Goal: Task Accomplishment & Management: Manage account settings

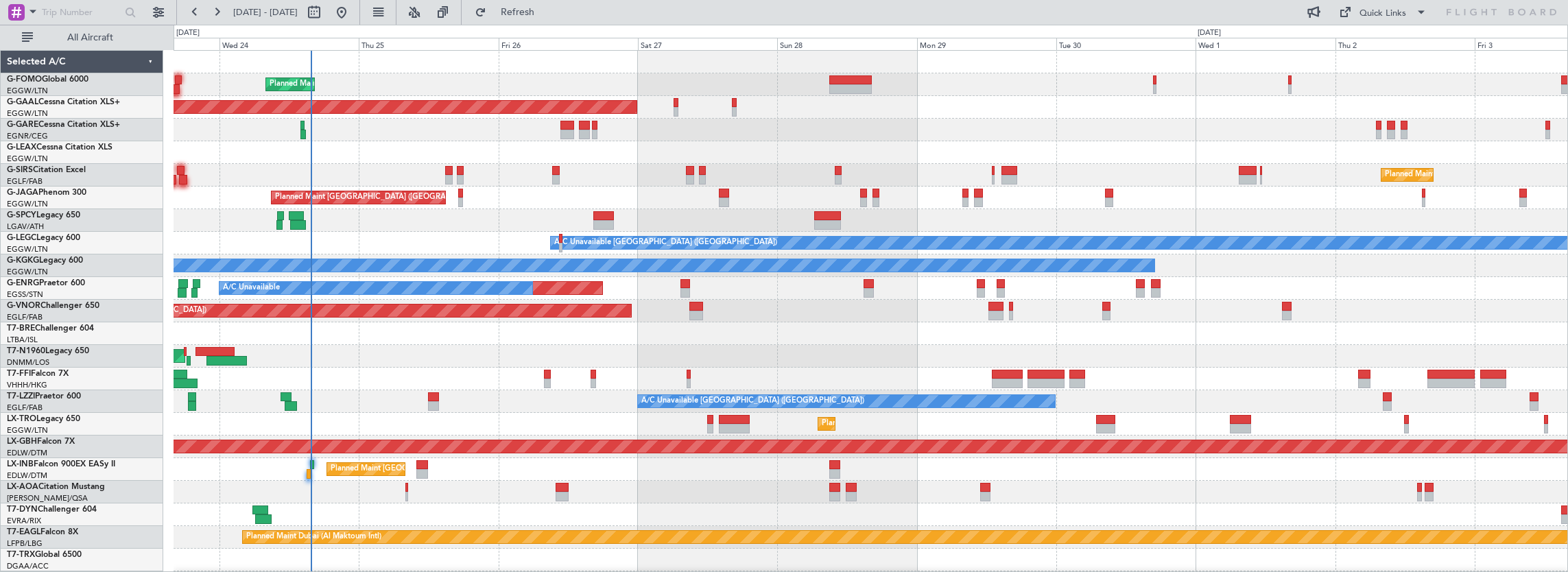
click at [483, 204] on div "Planned Maint [GEOGRAPHIC_DATA] ([GEOGRAPHIC_DATA]) Planned [GEOGRAPHIC_DATA] O…" at bounding box center [870, 436] width 1395 height 770
click at [87, 47] on button "All Aircraft" at bounding box center [82, 38] width 134 height 22
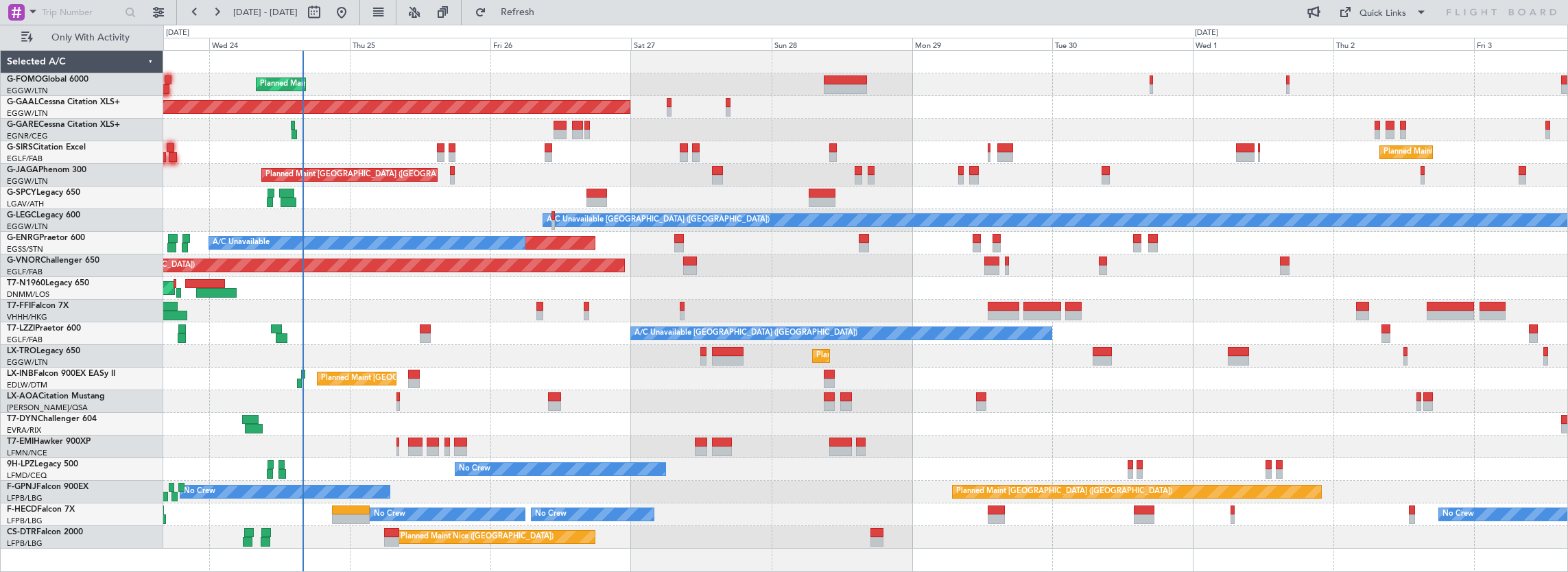
click at [539, 307] on div at bounding box center [539, 307] width 7 height 10
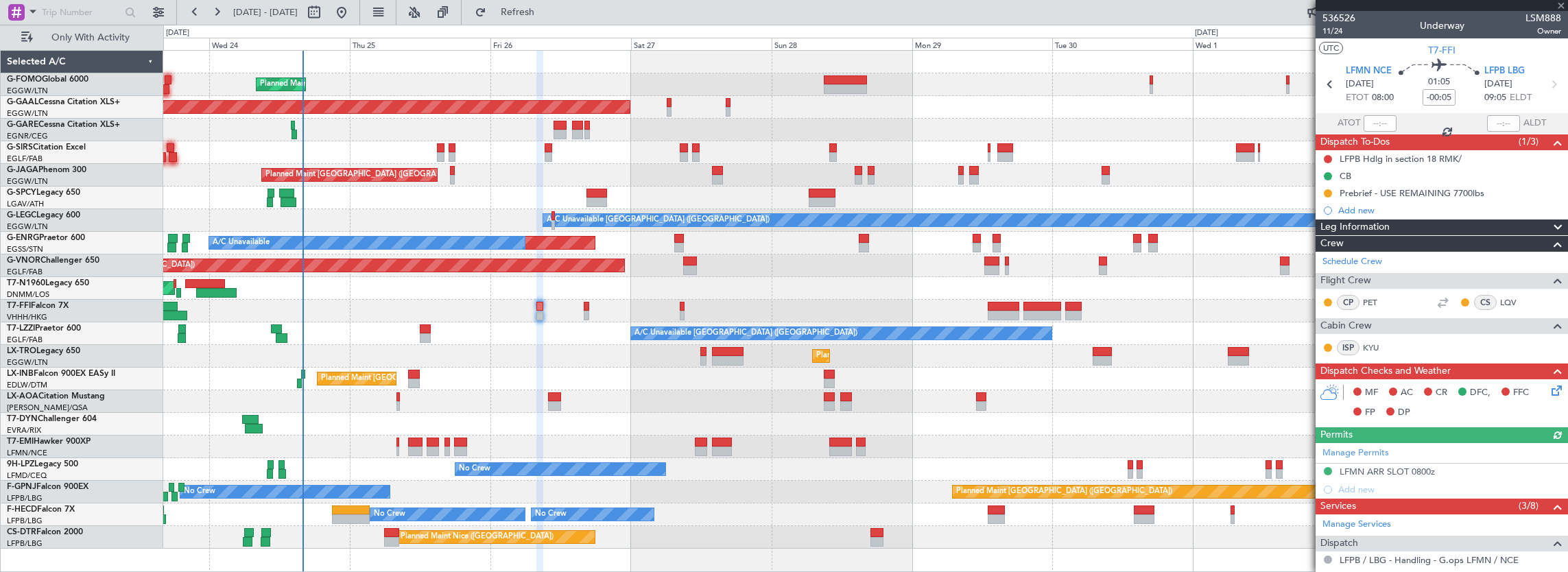
scroll to position [206, 0]
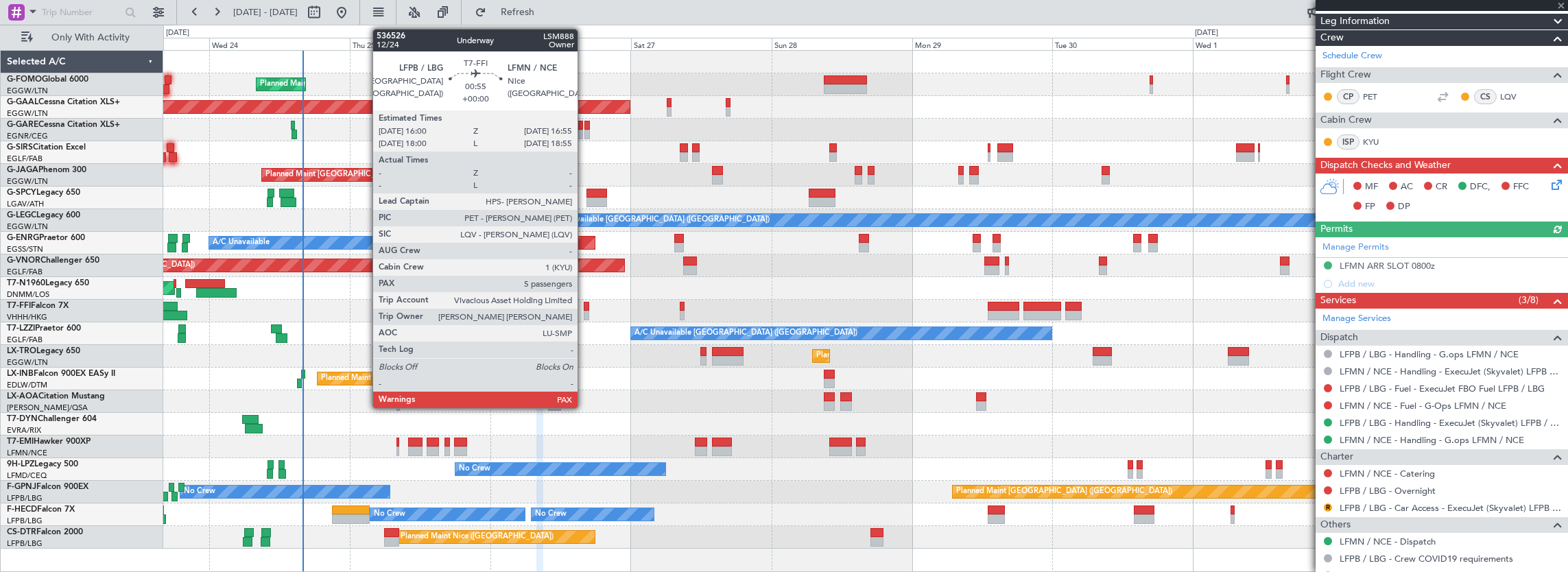
click at [585, 308] on div at bounding box center [586, 307] width 5 height 10
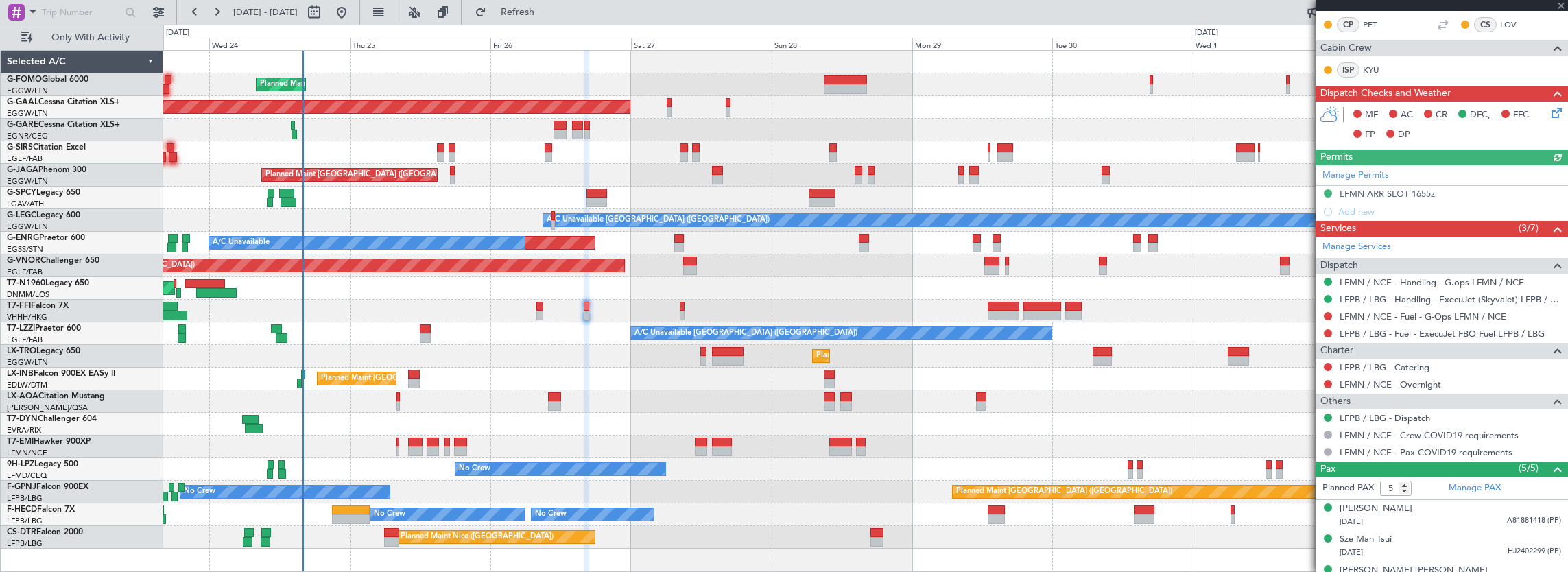
scroll to position [343, 0]
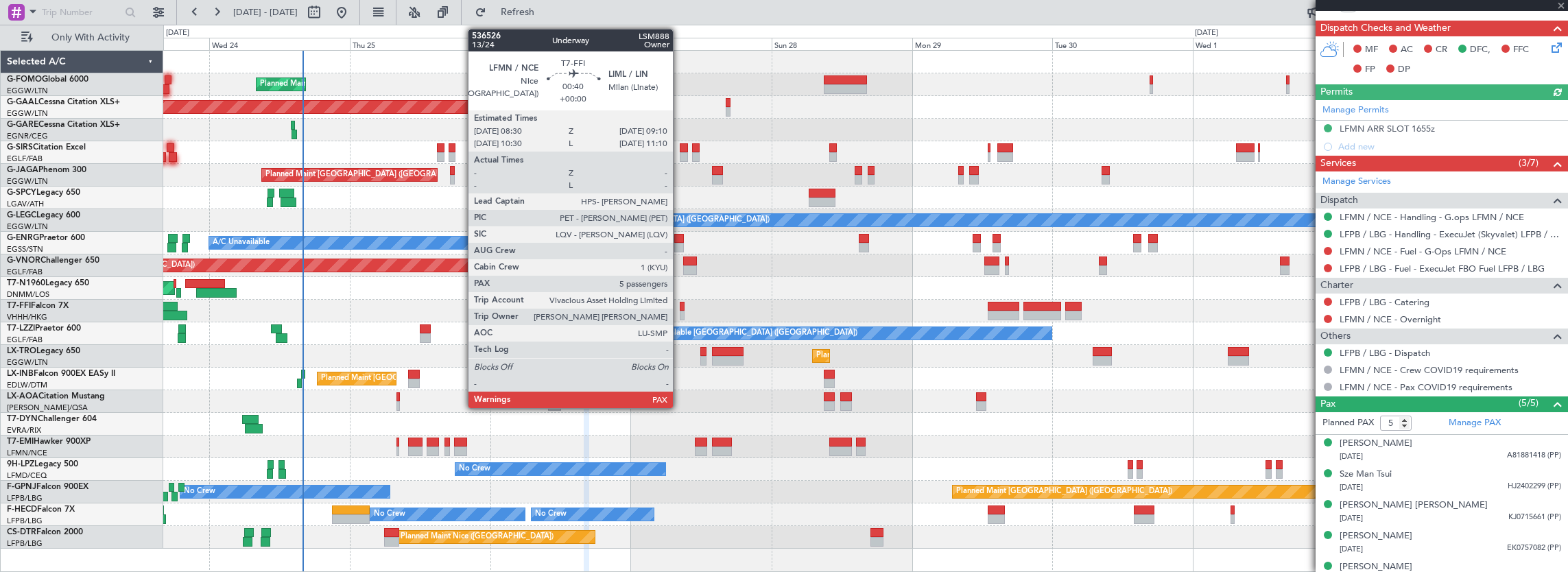
click at [683, 310] on div at bounding box center [681, 315] width 4 height 10
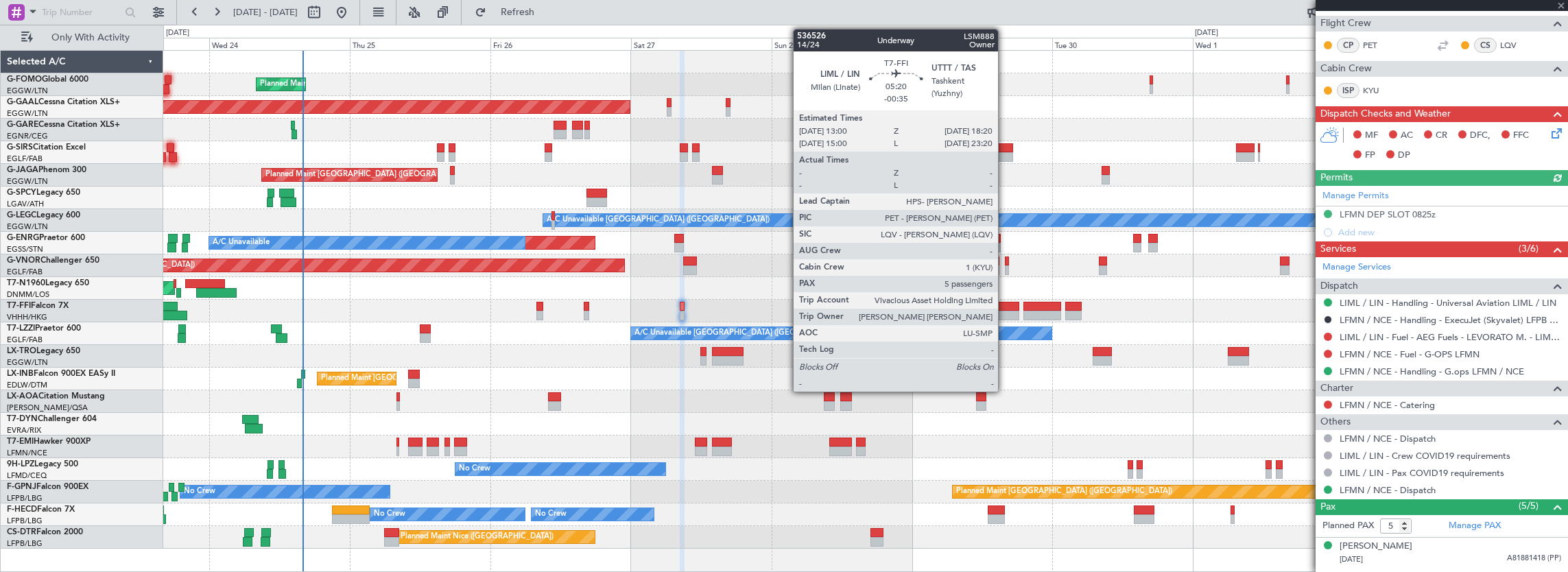
click at [1005, 307] on div at bounding box center [1004, 307] width 32 height 10
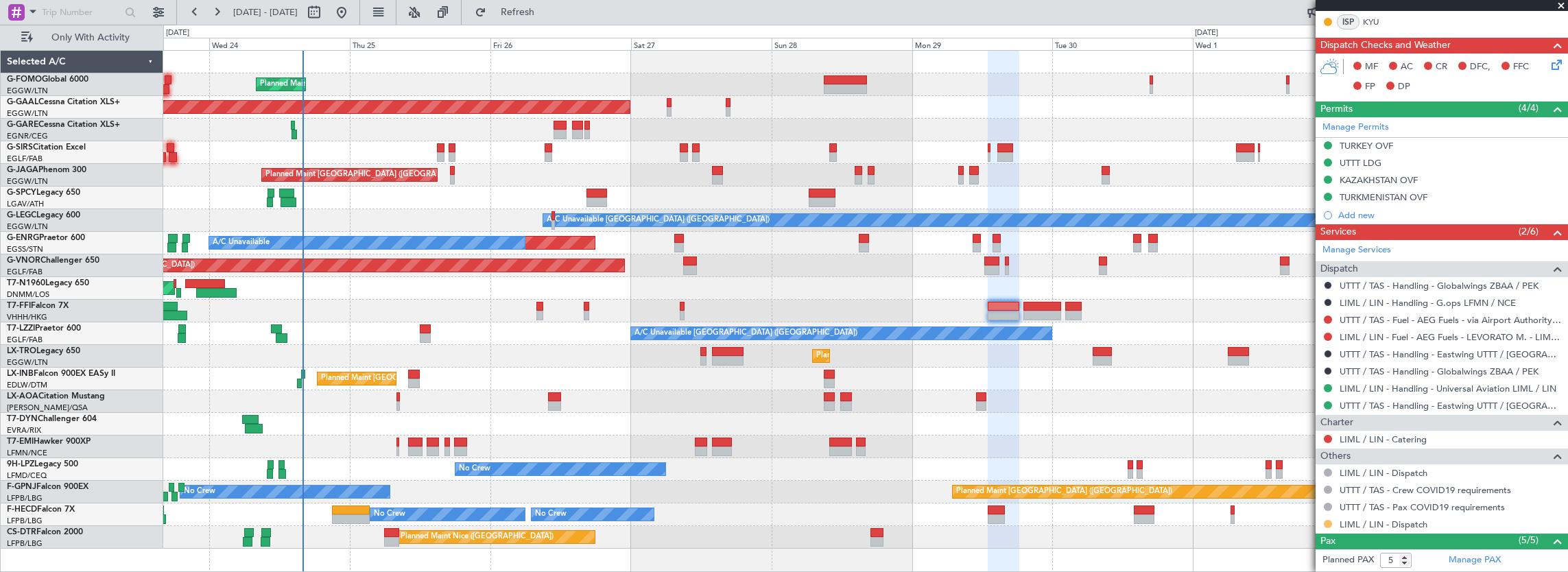
click at [1328, 520] on button at bounding box center [1328, 524] width 8 height 8
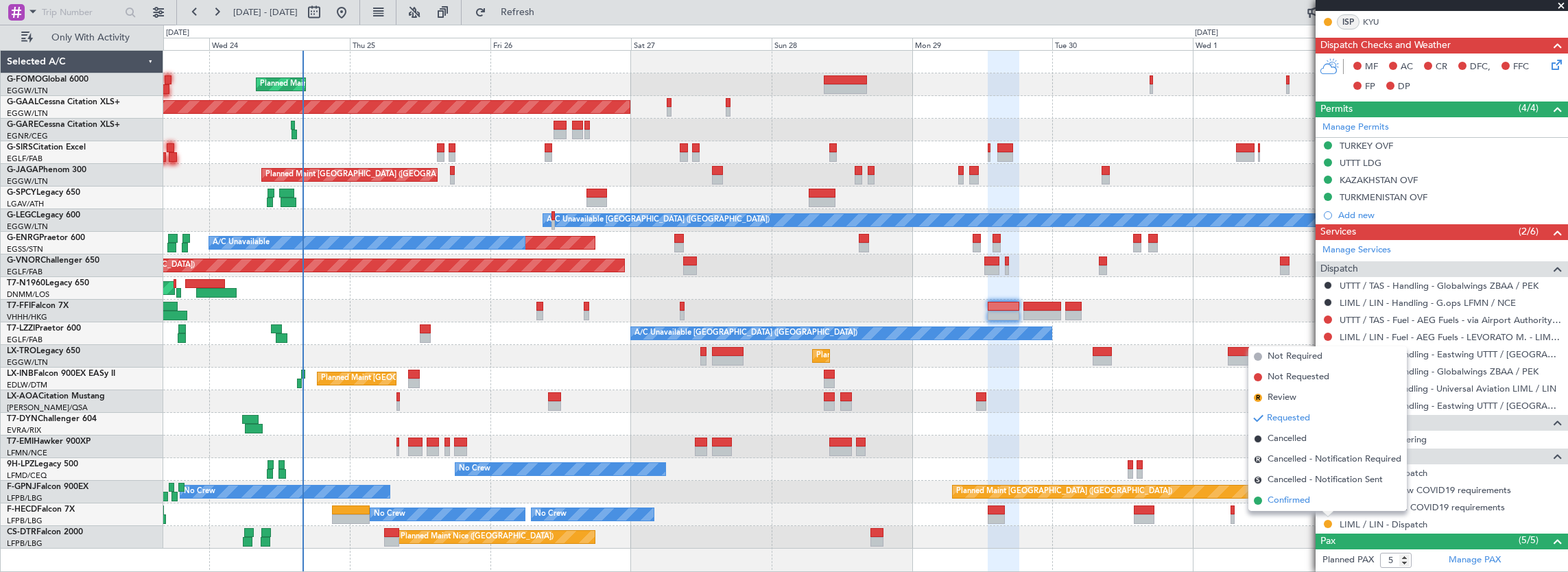
click at [1325, 502] on li "Confirmed" at bounding box center [1328, 500] width 158 height 20
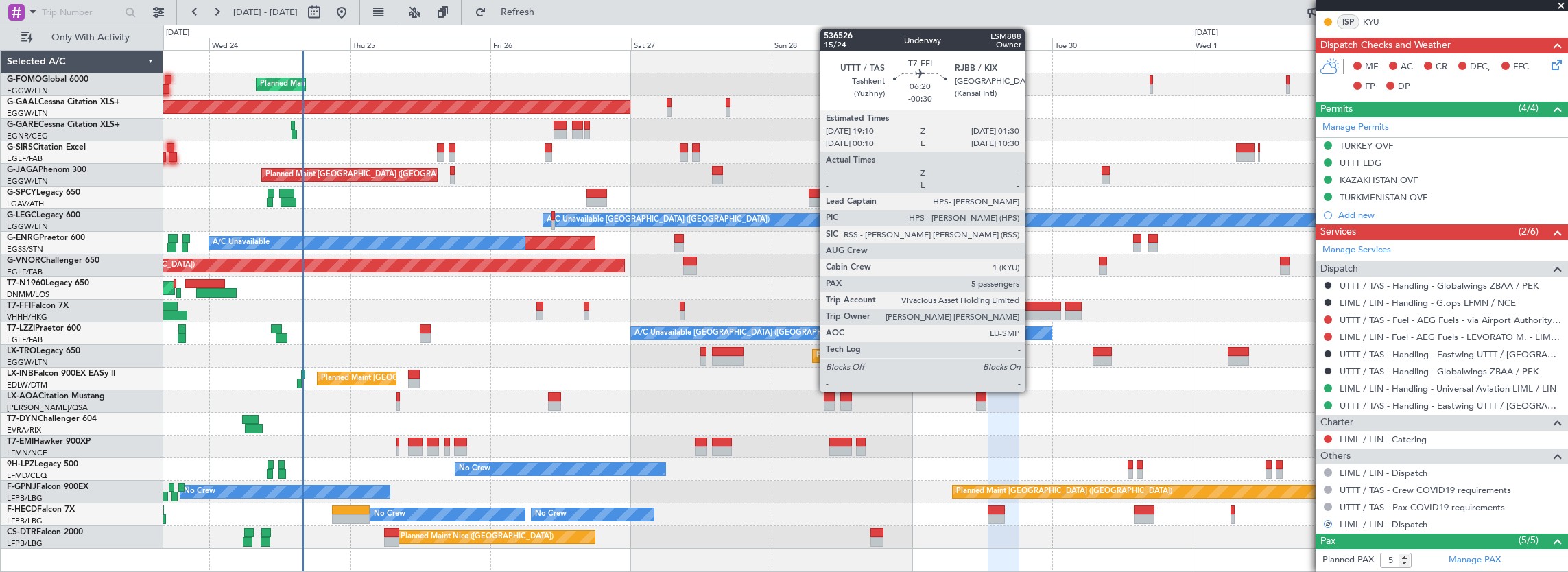
click at [1032, 309] on div at bounding box center [1042, 307] width 38 height 10
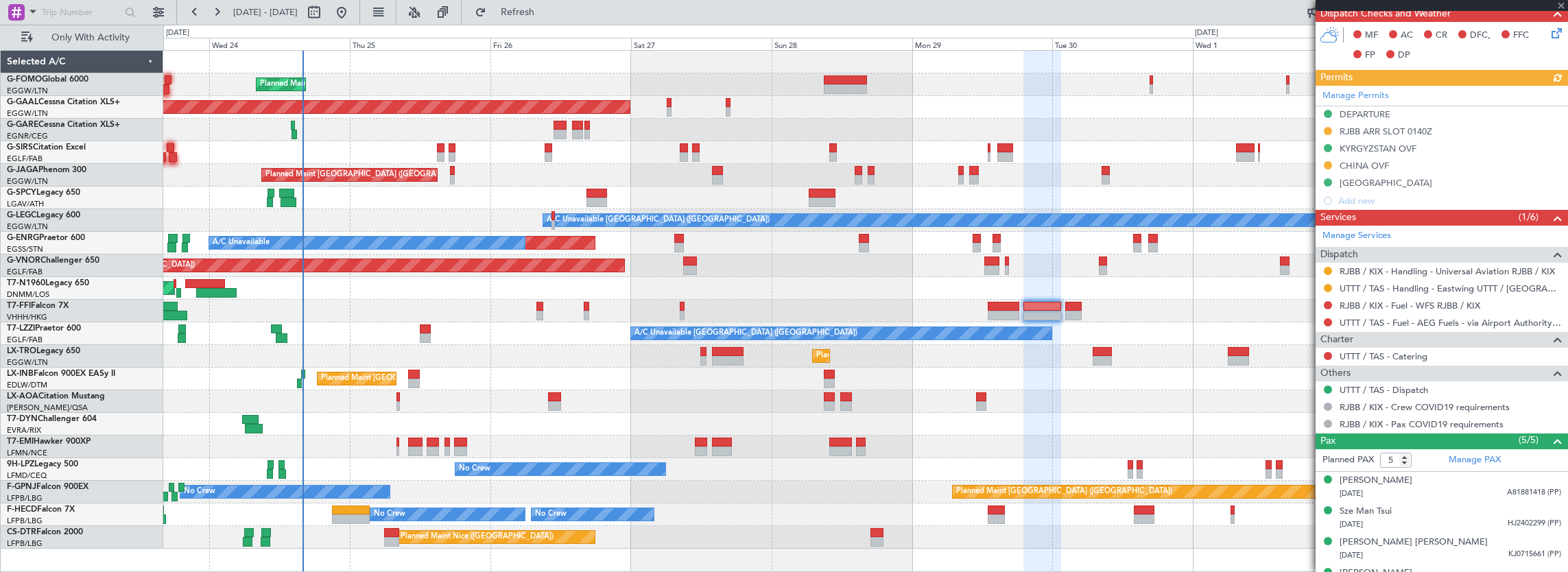
scroll to position [356, 0]
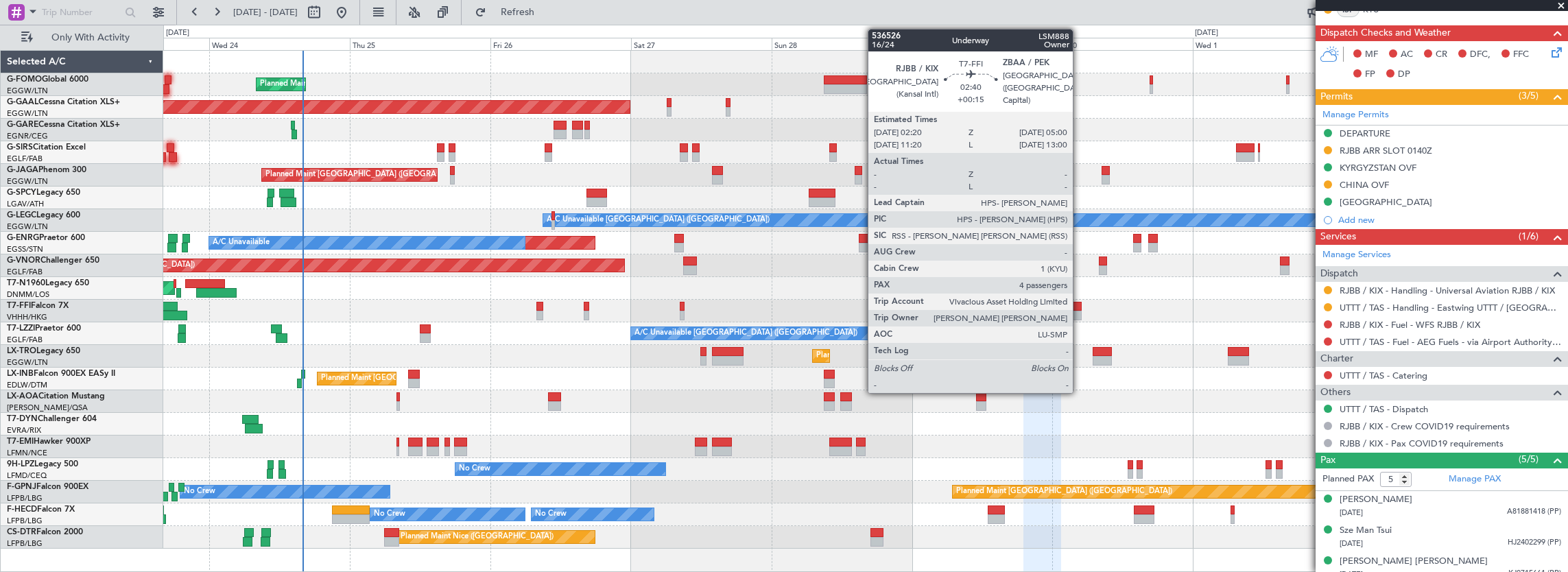
click at [1080, 313] on div at bounding box center [1073, 315] width 16 height 10
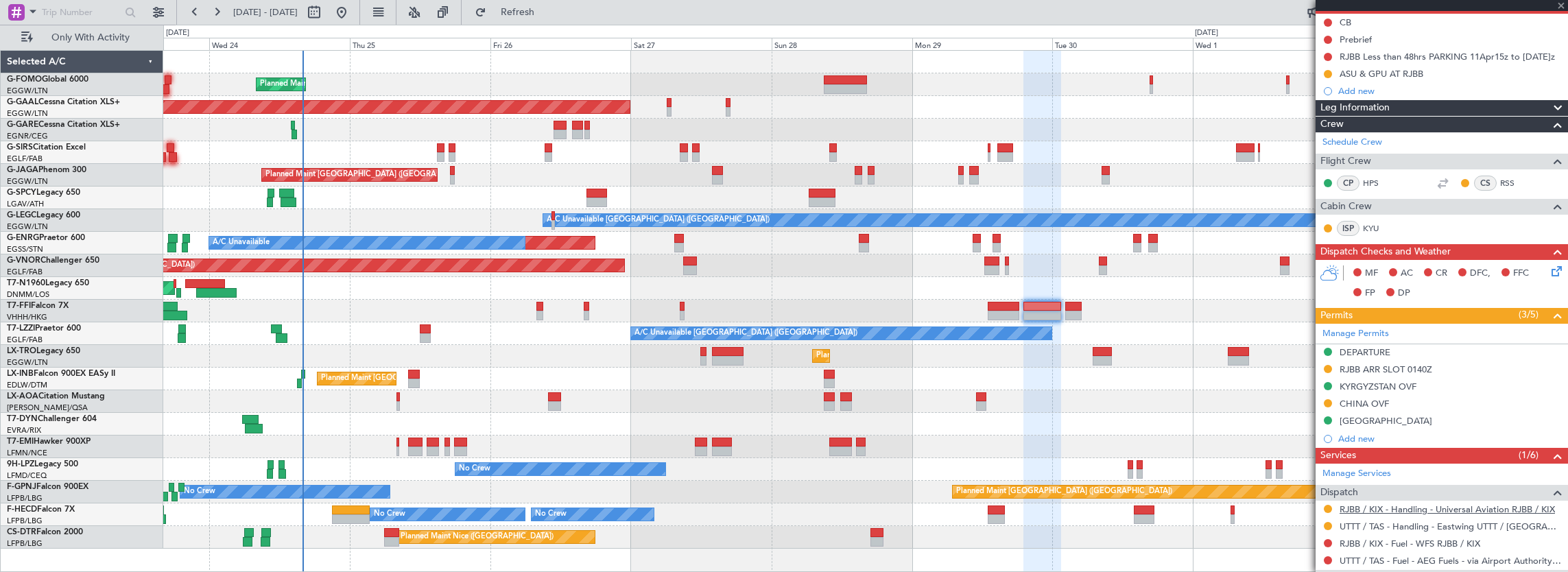
scroll to position [81, 0]
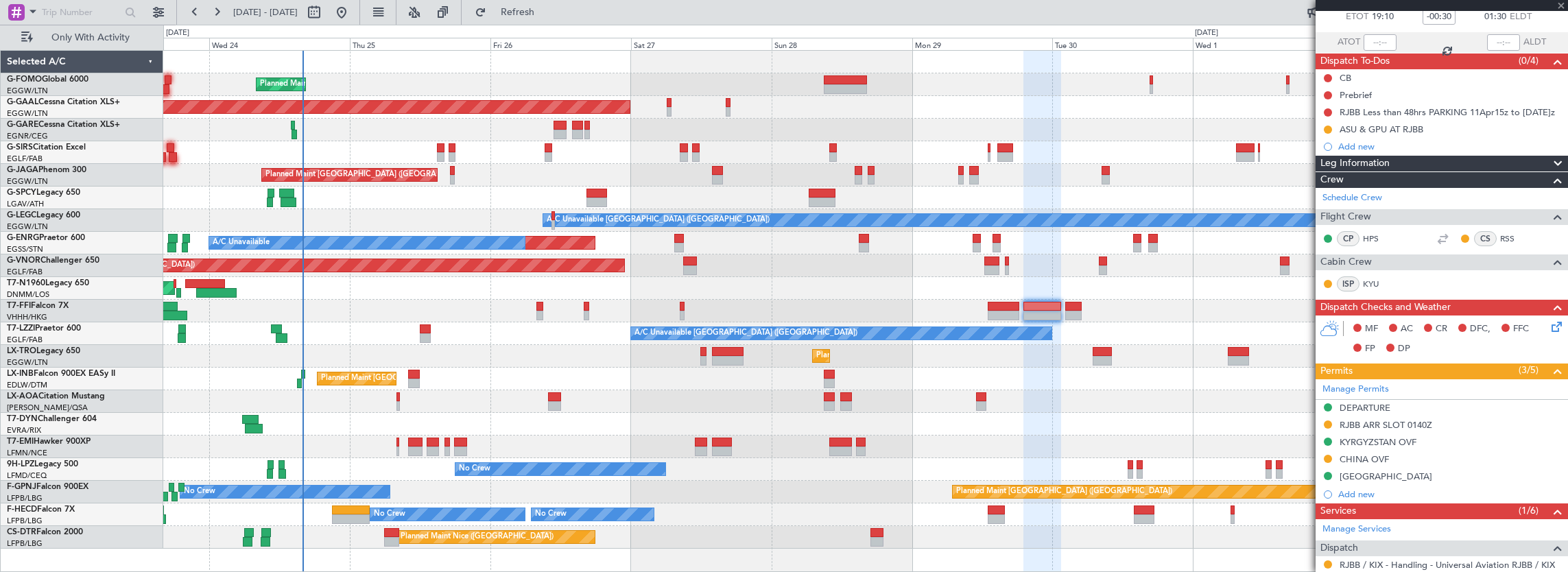
type input "+00:15"
type input "4"
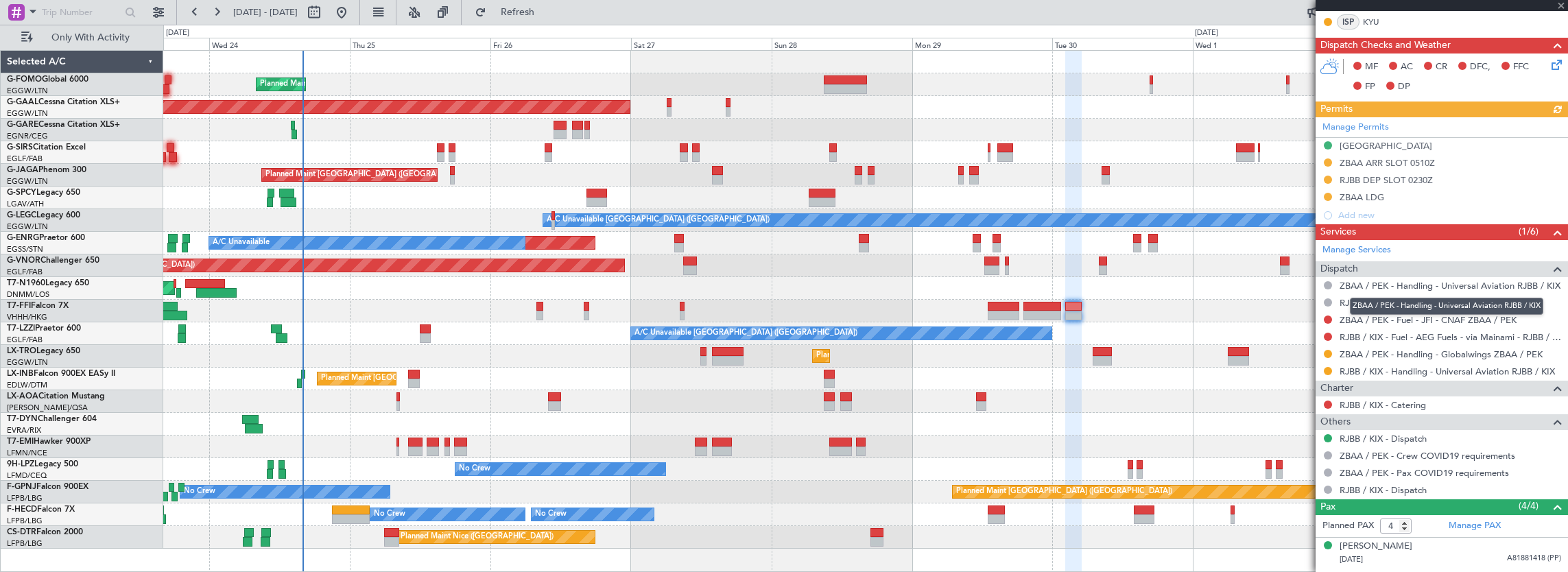
scroll to position [137, 0]
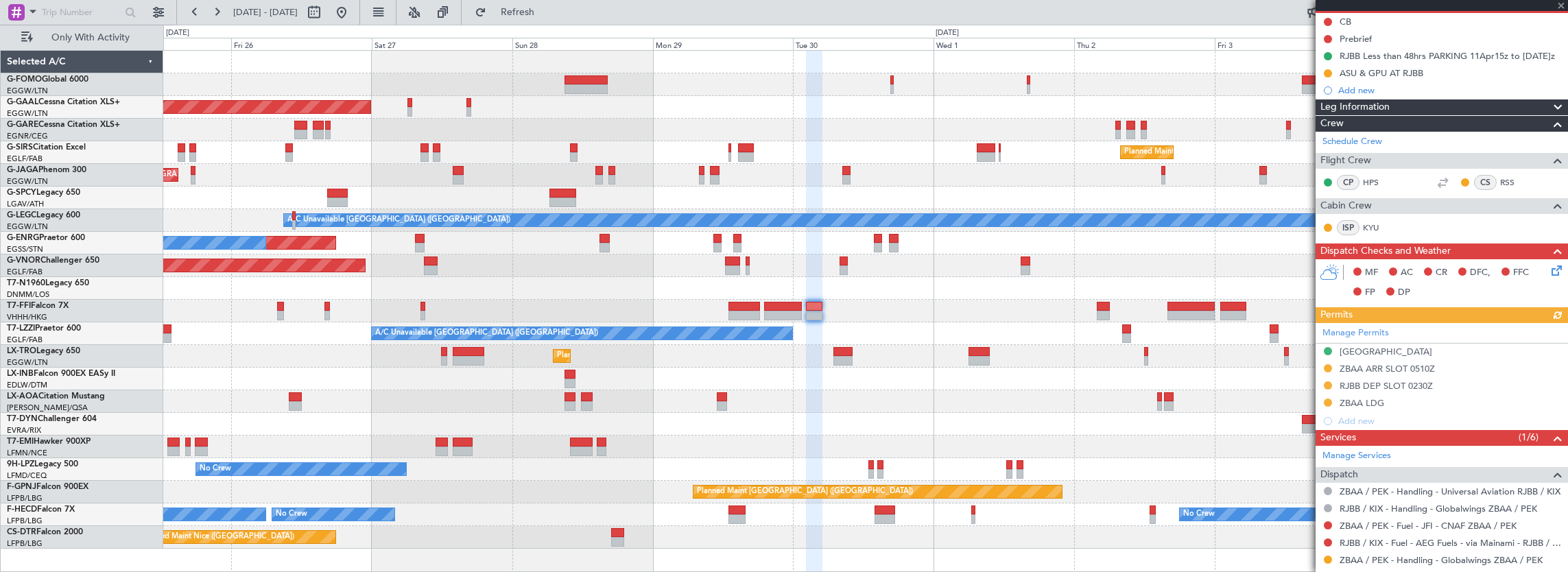
click at [934, 310] on div "Planned Maint [GEOGRAPHIC_DATA] ([GEOGRAPHIC_DATA]) Planned [GEOGRAPHIC_DATA] O…" at bounding box center [866, 299] width 1405 height 498
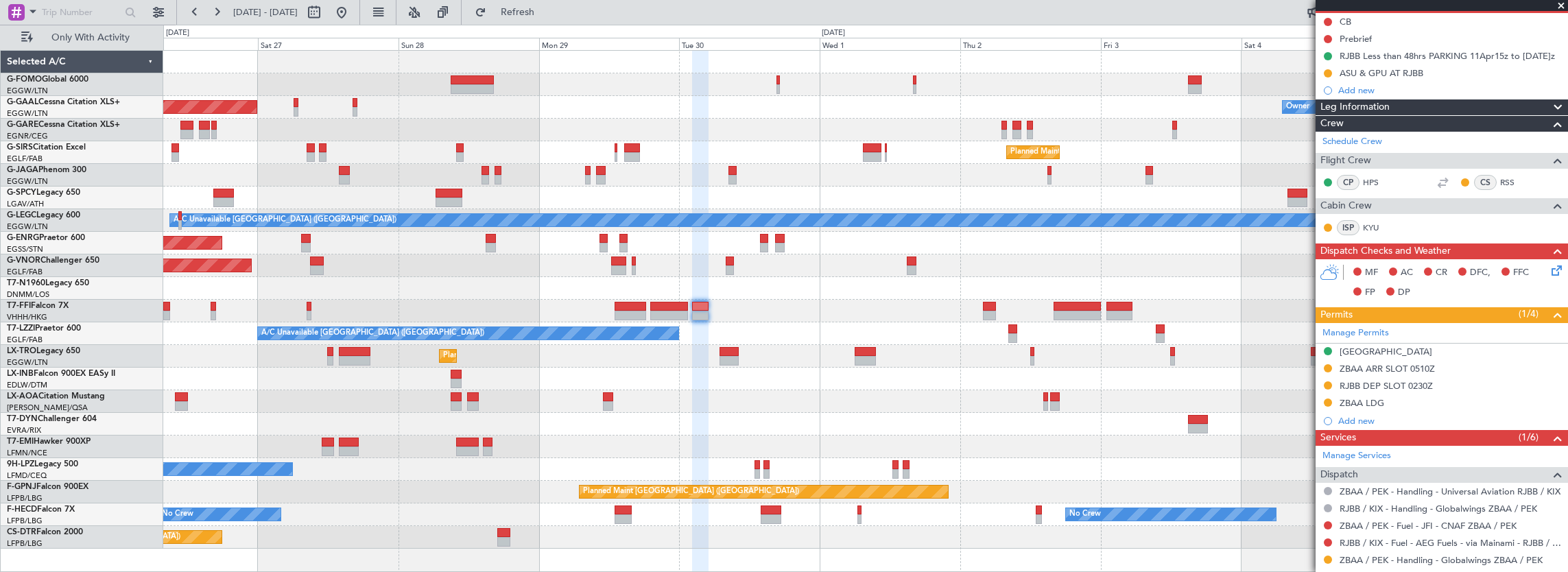
click at [948, 295] on div "Planned Maint [GEOGRAPHIC_DATA] ([GEOGRAPHIC_DATA]) Planned [GEOGRAPHIC_DATA] O…" at bounding box center [866, 299] width 1405 height 498
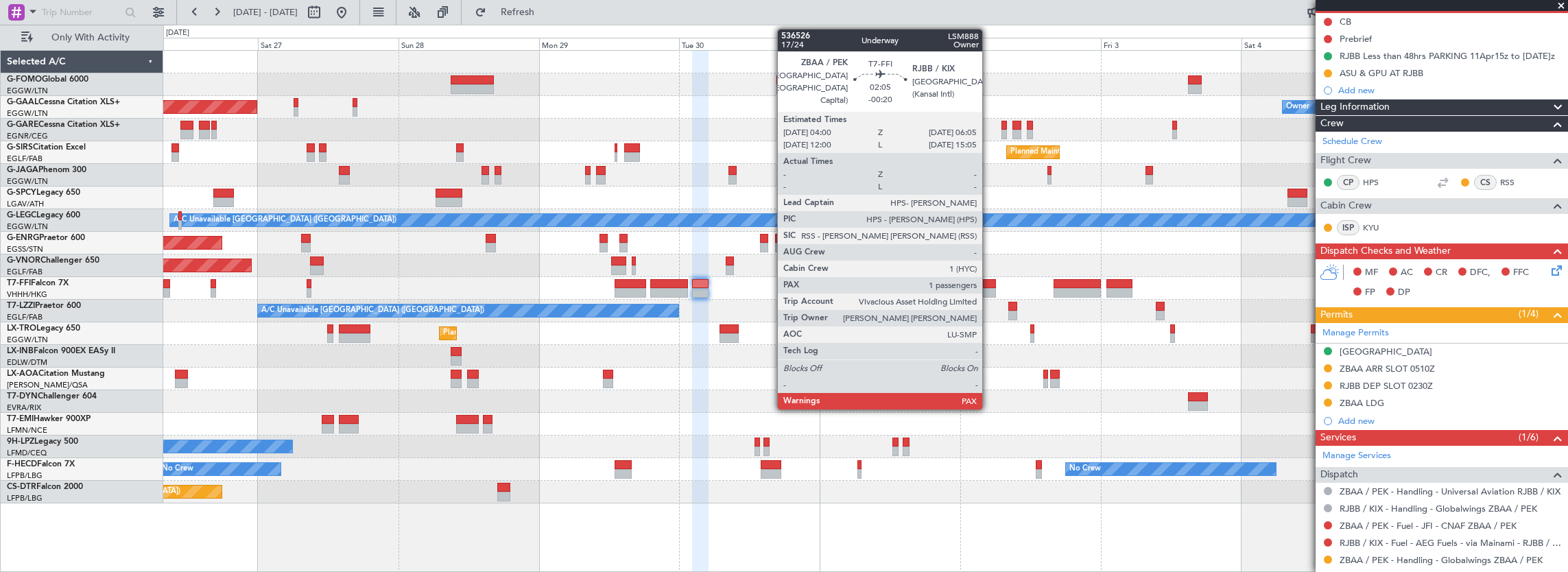
click at [989, 288] on div at bounding box center [989, 292] width 12 height 10
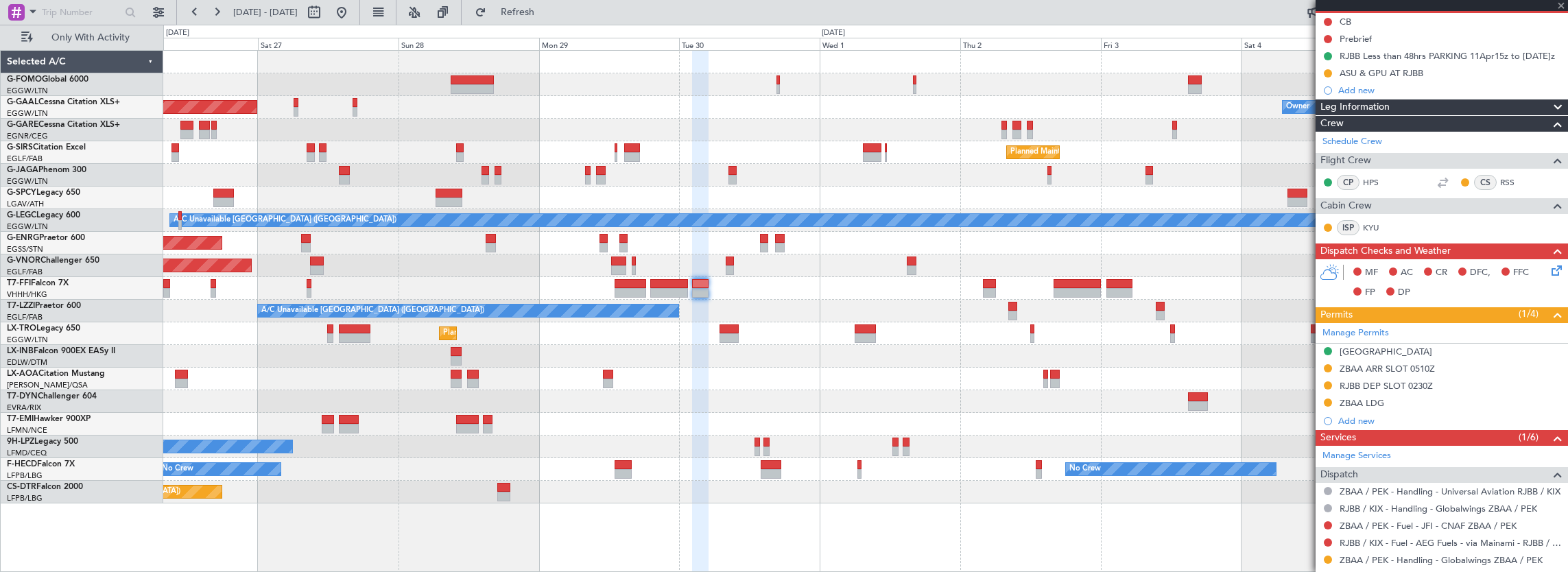
type input "-00:20"
type input "1"
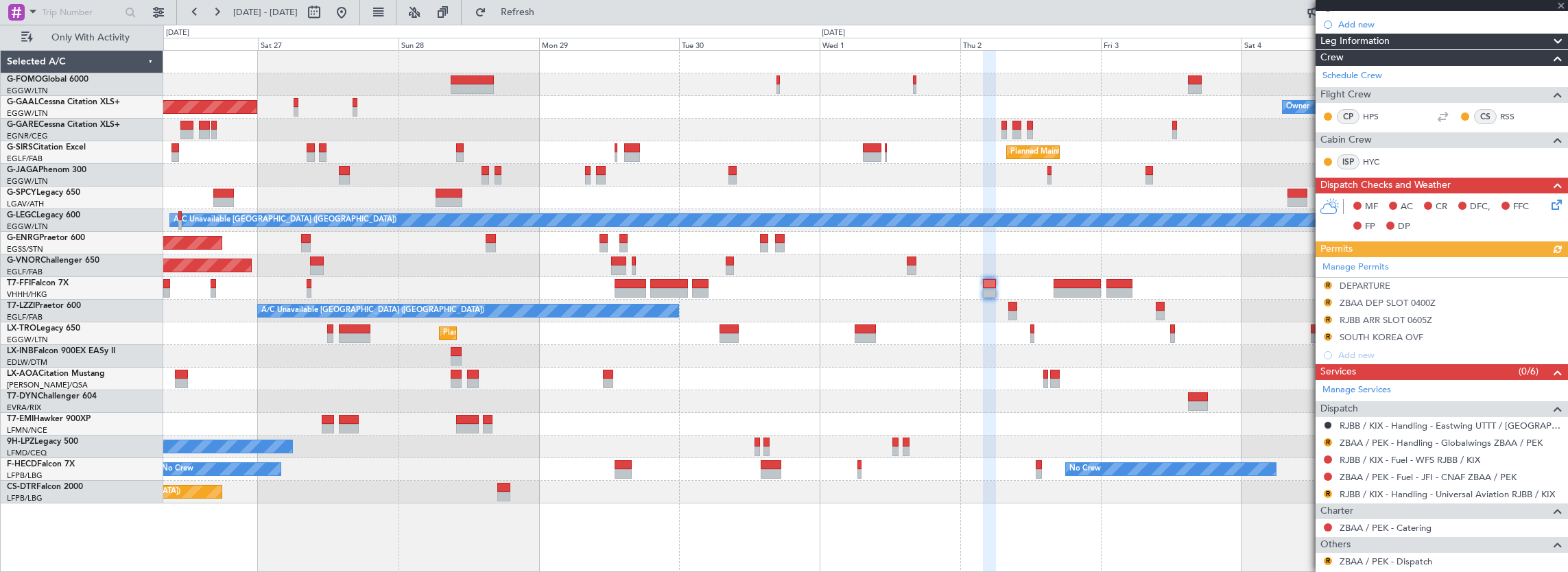
scroll to position [206, 0]
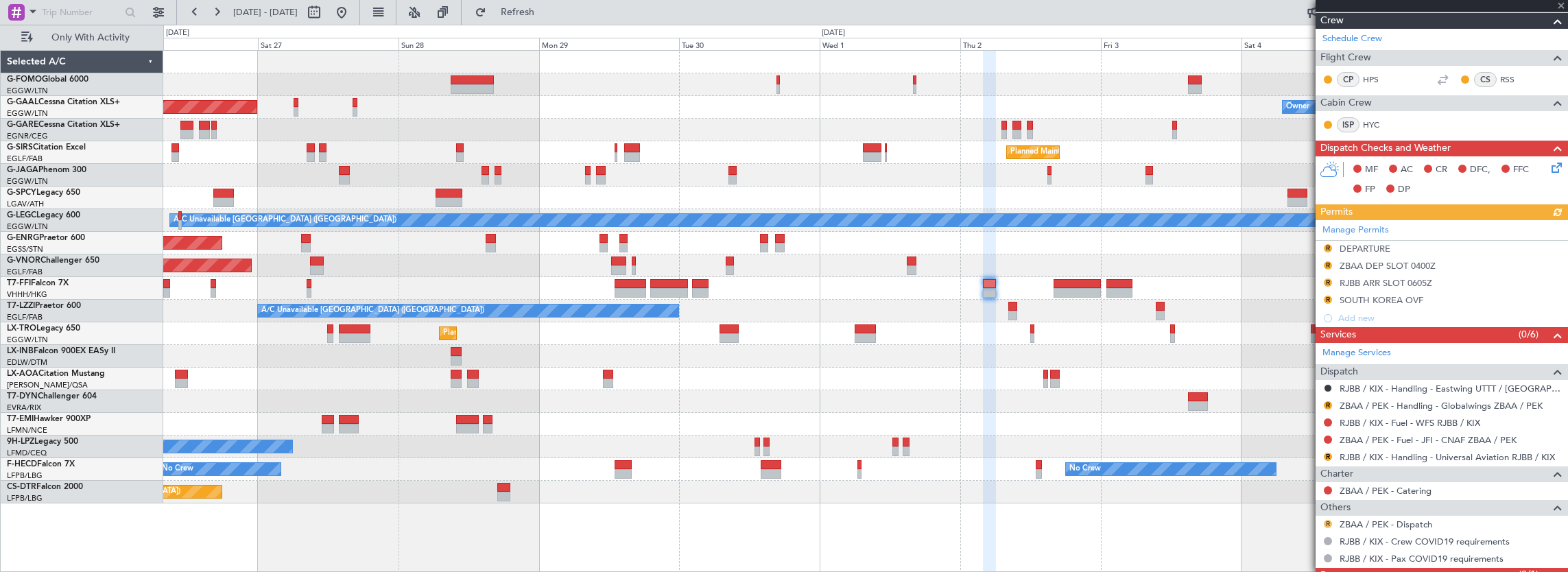
click at [1329, 520] on button "R" at bounding box center [1328, 524] width 8 height 8
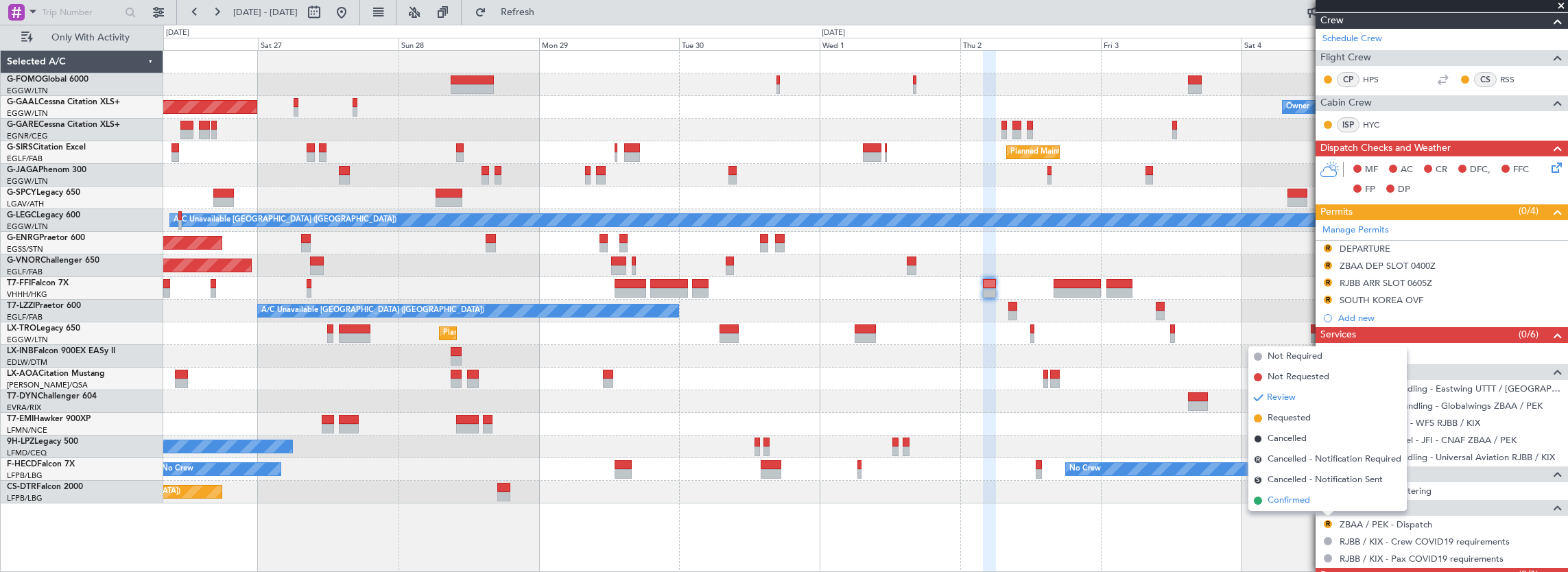
click at [1319, 501] on li "Confirmed" at bounding box center [1328, 500] width 158 height 20
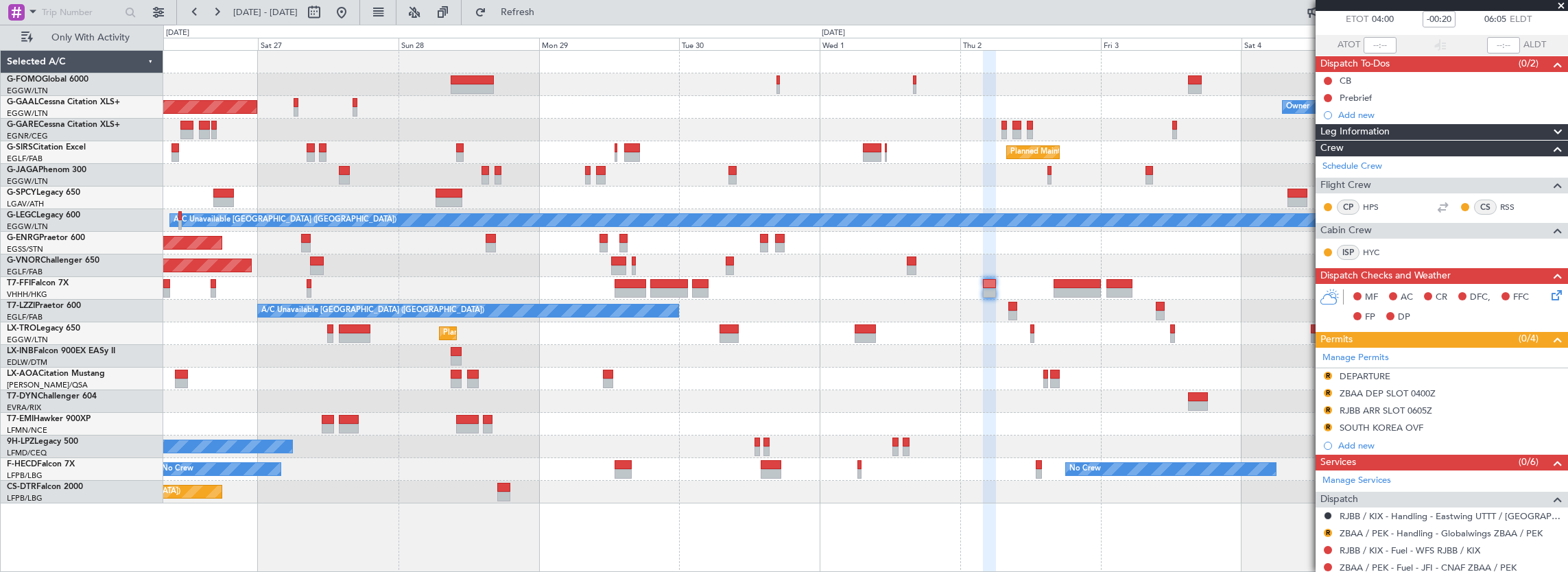
scroll to position [69, 0]
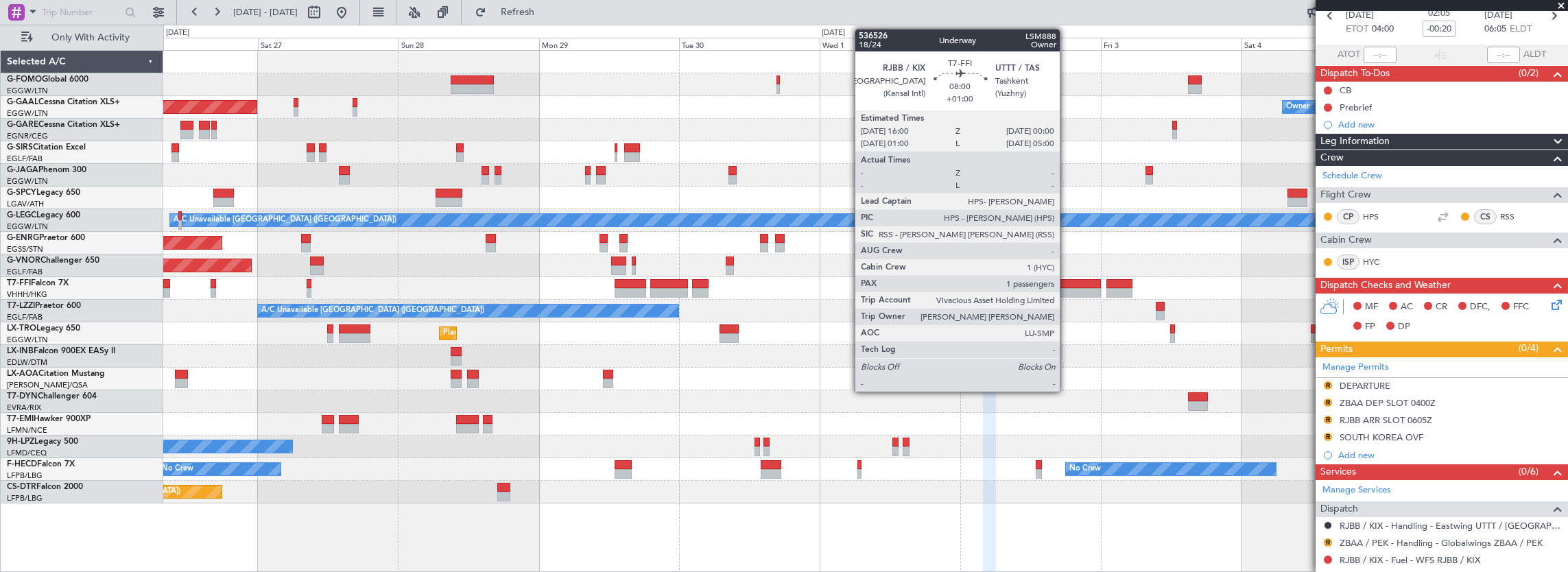
click at [1067, 293] on div at bounding box center [1077, 292] width 47 height 10
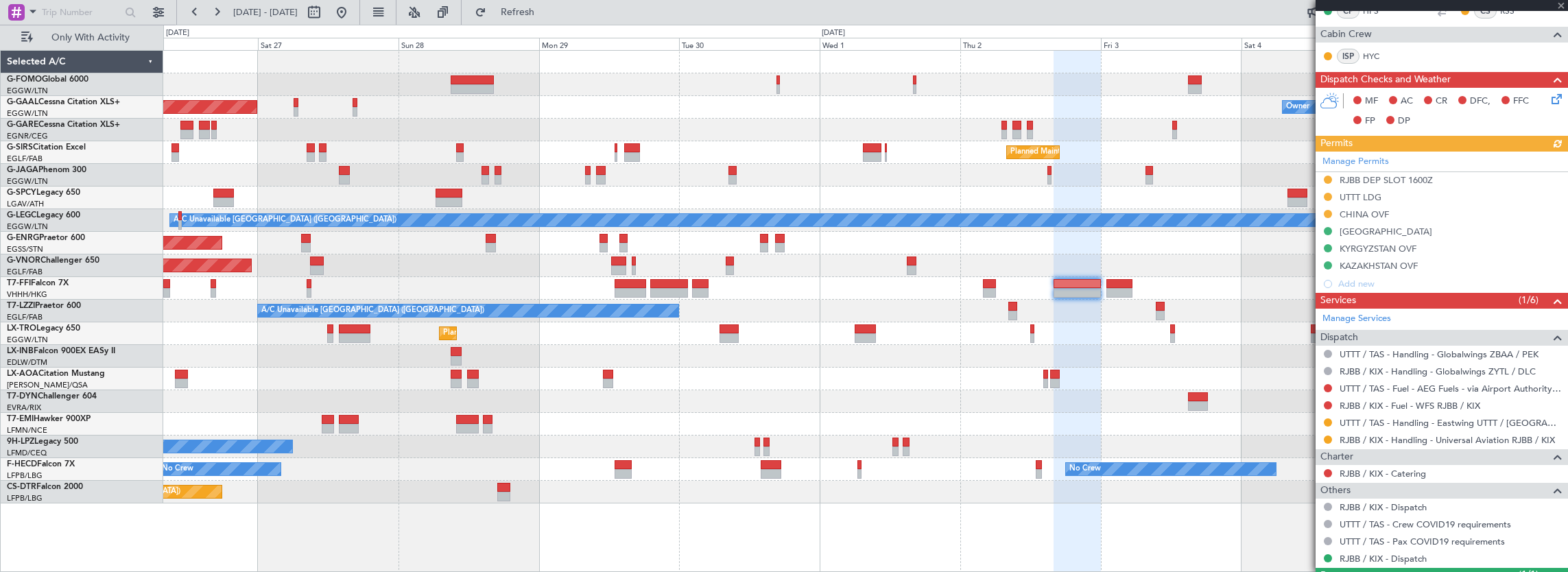
scroll to position [335, 0]
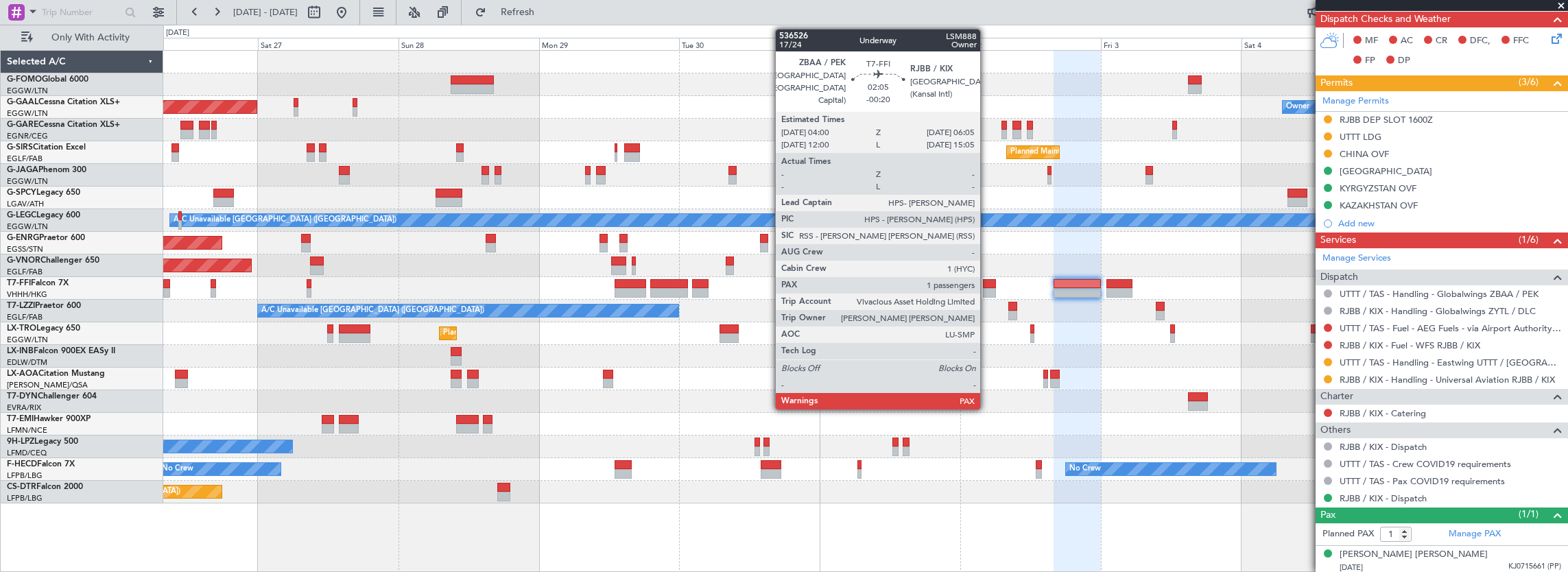
click at [987, 289] on div at bounding box center [989, 292] width 12 height 10
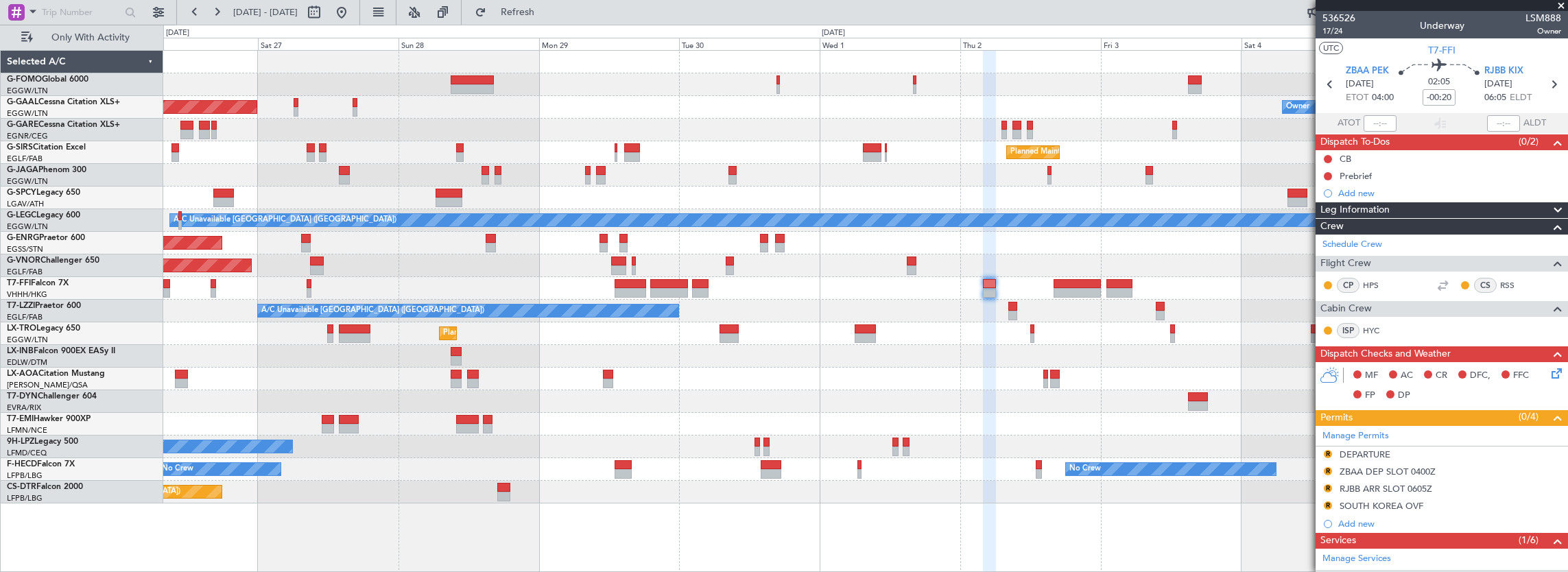
scroll to position [253, 0]
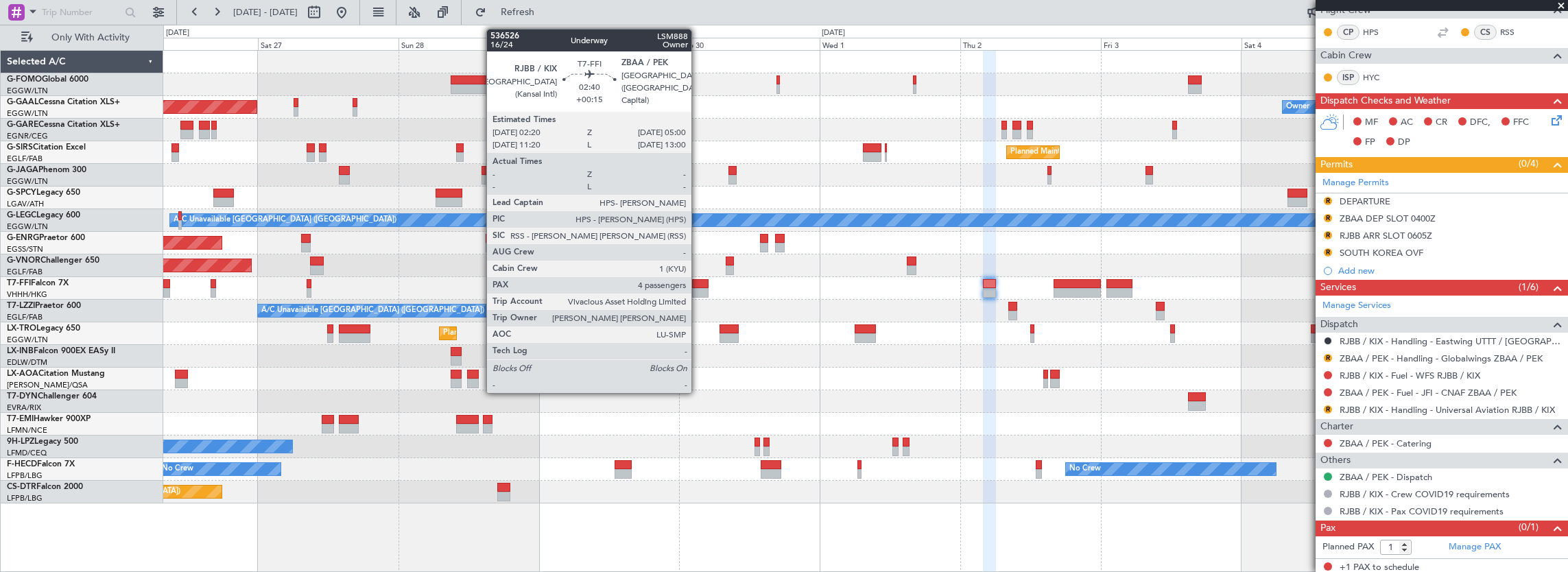
click at [698, 292] on div at bounding box center [700, 292] width 16 height 10
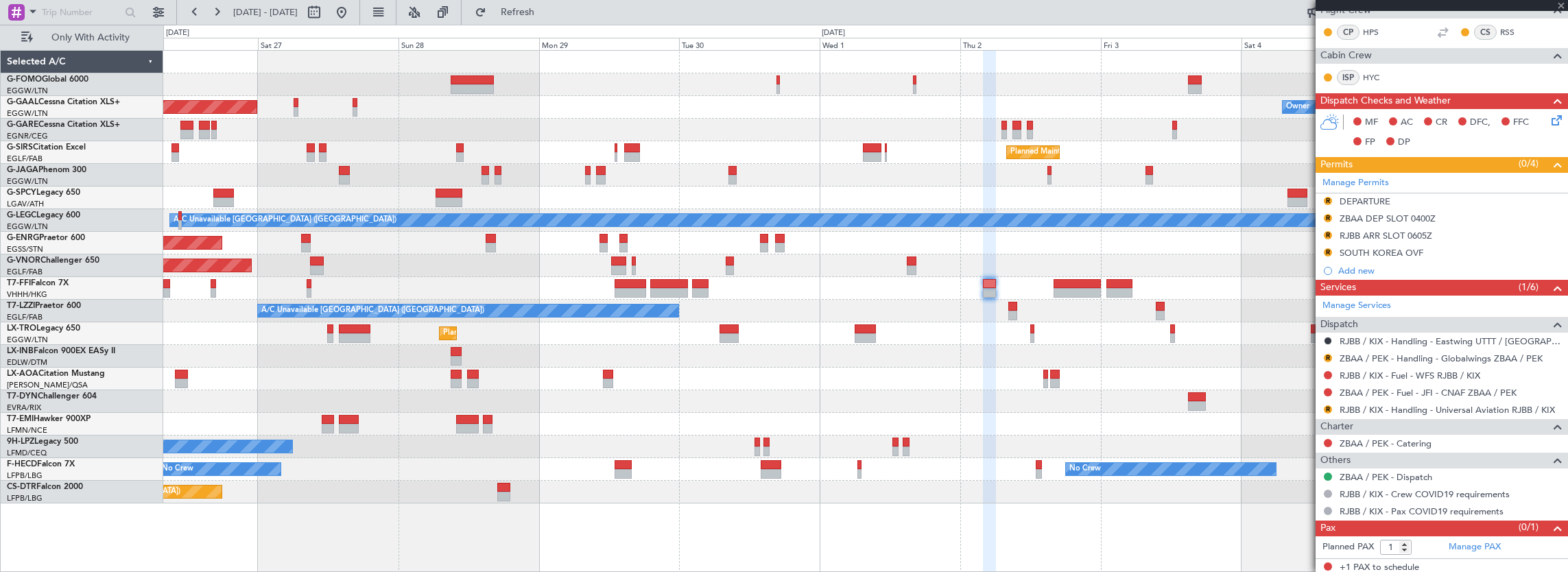
type input "+00:15"
type input "4"
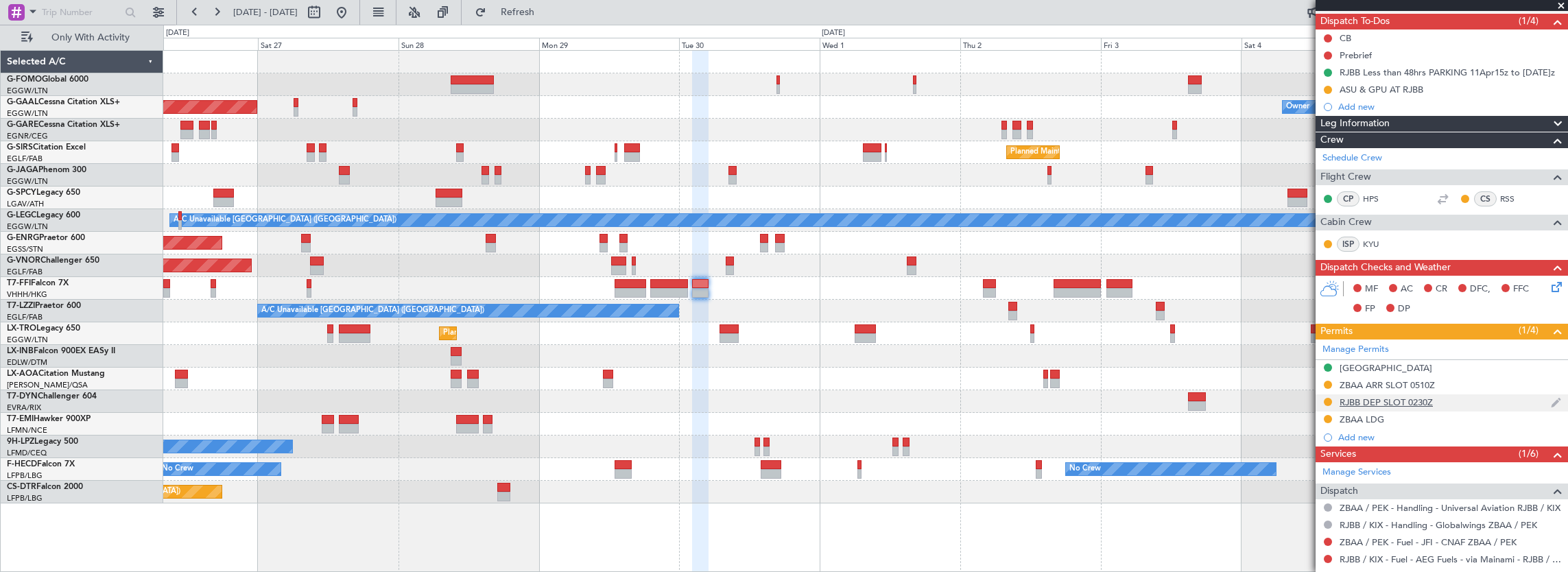
scroll to position [343, 0]
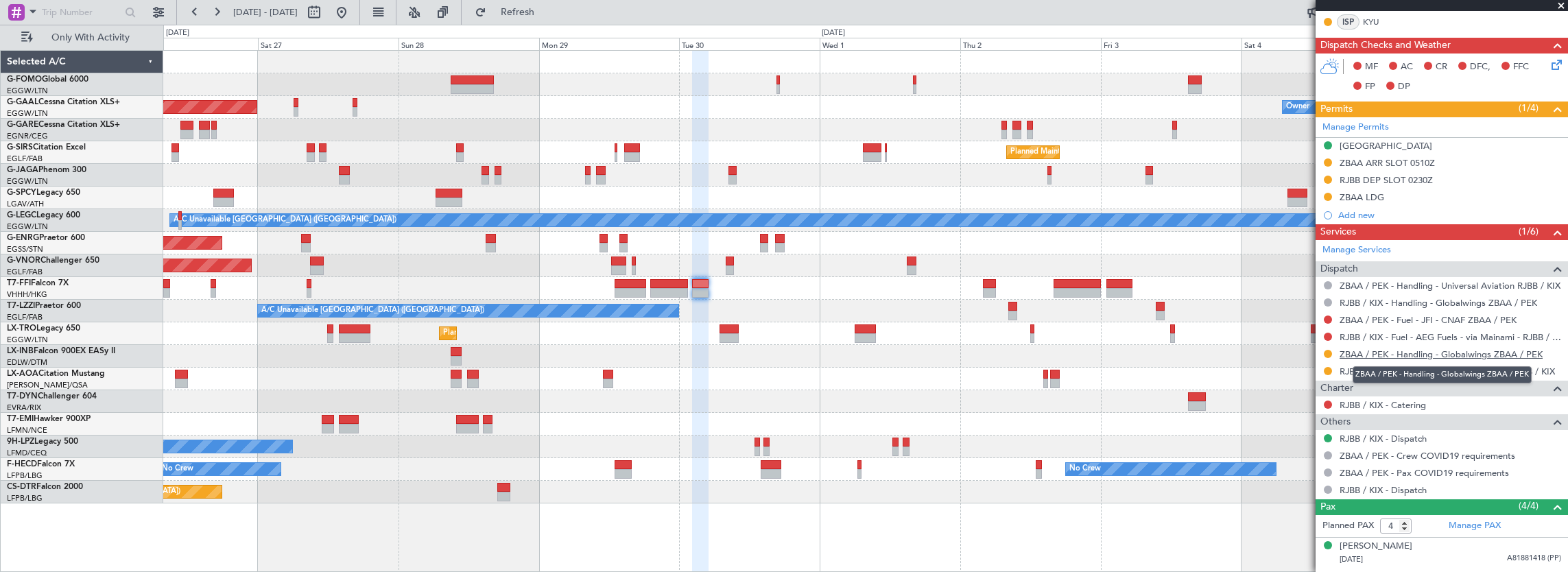
click at [1424, 350] on link "ZBAA / PEK - Handling - Globalwings ZBAA / PEK" at bounding box center [1441, 354] width 203 height 11
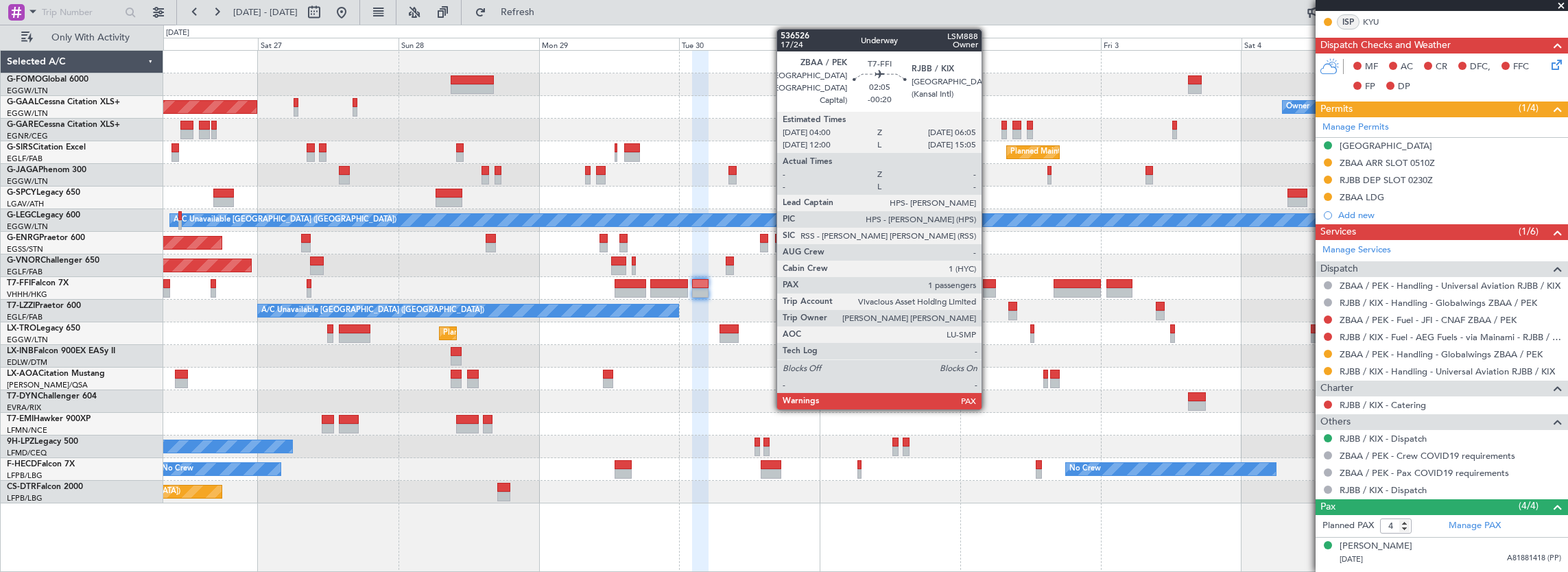
click at [989, 287] on div at bounding box center [989, 284] width 12 height 10
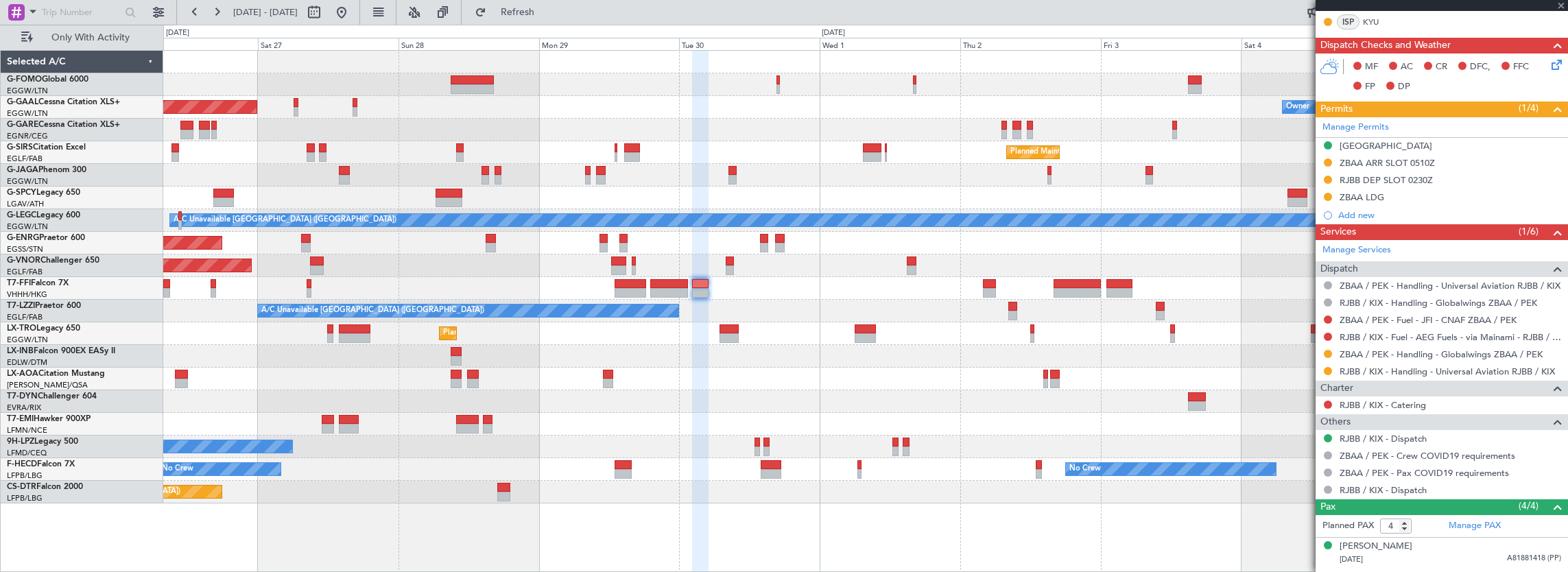
type input "-00:20"
type input "1"
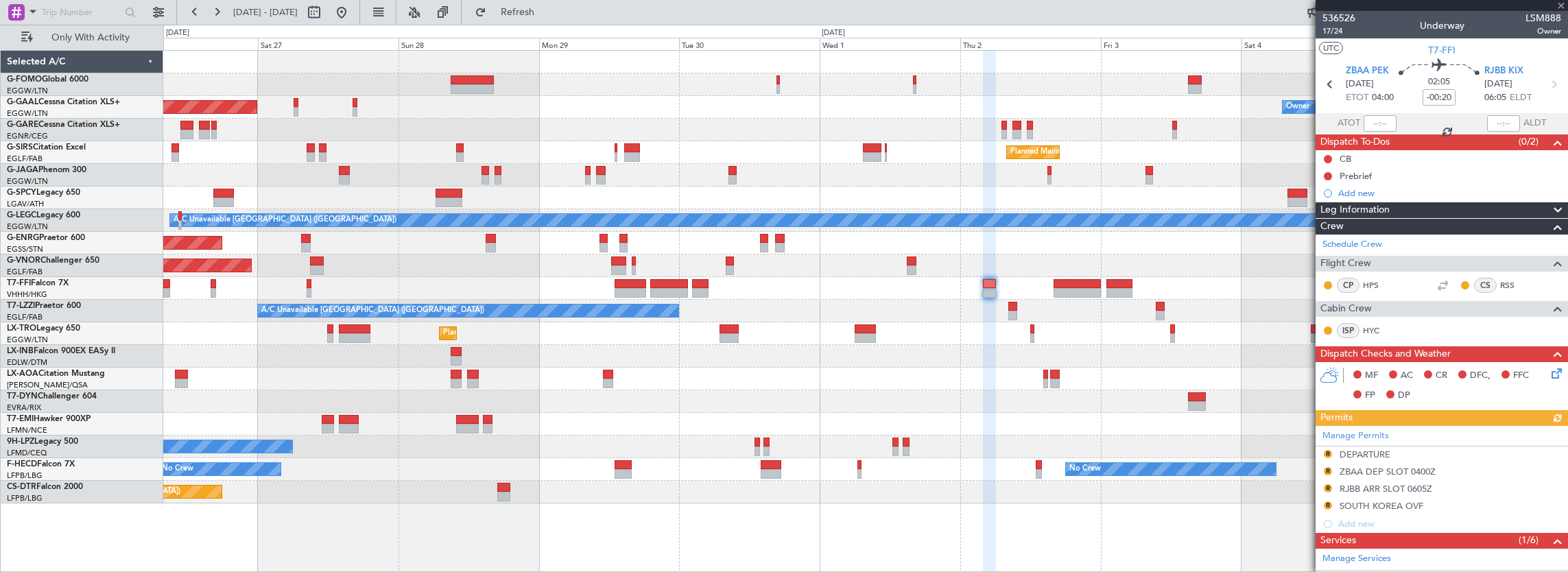
scroll to position [206, 0]
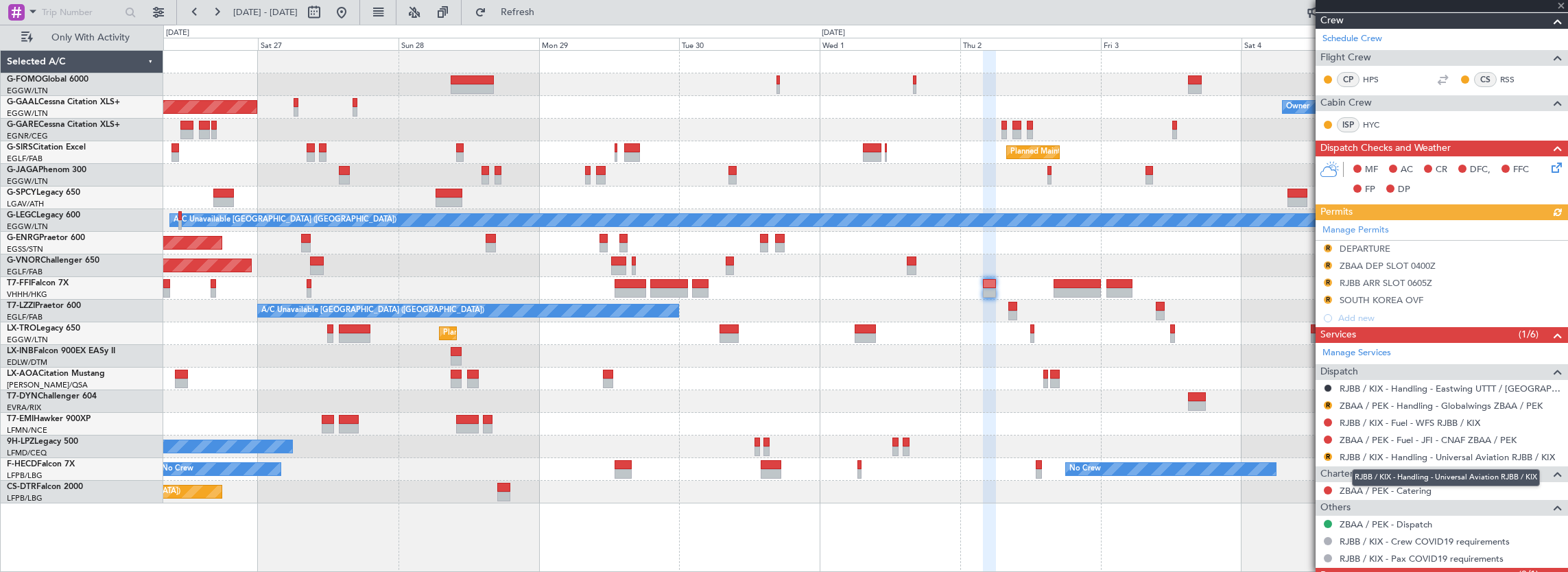
click at [1421, 461] on mat-tooltip-component "RJBB / KIX - Handling - Universal Aviation RJBB / KIX" at bounding box center [1446, 478] width 207 height 36
click at [1417, 457] on link "RJBB / KIX - Handling - Universal Aviation RJBB / KIX" at bounding box center [1447, 457] width 215 height 11
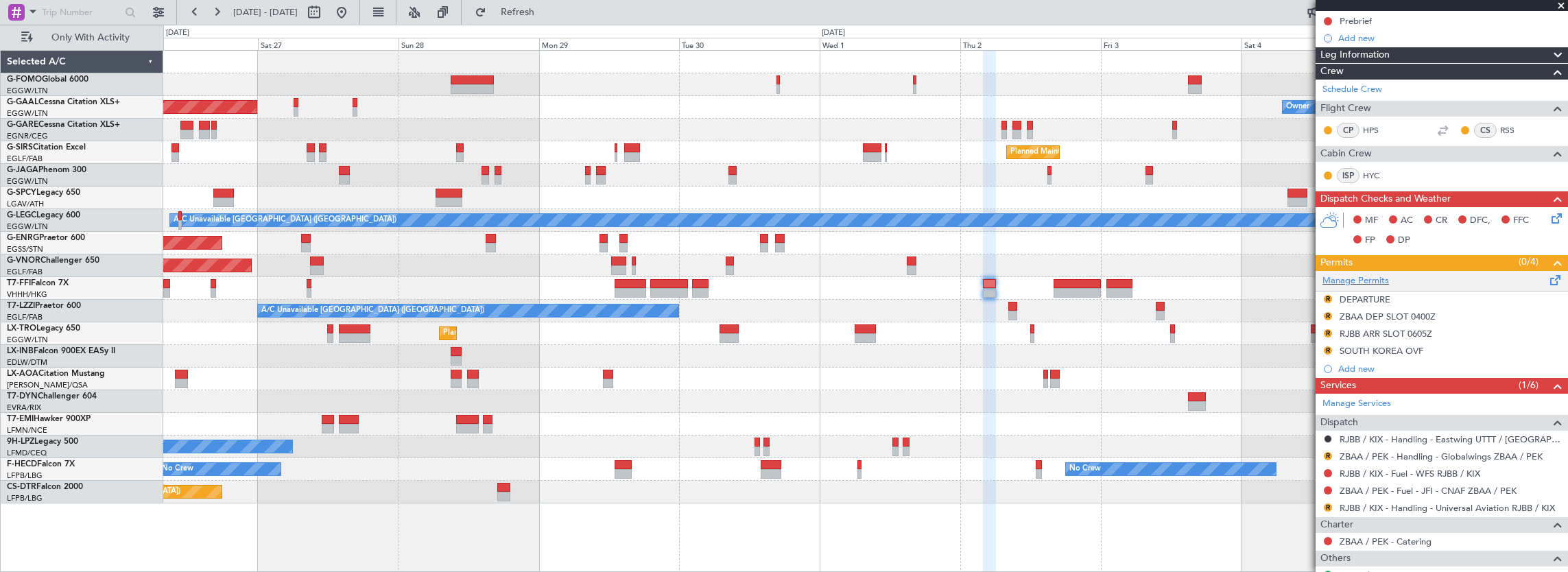
scroll to position [137, 0]
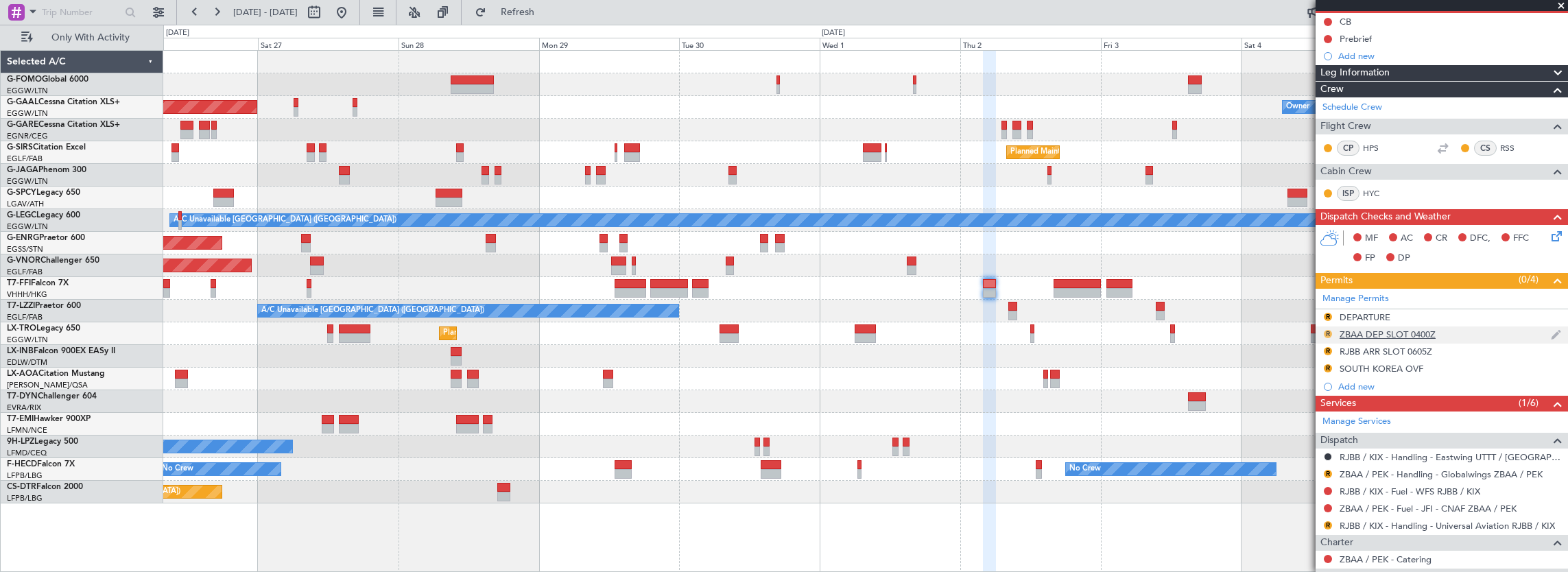
click at [1328, 333] on button "R" at bounding box center [1328, 334] width 8 height 8
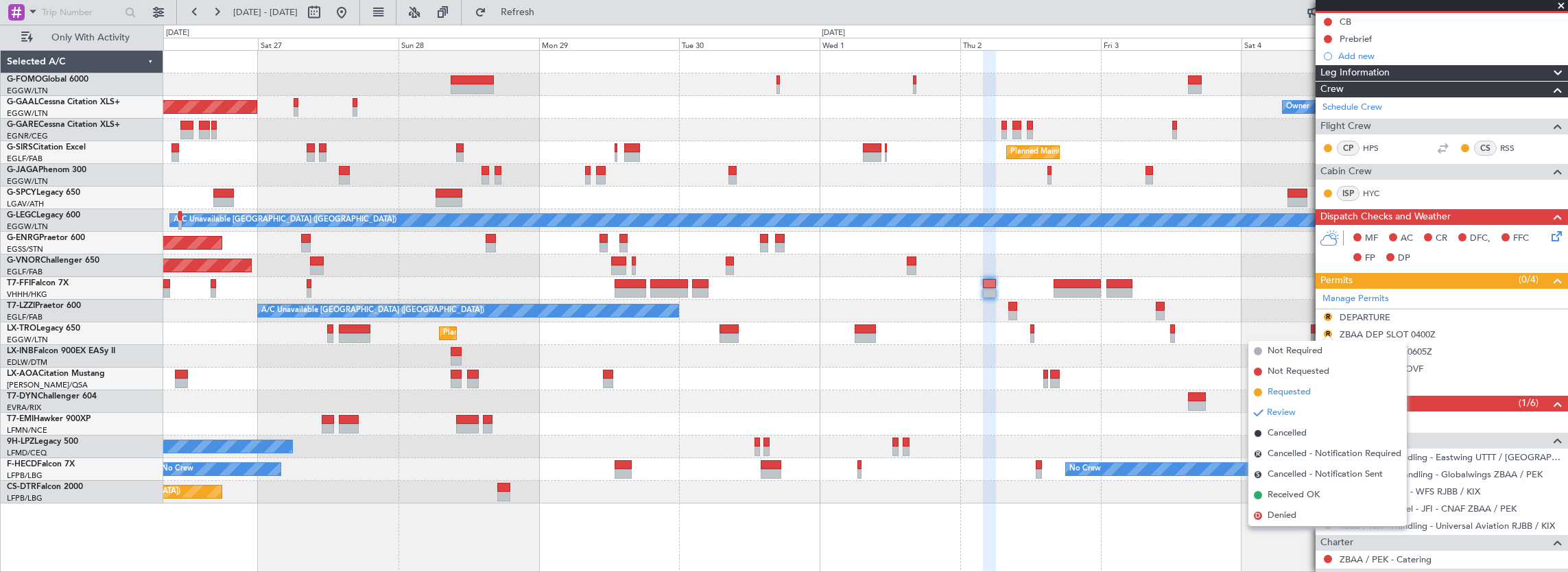
click at [1304, 395] on span "Requested" at bounding box center [1289, 393] width 43 height 14
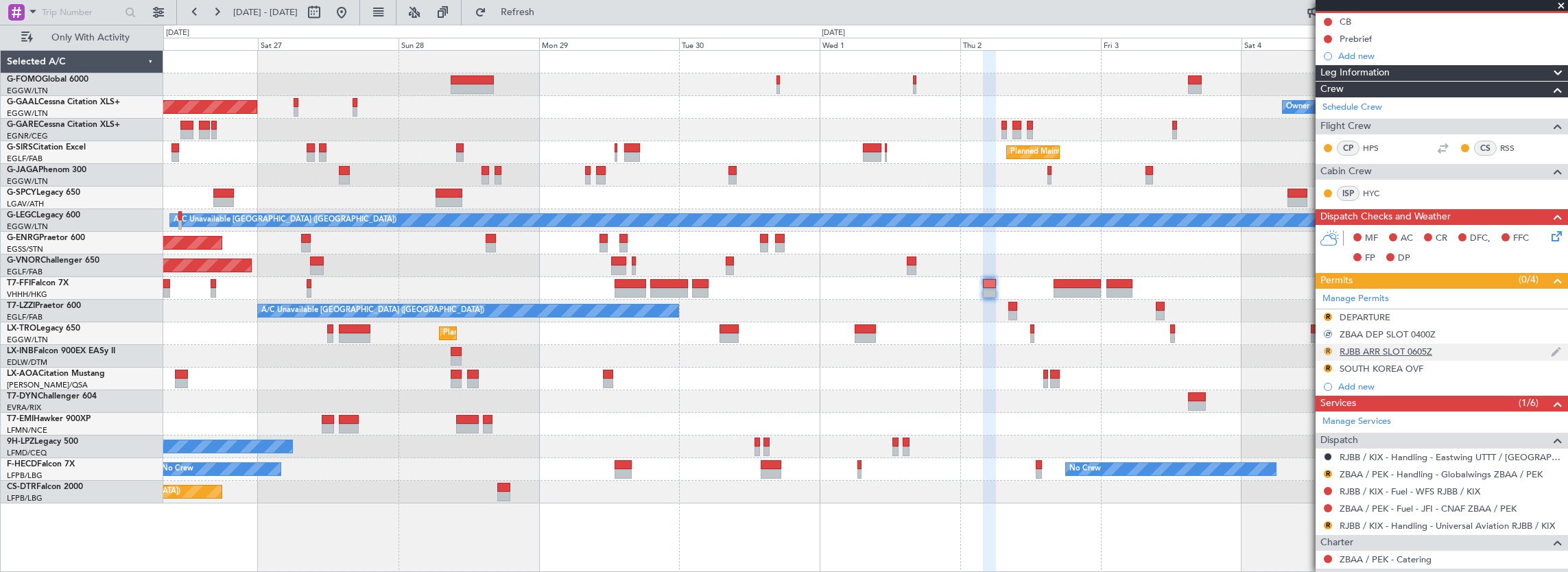
click at [1329, 348] on button "R" at bounding box center [1328, 351] width 8 height 8
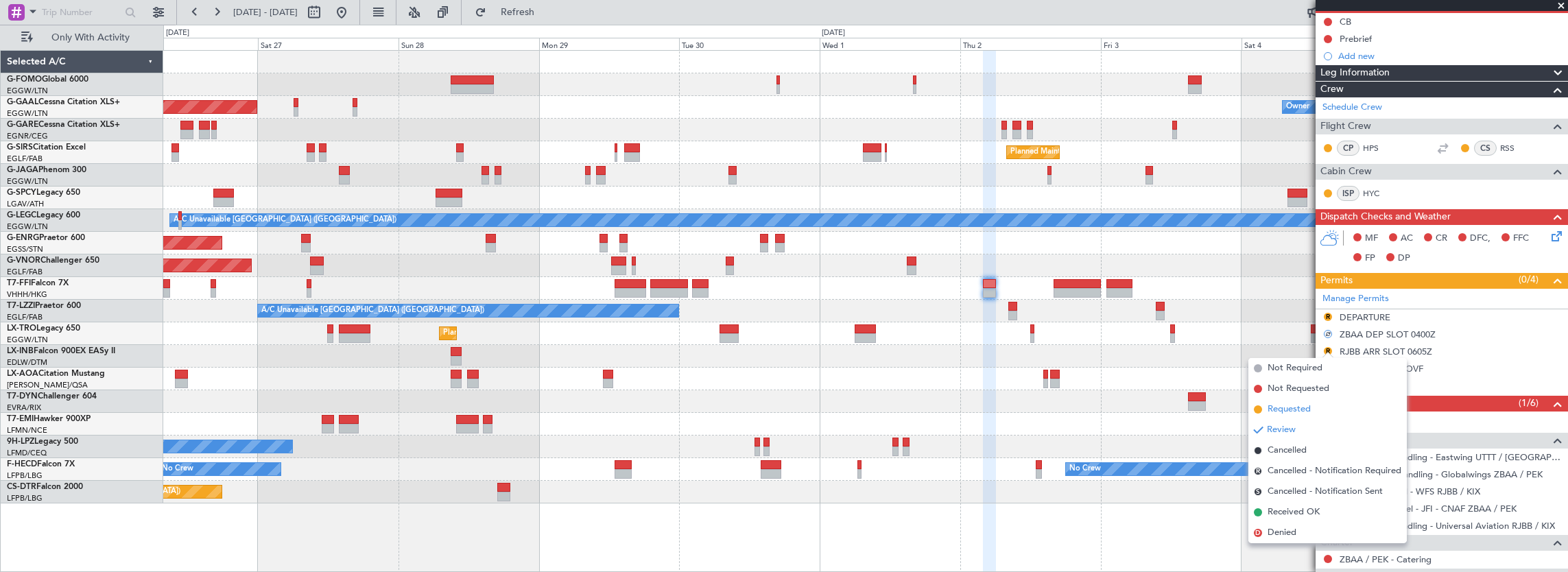
click at [1315, 416] on li "Requested" at bounding box center [1328, 409] width 158 height 20
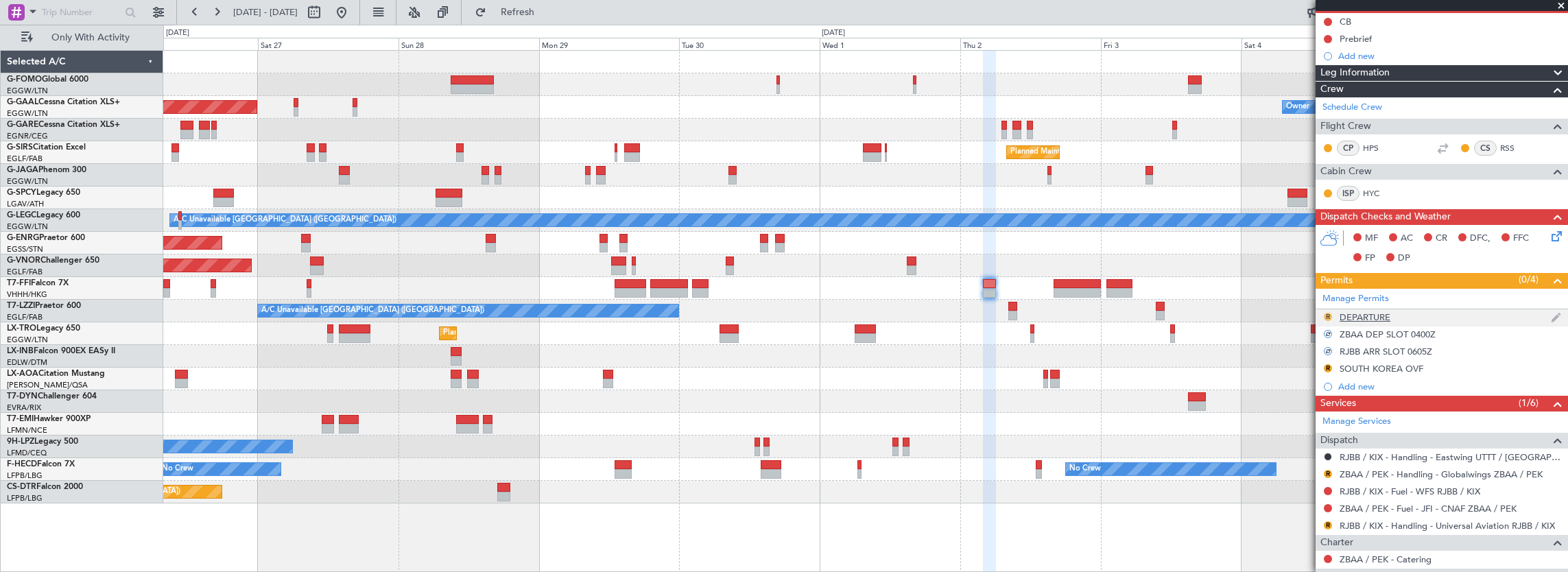
click at [1327, 314] on button "R" at bounding box center [1328, 317] width 8 height 8
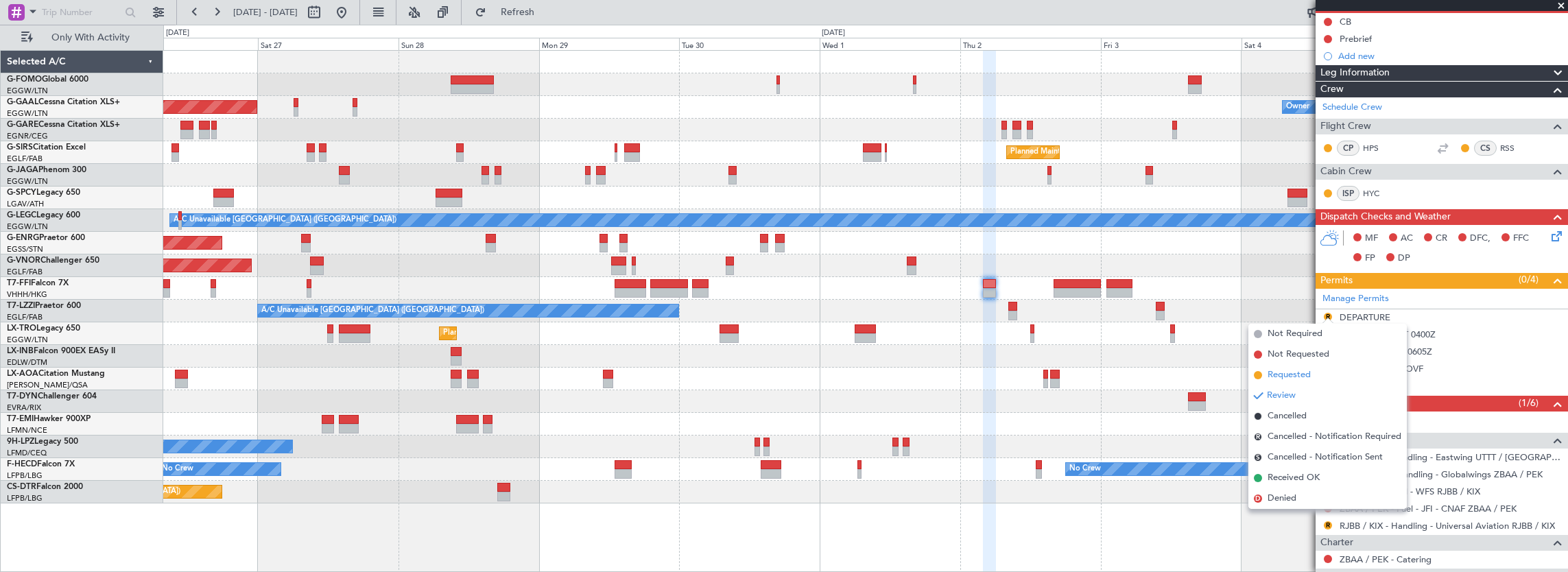
click at [1313, 379] on li "Requested" at bounding box center [1328, 375] width 158 height 20
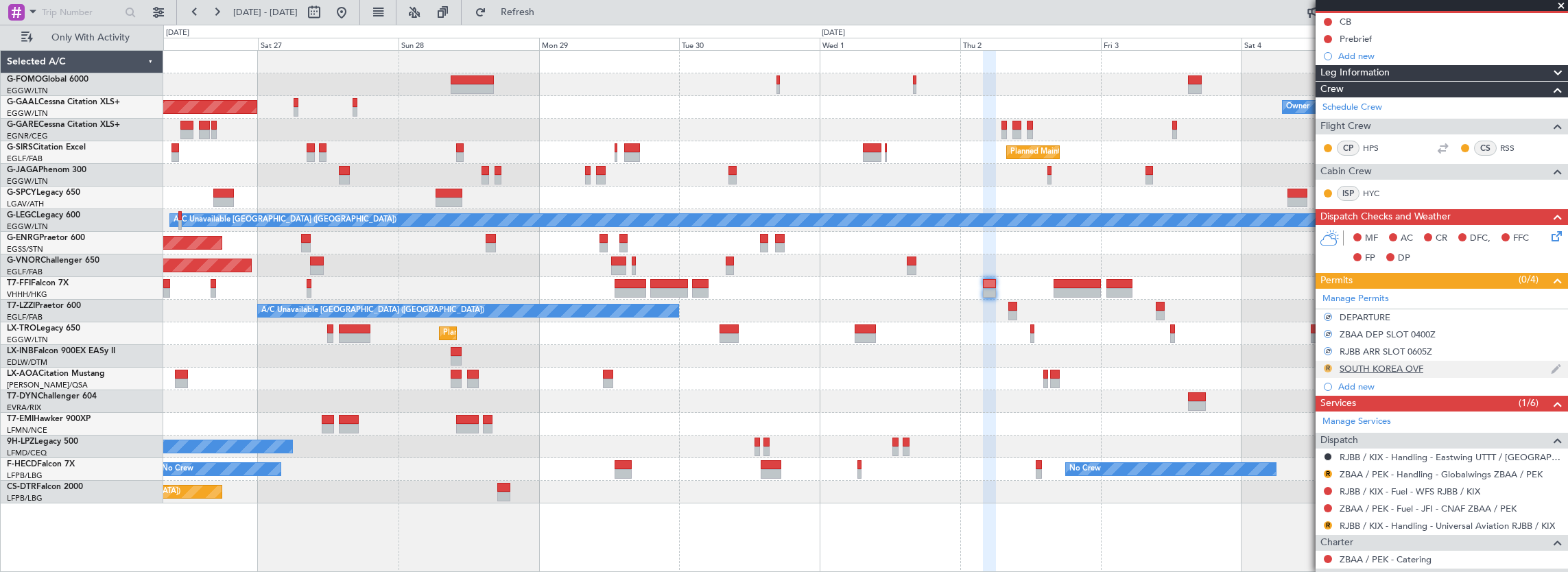
click at [1325, 368] on button "R" at bounding box center [1328, 368] width 8 height 8
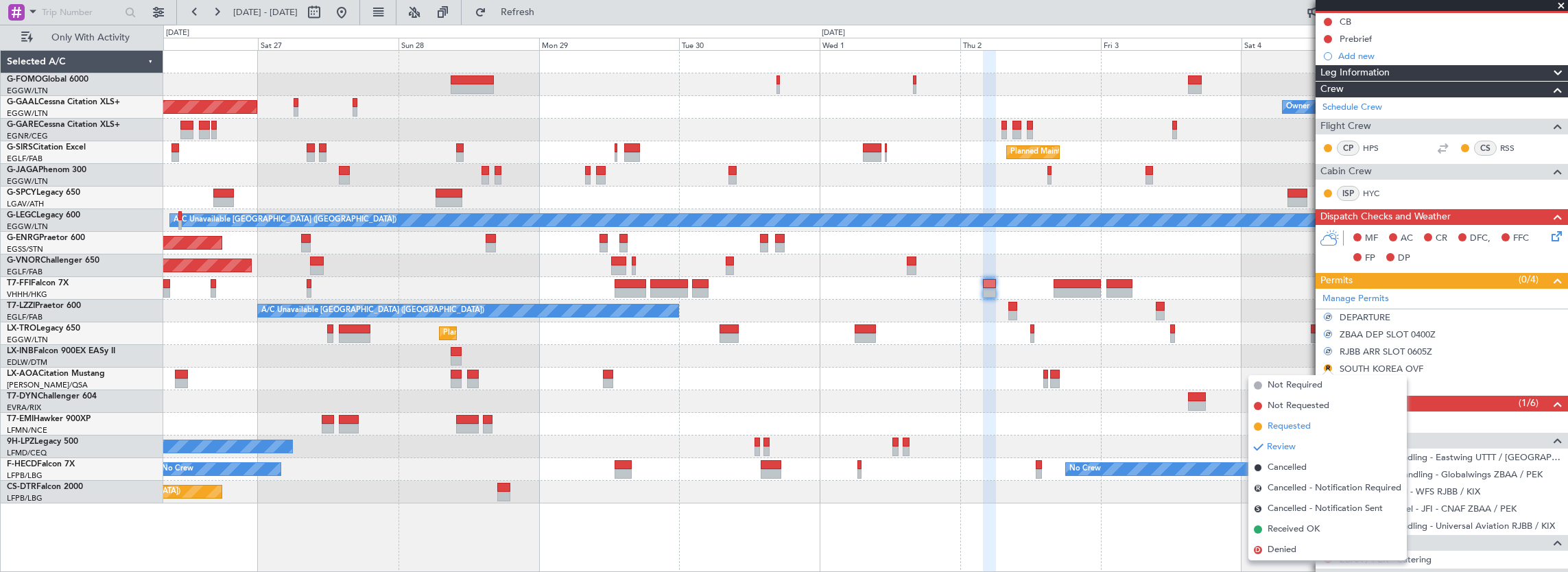
click at [1301, 433] on li "Requested" at bounding box center [1328, 427] width 158 height 20
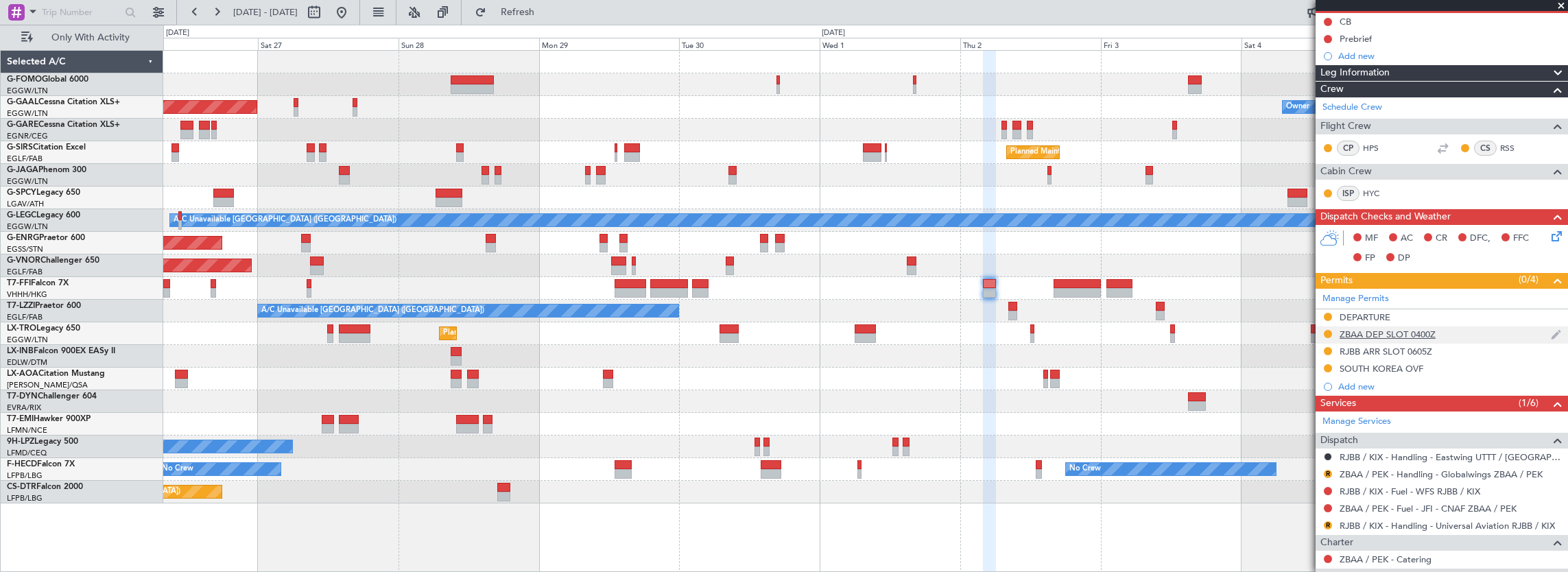
scroll to position [0, 0]
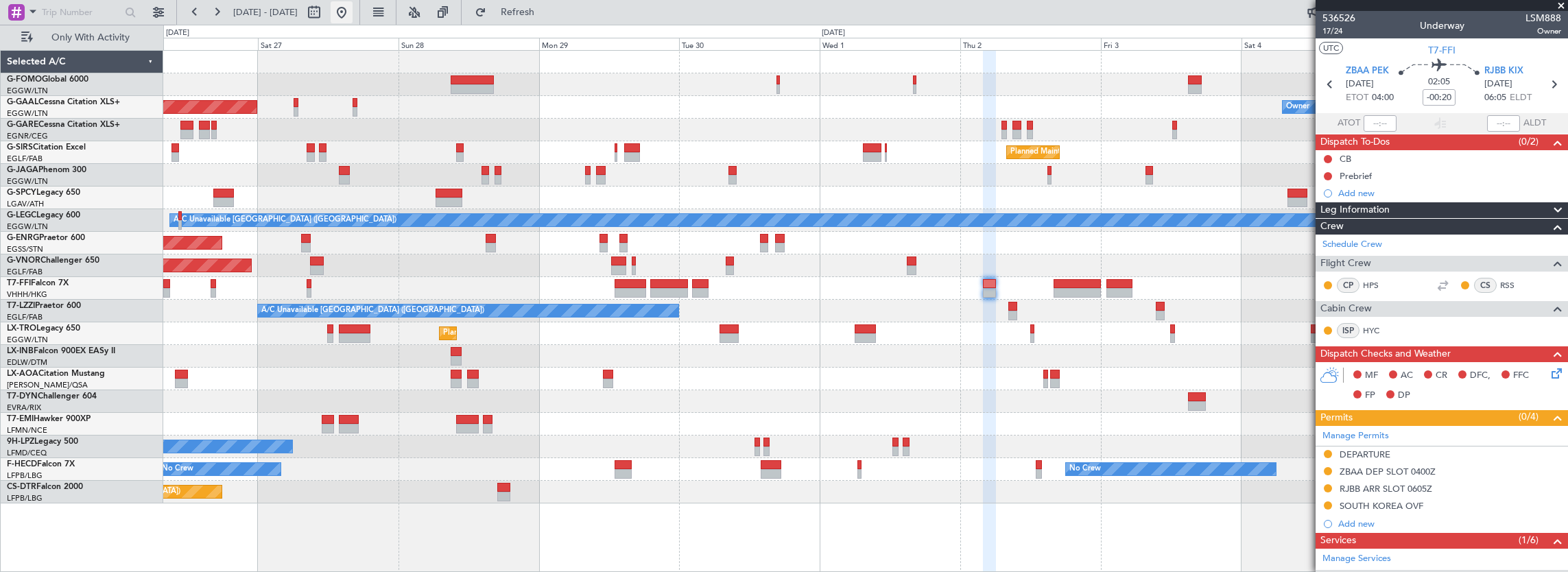
click at [353, 15] on button at bounding box center [341, 12] width 22 height 22
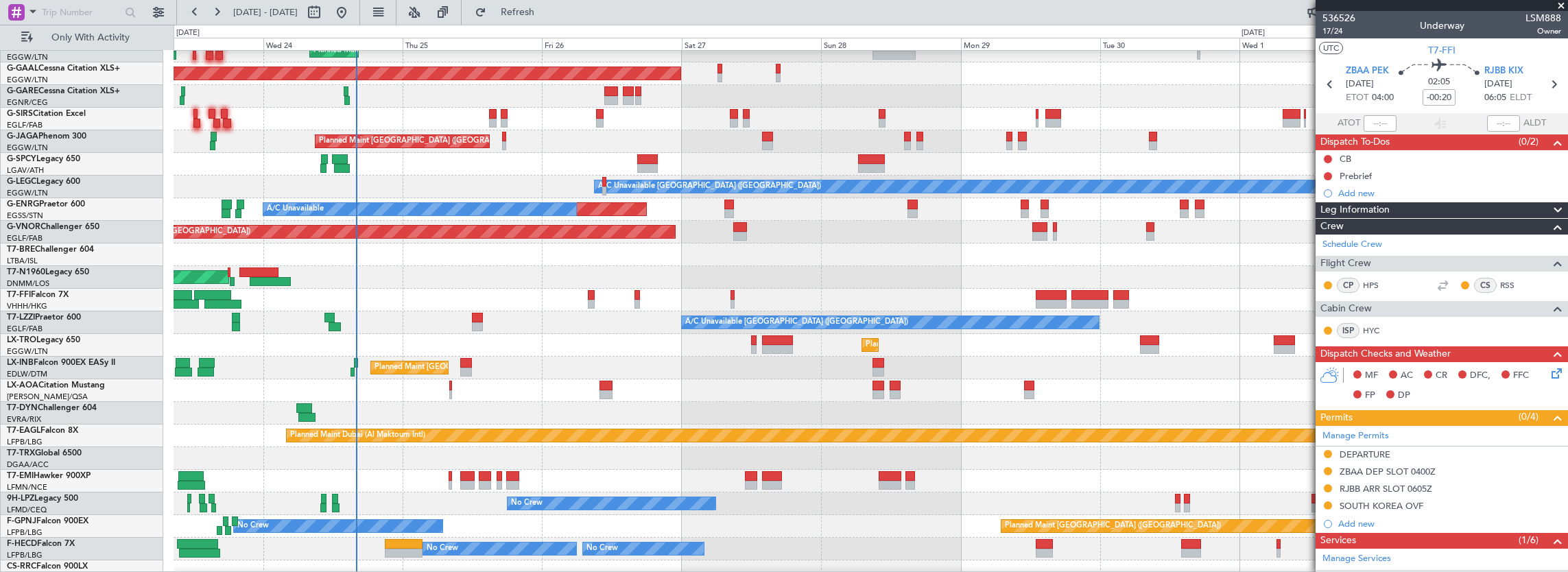
click at [212, 167] on div at bounding box center [870, 164] width 1395 height 23
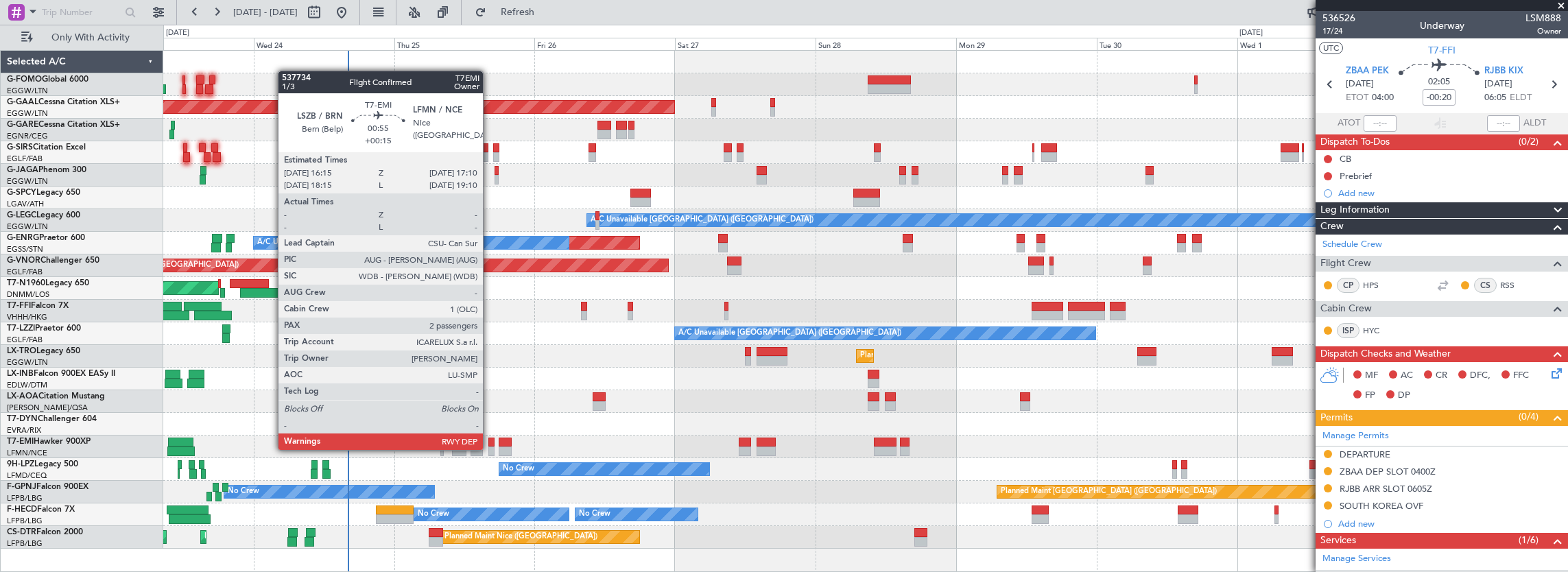
click at [490, 448] on div at bounding box center [491, 451] width 5 height 10
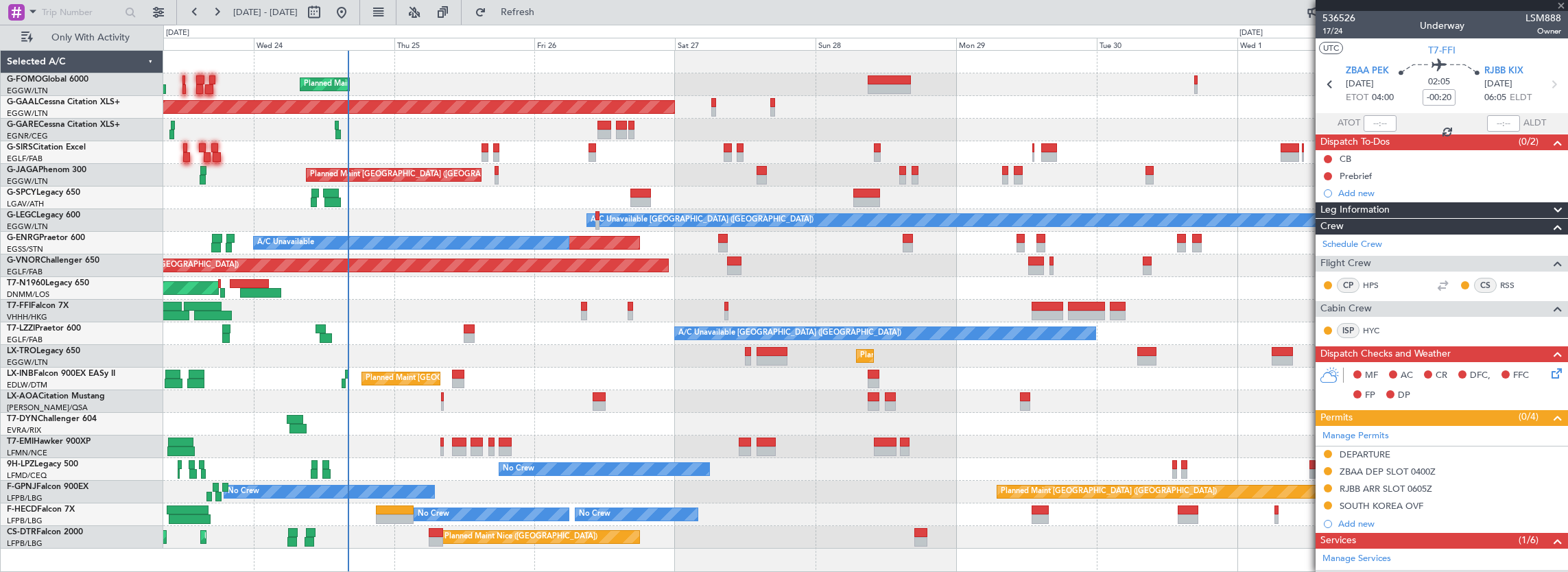
type input "+00:15"
type input "2"
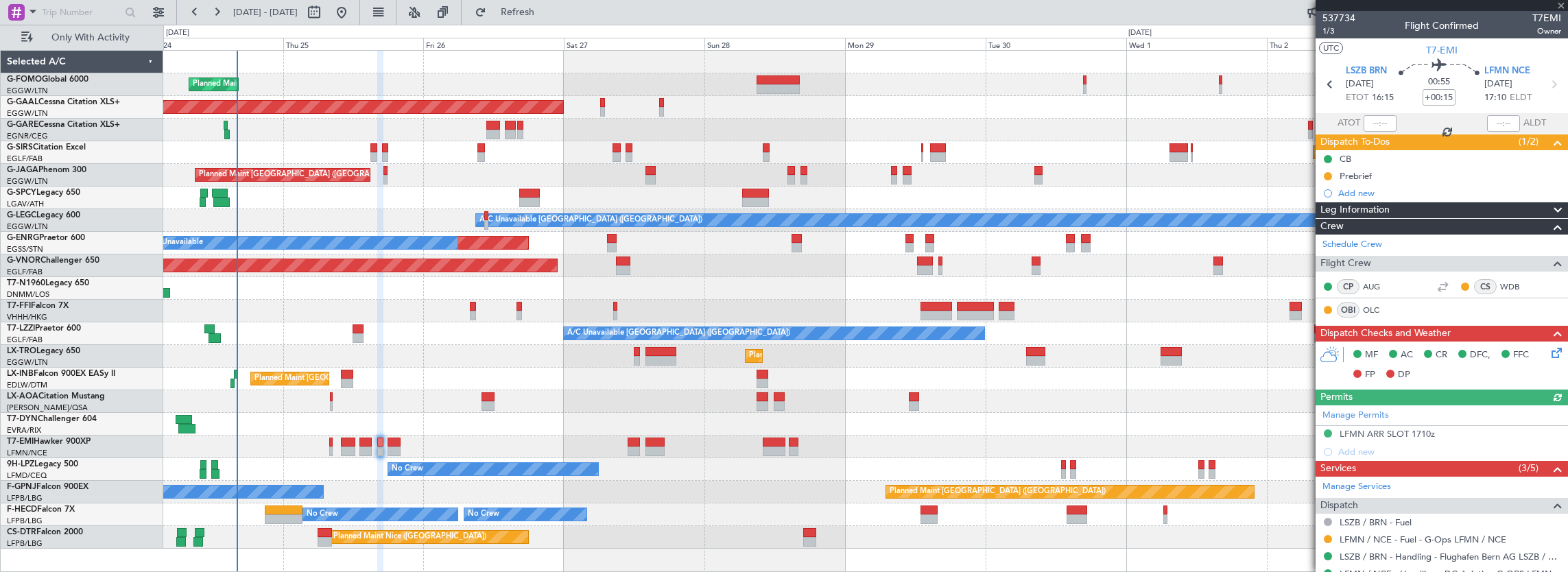
click at [909, 418] on div at bounding box center [866, 424] width 1405 height 23
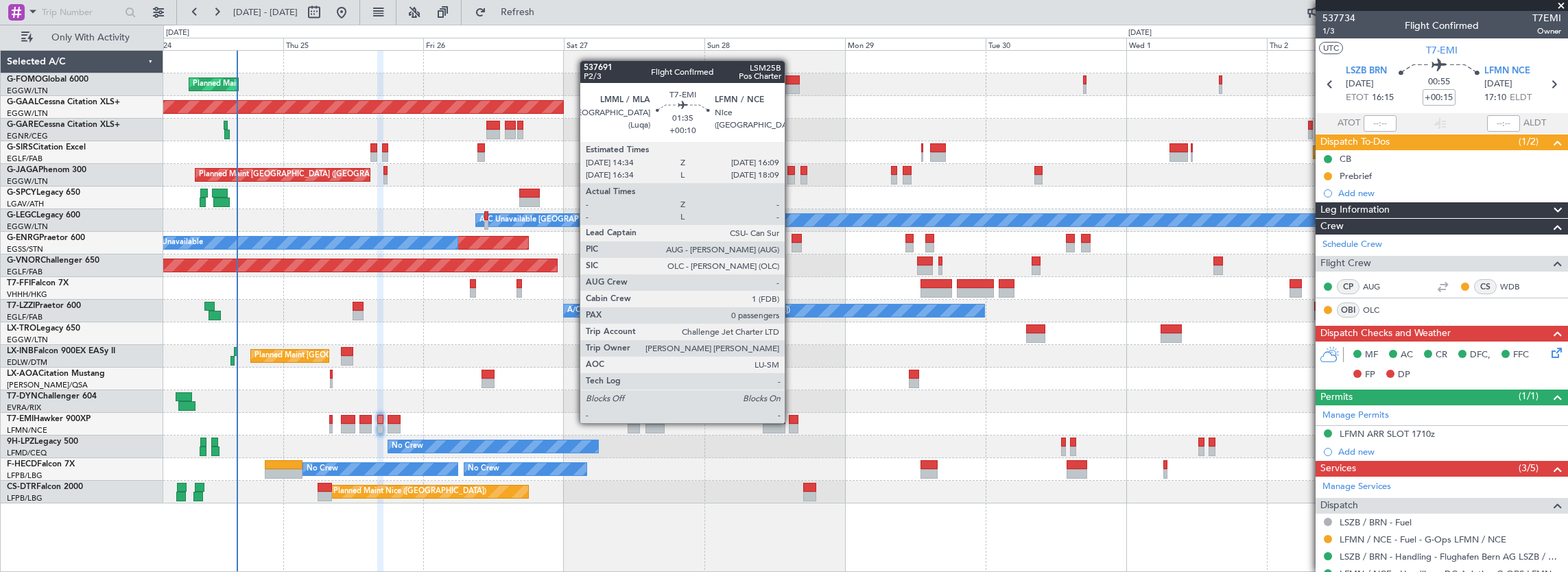
click at [792, 422] on div at bounding box center [793, 420] width 10 height 10
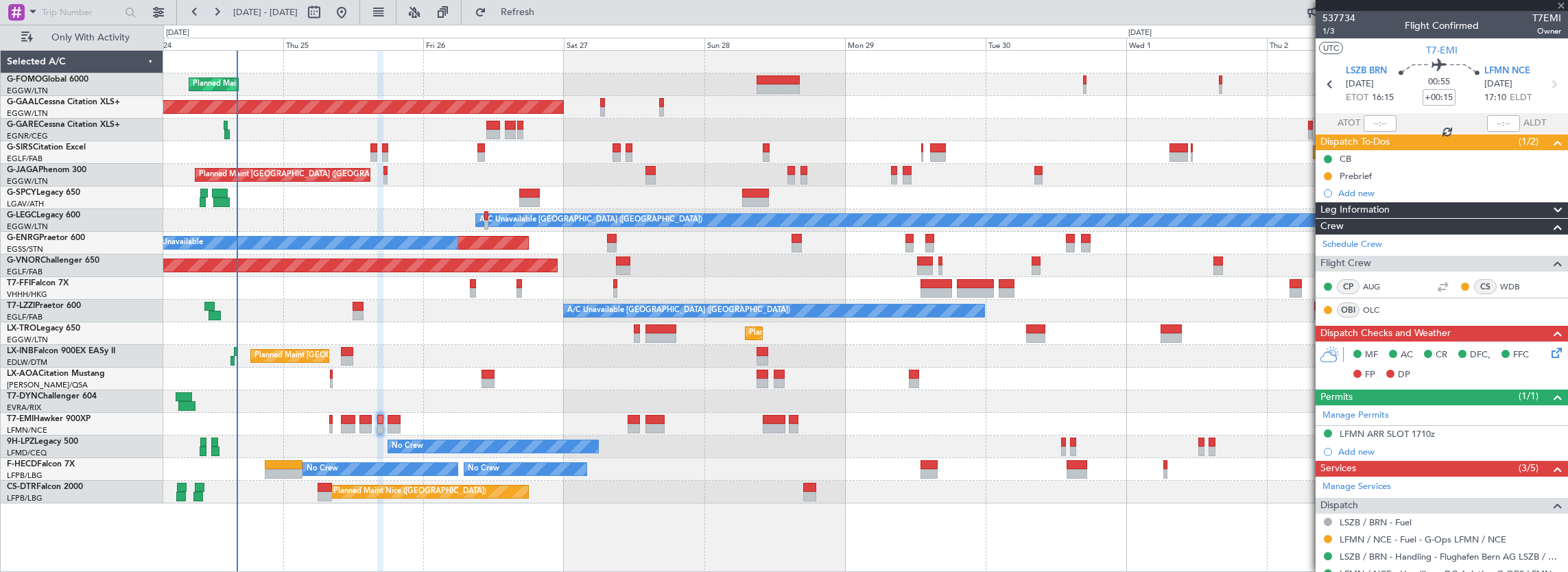
type input "+00:10"
type input "0"
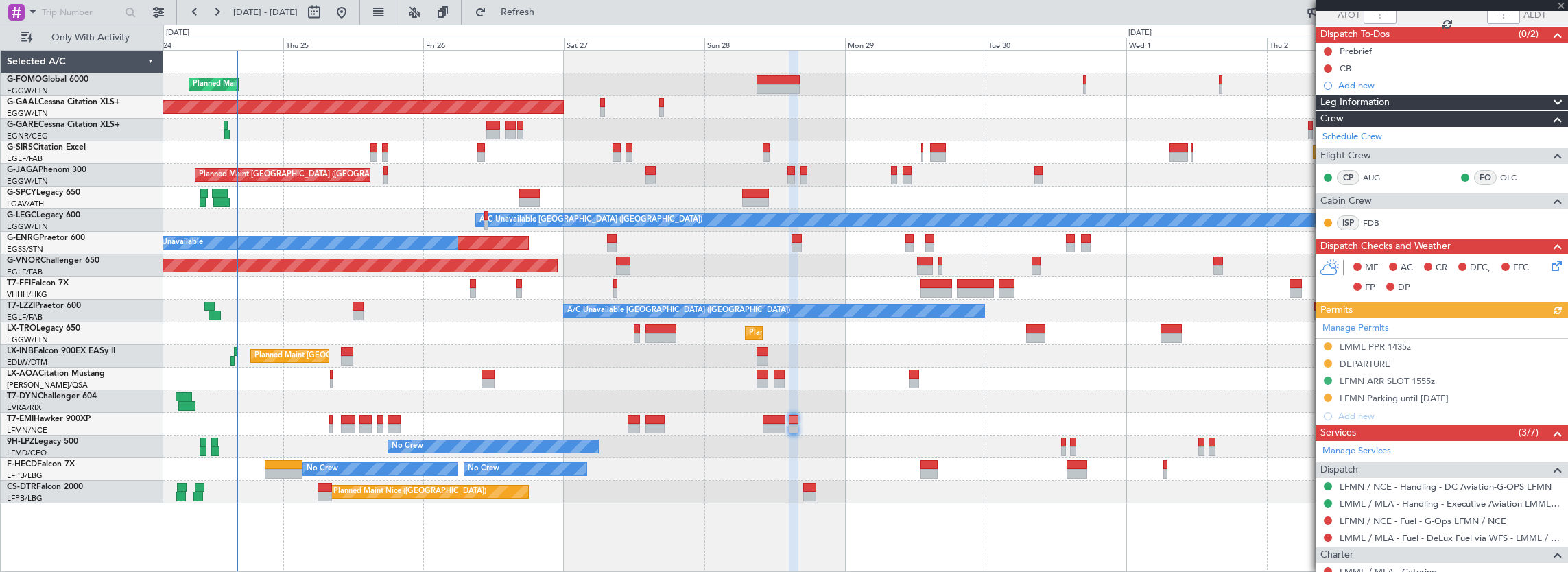
scroll to position [137, 0]
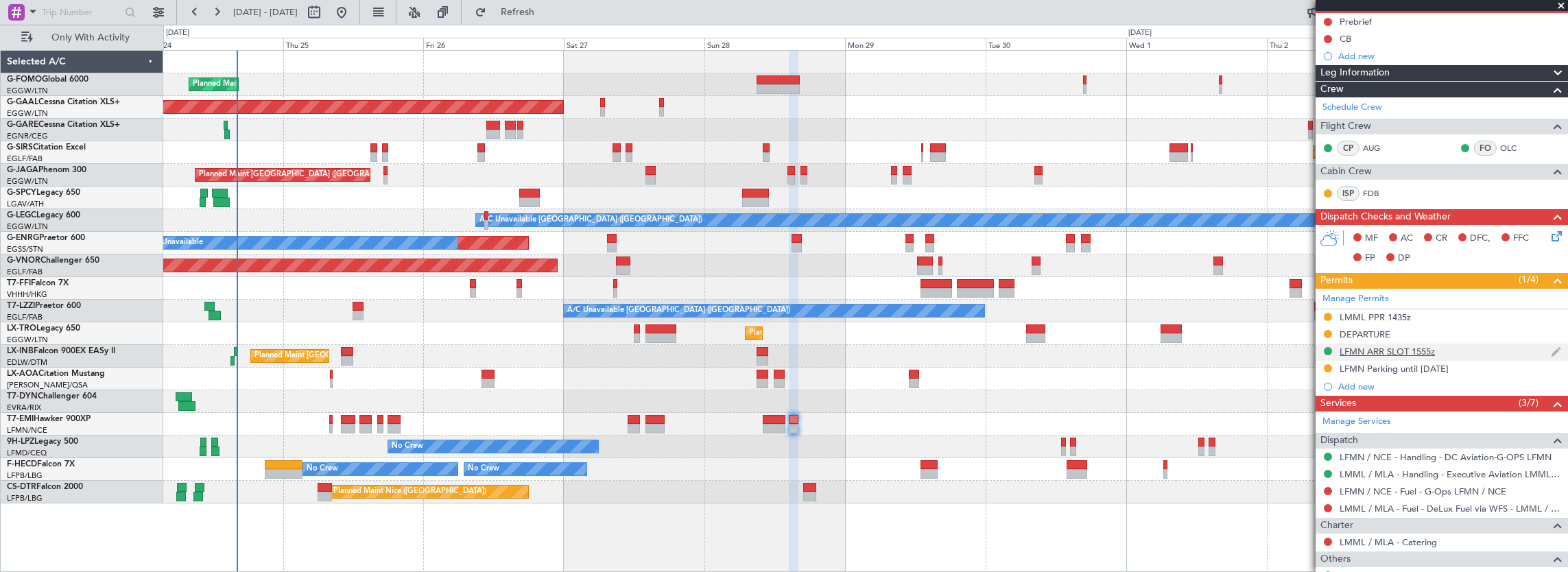
click at [1480, 347] on div "LFMN ARR SLOT 1555z" at bounding box center [1441, 352] width 252 height 17
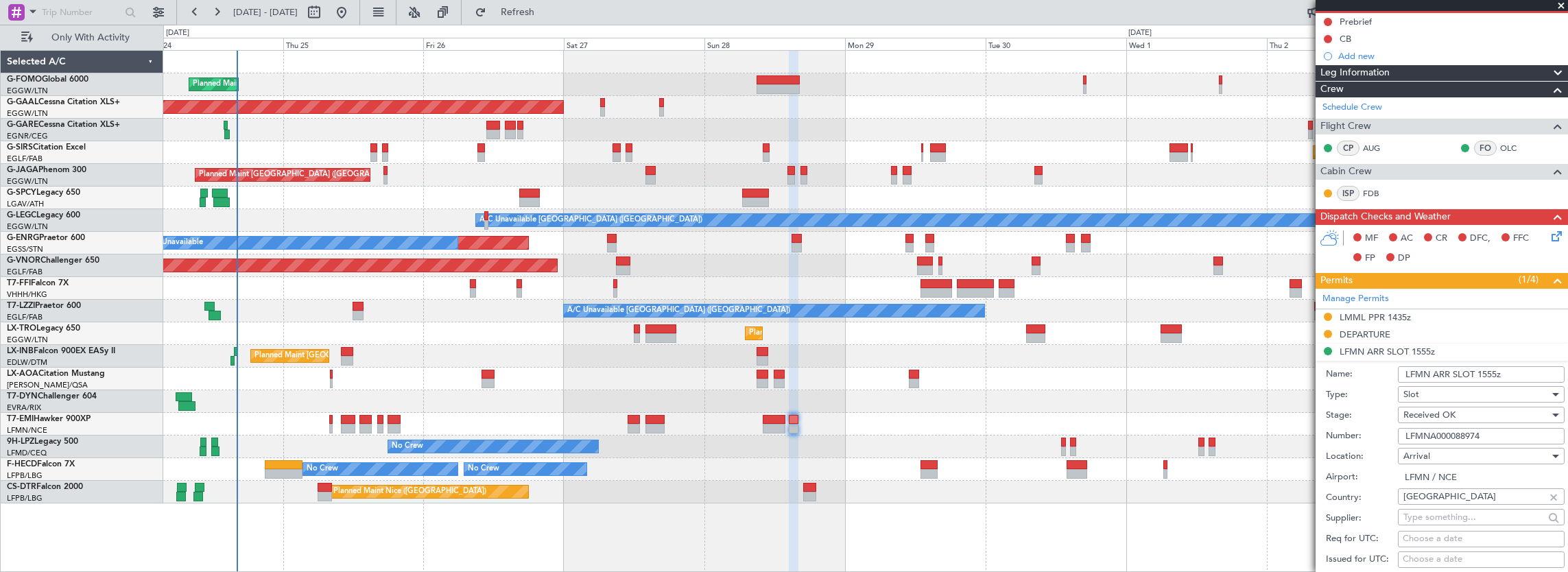
click at [1502, 442] on div "Number: LFMNA000088974" at bounding box center [1445, 436] width 239 height 20
click at [1505, 437] on input "LFMNA000088974" at bounding box center [1481, 436] width 167 height 17
paste input "text"
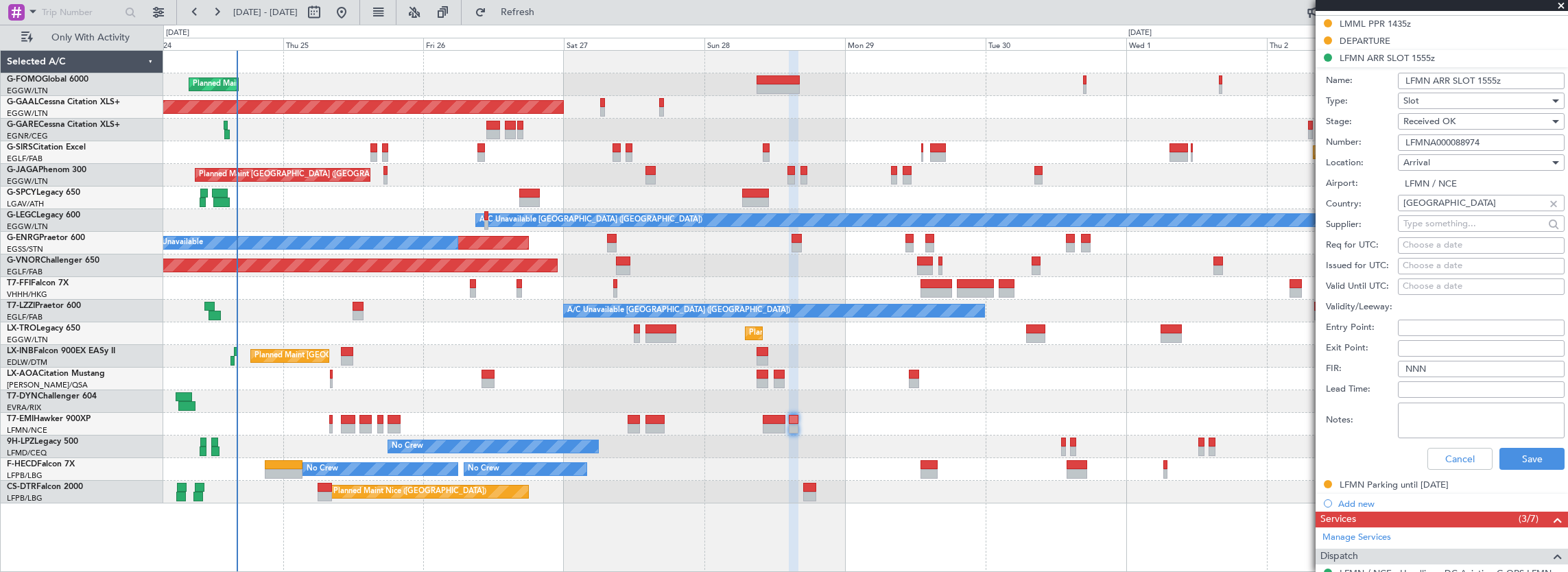
scroll to position [549, 0]
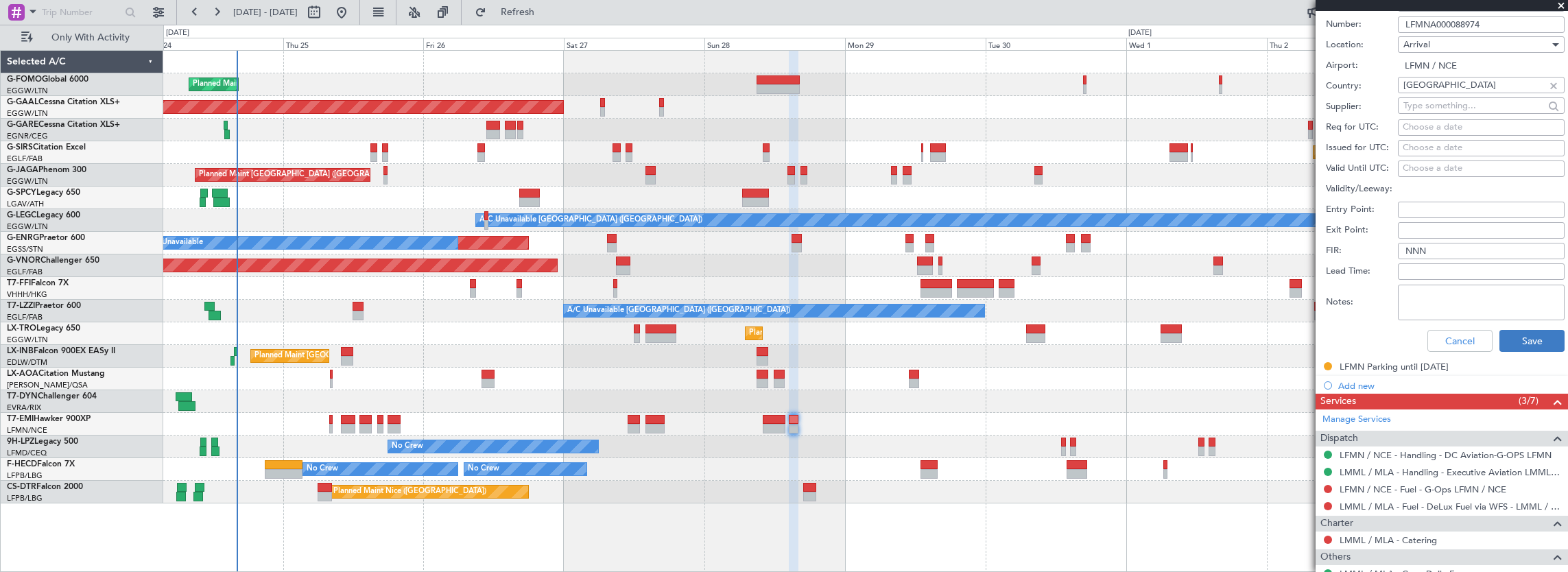
type input "LFMNA000088974"
click at [1527, 343] on button "Save" at bounding box center [1532, 341] width 65 height 22
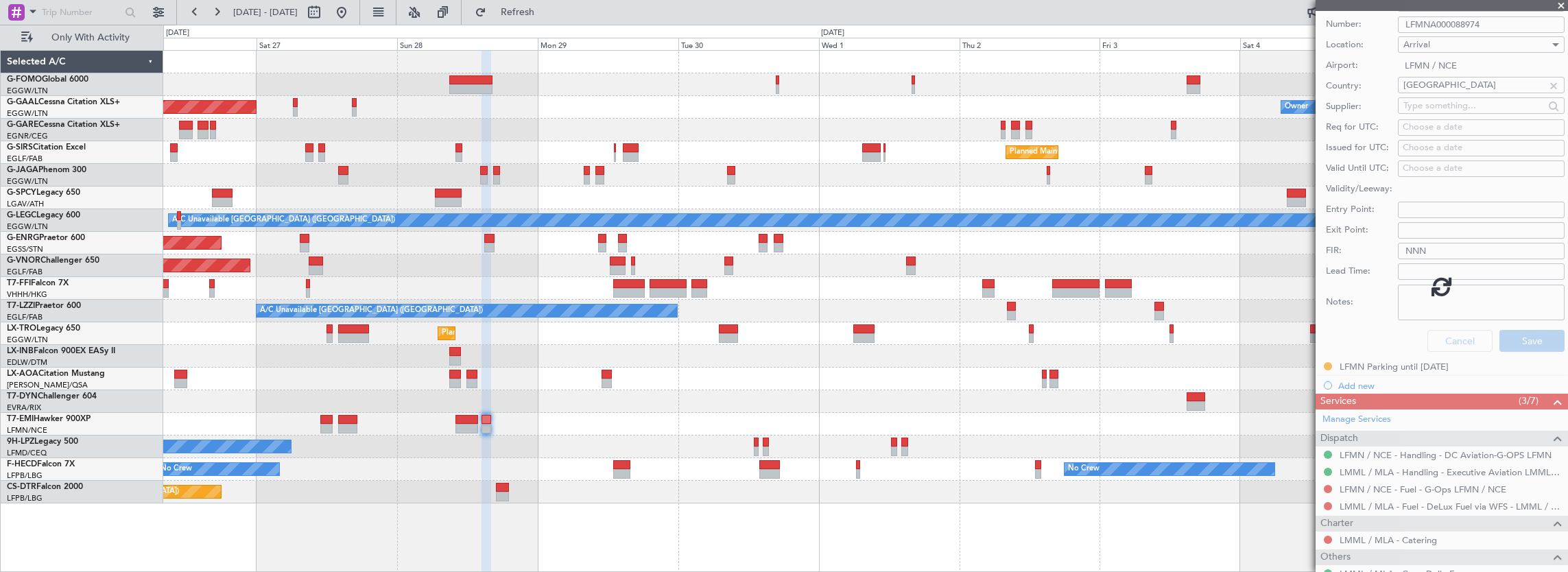
click at [699, 425] on div "Planned Maint [GEOGRAPHIC_DATA] ([GEOGRAPHIC_DATA]) Planned [GEOGRAPHIC_DATA] O…" at bounding box center [866, 277] width 1405 height 453
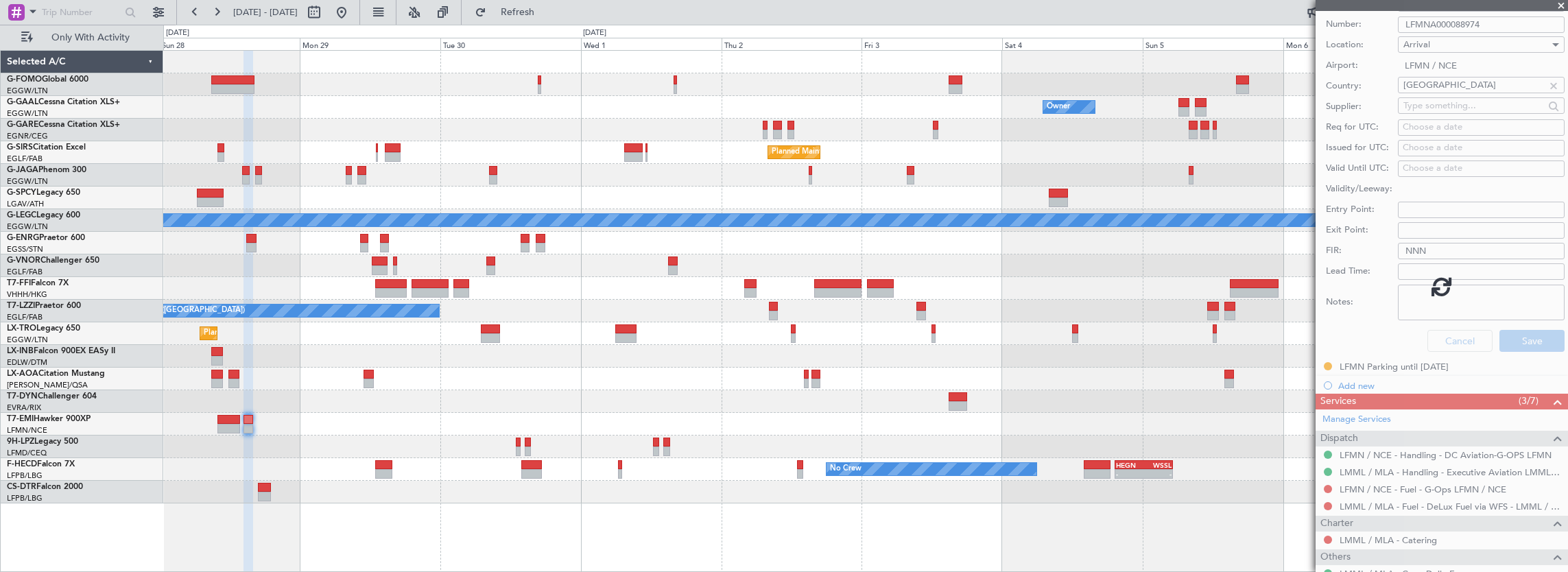
click at [747, 376] on div "Owner Owner Planned [GEOGRAPHIC_DATA] Planned Maint [GEOGRAPHIC_DATA] ([GEOGRAP…" at bounding box center [866, 277] width 1405 height 453
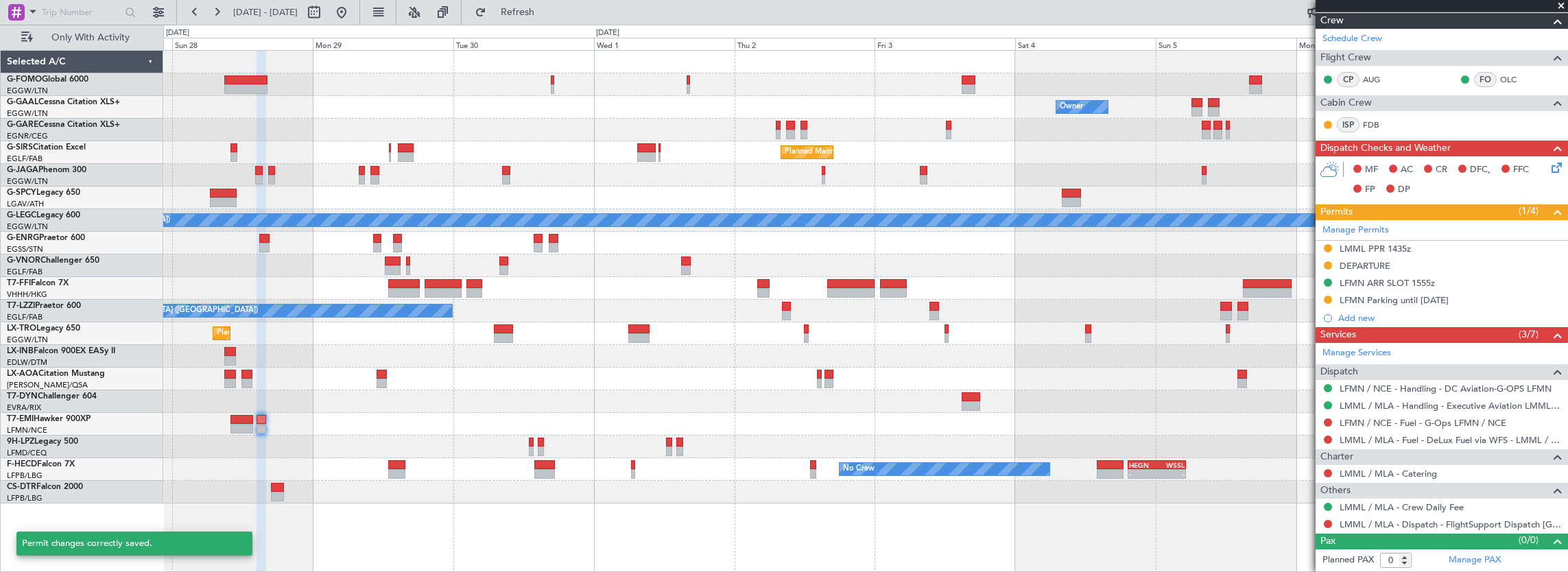
scroll to position [139, 0]
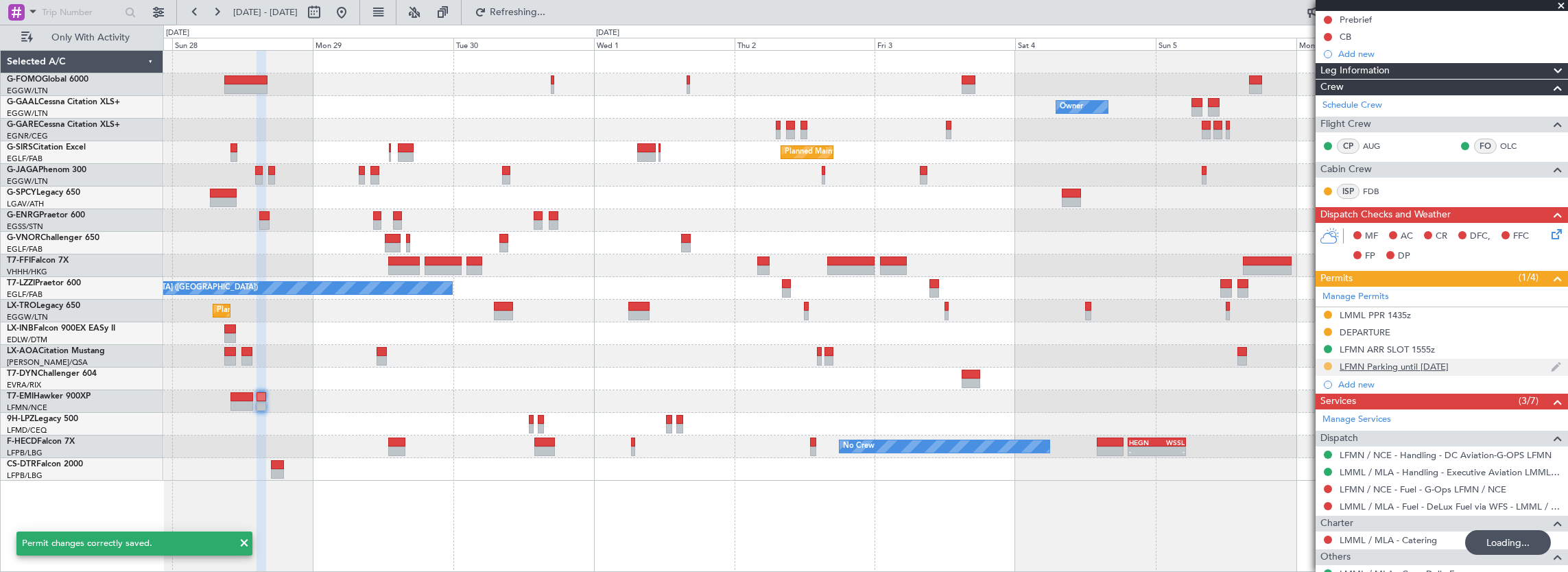
click at [1327, 363] on button at bounding box center [1328, 366] width 8 height 8
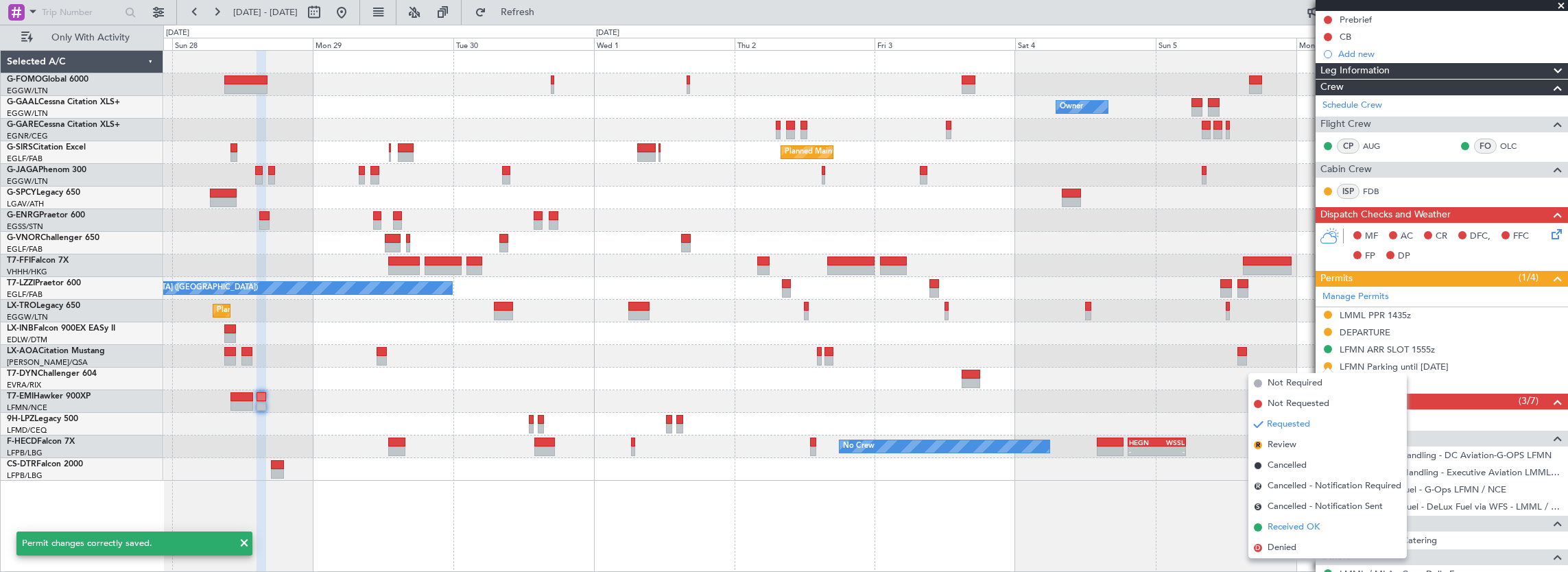
click at [1300, 531] on span "Received OK" at bounding box center [1294, 528] width 52 height 14
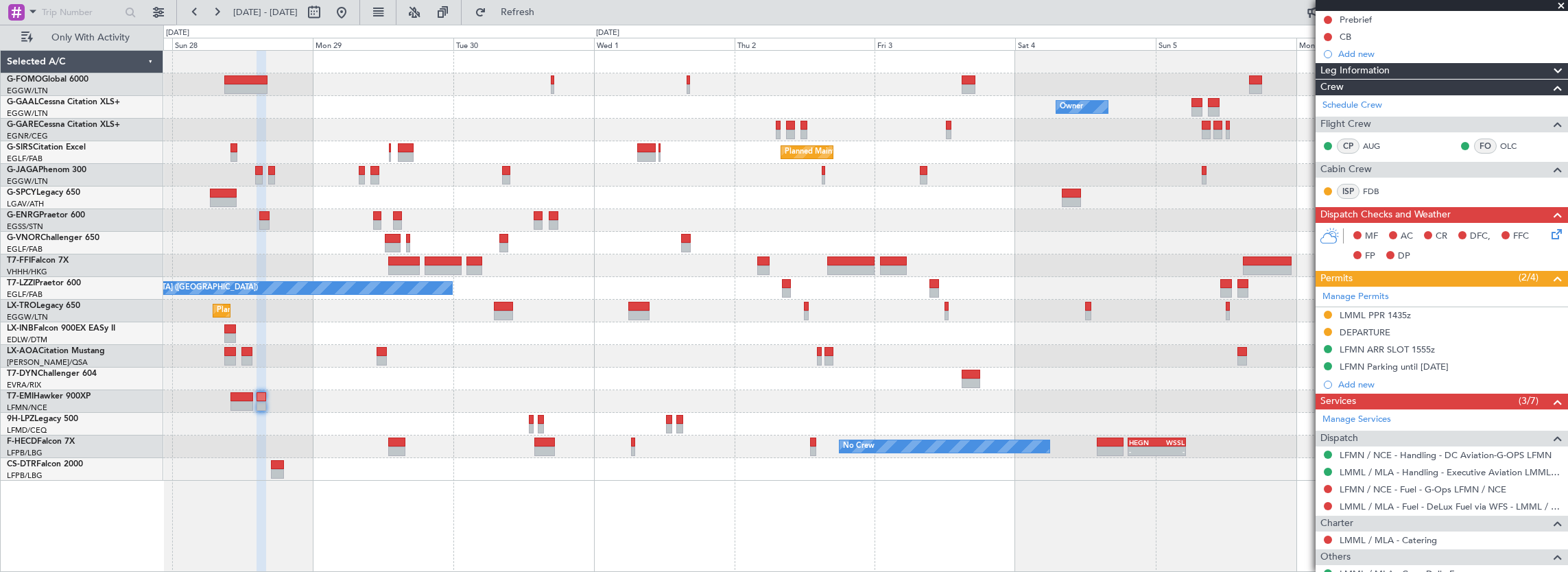
click at [921, 368] on div "Owner Owner Planned [GEOGRAPHIC_DATA] Planned Maint [GEOGRAPHIC_DATA] ([GEOGRAP…" at bounding box center [866, 265] width 1405 height 430
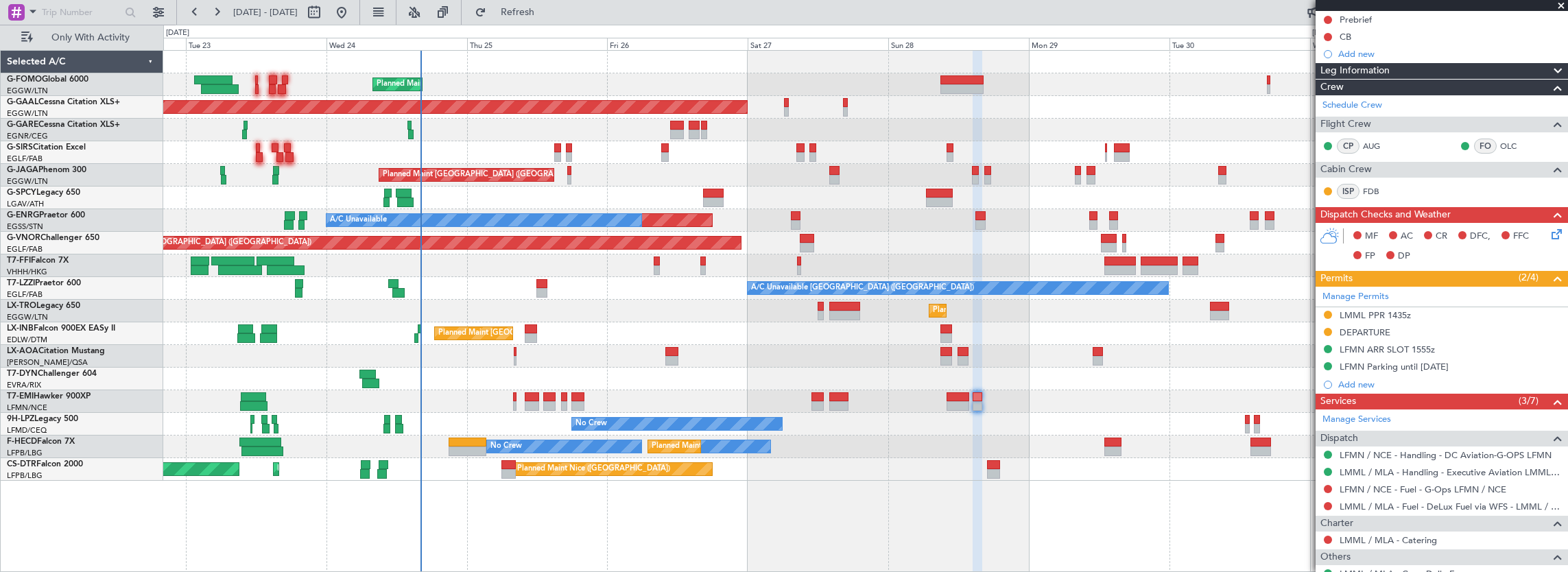
click at [509, 347] on div "No Crew Nice ([GEOGRAPHIC_DATA])" at bounding box center [866, 356] width 1405 height 23
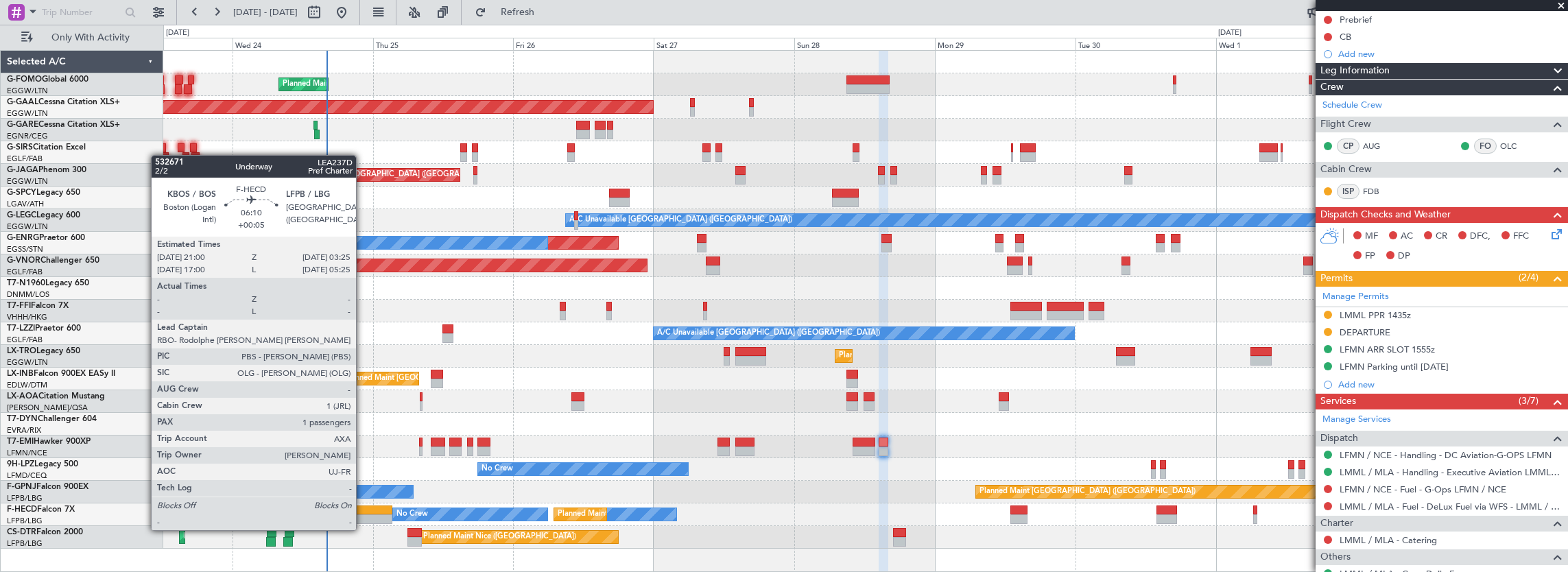
click at [371, 526] on div "Planned Maint Nice ([GEOGRAPHIC_DATA]) Planned Maint Sofia AOG Maint Sofia" at bounding box center [866, 537] width 1405 height 23
click at [364, 513] on div at bounding box center [374, 510] width 38 height 10
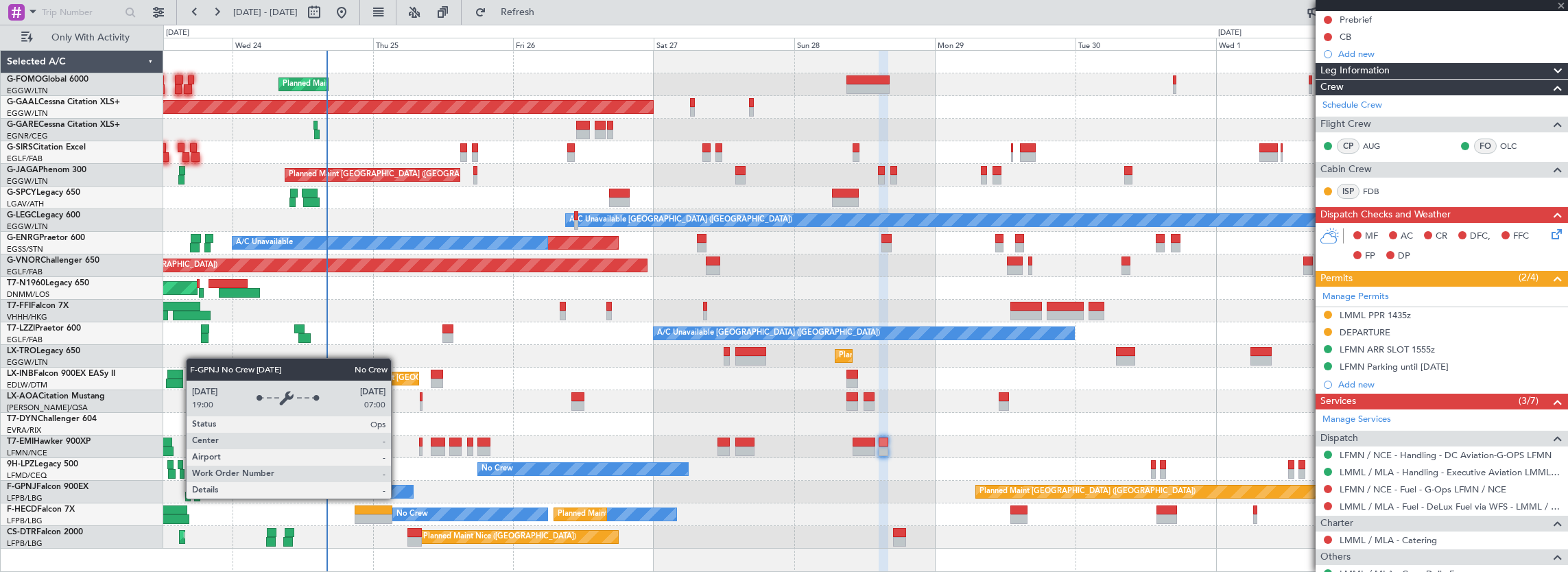
type input "+00:05"
type input "1"
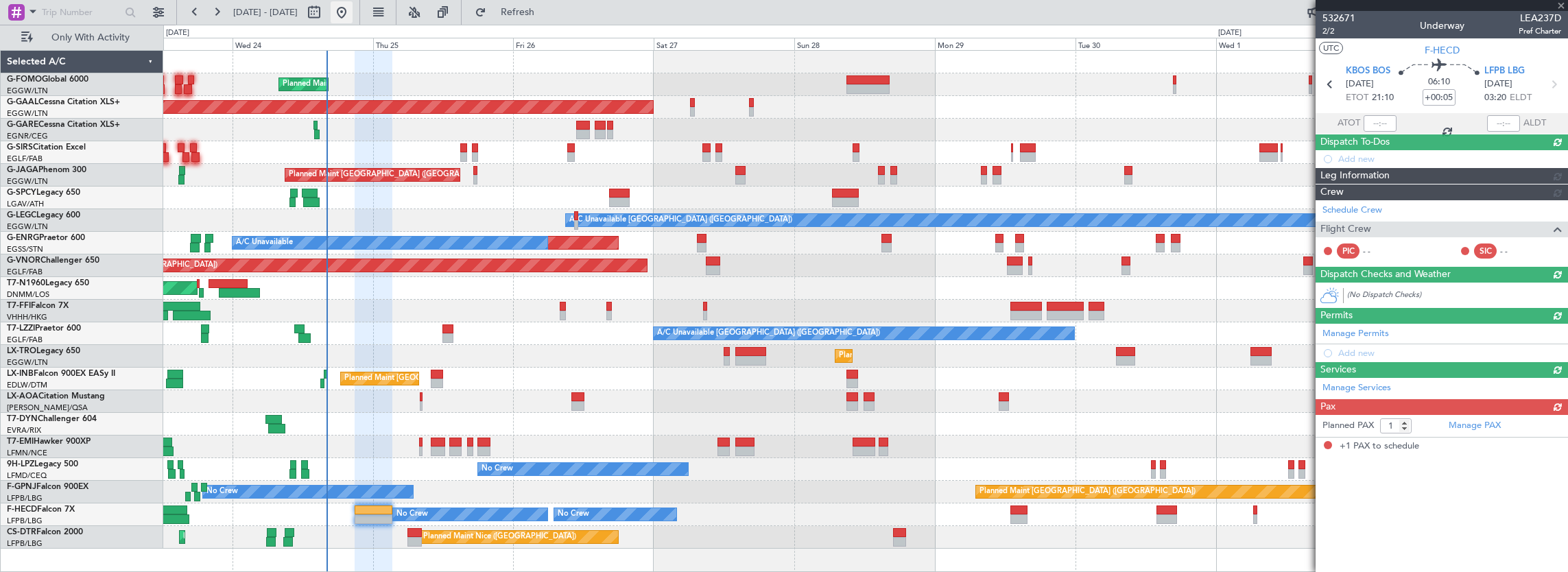
scroll to position [0, 0]
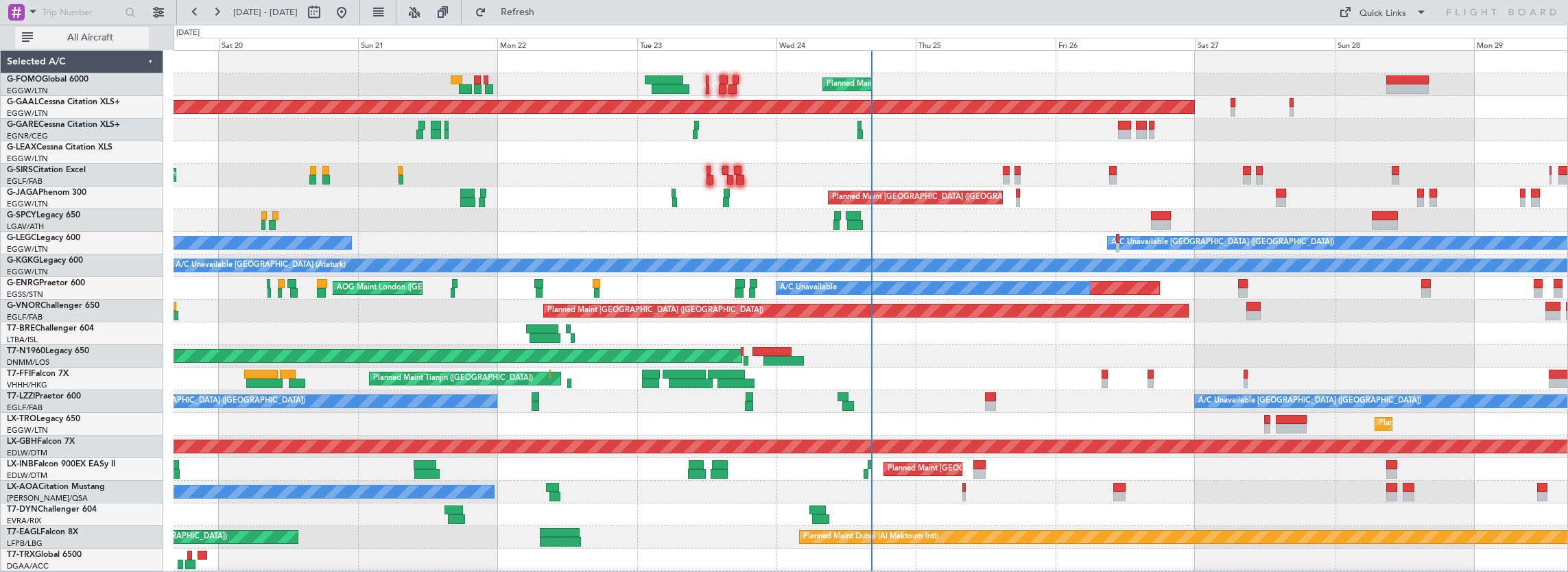
drag, startPoint x: 88, startPoint y: 36, endPoint x: 111, endPoint y: 40, distance: 23.3
click at [88, 36] on span "All Aircraft" at bounding box center [90, 38] width 109 height 10
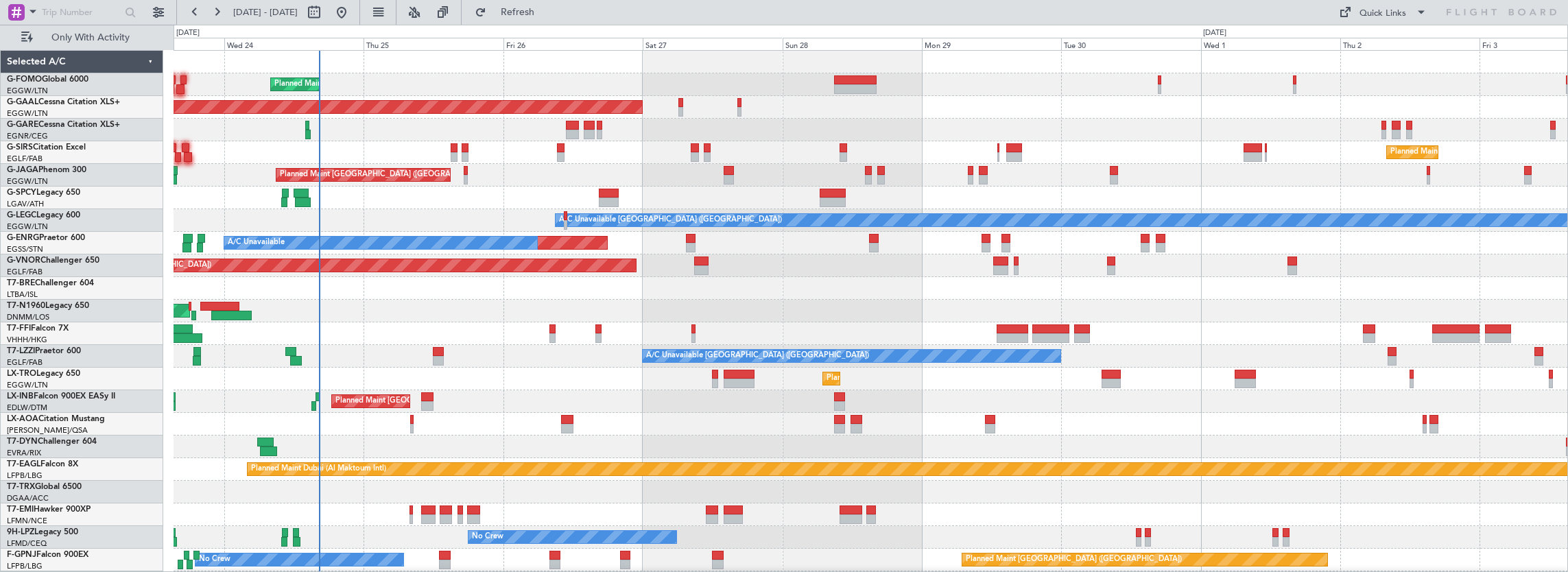
click at [571, 350] on div "A/C Unavailable London (Farnborough) A/C Unavailable London (Farnborough)" at bounding box center [870, 356] width 1395 height 23
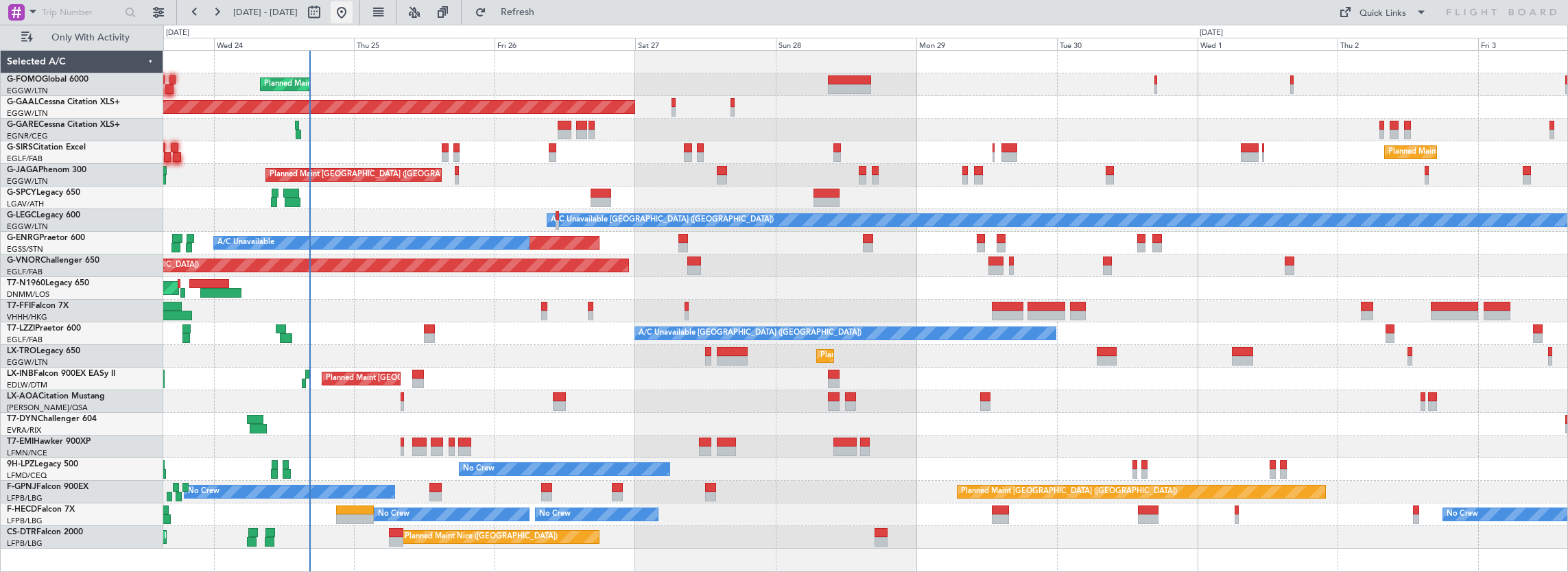
click at [353, 11] on button at bounding box center [341, 12] width 22 height 22
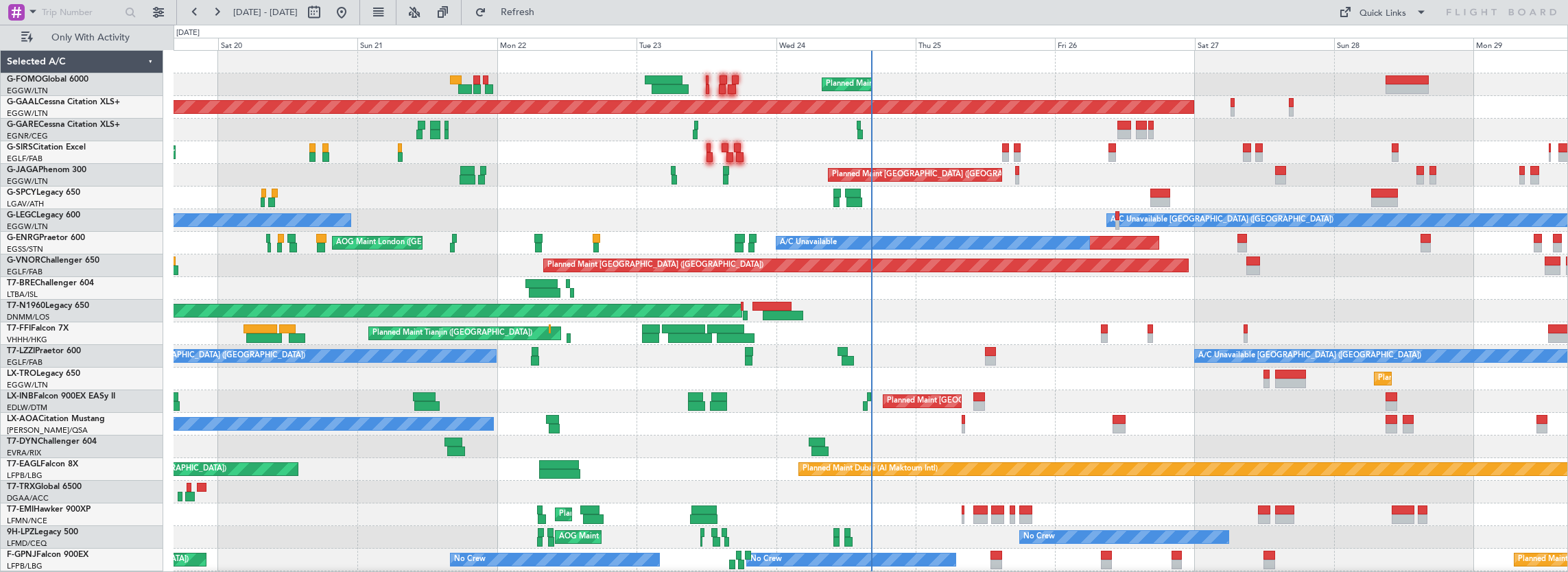
click at [268, 281] on div at bounding box center [870, 289] width 1395 height 23
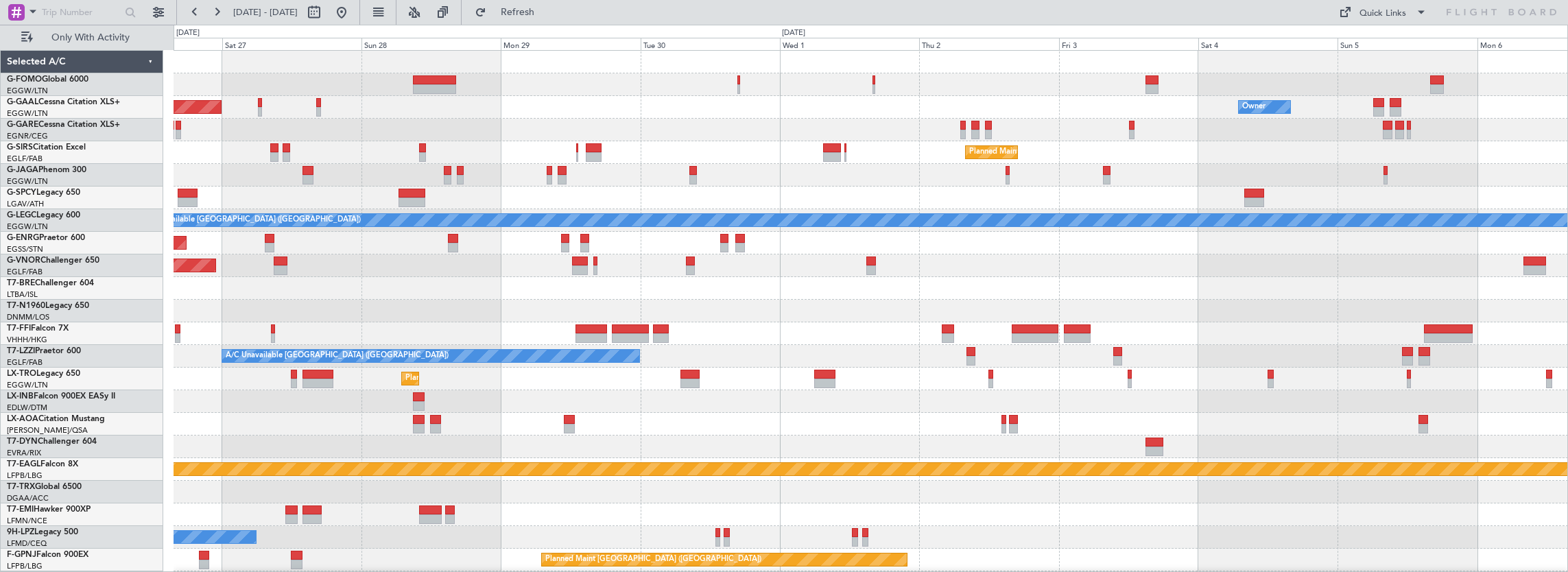
click at [332, 277] on div at bounding box center [870, 289] width 1395 height 23
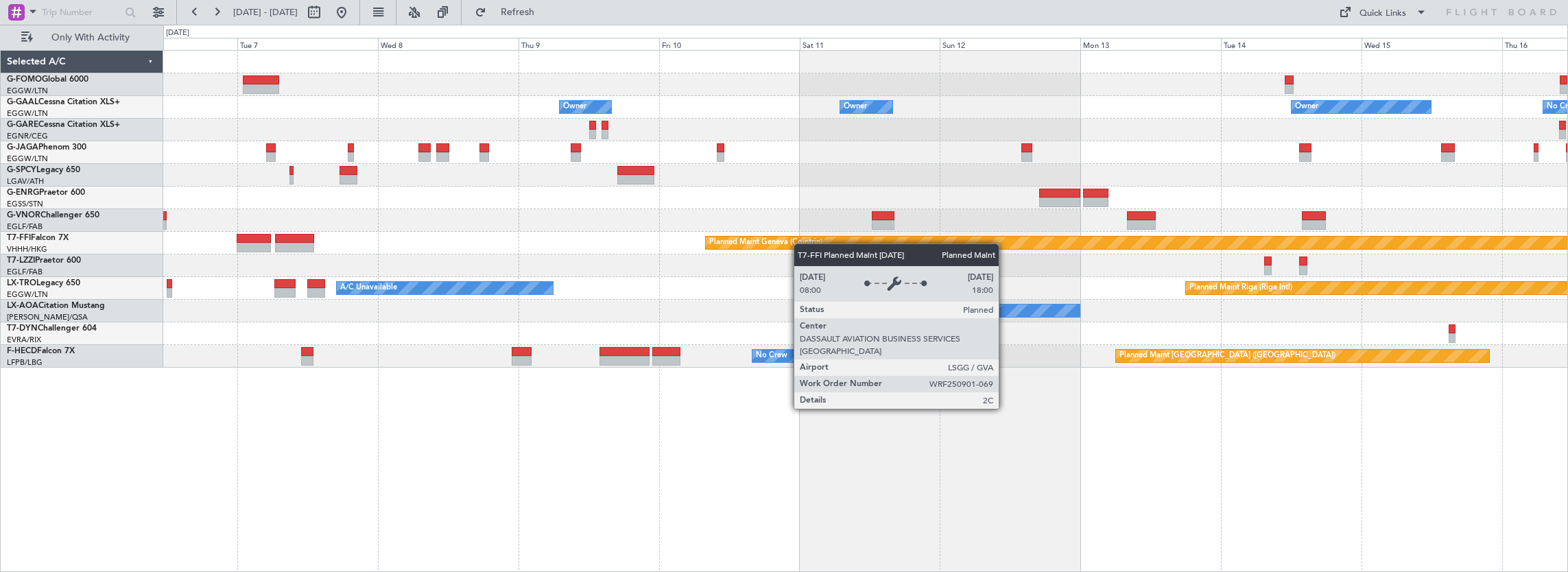
click at [791, 243] on div "Owner Owner Owner Owner No Crew Owner Owner Planned Maint Geneva (Cointrin) A/C…" at bounding box center [866, 209] width 1405 height 317
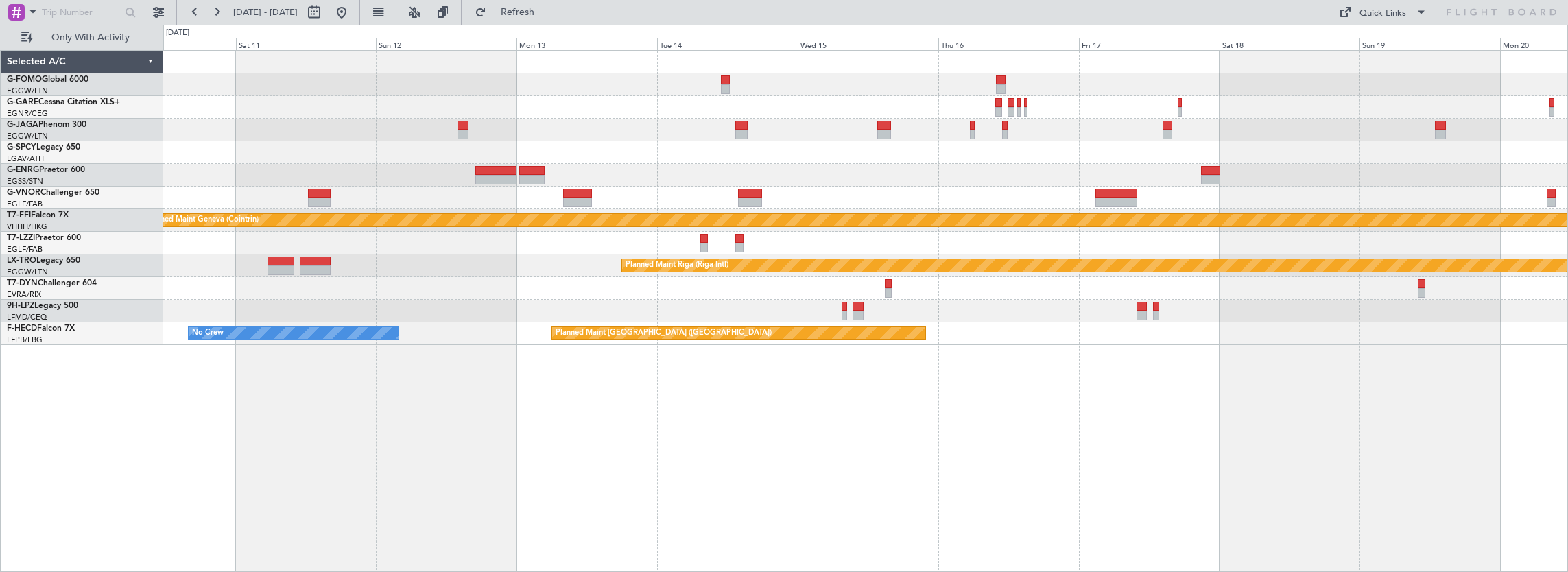
click at [505, 251] on div "Planned Maint Geneva (Cointrin) Planned Maint Riga (Riga Intl) A/C Unavailable …" at bounding box center [866, 197] width 1405 height 295
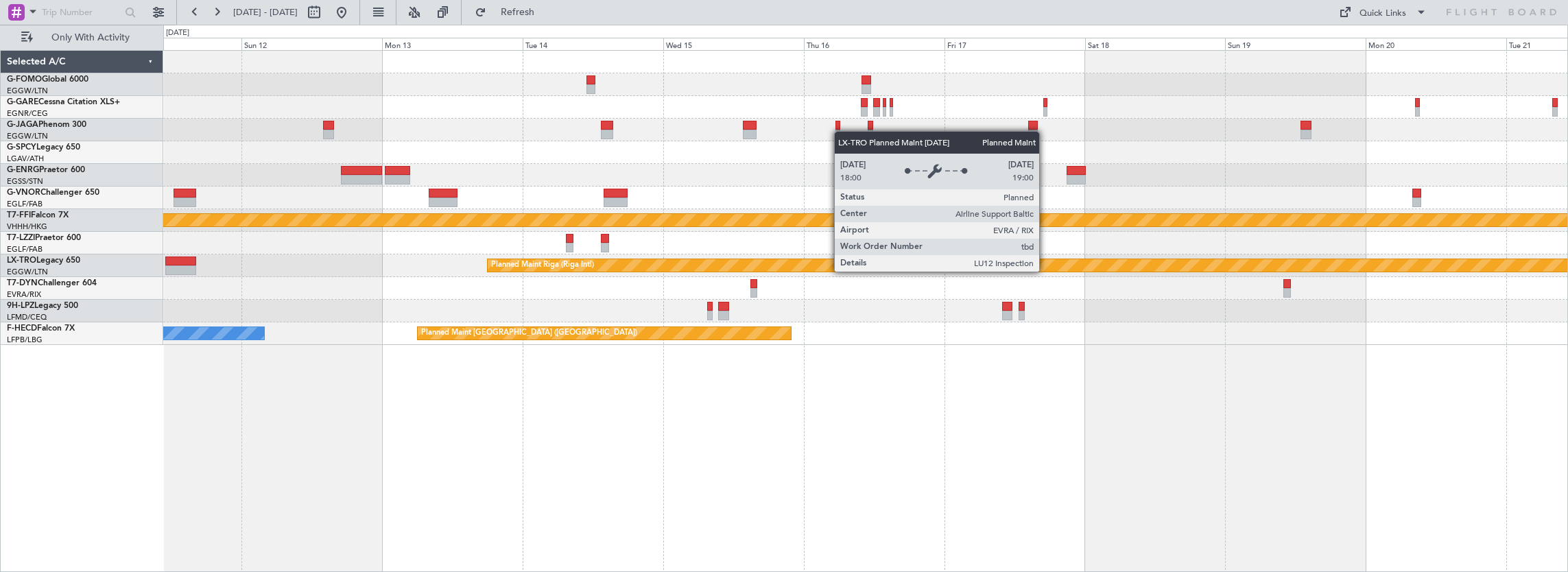
click at [620, 277] on div "Planned Maint Geneva (Cointrin) Planned Maint Riga (Riga Intl) A/C Unavailable …" at bounding box center [866, 197] width 1405 height 295
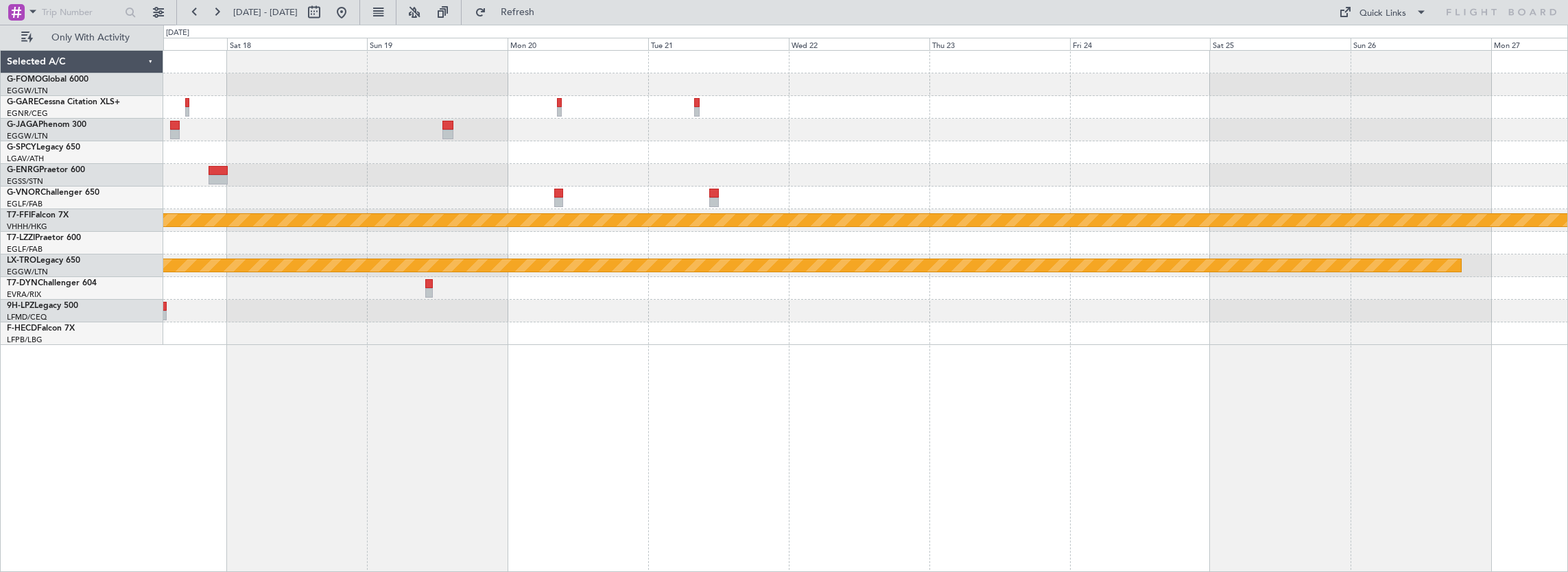
click at [569, 307] on div at bounding box center [866, 311] width 1405 height 23
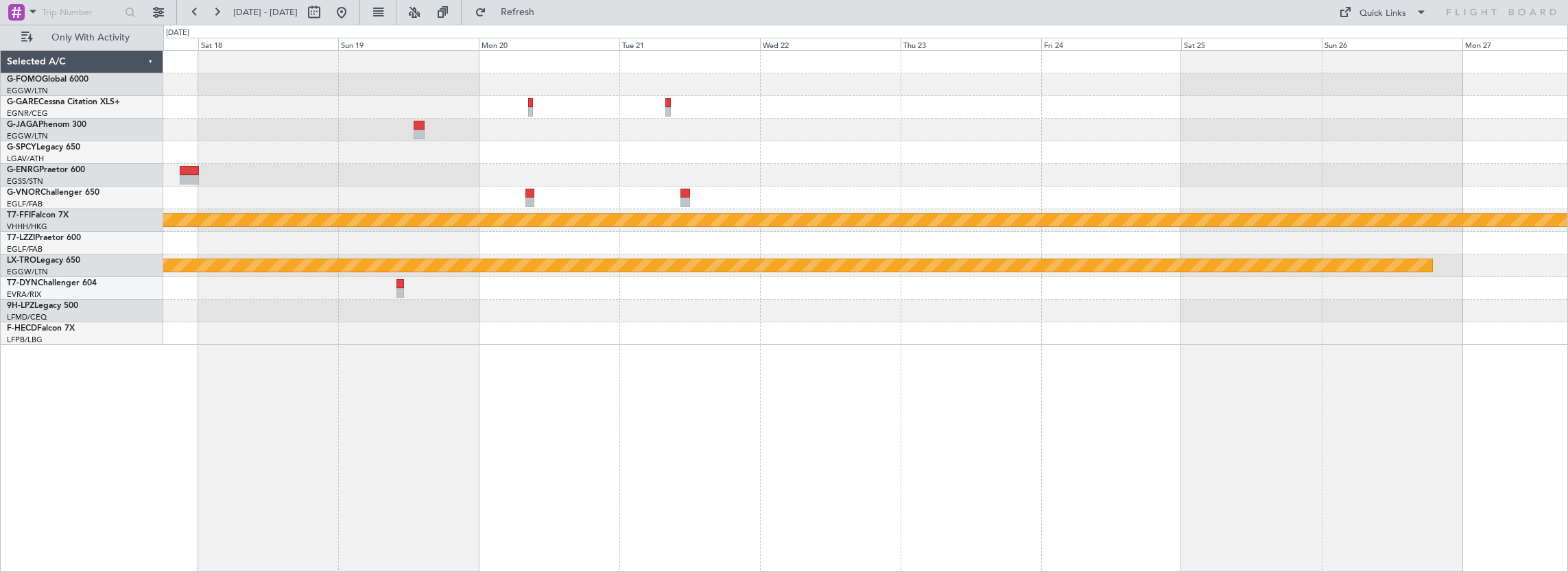
click at [381, 317] on div "Planned Maint Geneva (Cointrin) Planned Maint Riga (Riga Intl) Planned Maint Pa…" at bounding box center [866, 197] width 1405 height 295
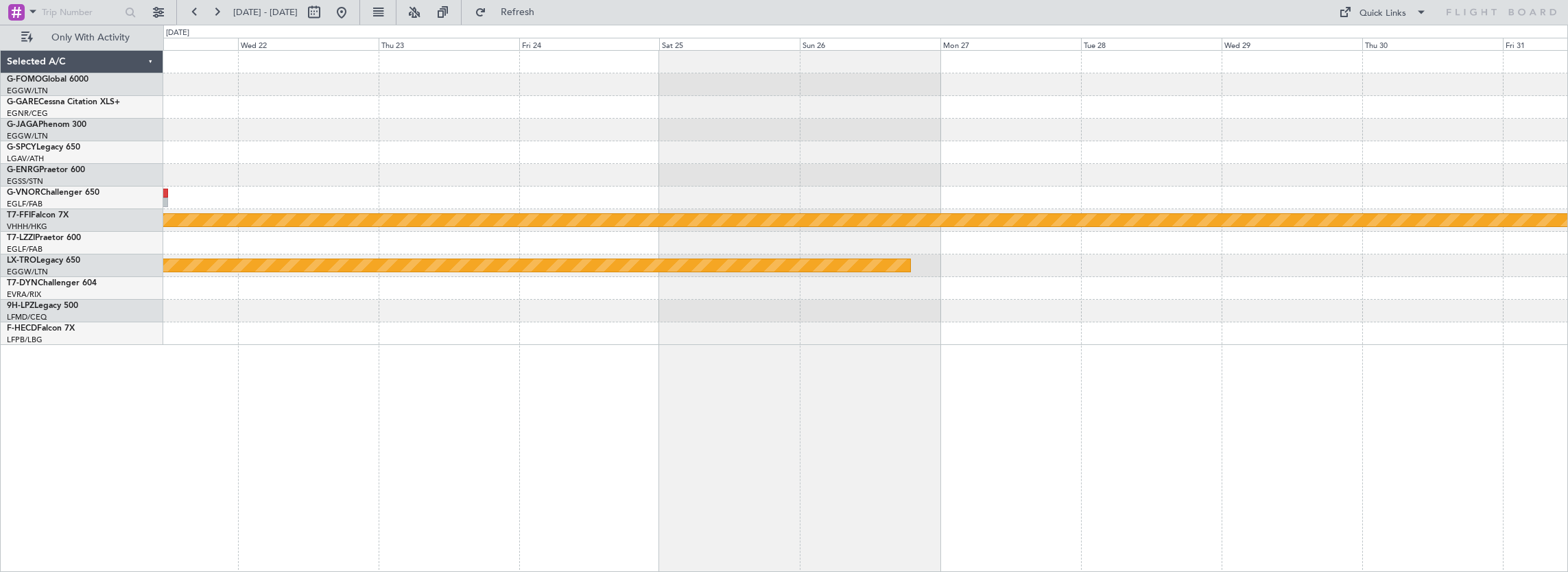
click at [610, 356] on div "Planned Maint Geneva (Cointrin) Planned Maint Riga (Riga Intl)" at bounding box center [867, 311] width 1406 height 523
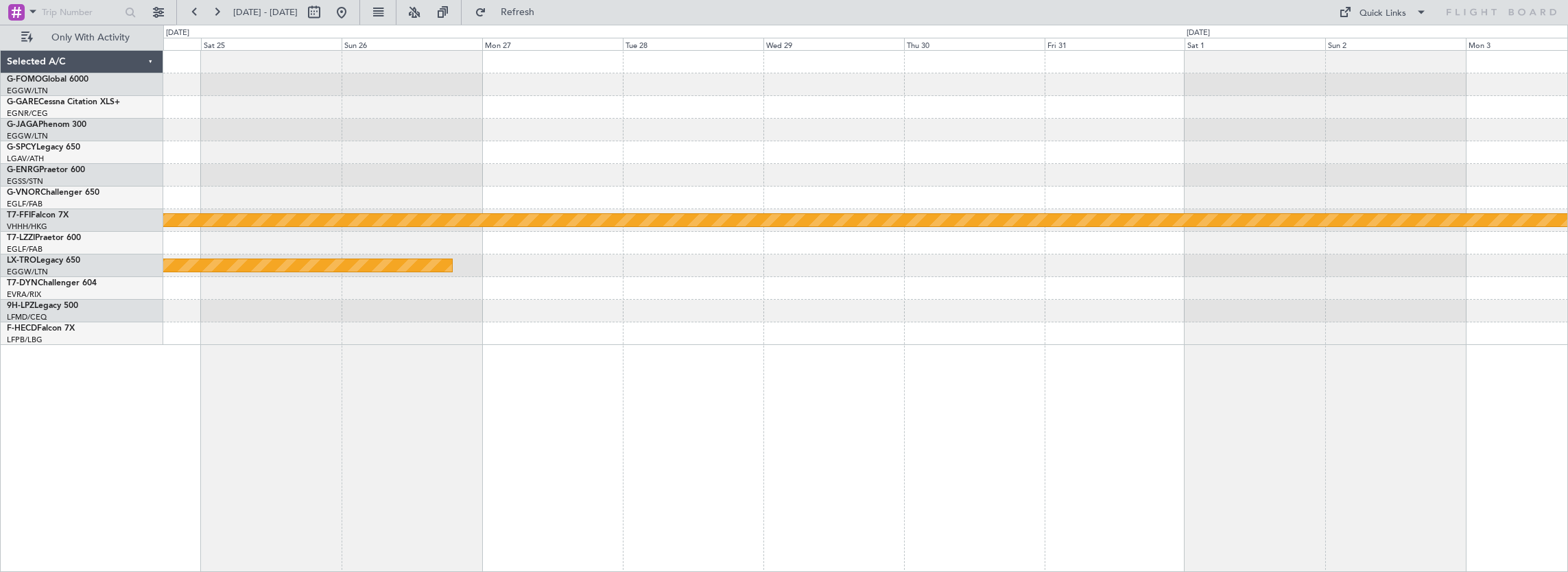
click at [799, 373] on div "Planned Maint Geneva (Cointrin) Planned Maint Riga (Riga Intl)" at bounding box center [867, 311] width 1406 height 523
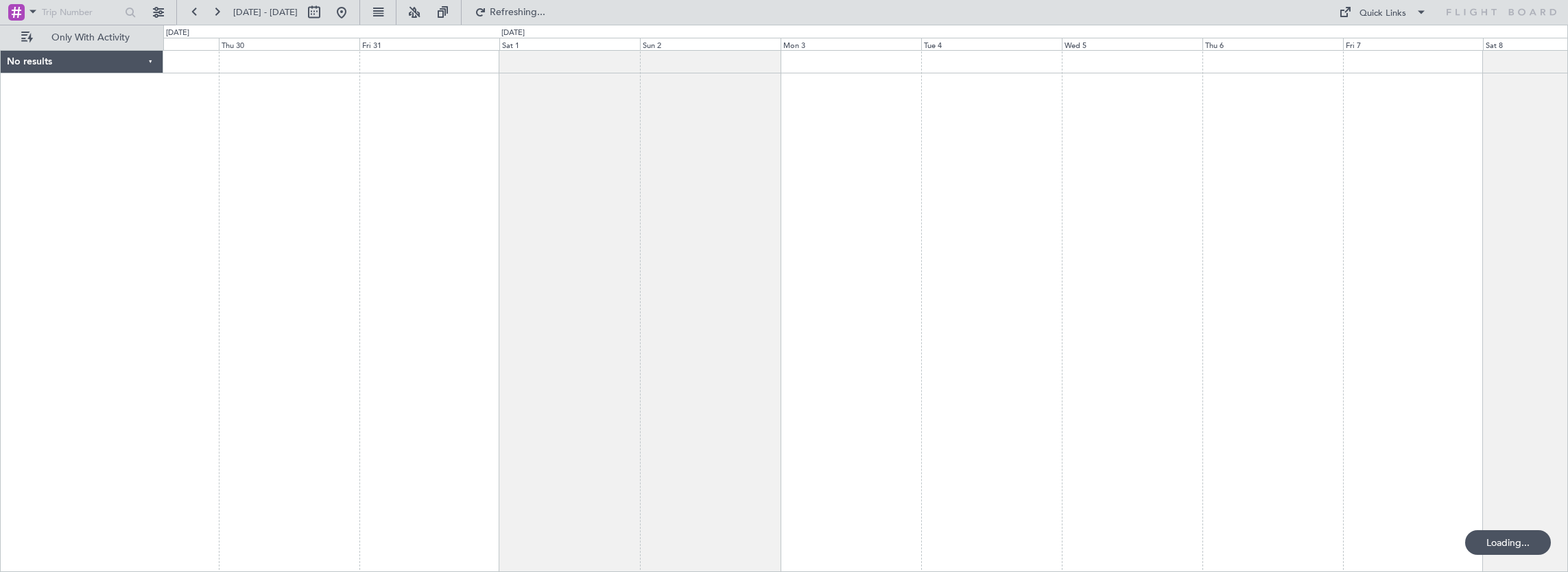
click at [925, 304] on div at bounding box center [867, 311] width 1406 height 523
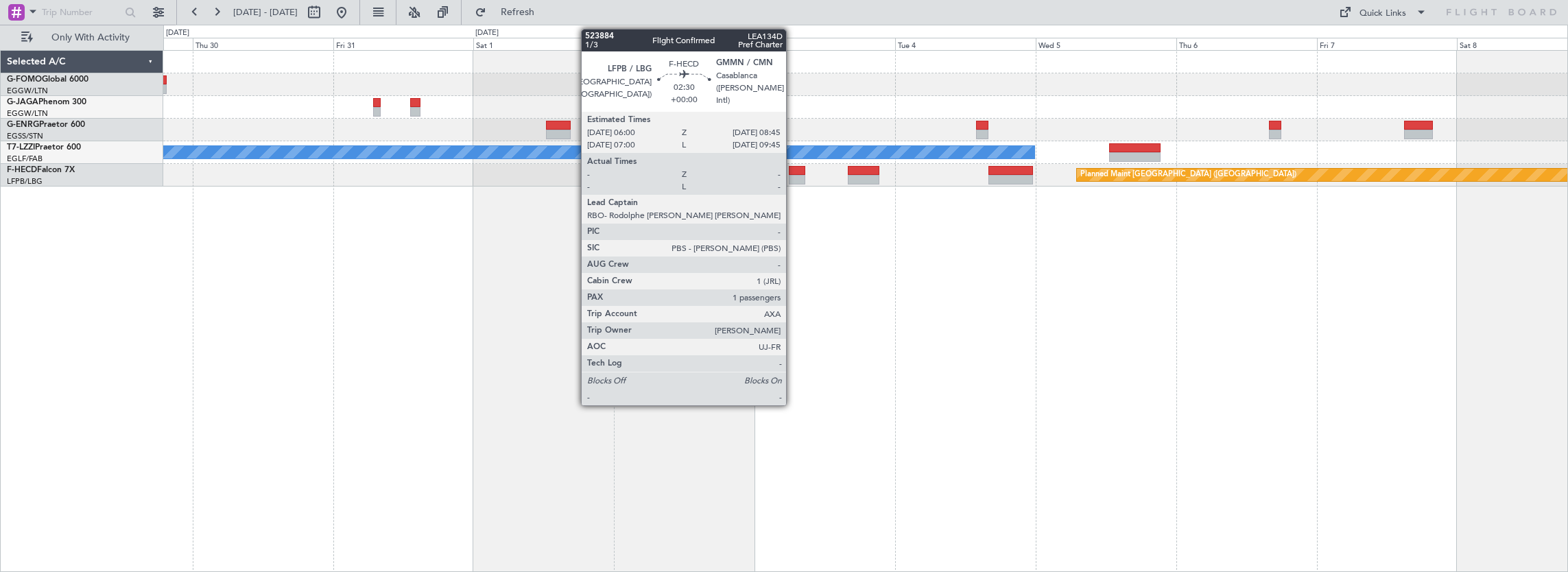
click at [793, 175] on div at bounding box center [797, 179] width 17 height 10
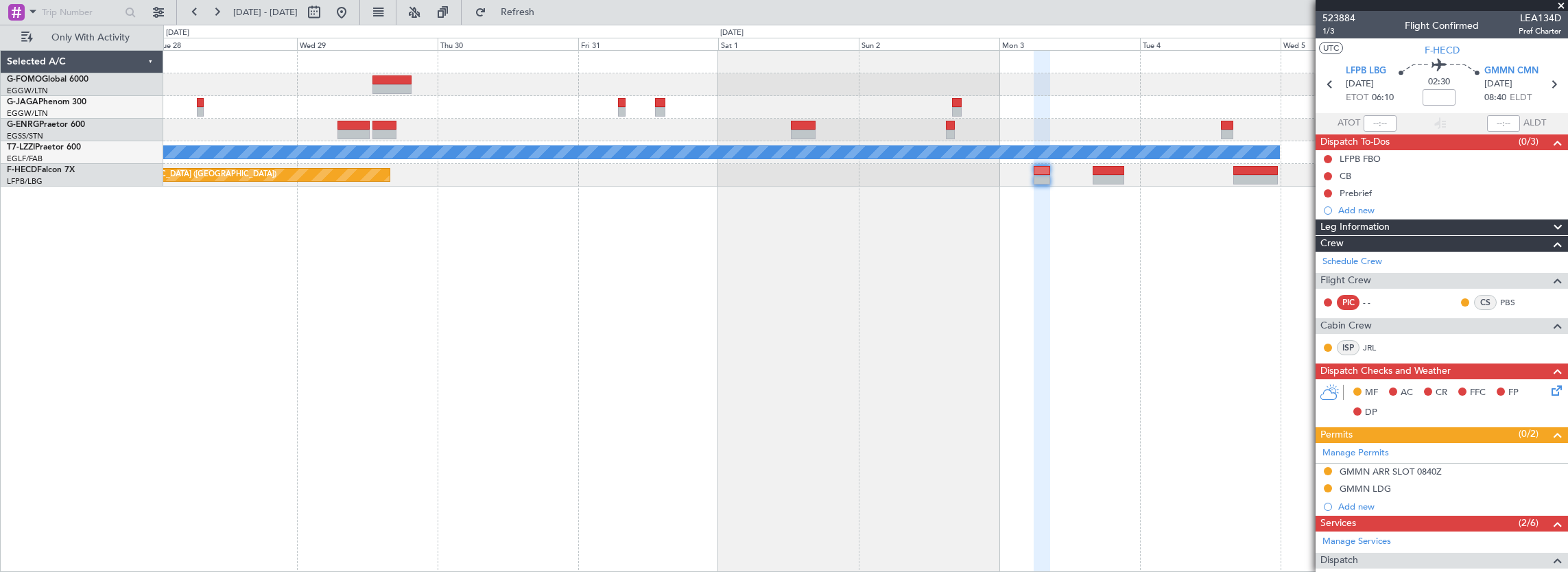
click at [691, 250] on div "A/C Unavailable London (Luton) Planned Maint Paris (Le Bourget) Planned Maint P…" at bounding box center [867, 311] width 1406 height 523
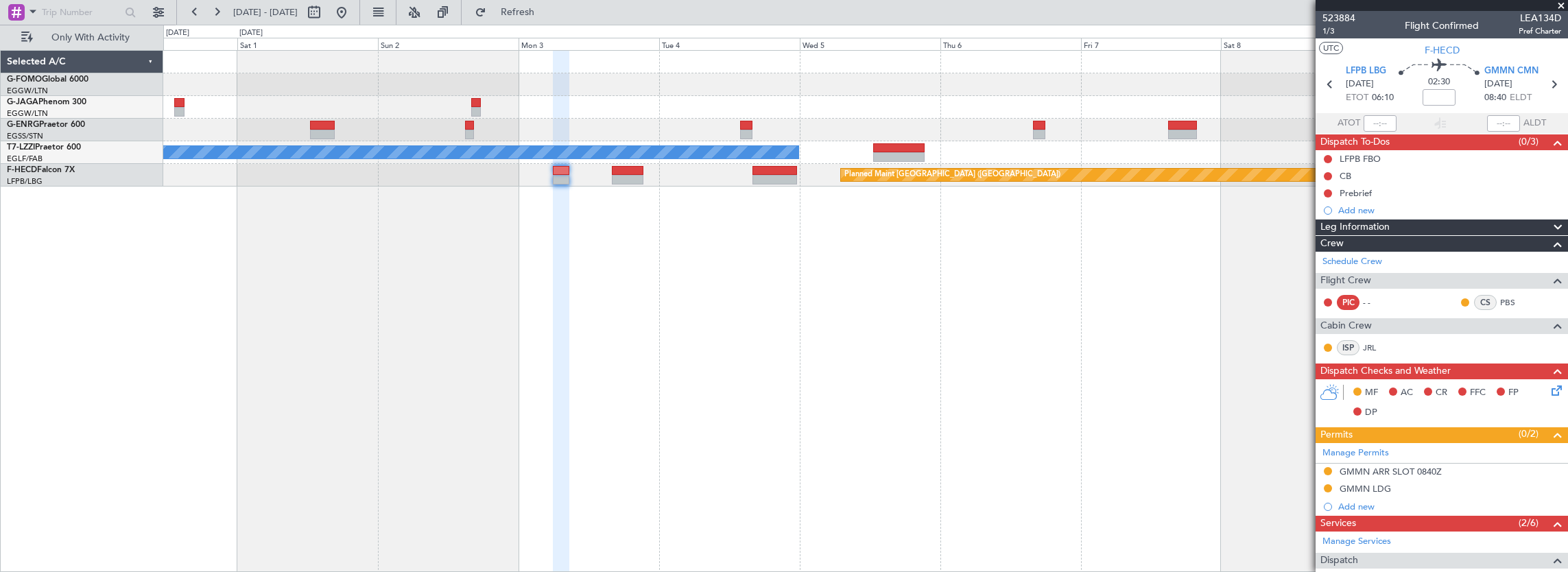
click at [178, 197] on div "A/C Unavailable London (Luton) Planned Maint Paris (Le Bourget) Planned Maint P…" at bounding box center [867, 311] width 1406 height 523
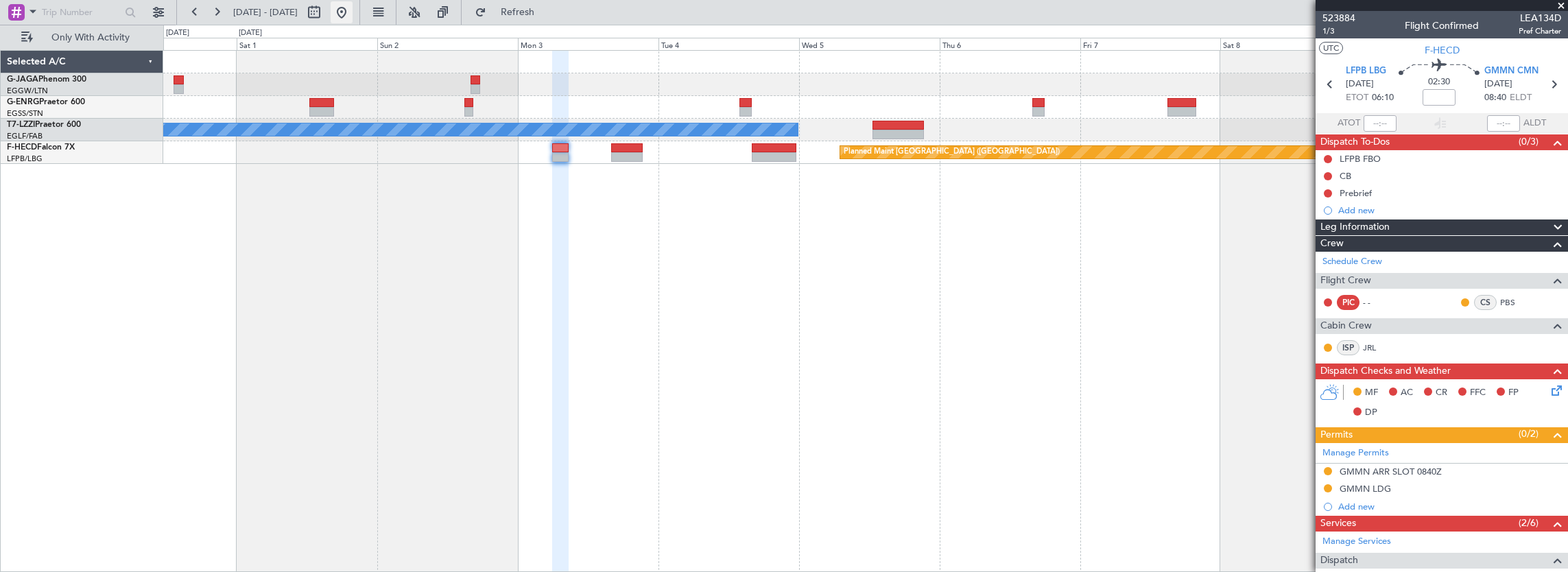
click at [353, 12] on button at bounding box center [341, 12] width 22 height 22
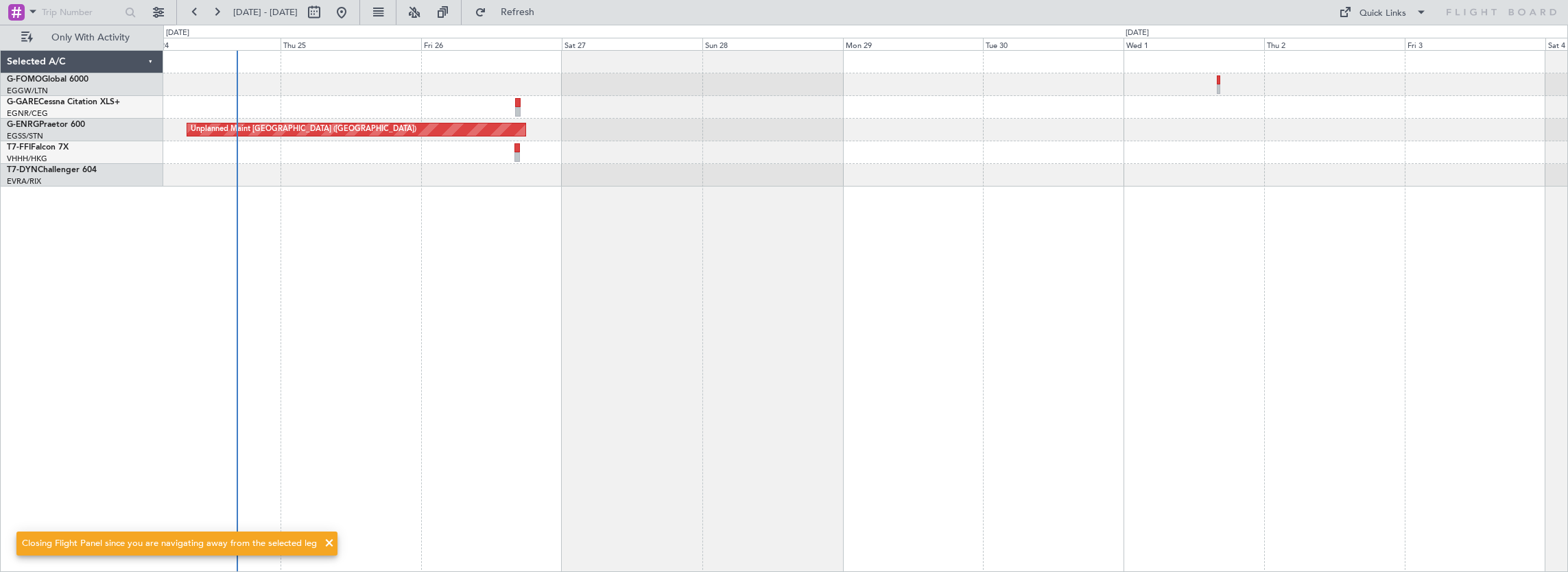
click at [332, 274] on div "Unplanned Maint London (Stansted) Planned Maint Tianjin (Binhai)" at bounding box center [867, 311] width 1406 height 523
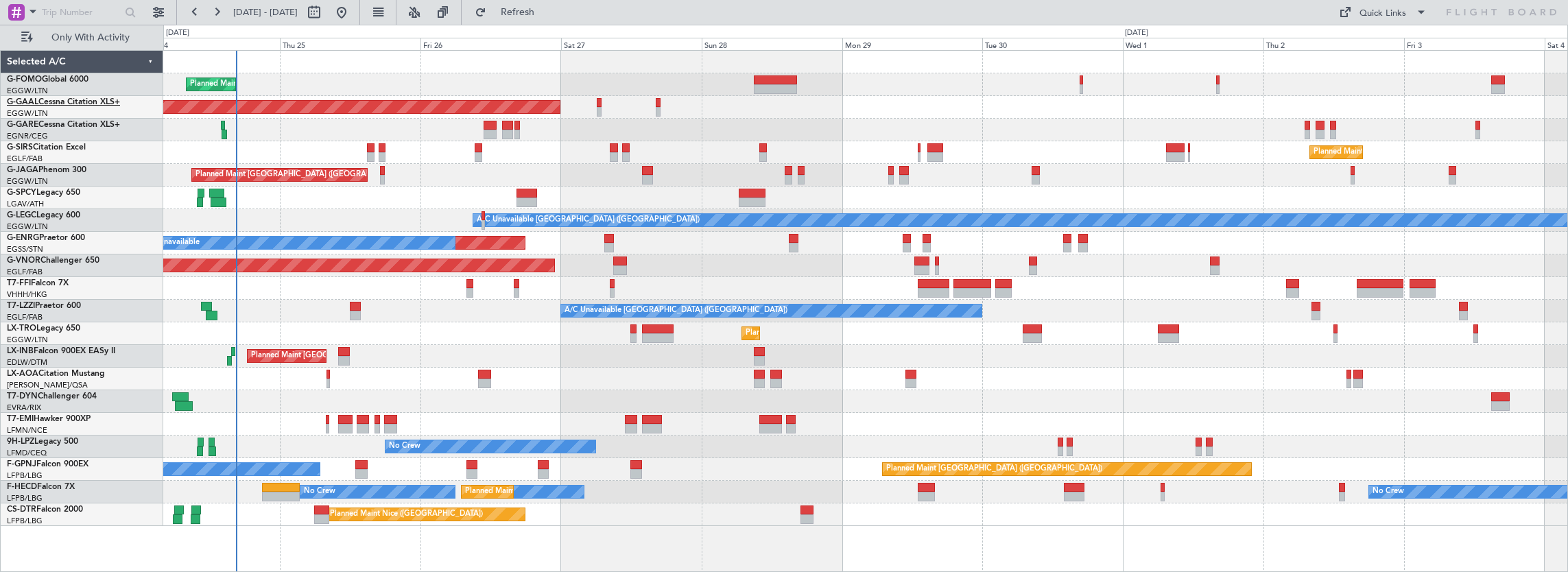
click at [89, 103] on link "G-GAAL Cessna Citation XLS+" at bounding box center [63, 102] width 113 height 8
click at [50, 80] on link "G-FOMO Global 6000" at bounding box center [47, 79] width 81 height 8
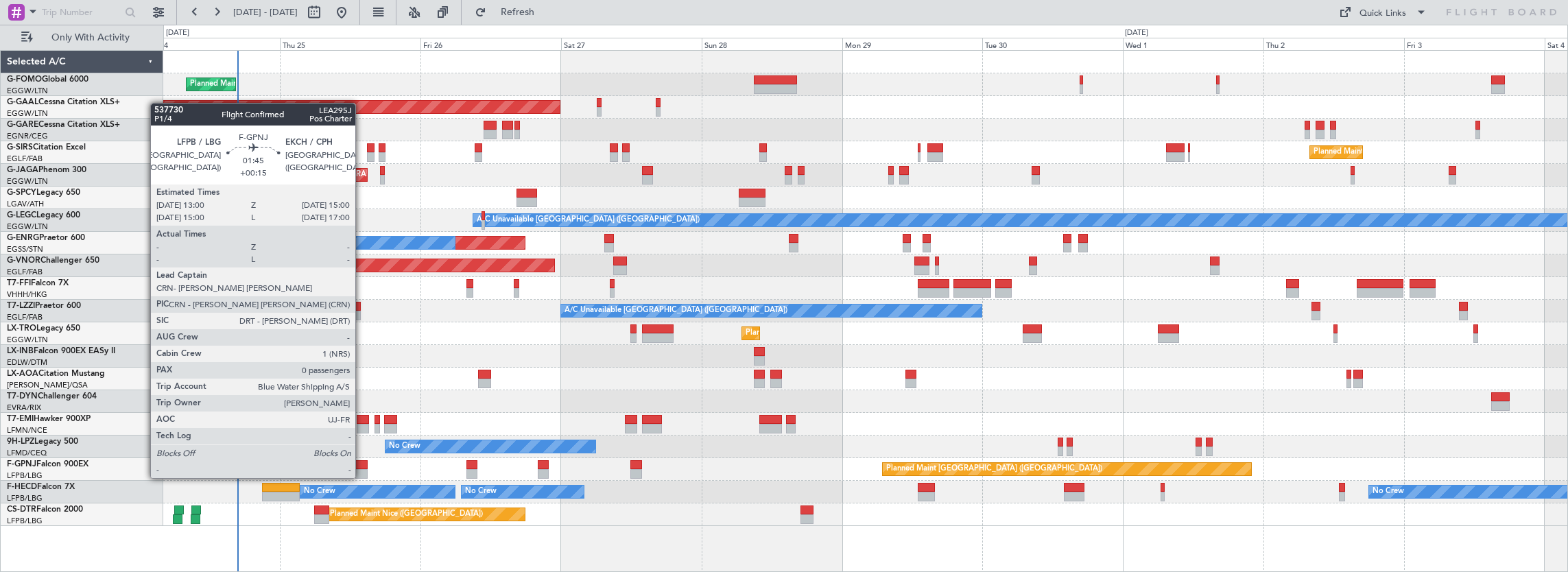
click at [360, 465] on div at bounding box center [362, 465] width 12 height 10
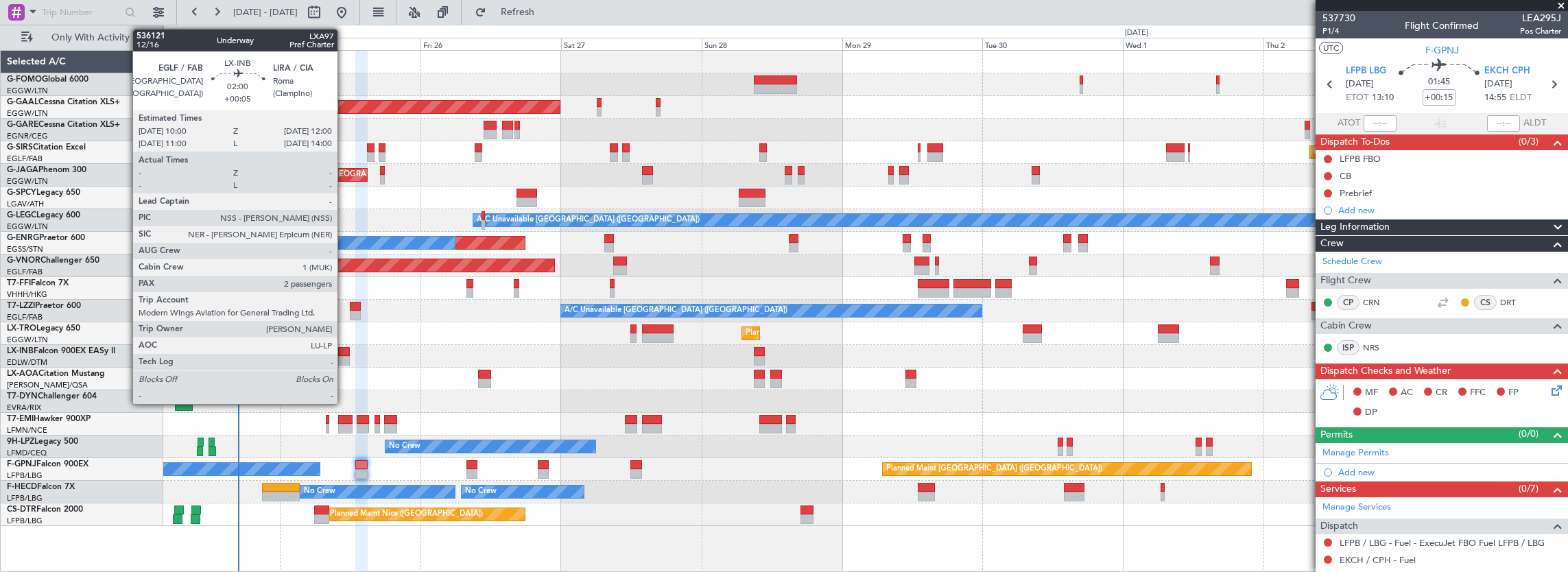
click at [344, 356] on div at bounding box center [344, 361] width 12 height 10
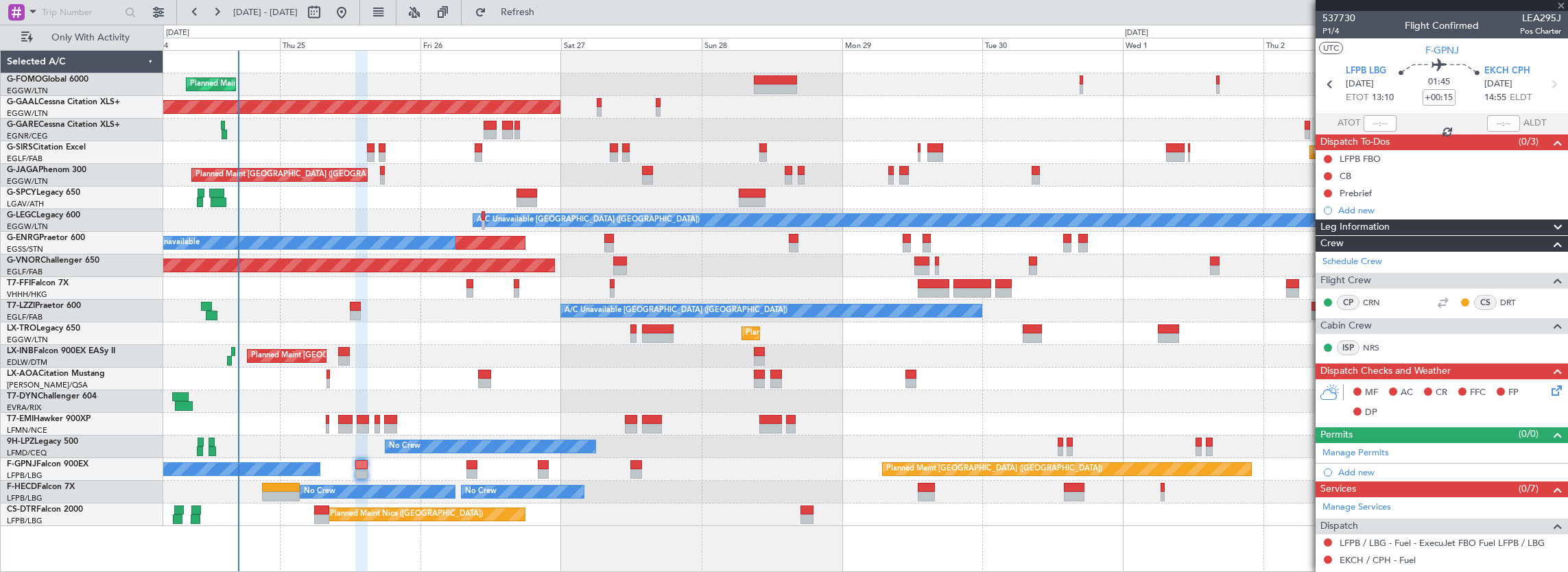
type input "+00:05"
type input "2"
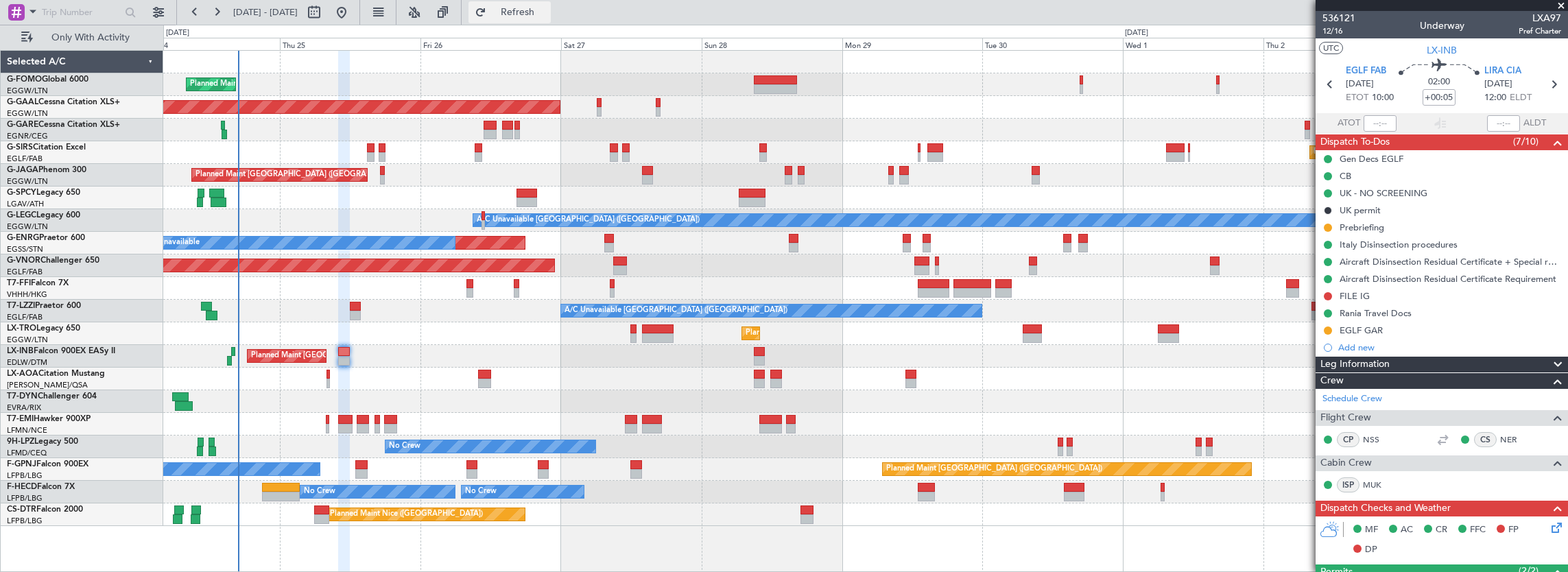
click at [547, 17] on span "Refresh" at bounding box center [518, 12] width 57 height 10
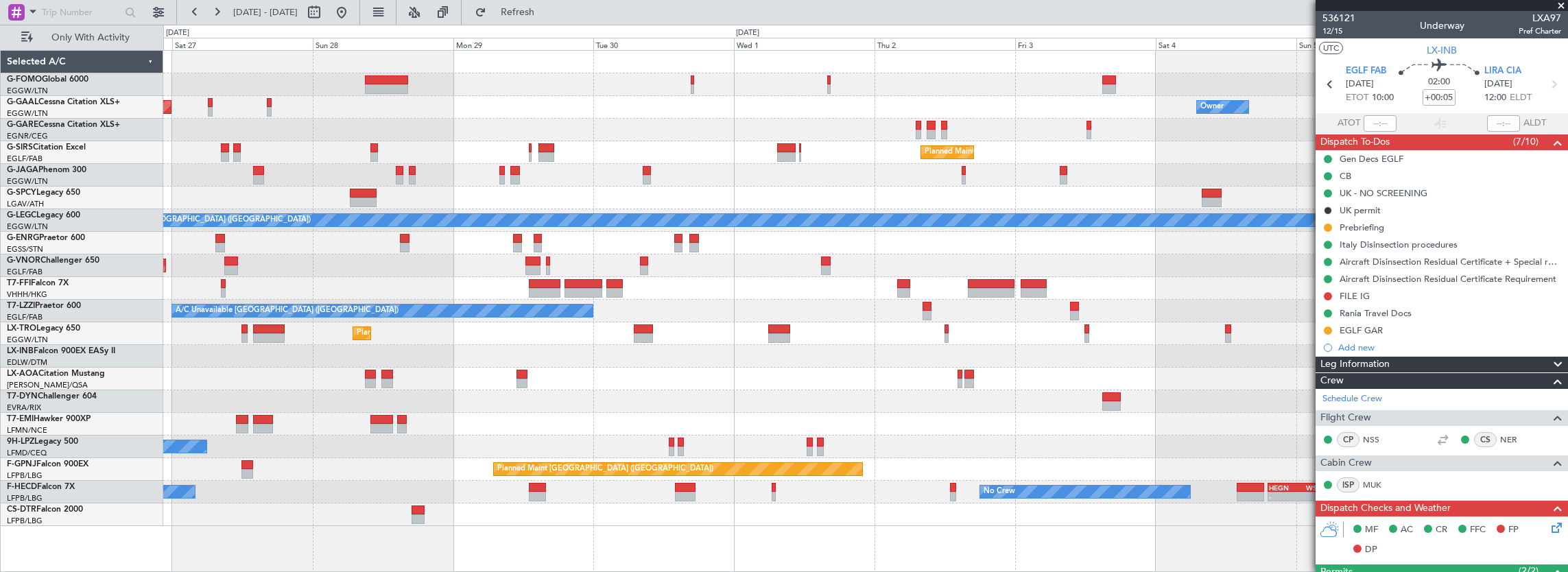
click at [922, 345] on div "Planned Maint [GEOGRAPHIC_DATA] ([GEOGRAPHIC_DATA])" at bounding box center [866, 356] width 1405 height 23
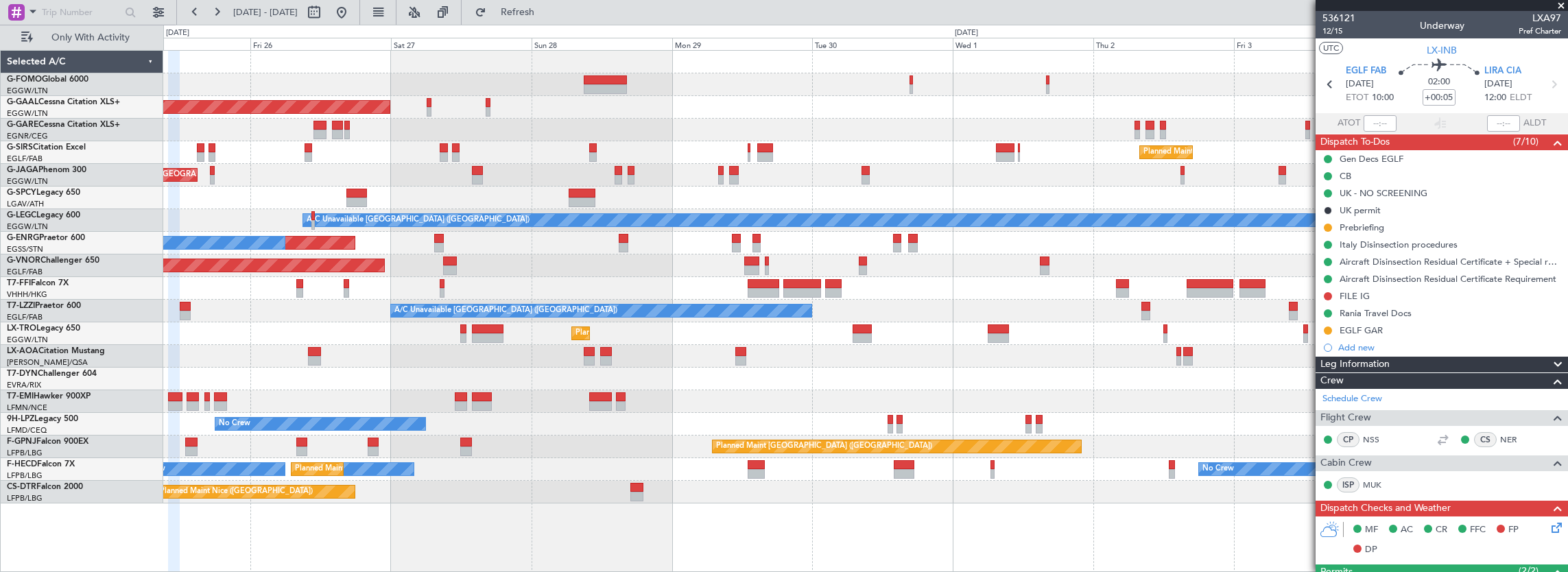
click at [563, 347] on div "Planned Maint London (Luton) Planned Maint Dusseldorf Owner Planned Maint Londo…" at bounding box center [866, 277] width 1405 height 453
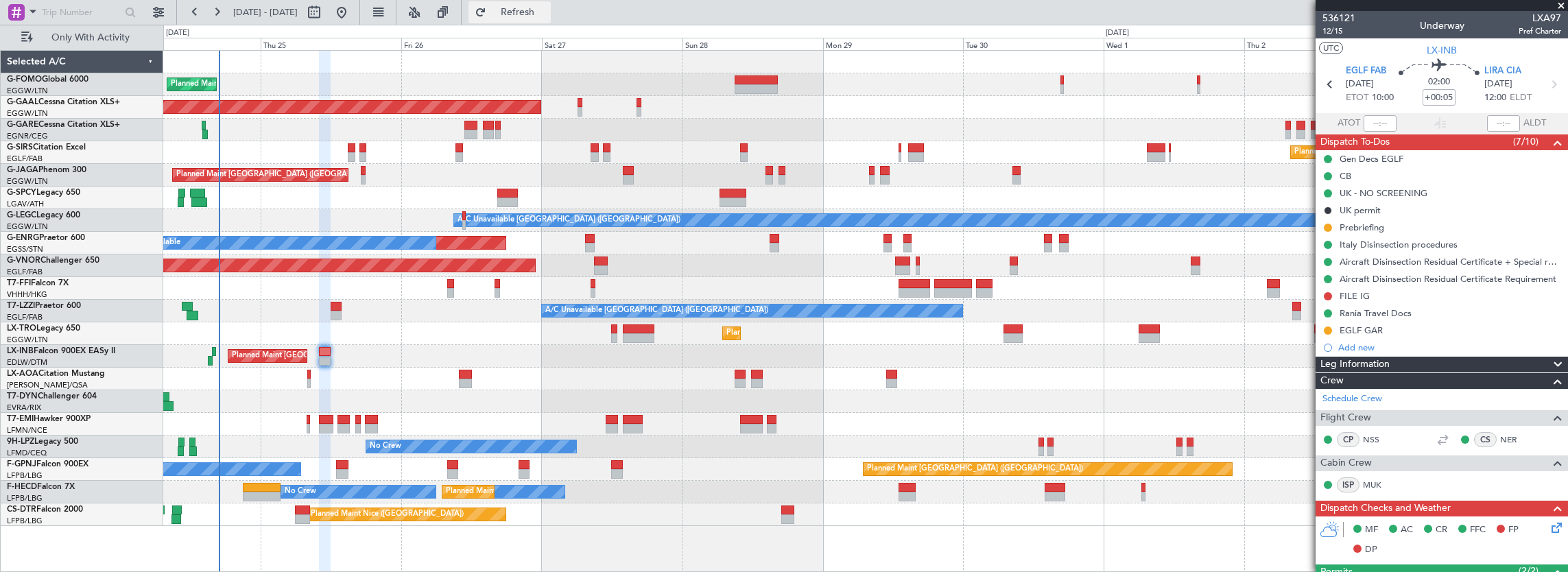
click at [551, 21] on button "Refresh" at bounding box center [509, 12] width 82 height 22
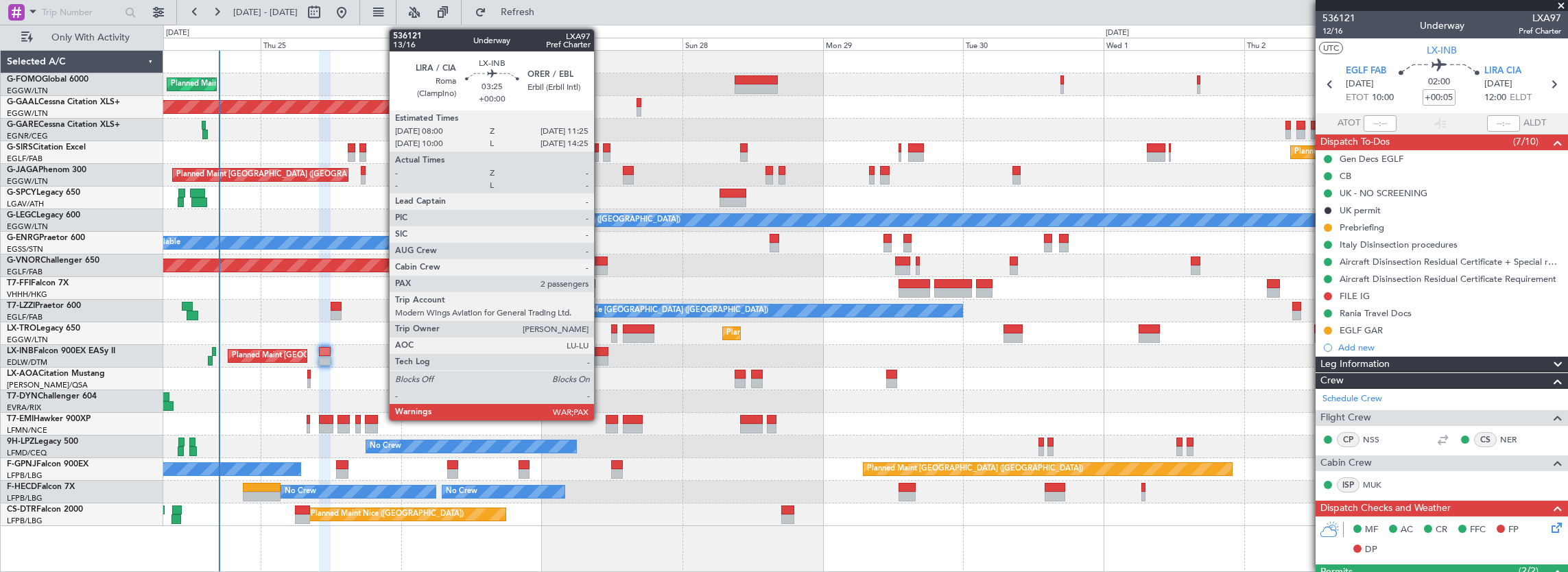
click at [601, 353] on div at bounding box center [598, 352] width 20 height 10
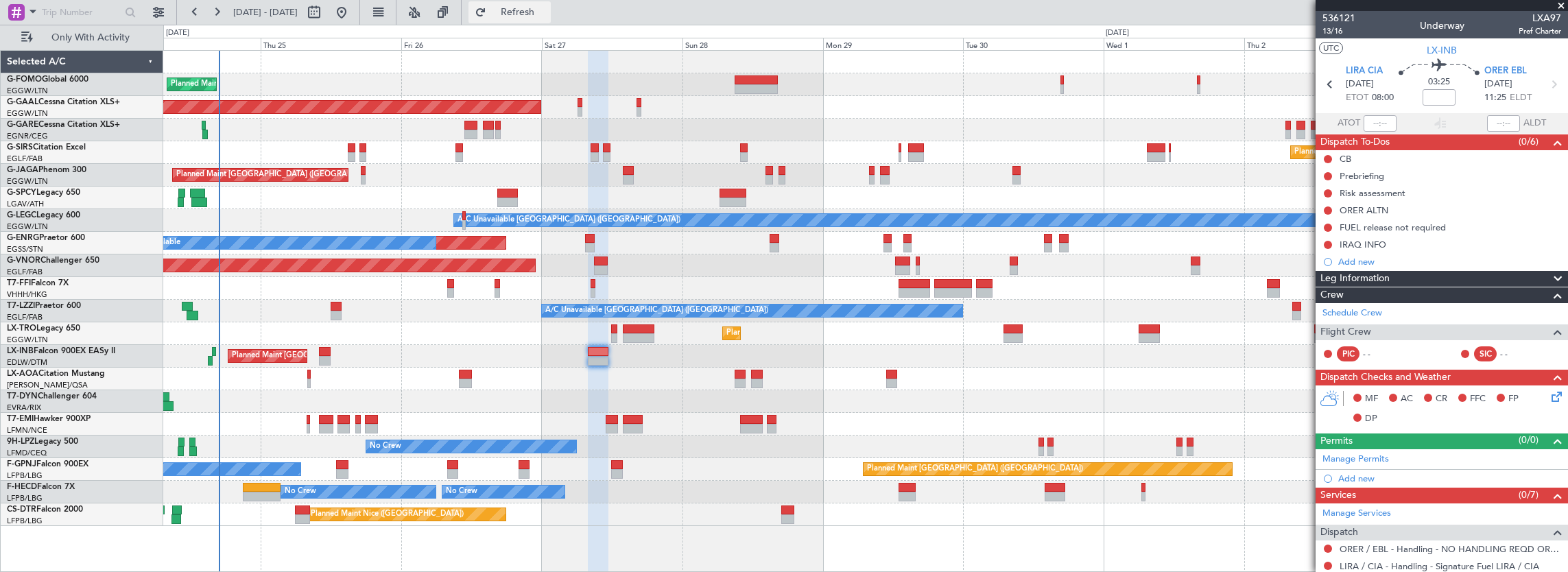
click at [547, 15] on span "Refresh" at bounding box center [518, 12] width 57 height 10
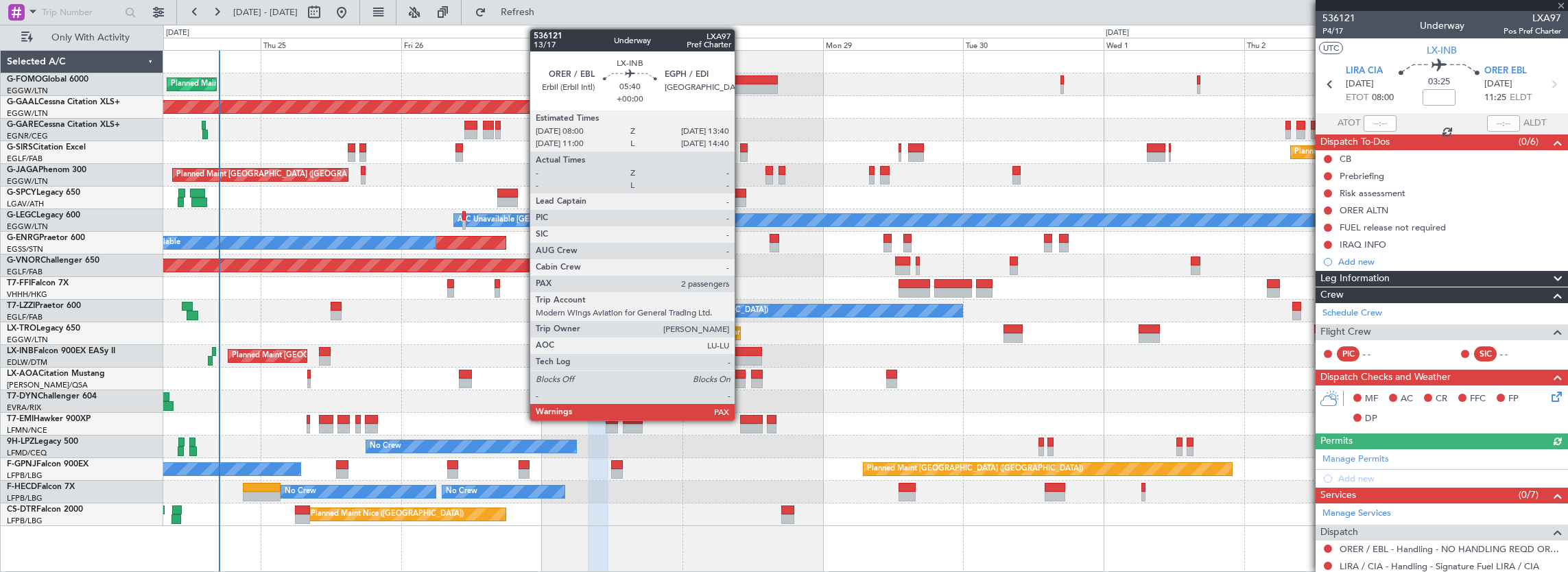
click at [741, 356] on div at bounding box center [745, 361] width 34 height 10
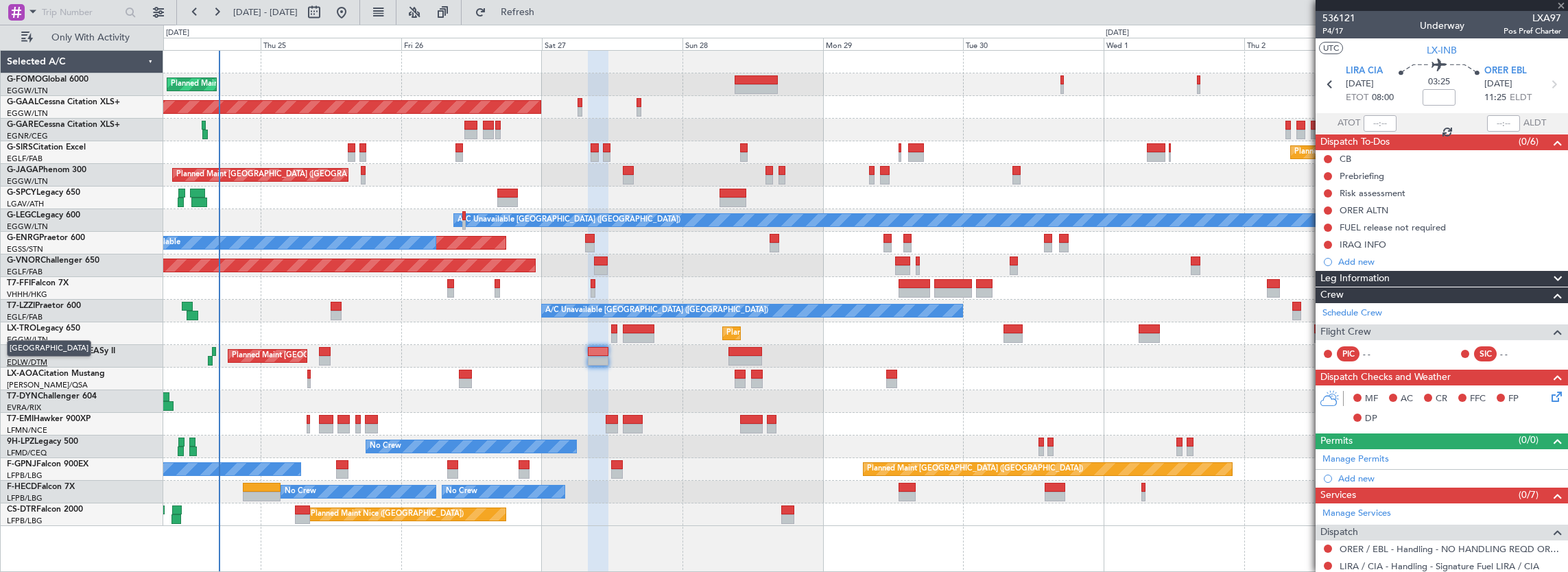
type input "2"
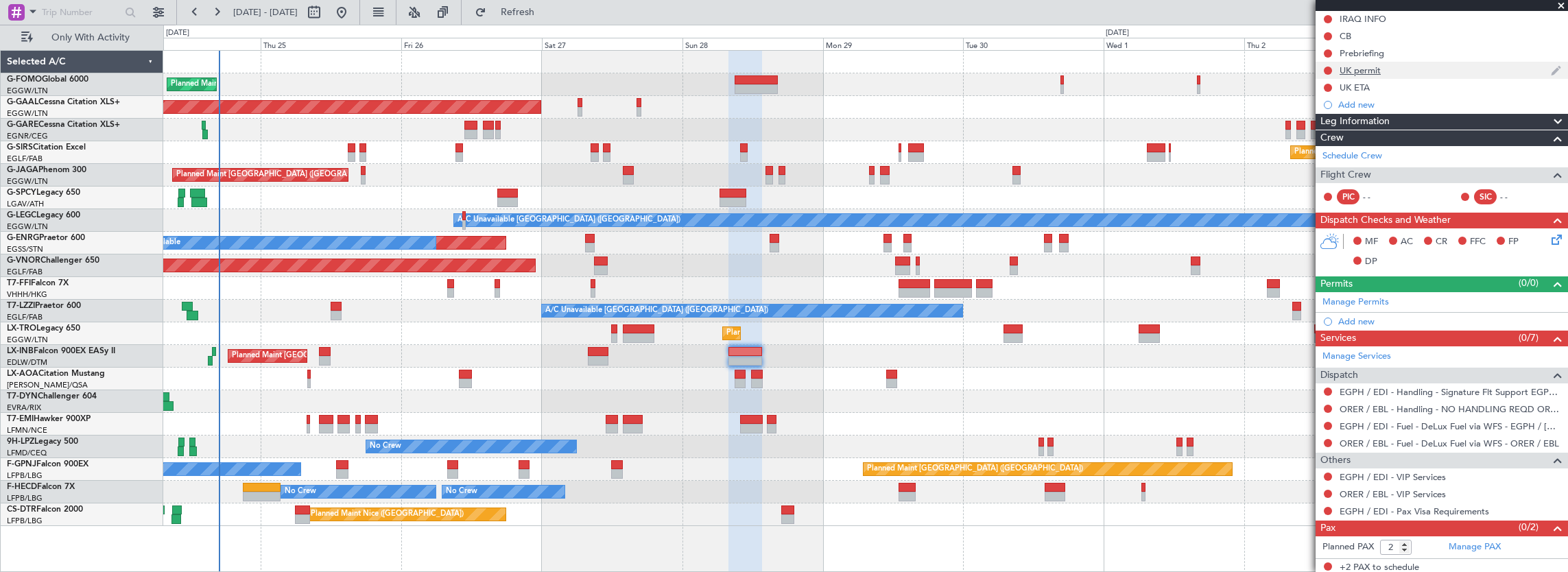
scroll to position [192, 0]
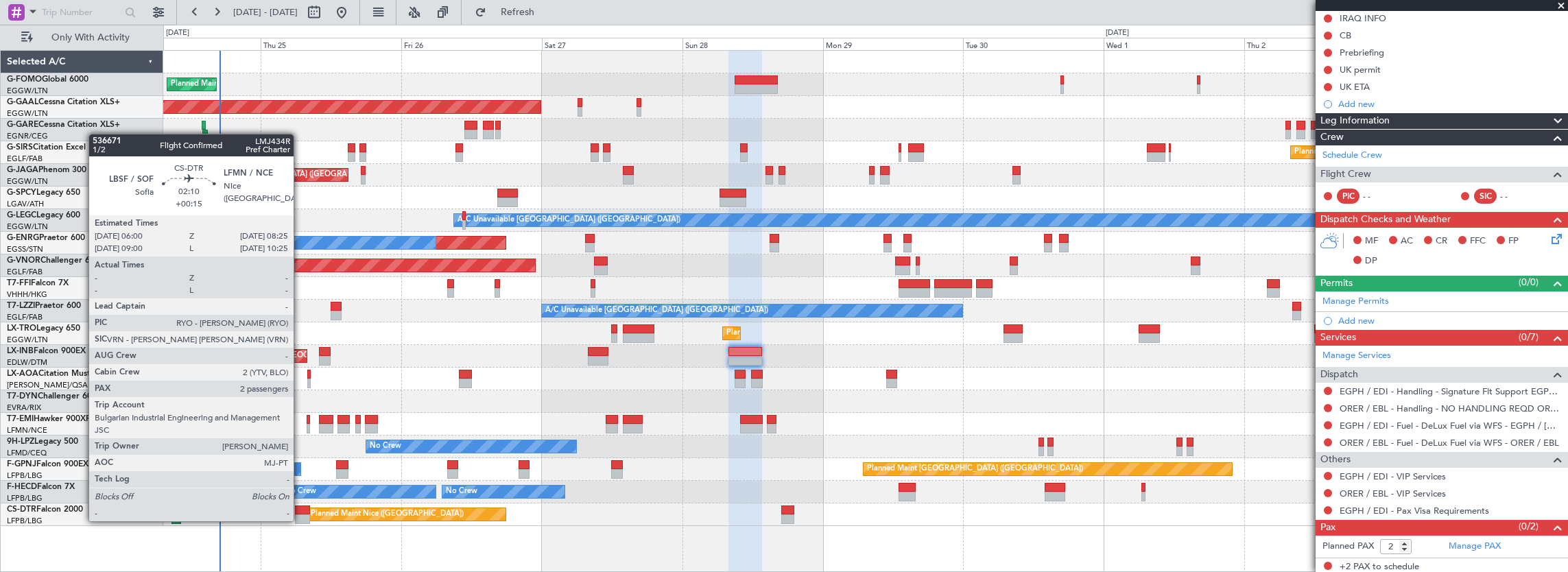
click at [301, 520] on div at bounding box center [302, 519] width 14 height 10
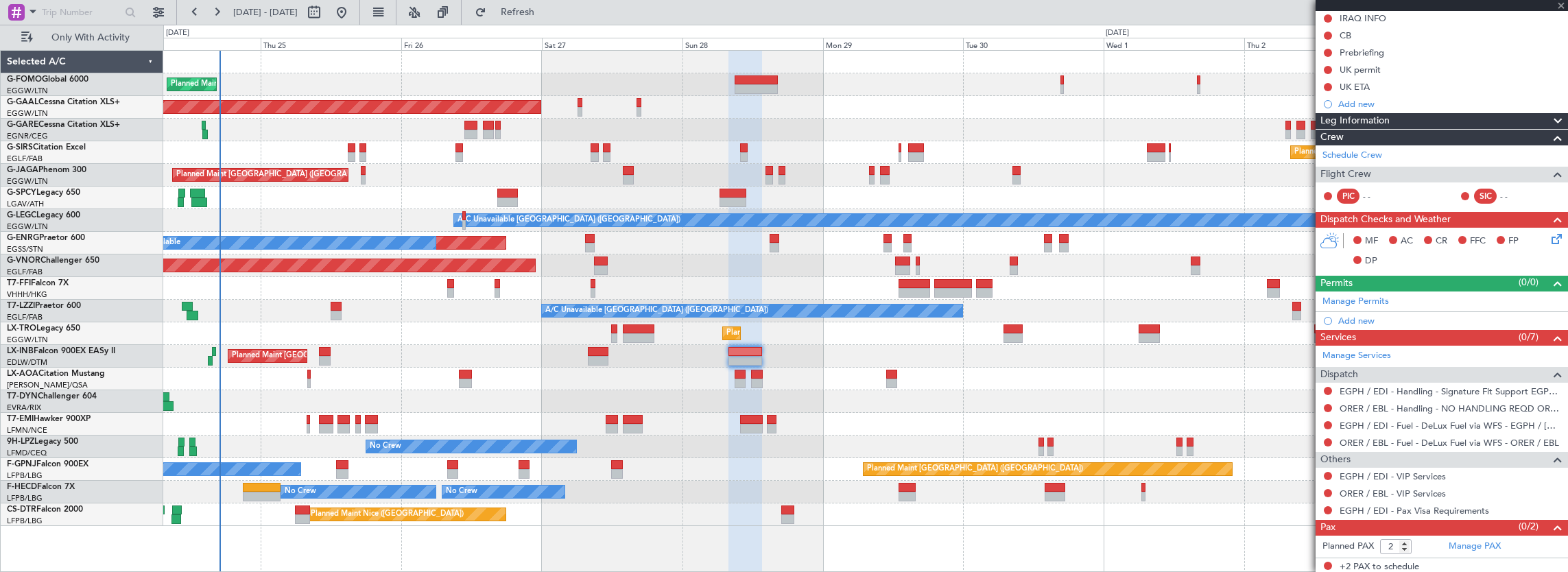
type input "+00:15"
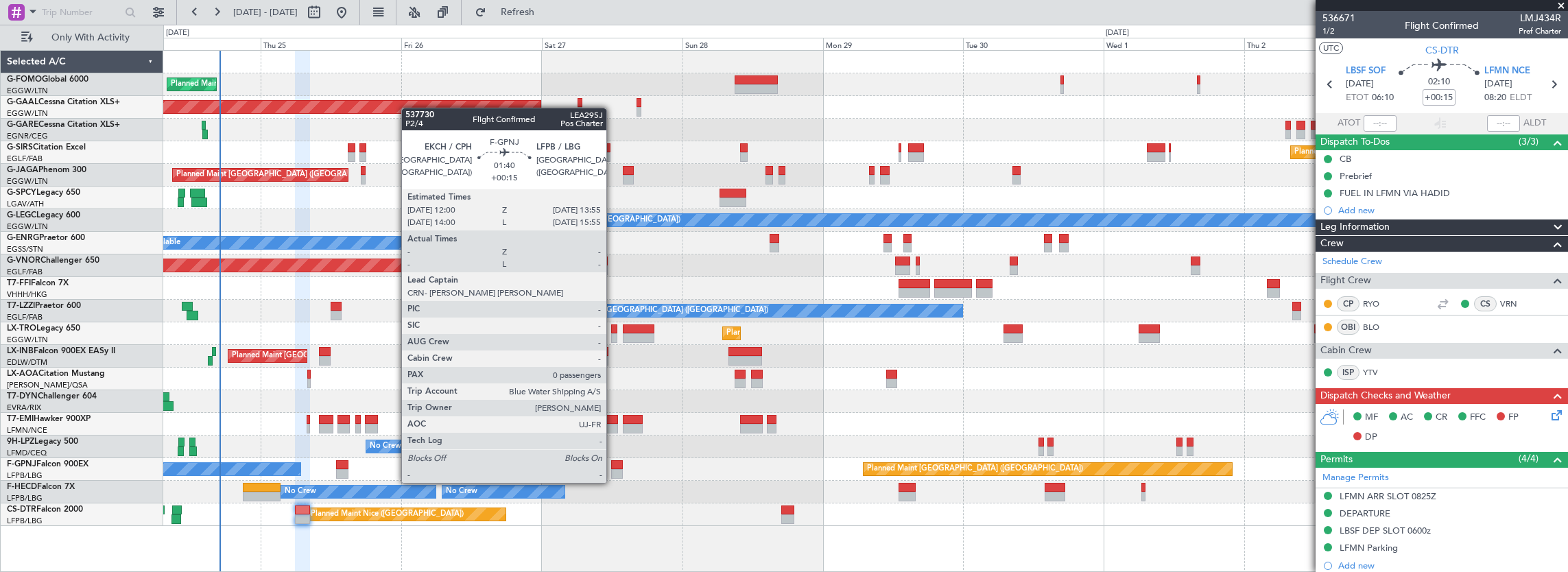
click at [613, 470] on div at bounding box center [616, 474] width 11 height 10
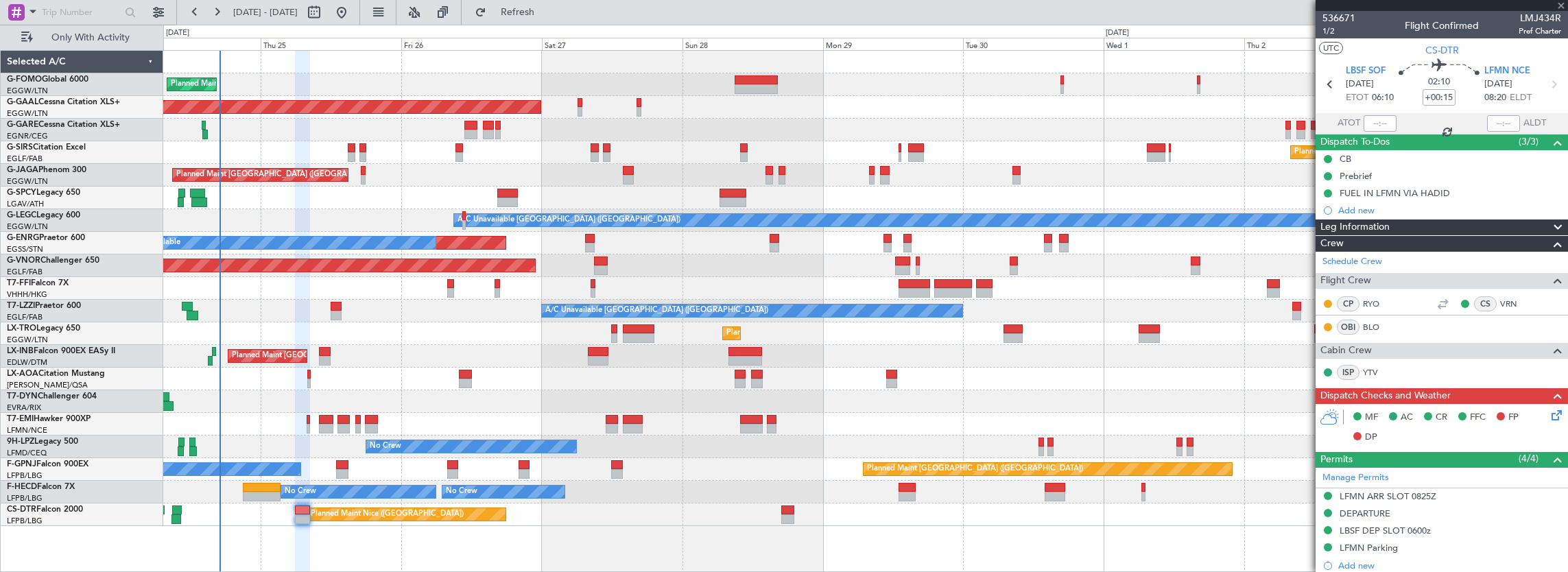
type input "0"
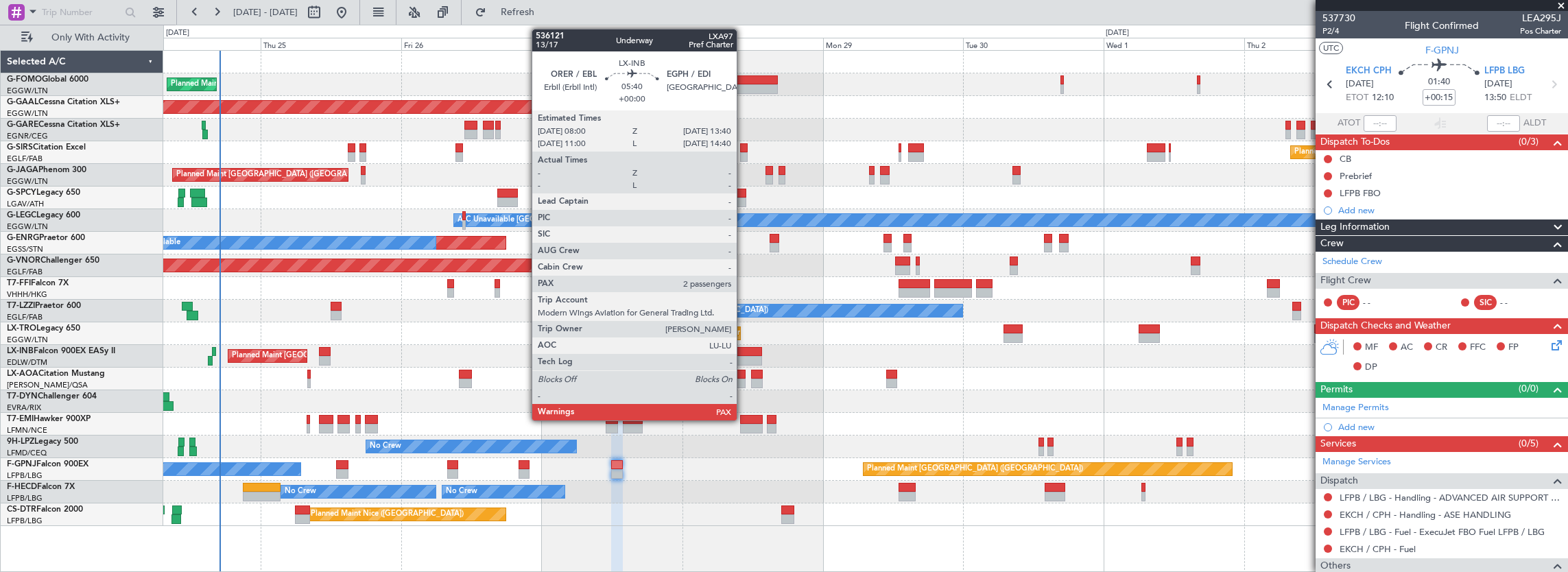
click at [744, 358] on div at bounding box center [745, 361] width 34 height 10
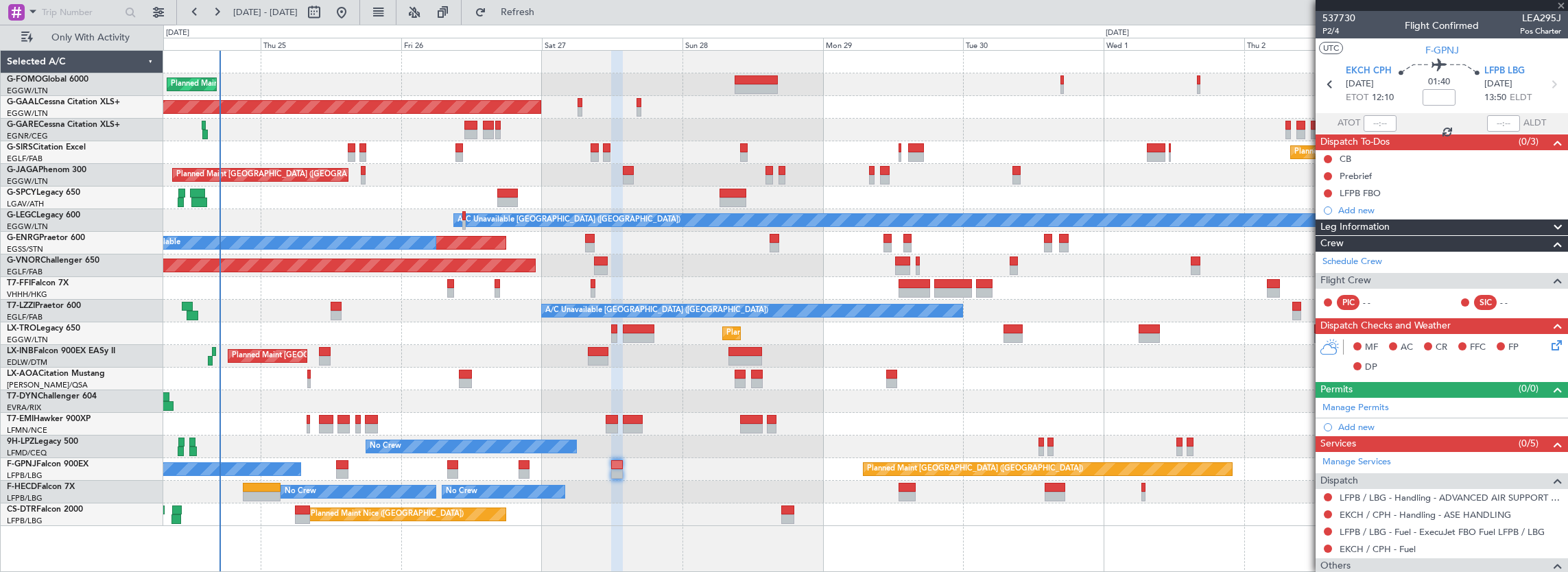
type input "2"
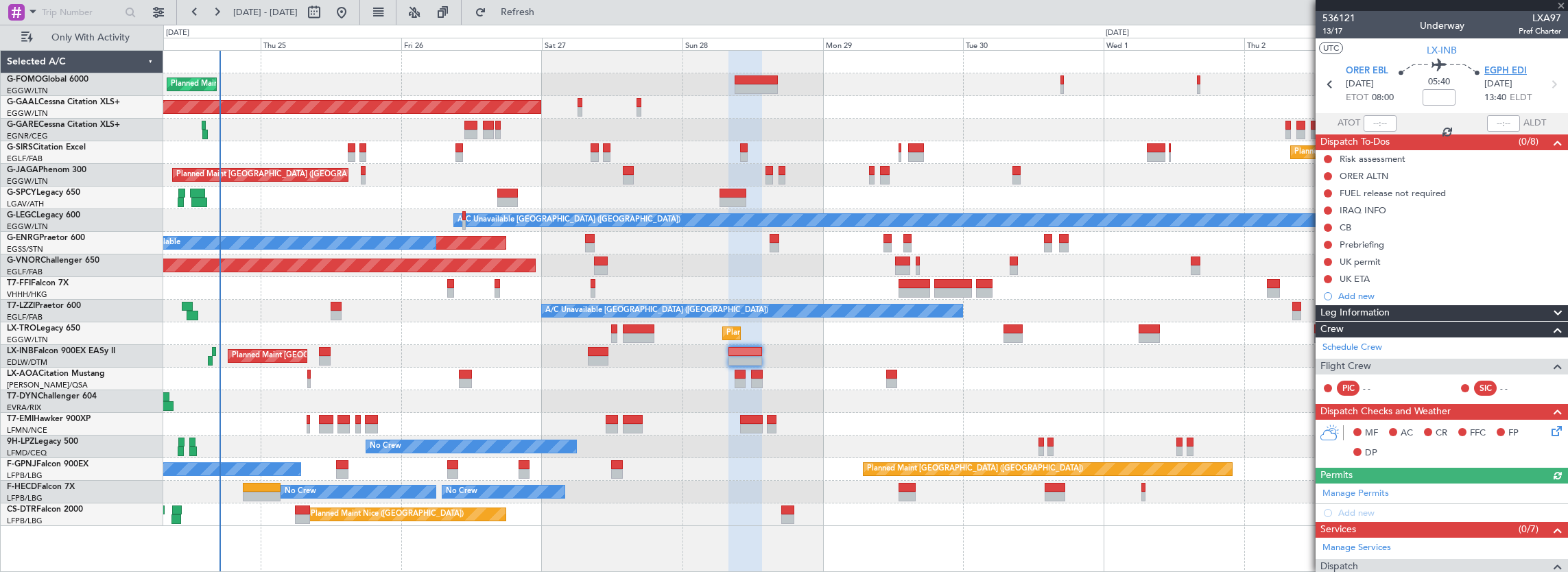
click at [1505, 69] on span "EGPH EDI" at bounding box center [1505, 72] width 42 height 14
click at [531, 18] on button "Refresh" at bounding box center [509, 12] width 82 height 22
click at [509, 380] on div "Planned Maint London (Luton) Planned Maint Dusseldorf Owner Planned Maint Londo…" at bounding box center [866, 288] width 1405 height 476
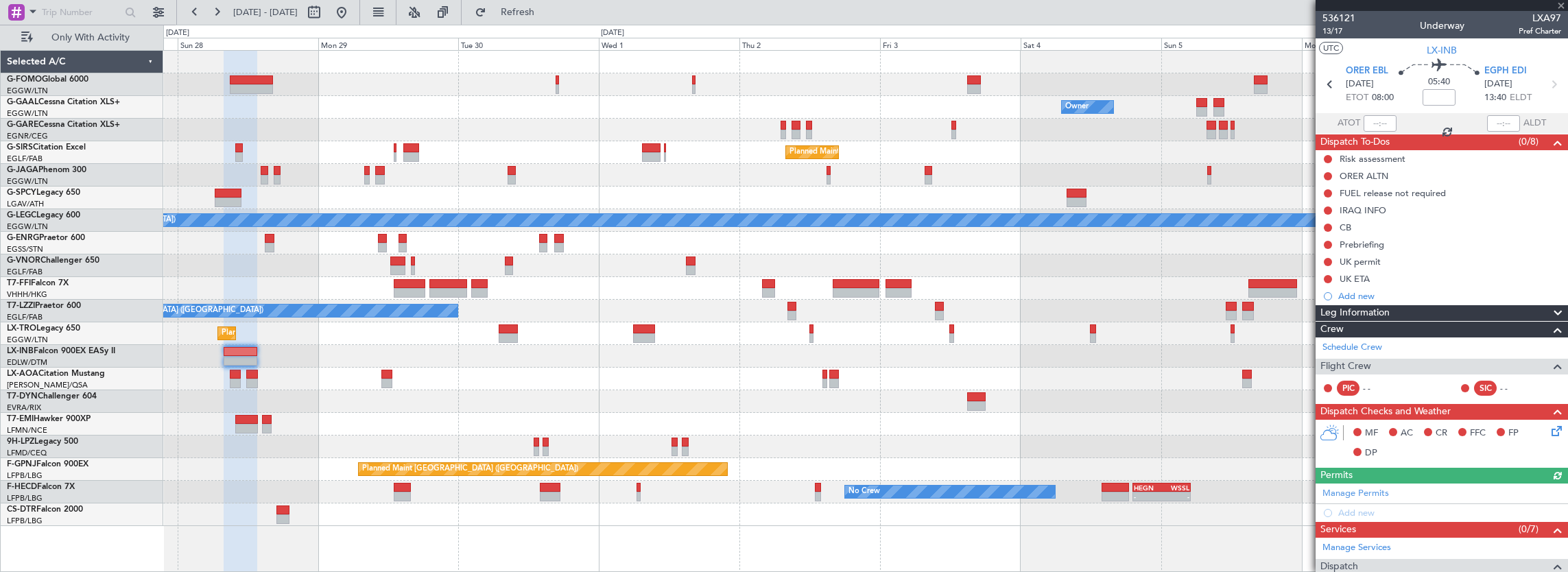
click at [643, 371] on div "Owner Owner Planned Maint Dusseldorf Planned Maint London (Luton) Planned Maint…" at bounding box center [866, 288] width 1405 height 476
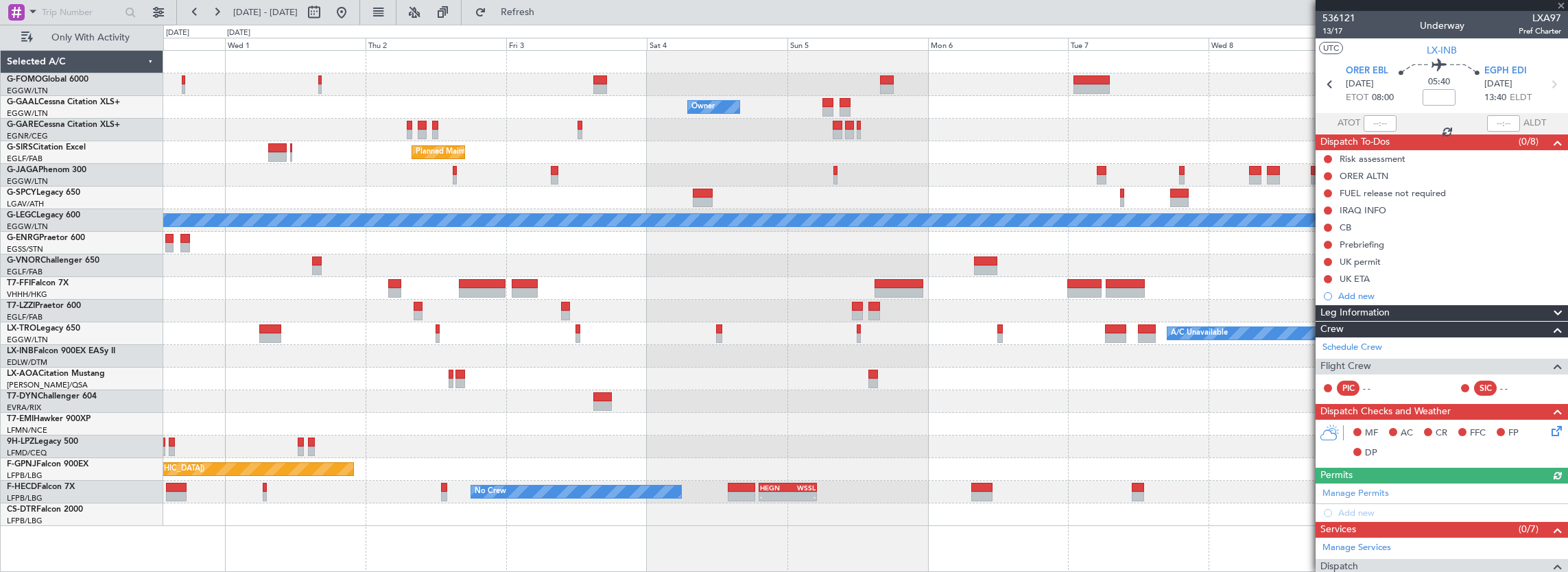
click at [607, 362] on div "Owner Owner Owner Planned Maint London (Luton) A/C Unavailable London (Luton) P…" at bounding box center [866, 288] width 1405 height 476
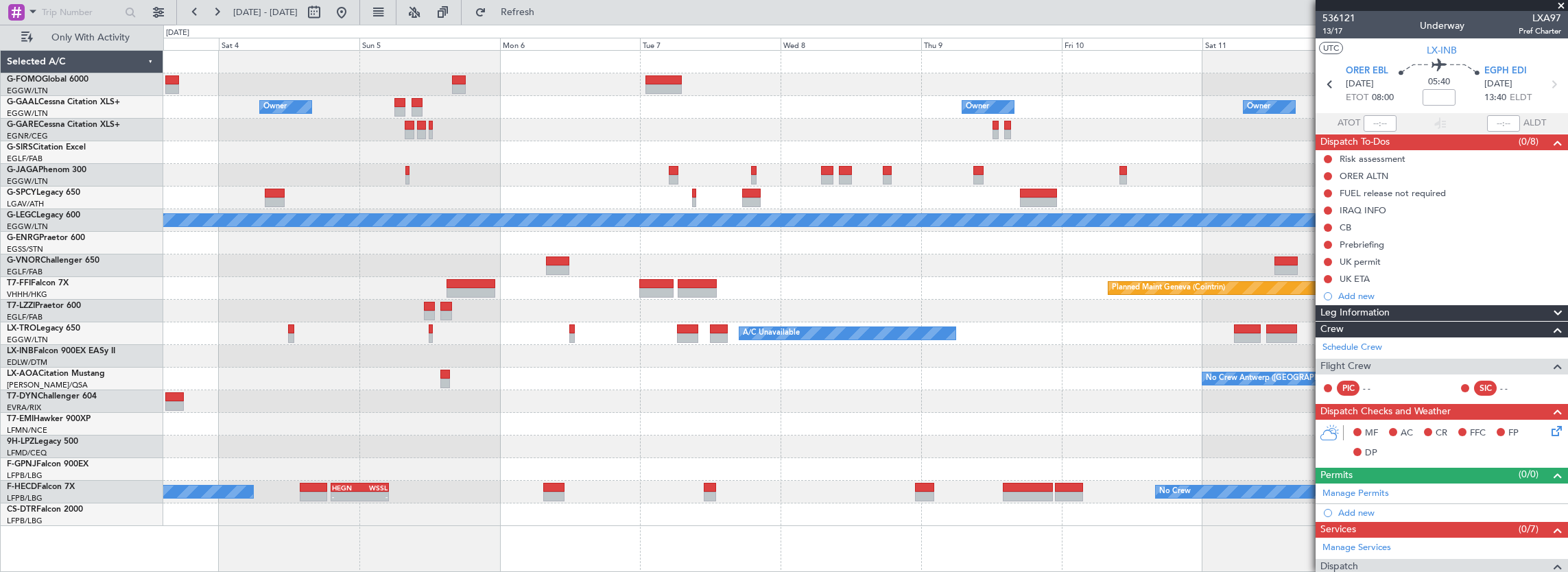
click at [610, 380] on div "No Crew Antwerp ([GEOGRAPHIC_DATA])" at bounding box center [866, 379] width 1405 height 23
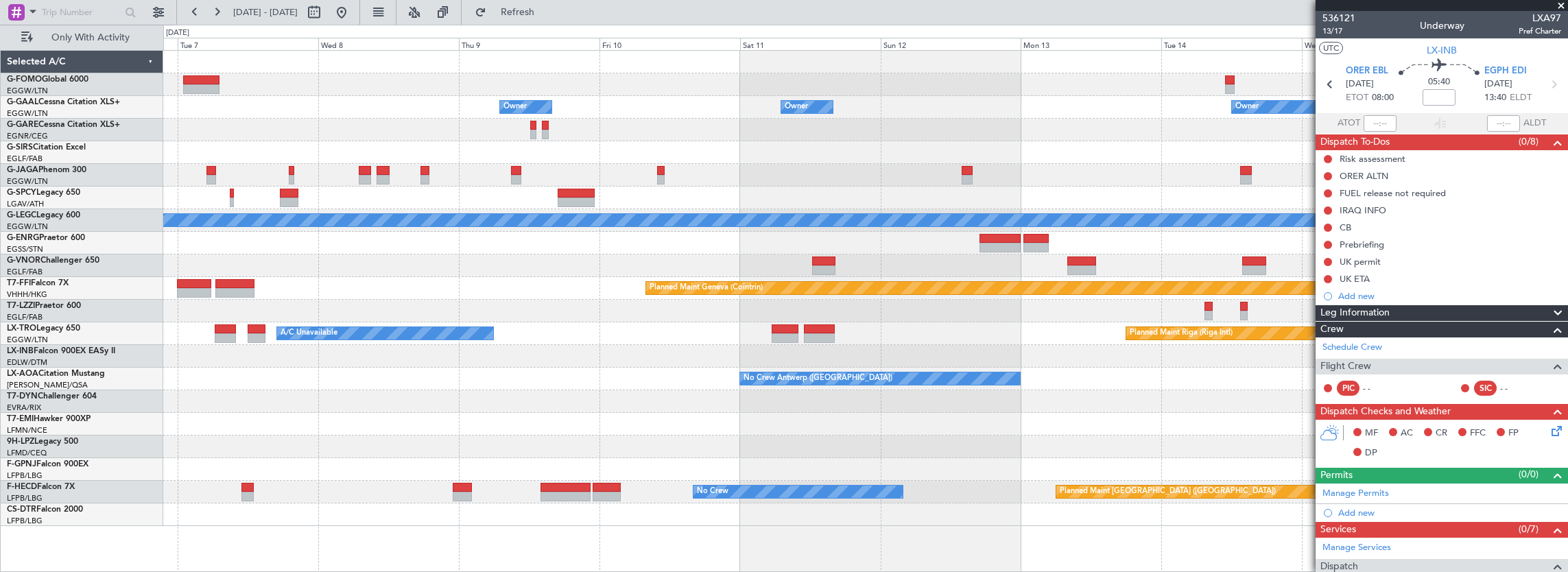
click at [582, 398] on div at bounding box center [866, 402] width 1405 height 23
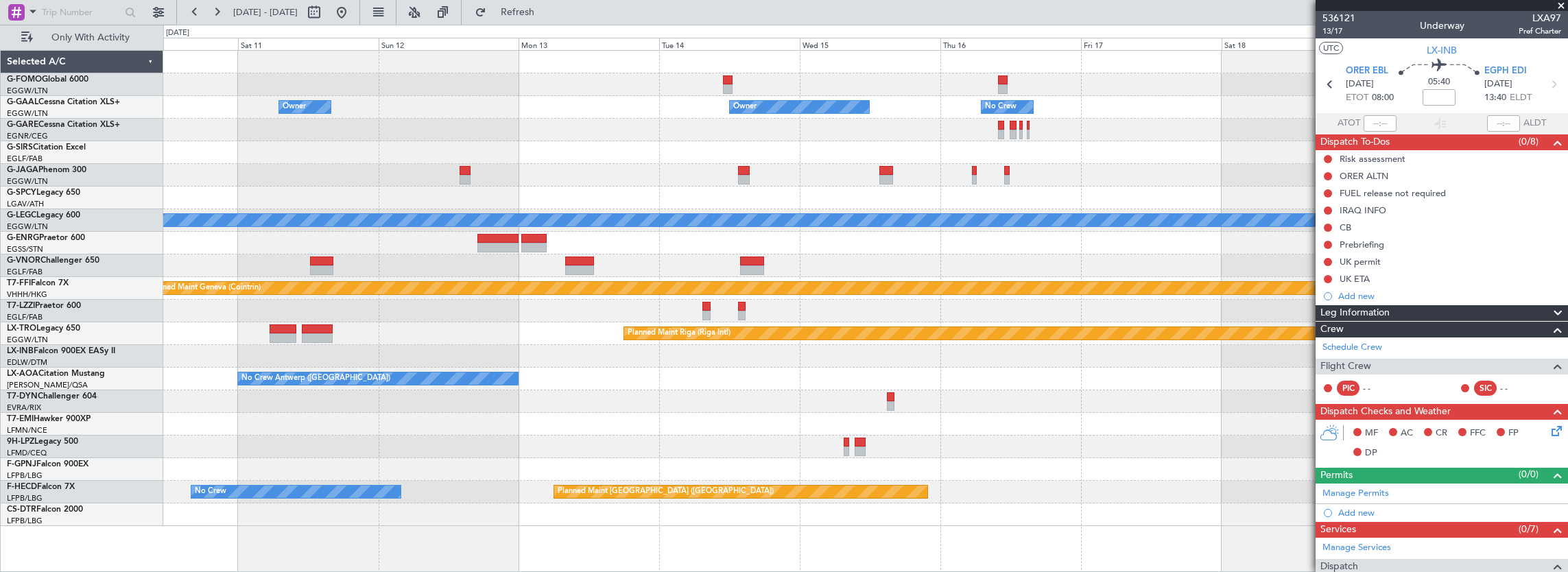
click at [617, 400] on div at bounding box center [866, 402] width 1405 height 23
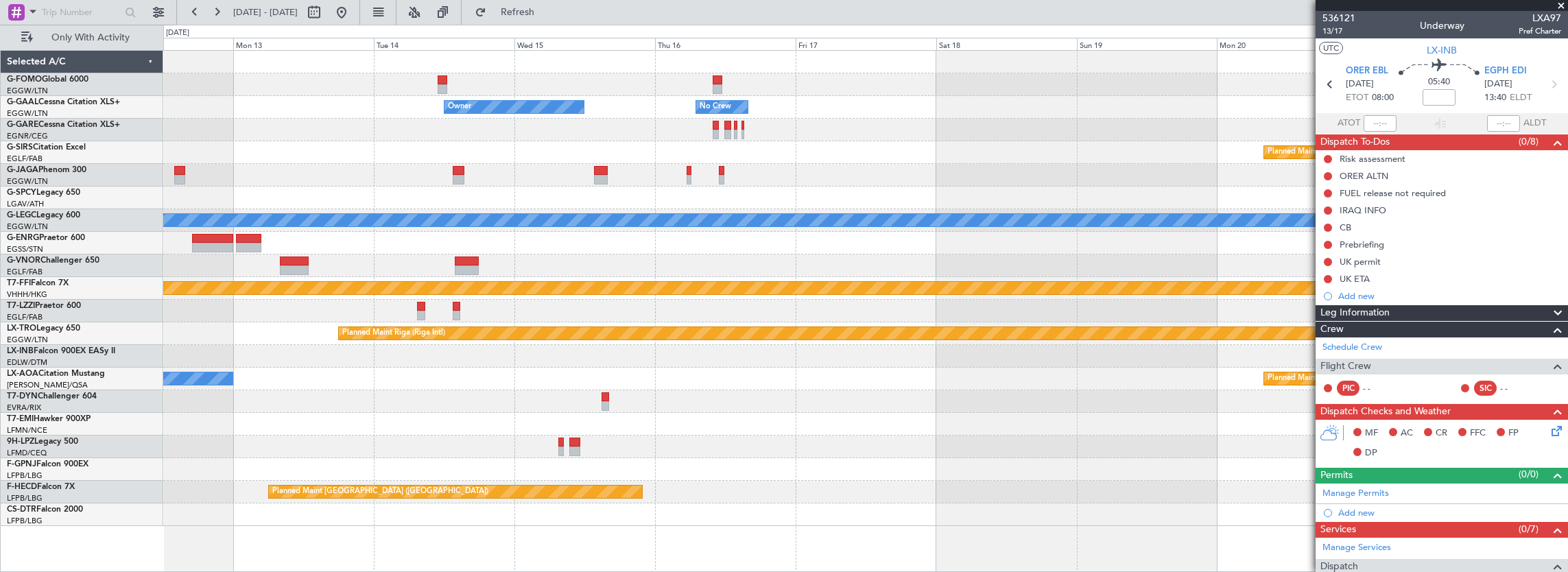
click at [591, 398] on div at bounding box center [866, 402] width 1405 height 23
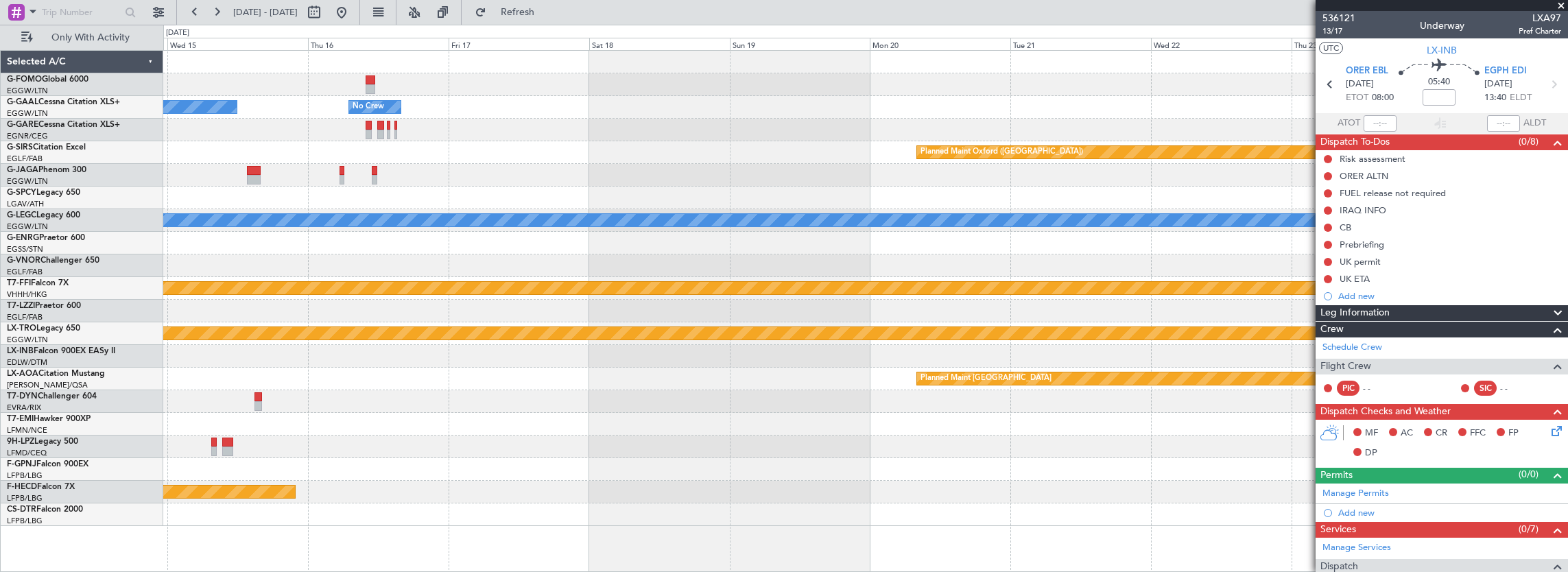
click at [523, 398] on div at bounding box center [866, 402] width 1405 height 23
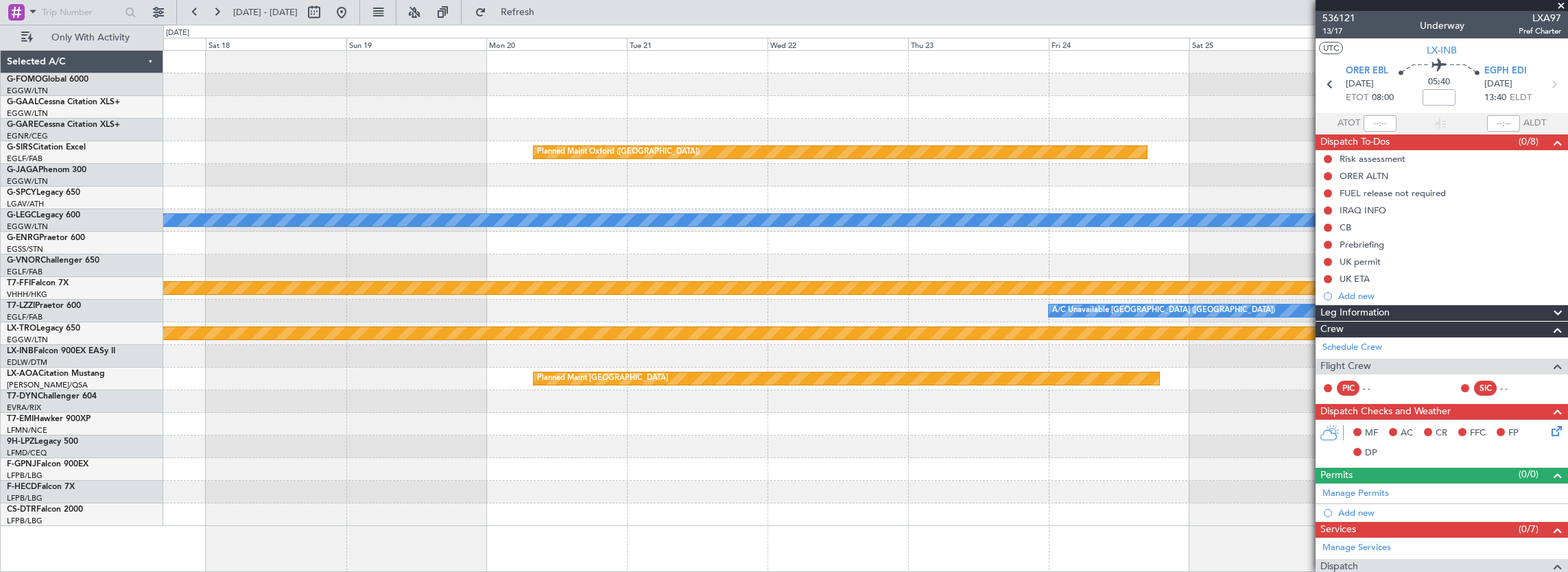
click at [612, 413] on div at bounding box center [866, 424] width 1405 height 23
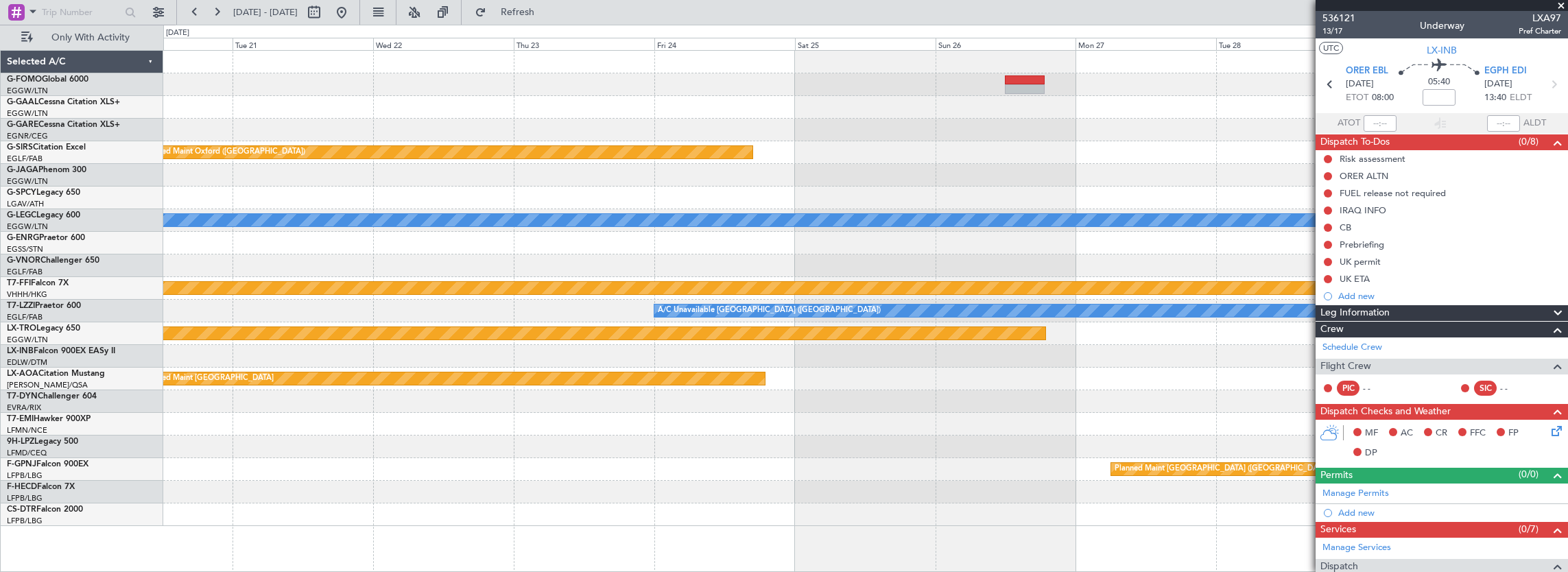
click at [680, 427] on div "Planned Maint Oxford (Kidlington) A/C Unavailable London (Luton) Planned Maint …" at bounding box center [866, 288] width 1405 height 476
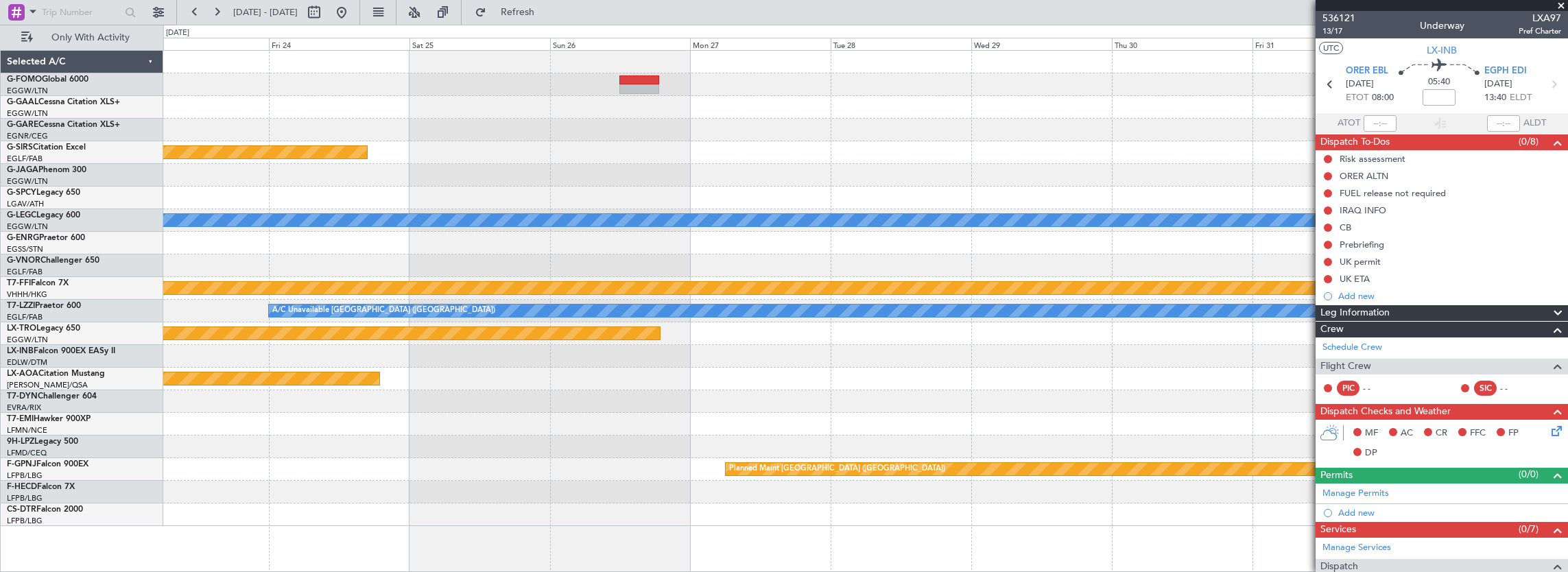
click at [671, 423] on div at bounding box center [866, 424] width 1405 height 23
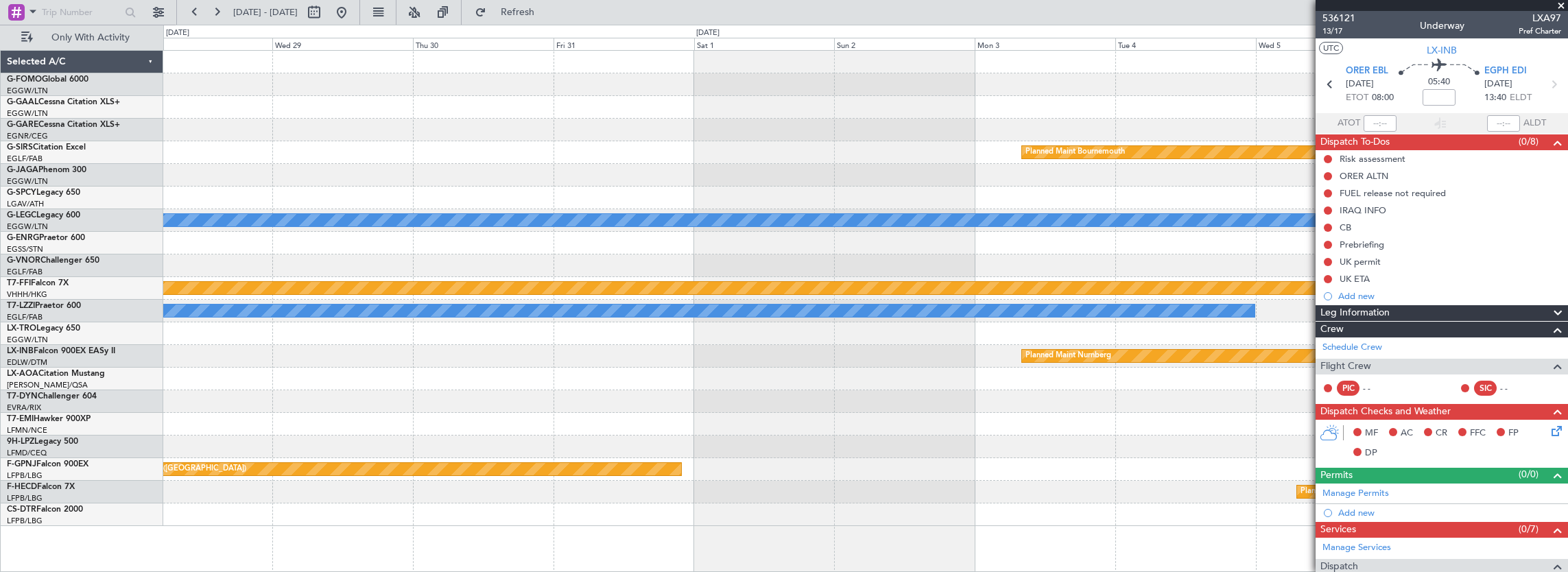
click at [656, 430] on div "Planned Maint Bournemouth Planned Maint Bournemouth A/C Unavailable London (Lut…" at bounding box center [866, 288] width 1405 height 476
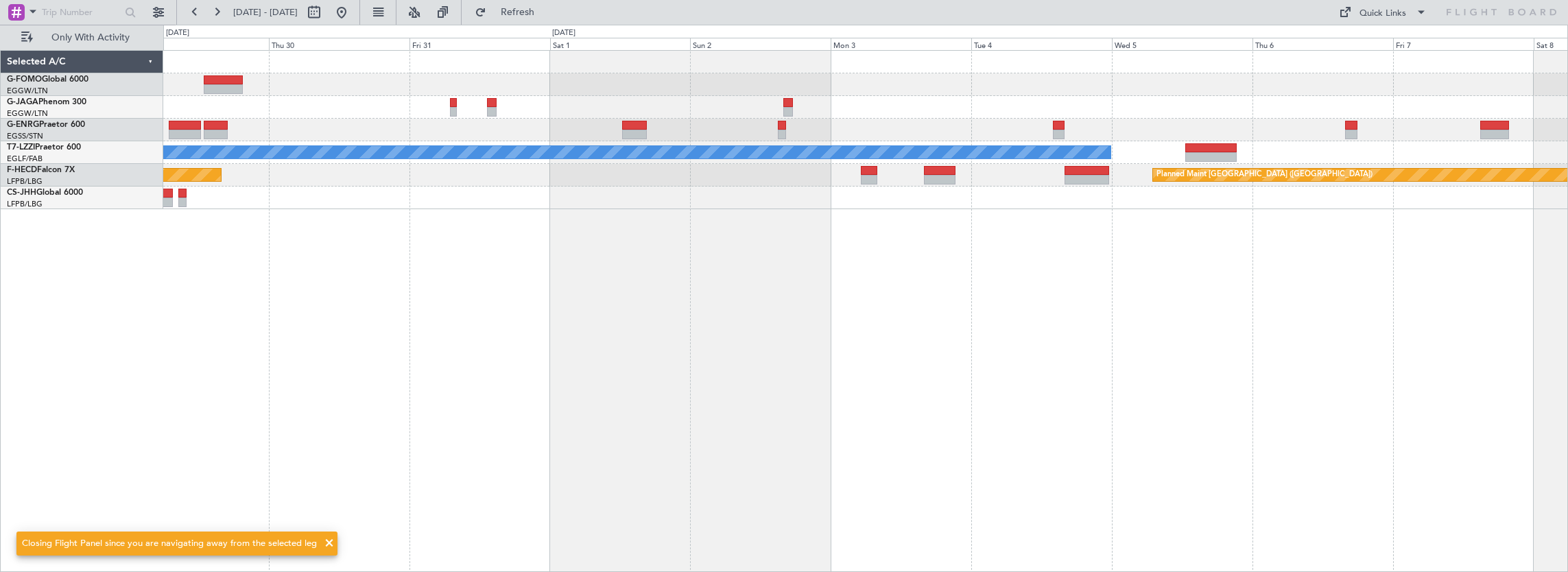
click at [934, 279] on div "A/C Unavailable London (Luton) Planned Maint Paris (Le Bourget) Planned Maint P…" at bounding box center [867, 311] width 1406 height 523
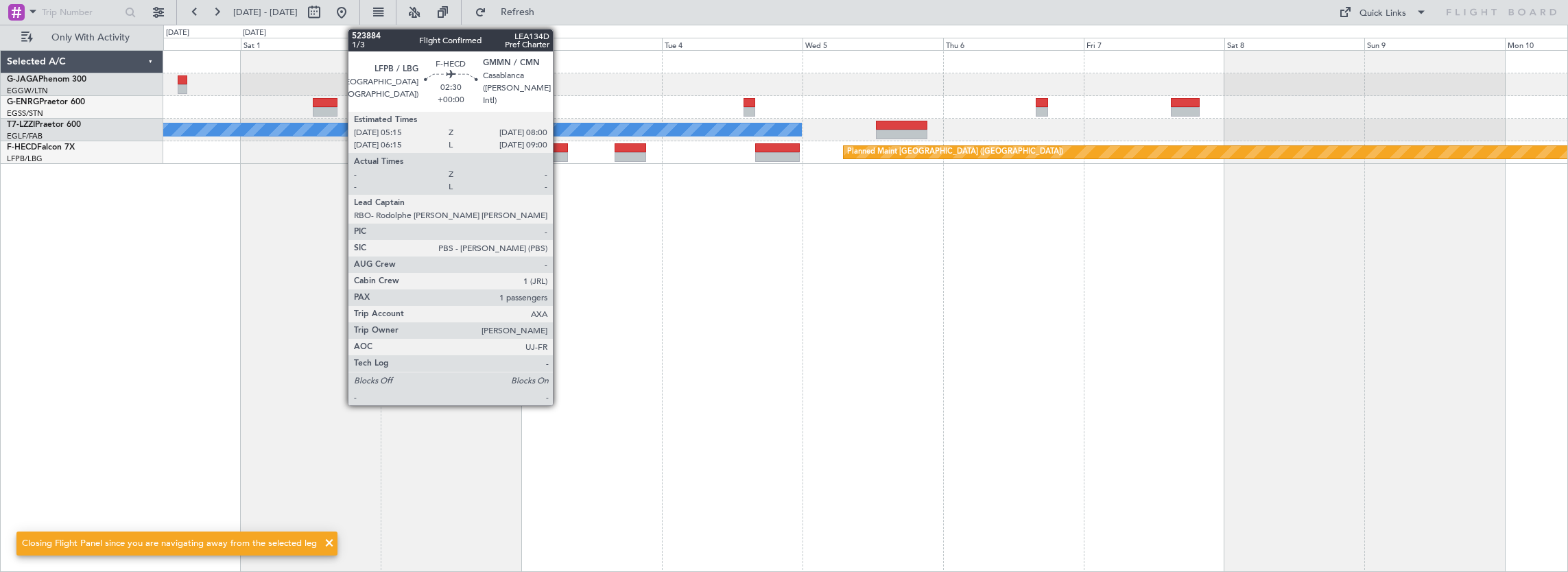
click at [560, 155] on div at bounding box center [560, 157] width 17 height 10
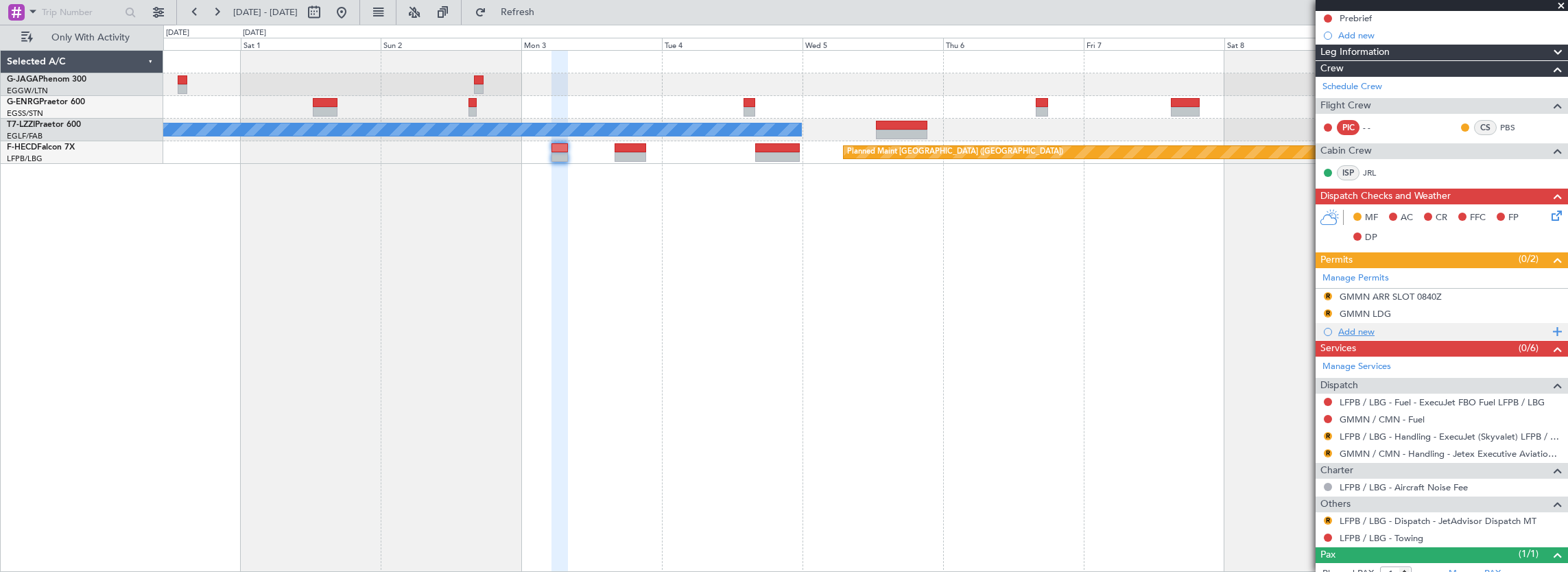
scroll to position [216, 0]
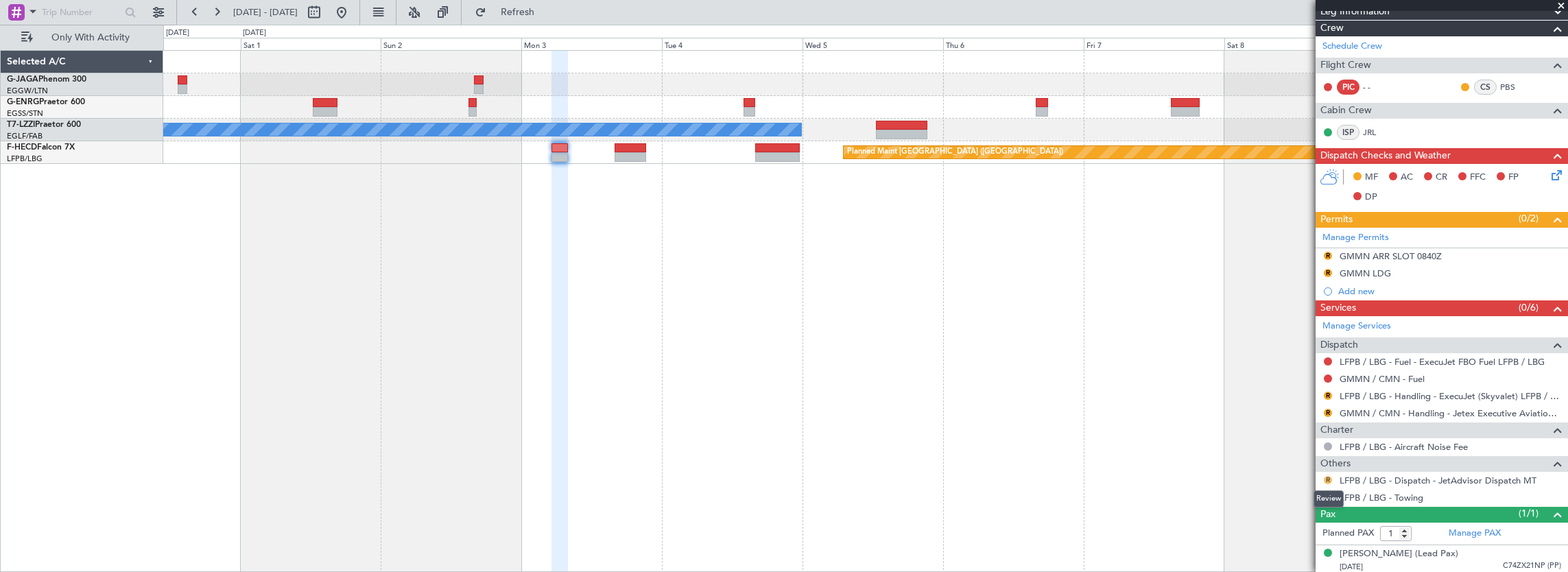
click at [1327, 479] on button "R" at bounding box center [1328, 480] width 8 height 8
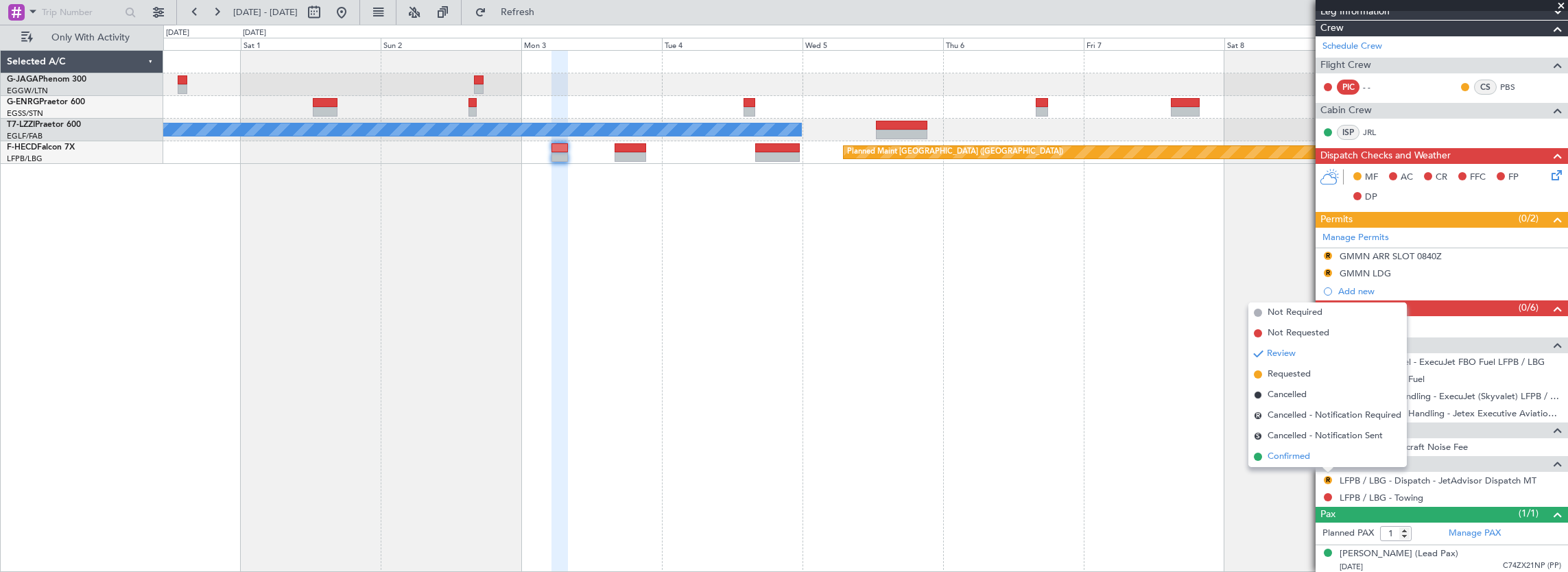
drag, startPoint x: 1320, startPoint y: 448, endPoint x: 1322, endPoint y: 458, distance: 10.2
click at [1322, 458] on li "Confirmed" at bounding box center [1328, 457] width 158 height 20
click at [1322, 458] on span "Others" at bounding box center [1336, 463] width 30 height 16
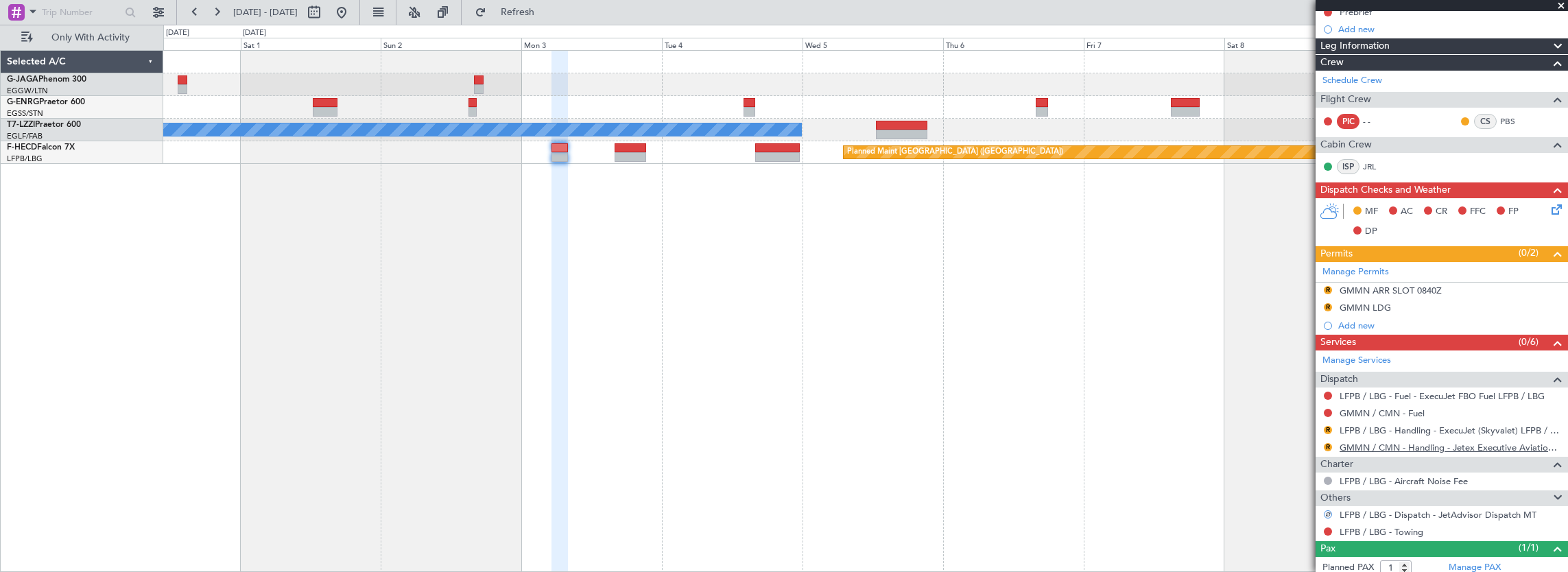
scroll to position [181, 0]
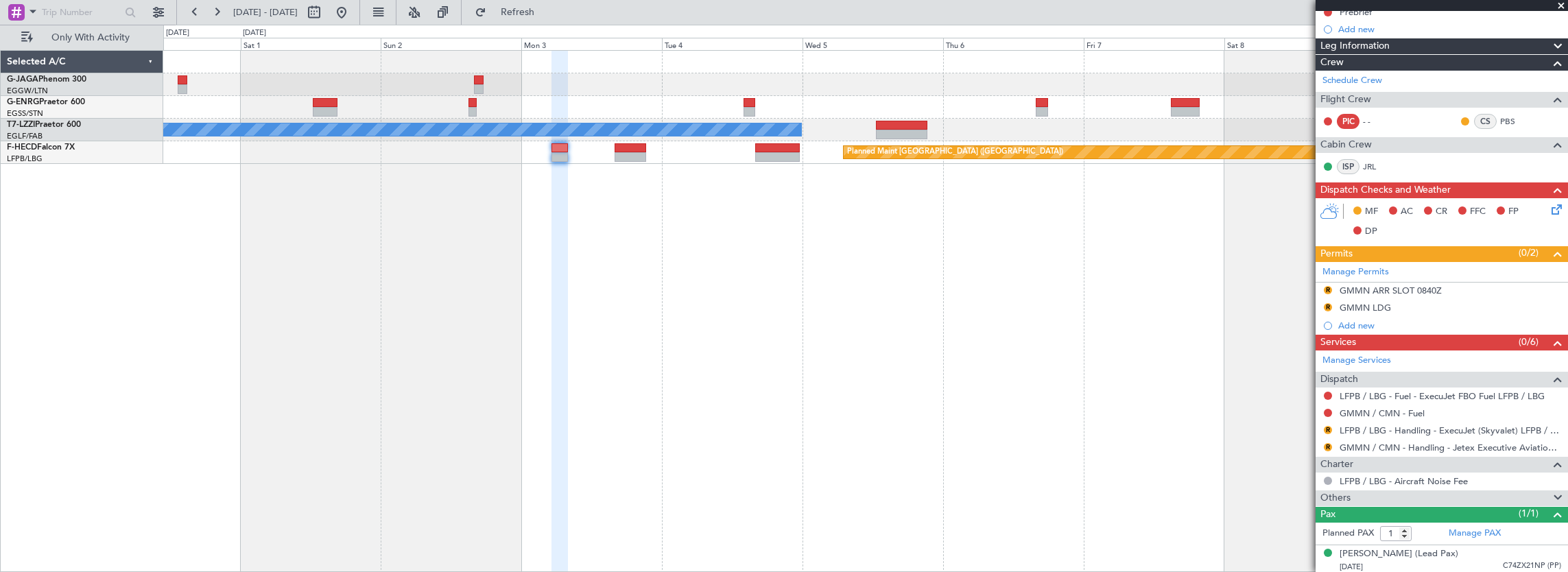
click at [1345, 497] on span "Others" at bounding box center [1336, 498] width 30 height 16
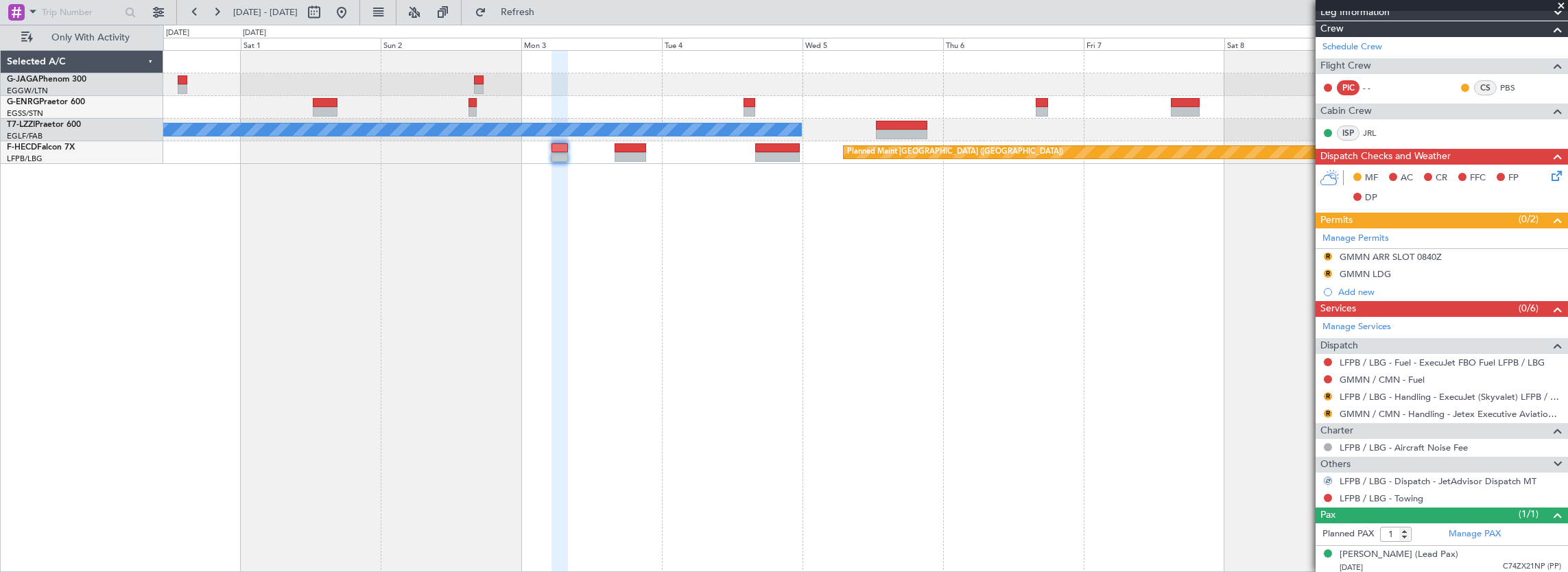
scroll to position [216, 0]
click at [1423, 399] on mat-tooltip-component "LFPB / LBG - Handling - ExecuJet (Skyvalet) LFPB / LBG" at bounding box center [1447, 417] width 217 height 36
click at [1423, 394] on link "LFPB / LBG - Handling - ExecuJet (Skyvalet) LFPB / LBG" at bounding box center [1450, 396] width 222 height 11
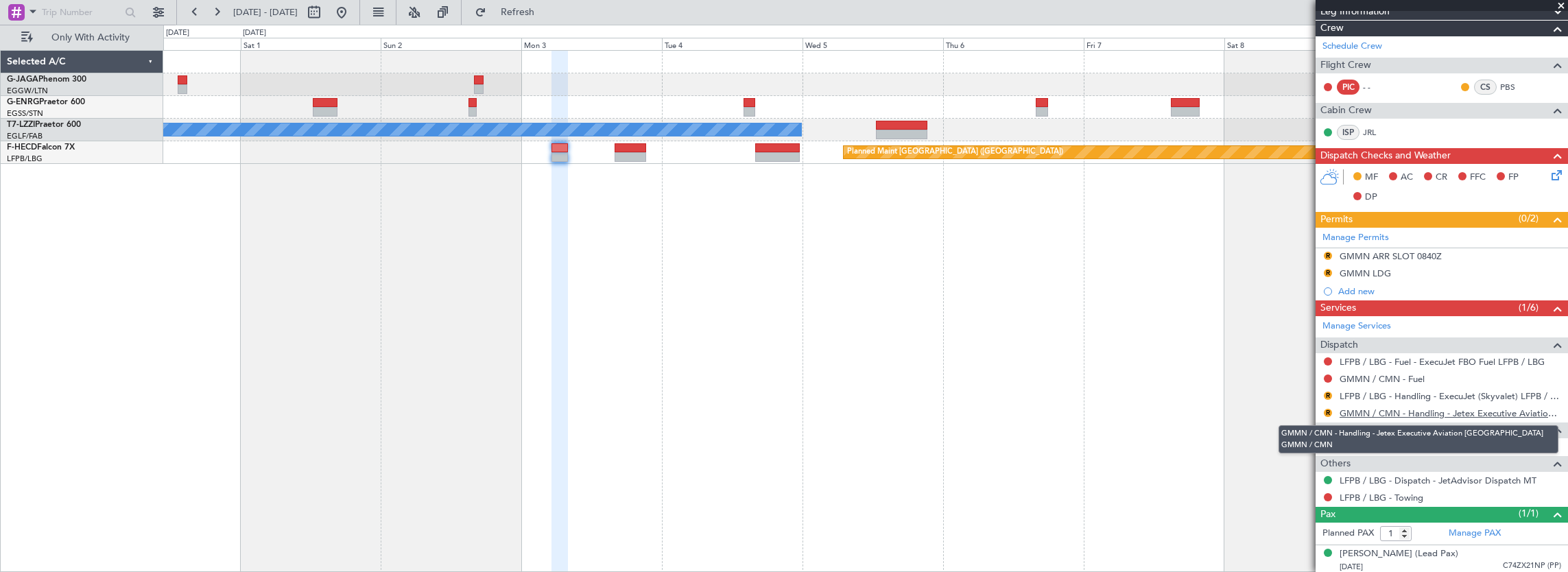
click at [1434, 415] on link "GMMN / CMN - Handling - Jetex Executive Aviation Morocco GMMN / CMN" at bounding box center [1450, 413] width 222 height 11
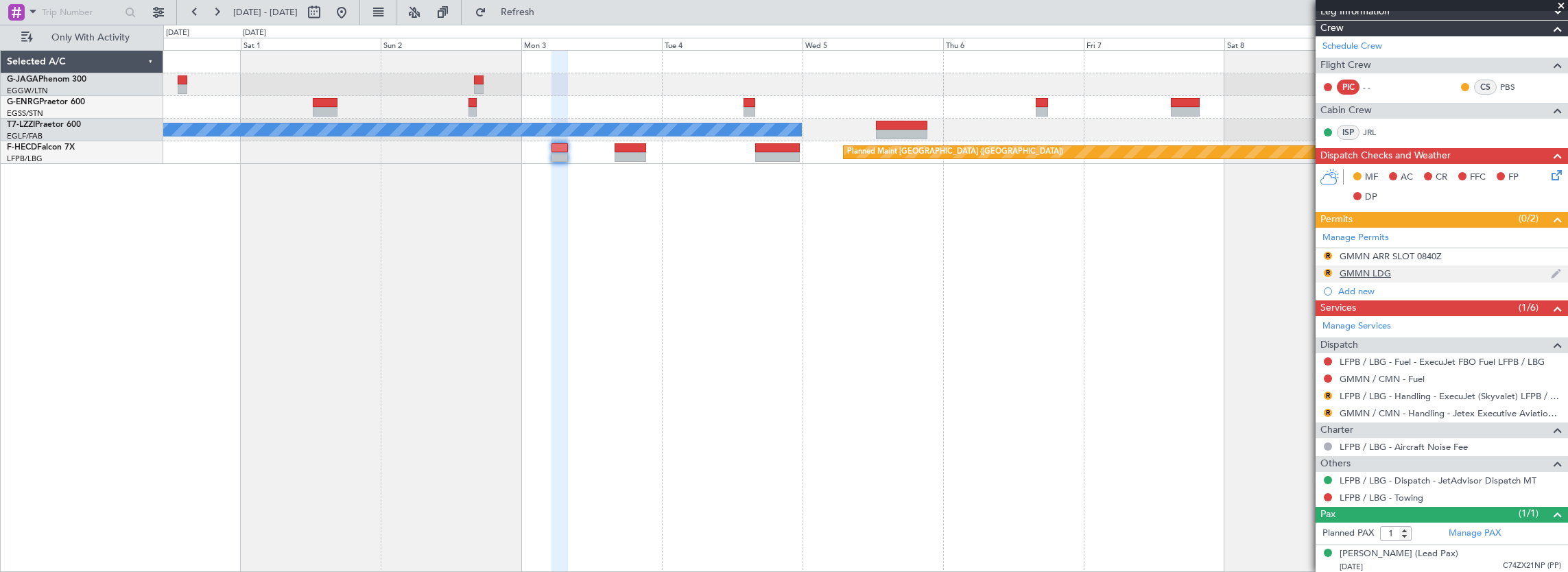
drag, startPoint x: 1325, startPoint y: 257, endPoint x: 1320, endPoint y: 264, distance: 8.6
click at [1324, 257] on nimbus-traffic-light "R" at bounding box center [1328, 256] width 11 height 13
click at [1328, 252] on button "R" at bounding box center [1328, 255] width 8 height 8
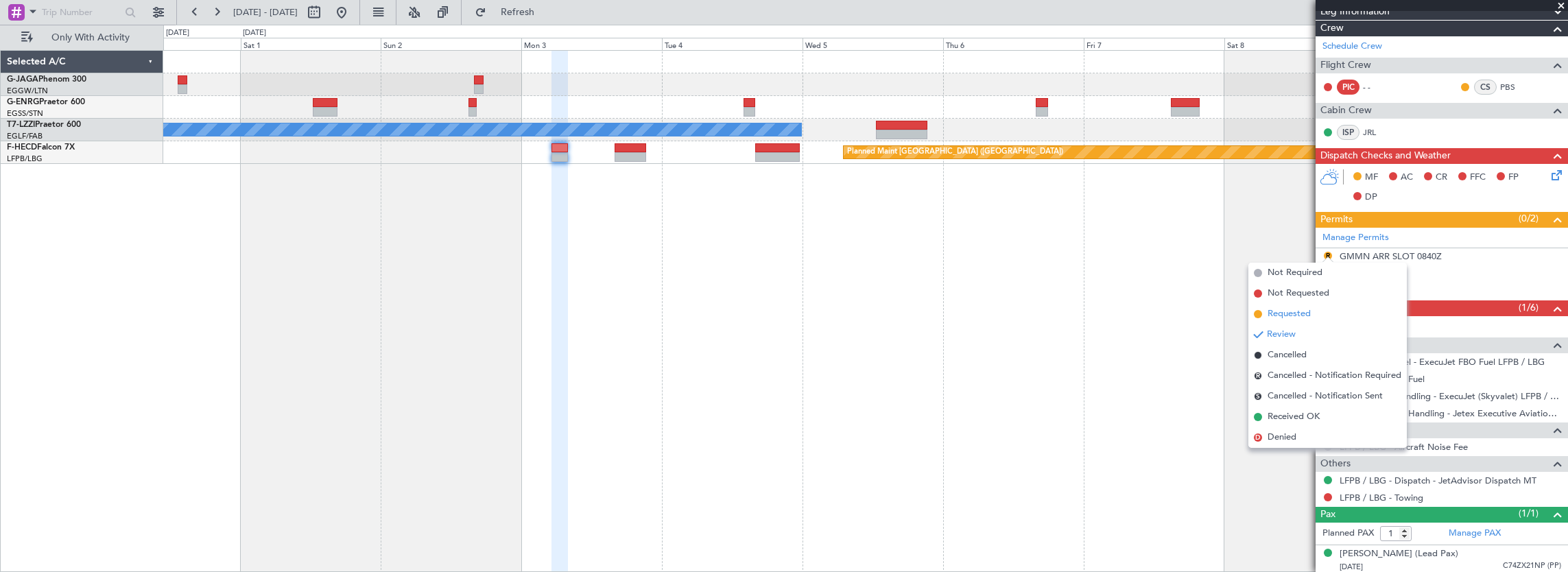
click at [1314, 313] on li "Requested" at bounding box center [1328, 314] width 158 height 20
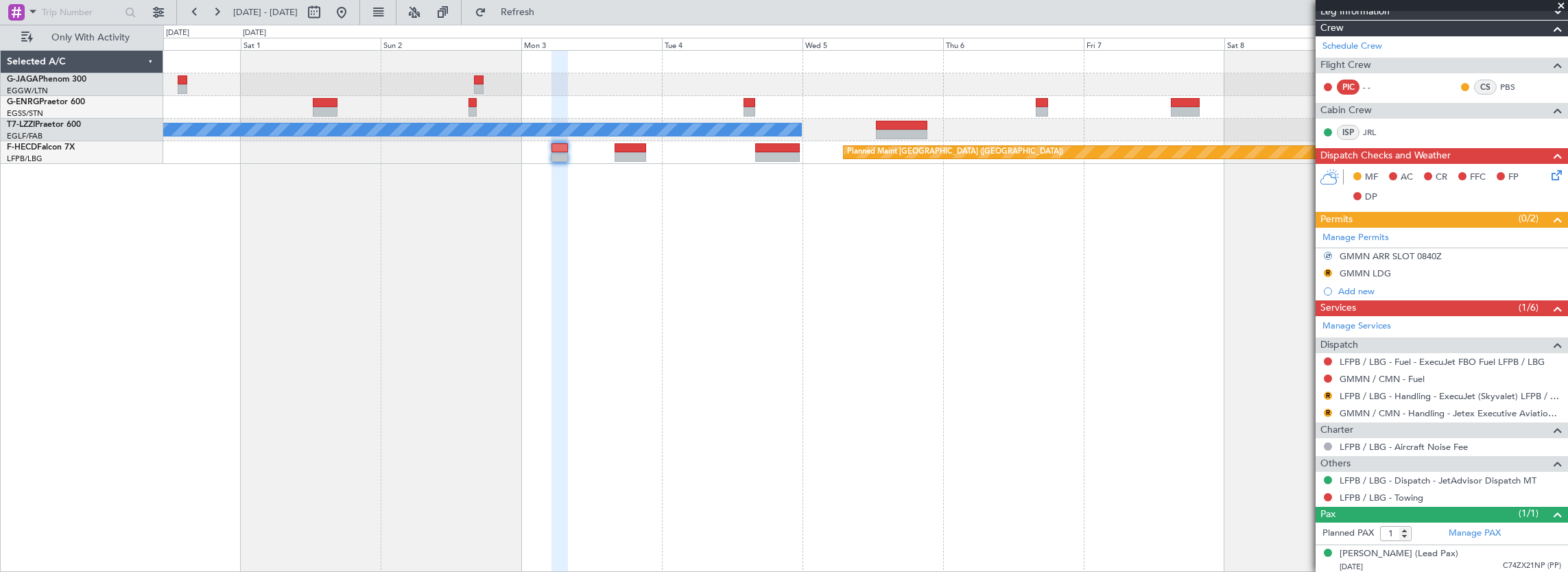
click at [1329, 270] on button "R" at bounding box center [1328, 273] width 8 height 8
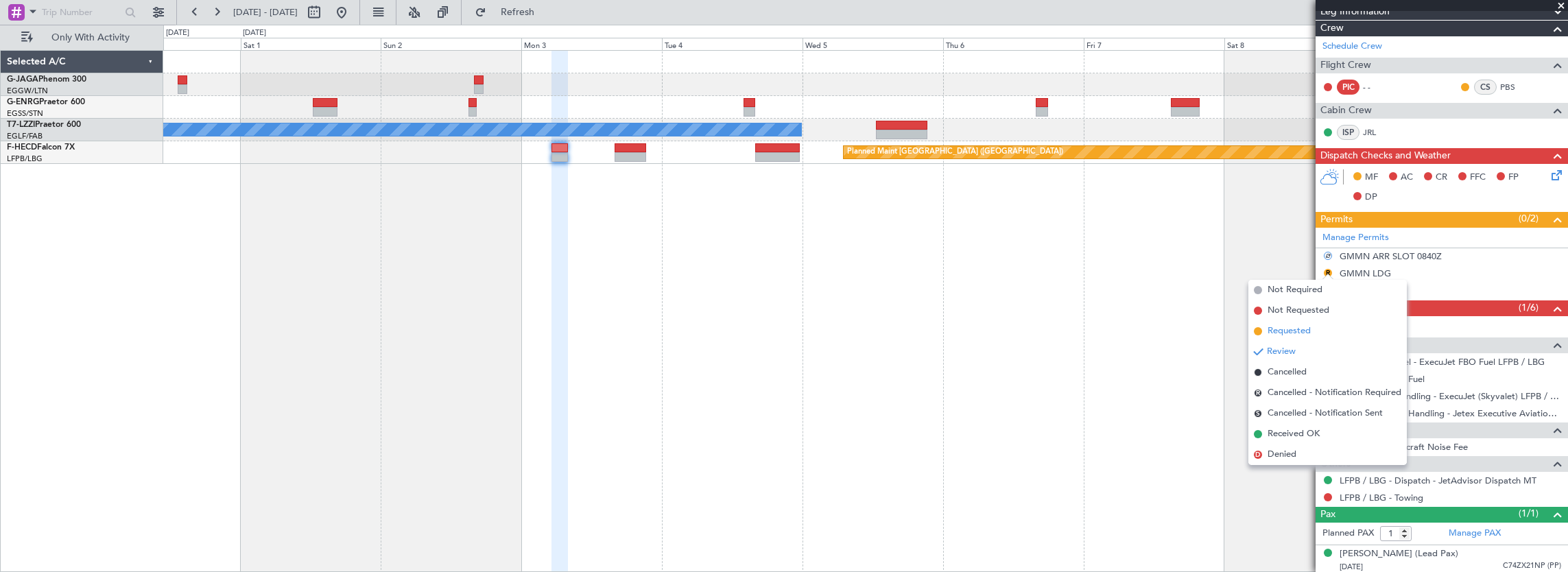
click at [1303, 329] on span "Requested" at bounding box center [1289, 332] width 43 height 14
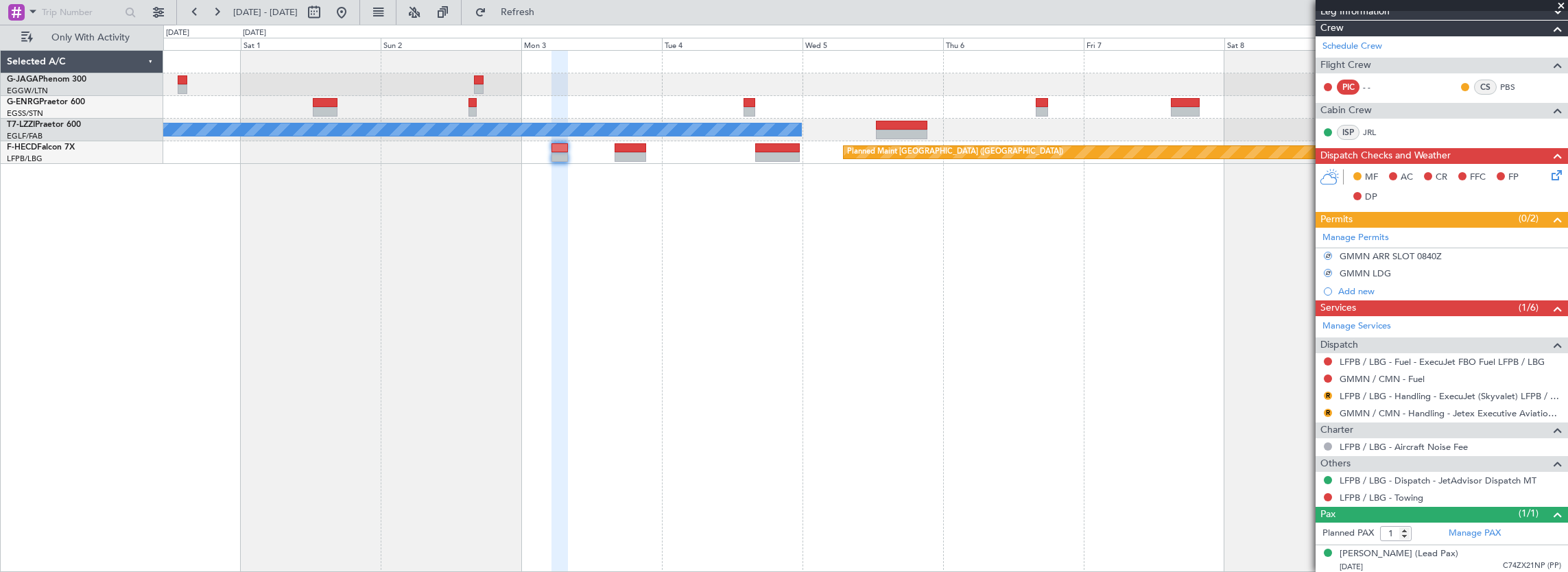
scroll to position [0, 0]
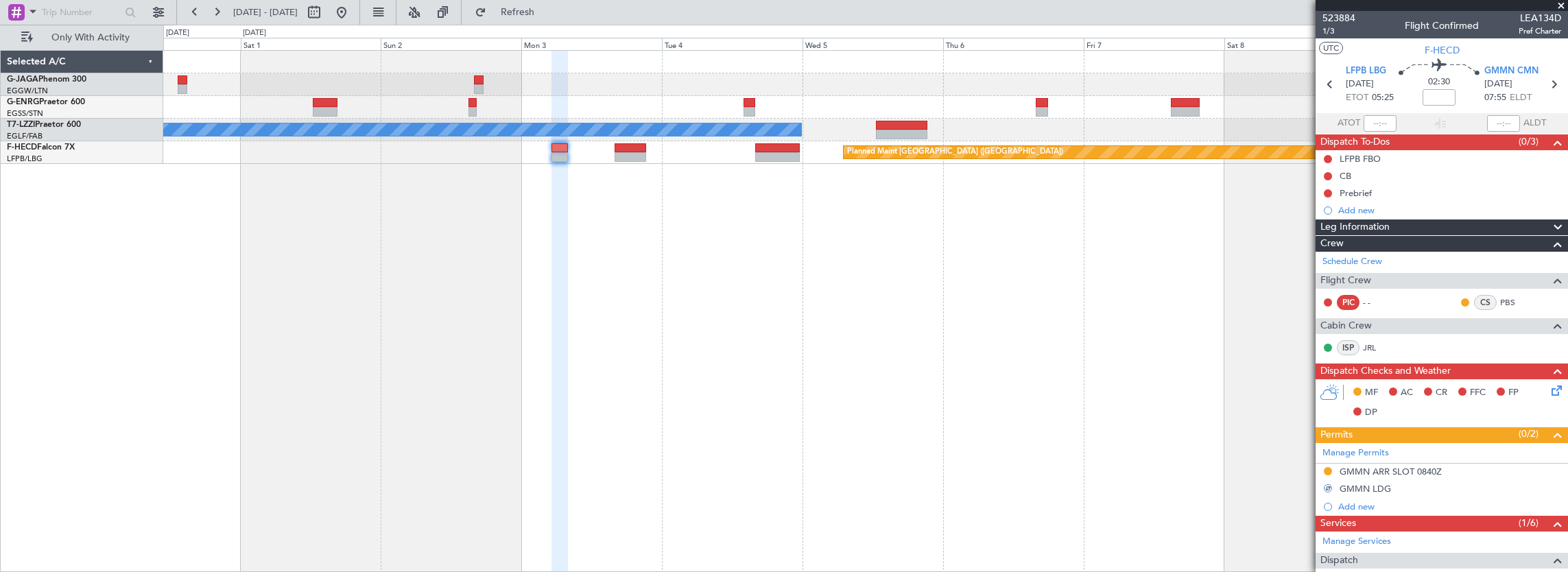
click at [1456, 473] on mat-tooltip-component "In Progress" at bounding box center [1438, 459] width 64 height 36
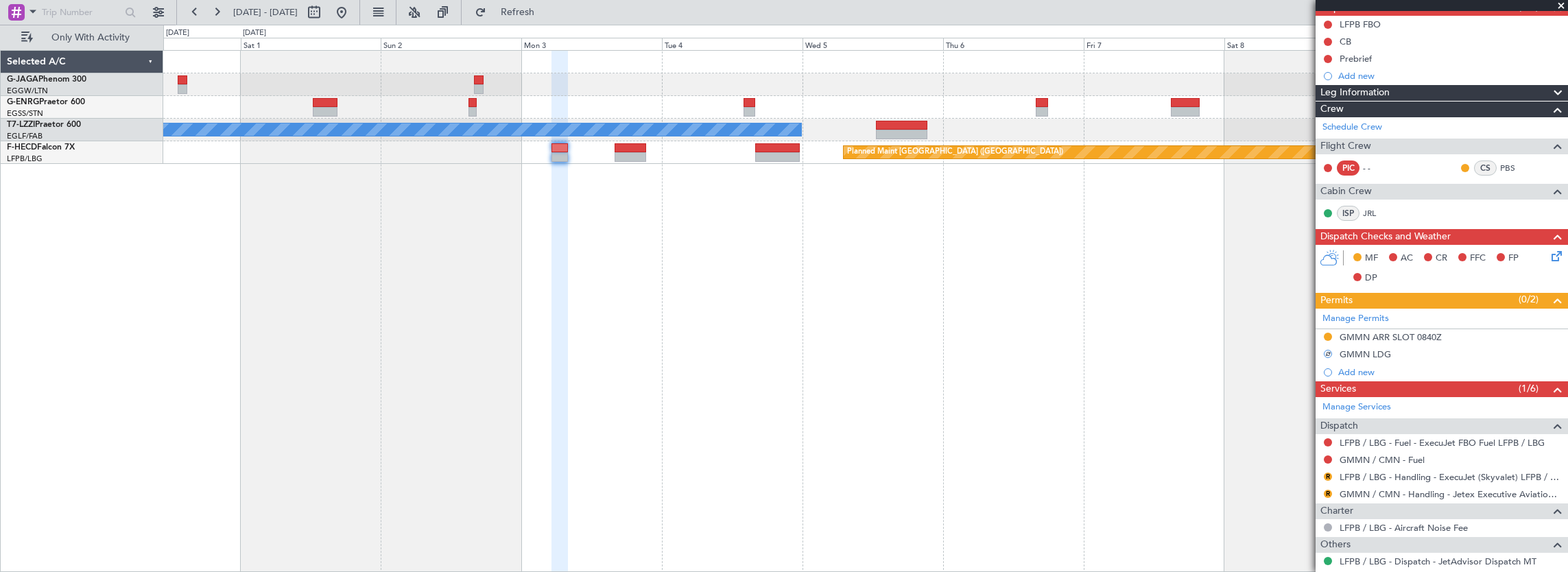
scroll to position [137, 0]
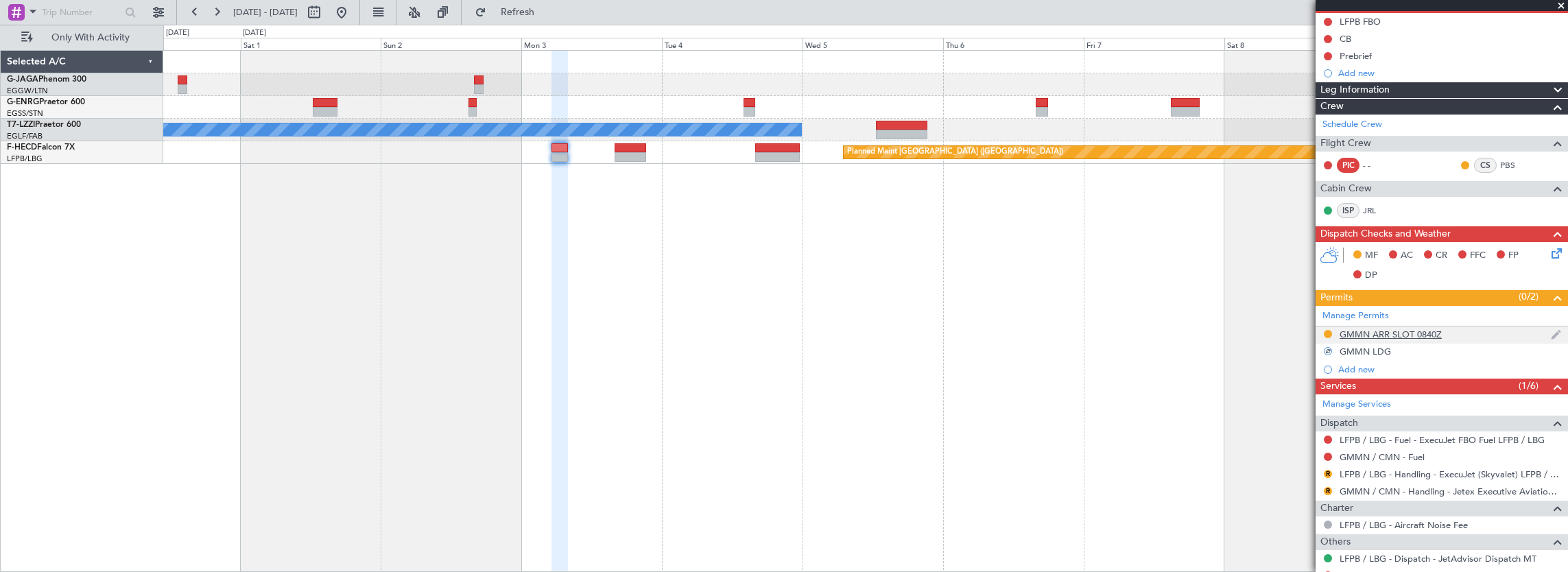
click at [1475, 339] on div "GMMN ARR SLOT 0840Z" at bounding box center [1441, 335] width 252 height 17
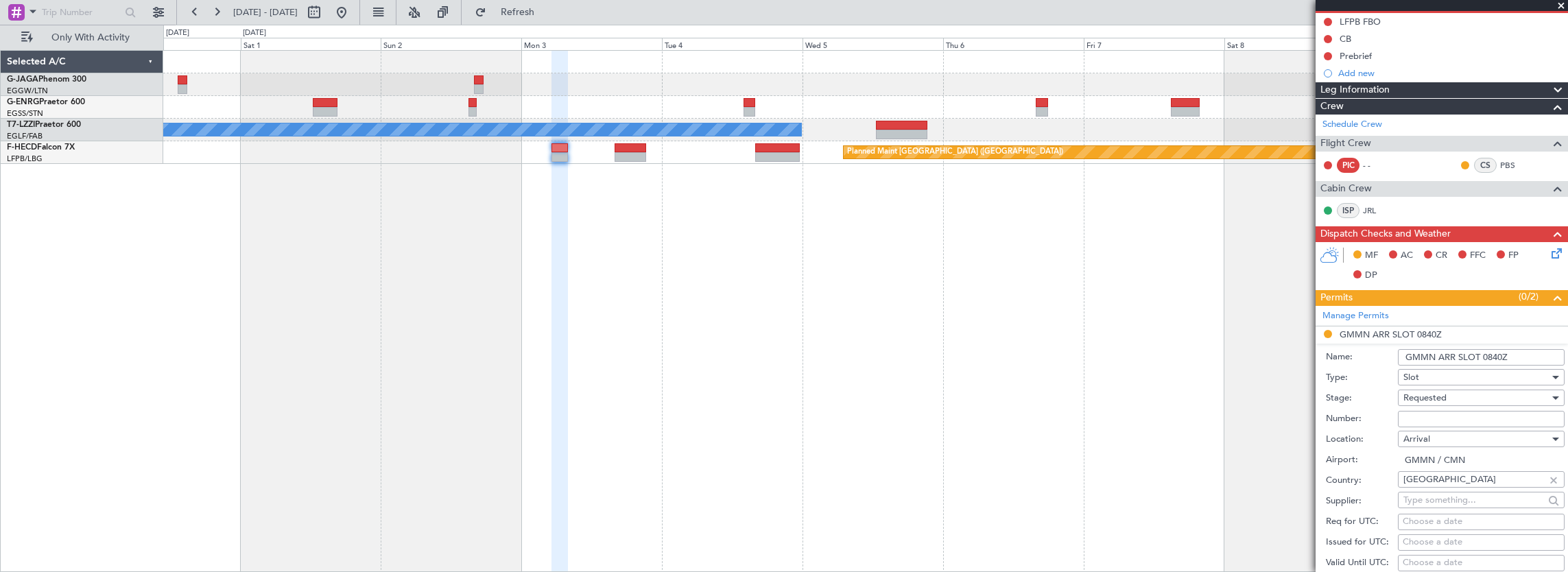
click at [1499, 353] on input "GMMN ARR SLOT 0840Z" at bounding box center [1481, 357] width 167 height 17
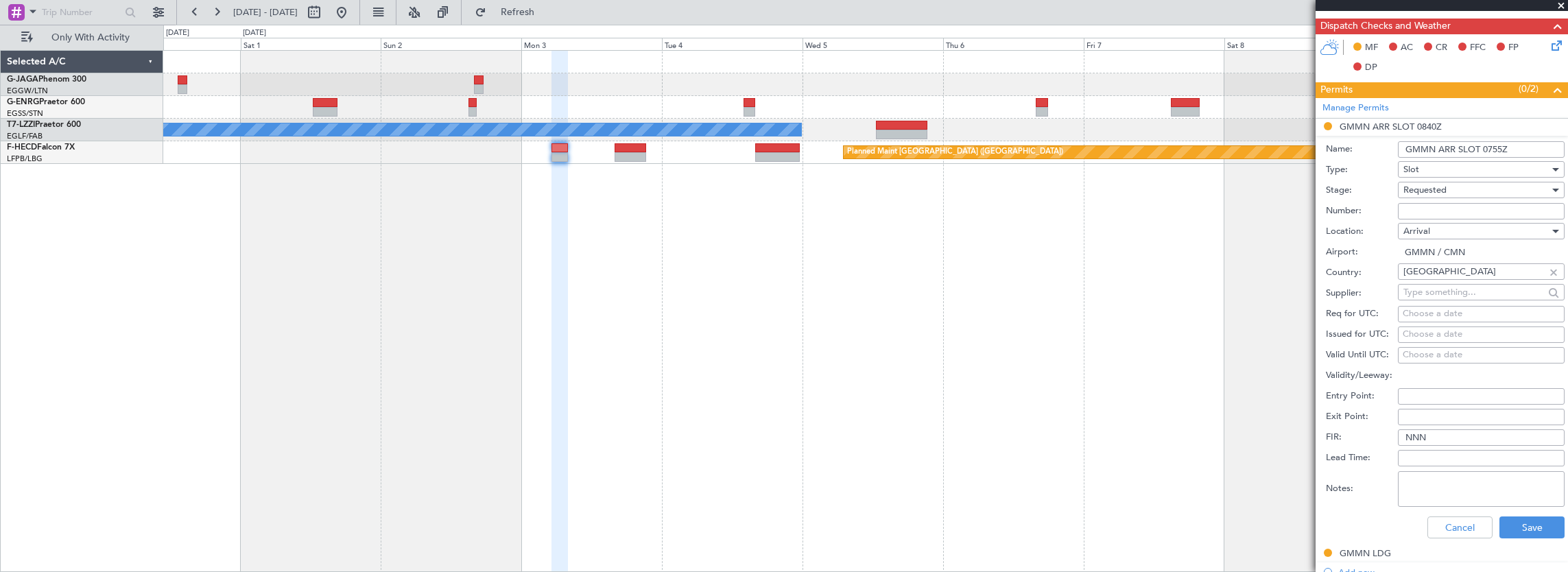
scroll to position [411, 0]
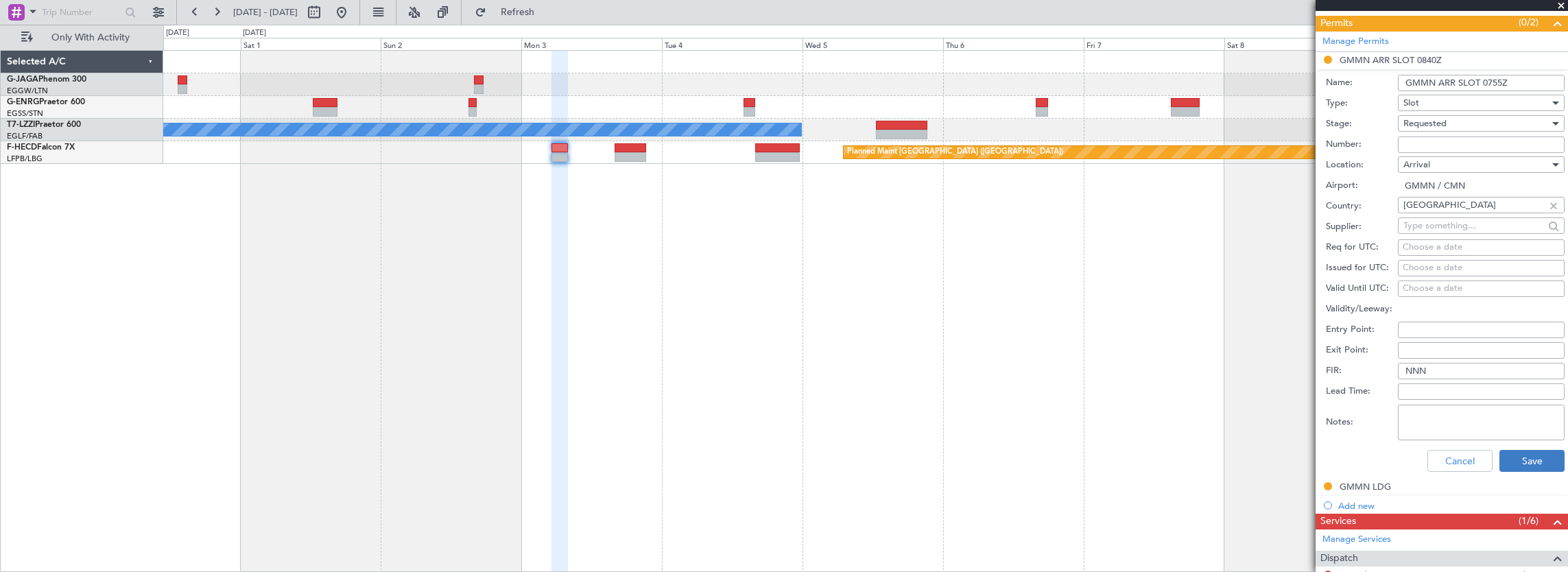
type input "GMMN ARR SLOT 0755Z"
click at [1534, 460] on button "Save" at bounding box center [1532, 460] width 65 height 22
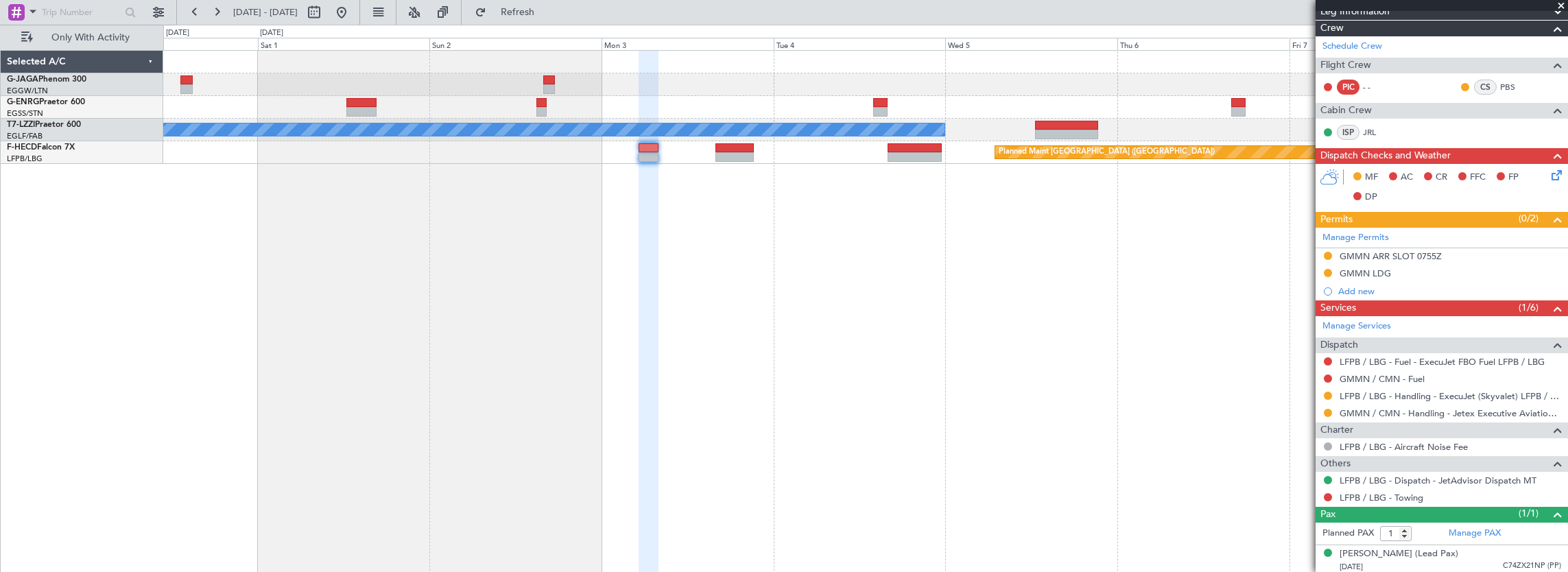
scroll to position [80, 0]
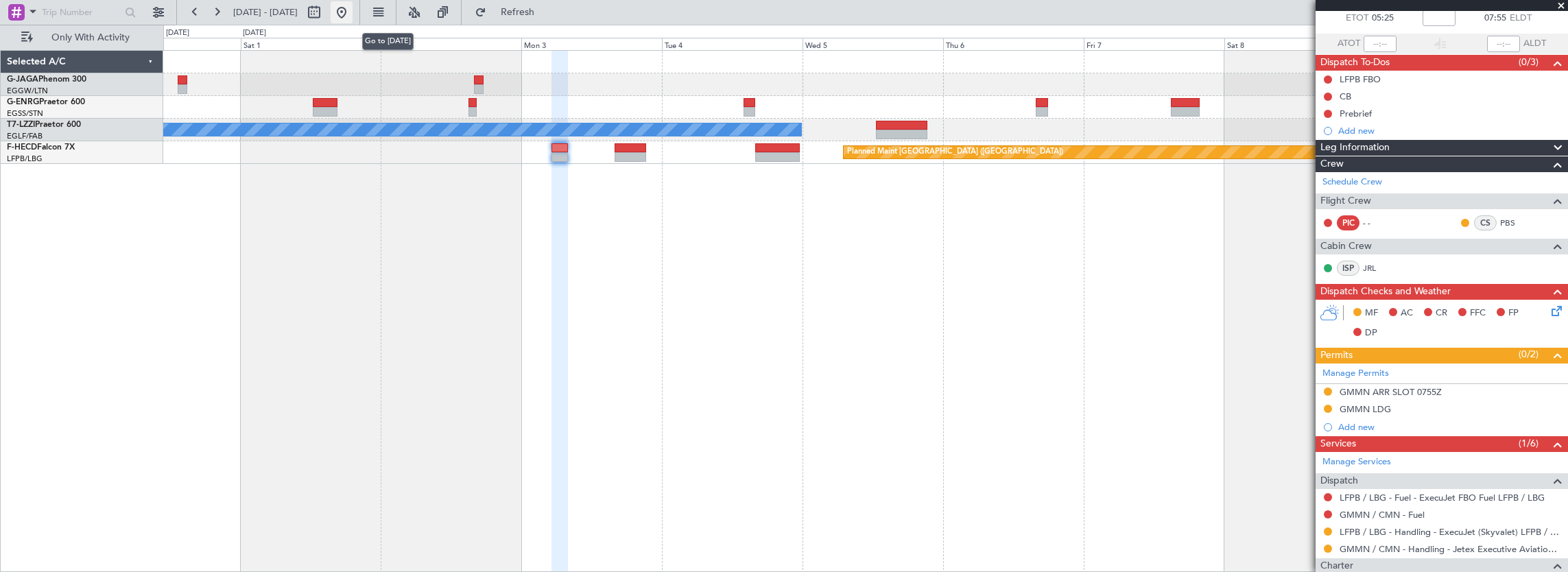
click at [353, 13] on button at bounding box center [341, 12] width 22 height 22
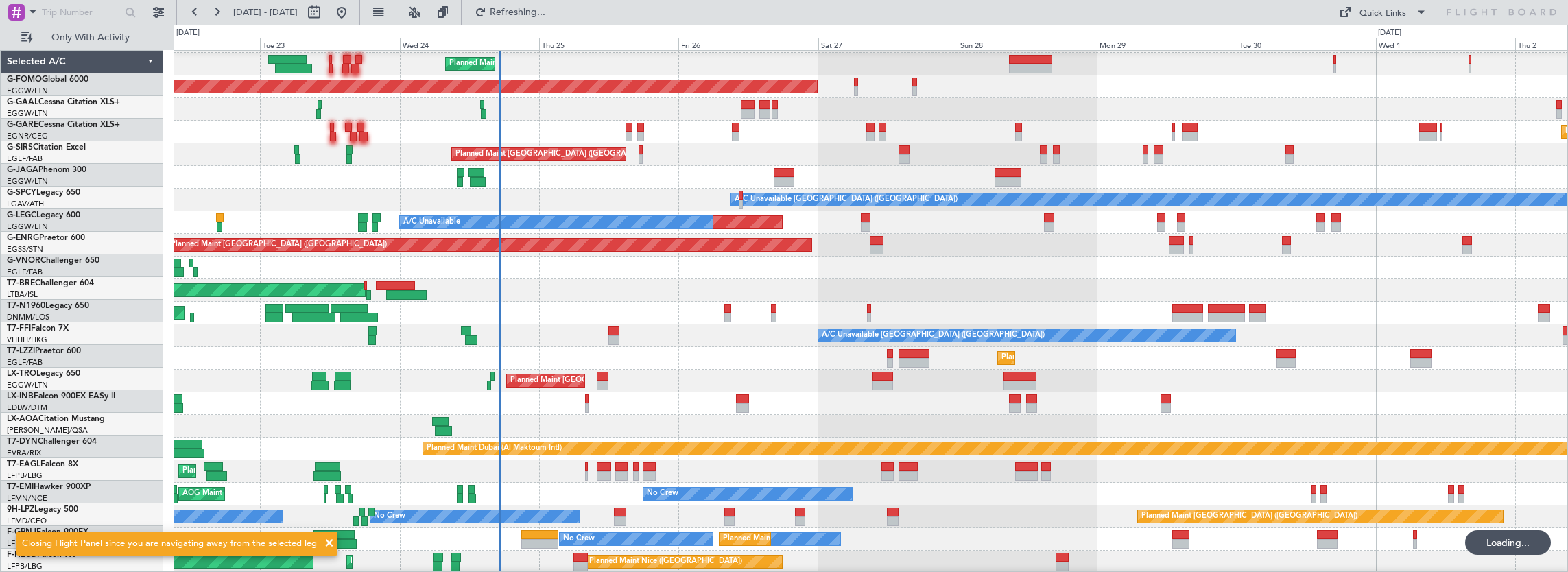
scroll to position [20, 0]
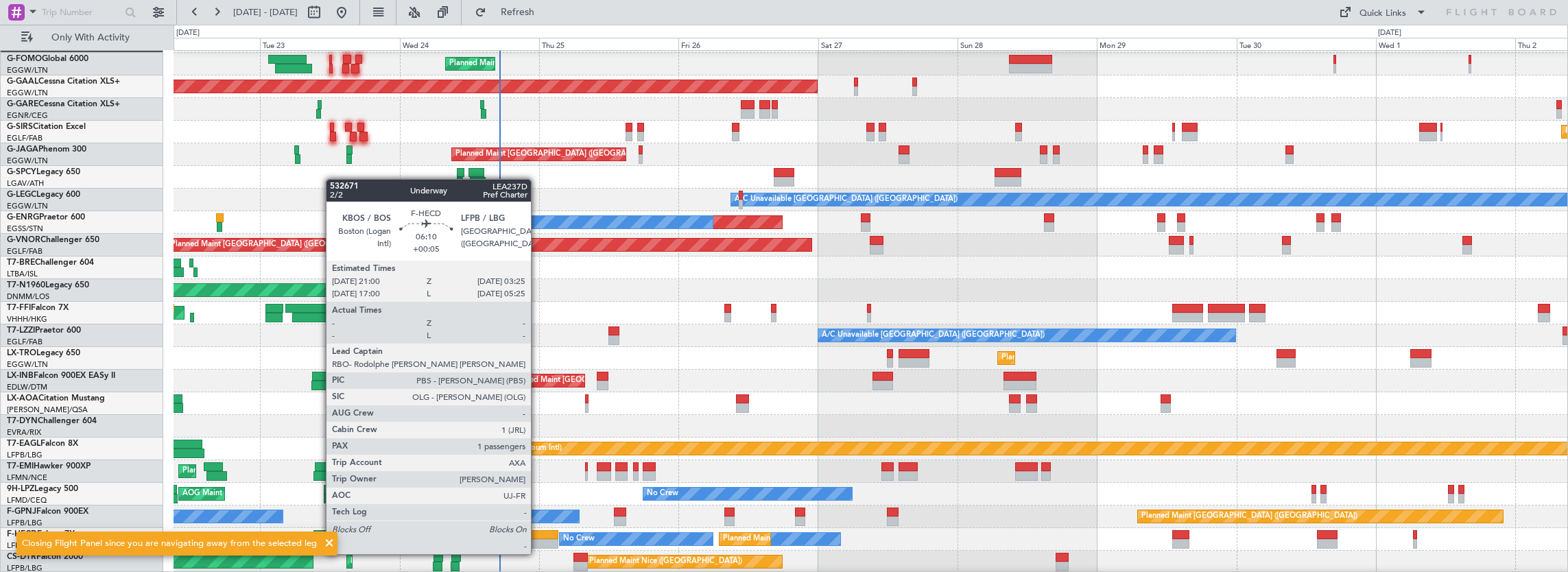
click at [538, 540] on div at bounding box center [540, 544] width 38 height 10
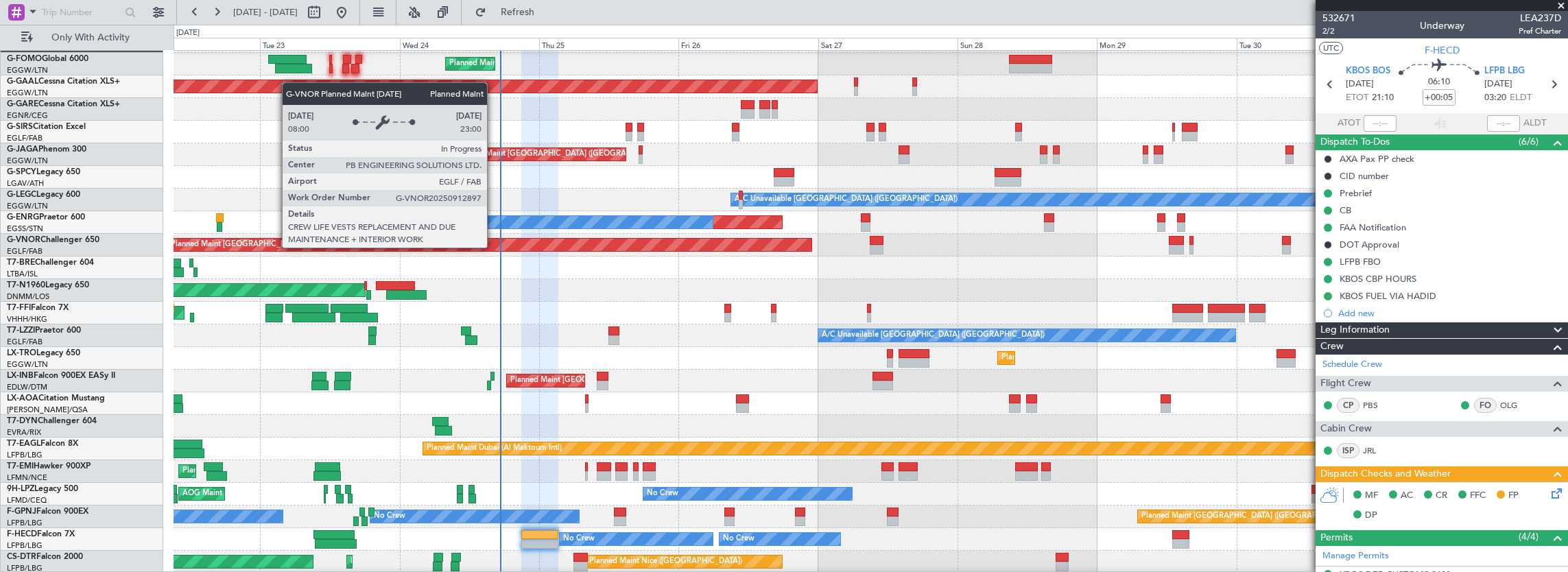
click at [211, 322] on div "Planned Maint London (Luton) Planned Maint Dusseldorf Owner Planned Maint Londo…" at bounding box center [870, 301] width 1395 height 543
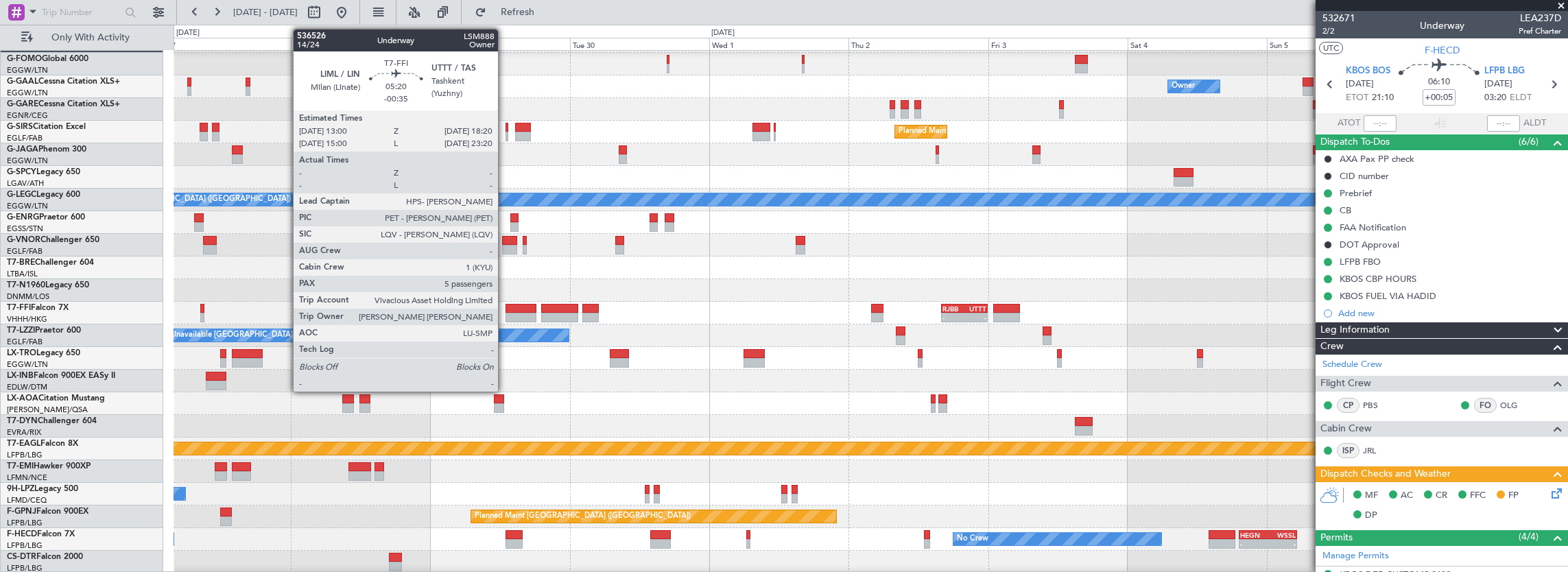
click at [171, 330] on div "Planned Maint London (Luton) Owner Owner Planned Maint Dusseldorf Planned Maint…" at bounding box center [784, 298] width 1568 height 548
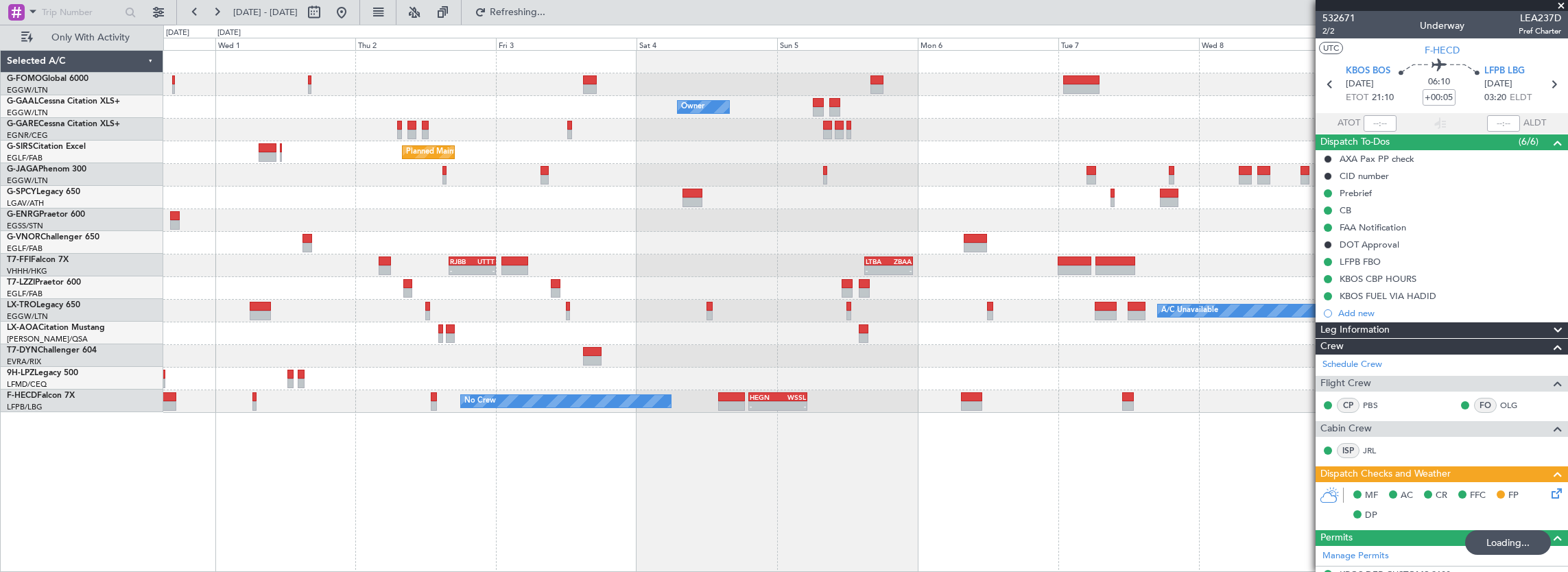
scroll to position [0, 0]
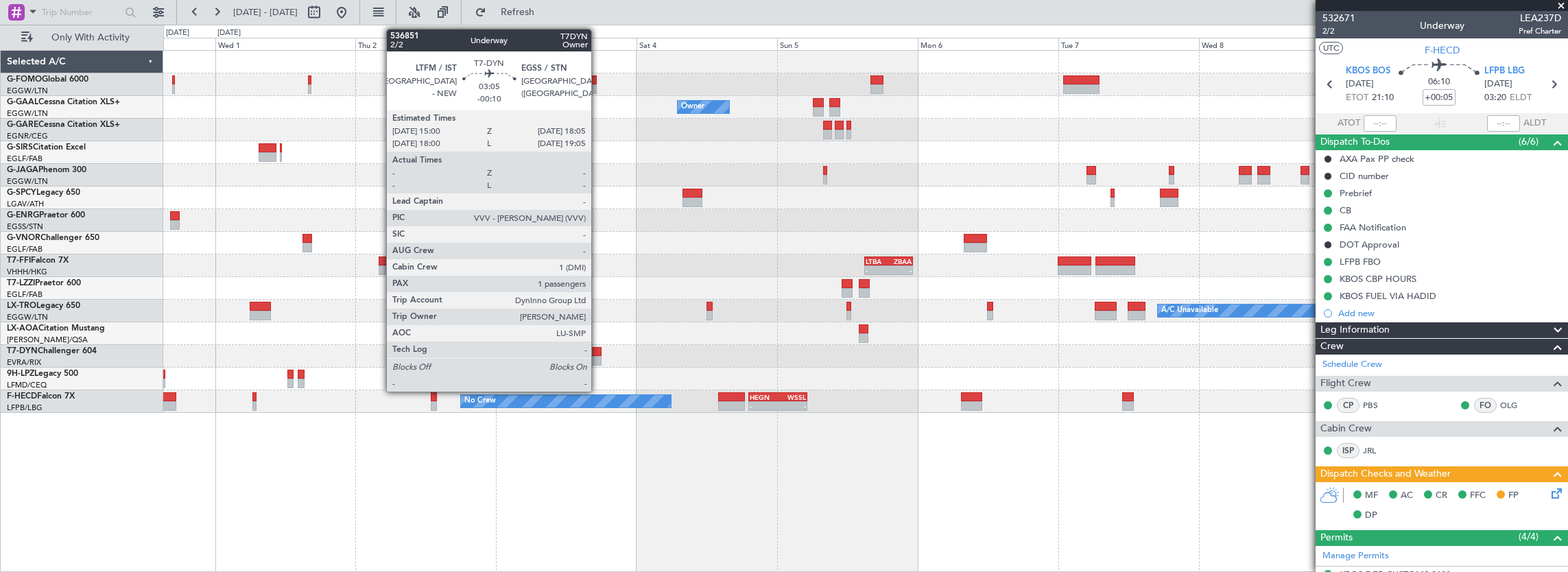
click at [598, 359] on div at bounding box center [592, 361] width 19 height 10
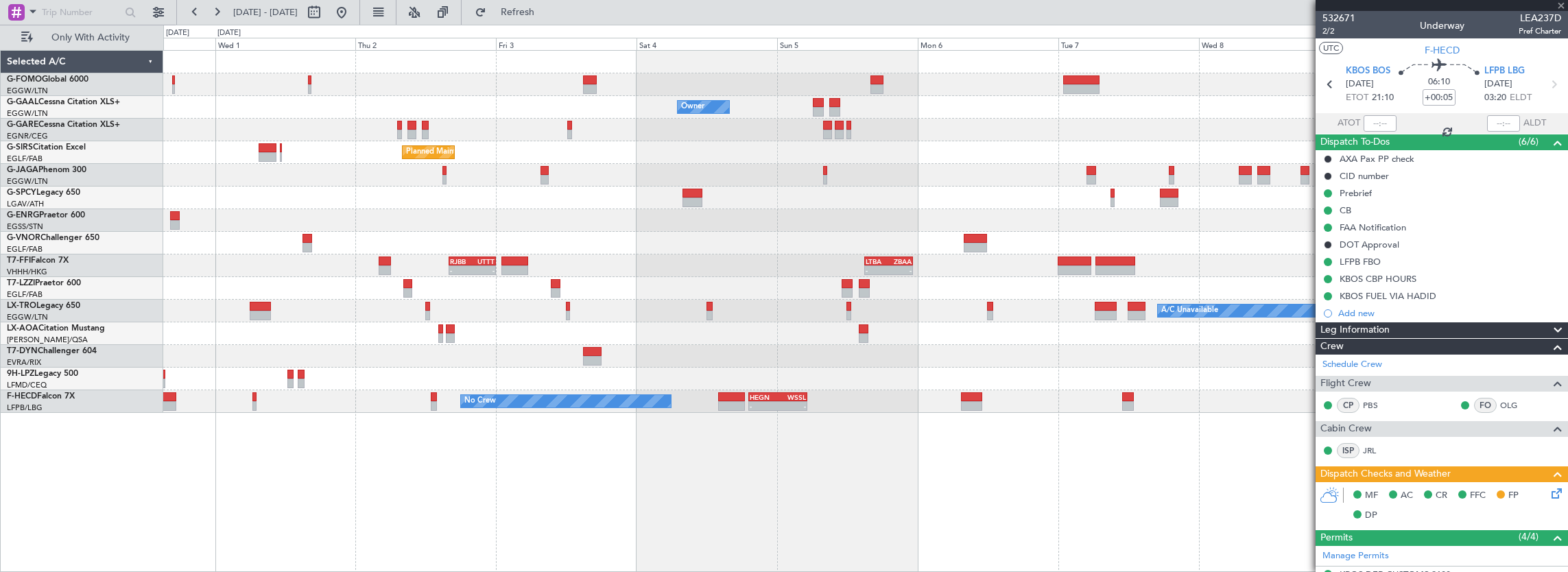
type input "-00:10"
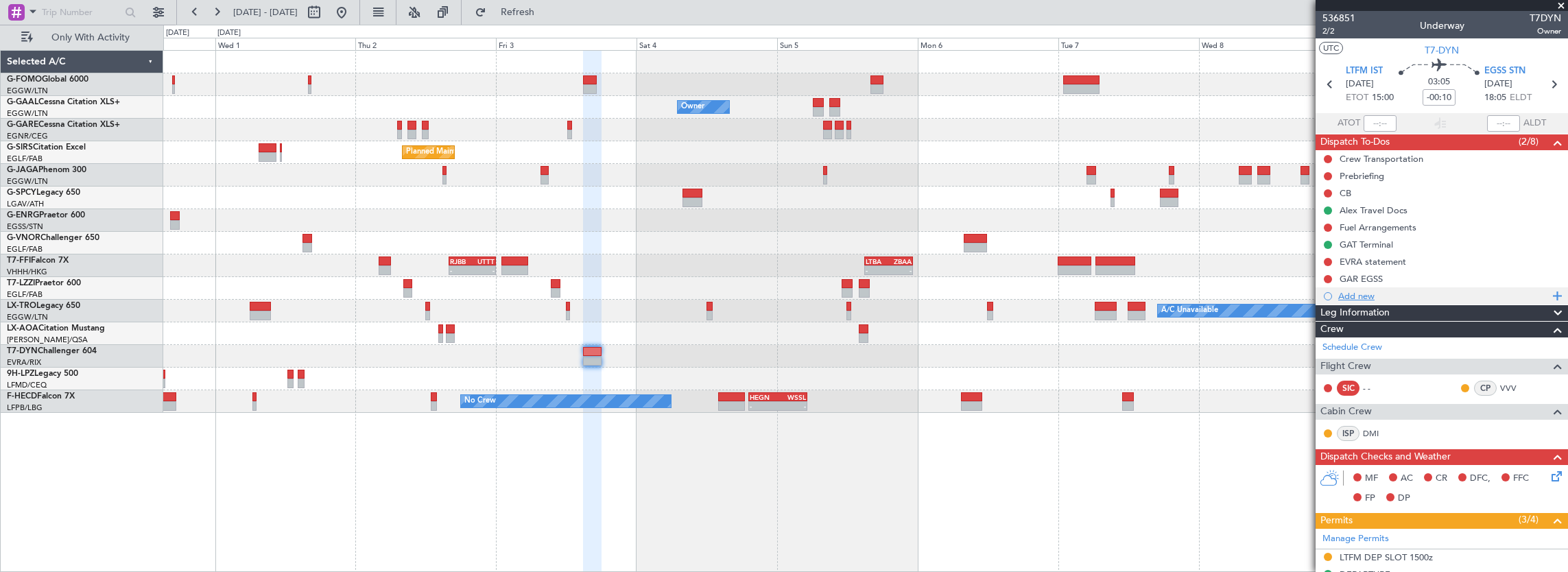
scroll to position [274, 0]
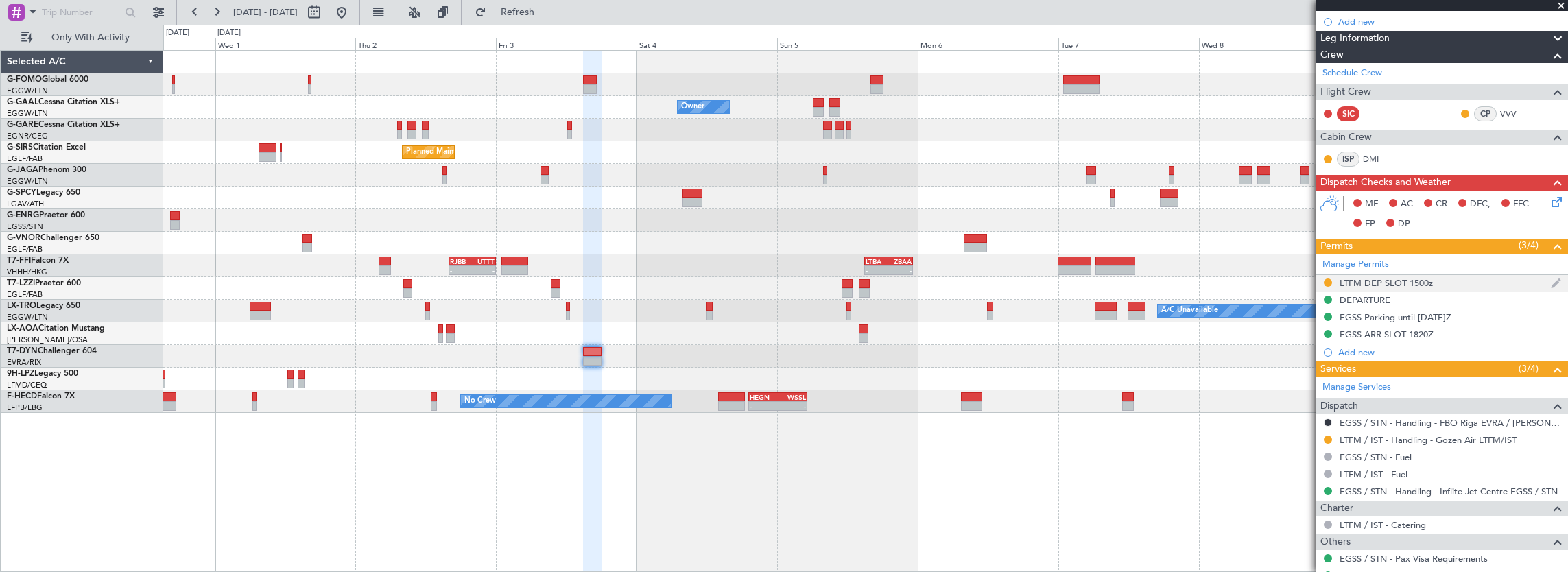
click at [1458, 281] on div "LTFM DEP SLOT 1500z" at bounding box center [1441, 283] width 252 height 17
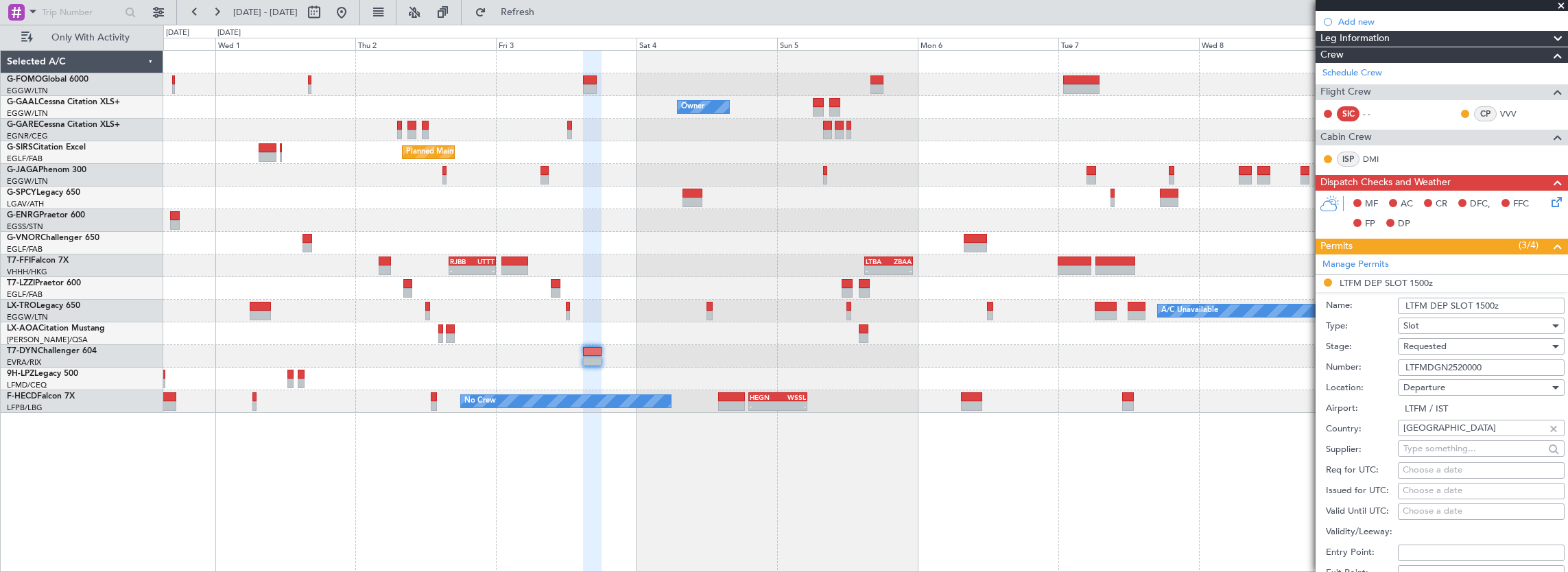
click at [1498, 370] on input "LTFMDGN2520000" at bounding box center [1481, 368] width 167 height 17
click at [1487, 304] on input "LTFM DEP SLOT 1500z" at bounding box center [1481, 306] width 167 height 17
type input "LTFM DEP SLOT 1455z"
click at [1424, 341] on span "Requested" at bounding box center [1425, 347] width 43 height 12
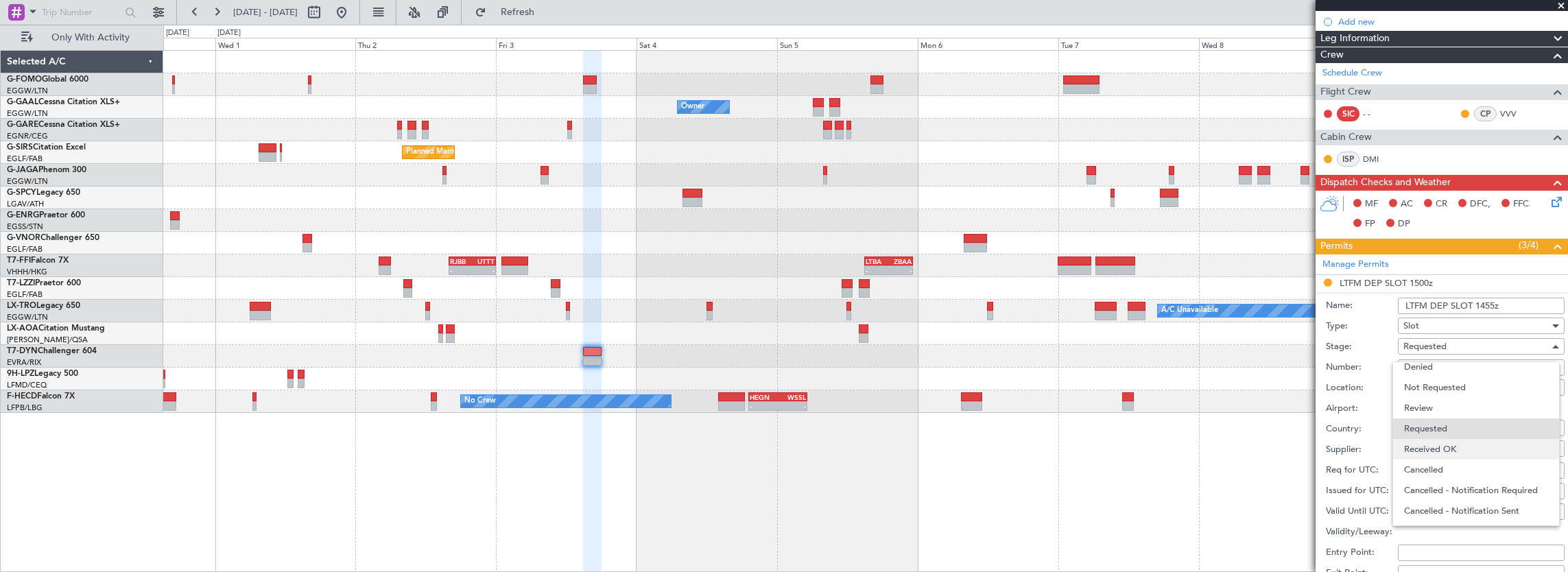
click at [1438, 447] on span "Received OK" at bounding box center [1476, 449] width 144 height 20
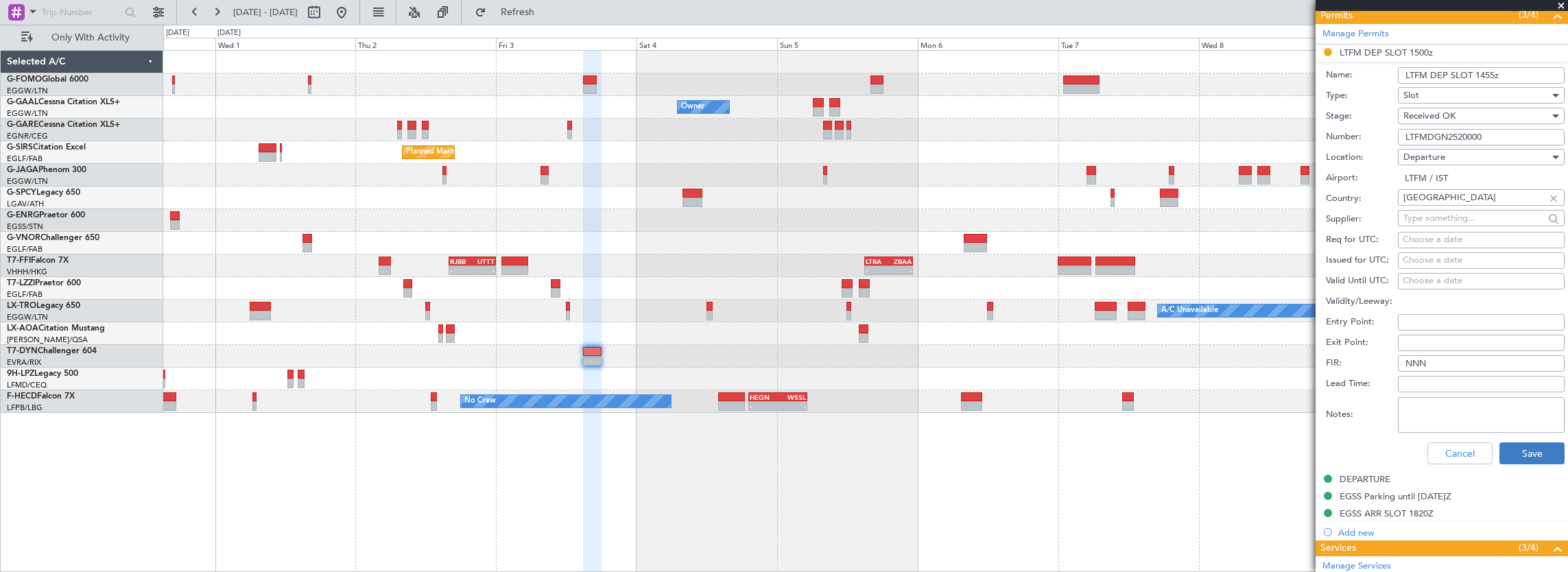
scroll to position [549, 0]
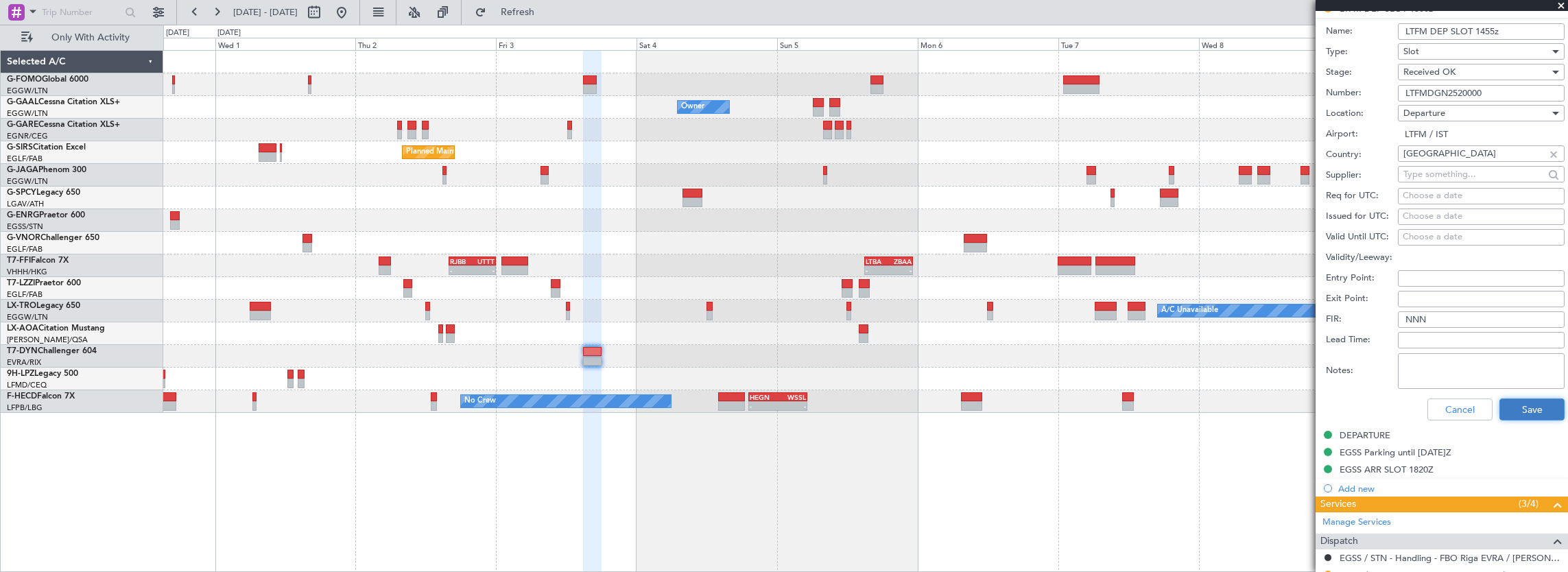
click at [1515, 415] on button "Save" at bounding box center [1532, 409] width 65 height 22
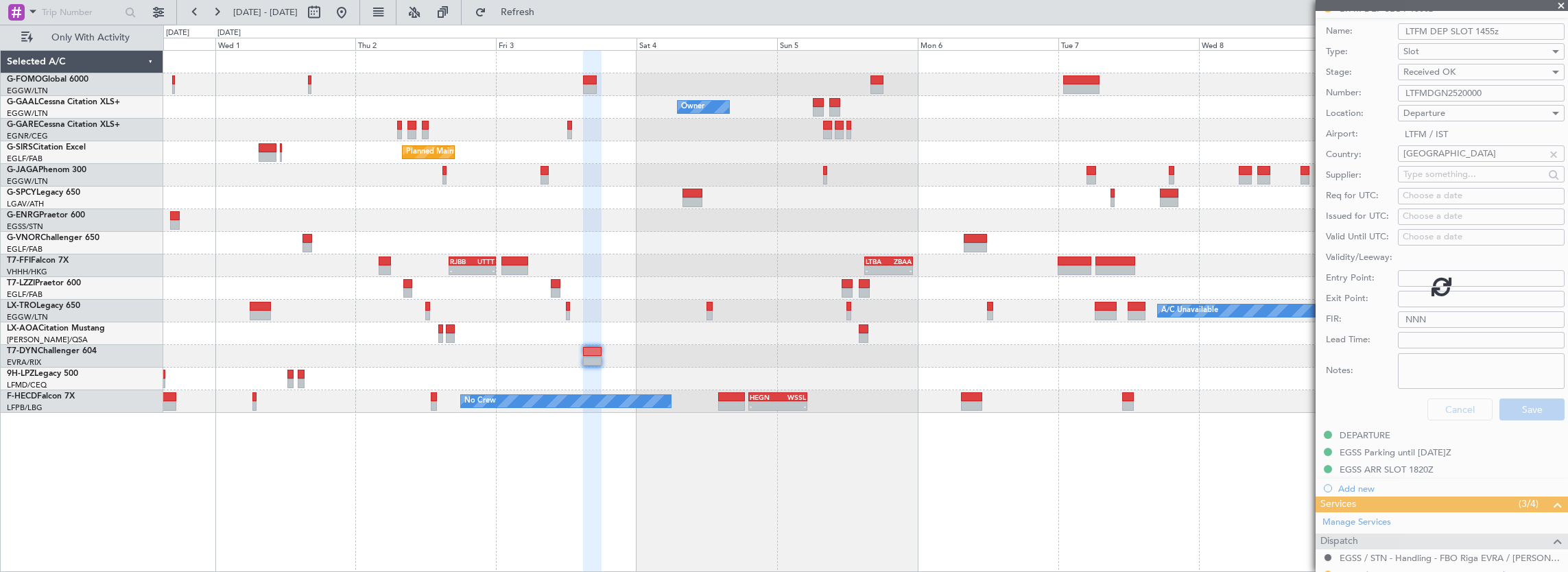
scroll to position [139, 0]
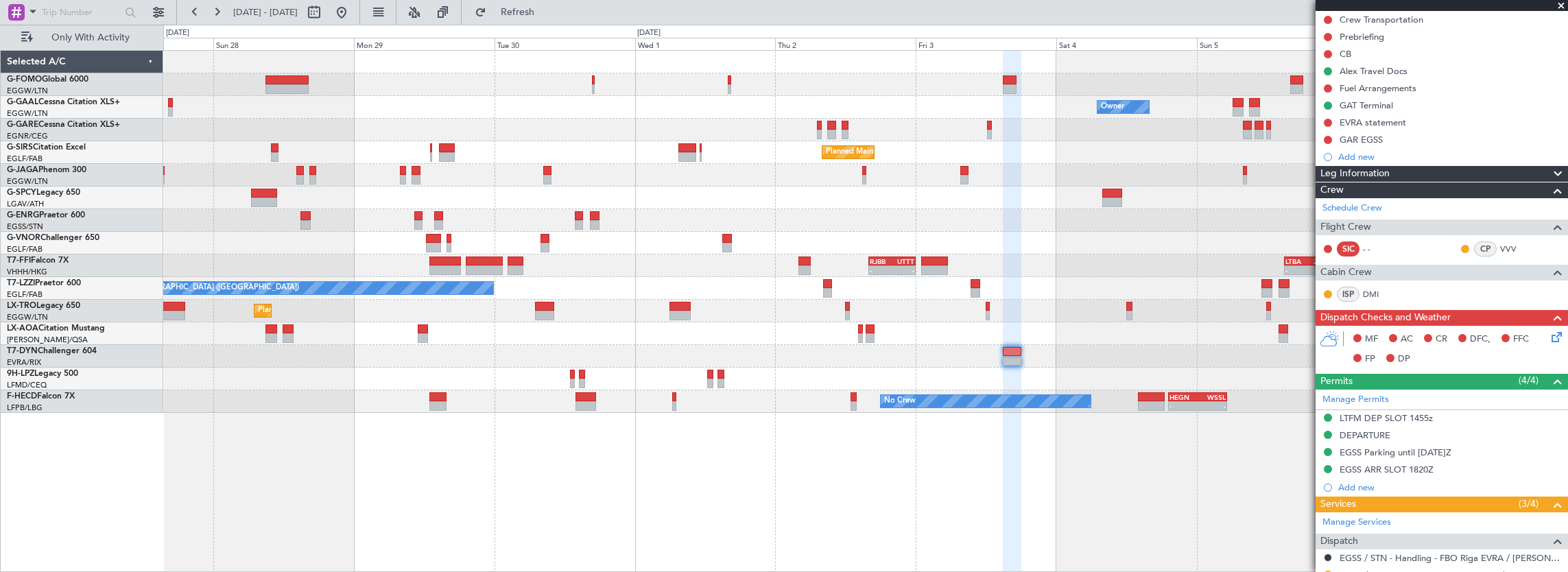
click at [856, 345] on div "Owner Owner Planned Maint Dusseldorf Planned Maint London (Luton) Planned Maint…" at bounding box center [866, 231] width 1405 height 362
click at [734, 343] on div at bounding box center [866, 334] width 1405 height 23
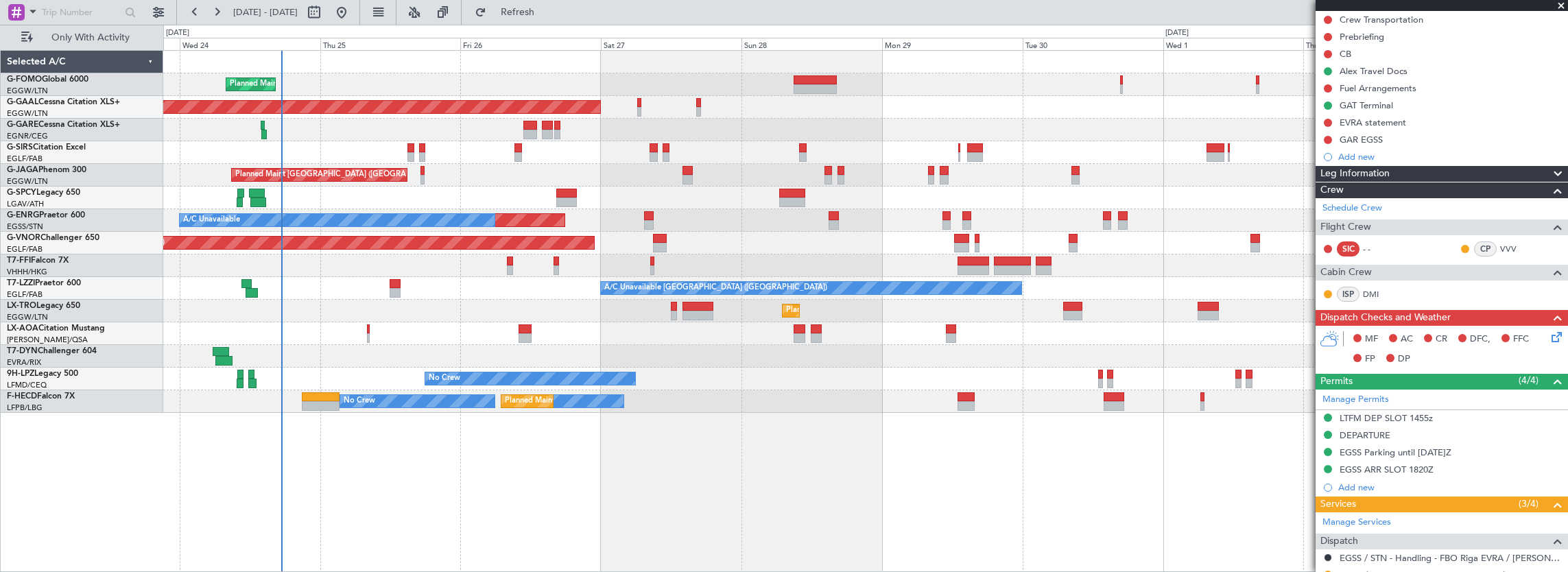
click at [594, 333] on div "No Crew Nice ([GEOGRAPHIC_DATA])" at bounding box center [866, 334] width 1405 height 23
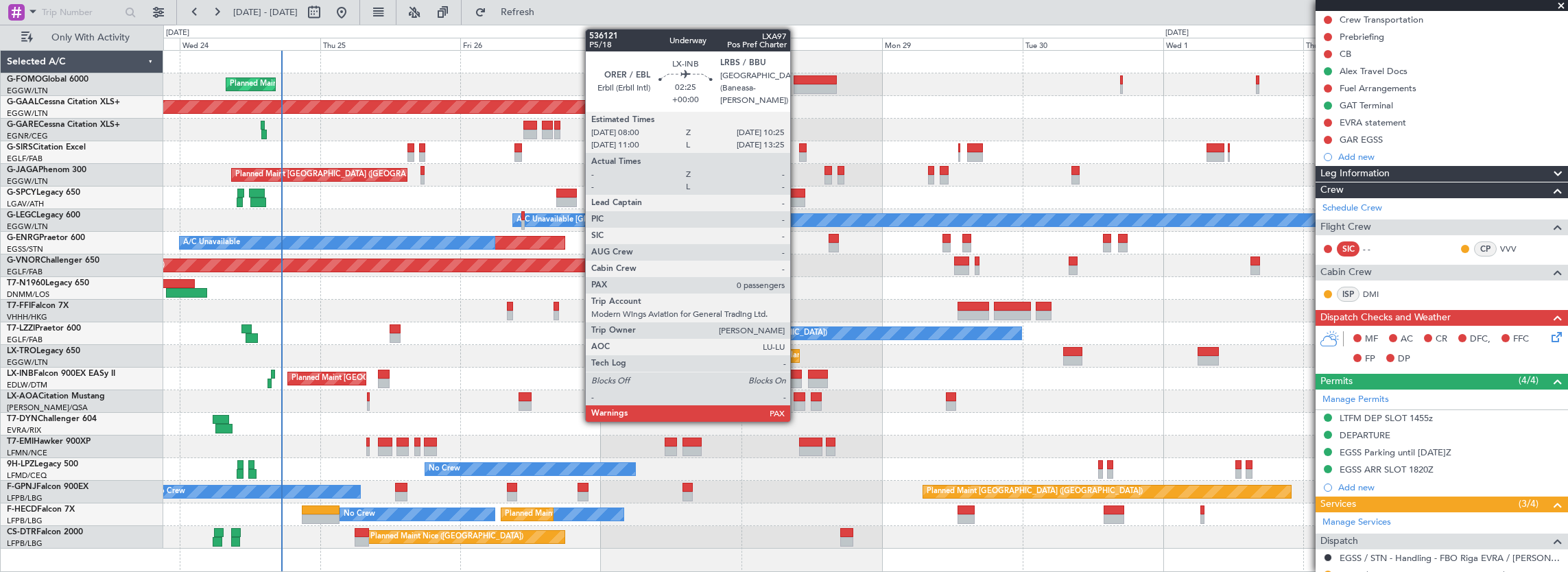
click at [797, 378] on div at bounding box center [794, 375] width 14 height 10
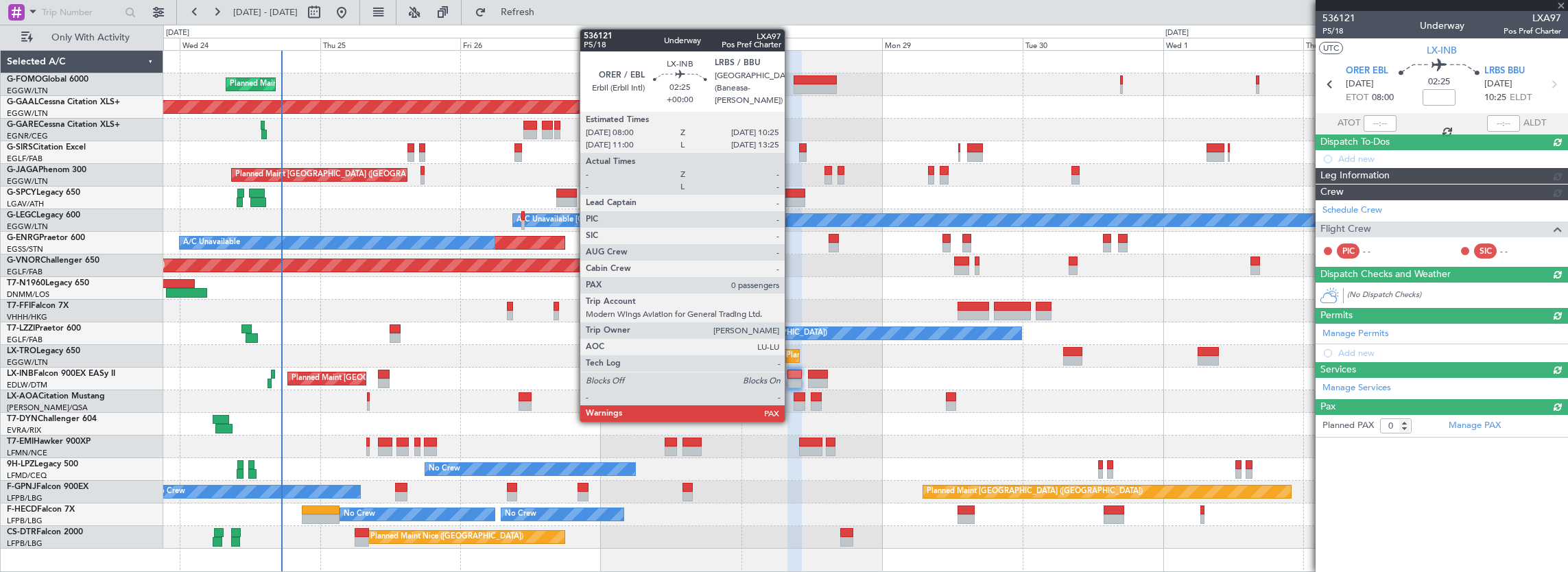
scroll to position [0, 0]
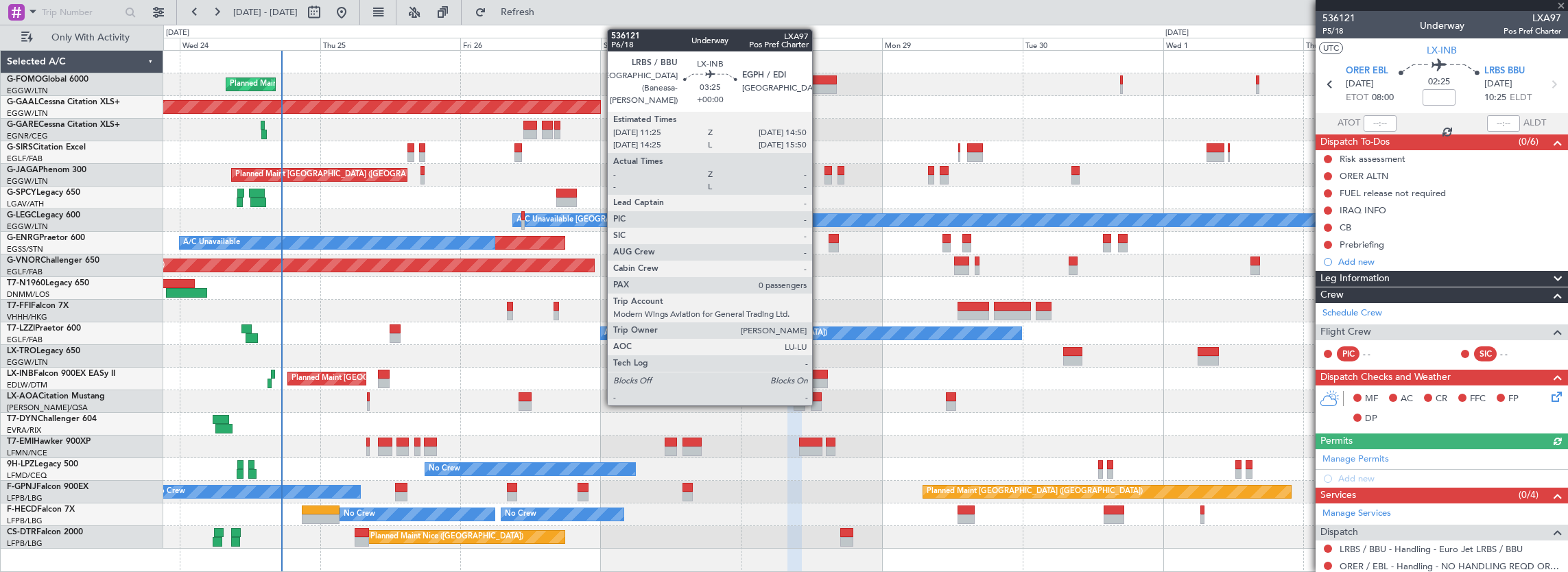
click at [824, 375] on div at bounding box center [818, 375] width 20 height 10
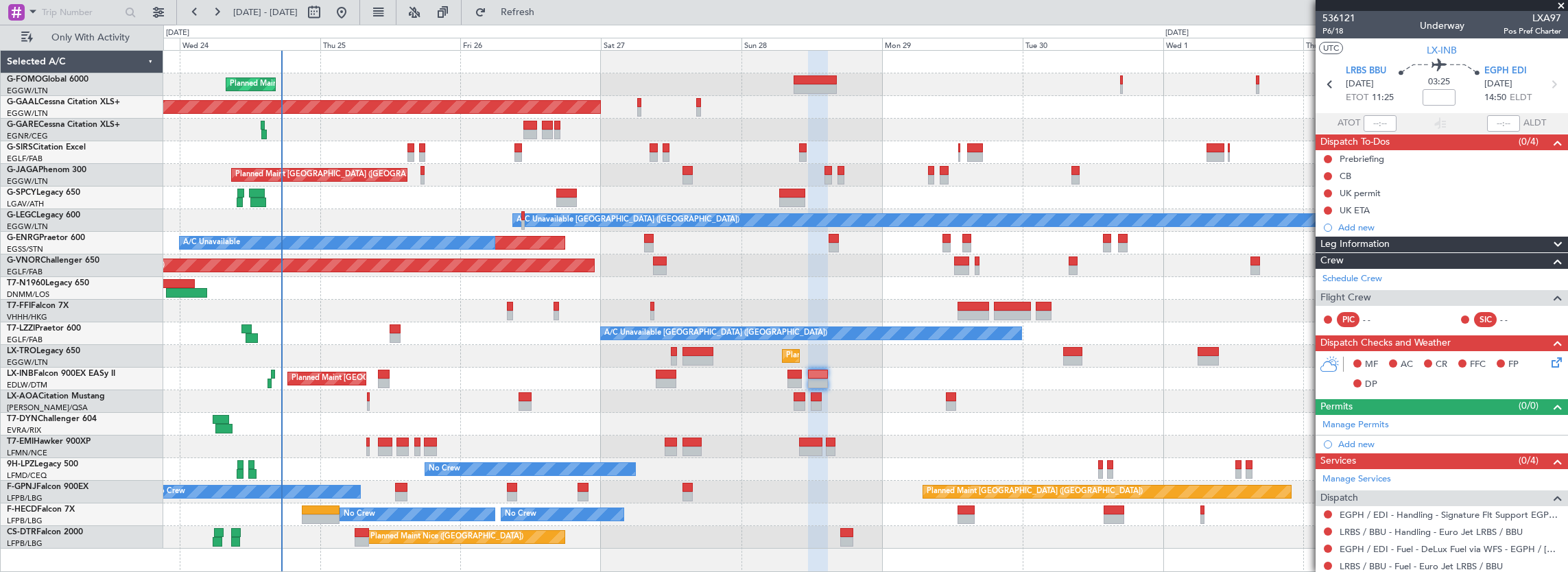
scroll to position [38, 0]
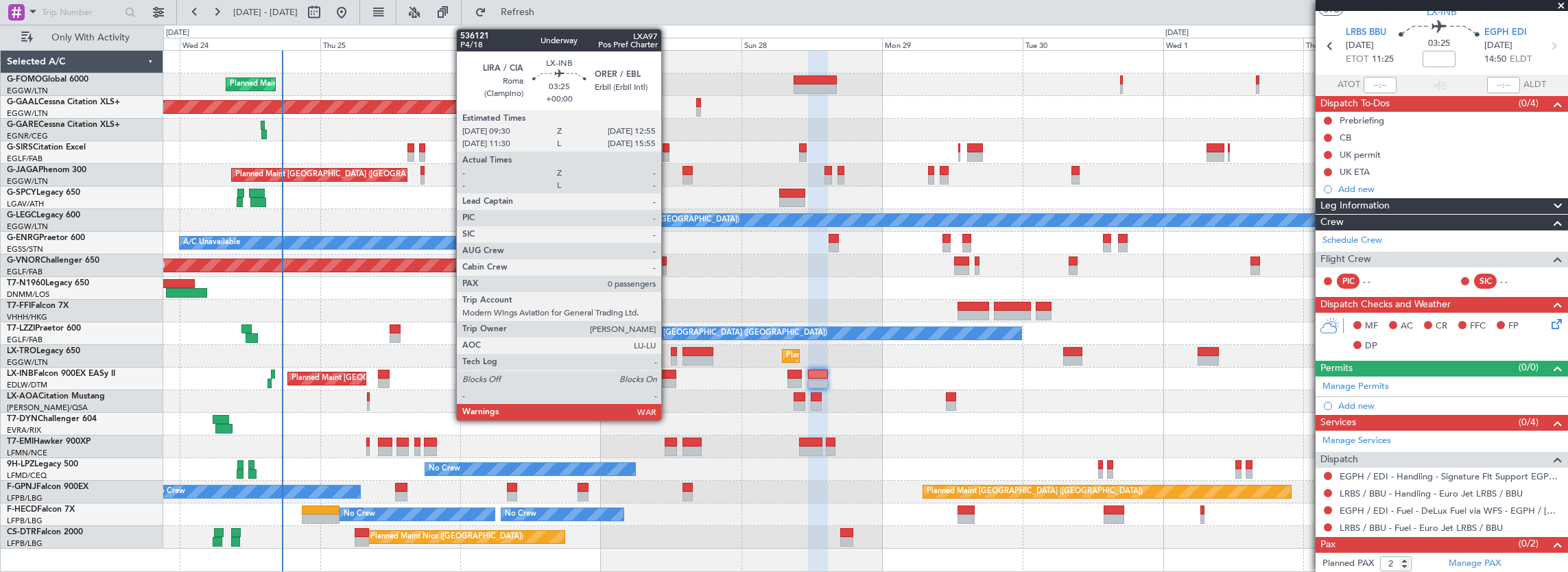
click at [668, 380] on div at bounding box center [665, 384] width 20 height 10
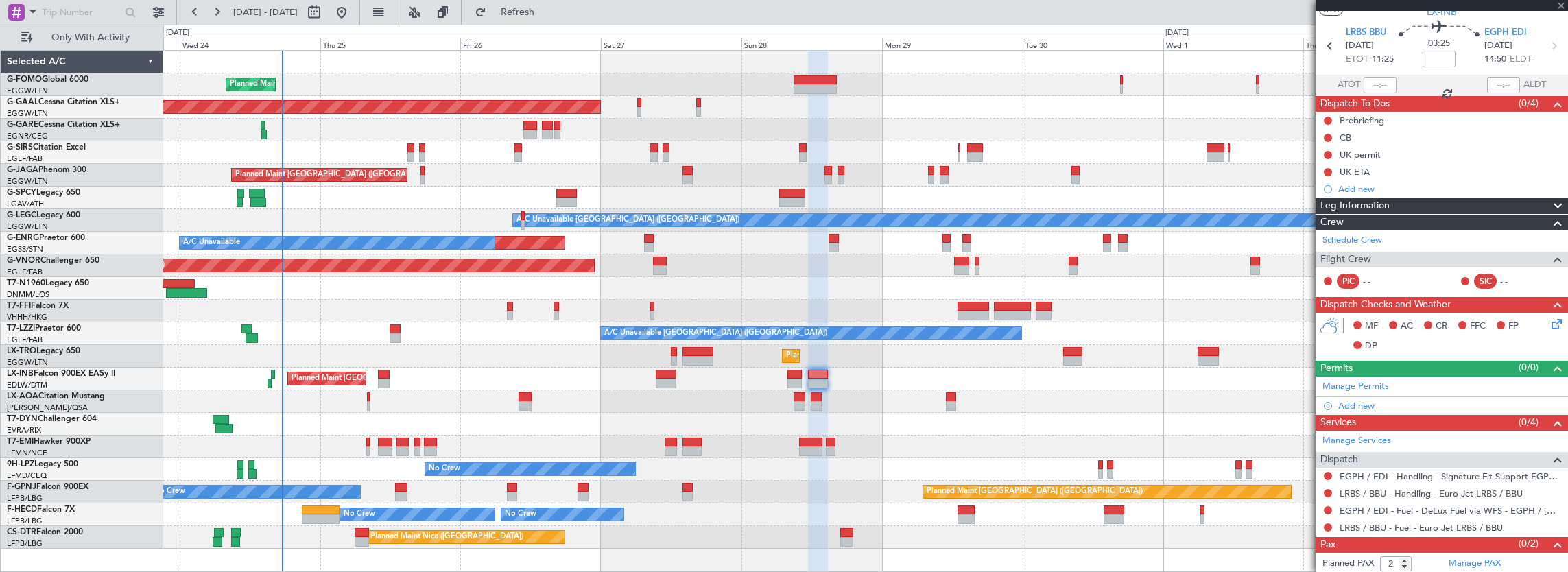
type input "0"
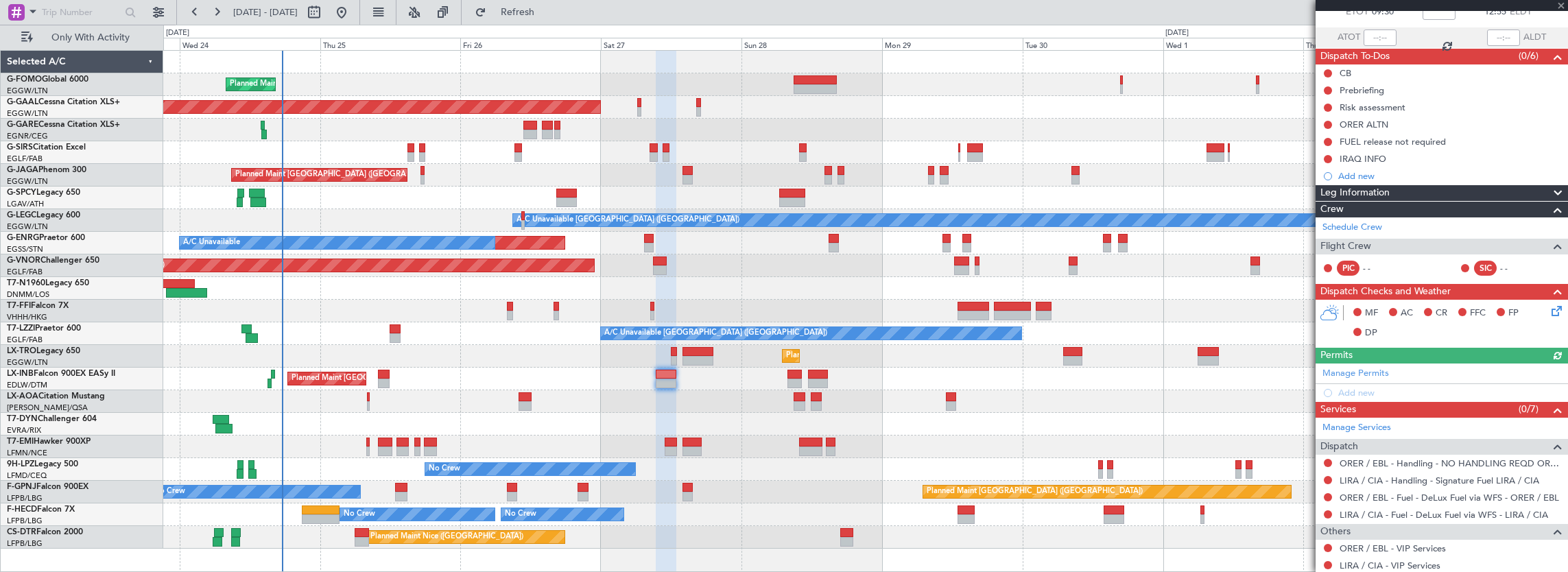
scroll to position [140, 0]
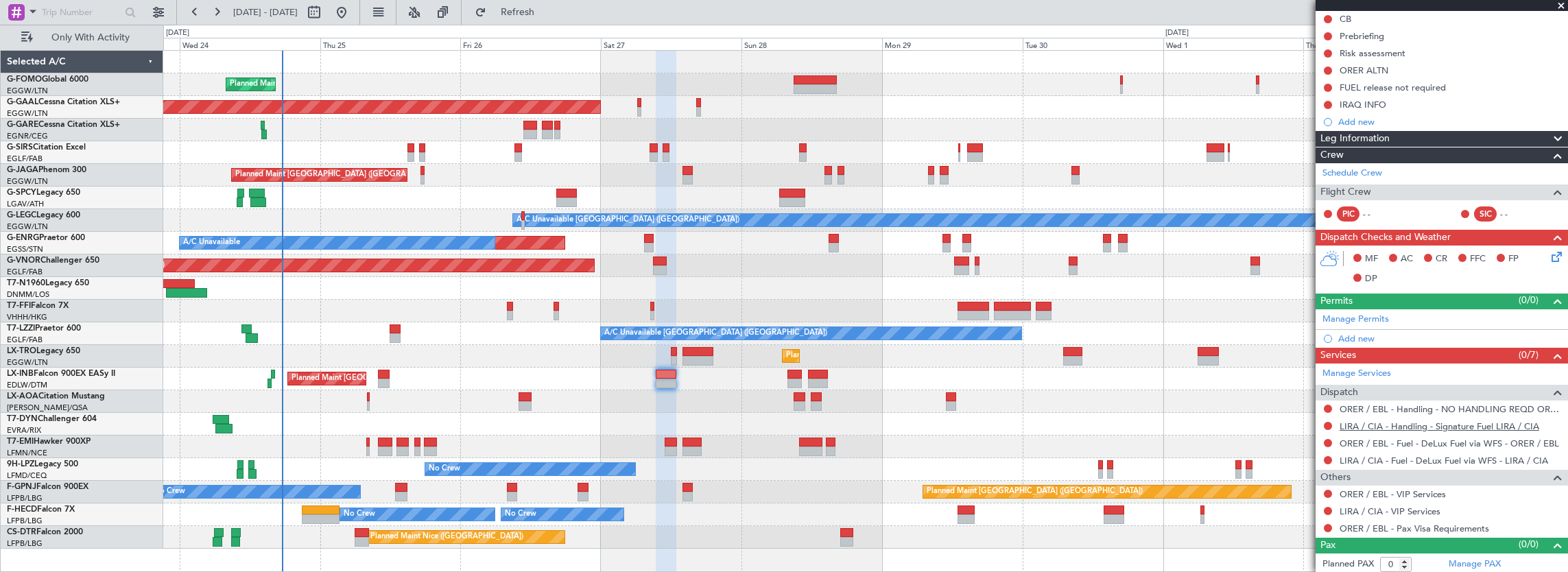
click at [1472, 424] on link "LIRA / CIA - Handling - Signature Fuel LIRA / CIA" at bounding box center [1439, 426] width 200 height 11
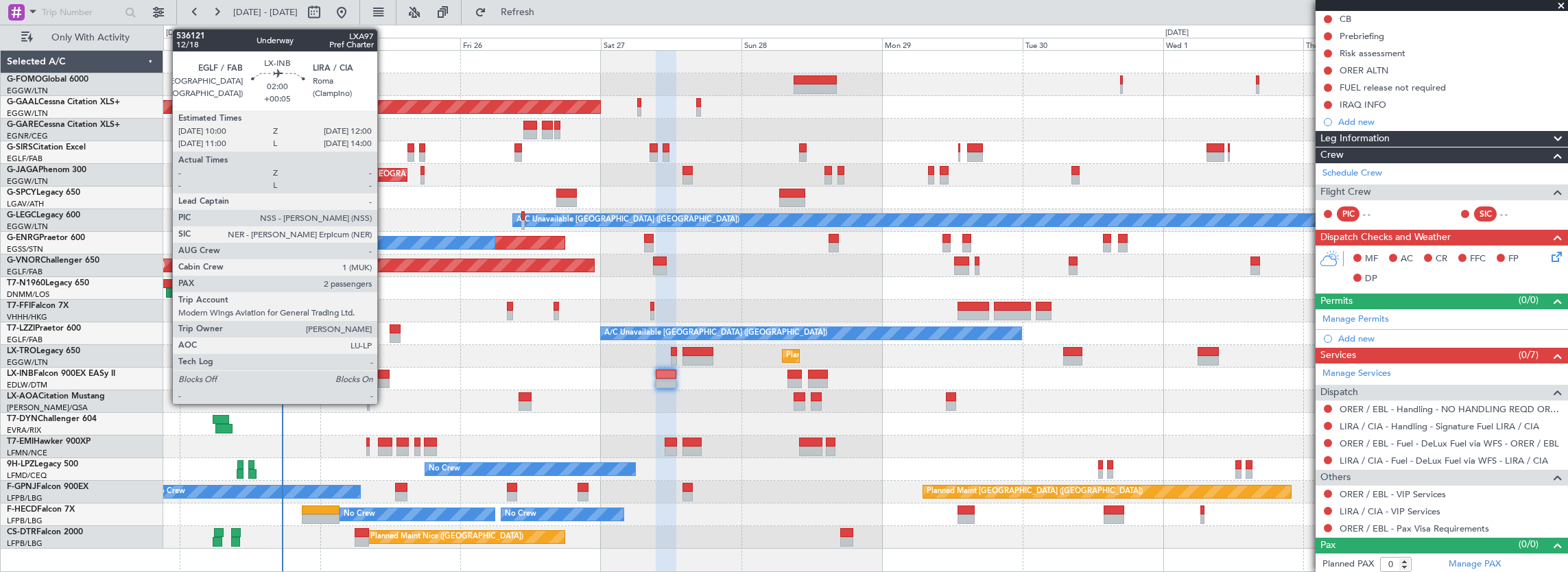
click at [384, 377] on div at bounding box center [384, 375] width 12 height 10
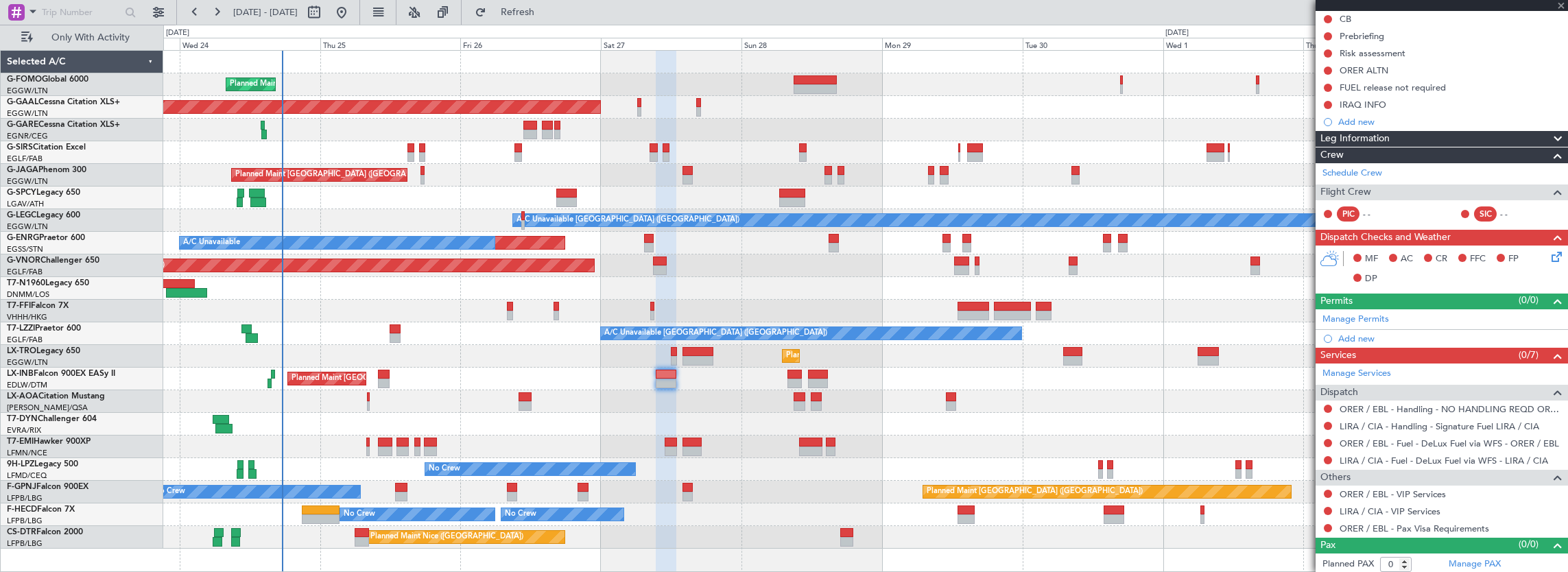
type input "+00:05"
type input "2"
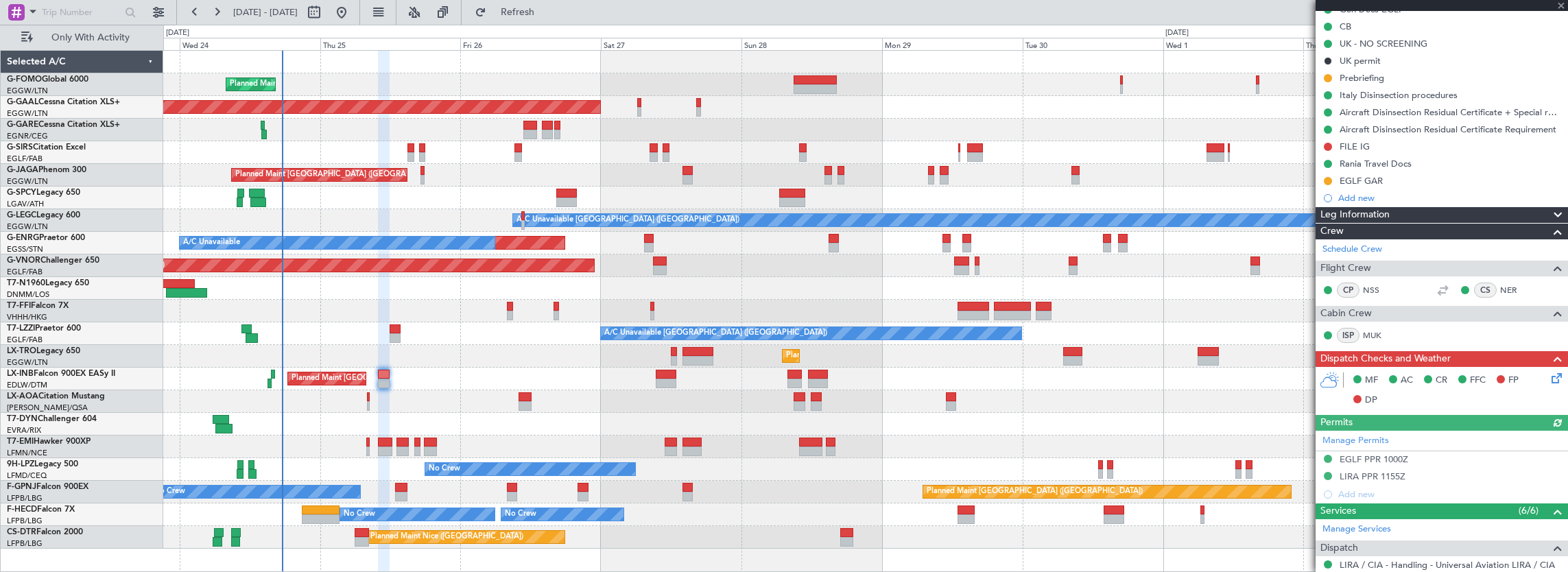
scroll to position [274, 0]
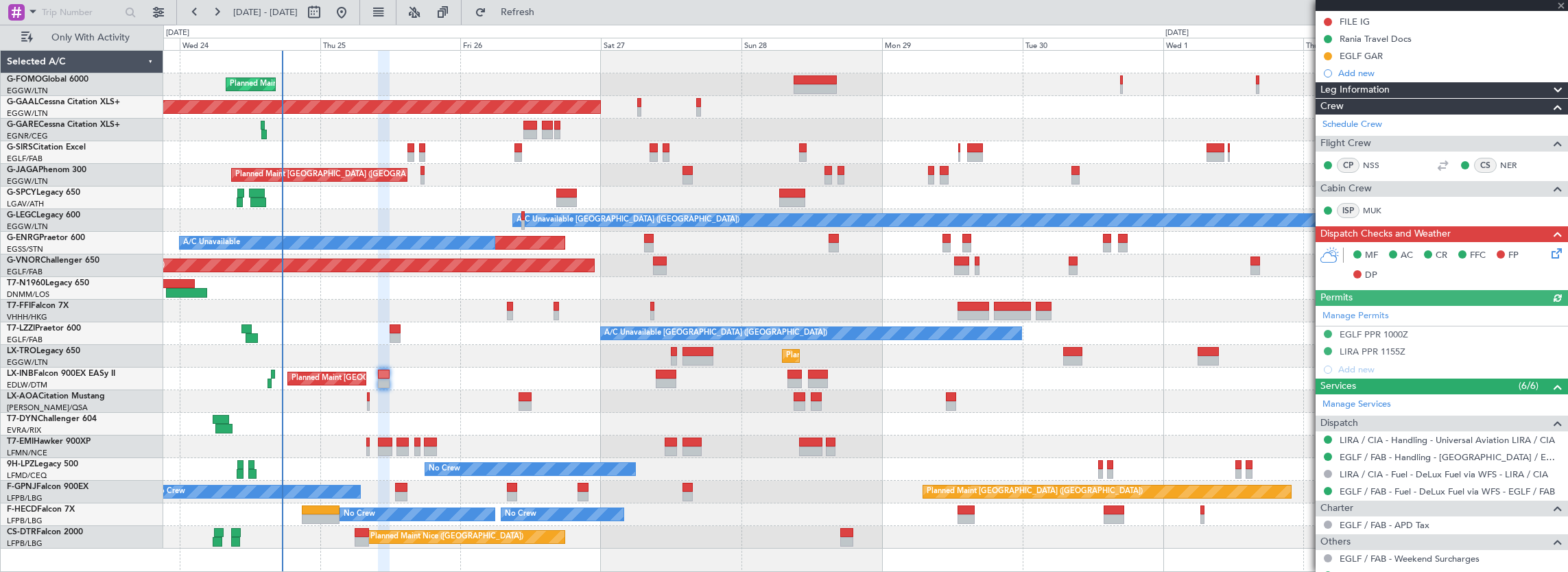
click at [665, 380] on div at bounding box center [665, 384] width 20 height 10
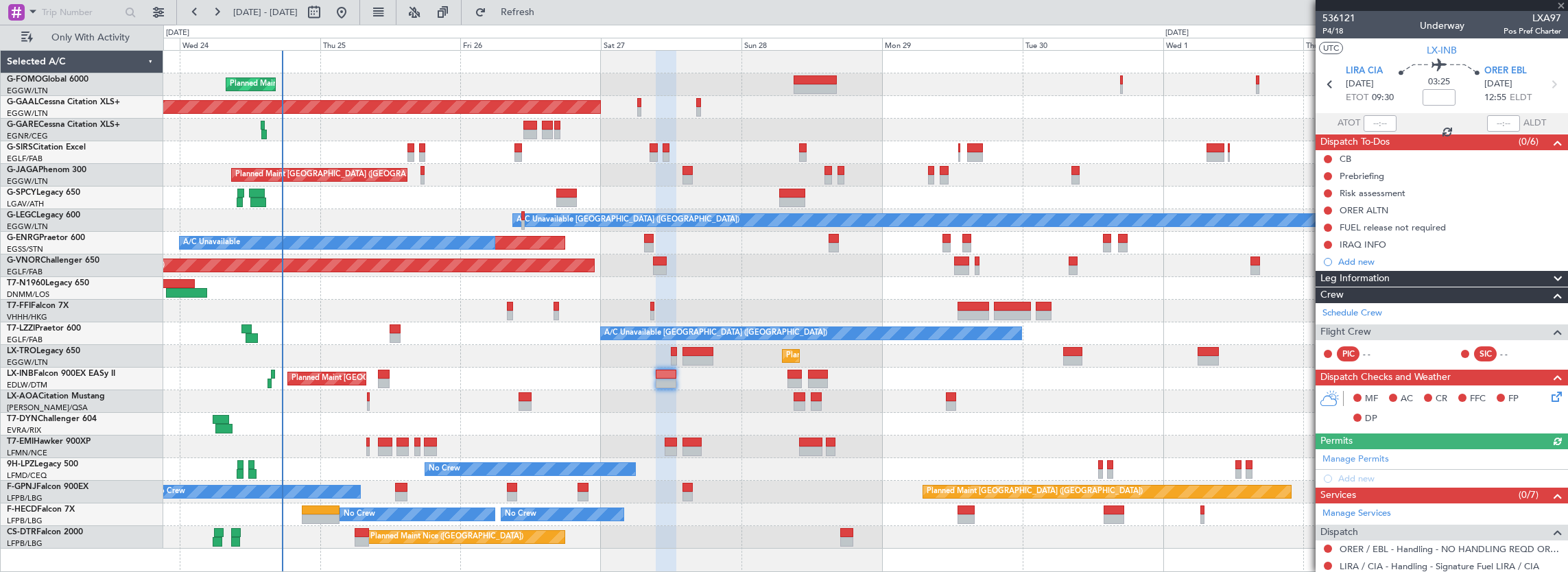
scroll to position [69, 0]
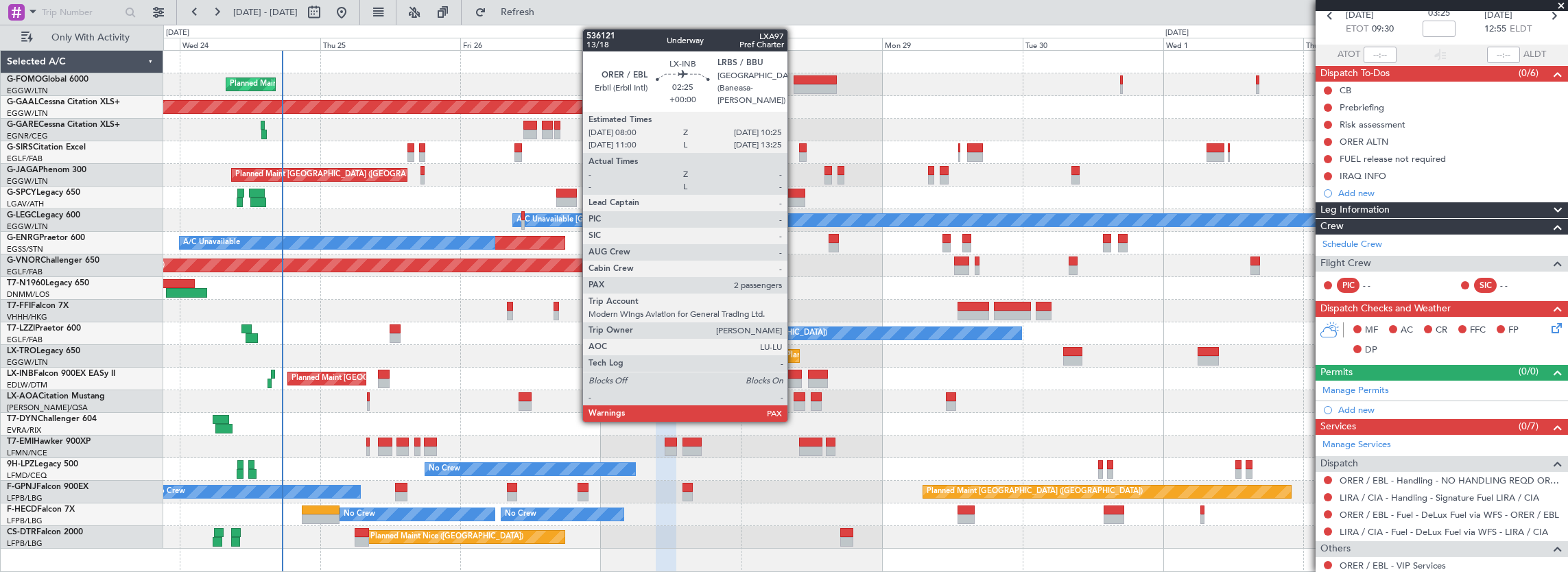
click at [794, 374] on div at bounding box center [794, 375] width 14 height 10
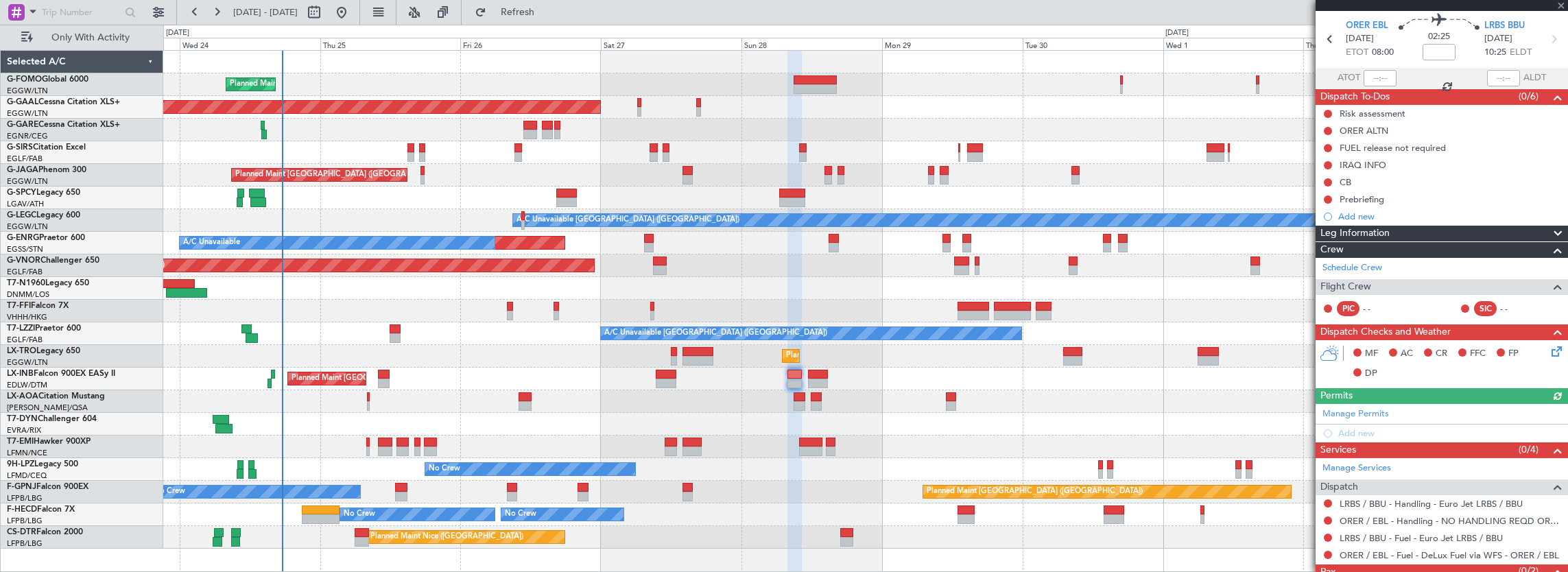
scroll to position [90, 0]
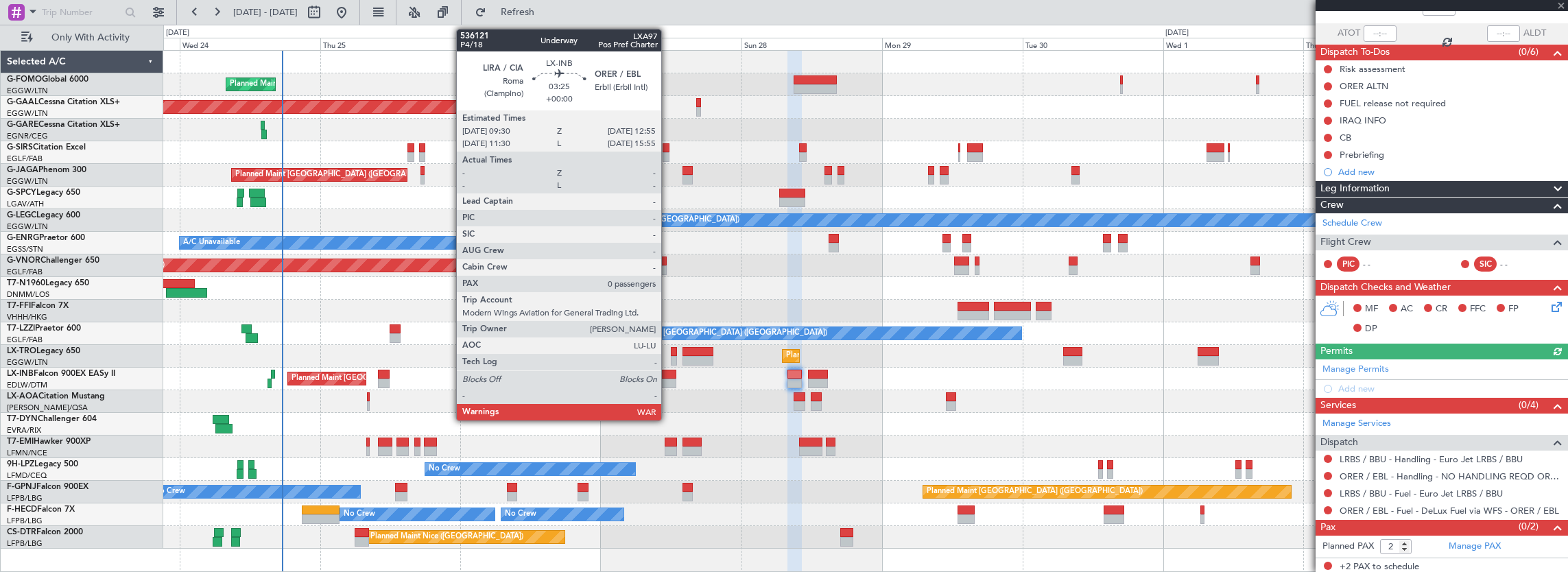
click at [668, 376] on div at bounding box center [665, 375] width 20 height 10
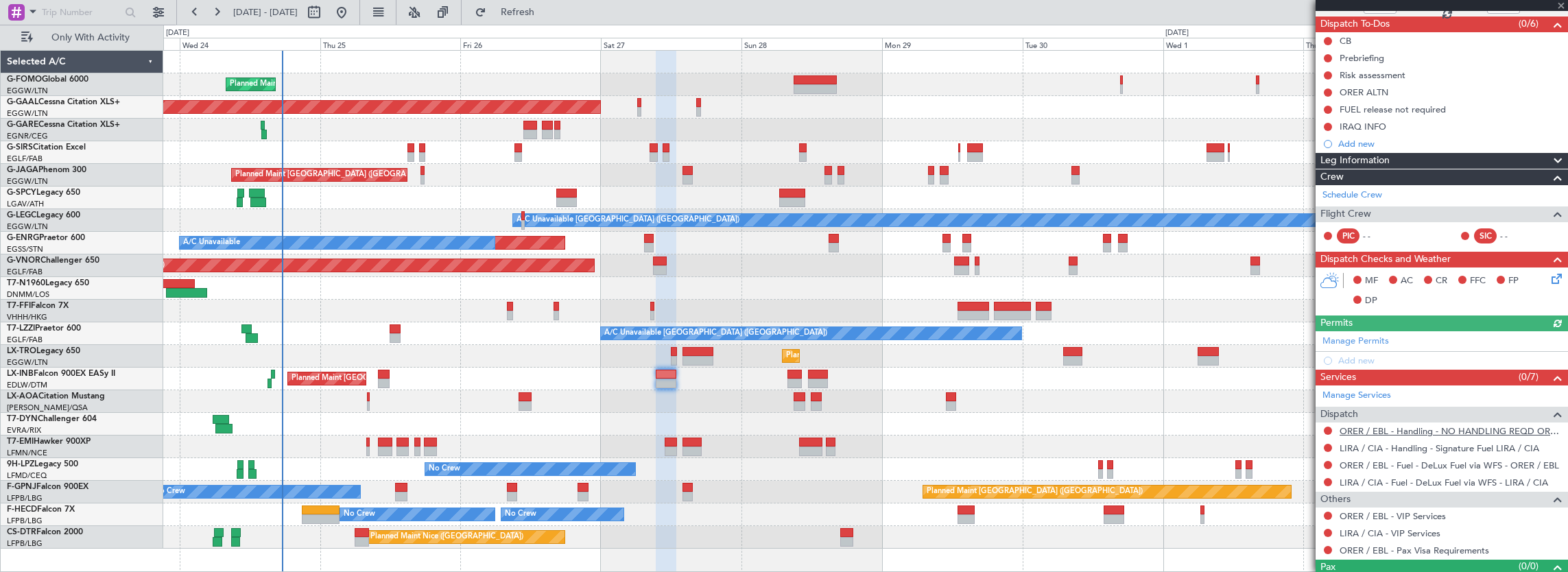
scroll to position [137, 0]
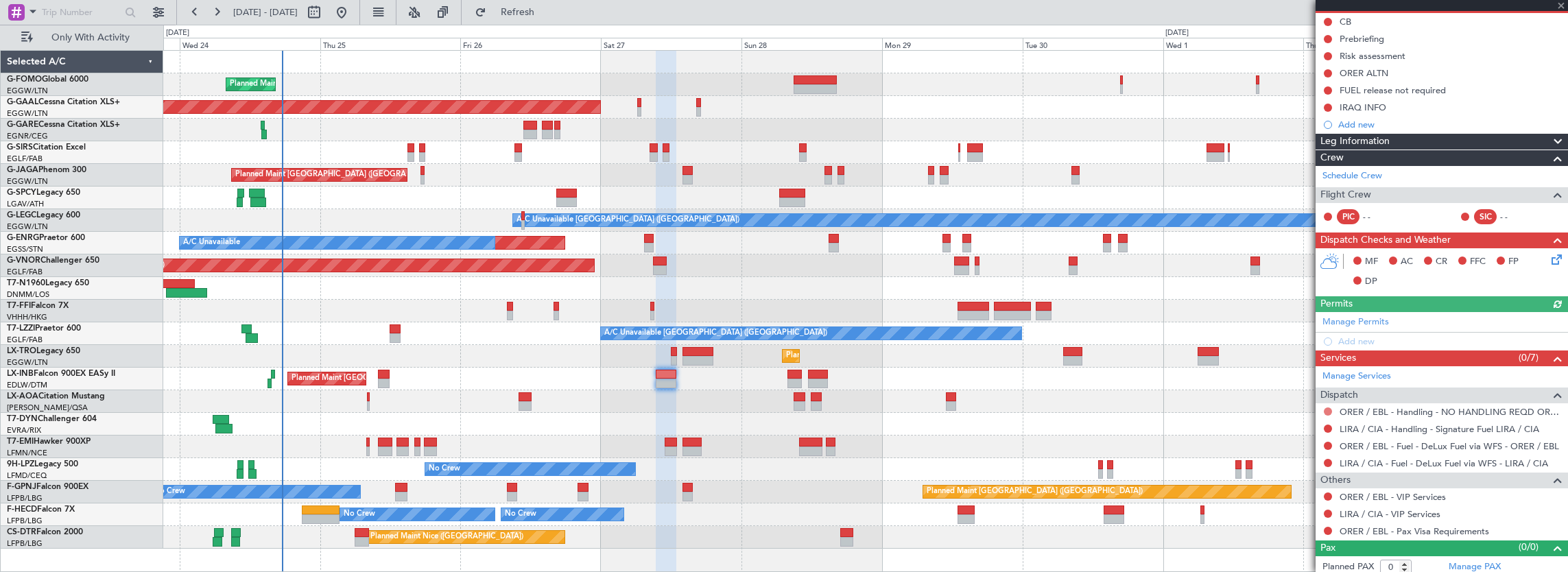
click at [1330, 408] on button at bounding box center [1328, 411] width 8 height 8
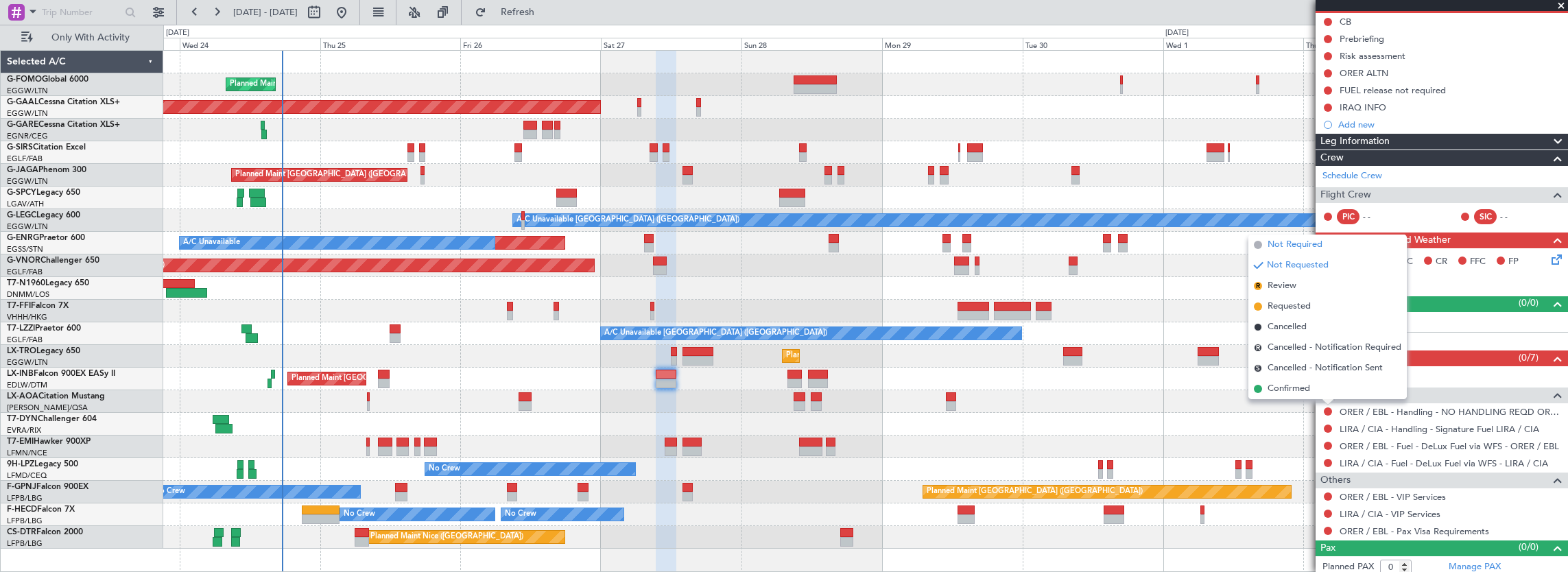
click at [1289, 246] on span "Not Required" at bounding box center [1295, 245] width 55 height 14
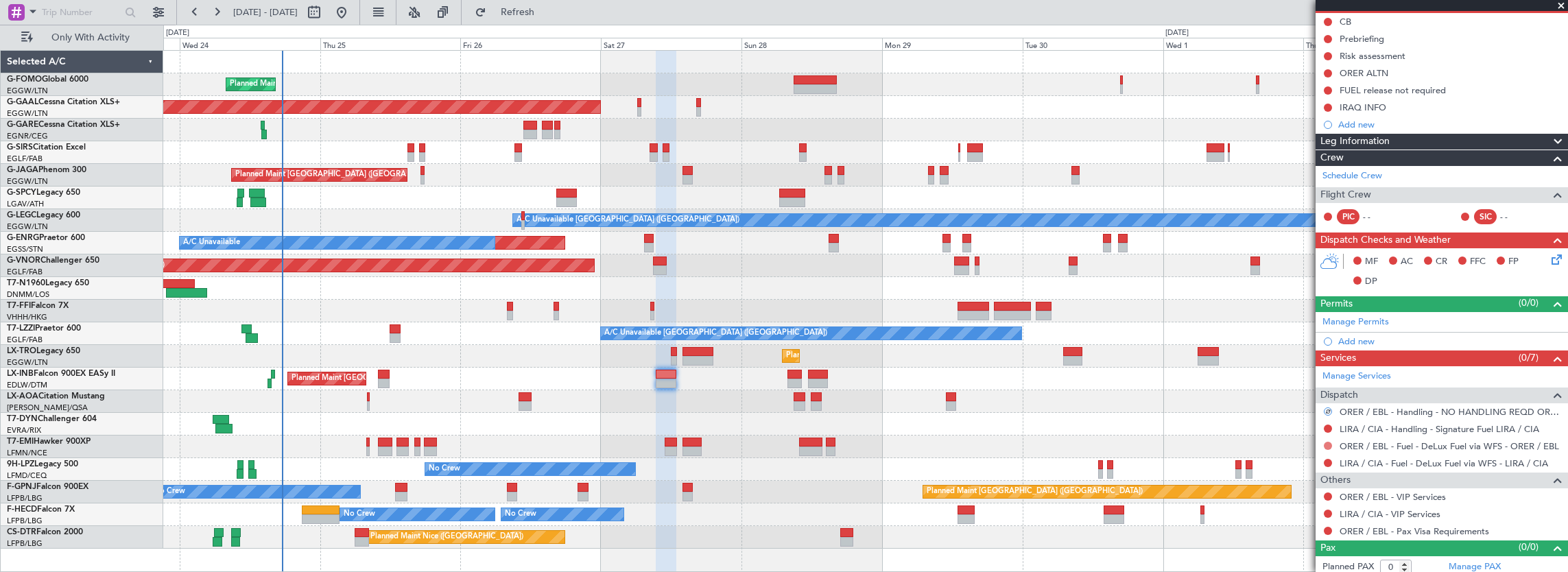
click at [1327, 442] on button at bounding box center [1328, 445] width 8 height 8
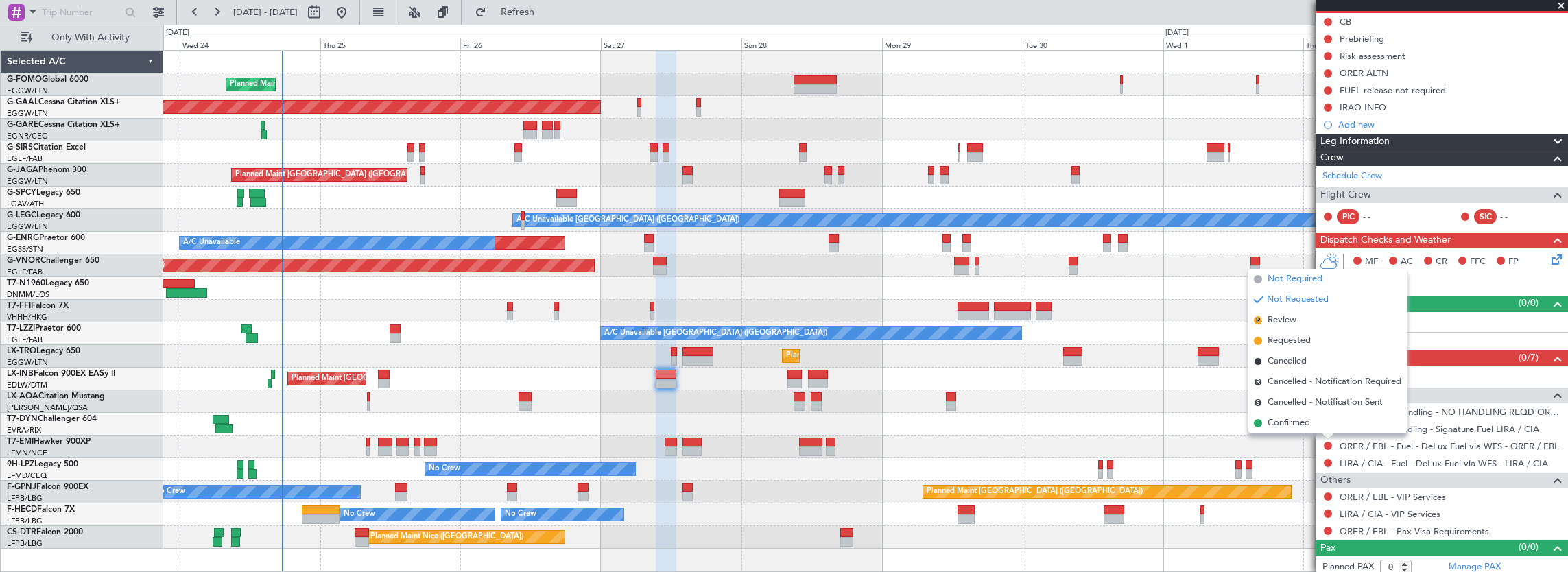
click at [1293, 271] on li "Not Required" at bounding box center [1328, 279] width 158 height 20
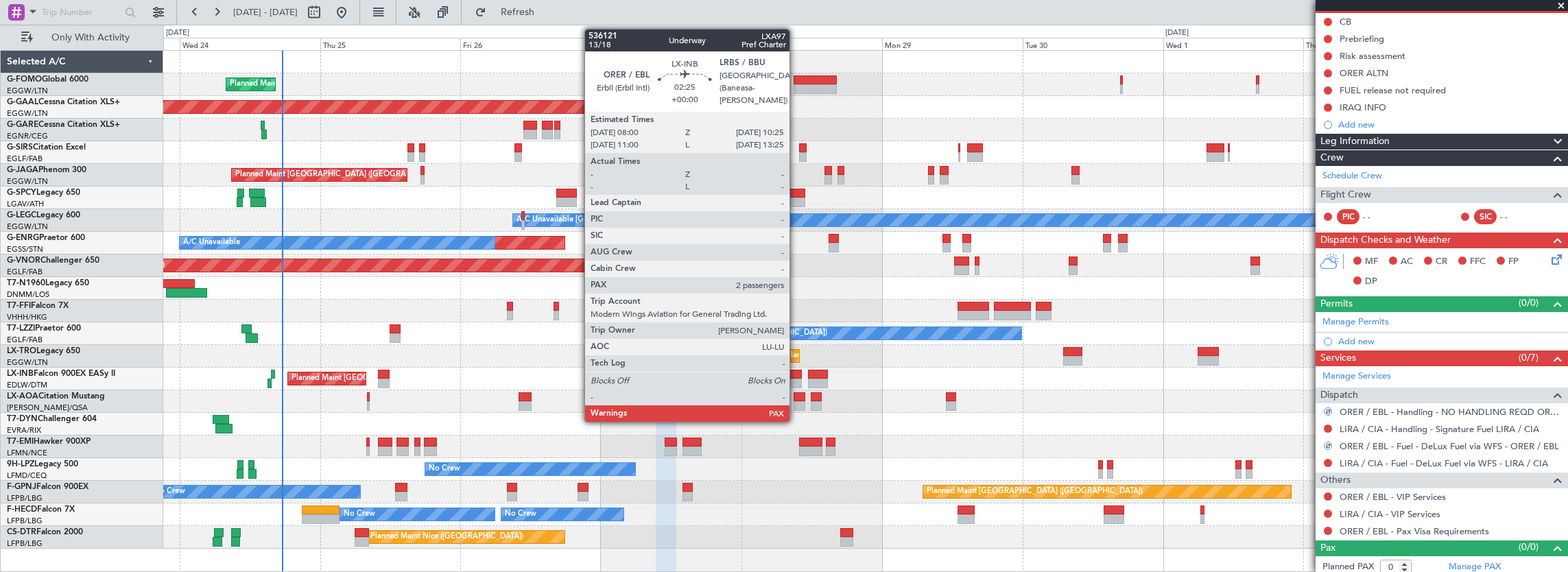
click at [796, 378] on div at bounding box center [794, 375] width 14 height 10
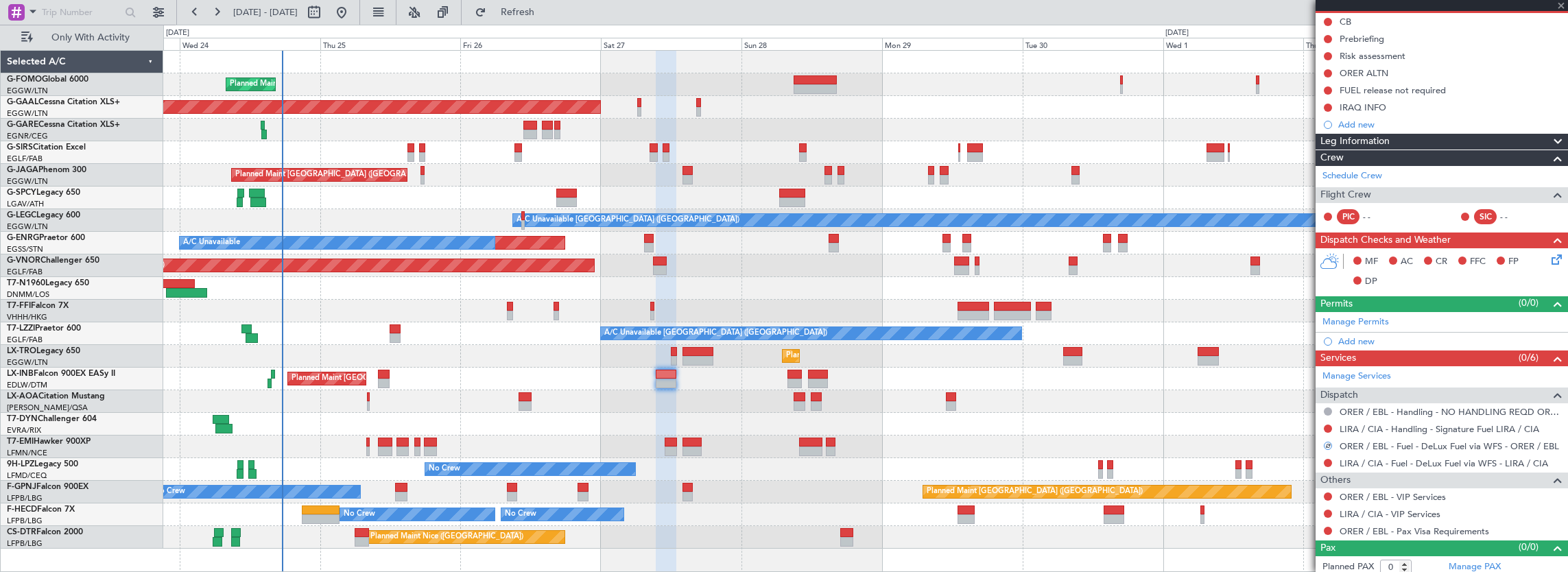
type input "2"
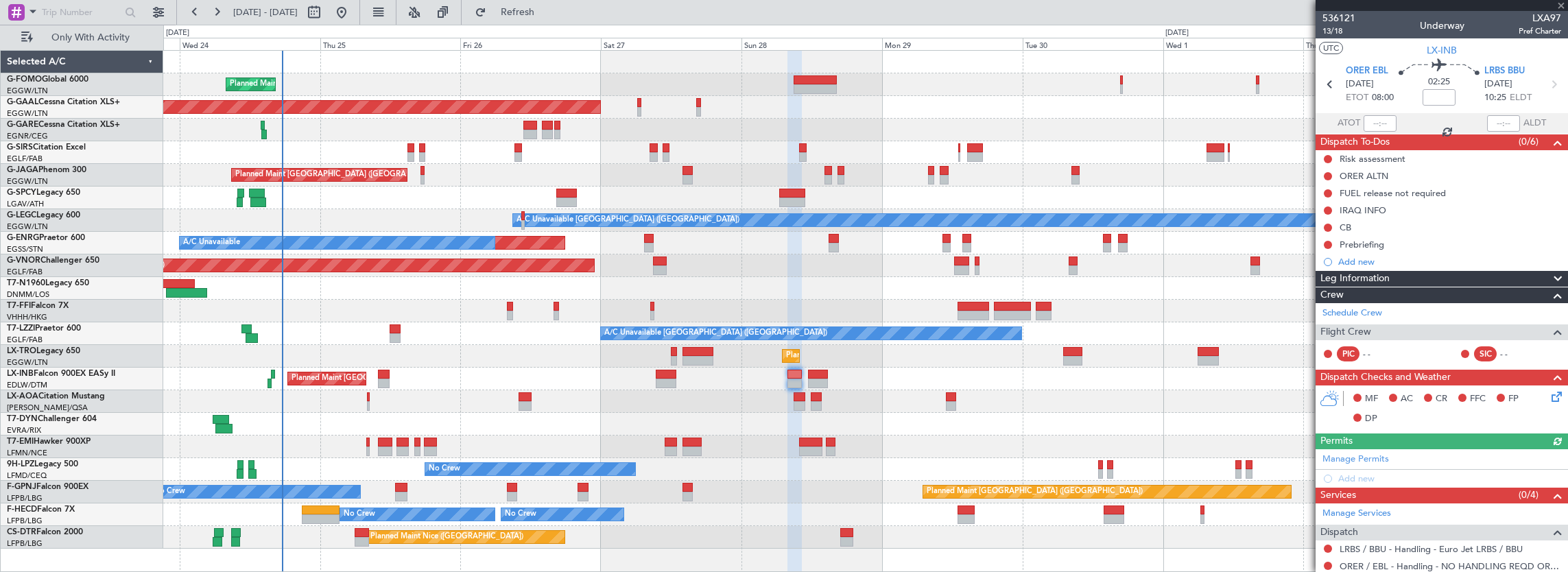
scroll to position [69, 0]
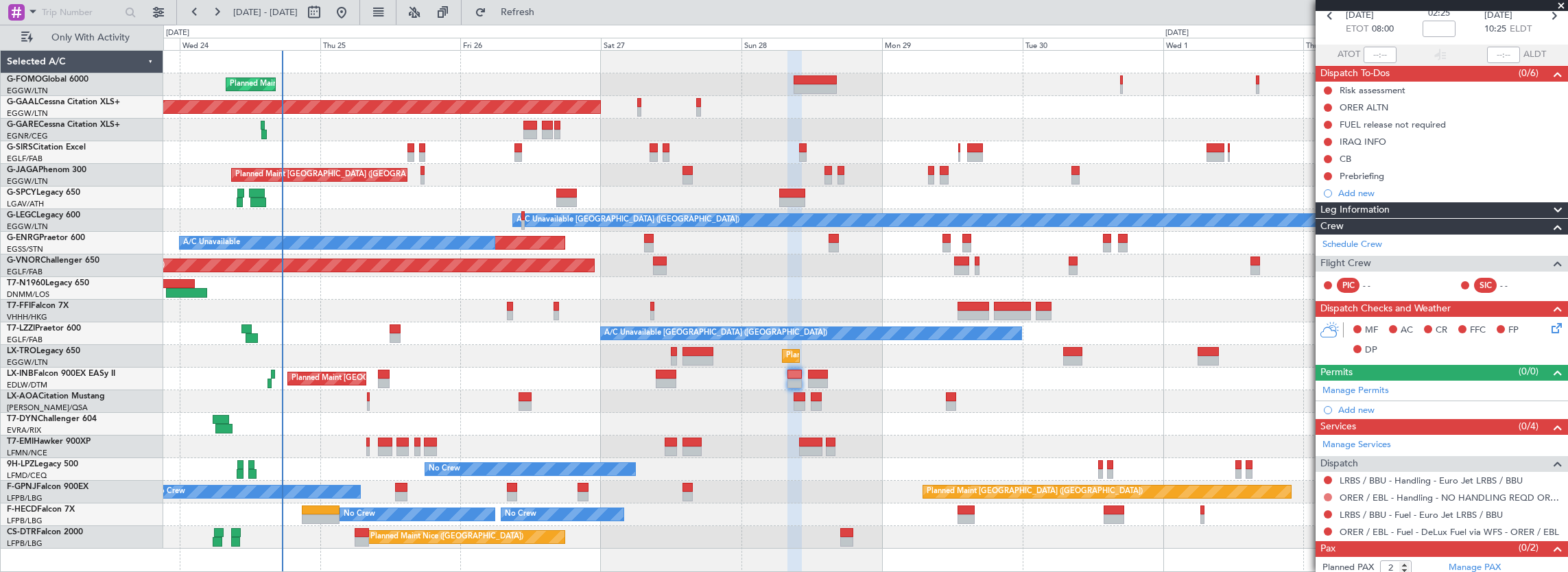
click at [1325, 494] on button at bounding box center [1328, 497] width 8 height 8
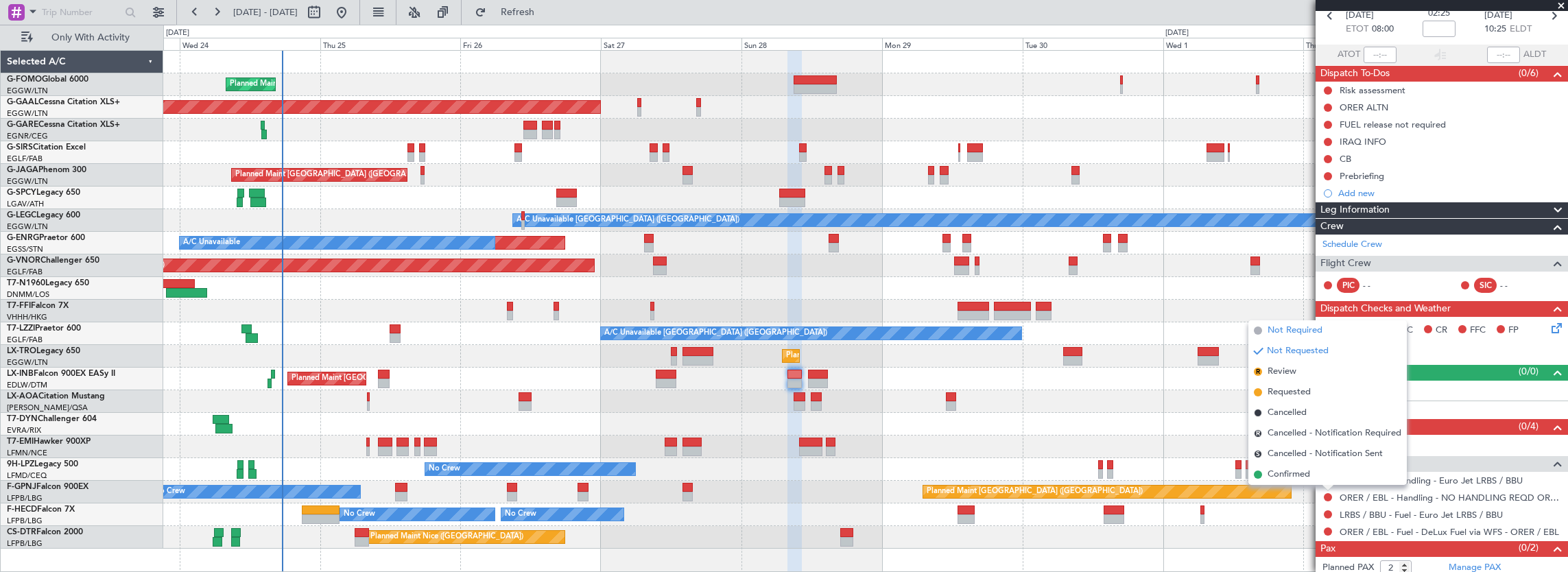
click at [1301, 333] on span "Not Required" at bounding box center [1295, 331] width 55 height 14
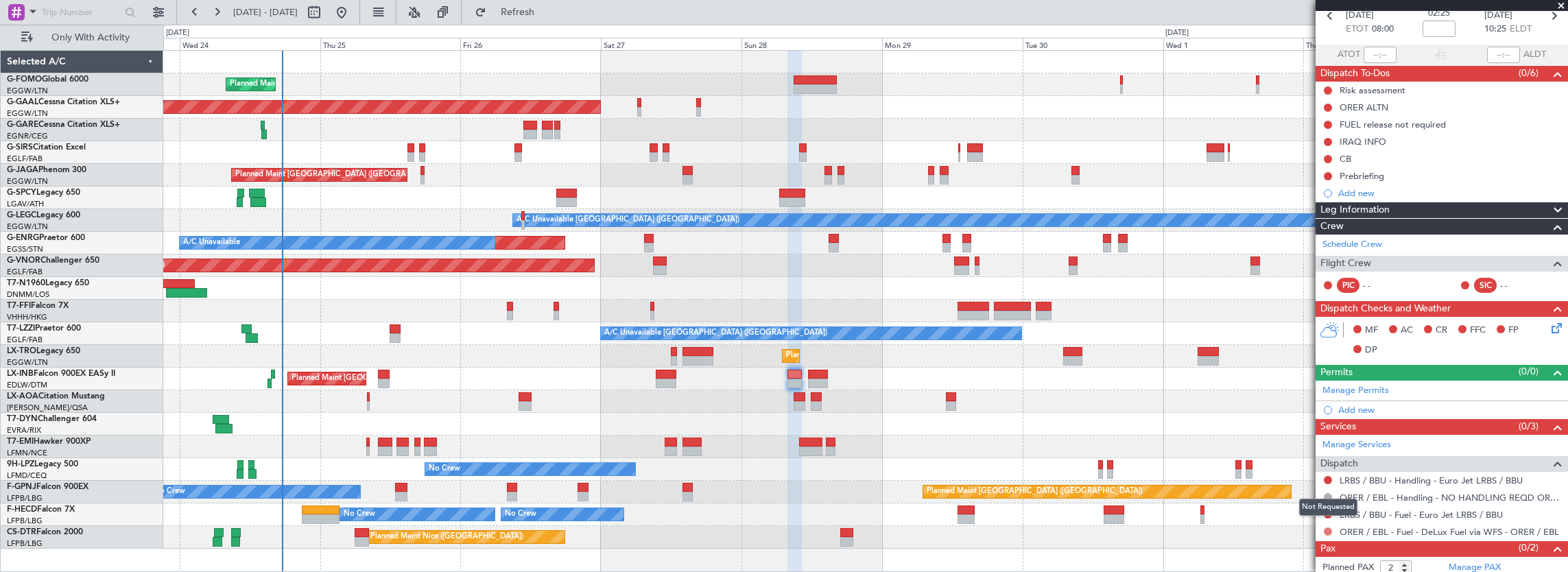
click at [1325, 528] on button at bounding box center [1328, 531] width 8 height 8
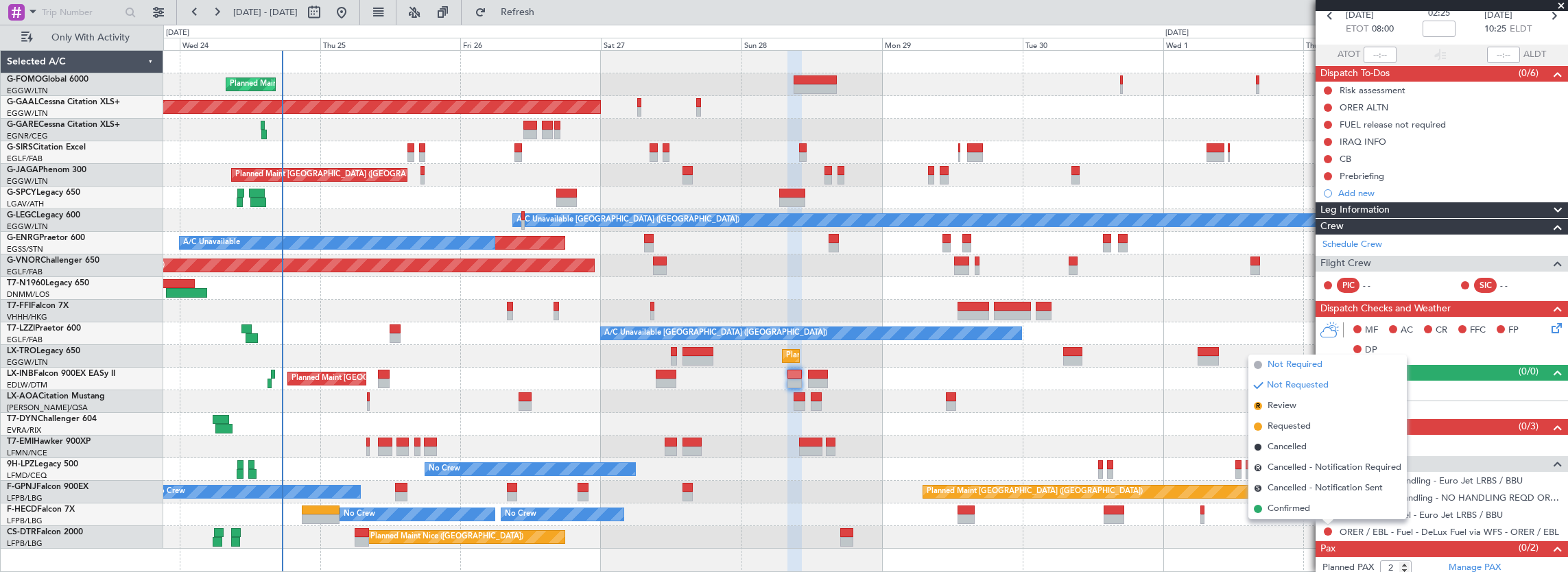
click at [1273, 371] on span "Not Required" at bounding box center [1295, 365] width 55 height 14
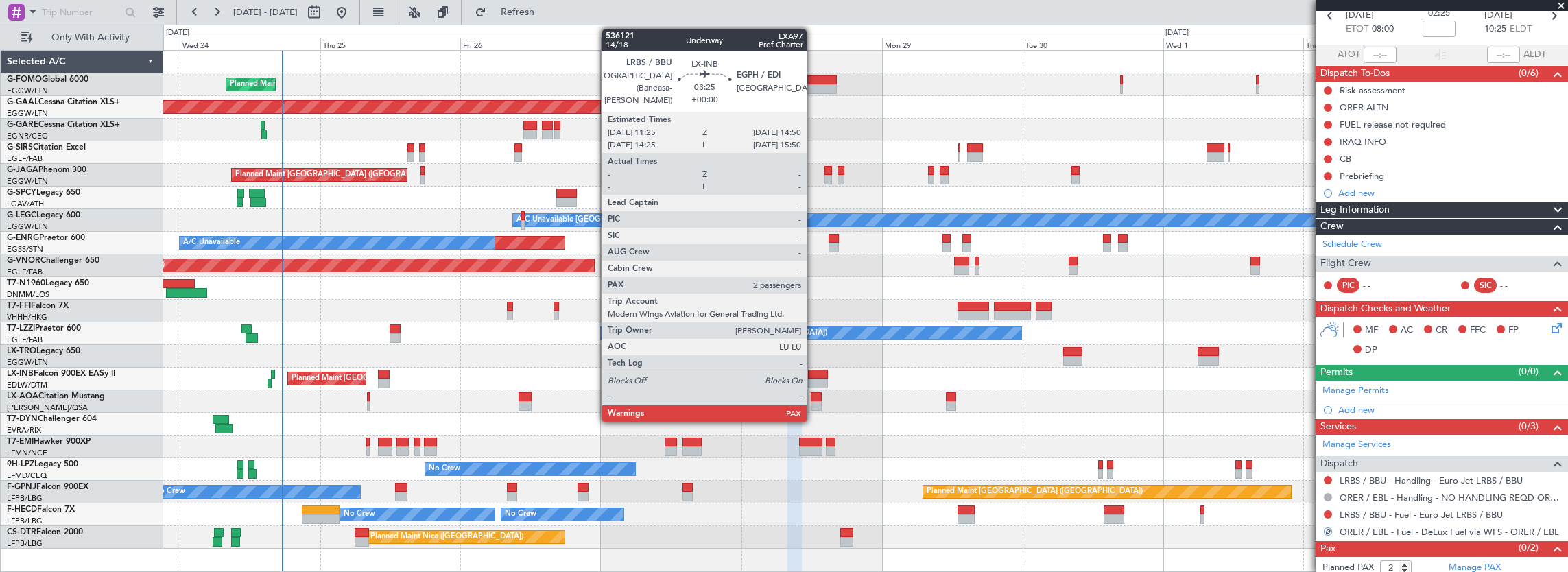
click at [816, 375] on div at bounding box center [818, 375] width 20 height 10
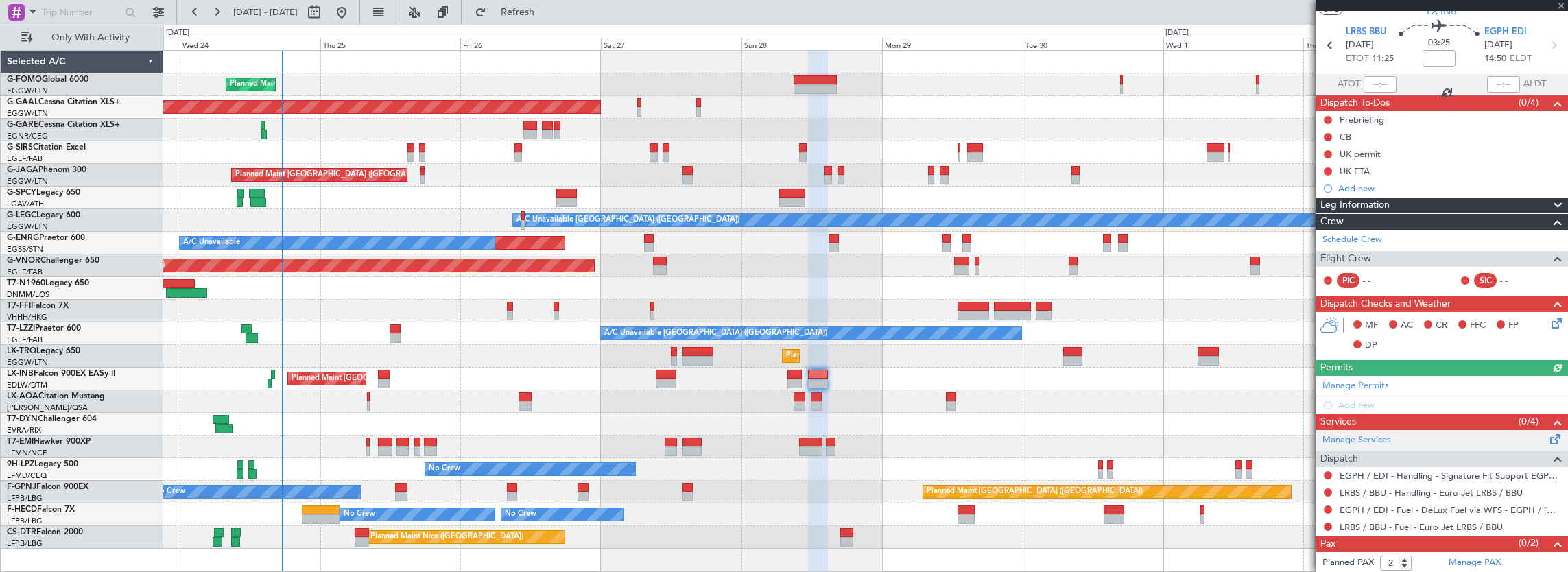
scroll to position [56, 0]
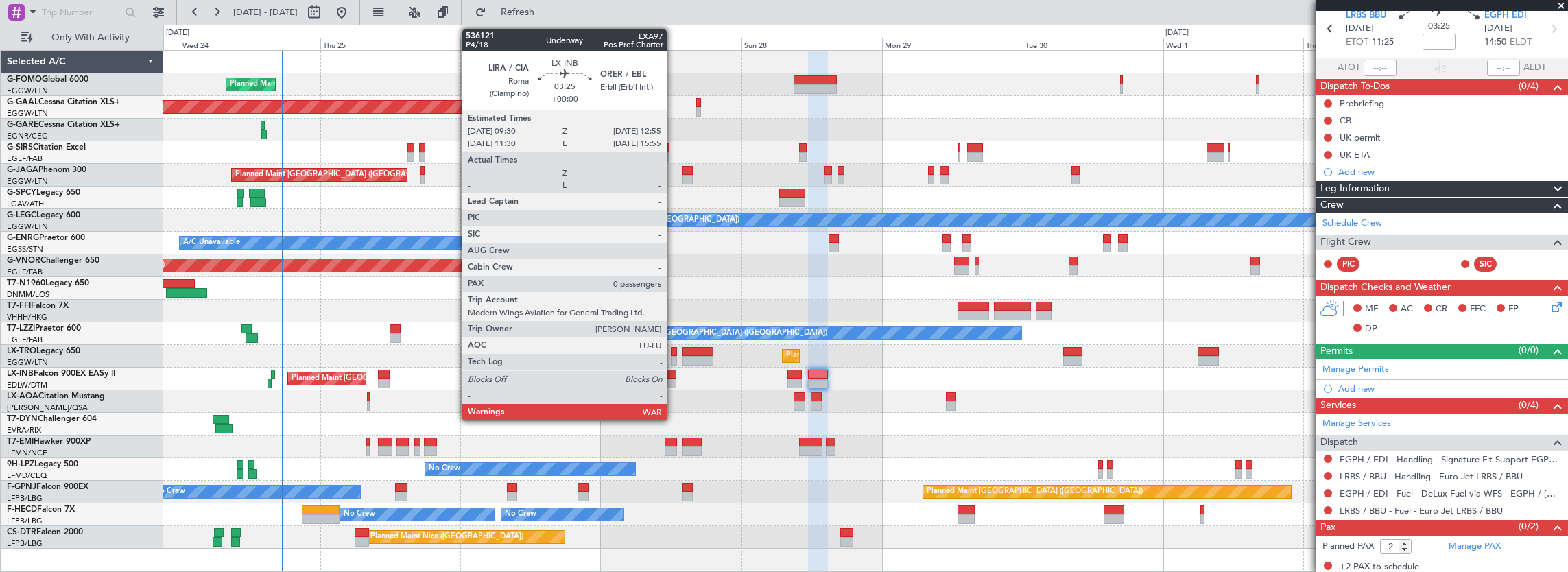
click at [674, 380] on div at bounding box center [665, 384] width 20 height 10
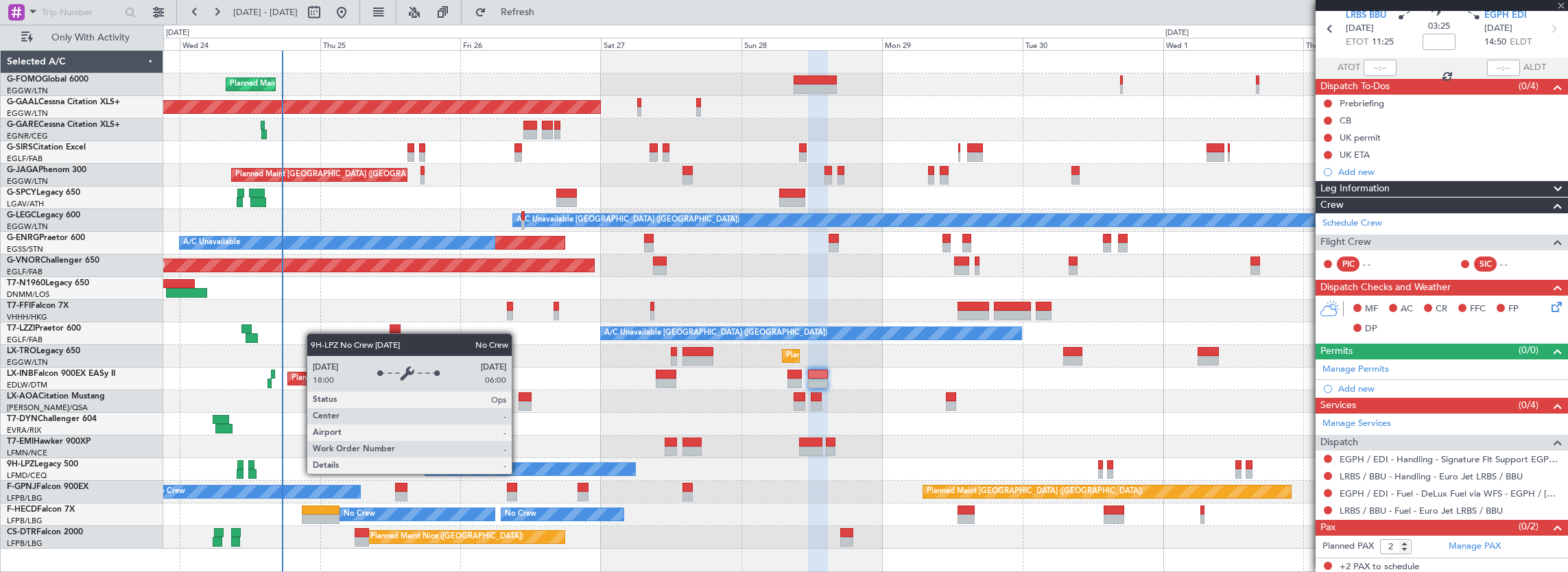
type input "0"
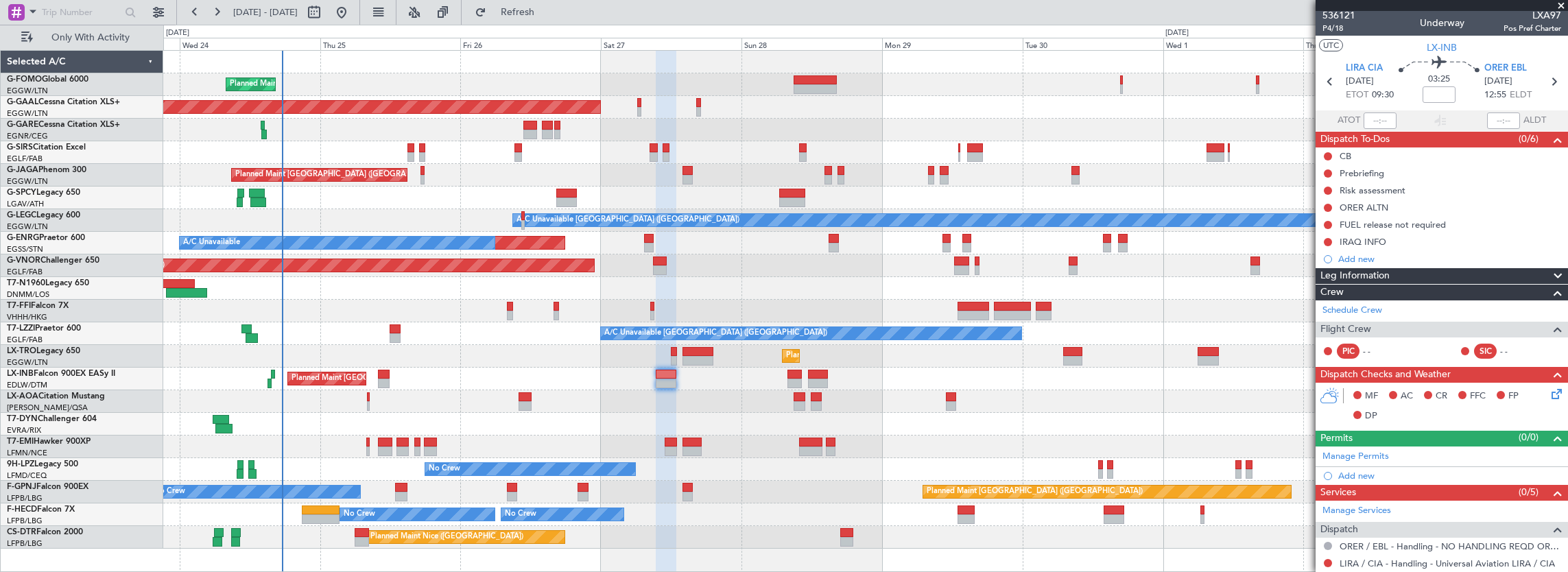
scroll to position [72, 0]
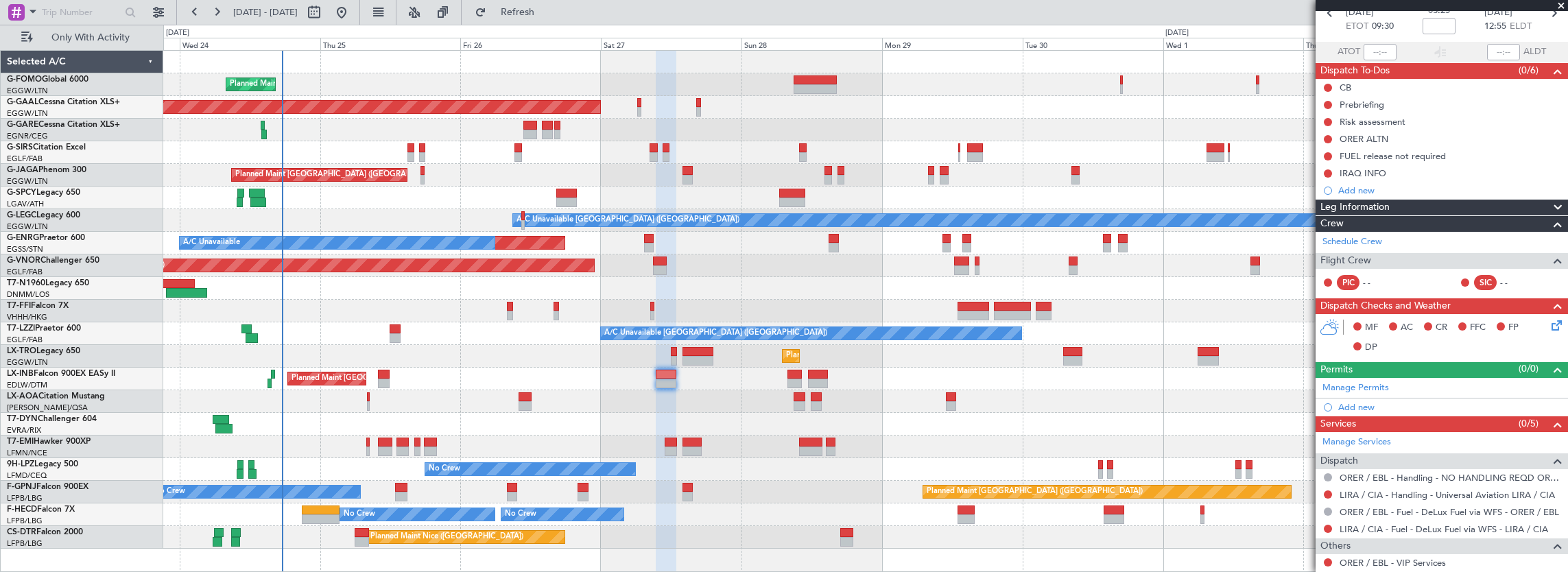
click at [386, 383] on div at bounding box center [384, 384] width 12 height 10
type input "+00:05"
type input "2"
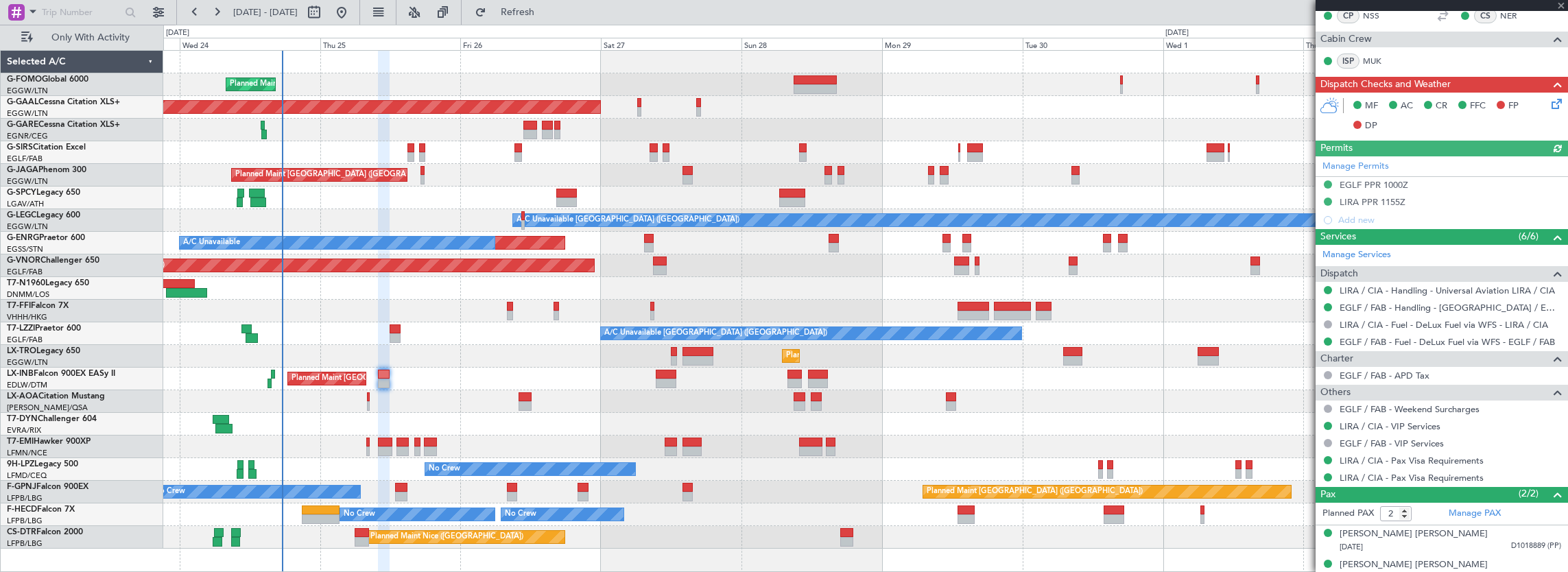
scroll to position [435, 0]
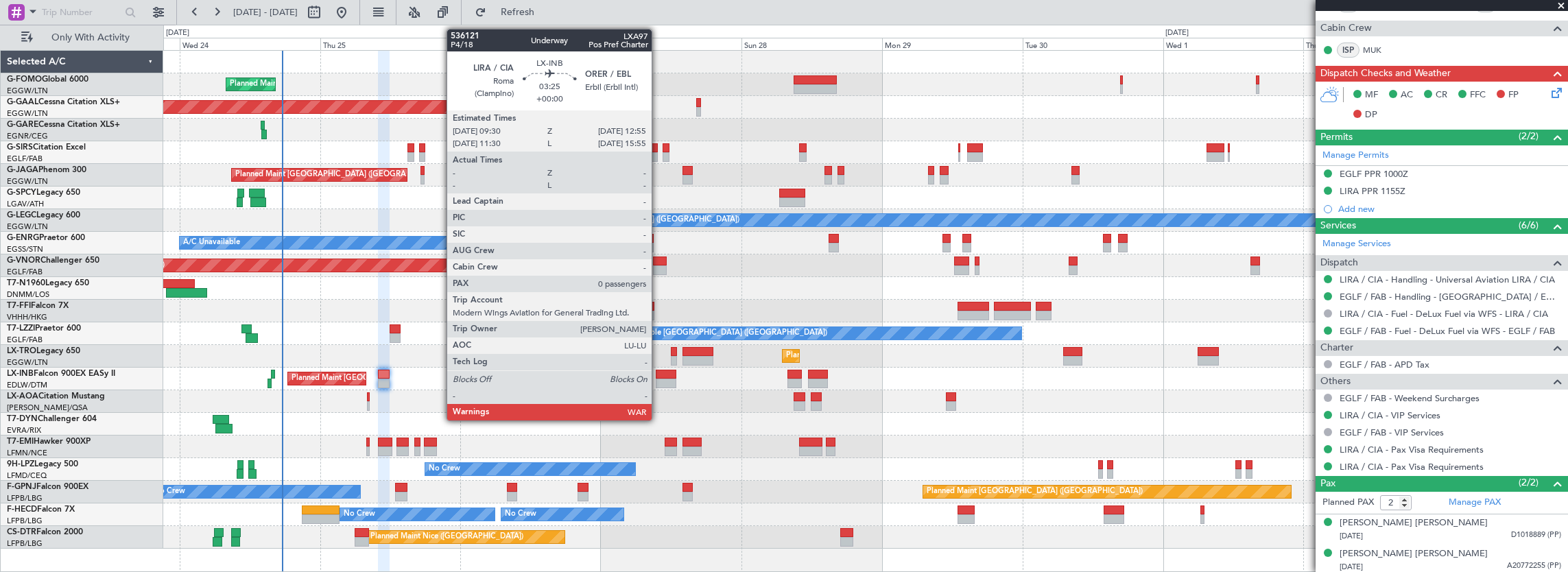
click at [659, 379] on div at bounding box center [665, 384] width 20 height 10
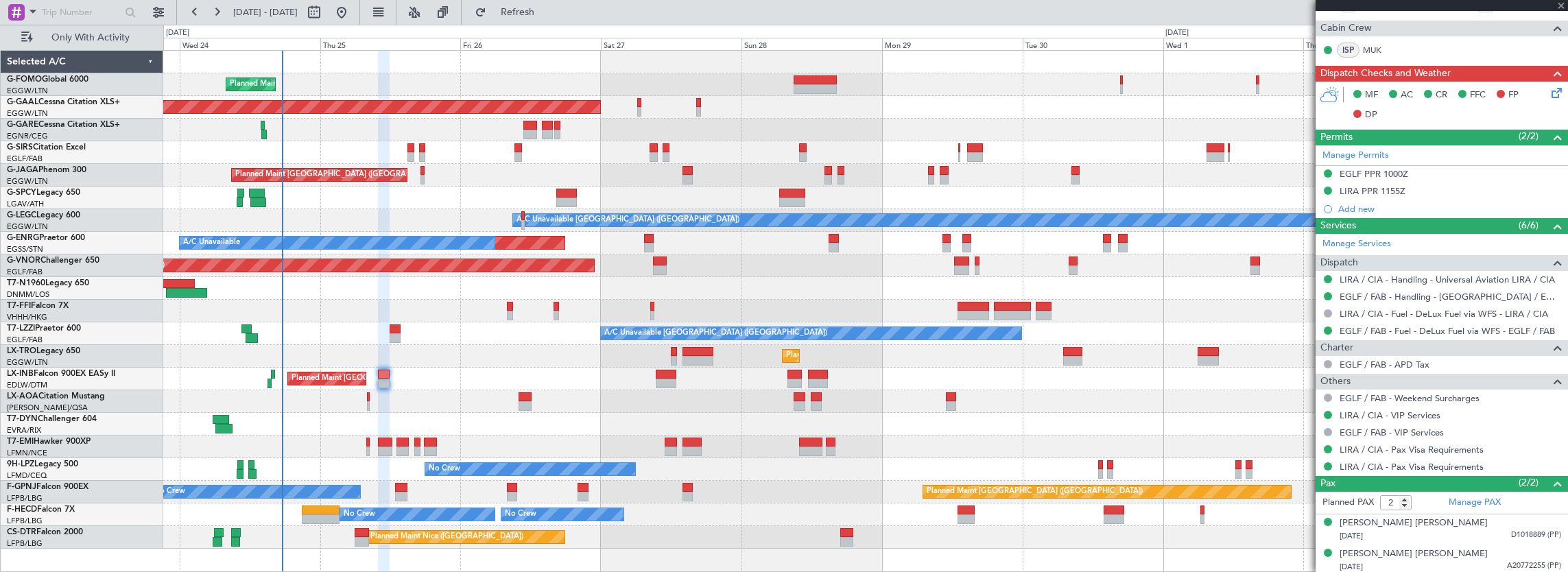
type input "0"
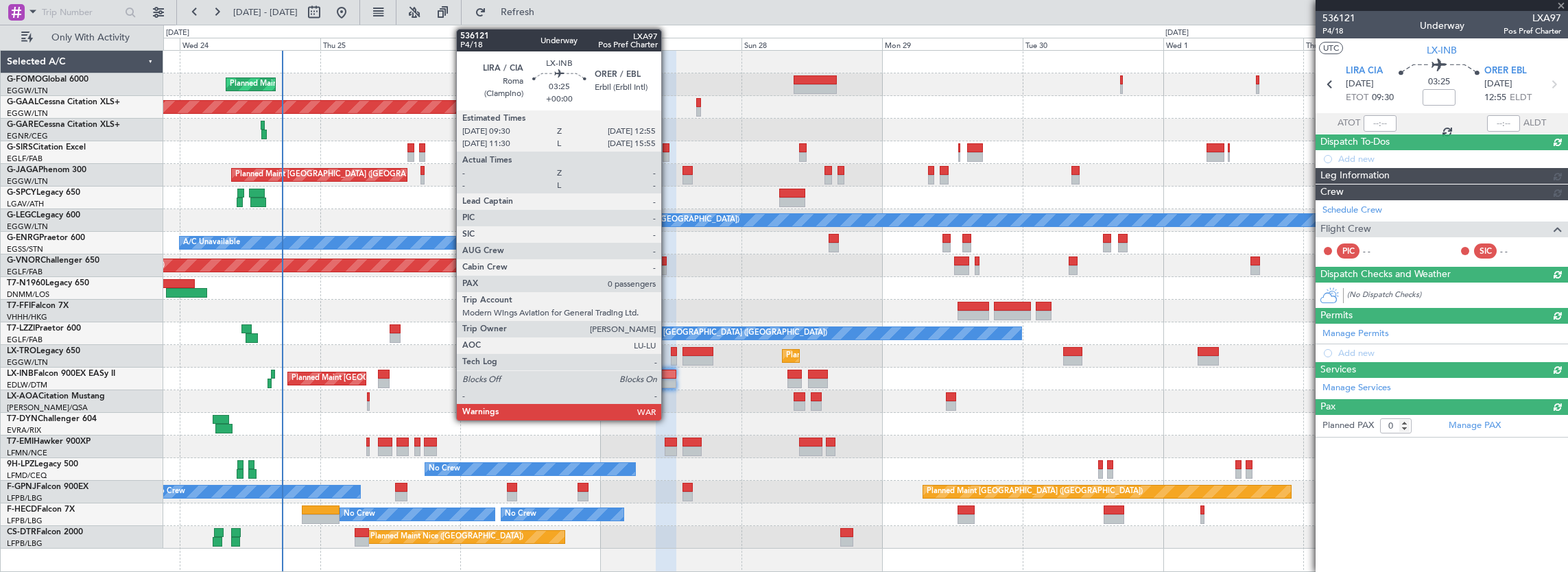
scroll to position [0, 0]
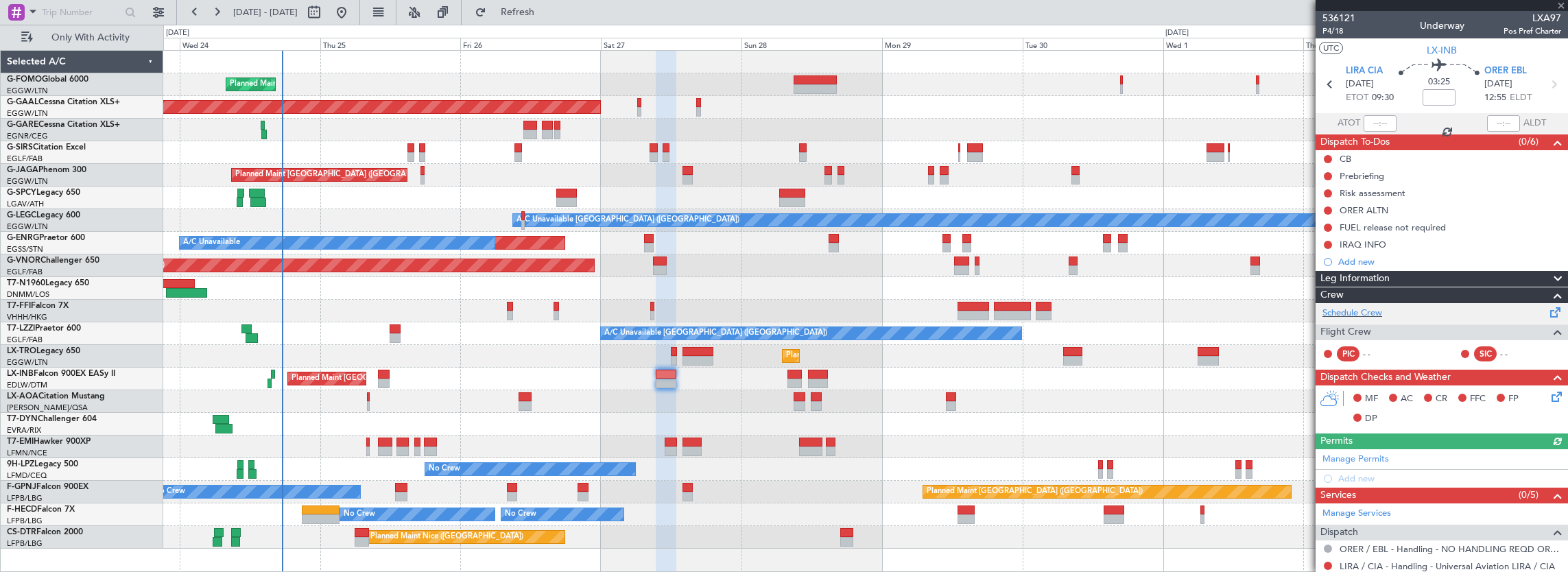
click at [1389, 310] on div "Schedule Crew" at bounding box center [1441, 313] width 252 height 20
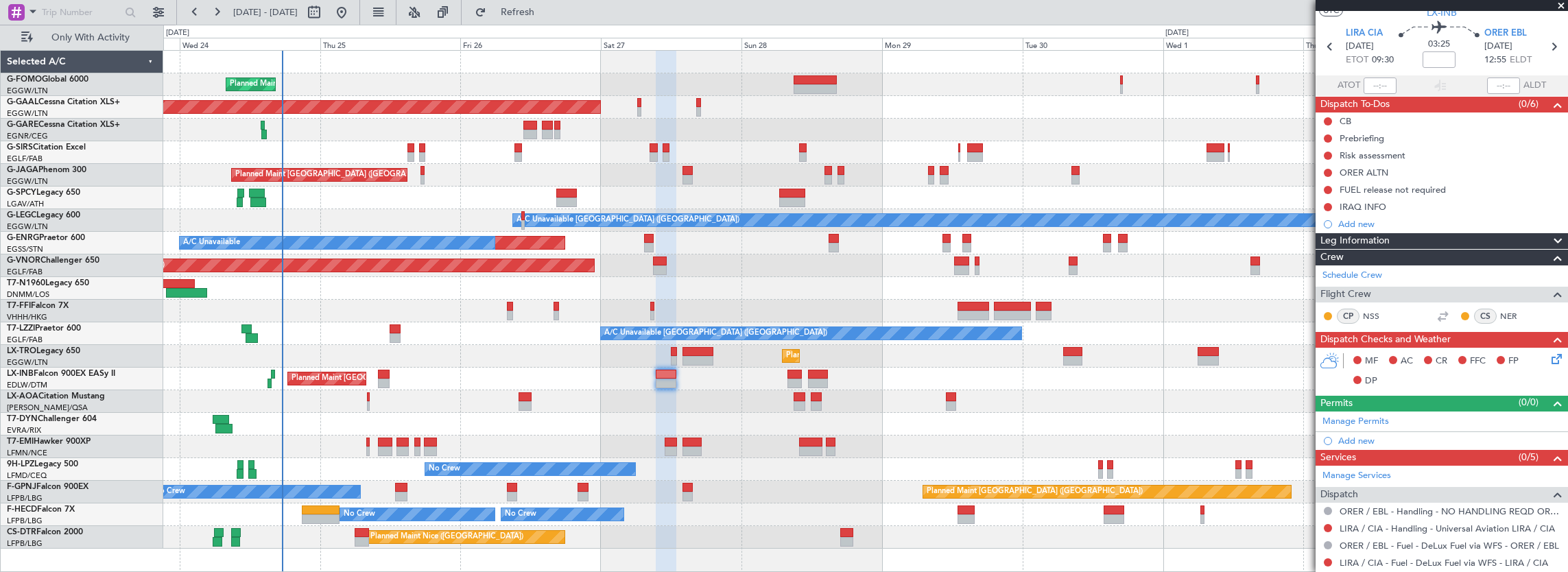
scroll to position [69, 0]
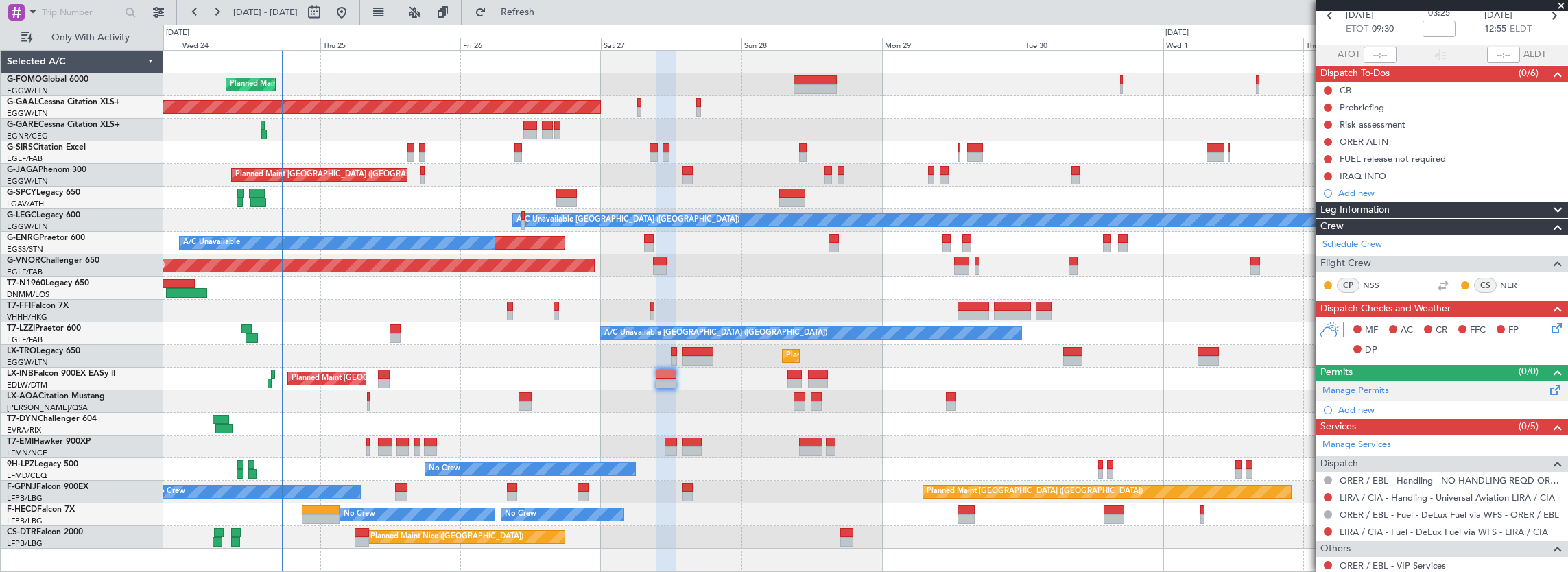
click at [1389, 390] on div "Manage Permits" at bounding box center [1441, 390] width 252 height 20
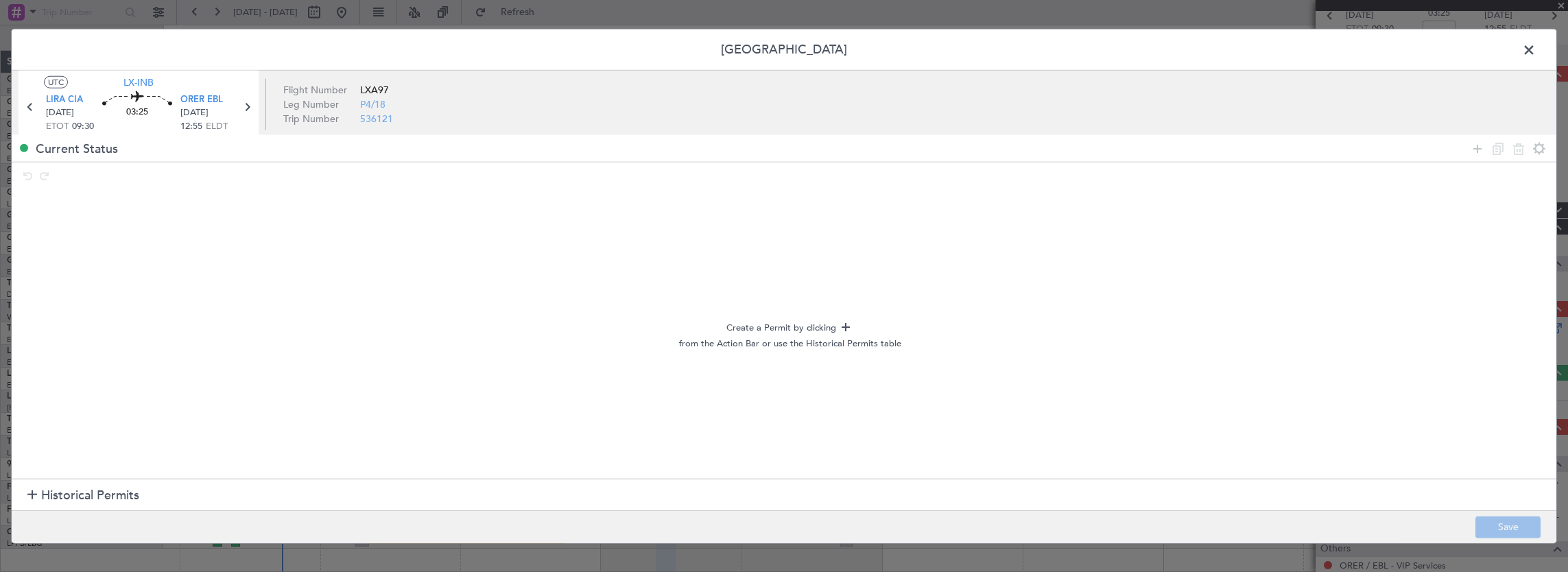
click at [1536, 48] on span at bounding box center [1536, 54] width 0 height 27
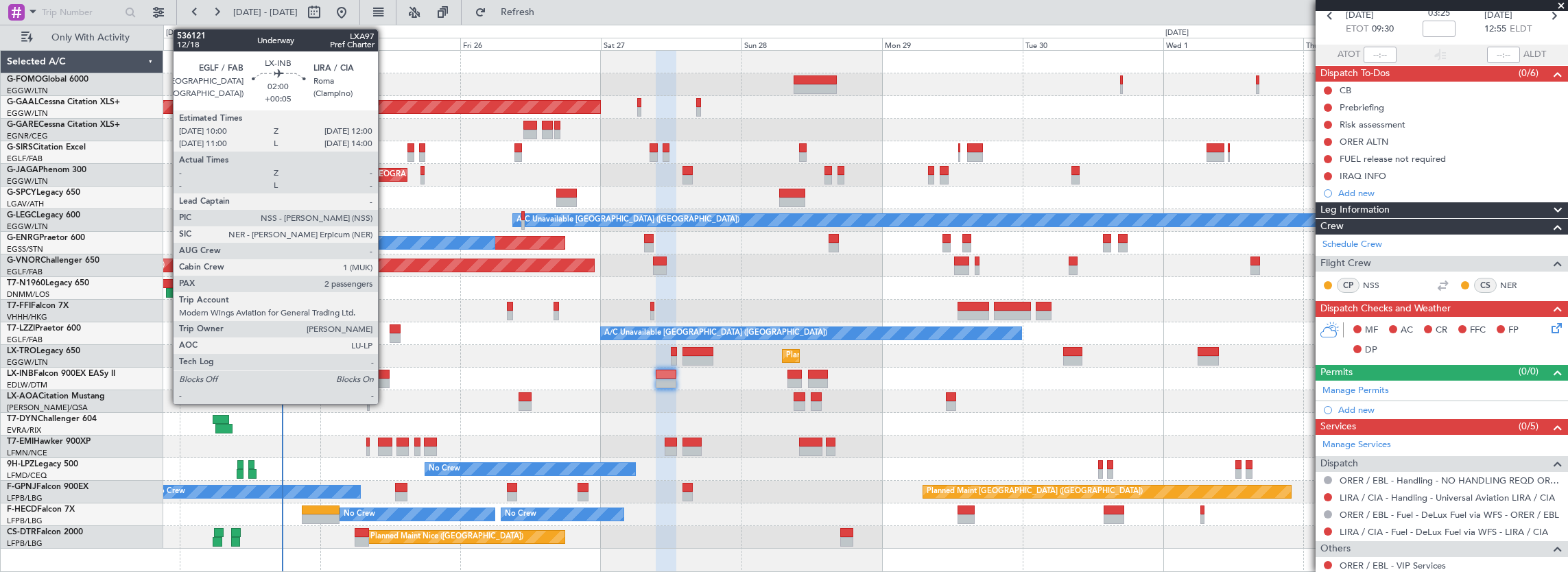
click at [385, 379] on div at bounding box center [384, 384] width 12 height 10
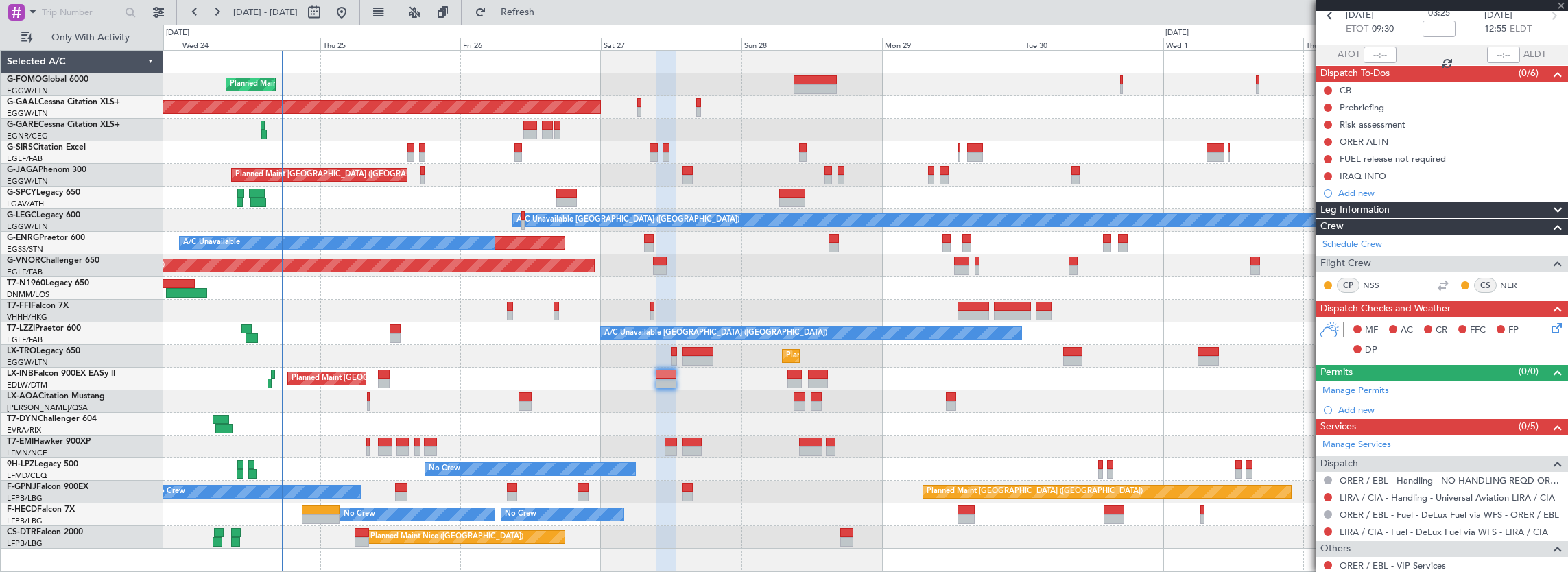
type input "+00:05"
type input "2"
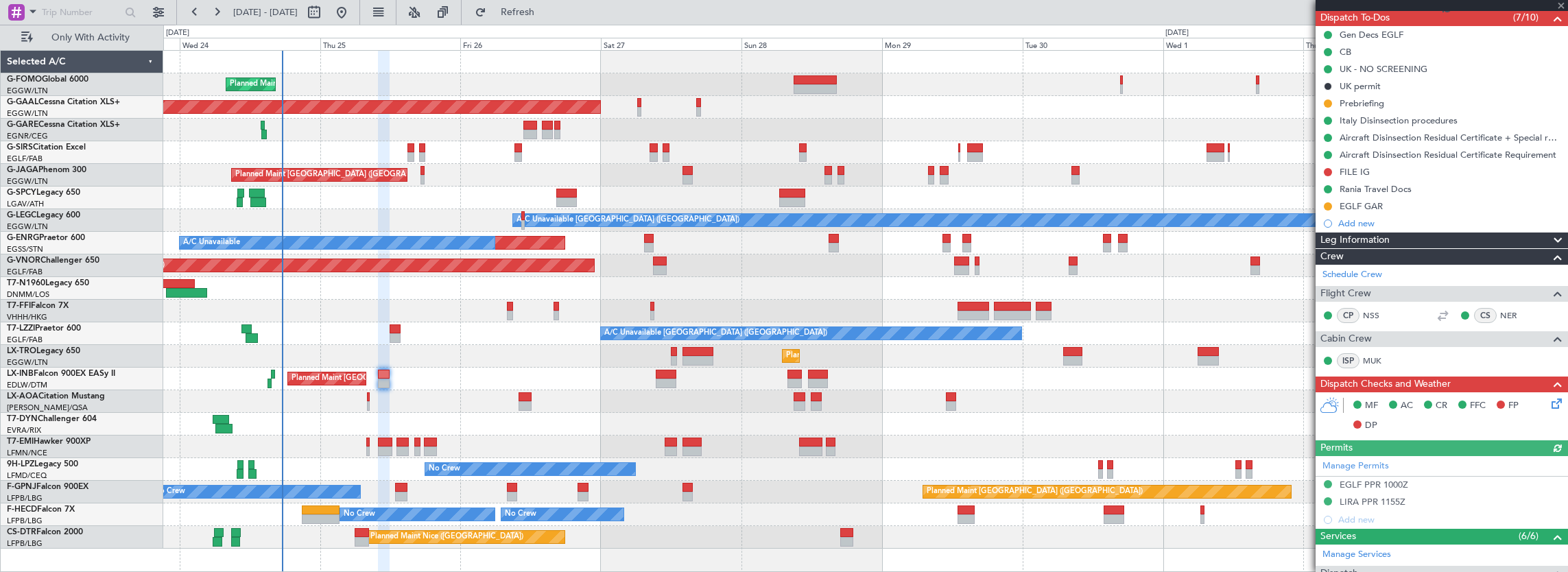
scroll to position [206, 0]
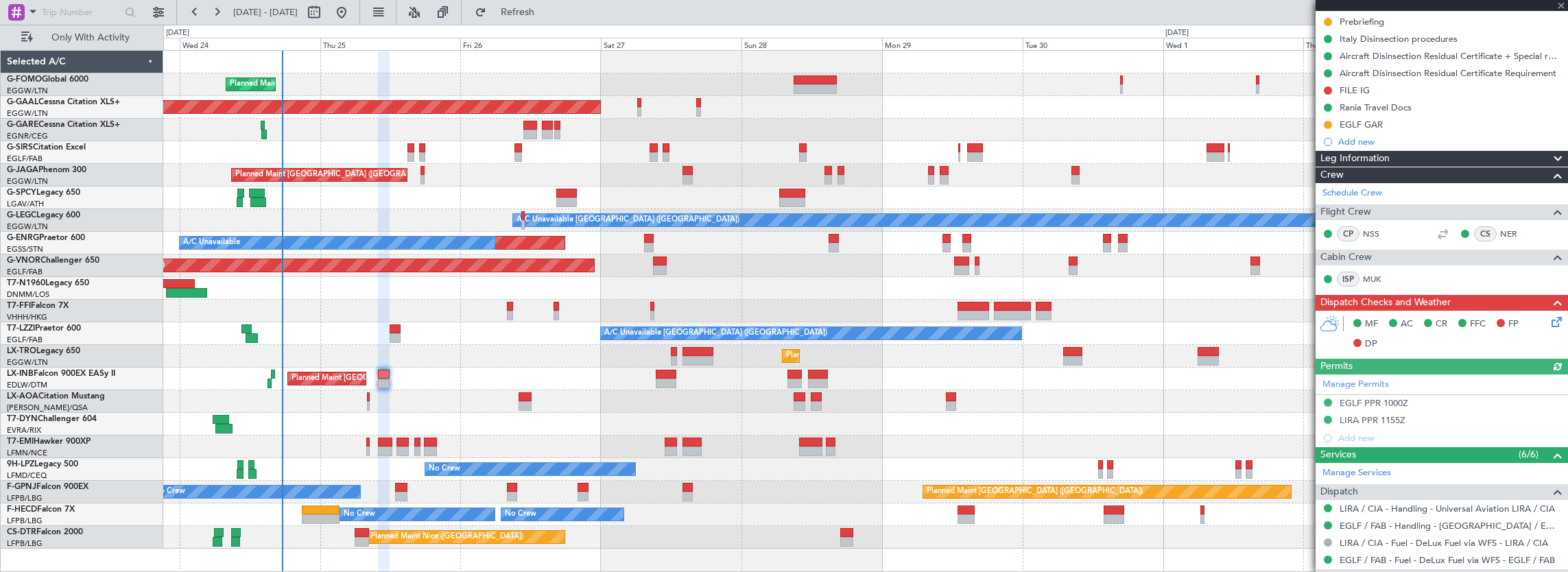
click at [665, 378] on div at bounding box center [665, 375] width 20 height 10
type input "0"
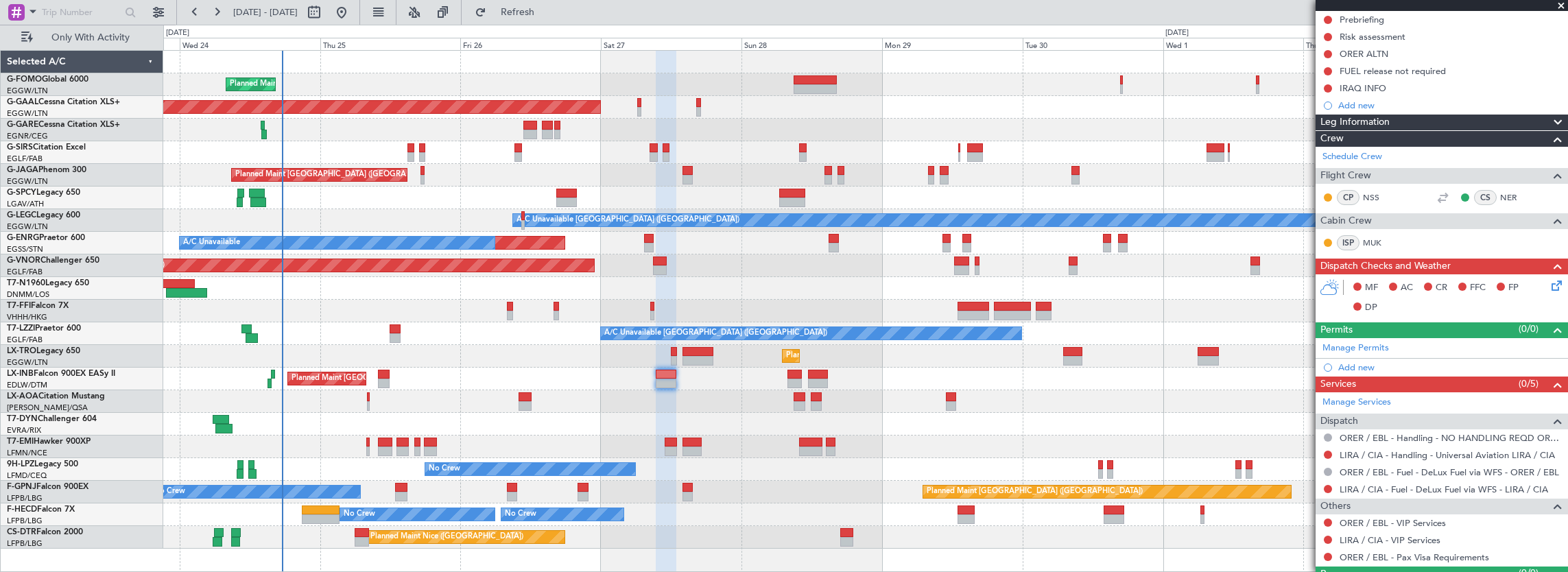
scroll to position [185, 0]
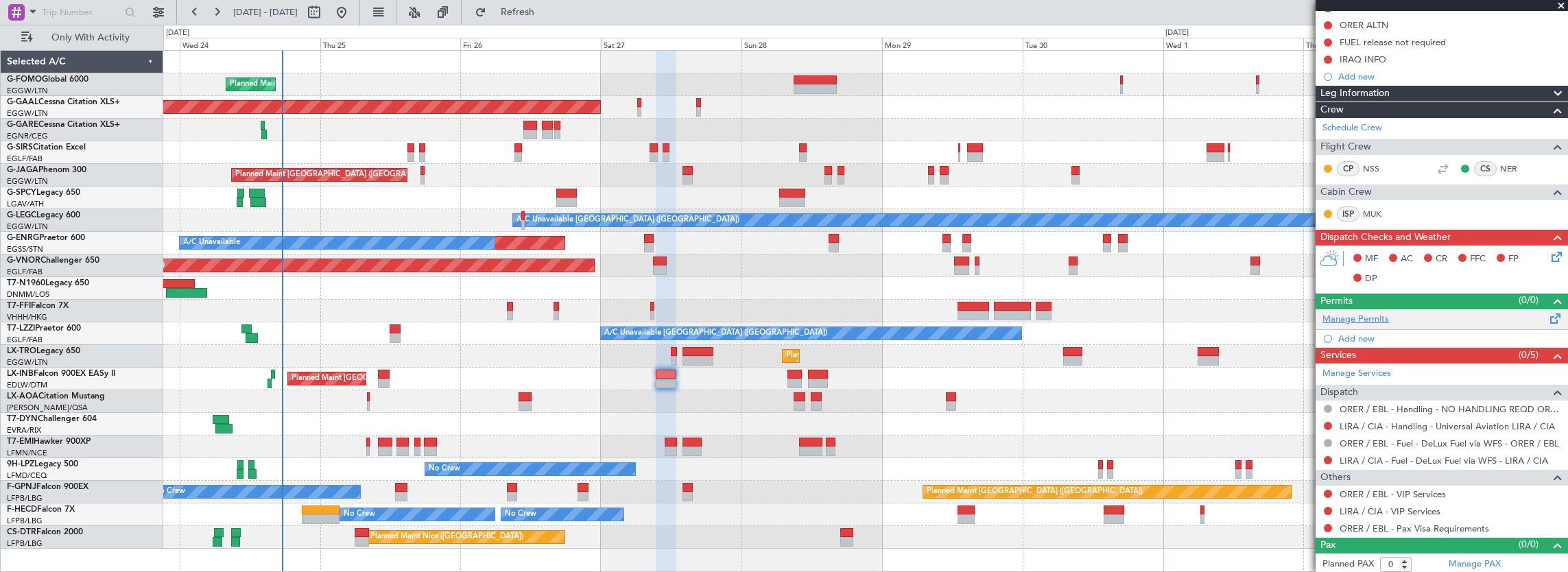
click at [1374, 320] on link "Manage Permits" at bounding box center [1356, 320] width 66 height 14
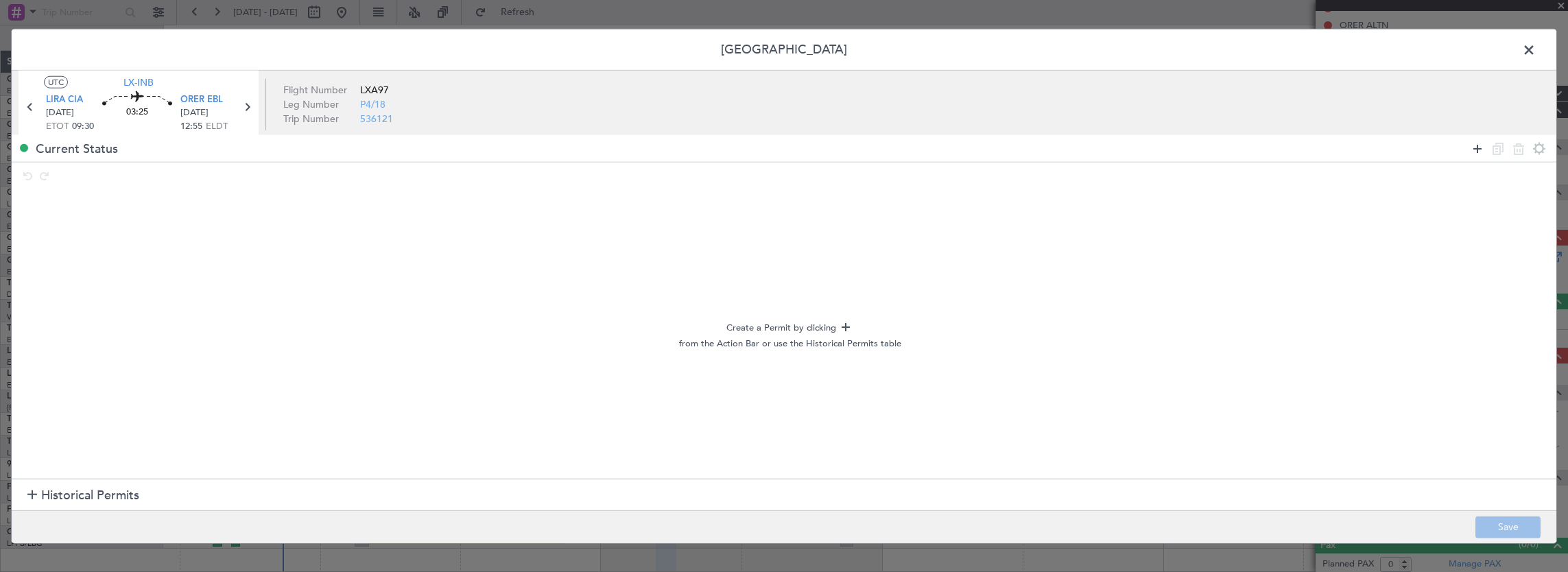
click at [1478, 147] on icon at bounding box center [1478, 148] width 17 height 17
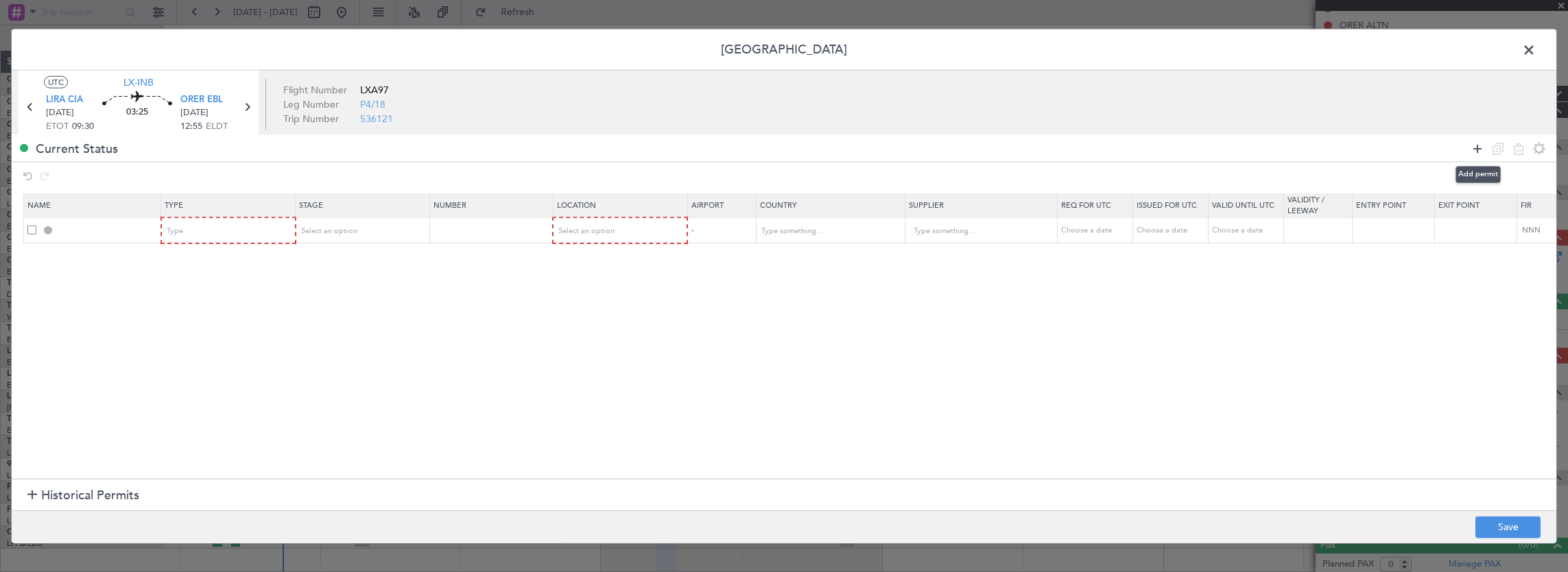
click at [1478, 147] on icon at bounding box center [1478, 148] width 17 height 17
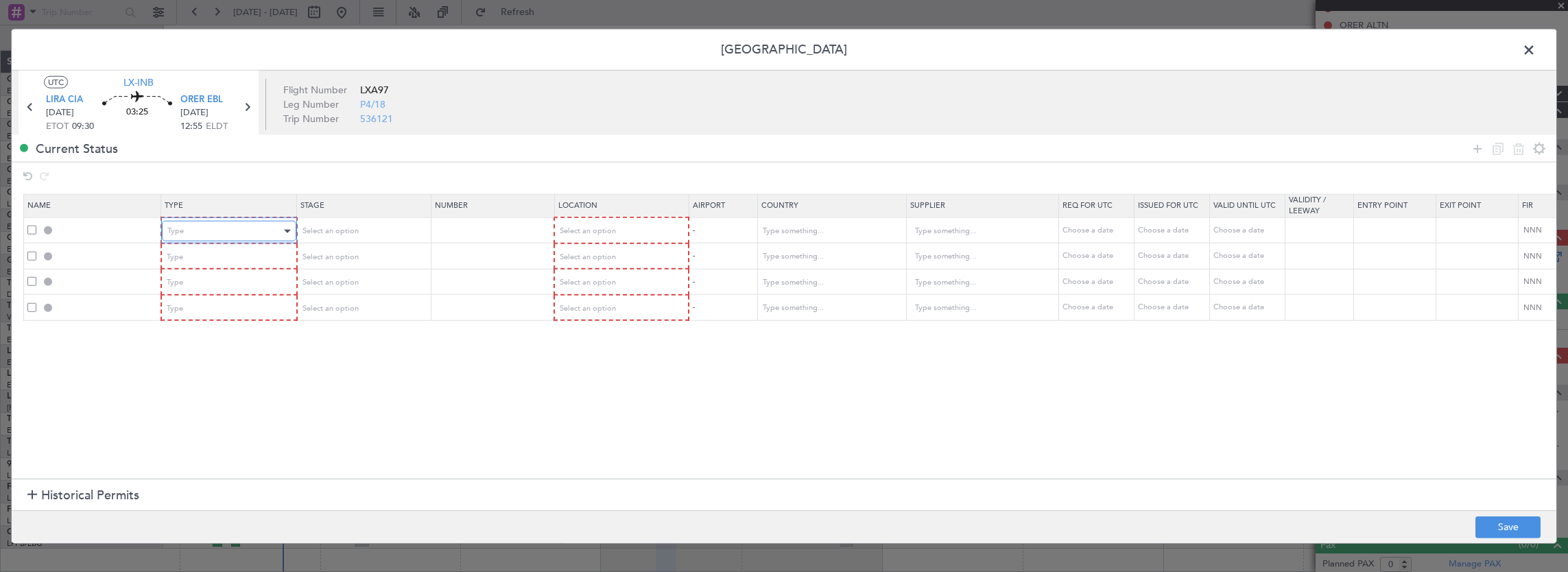
click at [240, 228] on div "Type" at bounding box center [224, 231] width 114 height 20
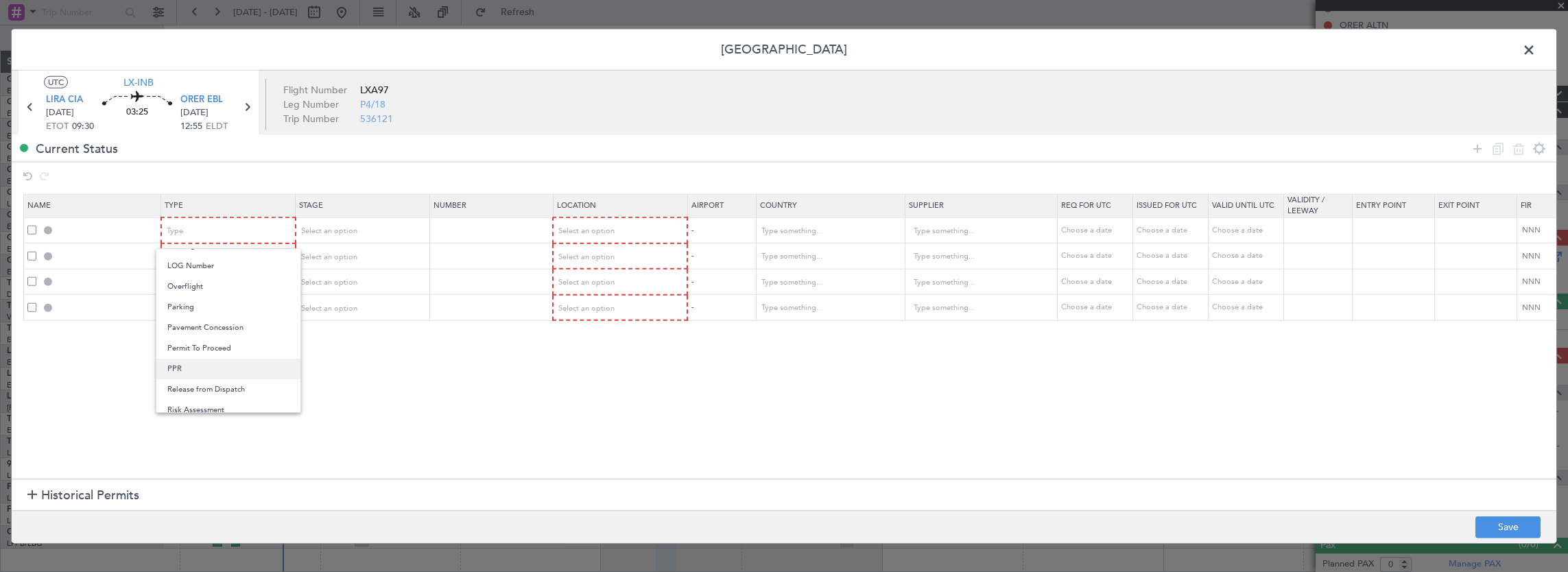
click at [195, 373] on span "PPR" at bounding box center [228, 369] width 122 height 20
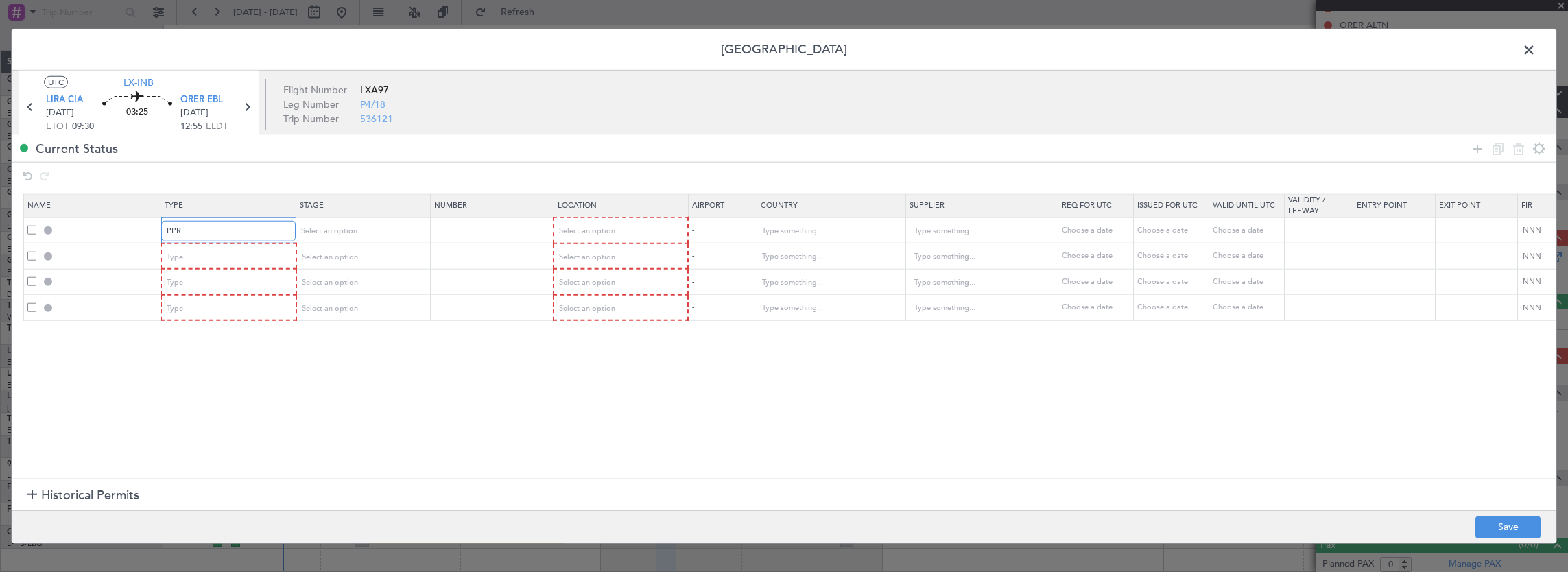
scroll to position [345, 0]
click at [217, 274] on div "Type" at bounding box center [224, 282] width 114 height 20
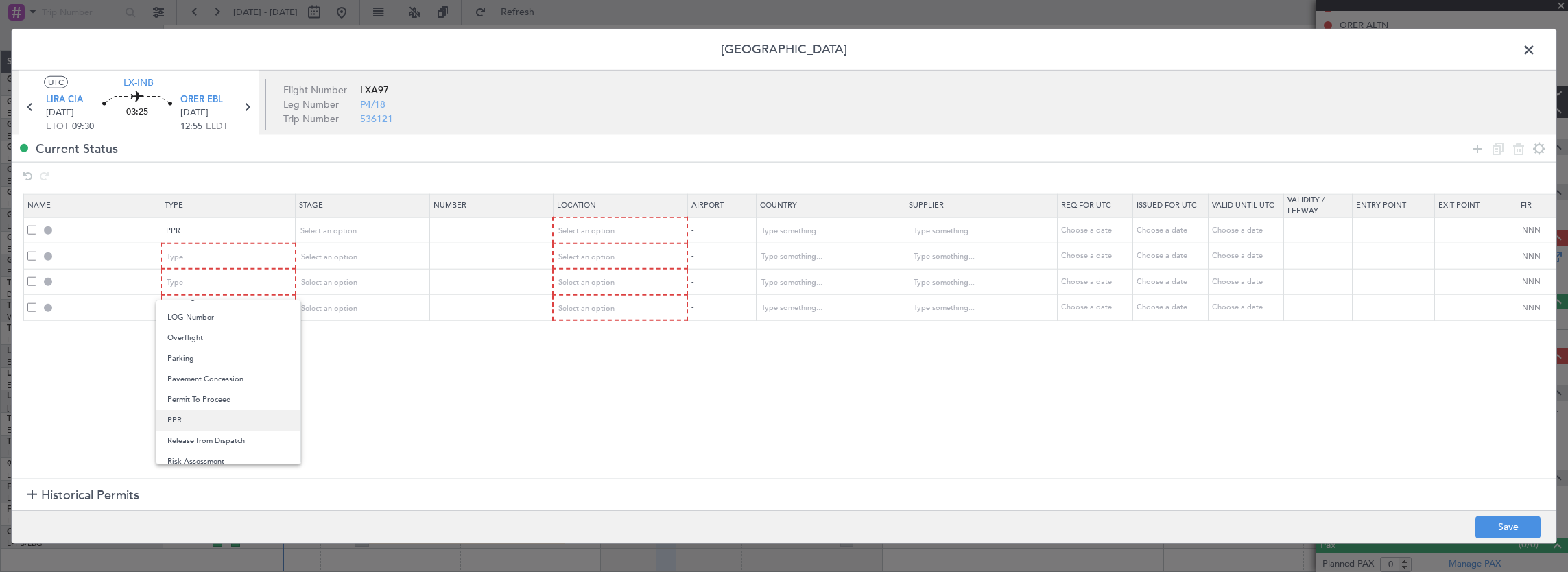
click at [203, 418] on span "PPR" at bounding box center [228, 420] width 122 height 20
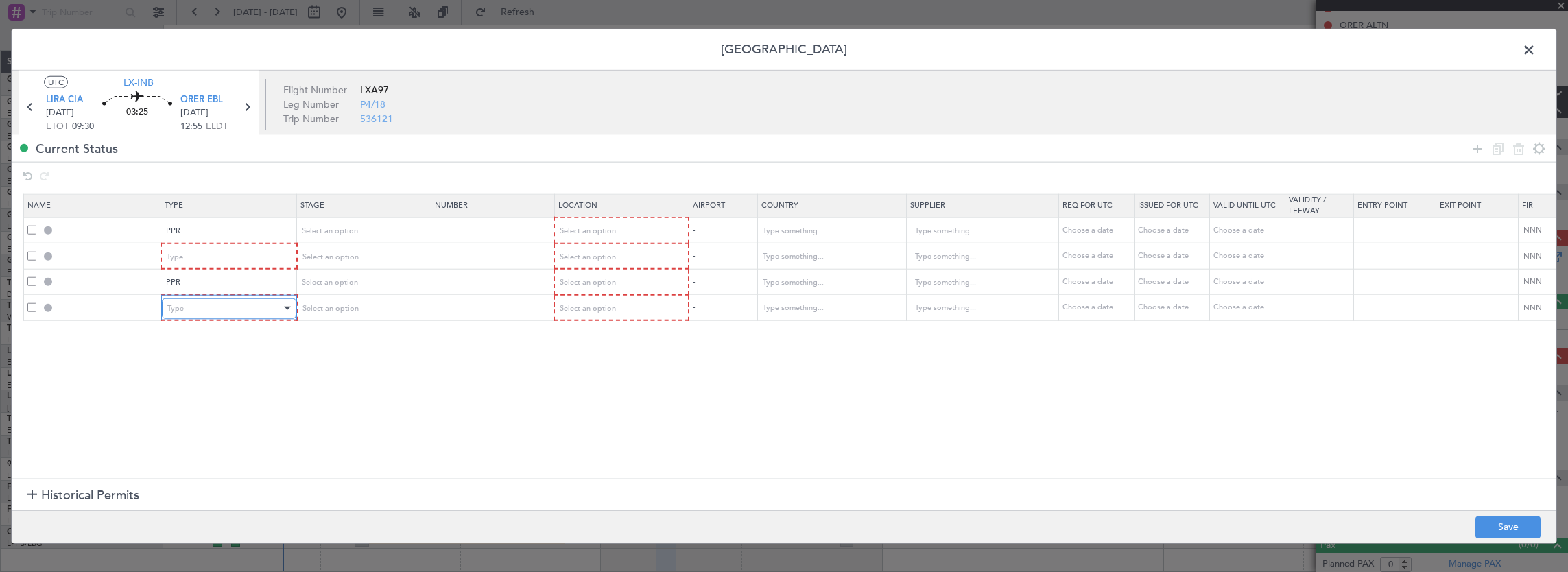
click at [223, 303] on div "Type" at bounding box center [224, 307] width 114 height 20
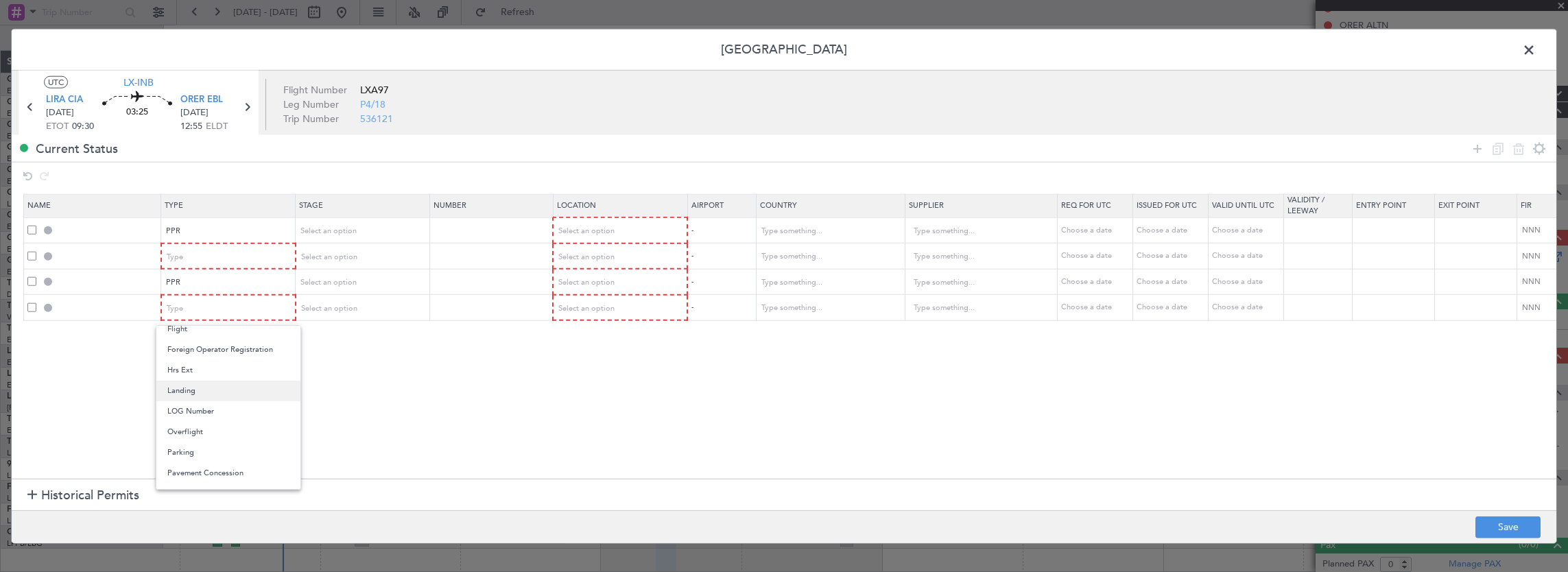
click at [206, 394] on span "Landing" at bounding box center [228, 390] width 122 height 20
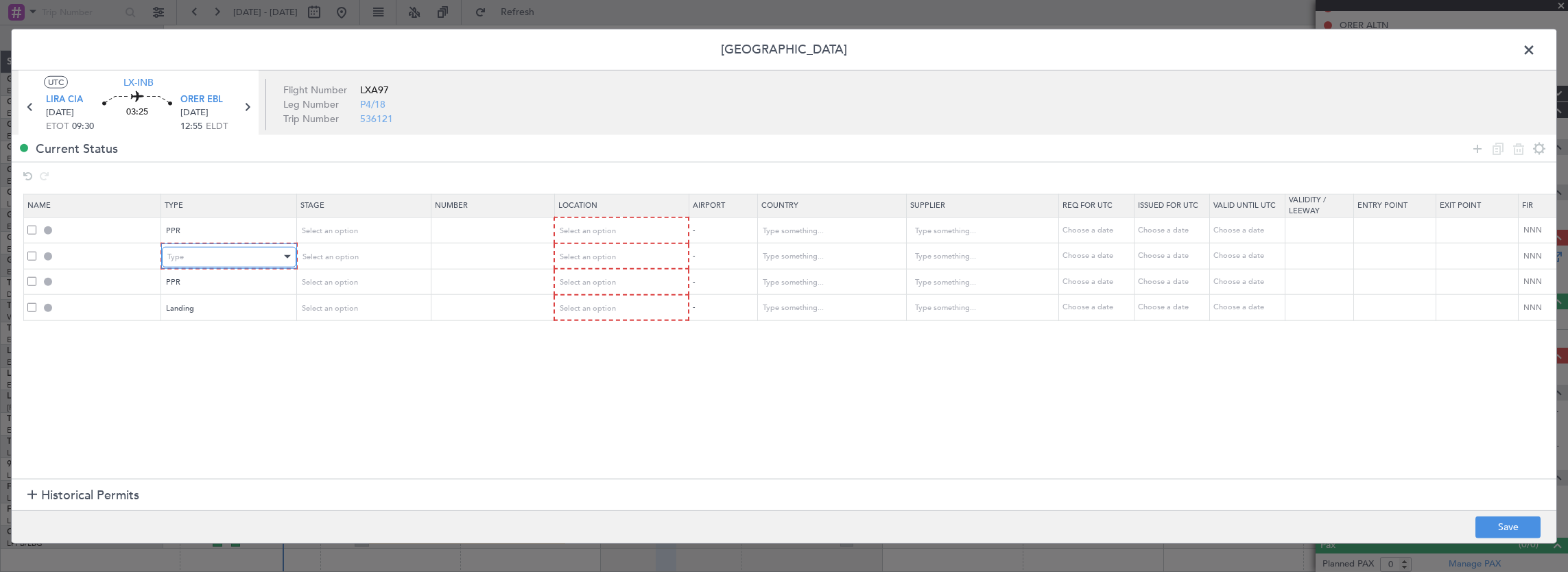
click at [212, 258] on div "Type" at bounding box center [224, 256] width 114 height 20
click at [206, 386] on span "Overflight" at bounding box center [228, 381] width 122 height 20
click at [353, 234] on span "Select an option" at bounding box center [329, 231] width 57 height 11
drag, startPoint x: 344, startPoint y: 321, endPoint x: 340, endPoint y: 270, distance: 51.2
click at [343, 318] on span "Requested" at bounding box center [362, 320] width 122 height 20
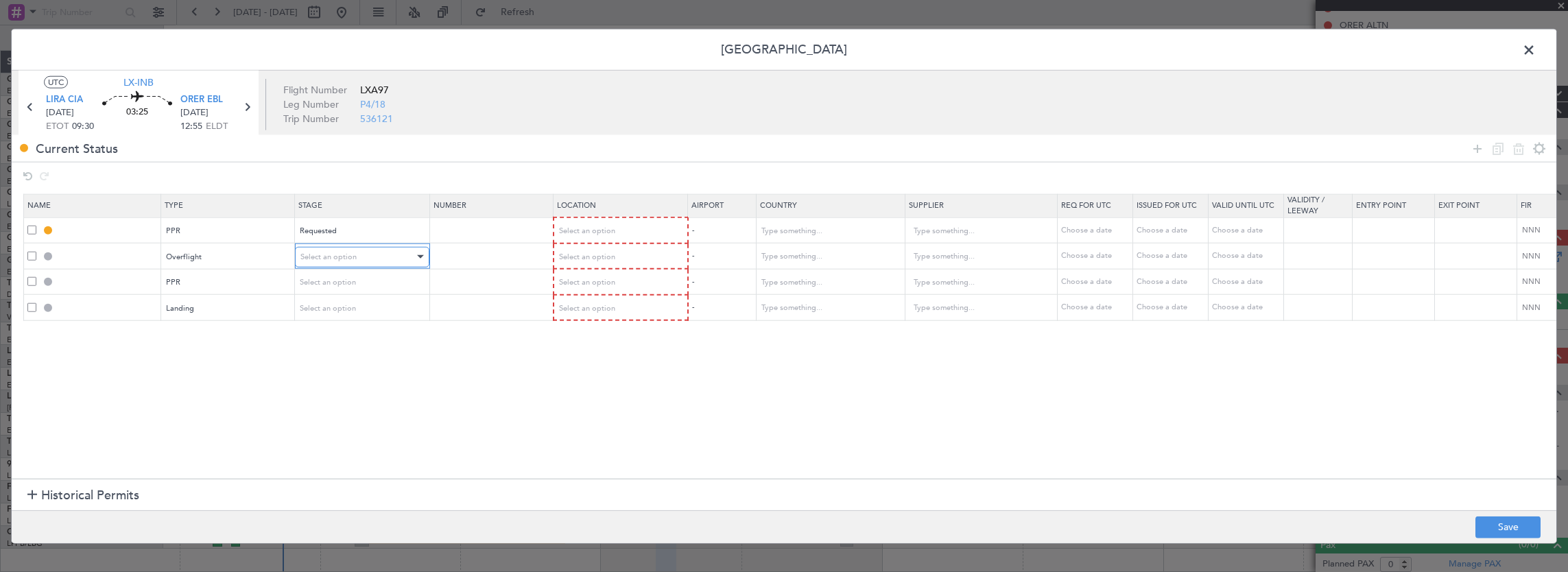
click at [341, 256] on span "Select an option" at bounding box center [329, 256] width 57 height 11
click at [335, 378] on span "Cancelled" at bounding box center [362, 387] width 122 height 20
click at [329, 288] on div "Select an option" at bounding box center [357, 282] width 114 height 20
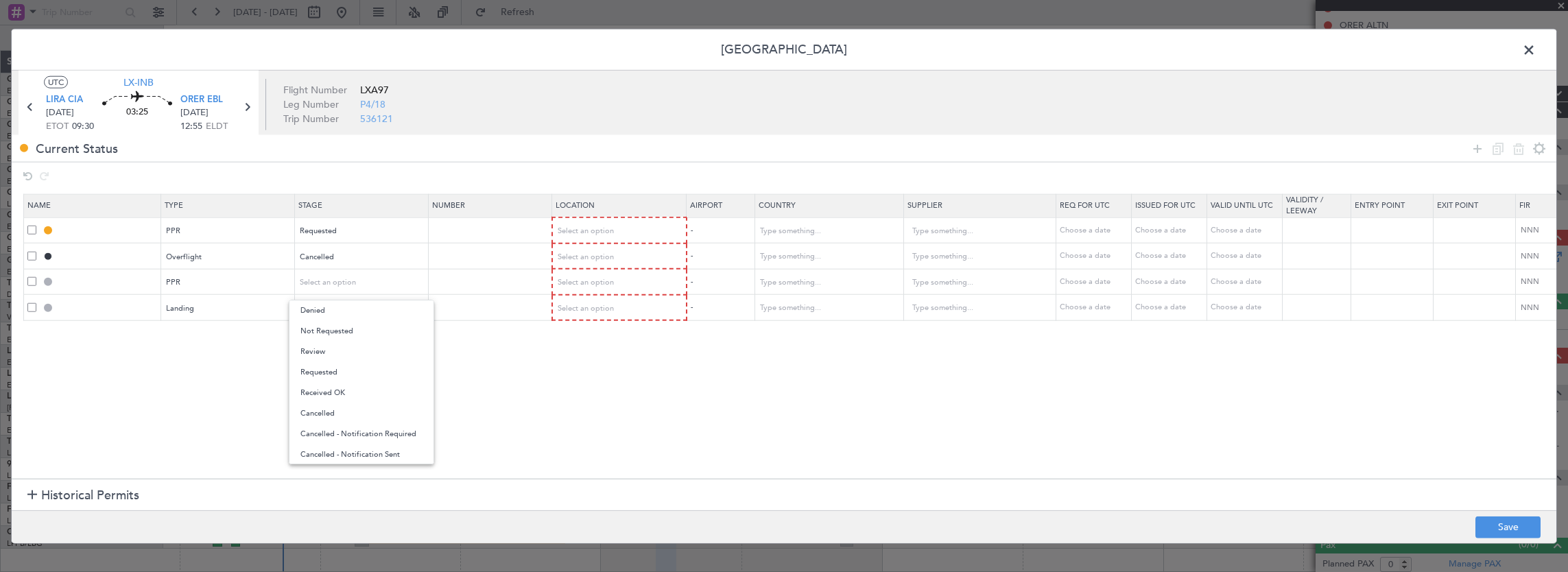
click at [338, 259] on div at bounding box center [784, 286] width 1568 height 572
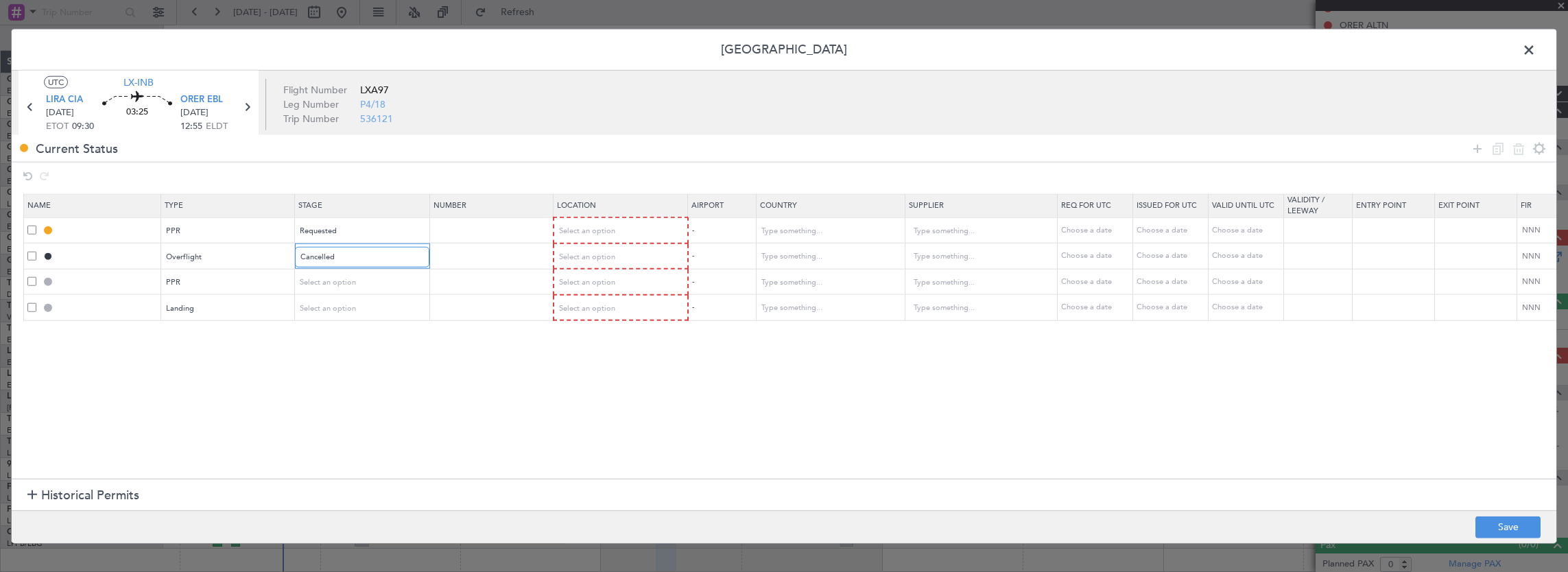
click at [338, 259] on div "Cancelled" at bounding box center [357, 256] width 114 height 20
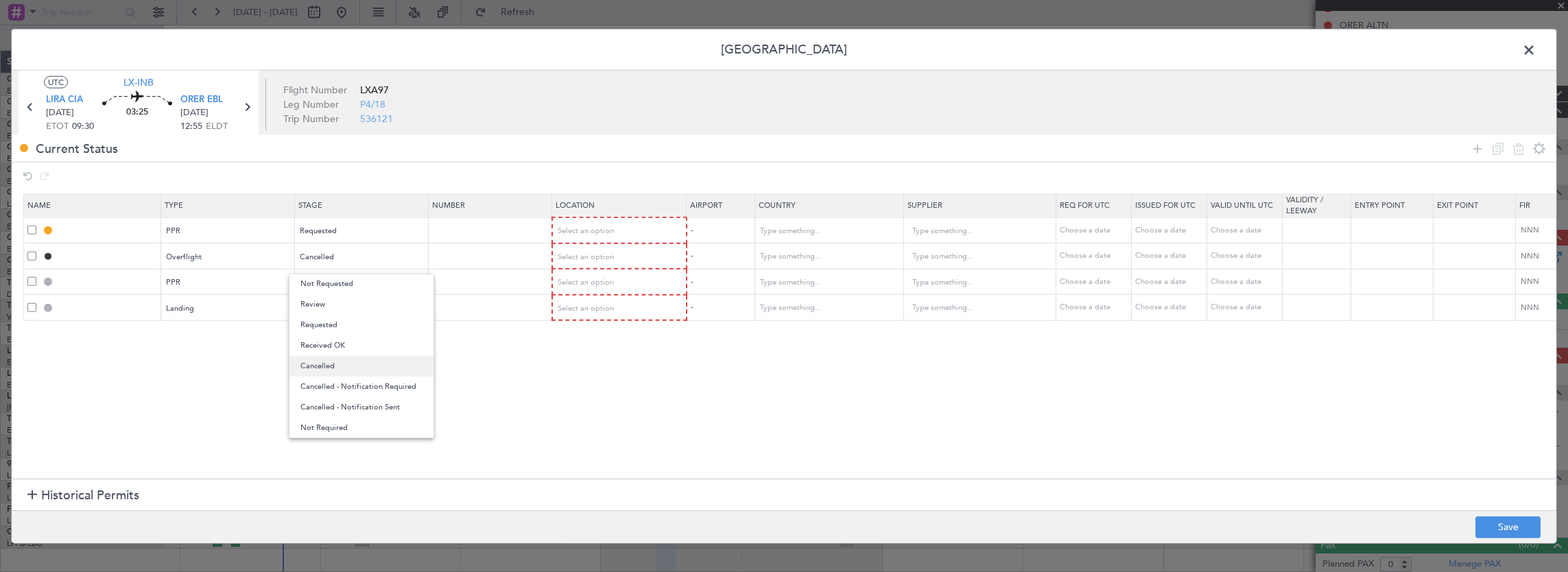
click at [345, 359] on span "Cancelled" at bounding box center [362, 366] width 122 height 20
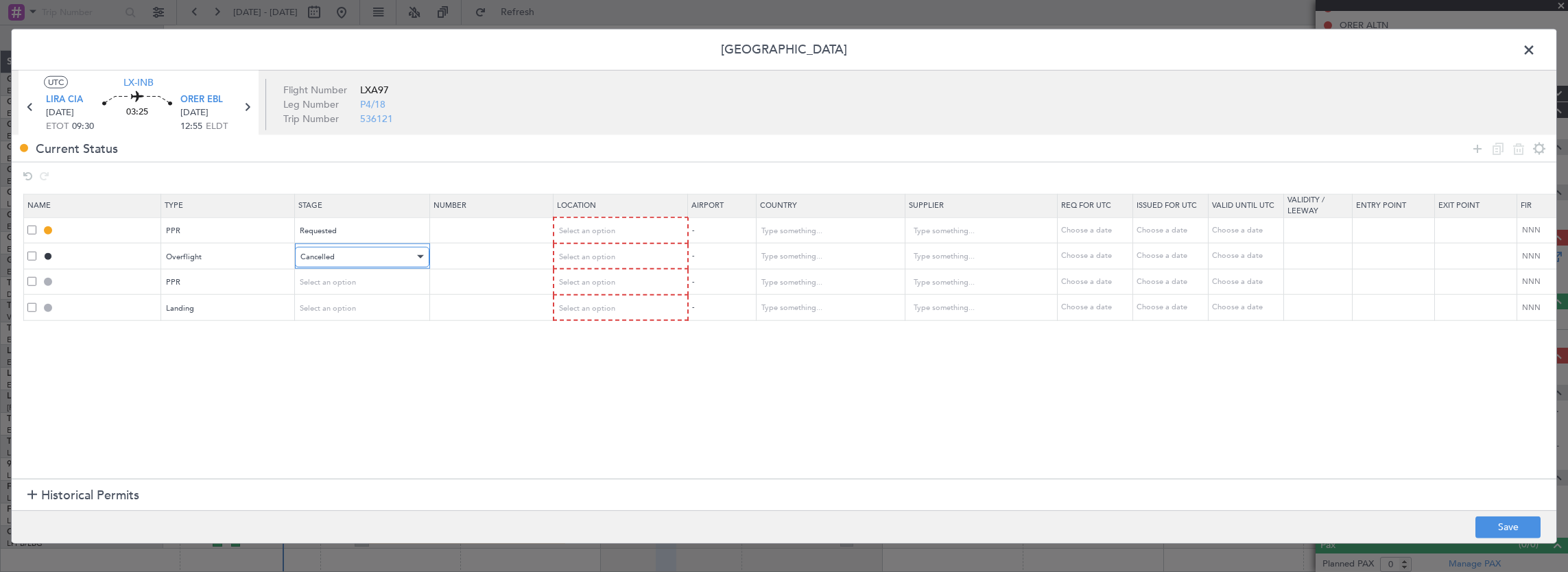
click at [348, 259] on div "Cancelled" at bounding box center [357, 256] width 114 height 20
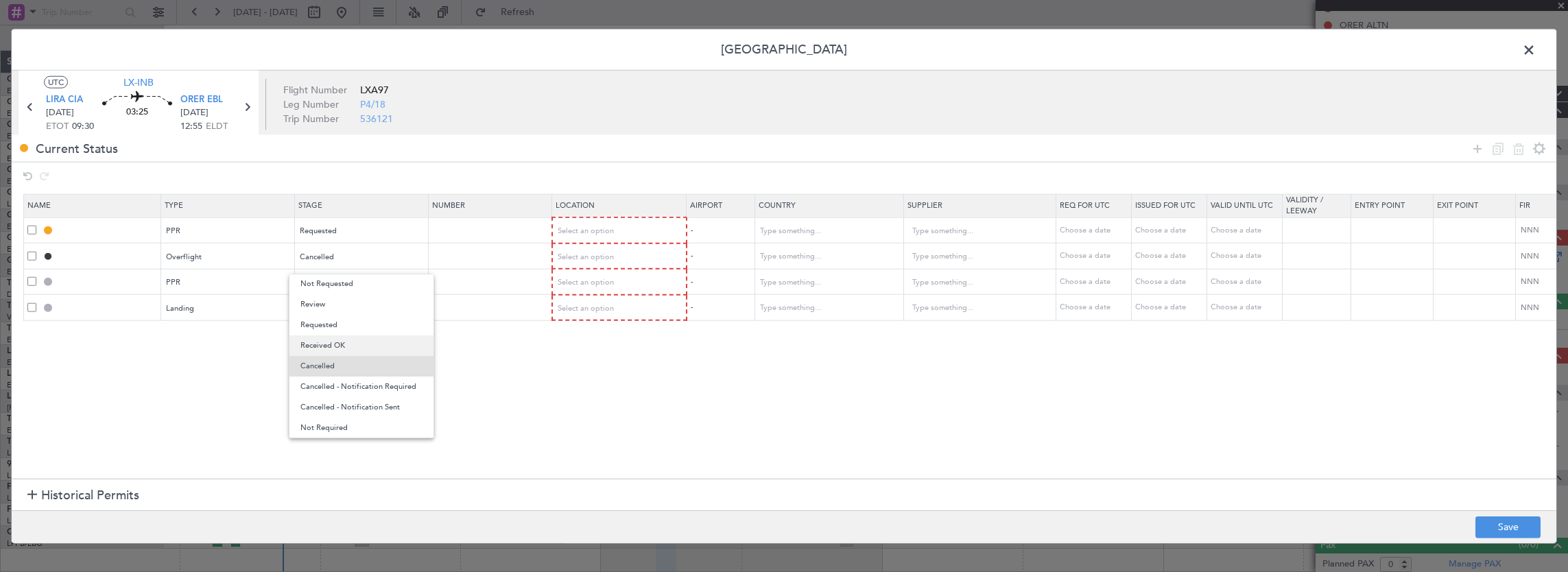
click at [356, 341] on span "Received OK" at bounding box center [362, 345] width 122 height 20
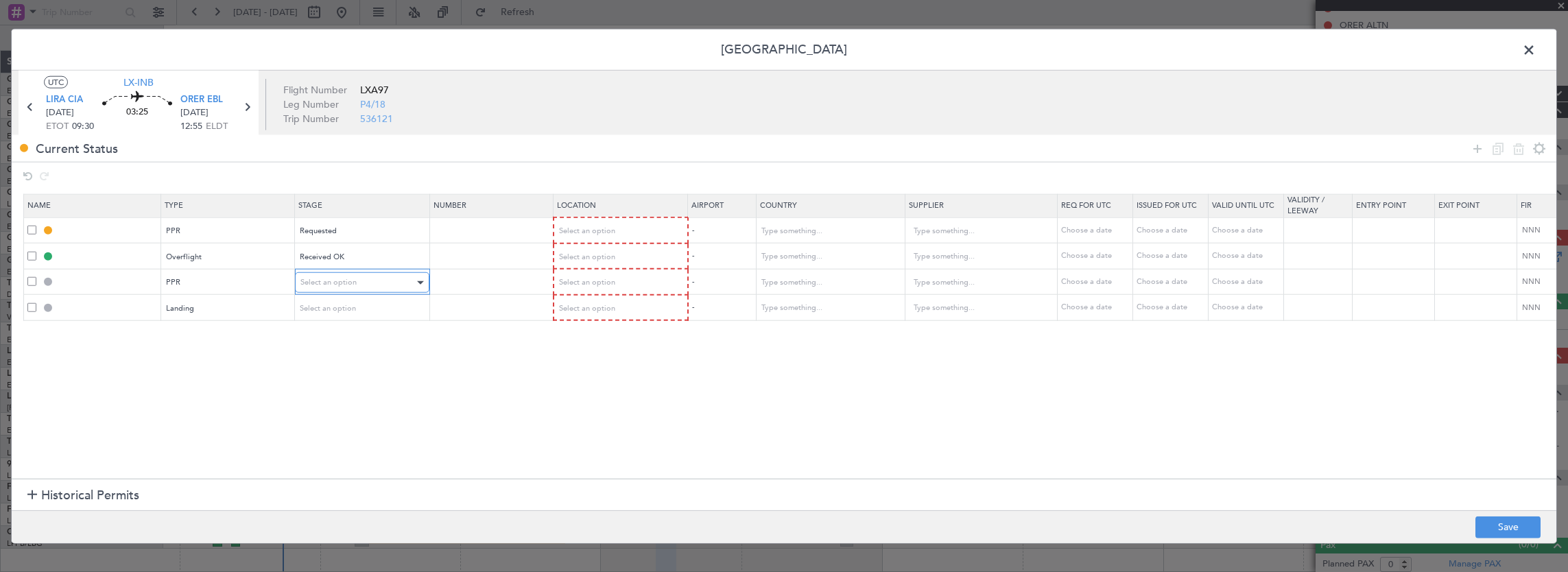
click at [329, 285] on span "Select an option" at bounding box center [329, 283] width 57 height 11
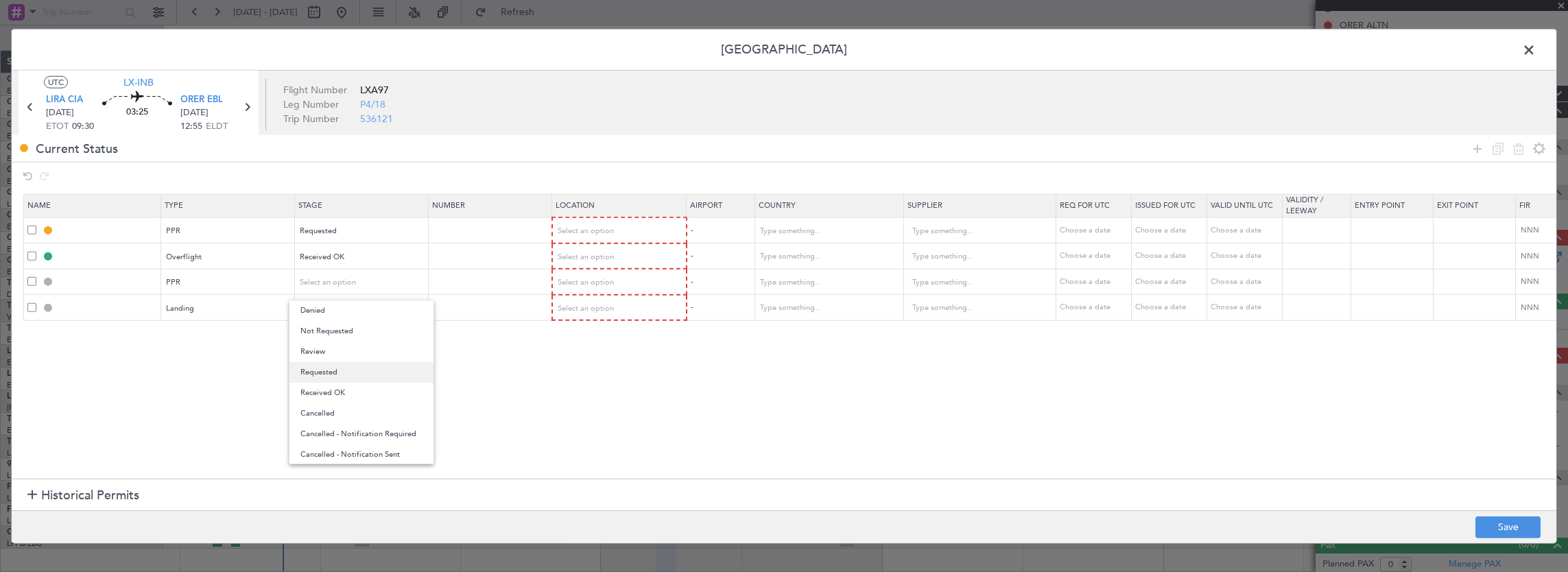
click at [326, 378] on span "Requested" at bounding box center [362, 372] width 122 height 20
click at [335, 318] on mat-form-field "Select an option" at bounding box center [362, 307] width 133 height 25
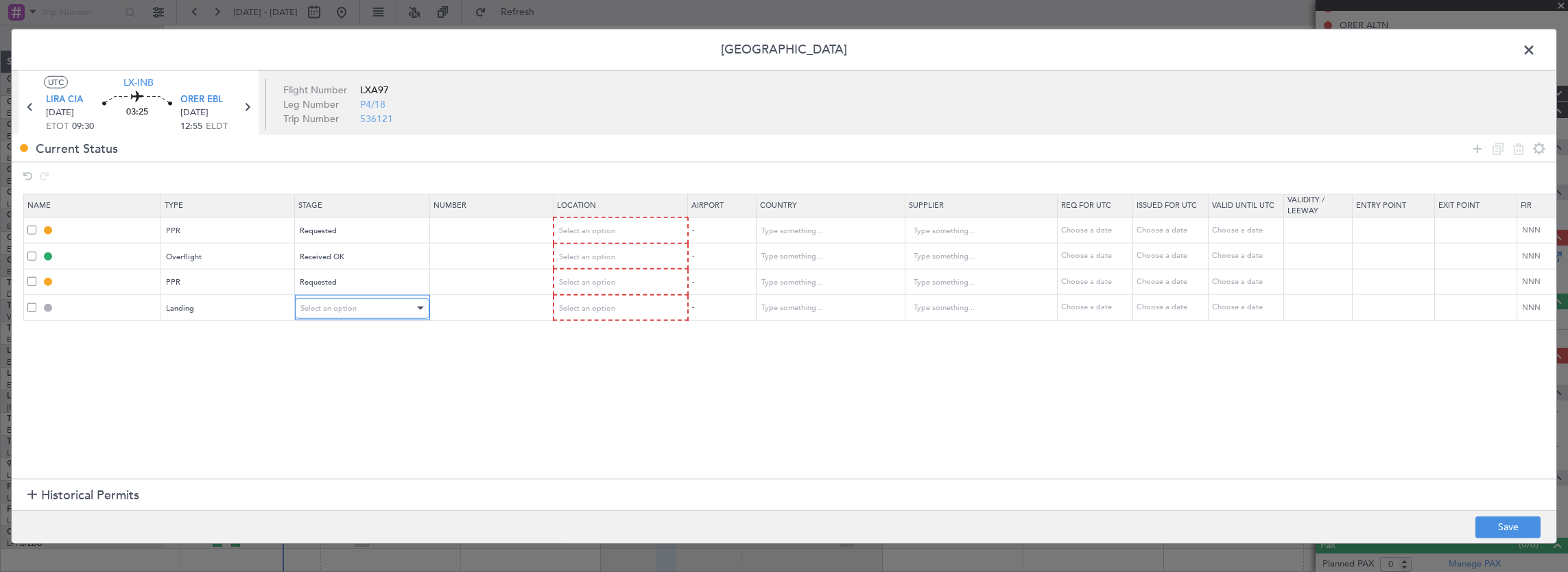
click at [335, 313] on div "Select an option" at bounding box center [357, 307] width 114 height 20
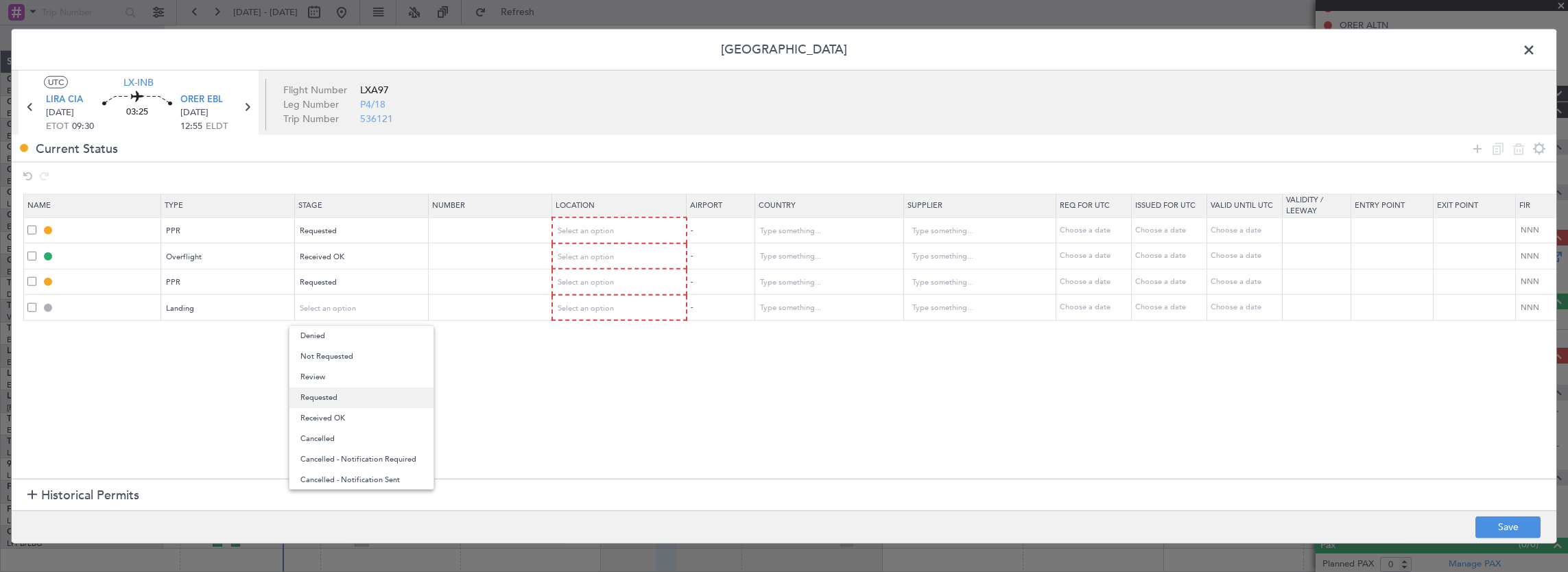
click at [333, 396] on span "Requested" at bounding box center [362, 397] width 122 height 20
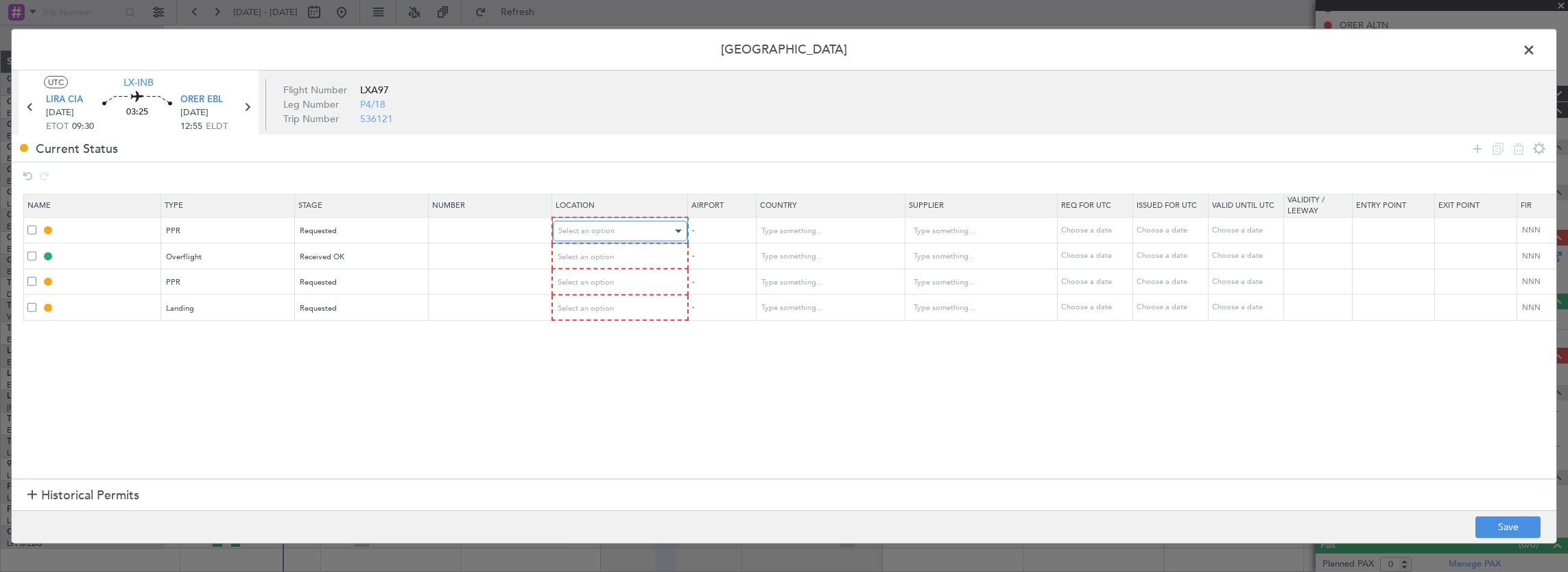
click at [587, 232] on span "Select an option" at bounding box center [586, 231] width 57 height 11
click at [582, 257] on span "Departure" at bounding box center [619, 259] width 122 height 20
click at [582, 257] on span "Select an option" at bounding box center [586, 256] width 57 height 11
drag, startPoint x: 582, startPoint y: 257, endPoint x: 591, endPoint y: 366, distance: 109.4
click at [591, 366] on span "Enroute" at bounding box center [619, 366] width 122 height 20
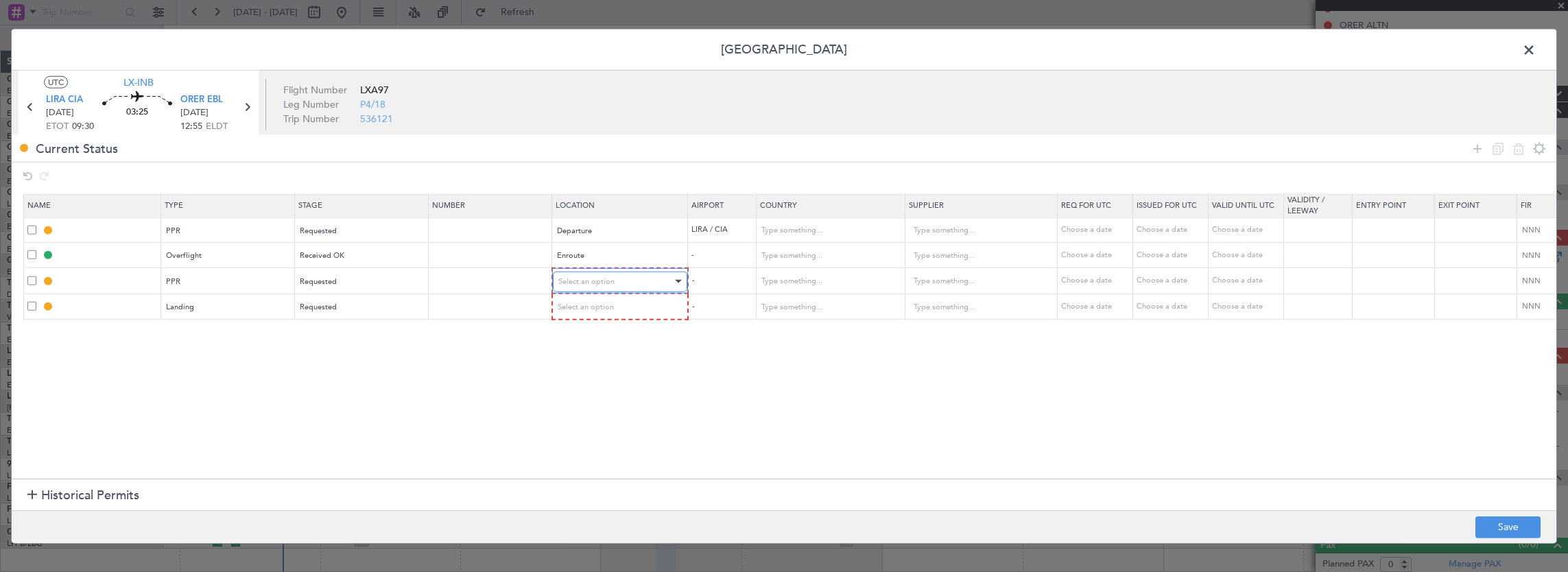
click at [584, 279] on span "Select an option" at bounding box center [586, 281] width 57 height 11
click at [576, 349] on span "Arrival" at bounding box center [619, 350] width 122 height 20
click at [577, 317] on table "Name Type Stage Number Location Airport Country Supplier Req For Utc Issued For…" at bounding box center [899, 257] width 1751 height 126
click at [578, 314] on div "Select an option" at bounding box center [615, 306] width 114 height 20
click at [576, 373] on span "Arrival" at bounding box center [619, 375] width 122 height 20
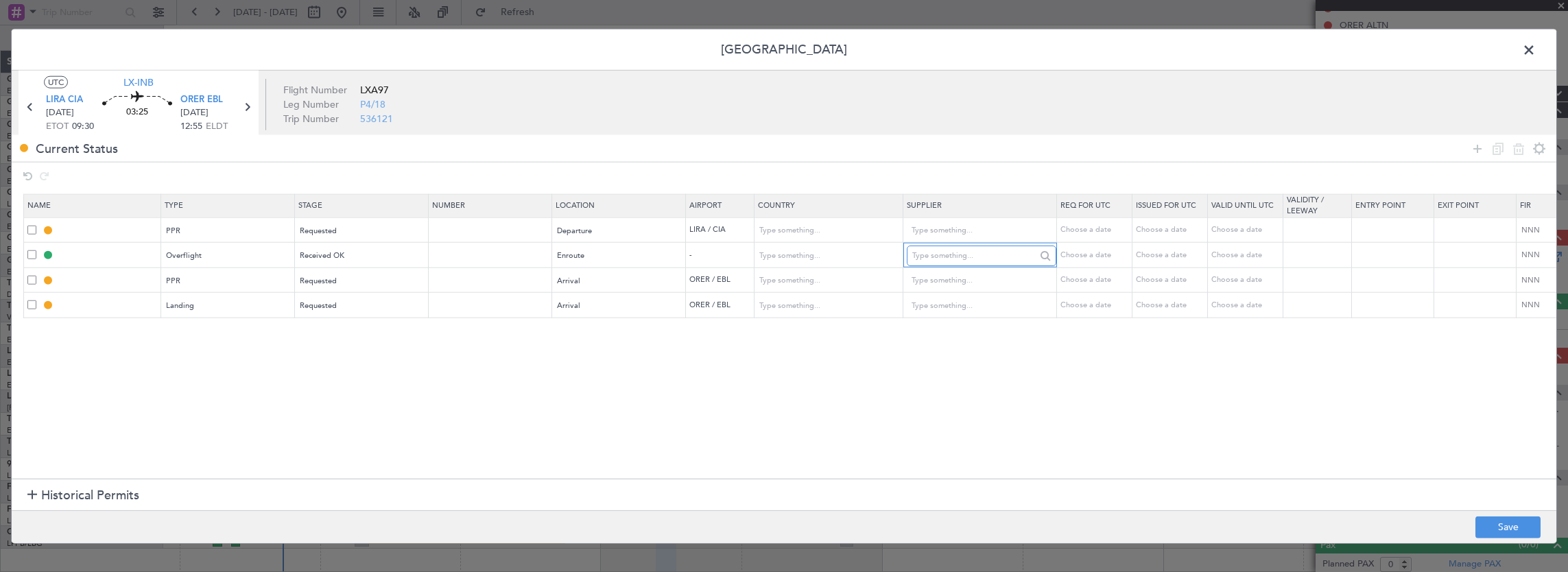
click at [946, 258] on input "text" at bounding box center [974, 255] width 124 height 20
click at [837, 258] on input "text" at bounding box center [822, 255] width 124 height 20
click at [803, 279] on span "Turkey" at bounding box center [827, 276] width 127 height 20
type input "Turkey"
click at [446, 258] on input "text" at bounding box center [492, 255] width 119 height 11
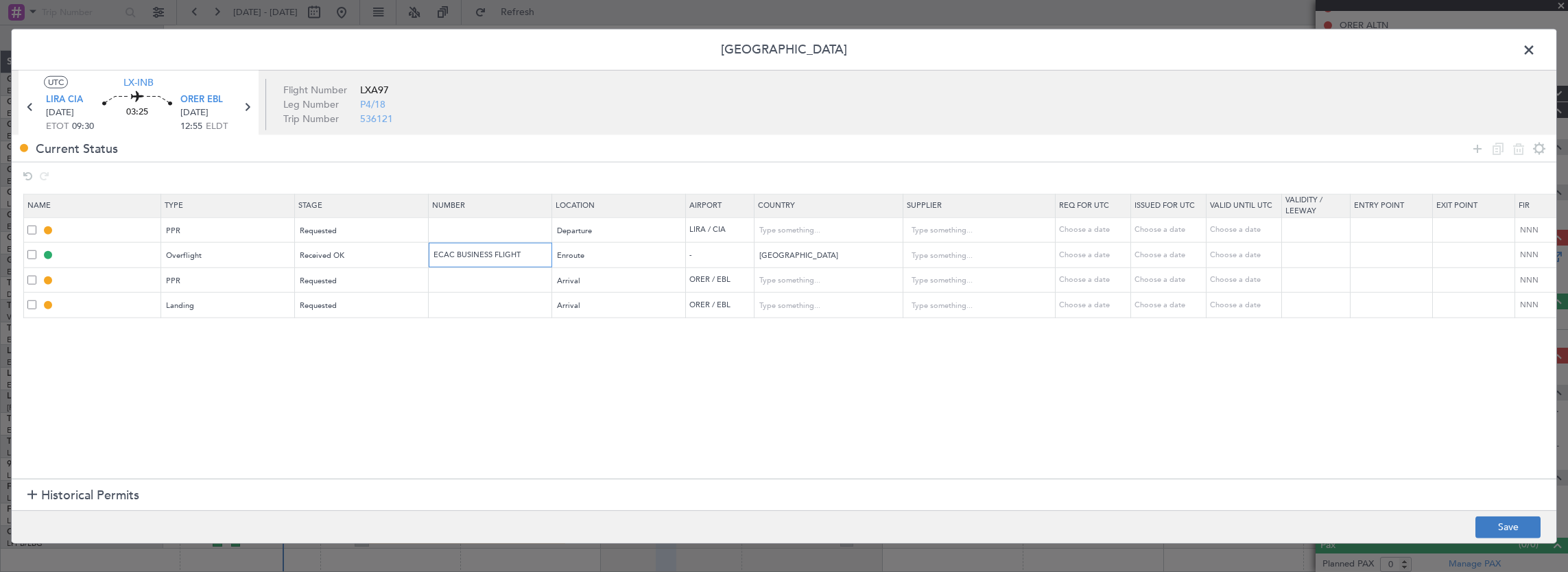
type input "ECAC BUSINESS FLIGHT"
click at [1499, 532] on button "Save" at bounding box center [1508, 527] width 65 height 22
type input "LIRA PPR"
type input "Italy"
type input "NNN"
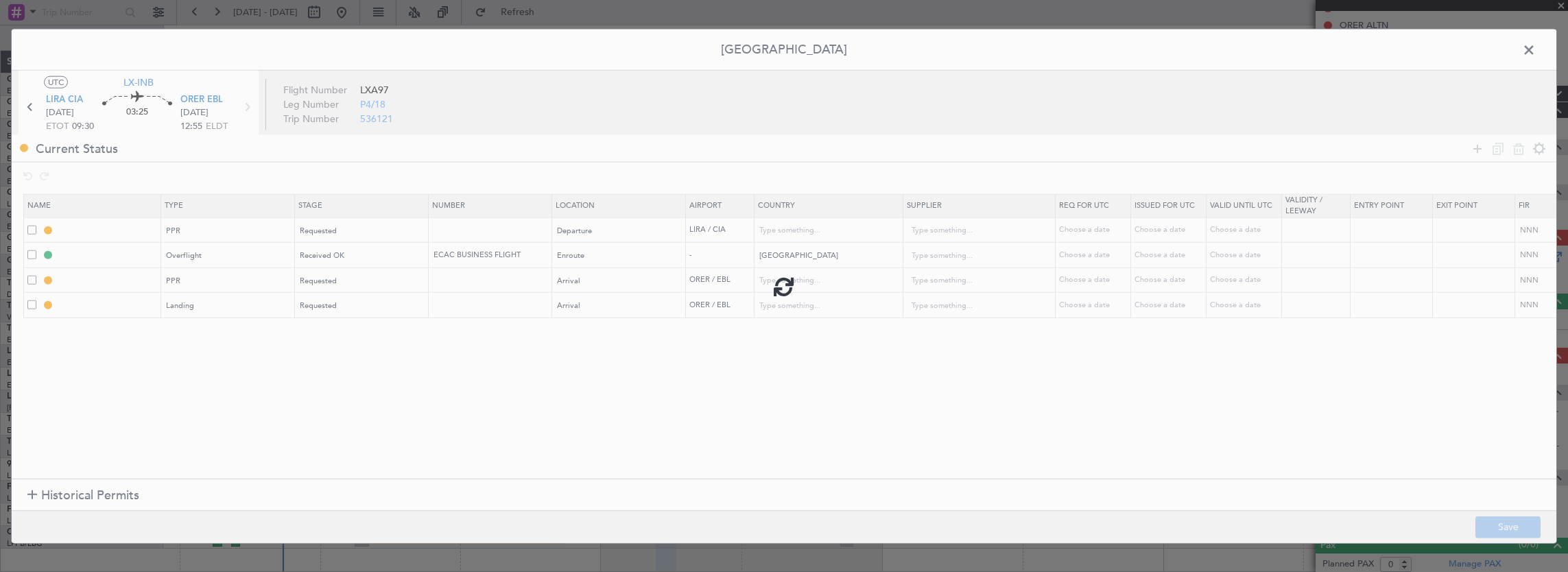
type input "TURKEY OVF"
type input "NNN"
type input "ORER PPR"
type input "Iraq"
type input "NNN"
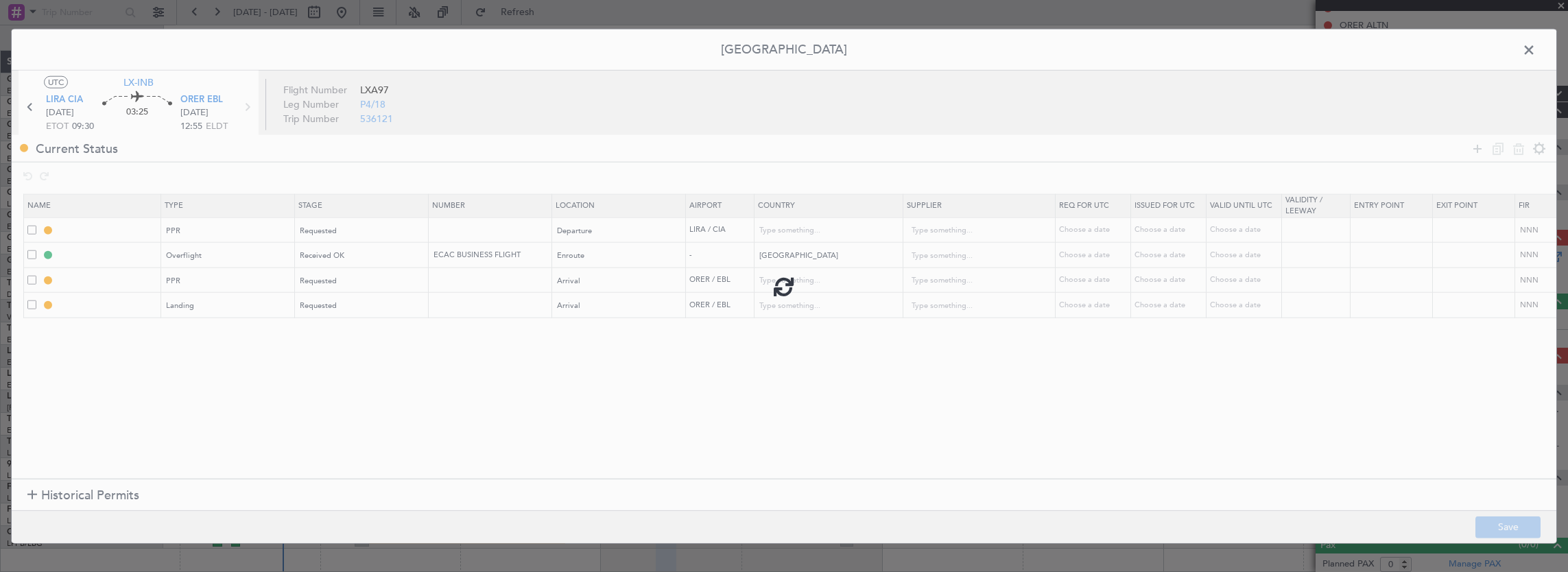
type input "1"
type input "ORER LDG"
type input "Iraq"
type input "NNN"
type input "1"
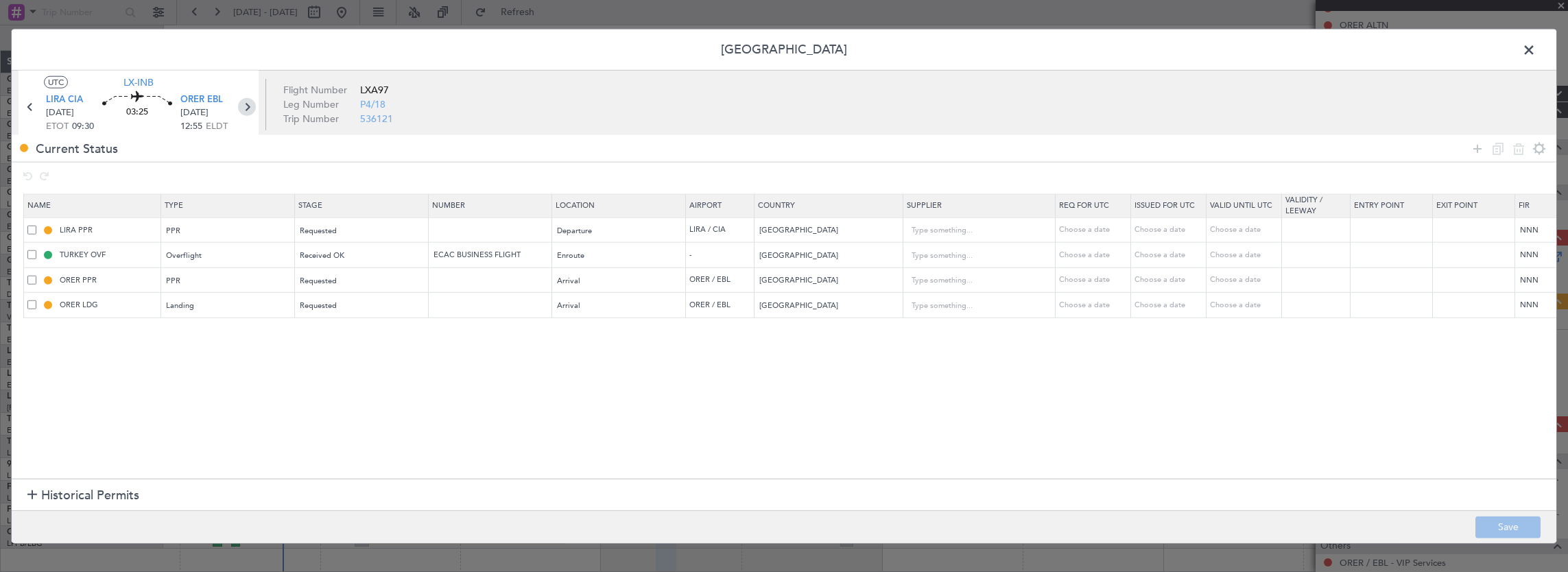
click at [247, 111] on icon at bounding box center [247, 107] width 18 height 18
type input "2"
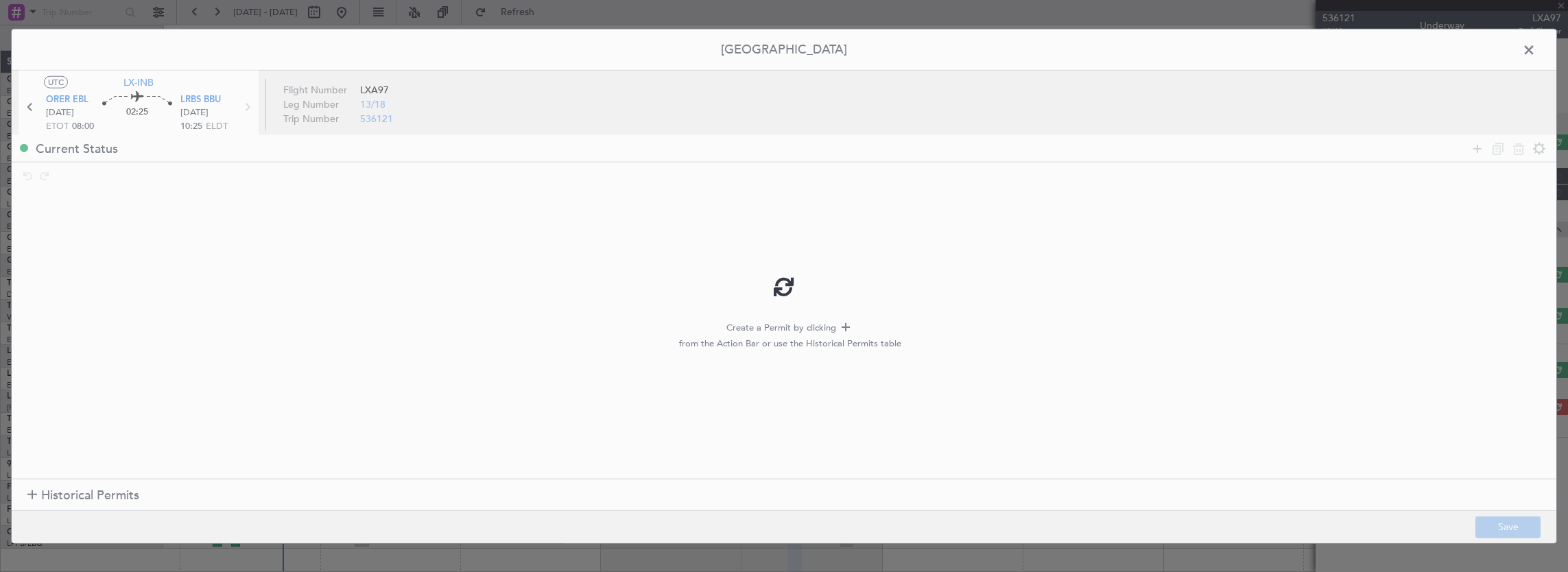
scroll to position [0, 0]
click at [1490, 142] on div at bounding box center [1508, 148] width 82 height 20
click at [1472, 147] on icon at bounding box center [1478, 148] width 17 height 17
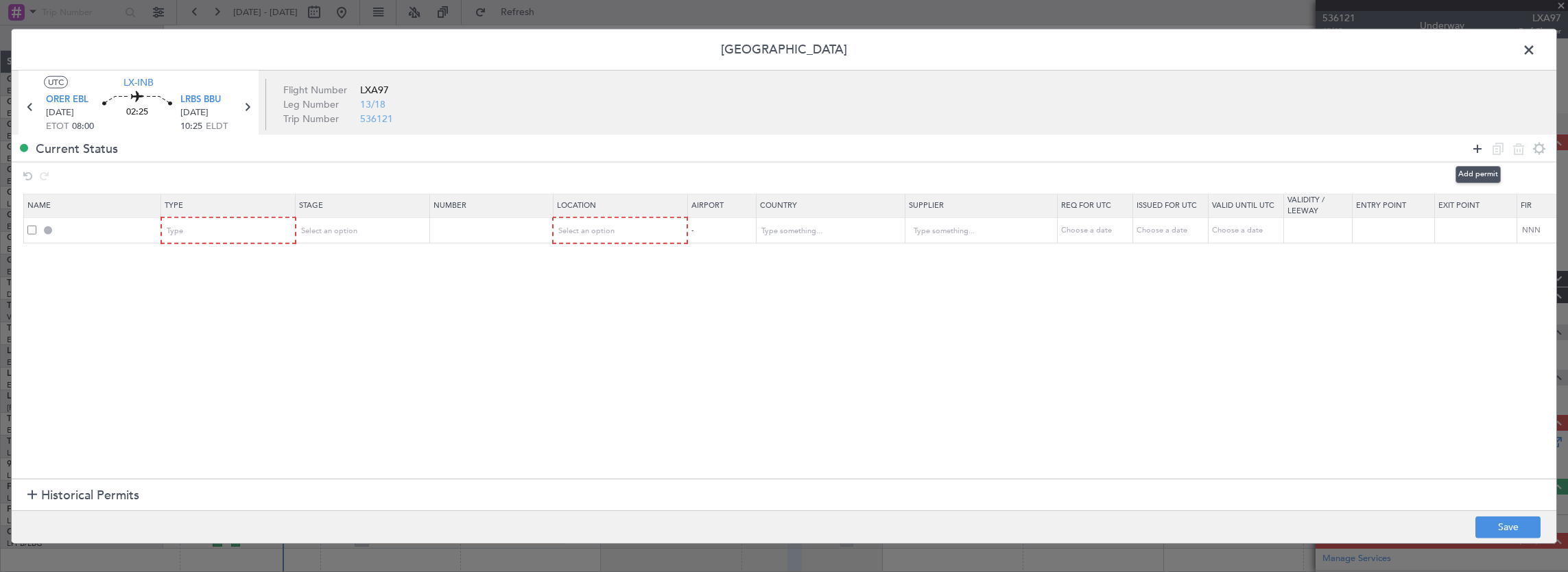
click at [1475, 147] on icon at bounding box center [1478, 148] width 17 height 17
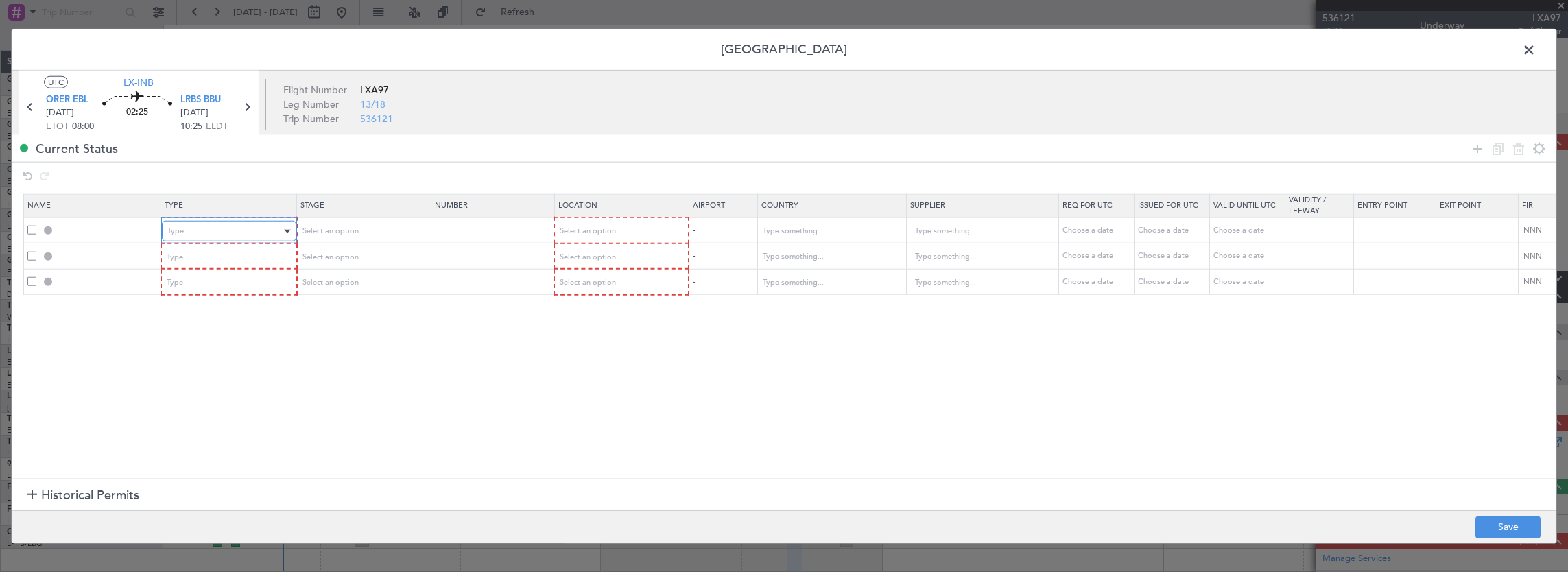
click at [203, 231] on div "Type" at bounding box center [224, 231] width 114 height 20
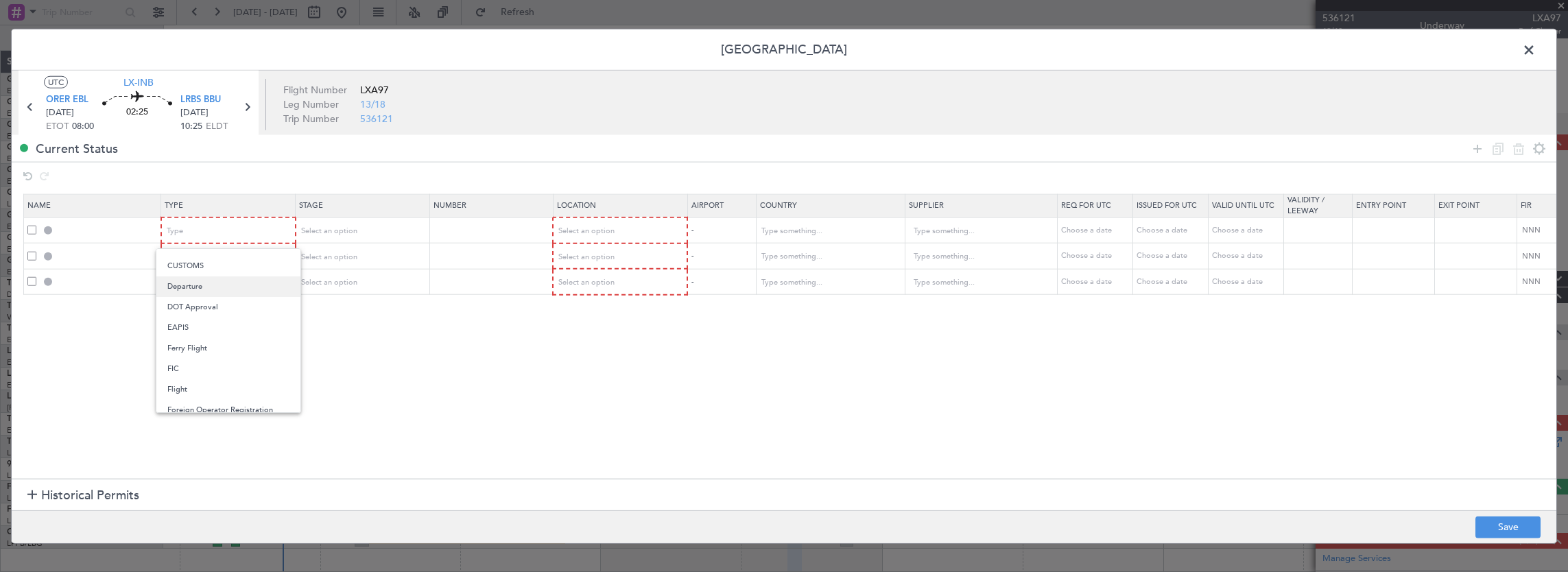
click at [206, 291] on span "Departure" at bounding box center [228, 286] width 122 height 20
click at [215, 258] on div "Type" at bounding box center [224, 256] width 114 height 20
click at [204, 394] on span "PPR" at bounding box center [228, 394] width 122 height 20
click at [236, 287] on div "Type" at bounding box center [224, 282] width 114 height 20
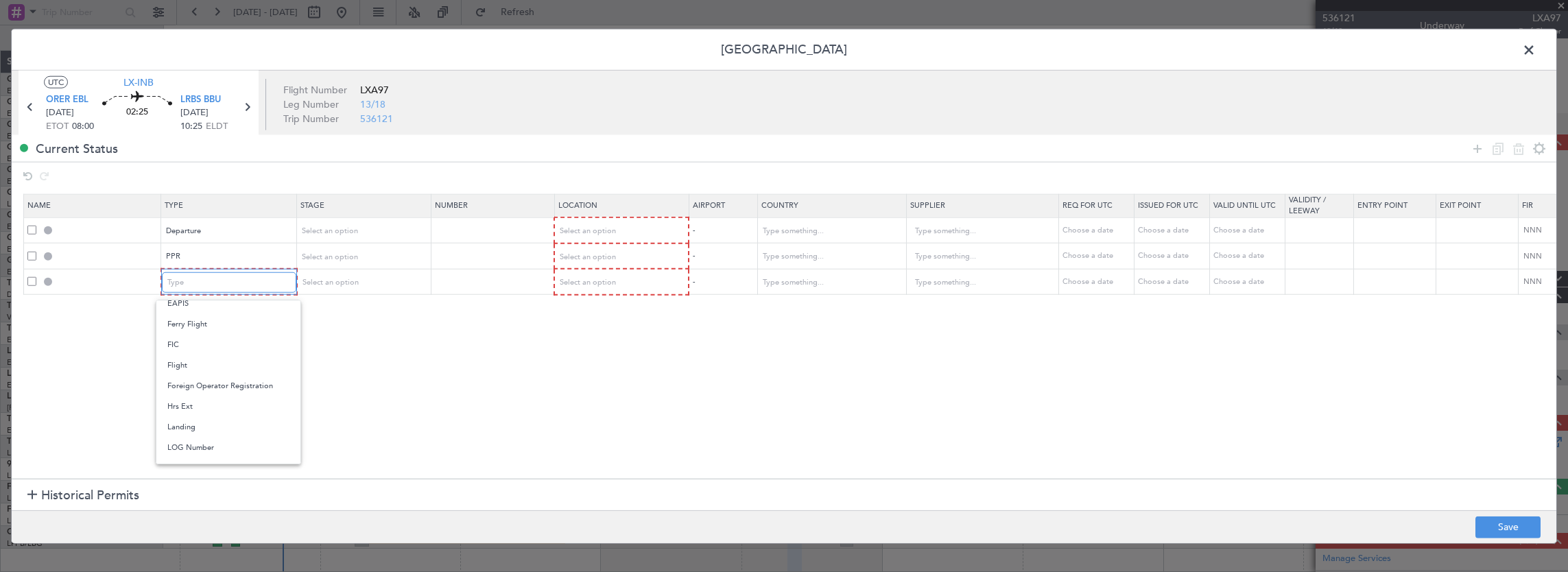
scroll to position [274, 0]
click at [214, 403] on span "Overflight" at bounding box center [228, 406] width 122 height 20
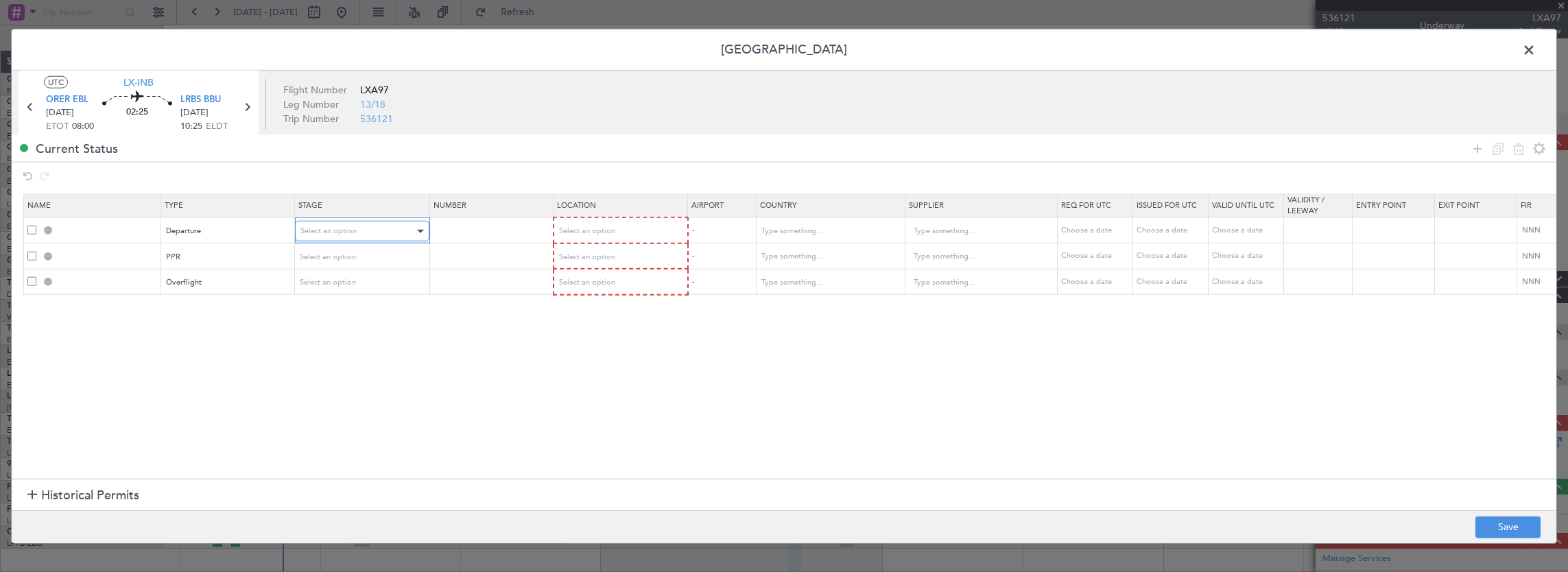
click at [307, 240] on div "Select an option" at bounding box center [357, 231] width 114 height 20
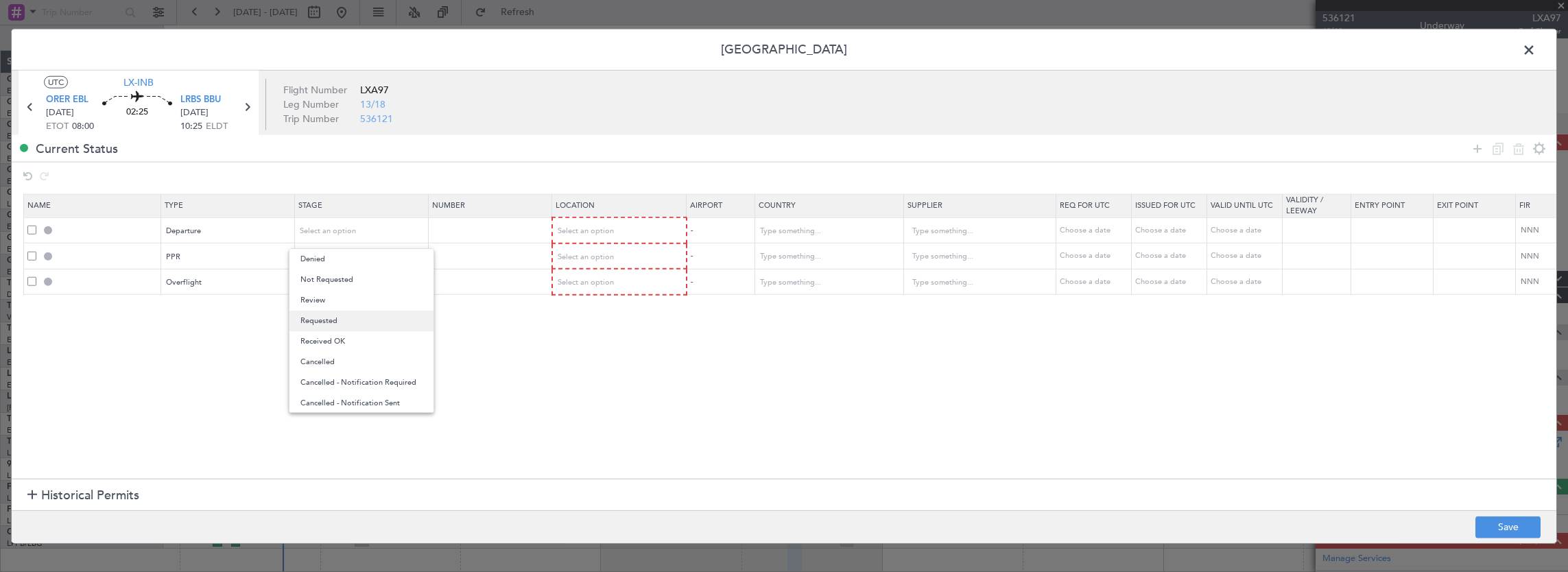
click at [326, 324] on span "Requested" at bounding box center [362, 320] width 122 height 20
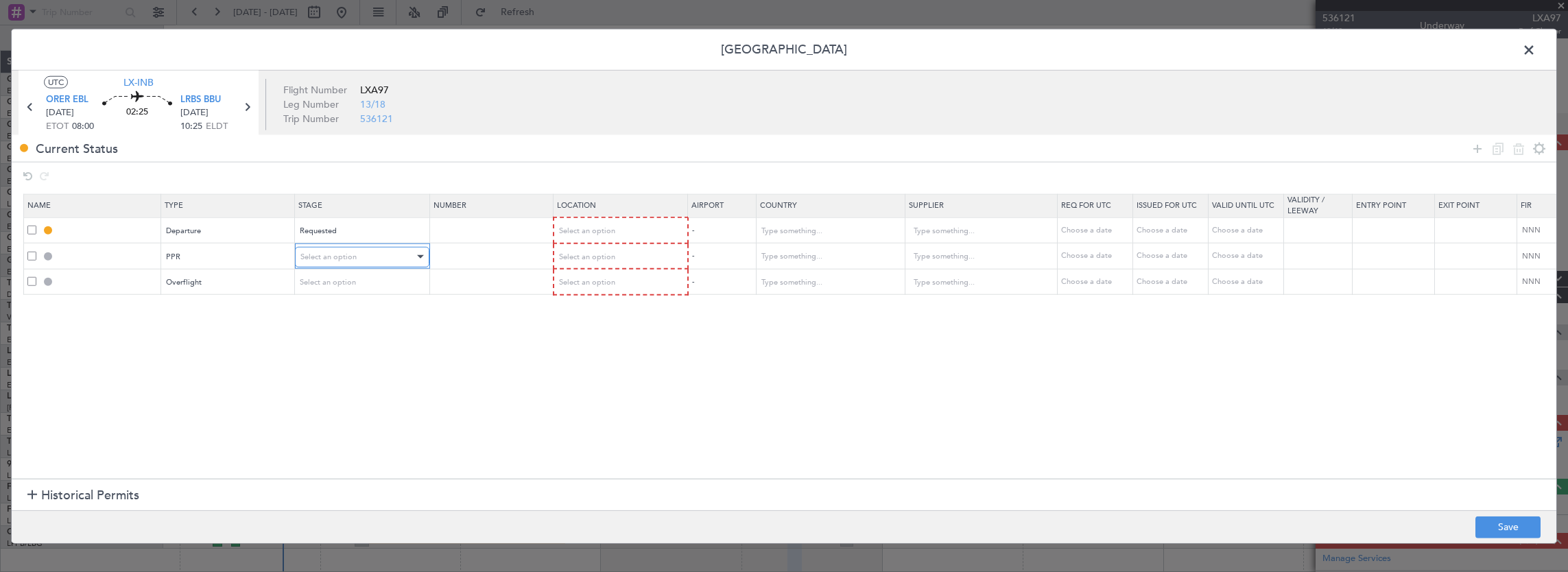
click at [337, 249] on div "Select an option" at bounding box center [357, 256] width 114 height 20
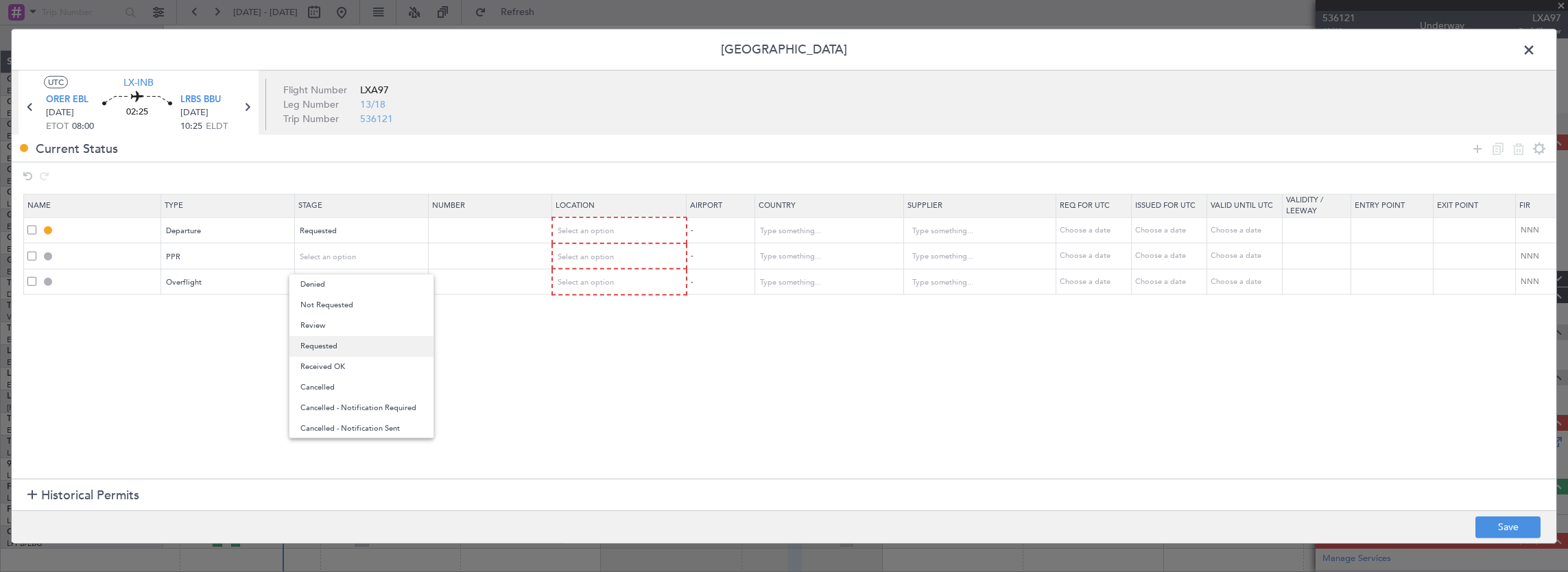
click at [335, 344] on span "Requested" at bounding box center [362, 346] width 122 height 20
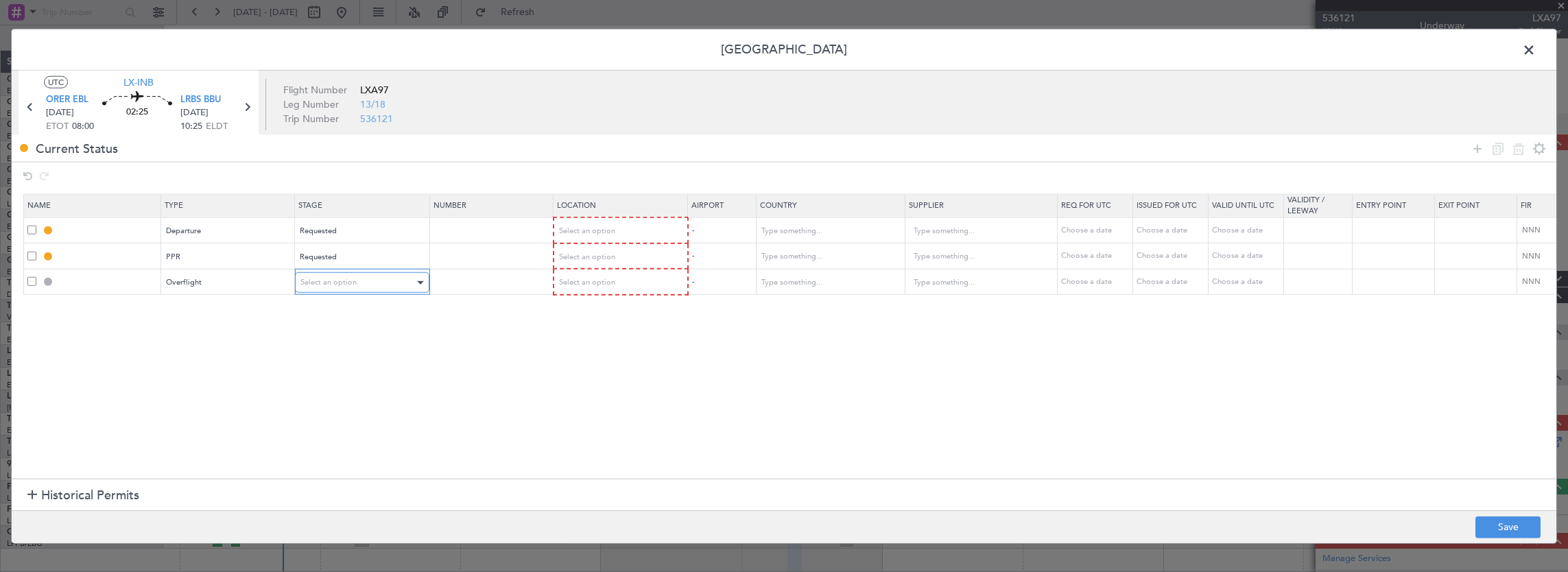
click at [332, 289] on div "Select an option" at bounding box center [357, 282] width 114 height 20
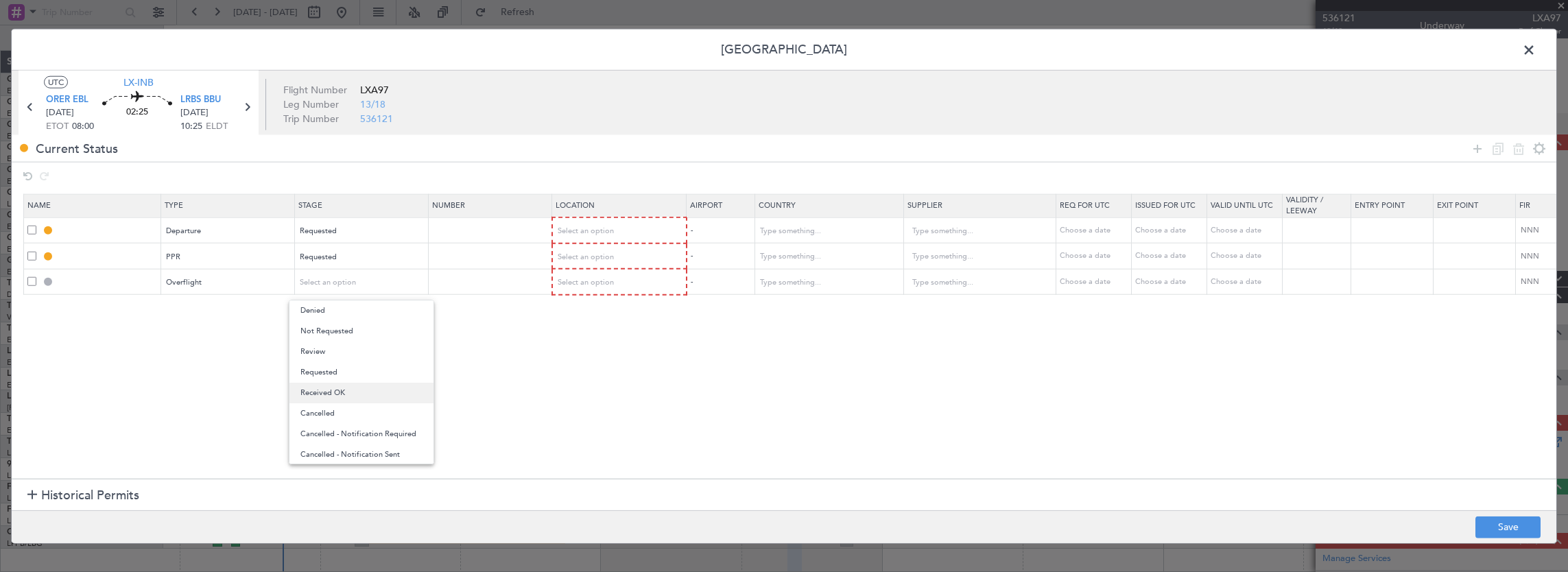
click at [339, 387] on span "Received OK" at bounding box center [362, 393] width 122 height 20
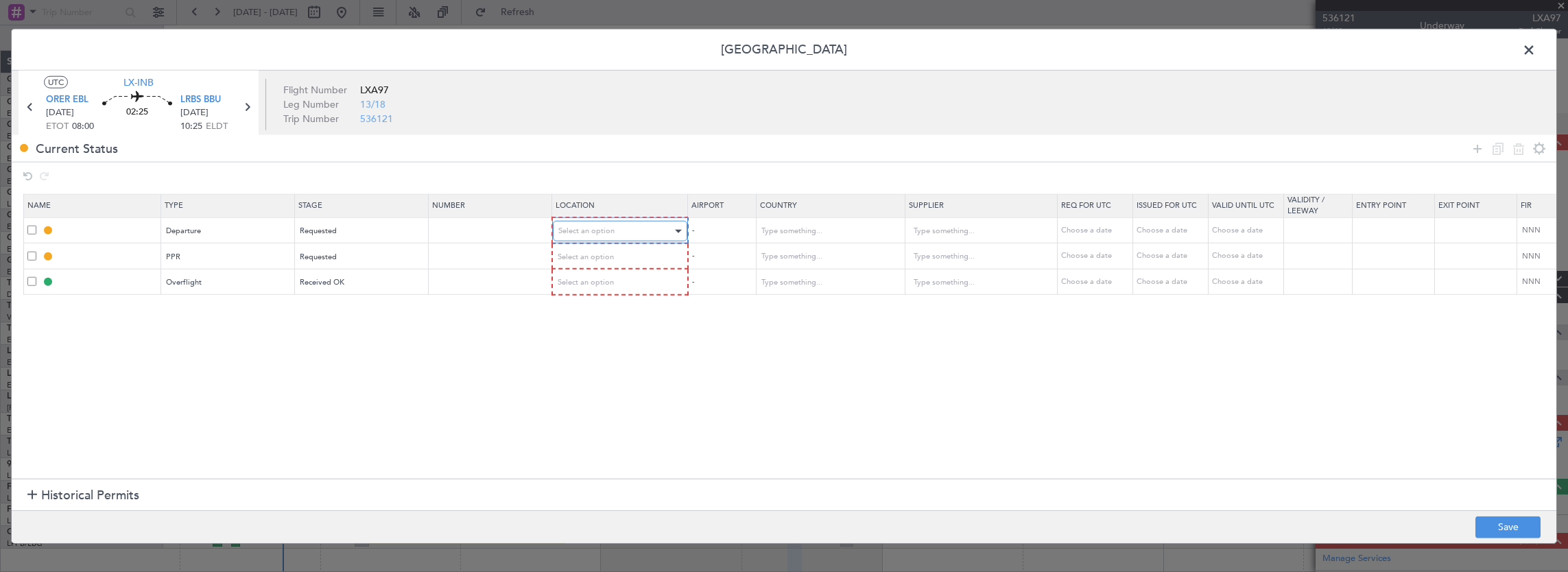
click at [595, 237] on div "Select an option" at bounding box center [615, 231] width 114 height 20
click at [592, 255] on span "Departure" at bounding box center [619, 259] width 122 height 20
click at [591, 255] on span "Select an option" at bounding box center [586, 256] width 57 height 11
drag, startPoint x: 591, startPoint y: 255, endPoint x: 586, endPoint y: 284, distance: 29.4
click at [586, 284] on span "Departure" at bounding box center [619, 284] width 122 height 20
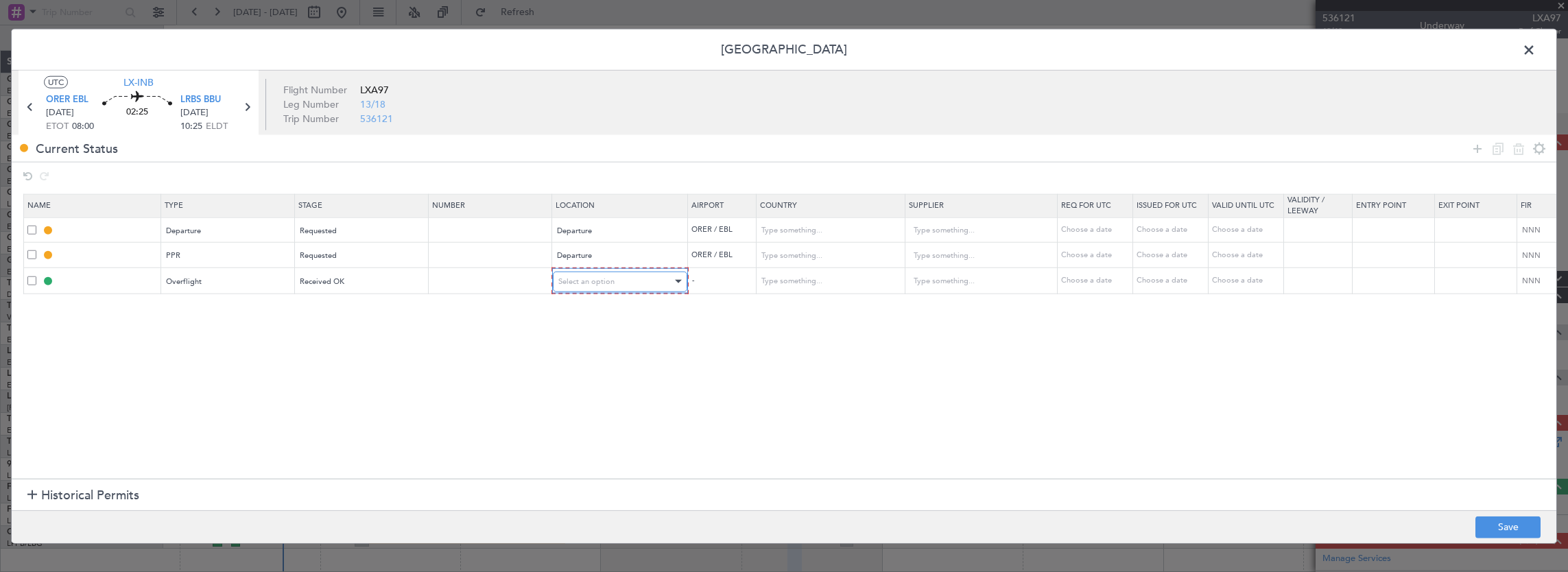
click at [586, 287] on div "Select an option" at bounding box center [615, 281] width 114 height 20
click at [585, 391] on span "Enroute" at bounding box center [619, 391] width 122 height 20
click at [804, 282] on input "text" at bounding box center [822, 280] width 124 height 20
click at [798, 302] on span "Turkey" at bounding box center [827, 301] width 127 height 20
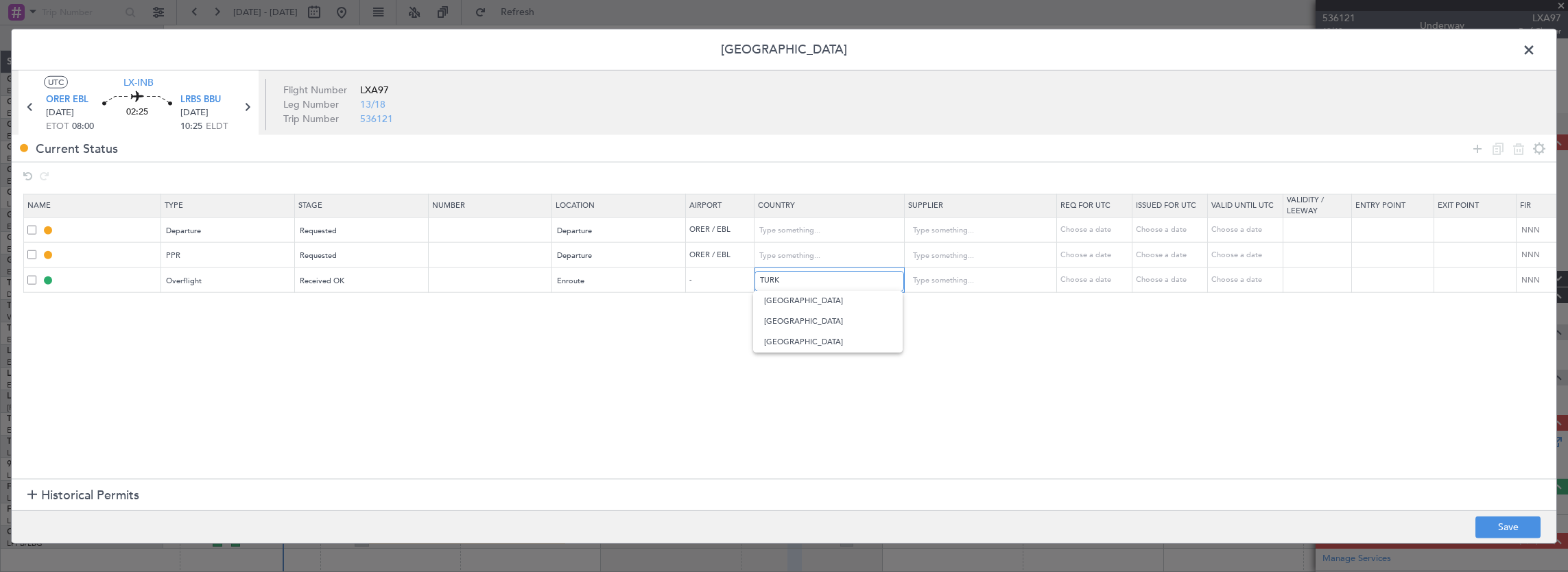
type input "Turkey"
click at [504, 277] on input "text" at bounding box center [492, 280] width 119 height 11
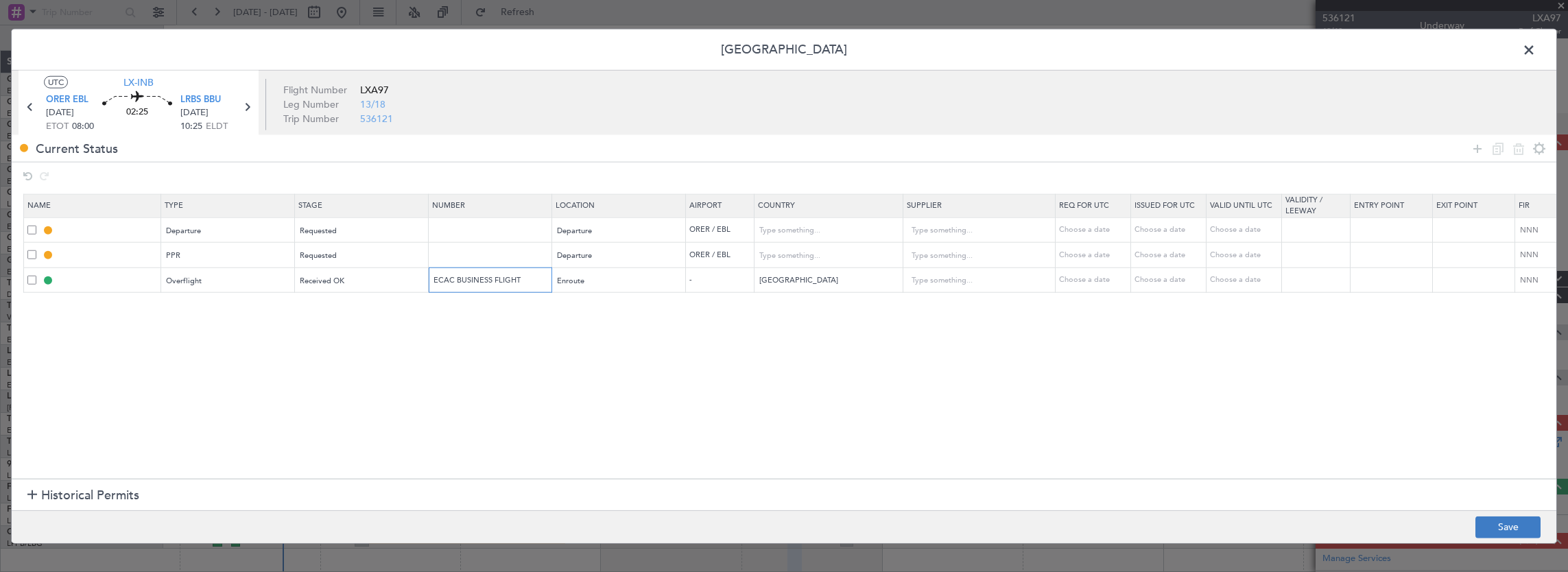
type input "ECAC BUSINESS FLIGHT"
click at [1497, 530] on button "Save" at bounding box center [1508, 527] width 65 height 22
type input "DEPARTURE"
type input "Iraq"
type input "NNN"
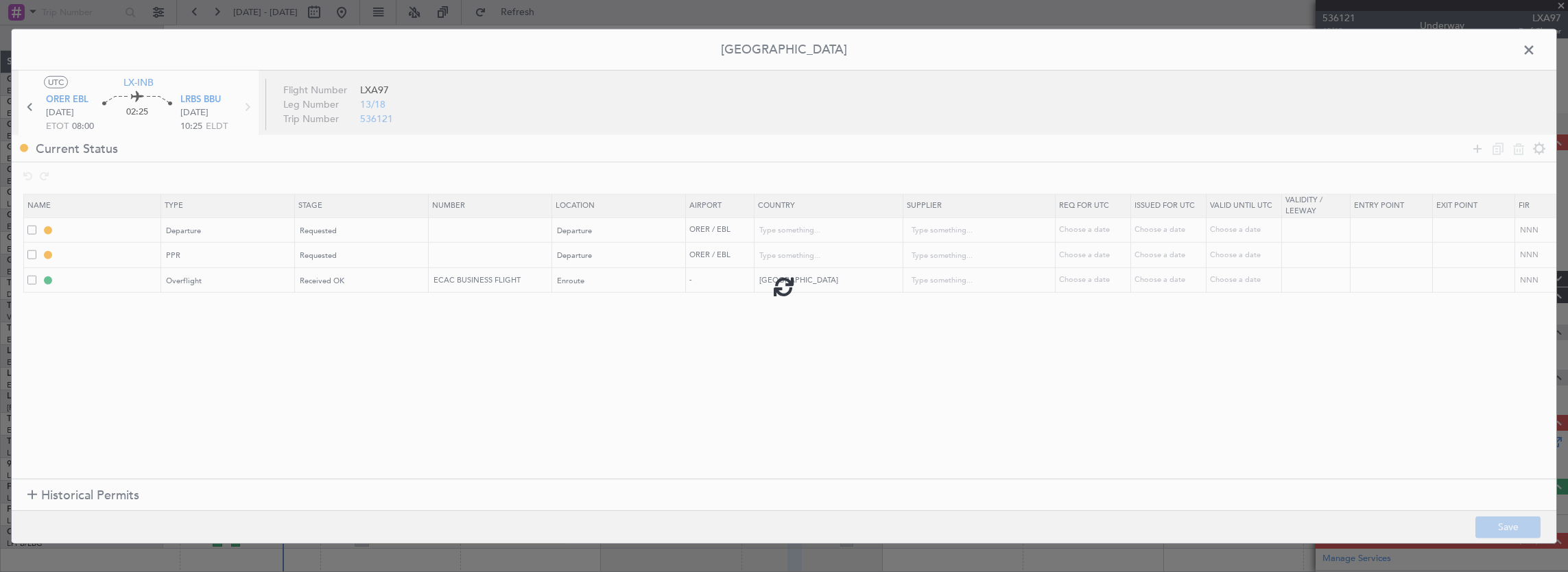
type input "1"
type input "ORER PPR"
type input "Iraq"
type input "NNN"
type input "1"
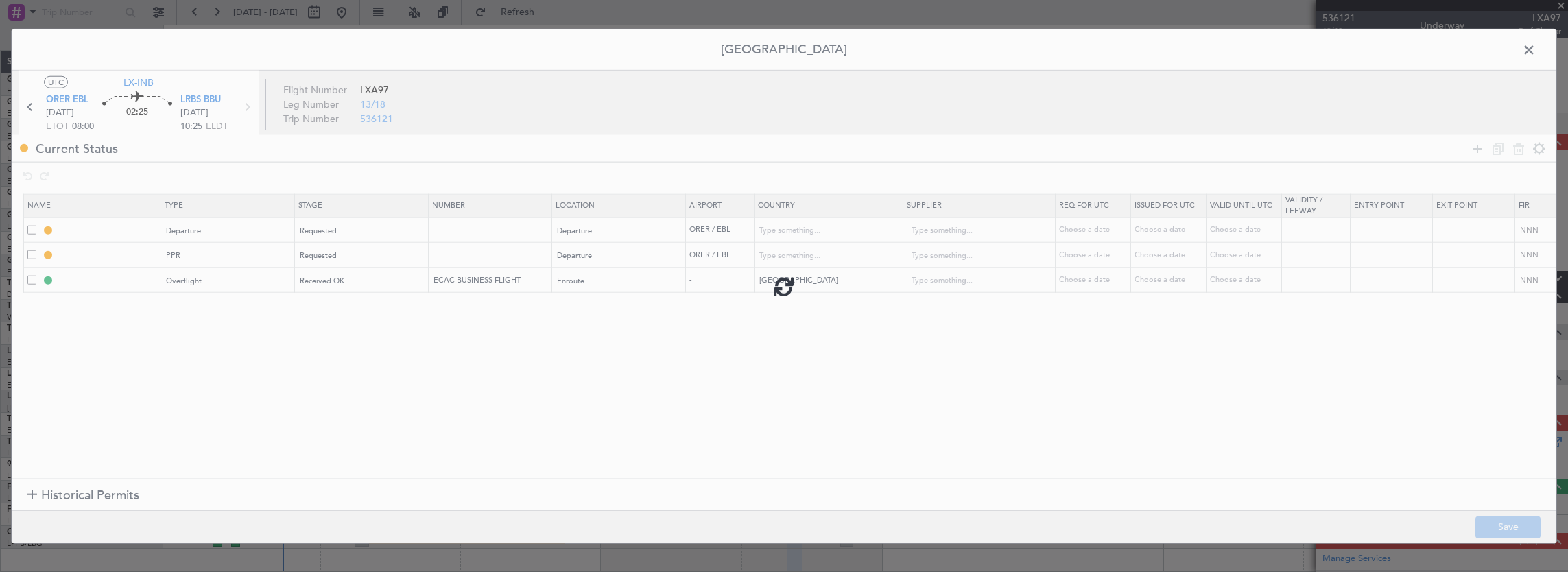
type input "TURKEY OVF"
type input "NNN"
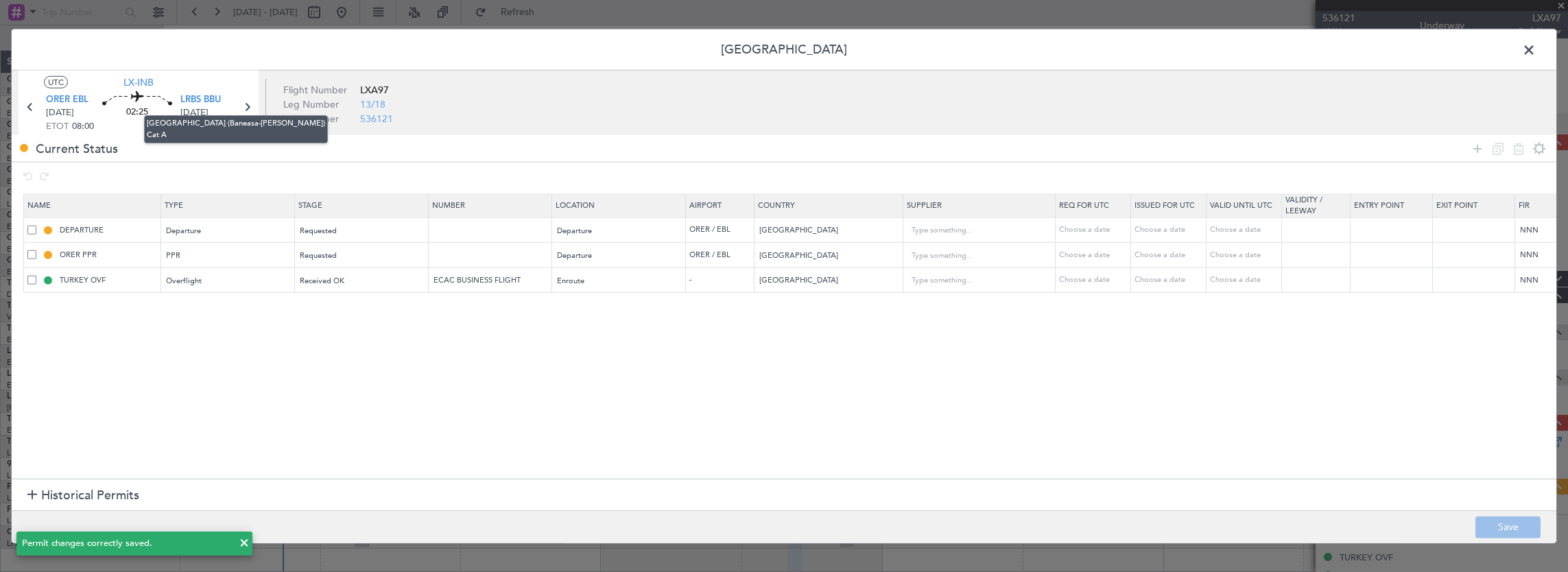
click at [246, 107] on mat-tooltip-component "Bucharest (Baneasa-aurel Vlaicu) Cat A" at bounding box center [236, 129] width 203 height 47
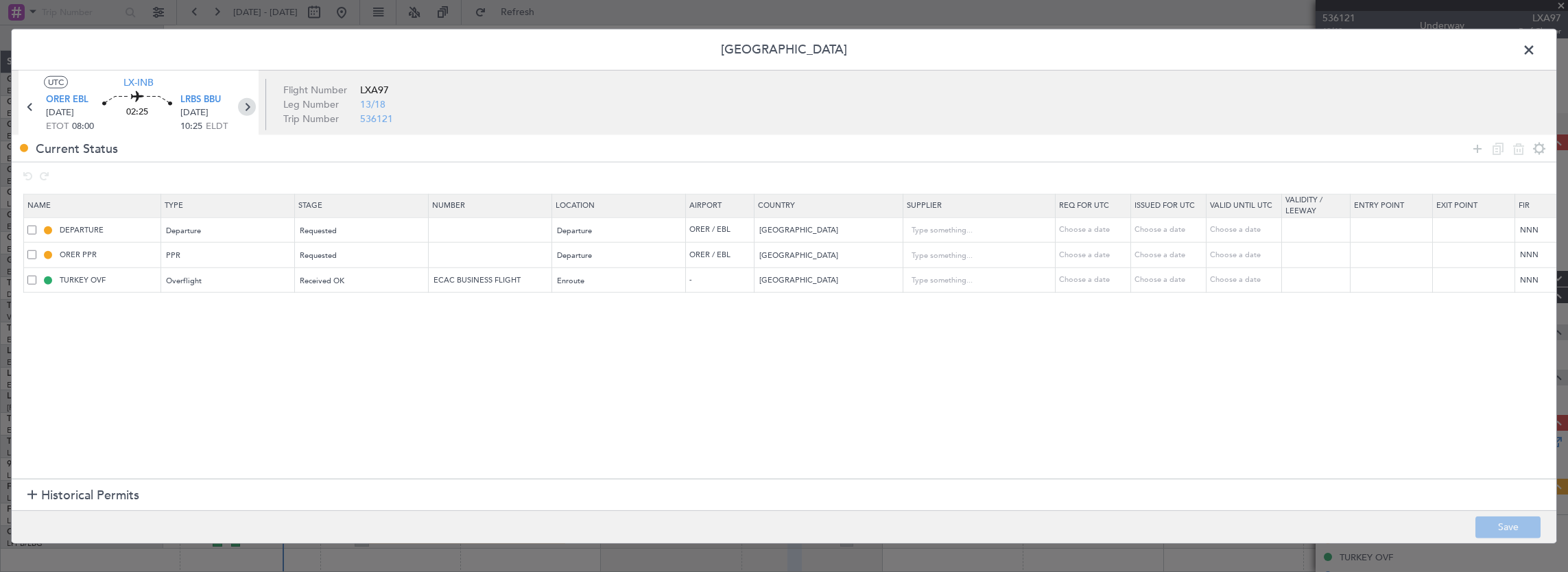
click at [248, 104] on icon at bounding box center [247, 107] width 18 height 18
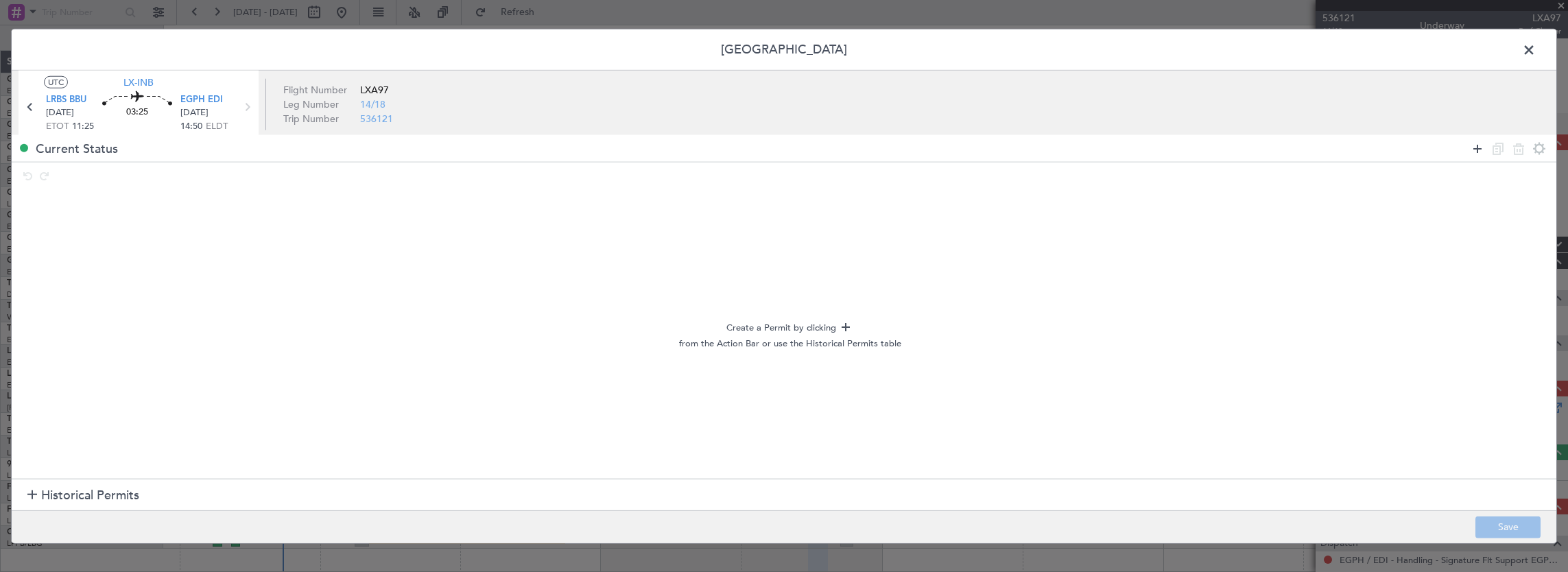
click at [1477, 148] on icon at bounding box center [1478, 148] width 17 height 17
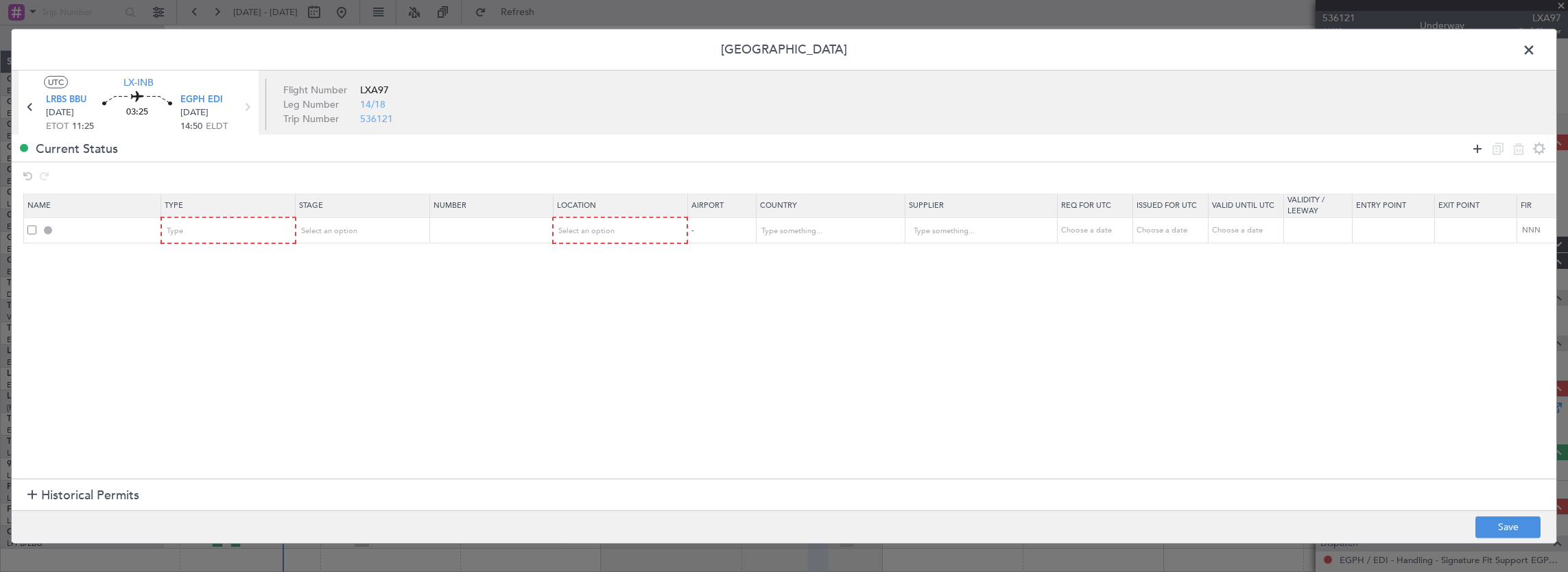
click at [1478, 151] on icon at bounding box center [1478, 148] width 17 height 17
click at [229, 225] on div "Type" at bounding box center [224, 231] width 114 height 20
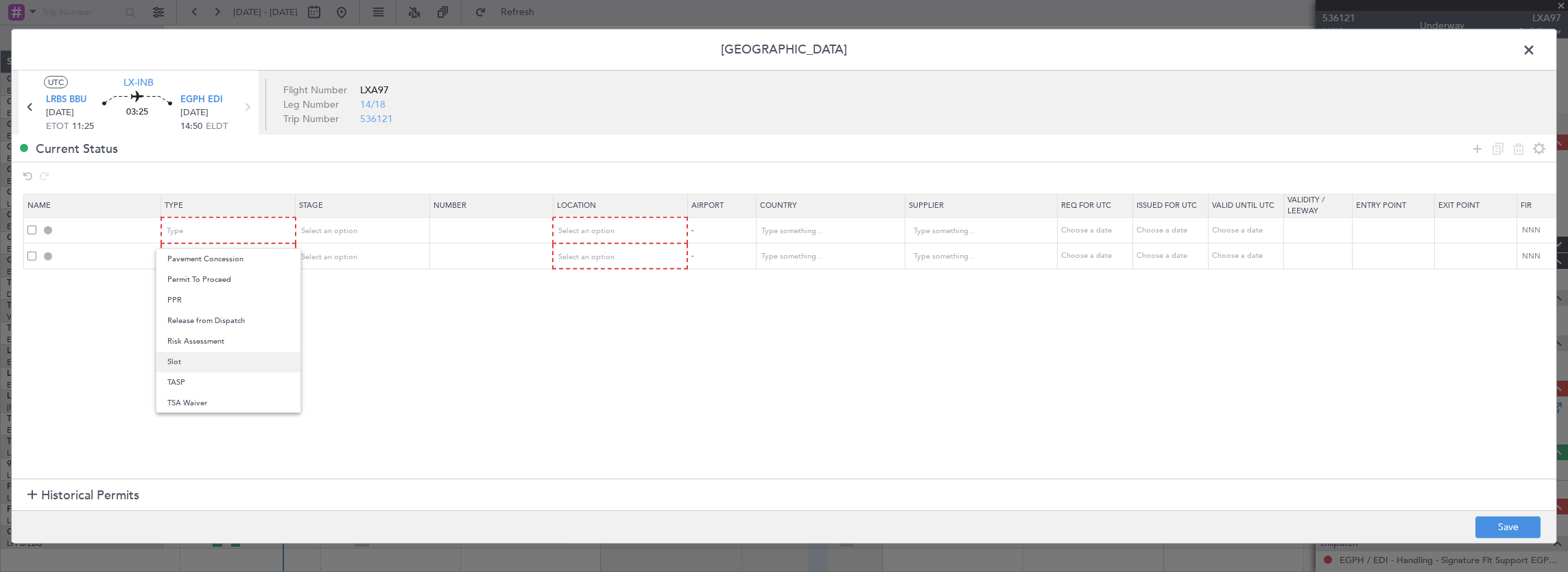
click at [200, 362] on span "Slot" at bounding box center [228, 362] width 122 height 20
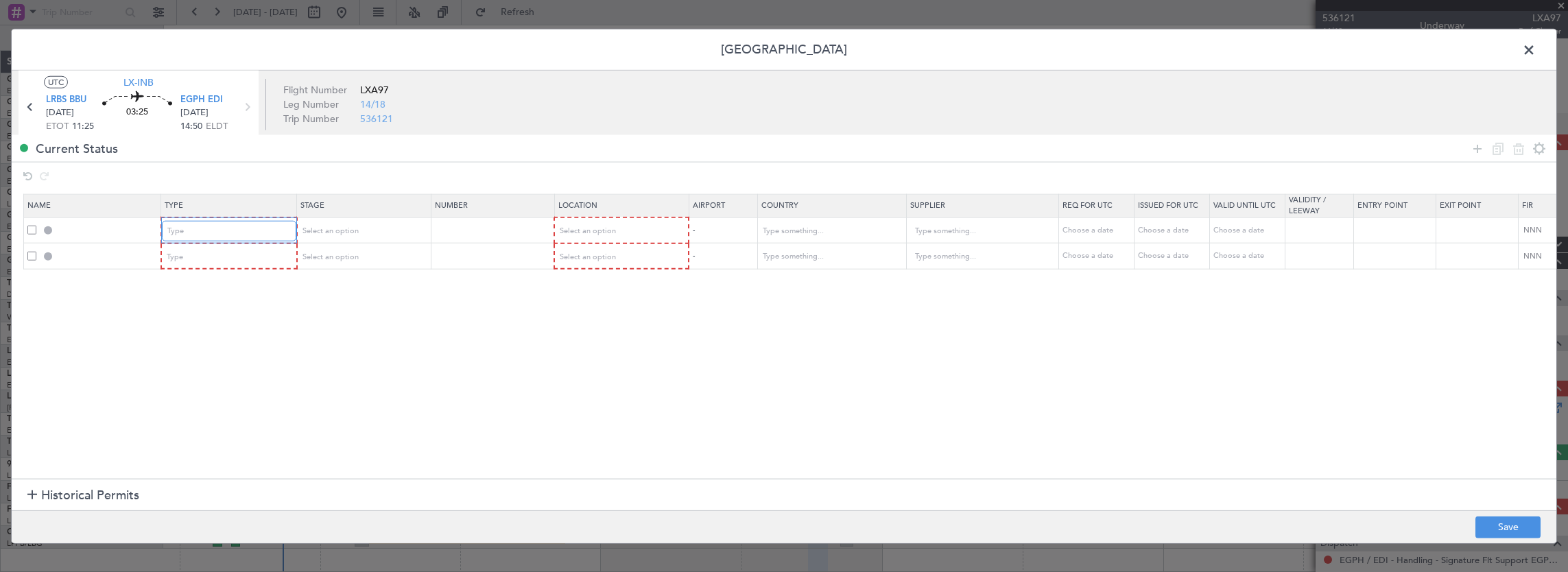
scroll to position [412, 0]
click at [342, 229] on span "Select an option" at bounding box center [329, 231] width 57 height 11
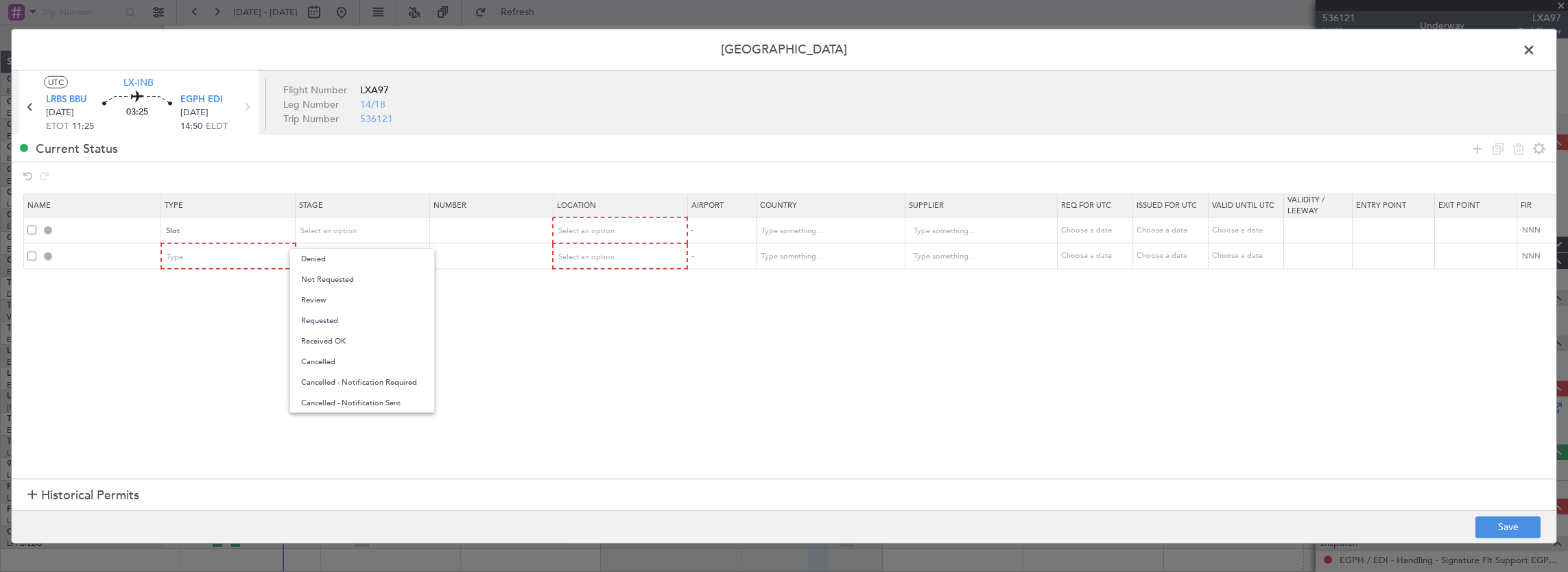
click at [344, 317] on span "Requested" at bounding box center [362, 320] width 122 height 20
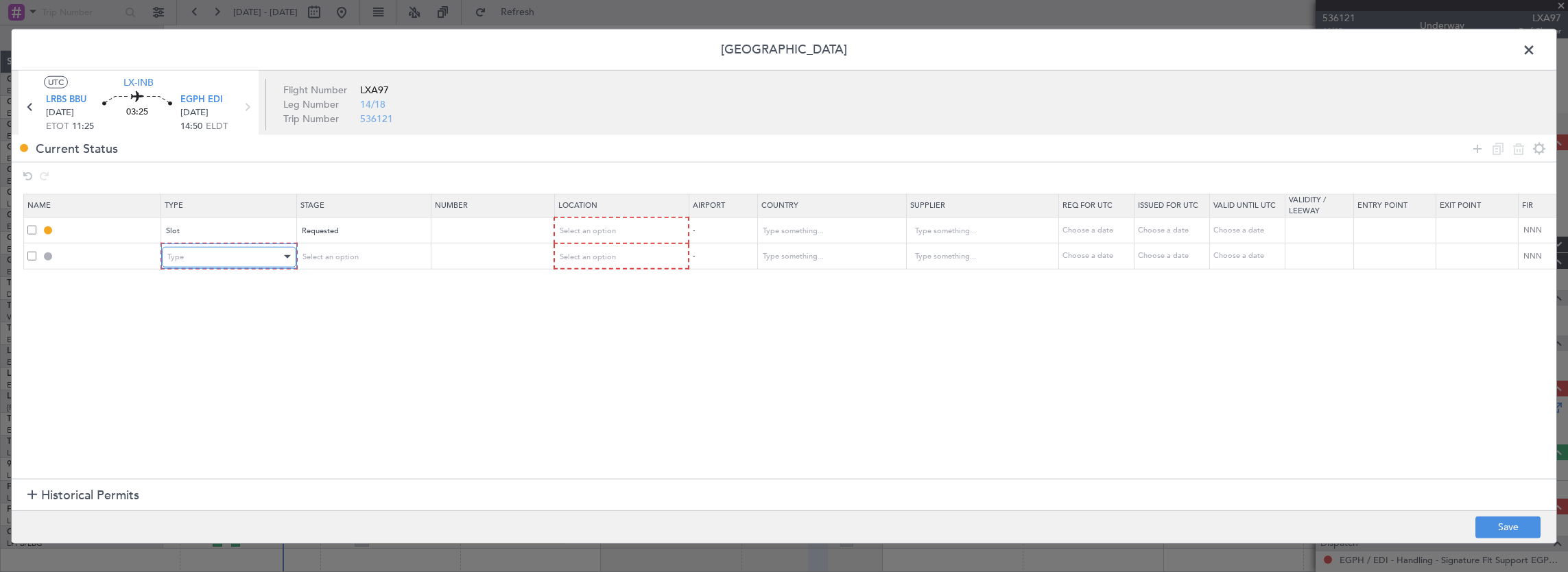
click at [208, 264] on div "Type" at bounding box center [224, 256] width 114 height 20
click at [203, 256] on div at bounding box center [784, 286] width 1568 height 572
click at [253, 237] on div "Slot" at bounding box center [223, 231] width 114 height 20
click at [18, 309] on div at bounding box center [784, 286] width 1568 height 572
click at [194, 268] on table "Name Type Stage Number Location Airport Country Supplier Req For Utc Issued For…" at bounding box center [900, 232] width 1753 height 76
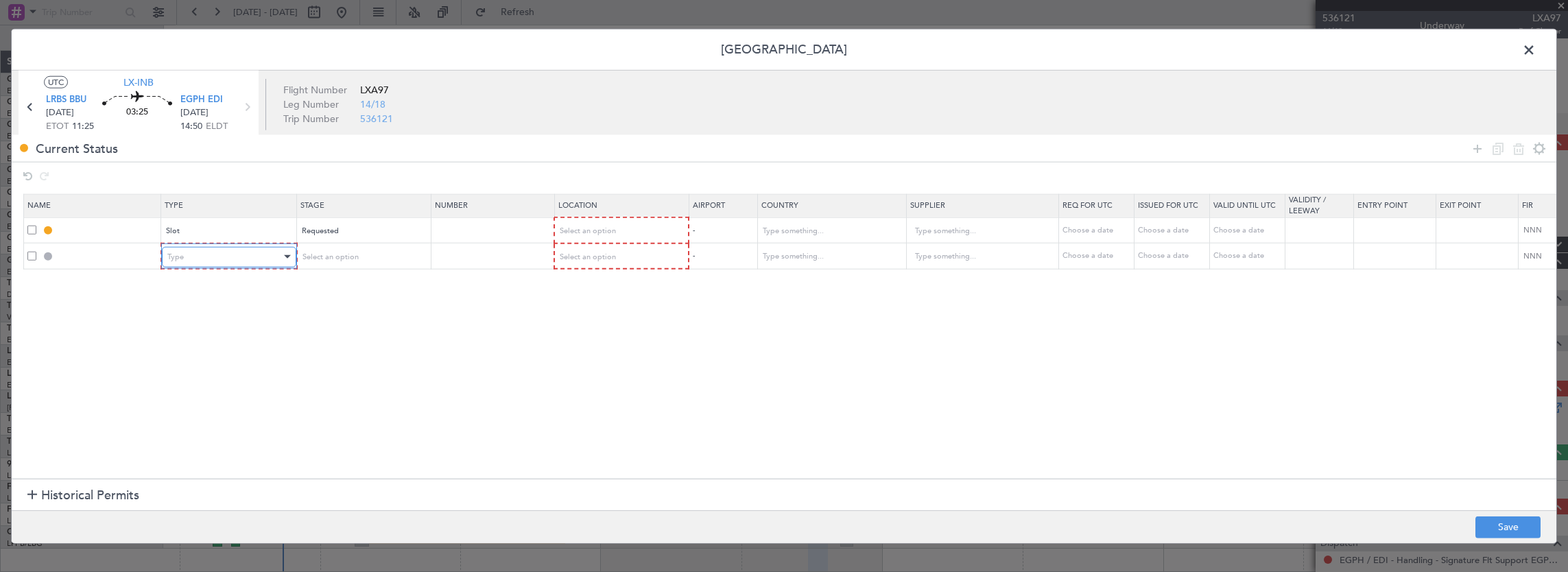
click at [197, 259] on div "Type" at bounding box center [224, 256] width 114 height 20
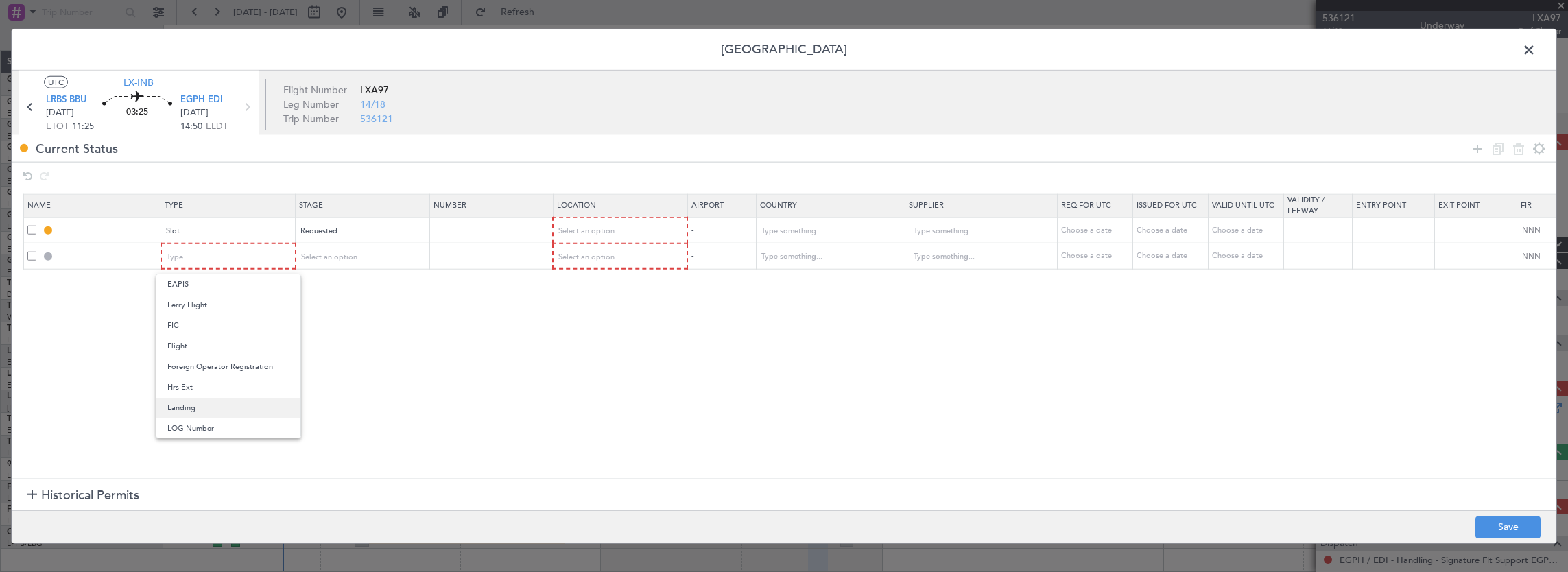
click at [209, 409] on span "Landing" at bounding box center [228, 408] width 122 height 20
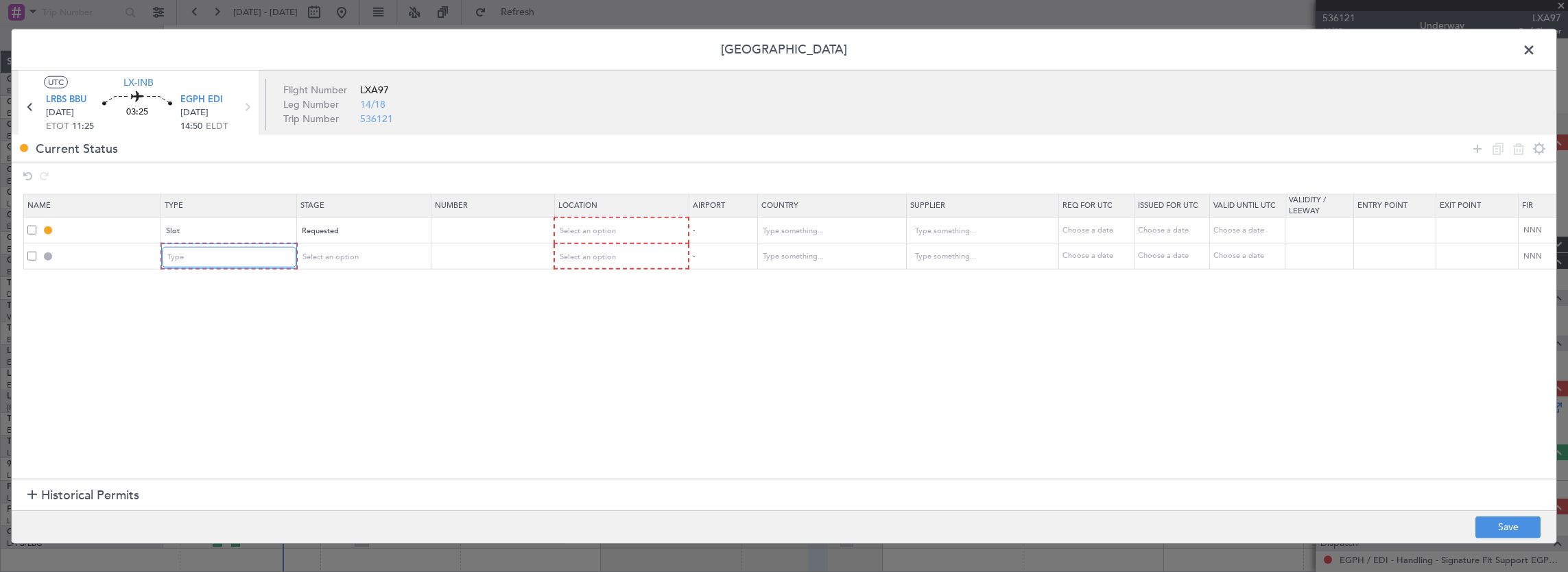
scroll to position [210, 0]
click at [310, 258] on span "Select an option" at bounding box center [329, 256] width 57 height 11
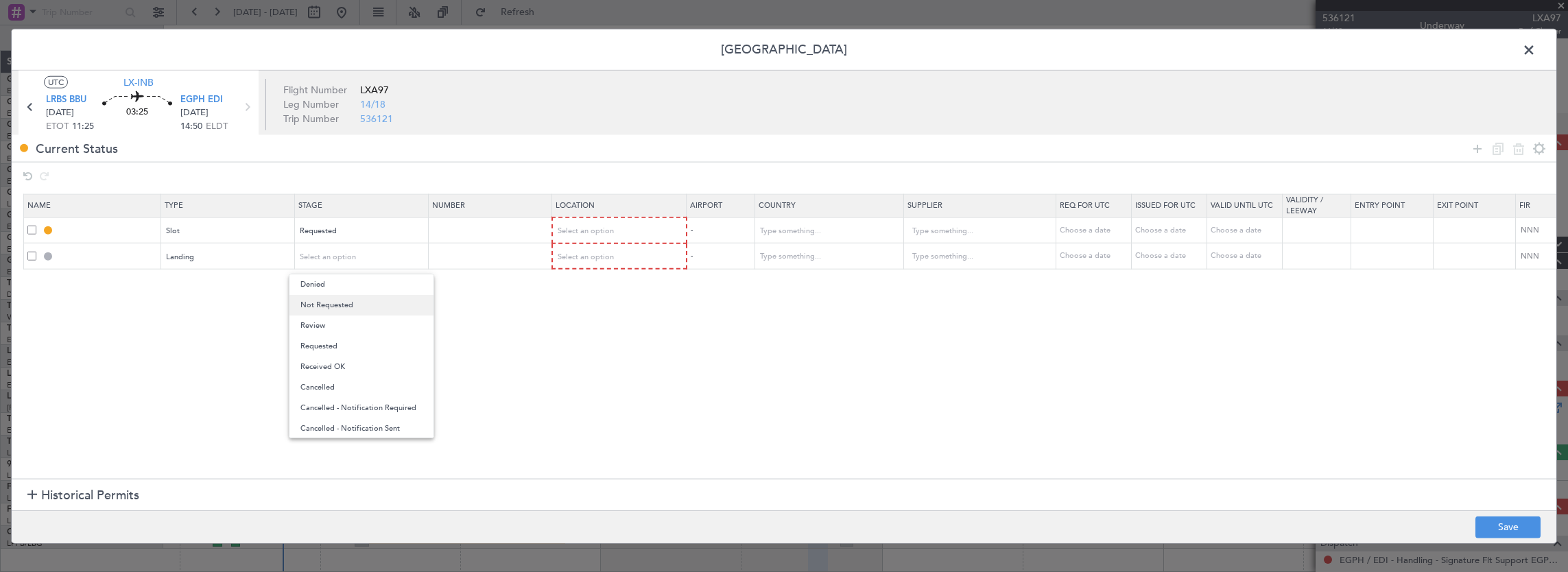
click at [335, 306] on span "Not Requested" at bounding box center [362, 305] width 122 height 20
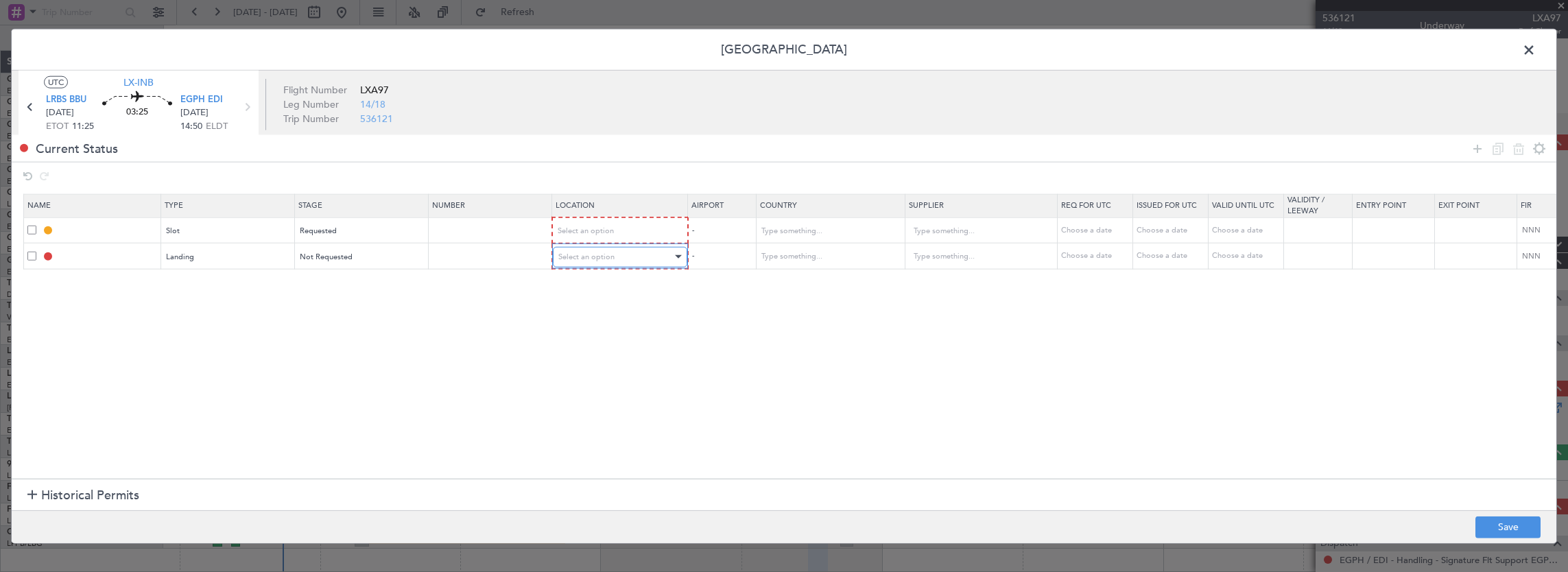
click at [597, 261] on div "Select an option" at bounding box center [615, 256] width 114 height 20
click at [596, 234] on div at bounding box center [784, 286] width 1568 height 572
click at [596, 234] on span "Select an option" at bounding box center [586, 231] width 57 height 11
drag, startPoint x: 596, startPoint y: 234, endPoint x: 588, endPoint y: 301, distance: 67.5
click at [588, 301] on span "Arrival" at bounding box center [619, 300] width 122 height 20
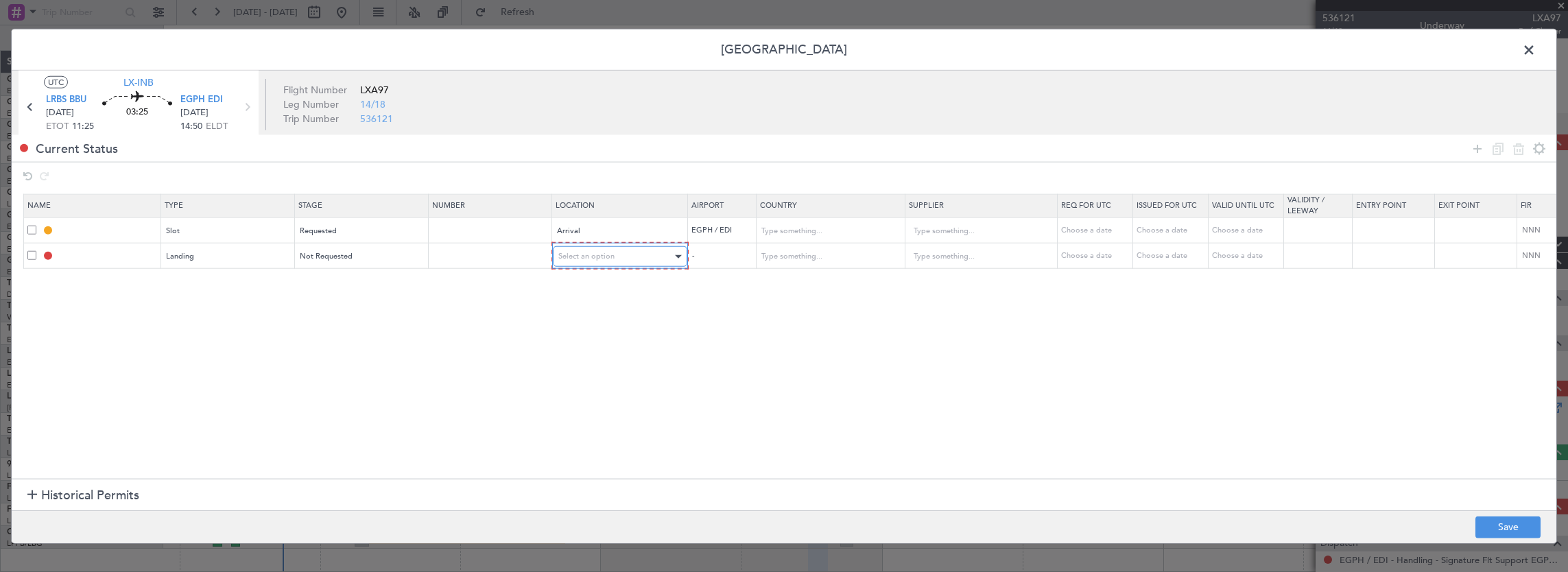
click at [579, 261] on div "Select an option" at bounding box center [615, 256] width 114 height 20
click at [582, 326] on span "Arrival" at bounding box center [619, 326] width 122 height 20
click at [1495, 532] on button "Save" at bounding box center [1508, 527] width 65 height 22
type input "EGPH ARR SLOT"
type input "United Kingdom"
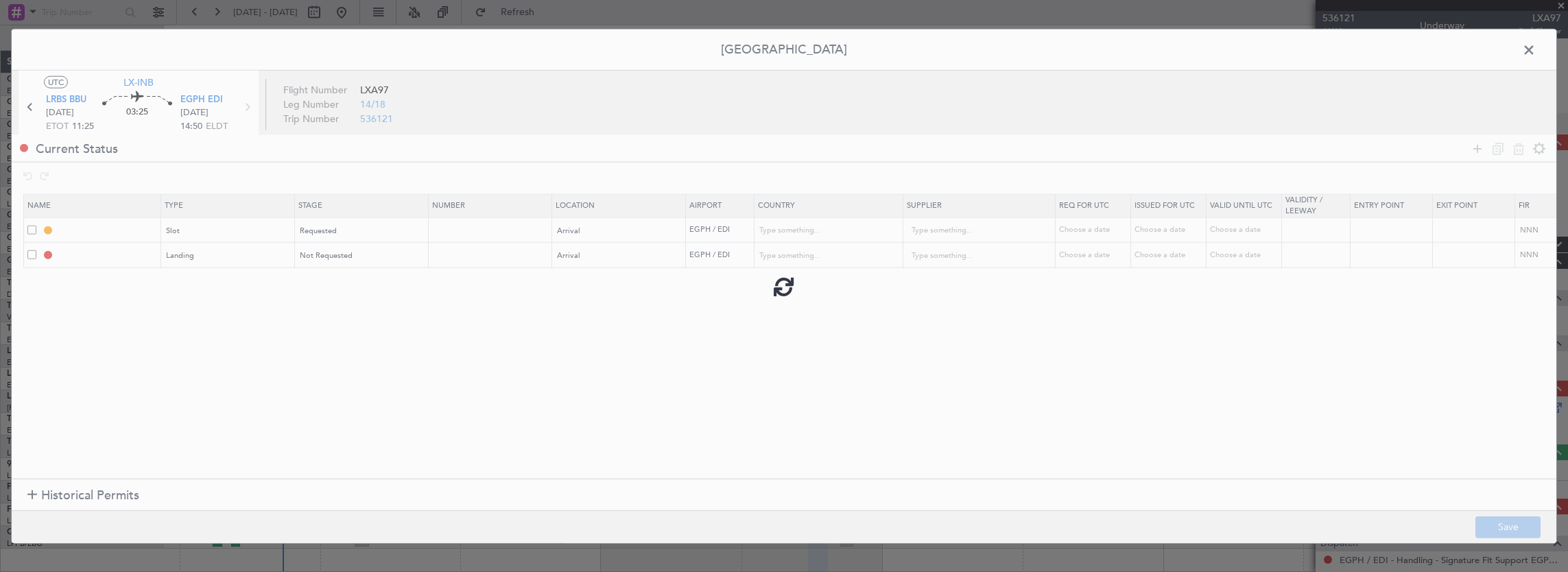
type input "NNN"
type input "2"
type input "EGPH LDG"
type input "United Kingdom"
type input "NNN"
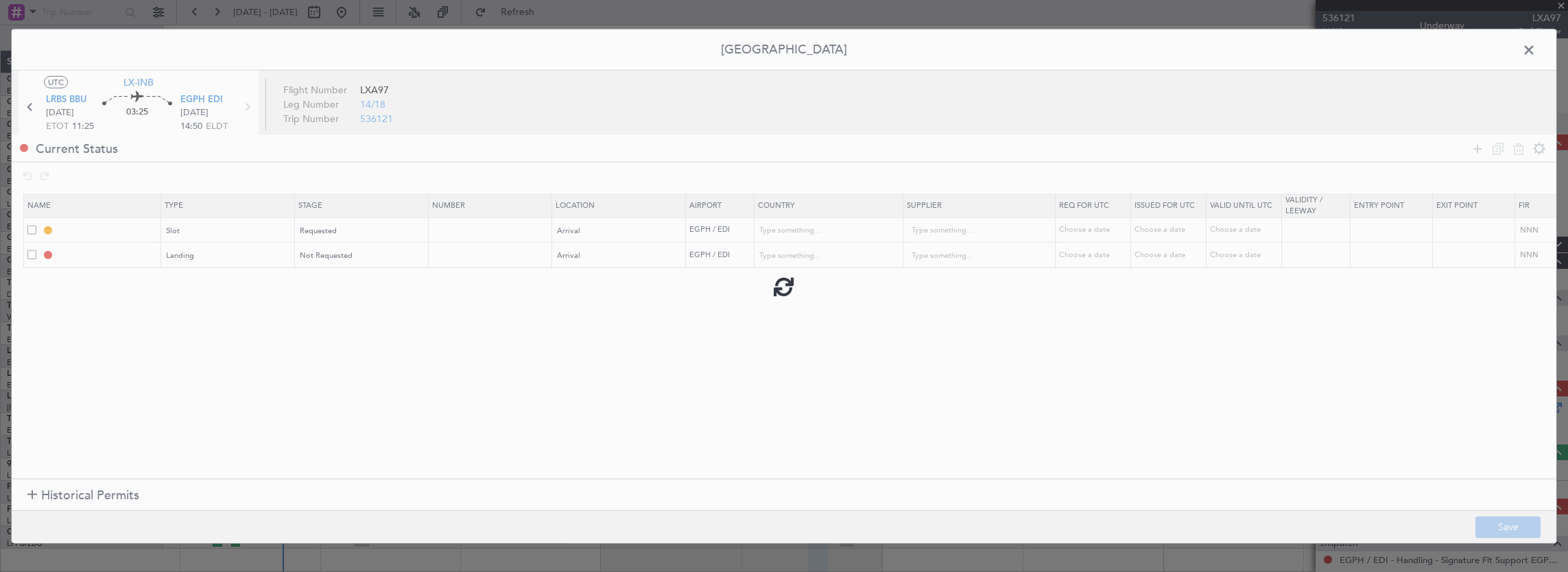
type input "2"
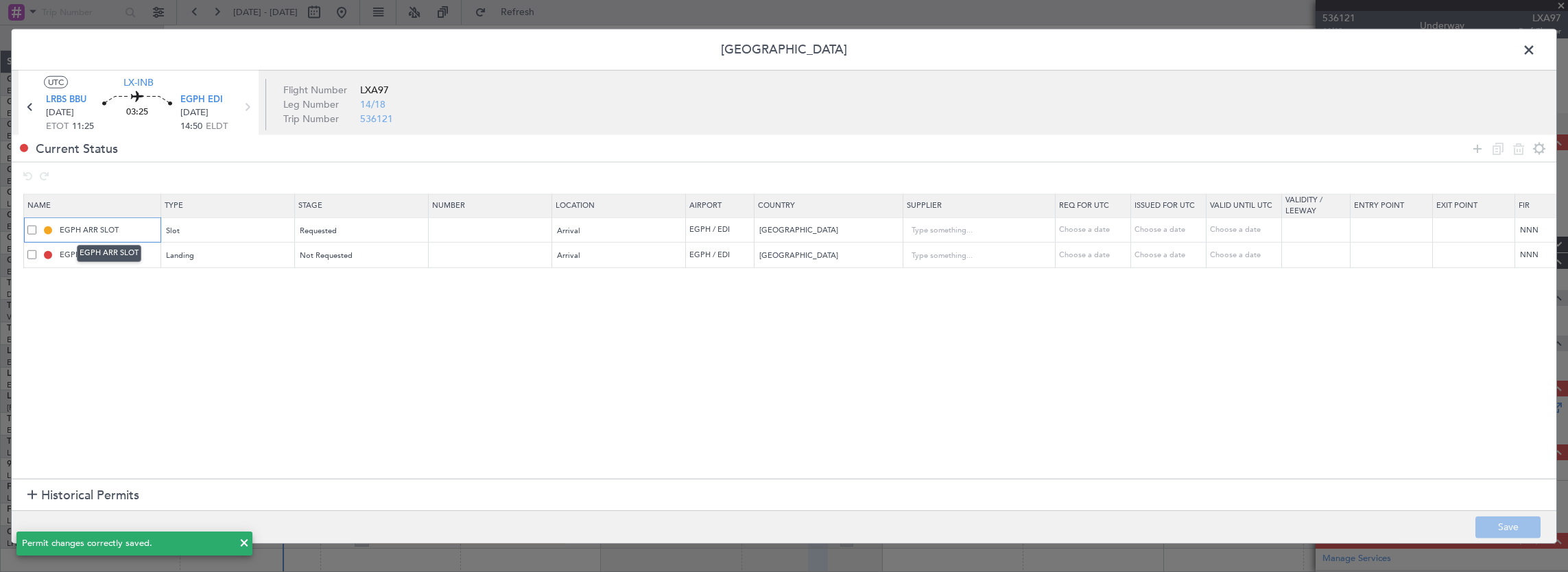
click at [132, 232] on input "EGPH ARR SLOT" at bounding box center [109, 230] width 103 height 11
type input "EGPH ARR SLOT 1450Z"
click at [1501, 524] on button "Save" at bounding box center [1508, 527] width 65 height 22
click at [1536, 53] on span at bounding box center [1536, 54] width 0 height 27
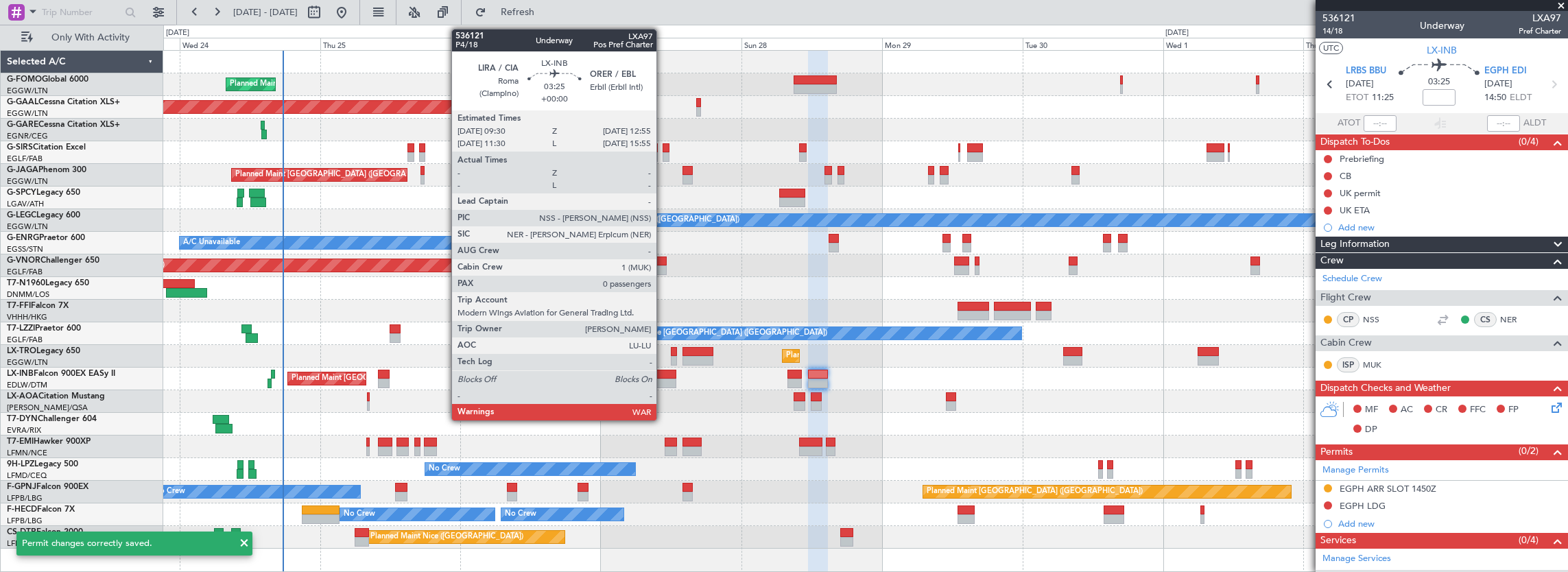
click at [663, 376] on div at bounding box center [665, 375] width 20 height 10
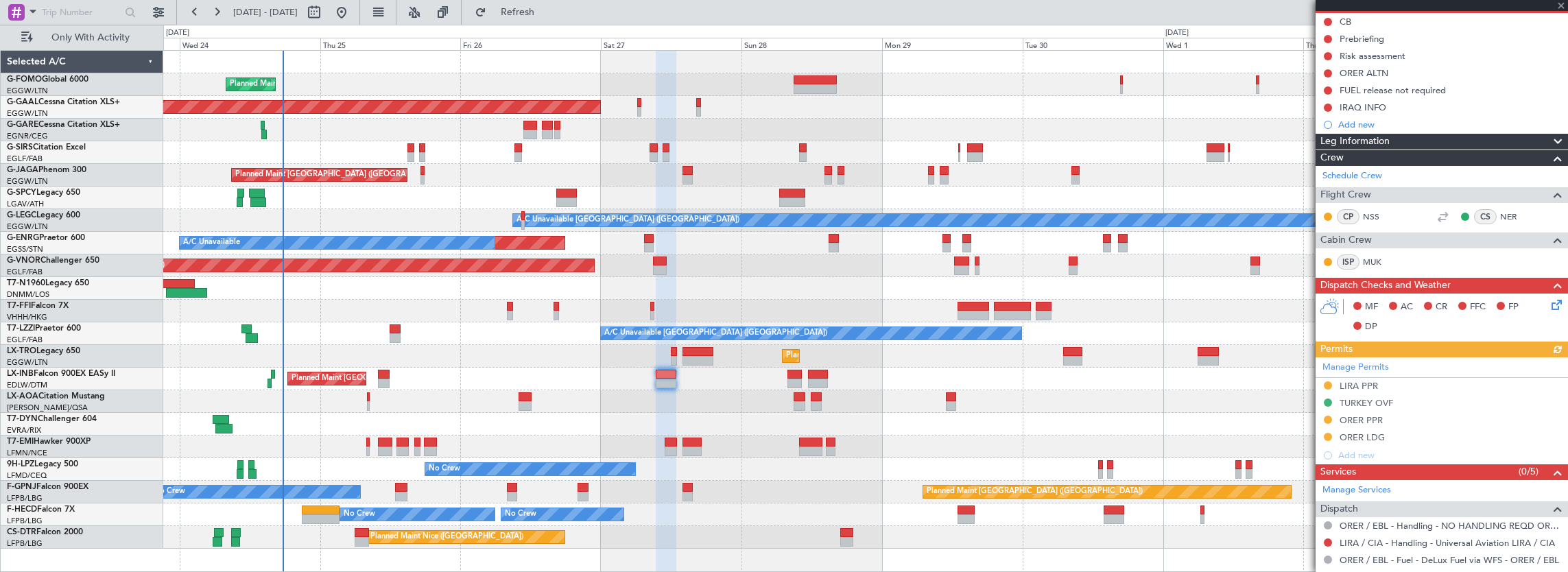
scroll to position [254, 0]
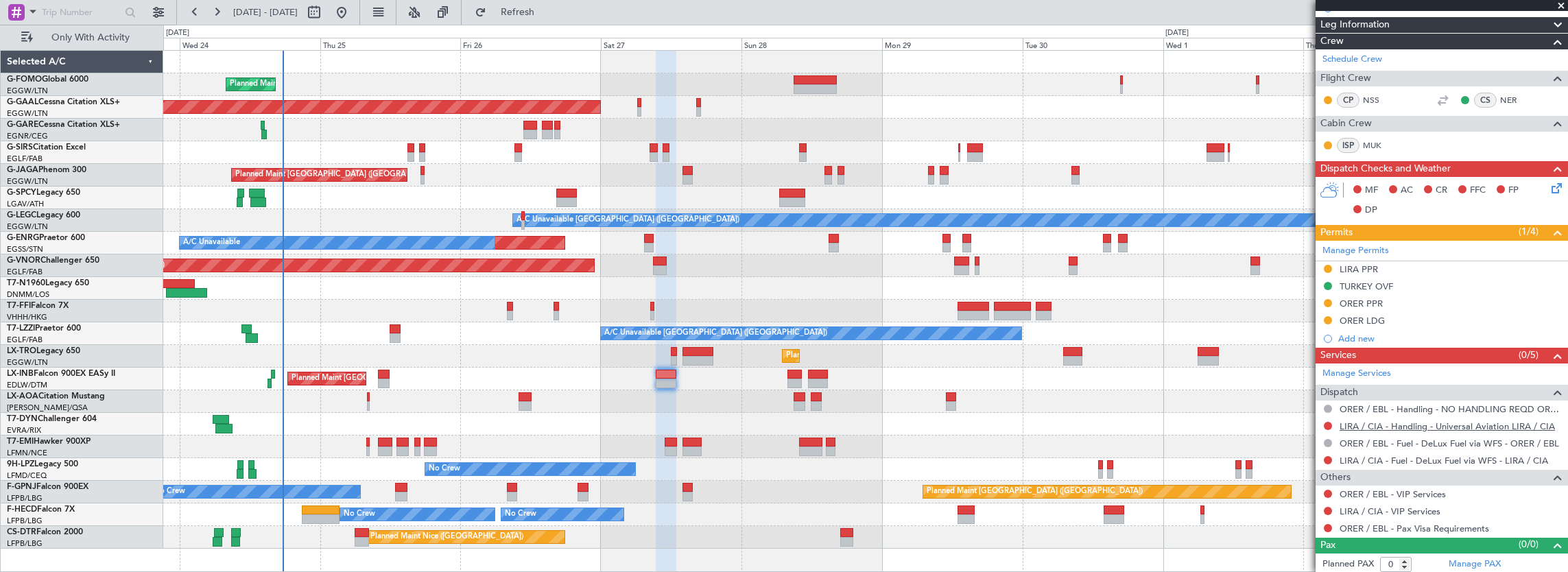
click at [1431, 421] on link "LIRA / CIA - Handling - Universal Aviation LIRA / CIA" at bounding box center [1447, 426] width 215 height 11
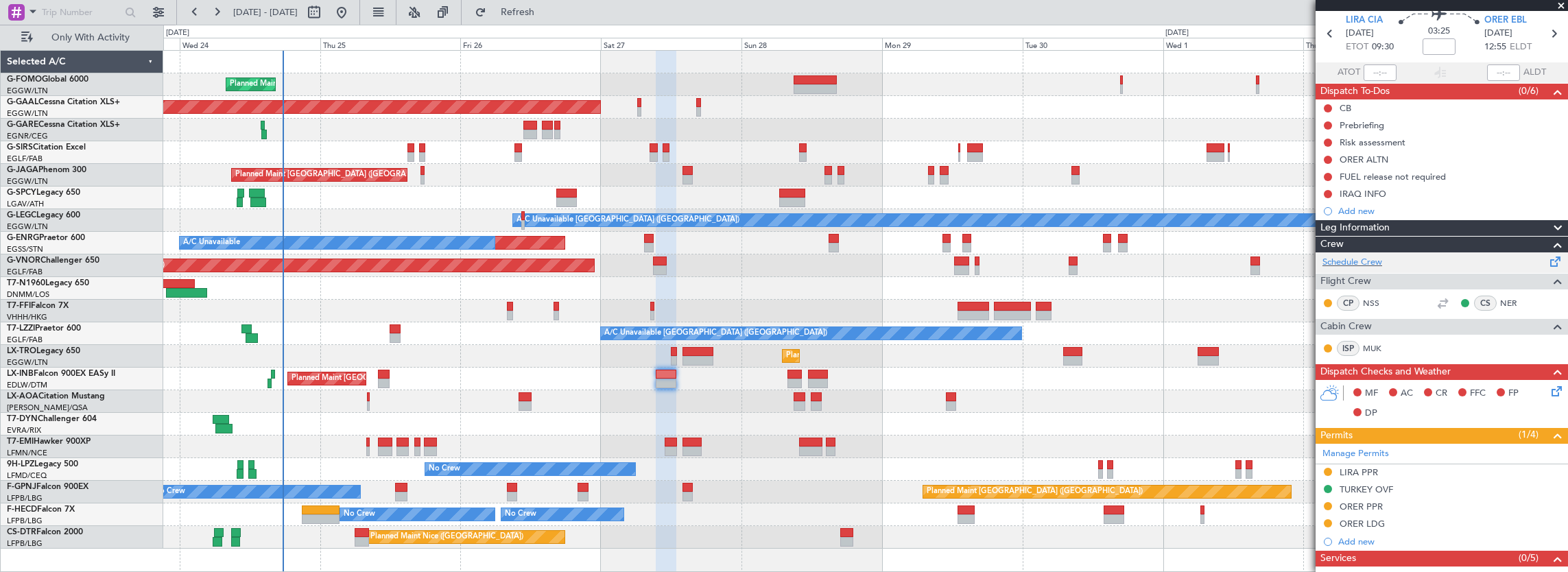
scroll to position [0, 0]
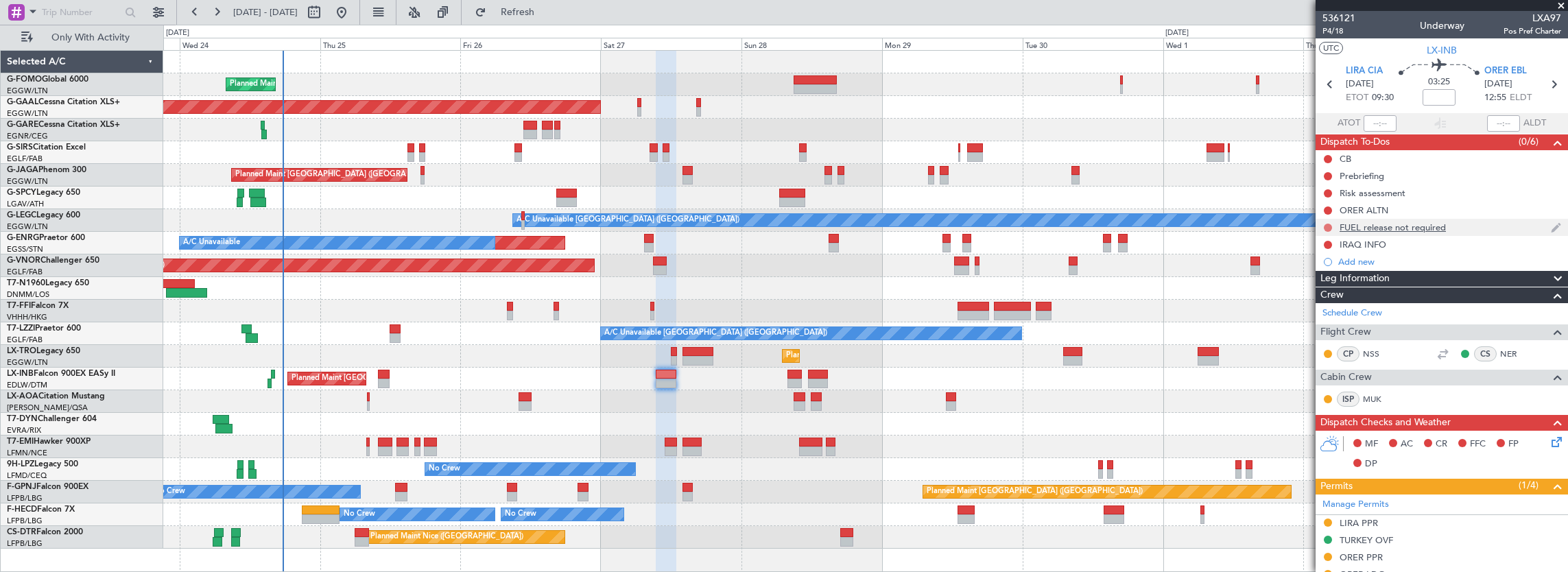
click at [1324, 228] on button at bounding box center [1328, 228] width 8 height 8
click at [1337, 283] on span "Completed" at bounding box center [1334, 287] width 45 height 14
click at [1324, 240] on nimbus-traffic-light at bounding box center [1328, 245] width 11 height 11
click at [1330, 244] on button at bounding box center [1328, 245] width 8 height 8
click at [1331, 307] on span "Completed" at bounding box center [1334, 304] width 45 height 14
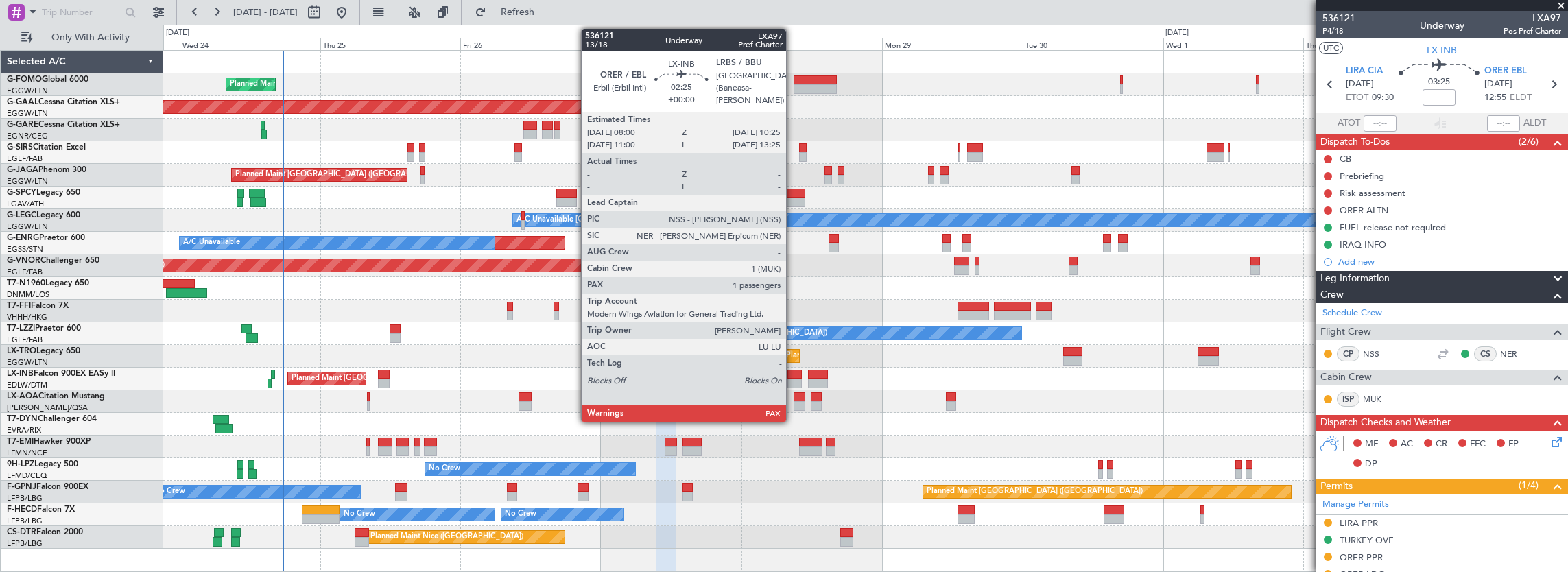
click at [793, 379] on div at bounding box center [794, 384] width 14 height 10
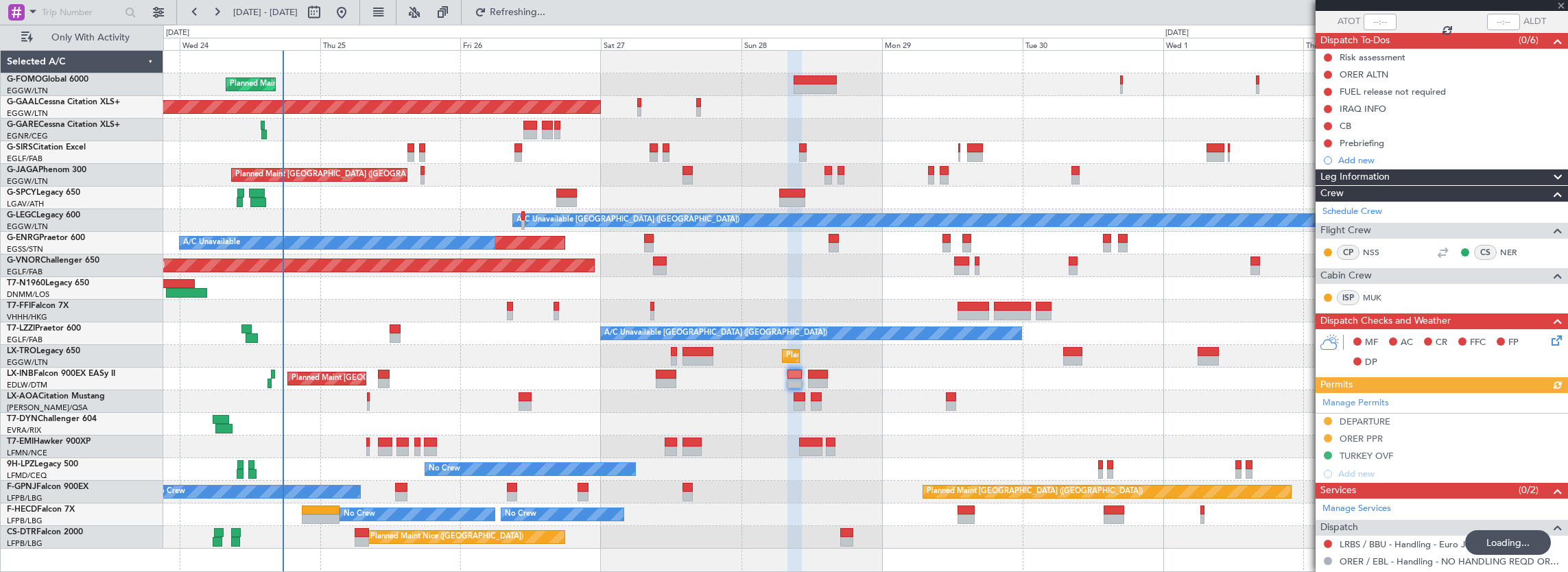
scroll to position [137, 0]
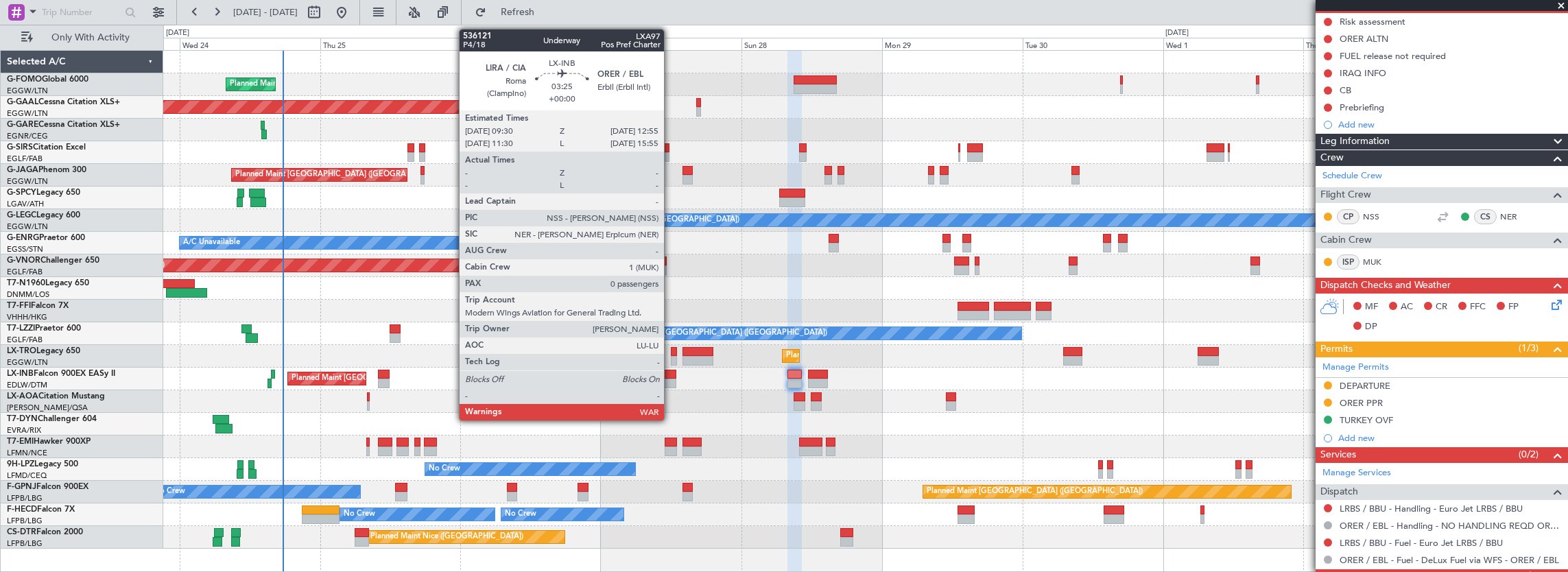
click at [671, 379] on div at bounding box center [665, 384] width 20 height 10
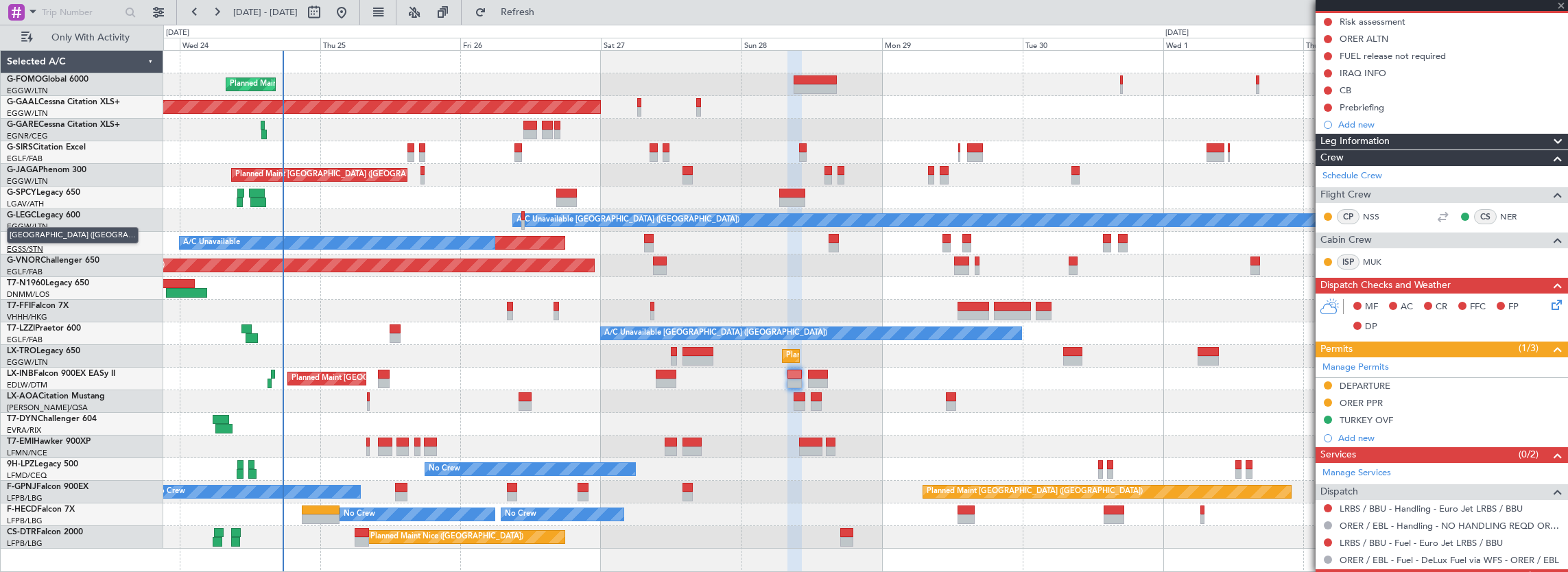
scroll to position [0, 0]
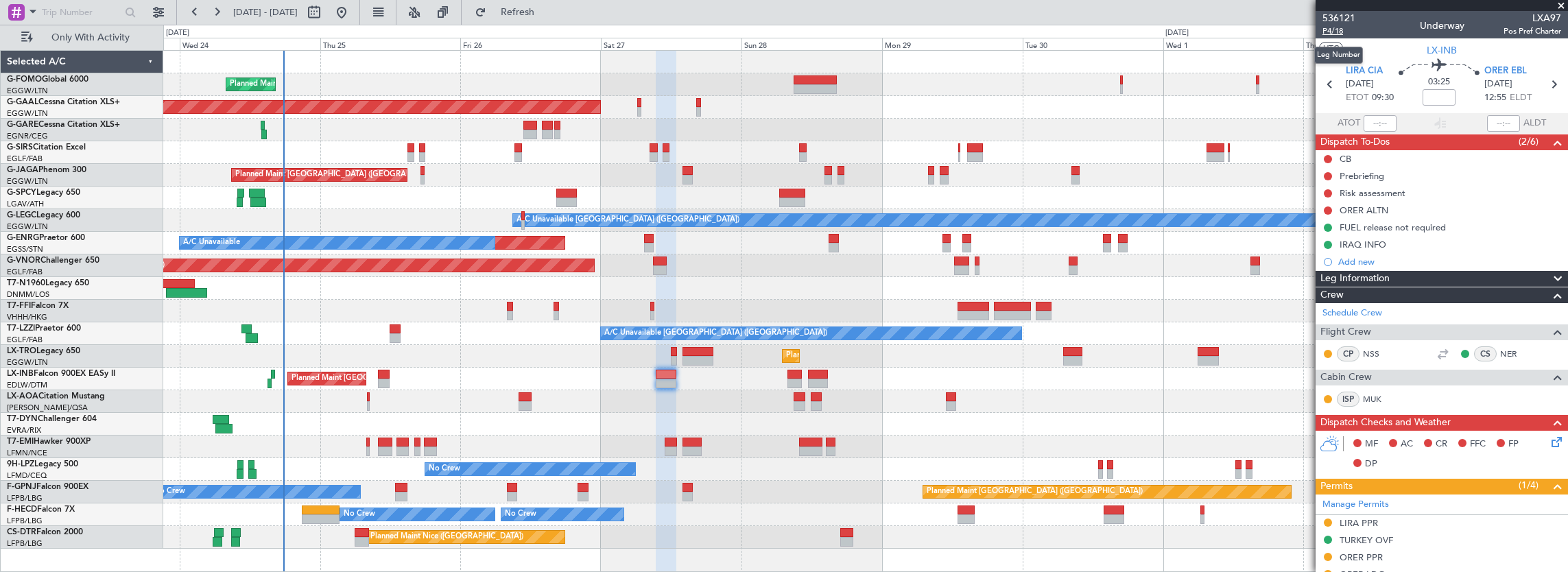
click at [1335, 31] on span "P4/18" at bounding box center [1339, 31] width 33 height 11
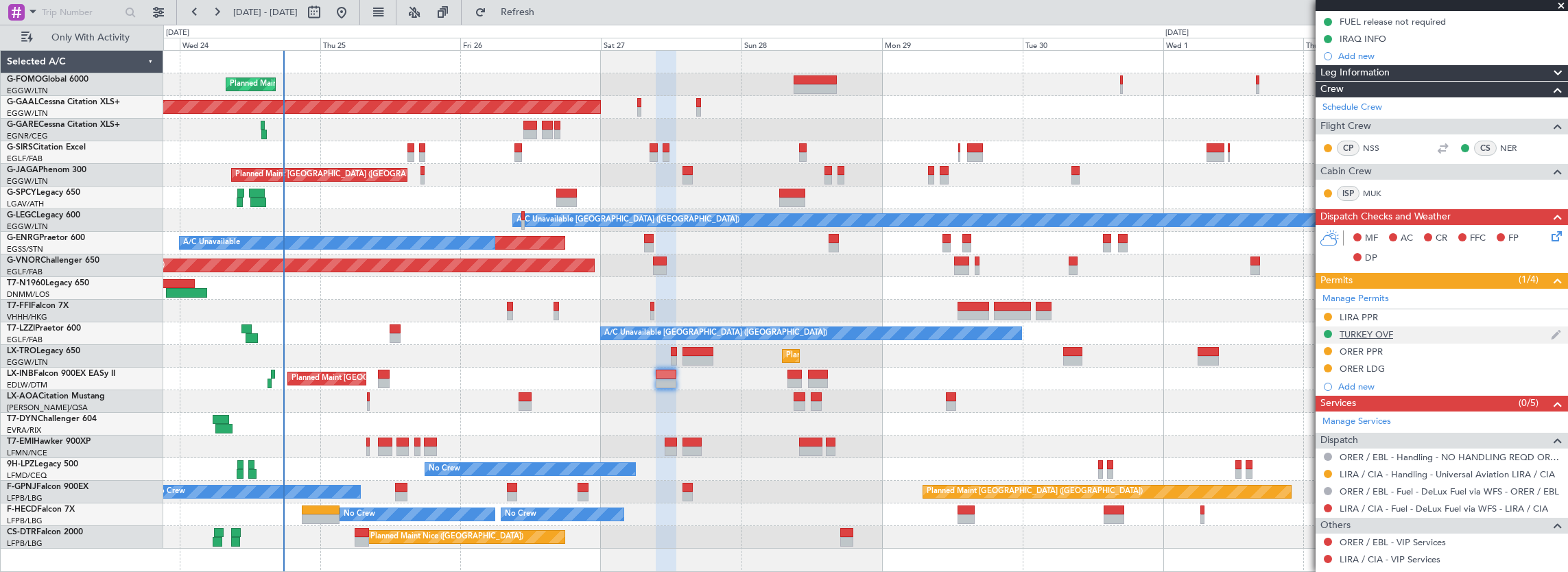
scroll to position [254, 0]
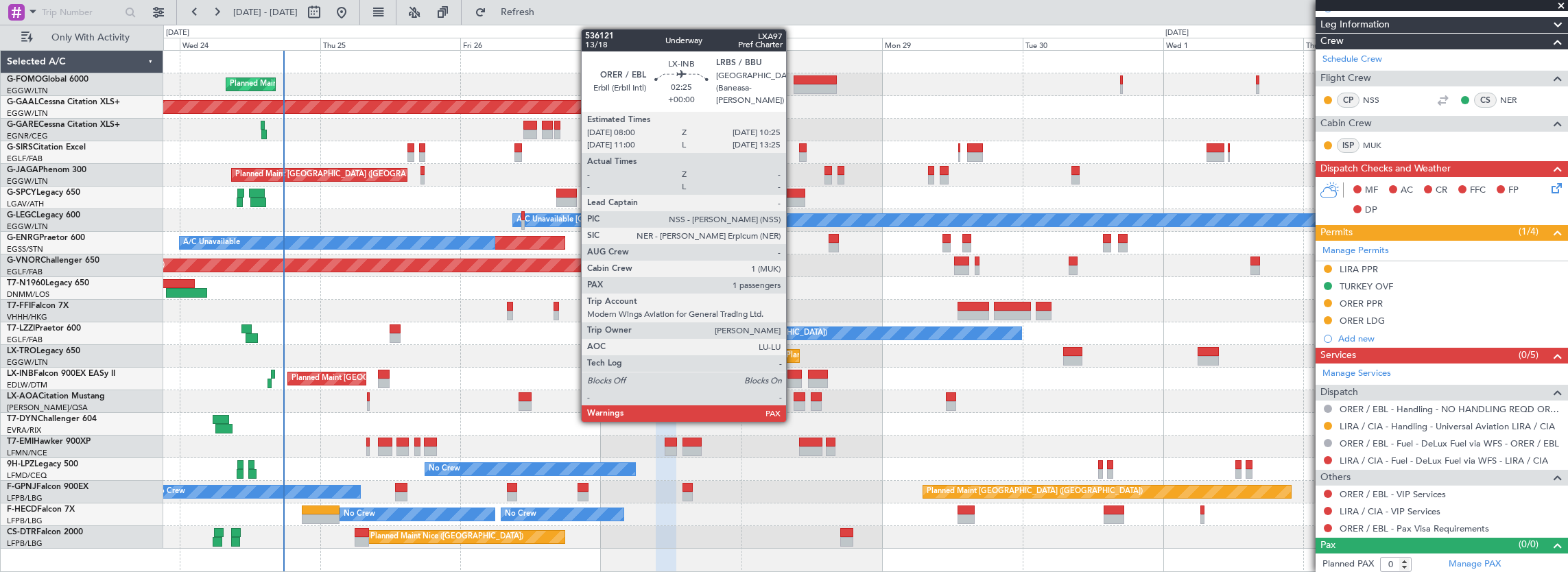
click at [793, 375] on div at bounding box center [794, 375] width 14 height 10
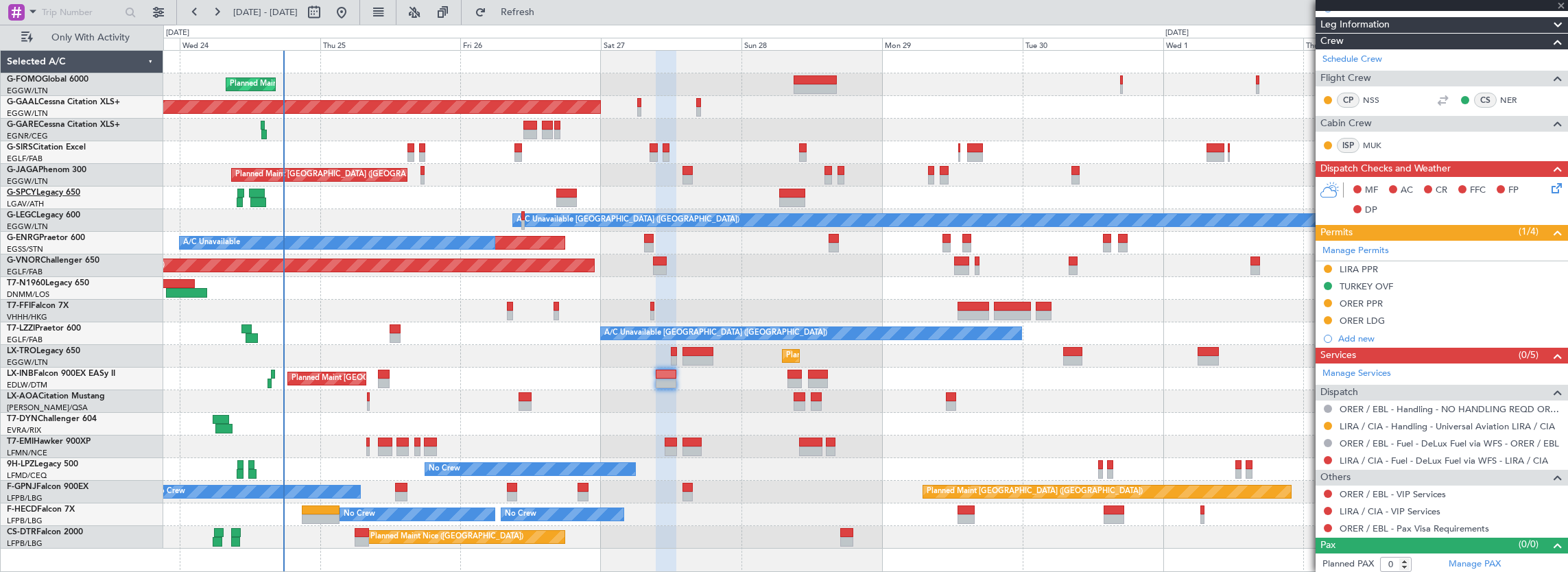
type input "2"
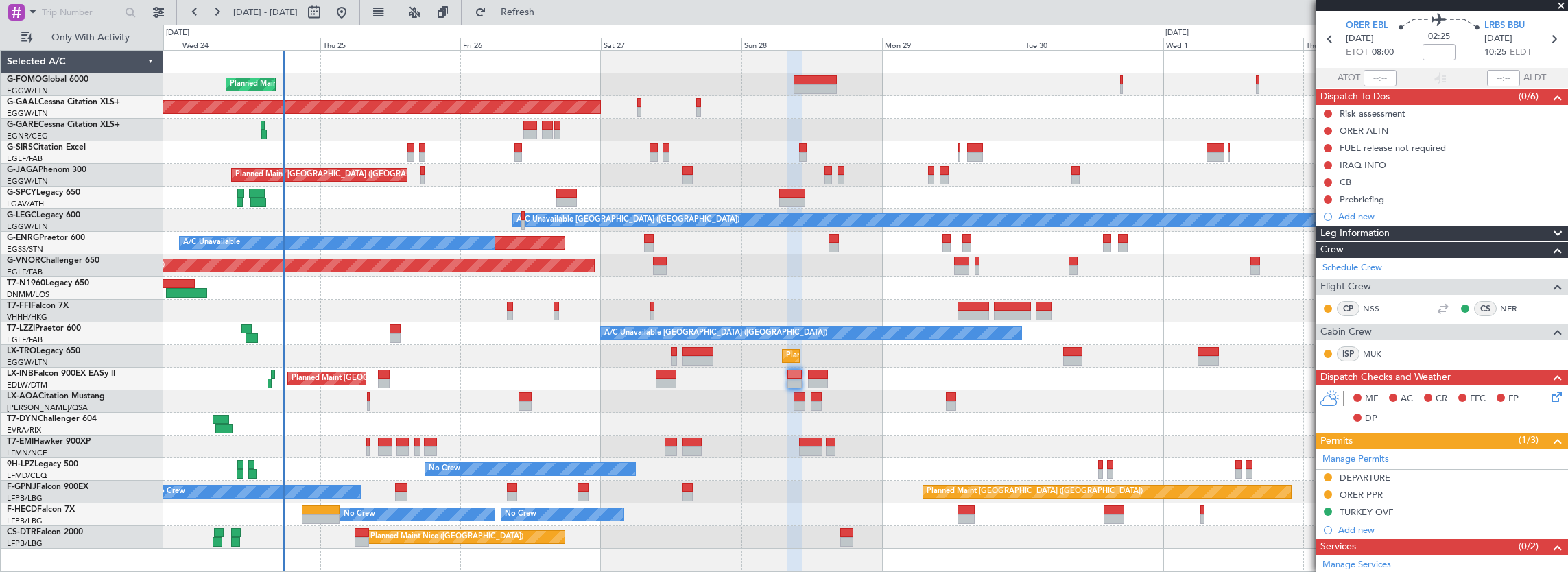
scroll to position [0, 0]
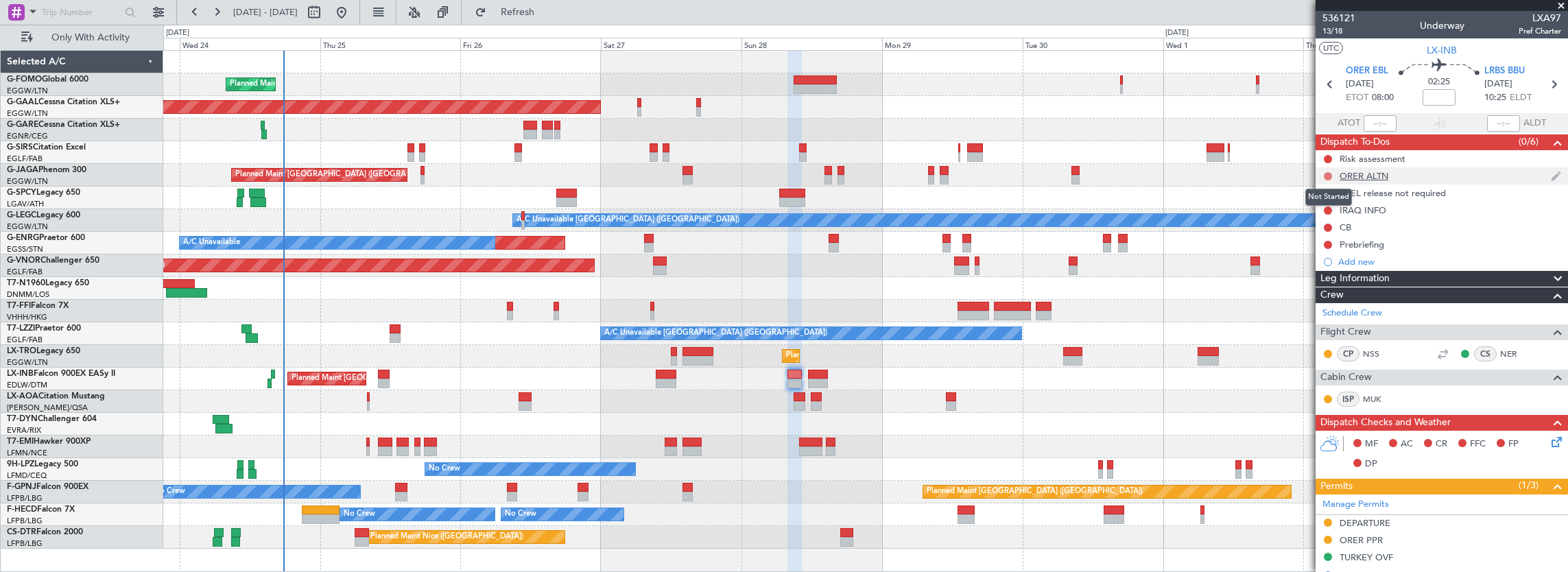
click at [1328, 177] on button at bounding box center [1328, 176] width 8 height 8
click at [1329, 257] on span "Cancelled" at bounding box center [1331, 256] width 39 height 14
click at [1326, 211] on button at bounding box center [1328, 210] width 8 height 8
click at [1322, 274] on span "Completed" at bounding box center [1334, 271] width 45 height 14
click at [1328, 190] on button at bounding box center [1328, 193] width 8 height 8
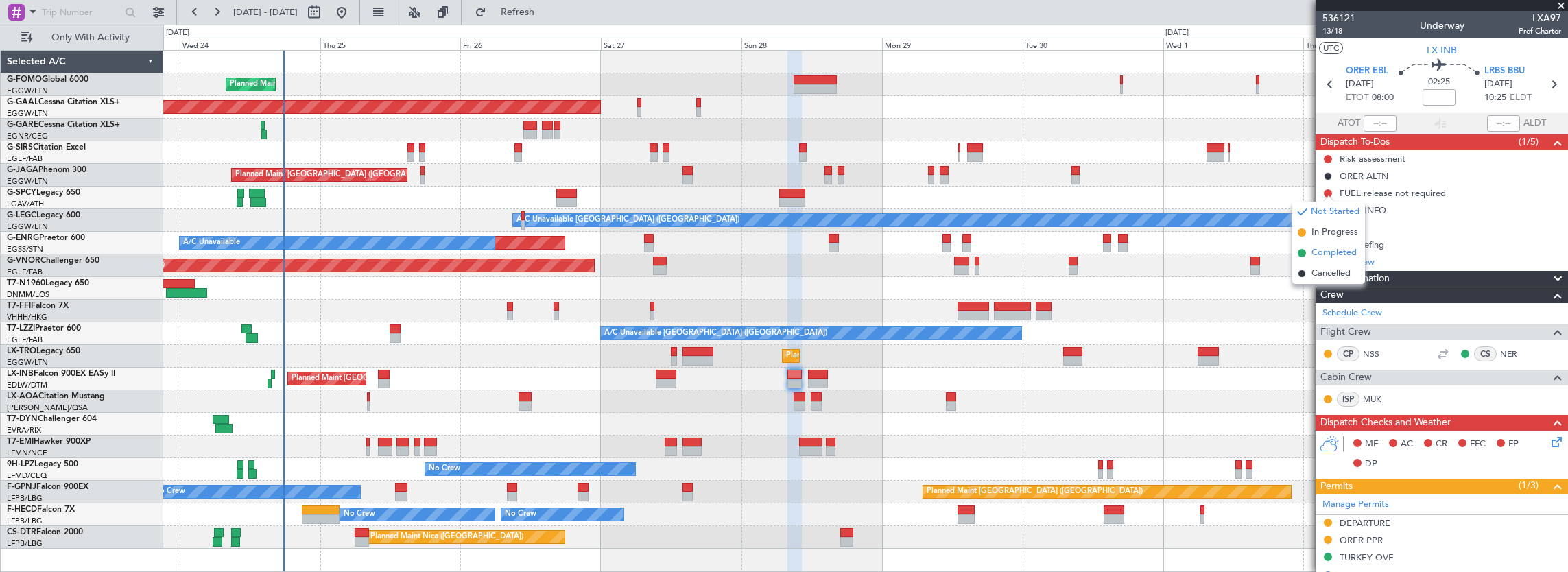
click at [1329, 258] on span "Completed" at bounding box center [1334, 253] width 45 height 14
click at [1339, 32] on span "13/18" at bounding box center [1339, 31] width 33 height 11
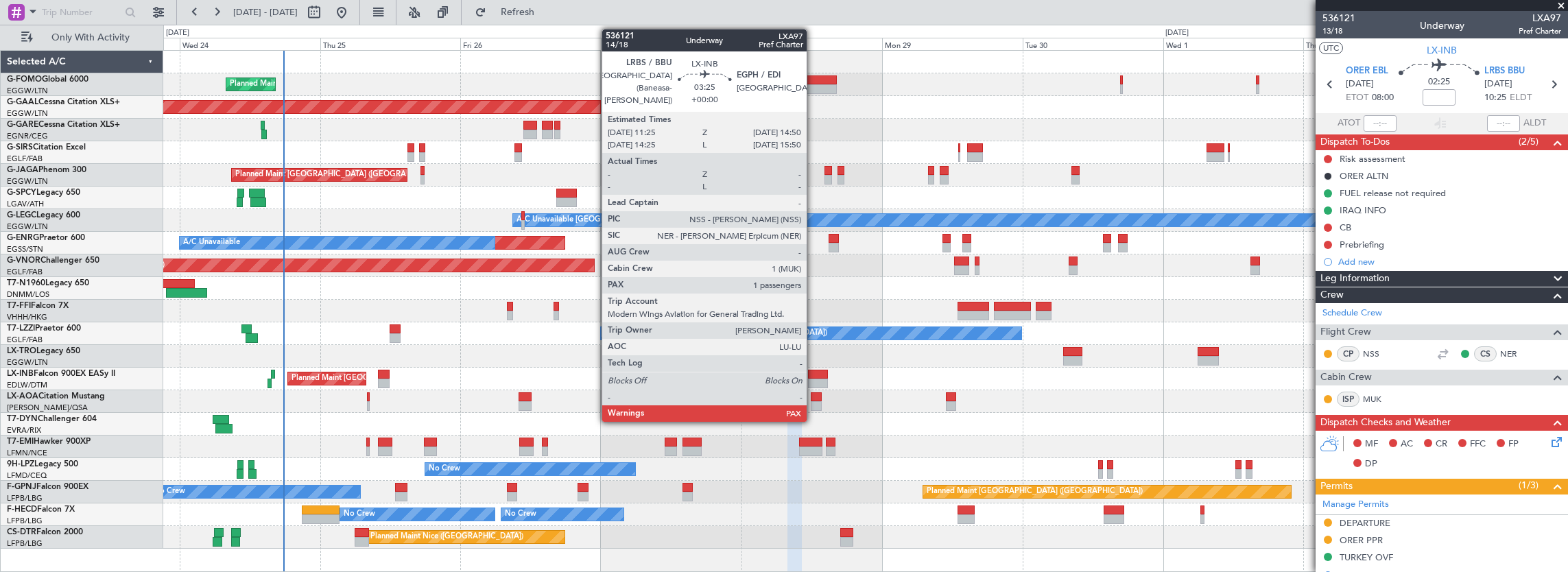
click at [814, 376] on div at bounding box center [818, 375] width 20 height 10
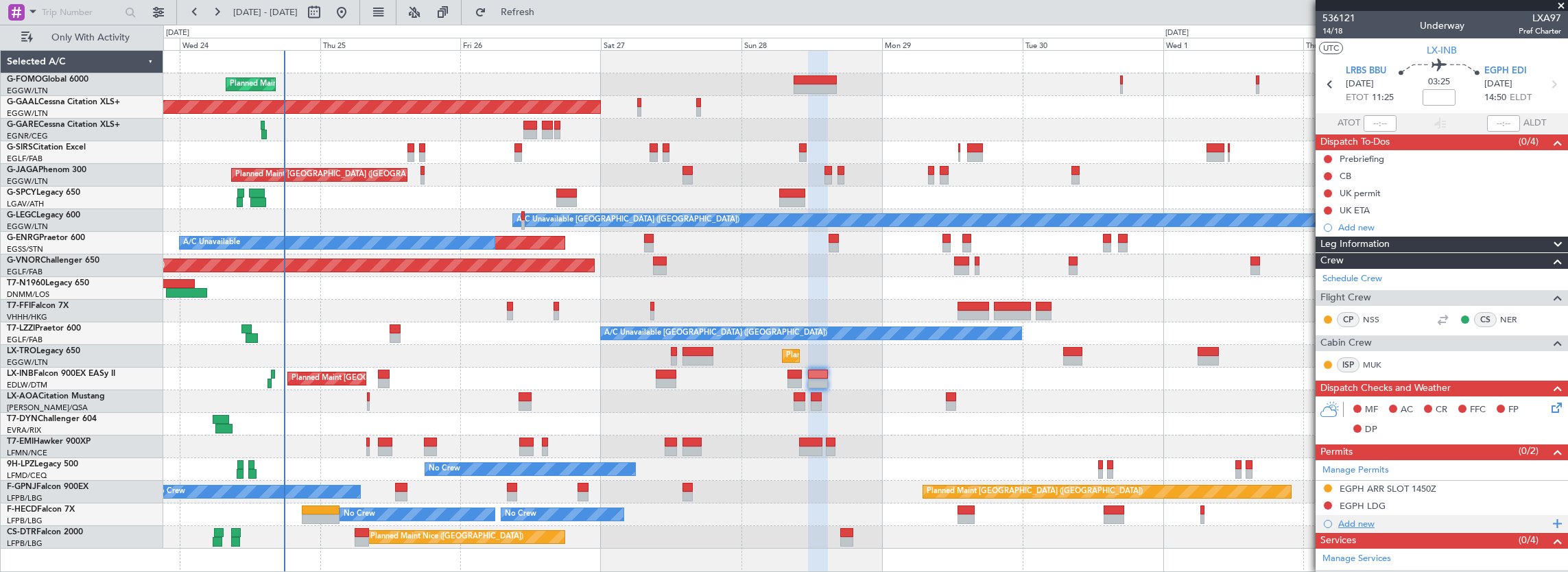
scroll to position [166, 0]
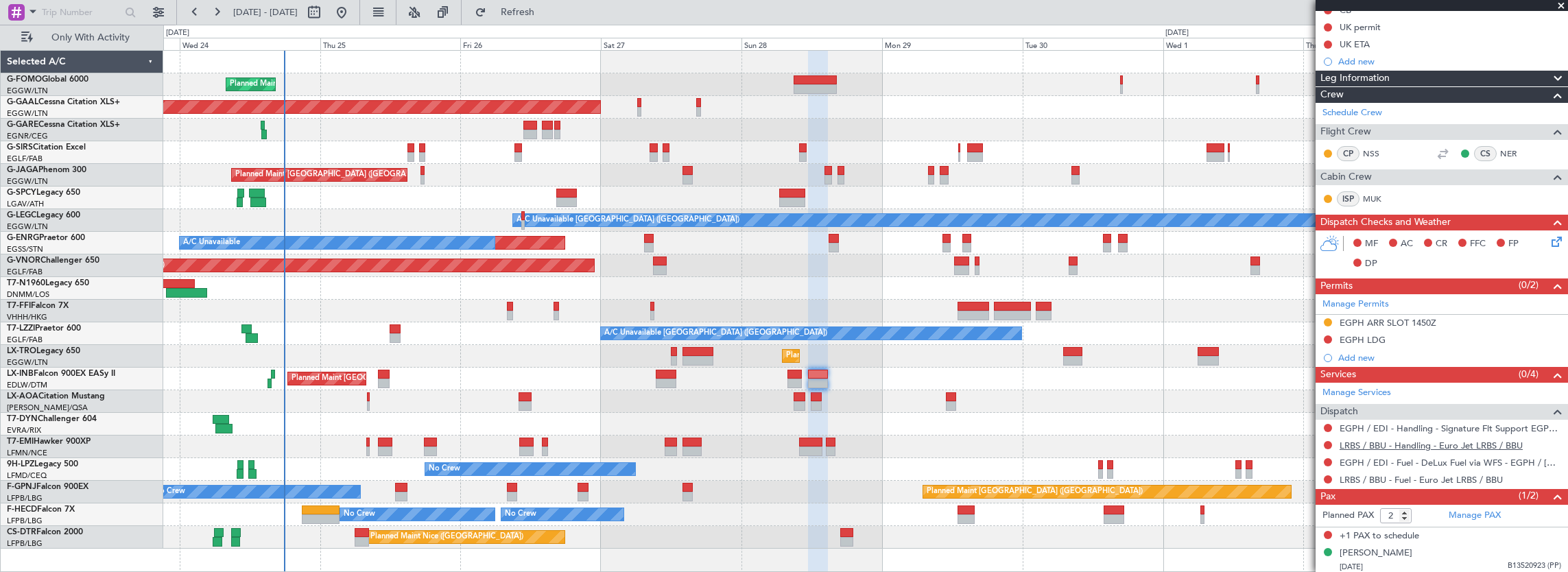
click at [1419, 440] on link "LRBS / BBU - Handling - Euro Jet LRBS / BBU" at bounding box center [1431, 445] width 183 height 11
click at [428, 329] on div "Planned Maint London (Luton) Planned Maint Dusseldorf Owner Planned Maint Londo…" at bounding box center [866, 299] width 1405 height 498
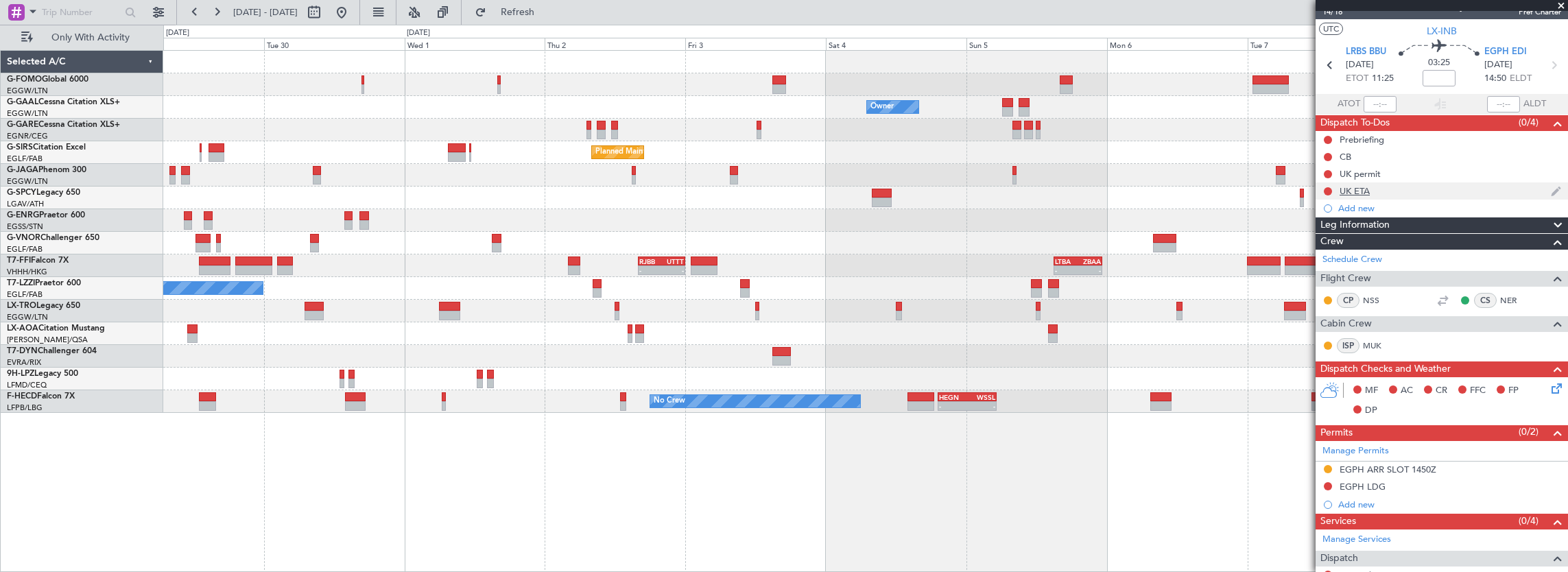
scroll to position [0, 0]
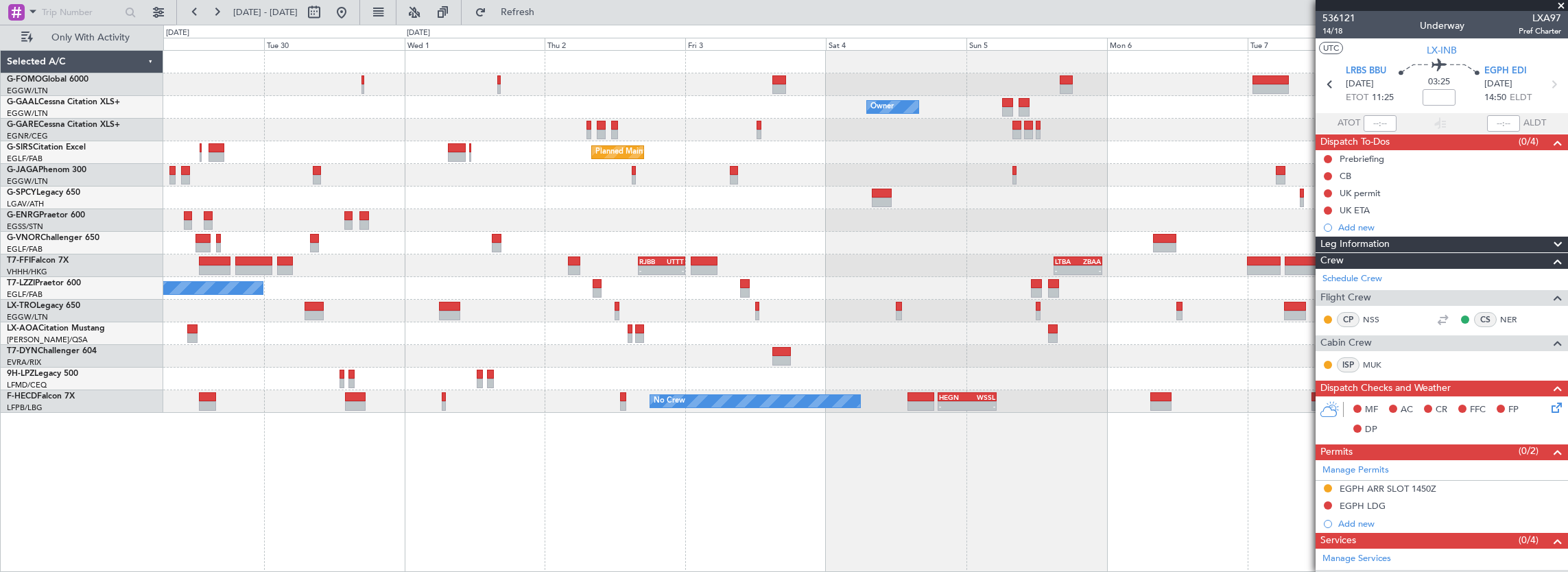
click at [453, 214] on div at bounding box center [866, 221] width 1405 height 23
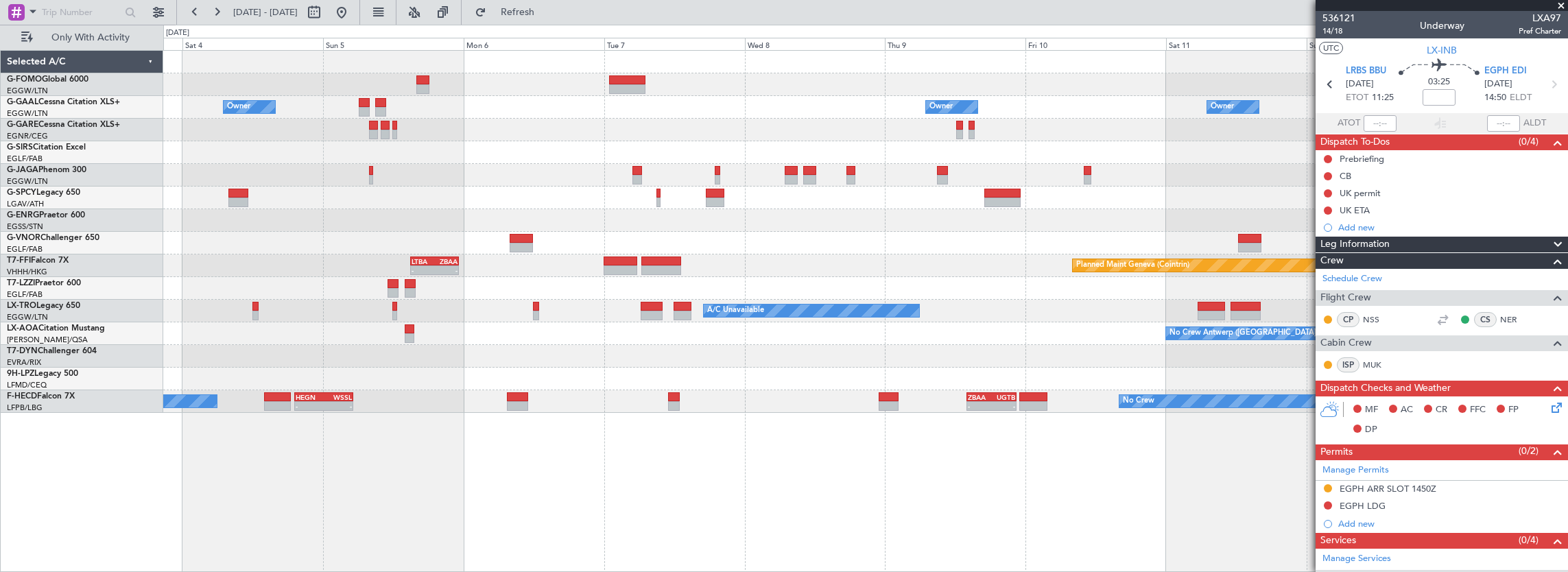
click at [364, 202] on div at bounding box center [866, 198] width 1405 height 23
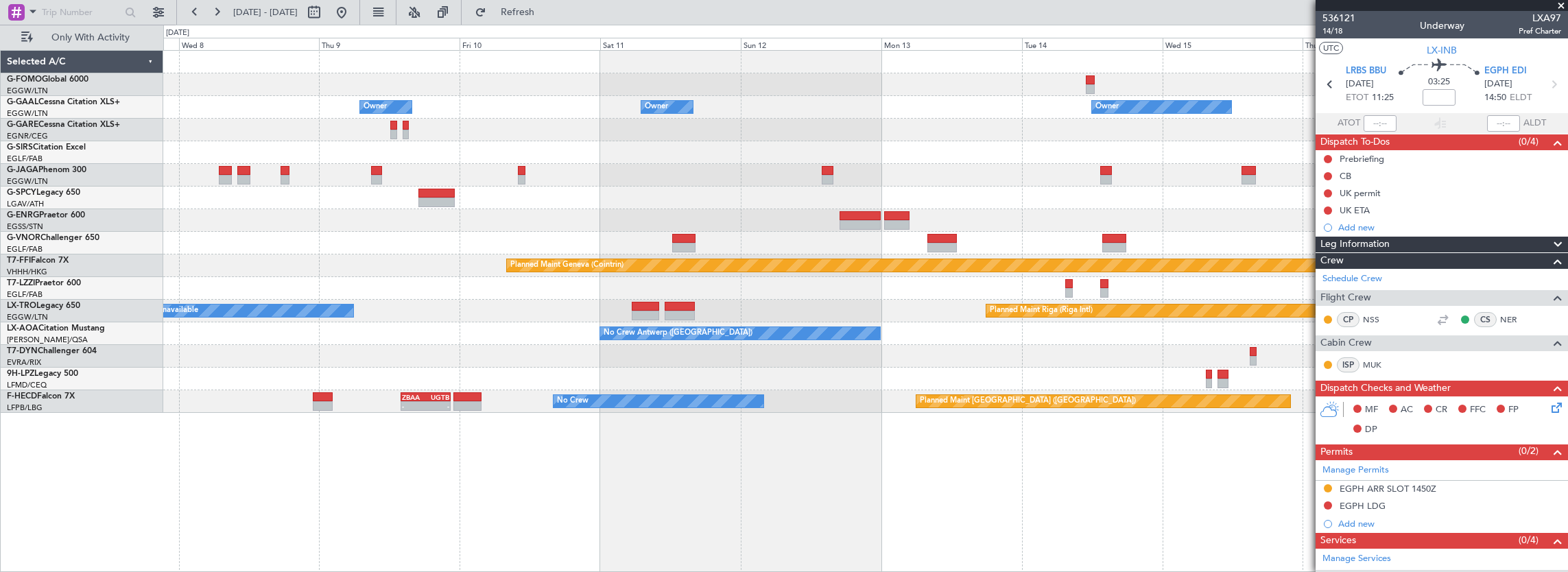
click at [255, 217] on div at bounding box center [866, 221] width 1405 height 23
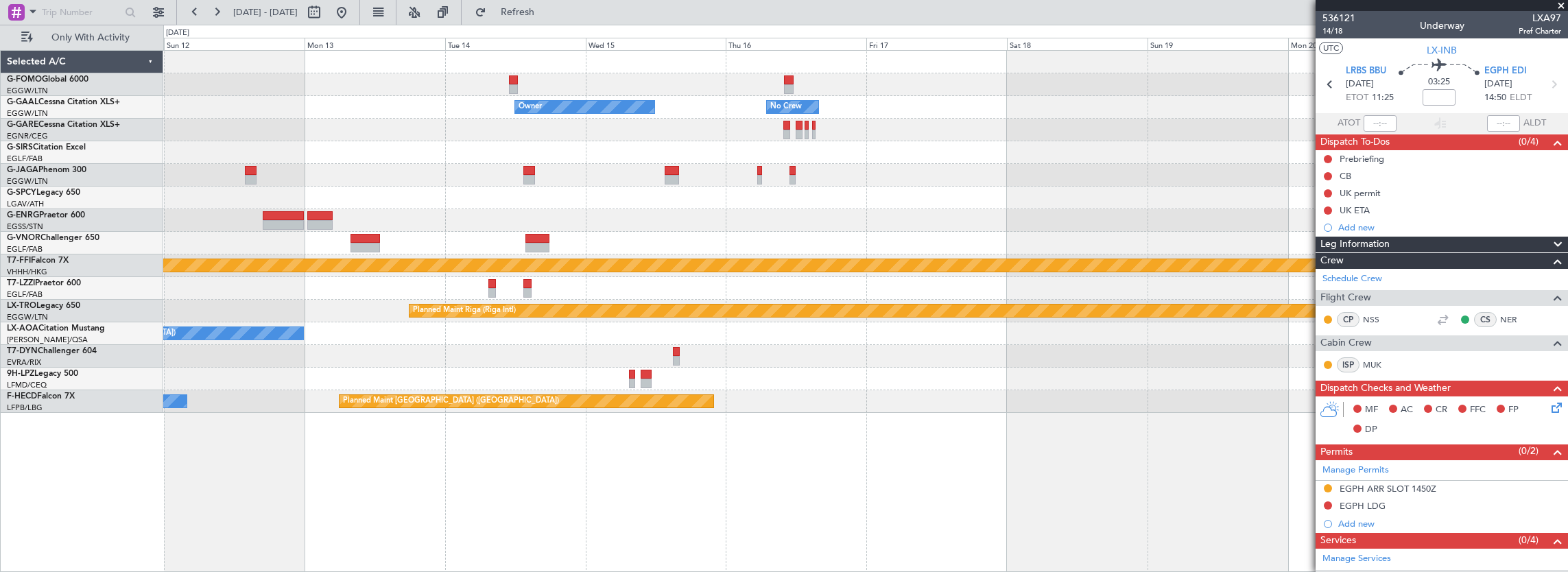
click at [179, 196] on div "Owner Owner No Crew Owner Owner Planned Maint Oxford (Kidlington) Planned Maint…" at bounding box center [866, 231] width 1405 height 362
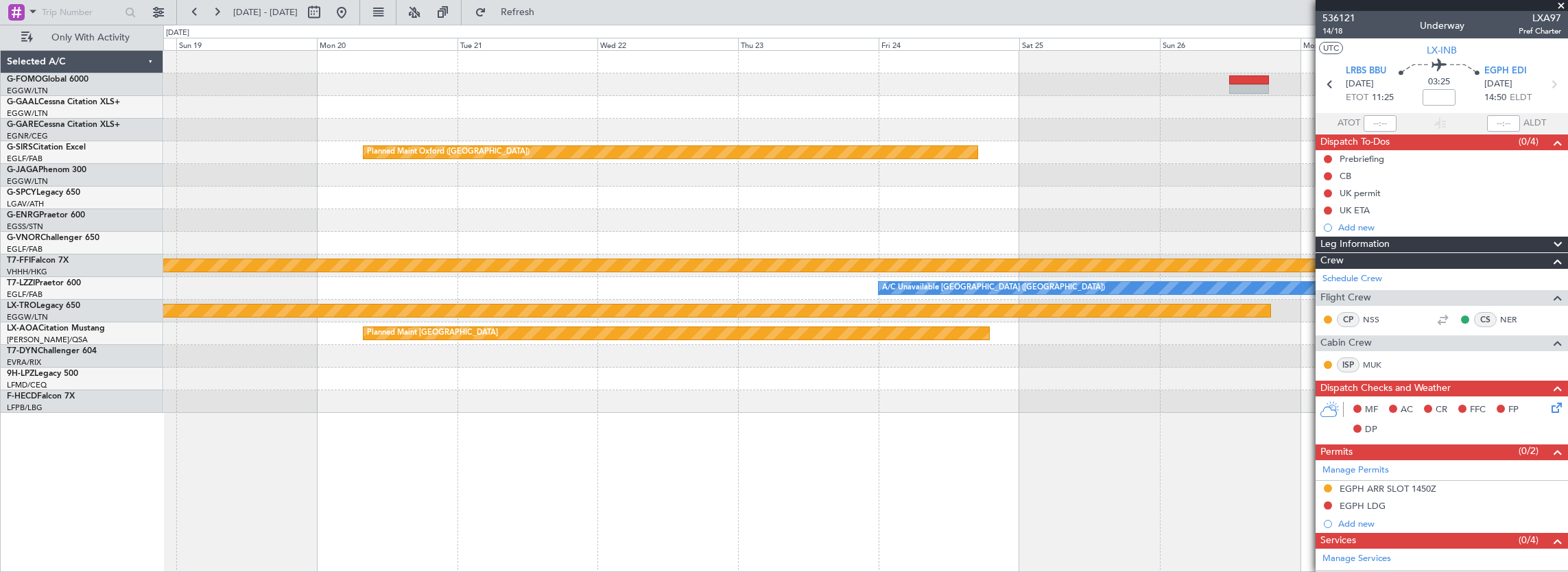
click at [239, 176] on div "Owner No Crew Planned Maint Oxford (Kidlington) Planned Maint Geneva (Cointrin)…" at bounding box center [866, 231] width 1405 height 362
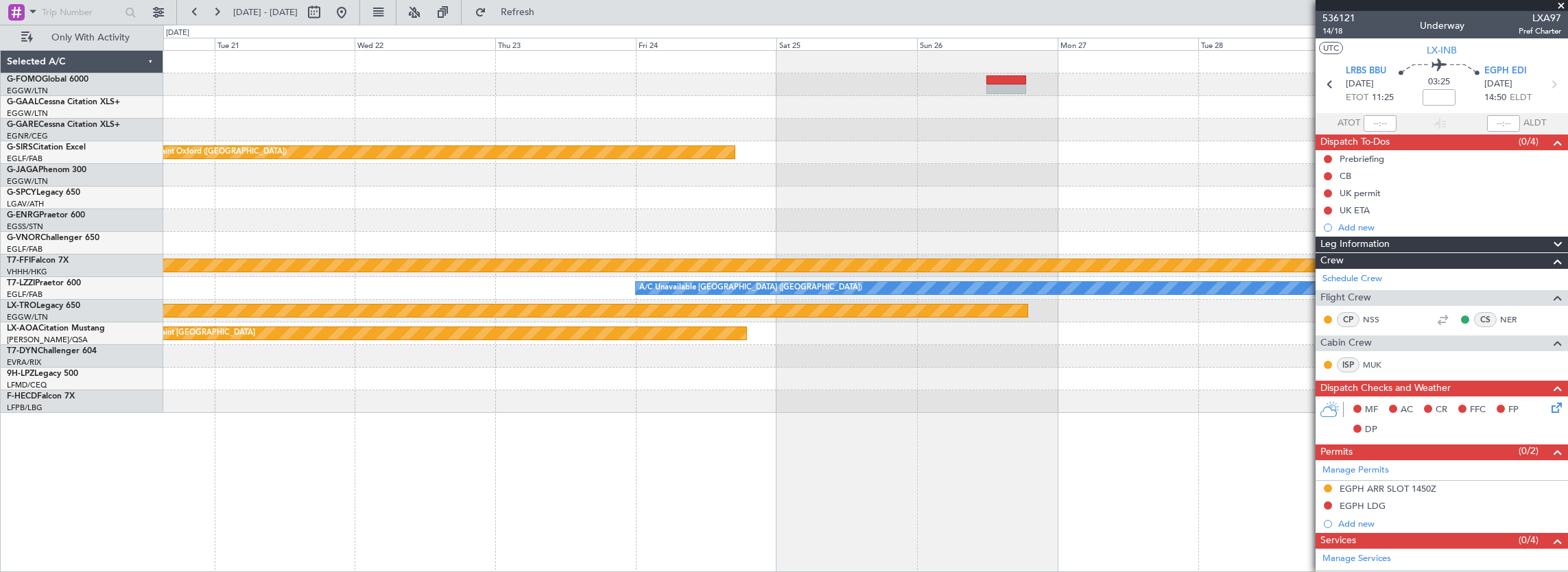
click at [207, 166] on div at bounding box center [866, 176] width 1405 height 23
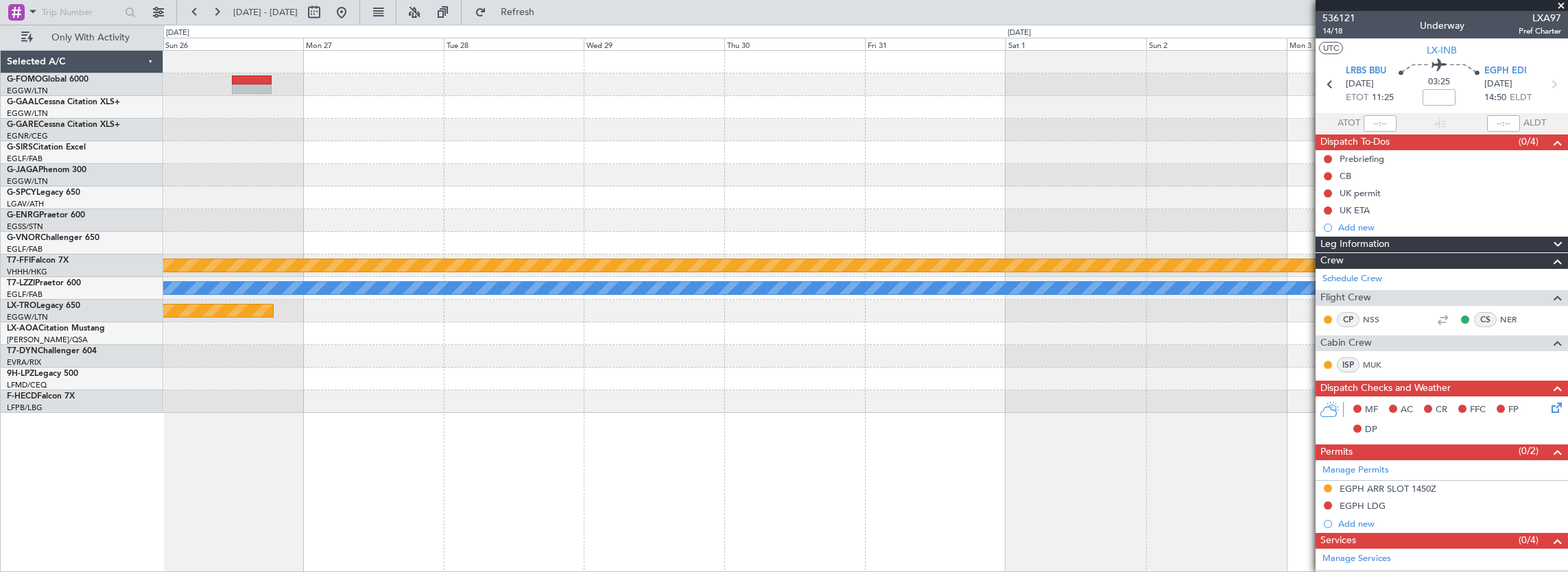
click at [184, 152] on div "Planned Maint Bournemouth Planned Maint Bournemouth Planned Maint Oxford (Kidli…" at bounding box center [866, 231] width 1405 height 362
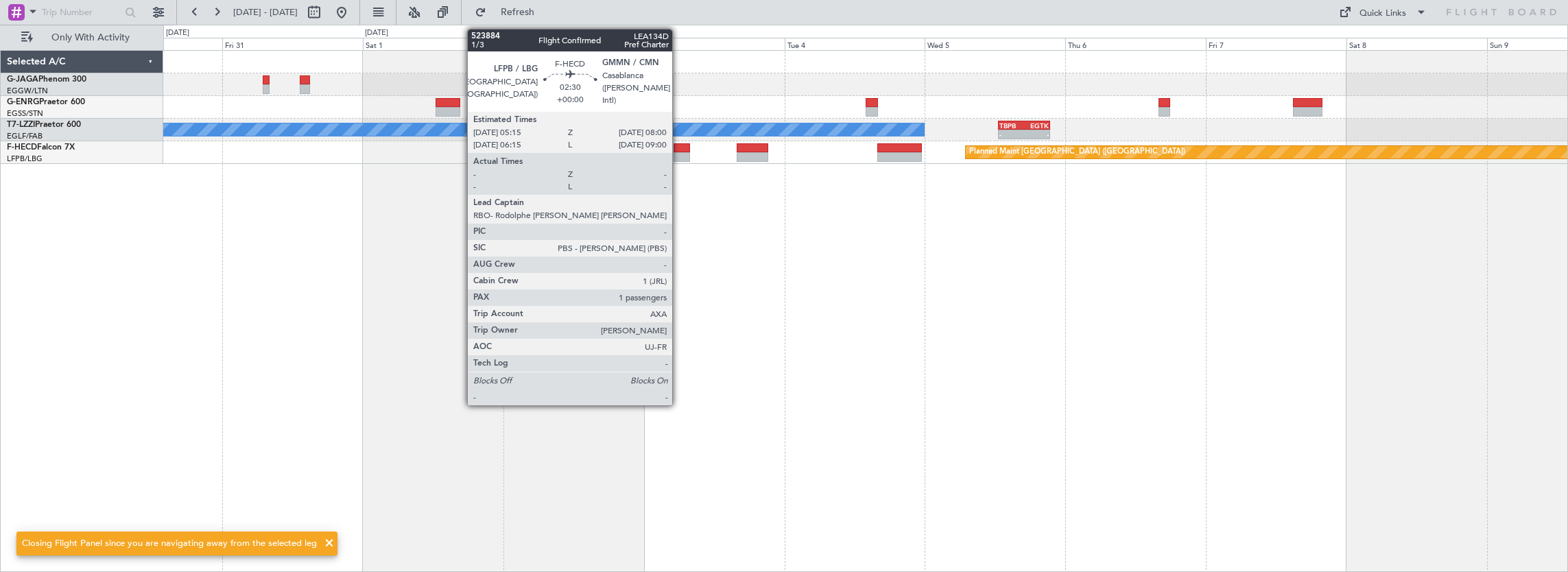
click at [679, 154] on div at bounding box center [682, 157] width 17 height 10
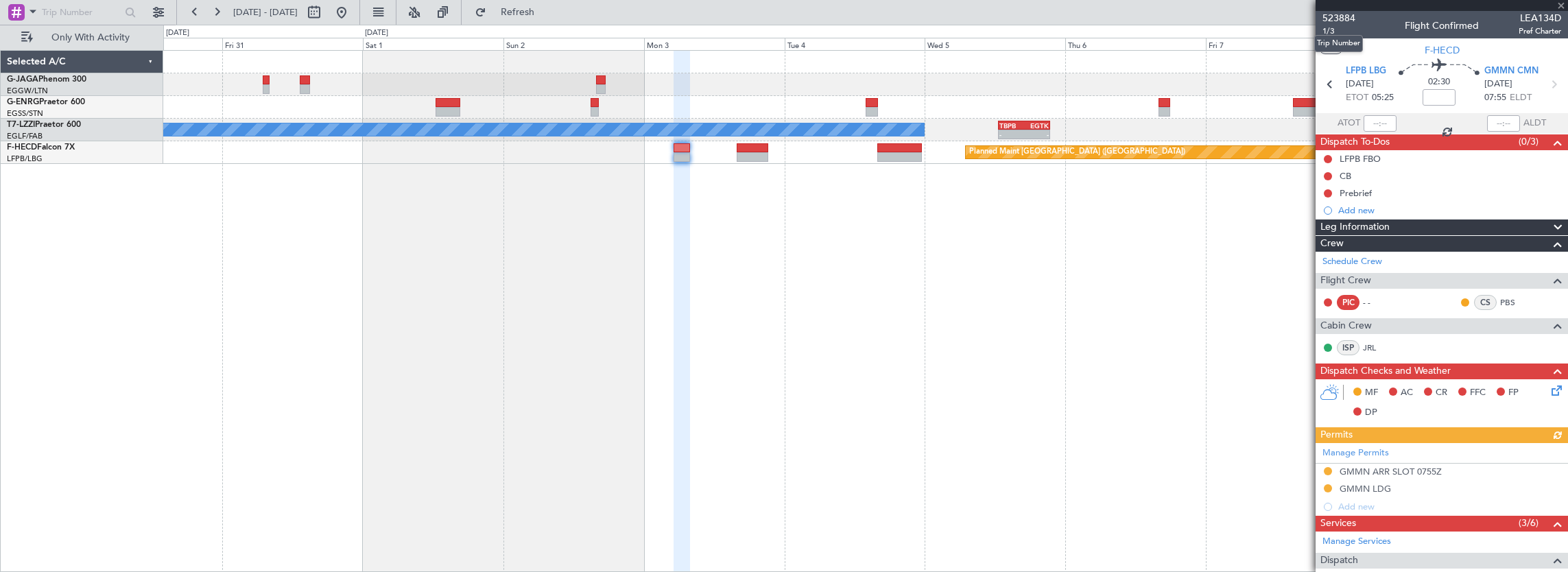
click at [1324, 34] on mat-tooltip-component "Trip Number" at bounding box center [1339, 44] width 68 height 36
click at [1333, 29] on span "1/3" at bounding box center [1339, 31] width 33 height 11
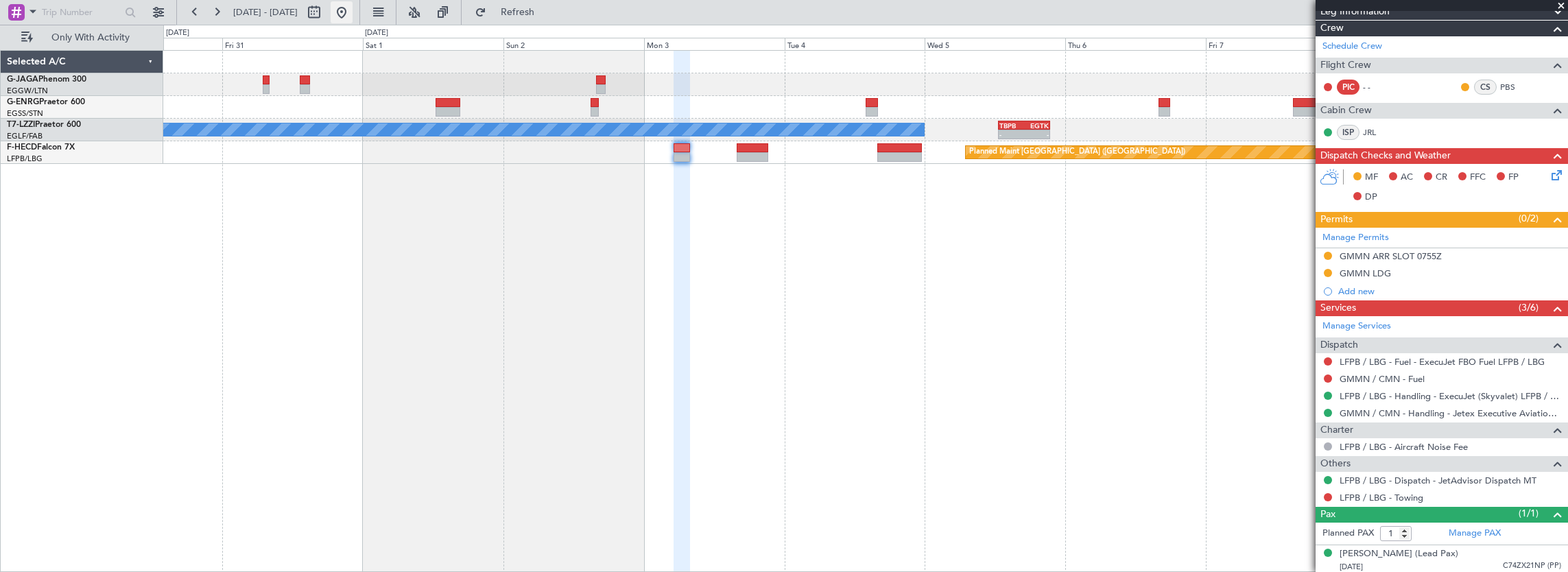
click at [353, 13] on button at bounding box center [341, 12] width 22 height 22
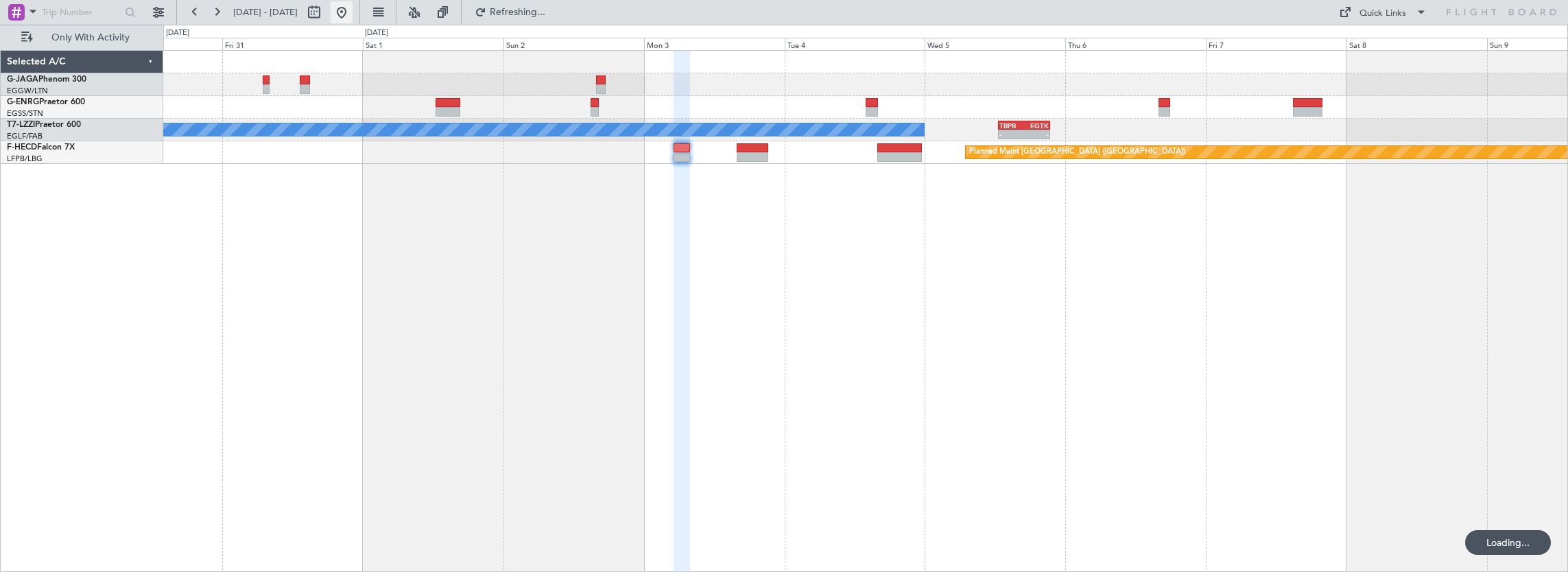
scroll to position [0, 0]
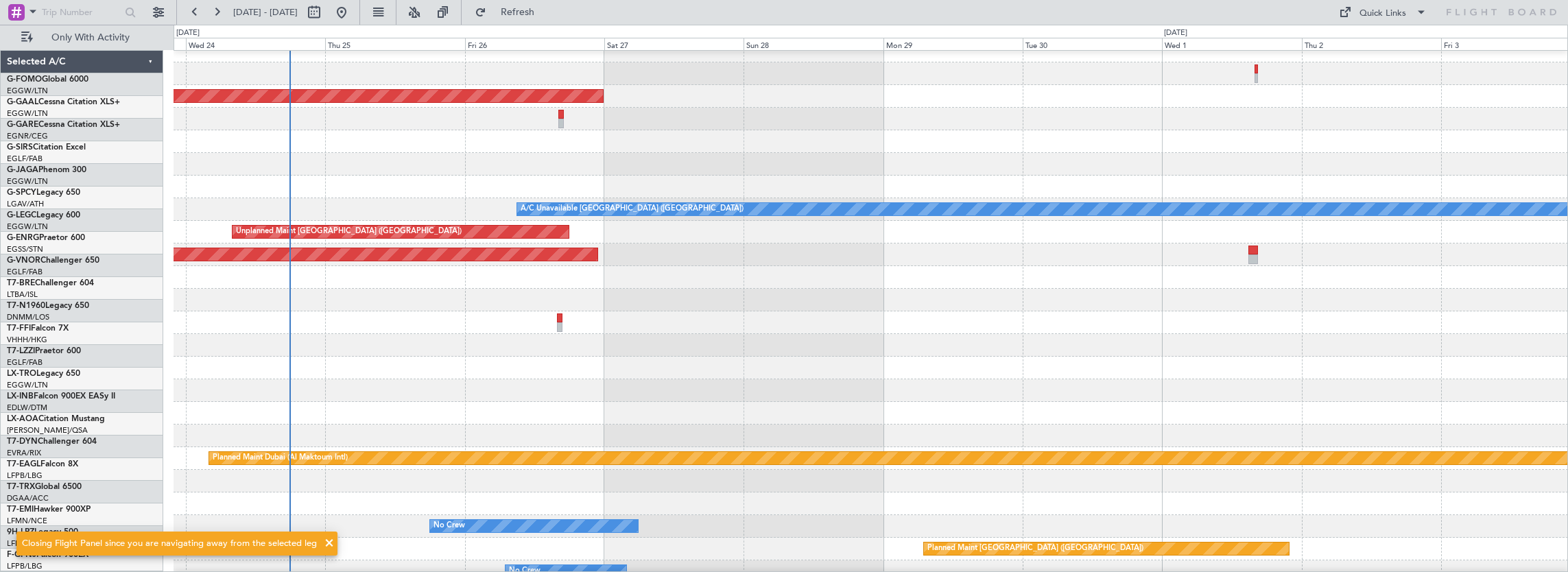
click at [487, 298] on div "Planned Maint Dusseldorf A/C Unavailable London (Luton) Unplanned Maint London …" at bounding box center [871, 311] width 1395 height 523
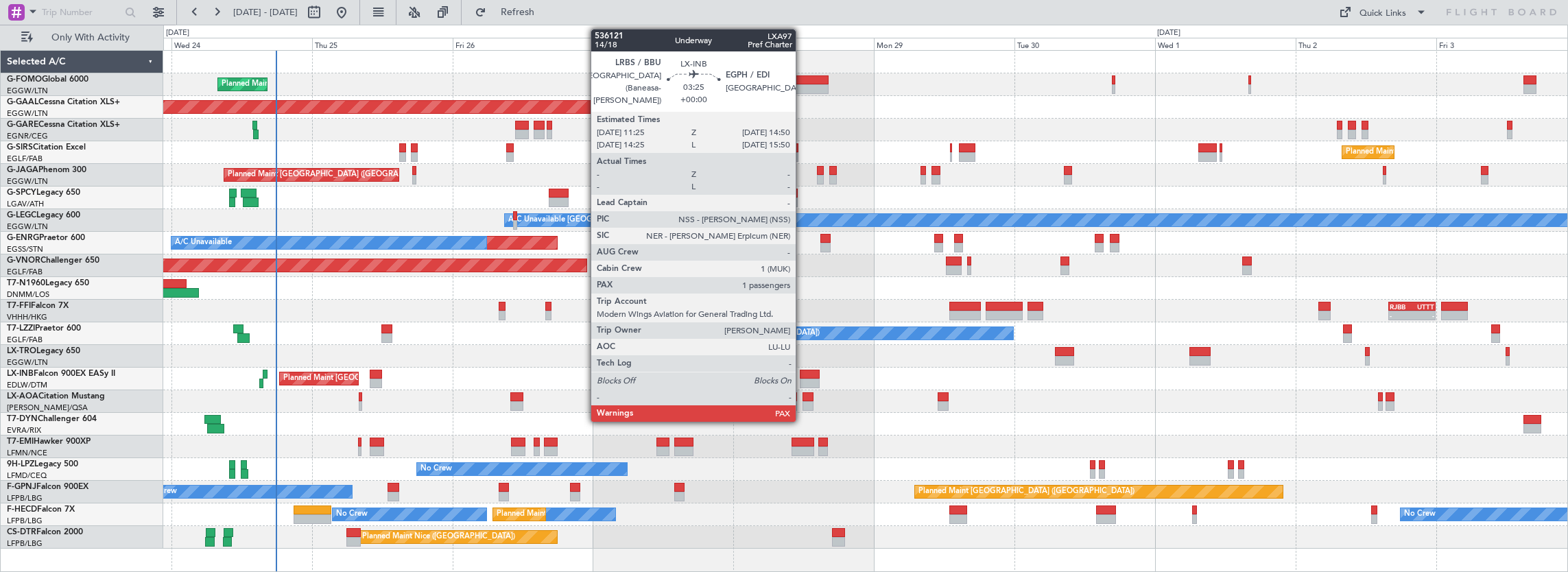
click at [802, 376] on div at bounding box center [810, 375] width 20 height 10
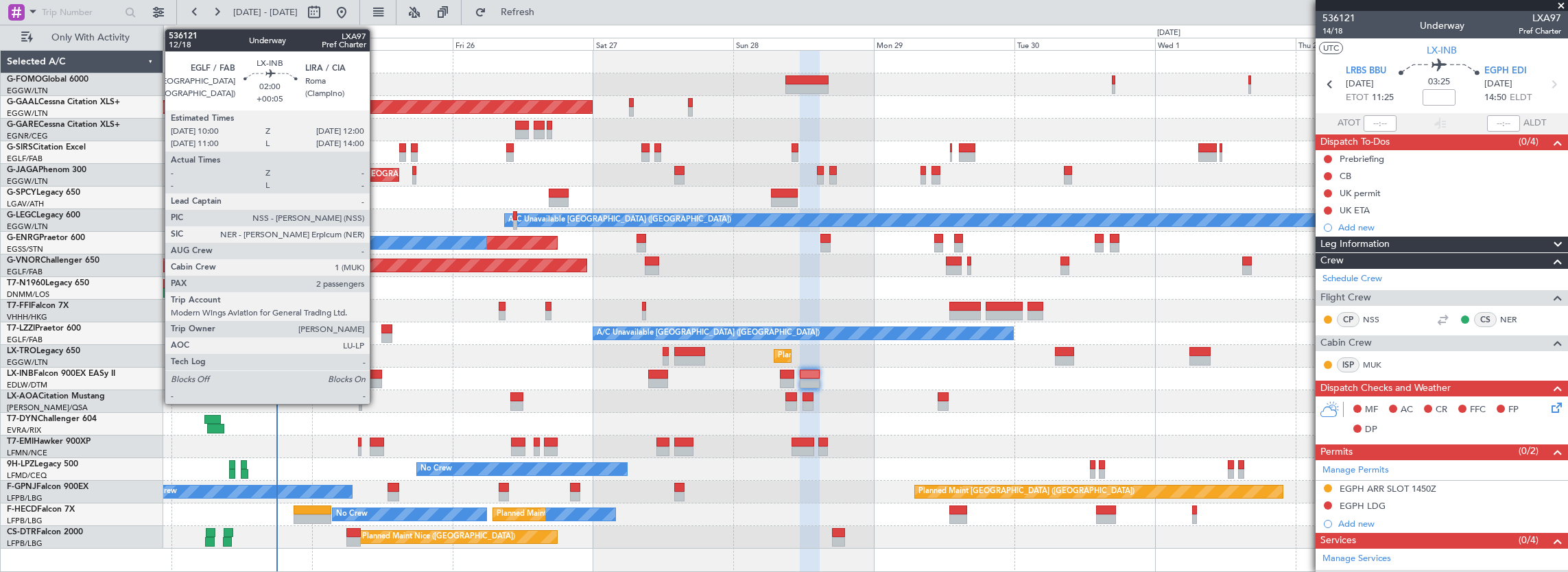
click at [377, 381] on div at bounding box center [376, 384] width 12 height 10
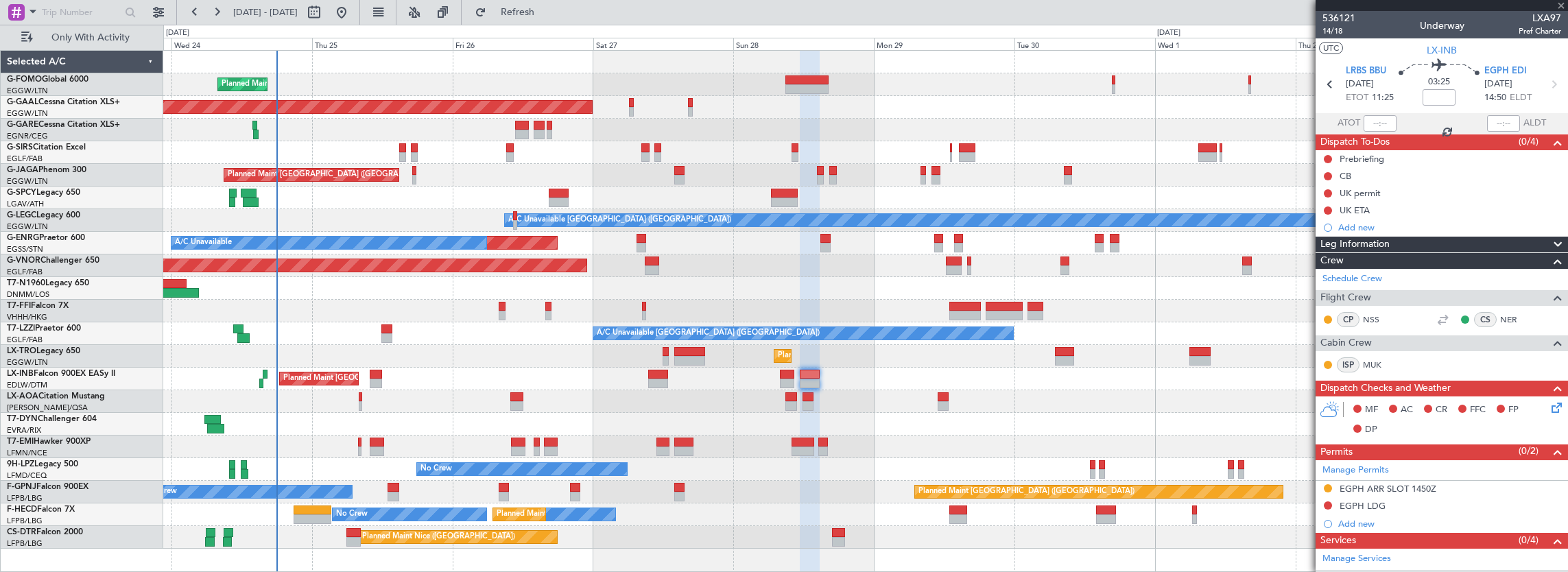
type input "+00:05"
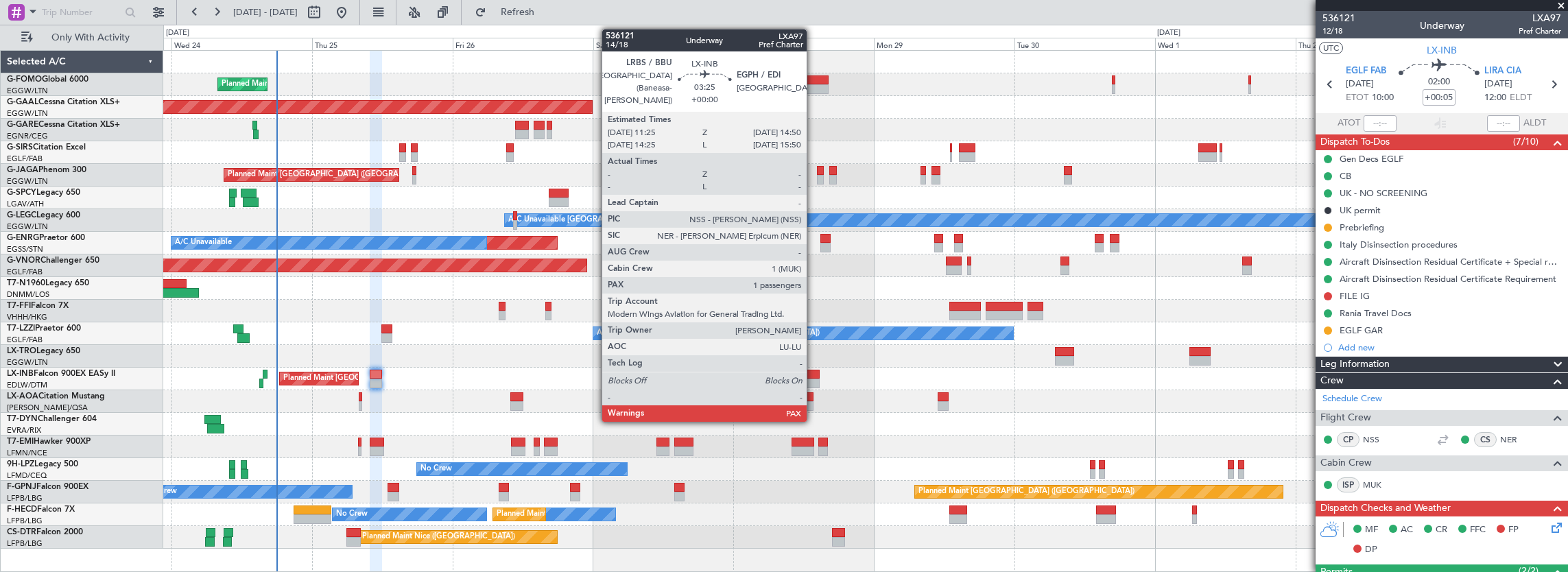
click at [814, 374] on div at bounding box center [810, 375] width 20 height 10
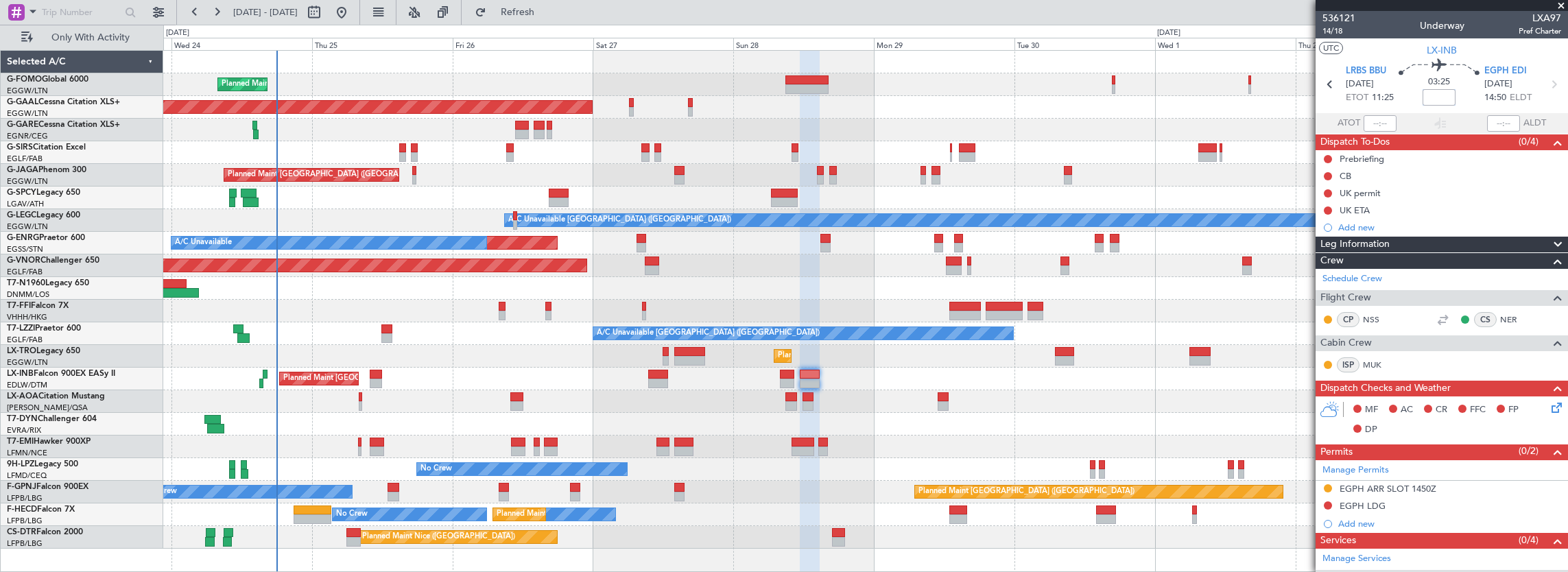
click at [1434, 93] on input at bounding box center [1439, 97] width 33 height 17
type input "-00:20"
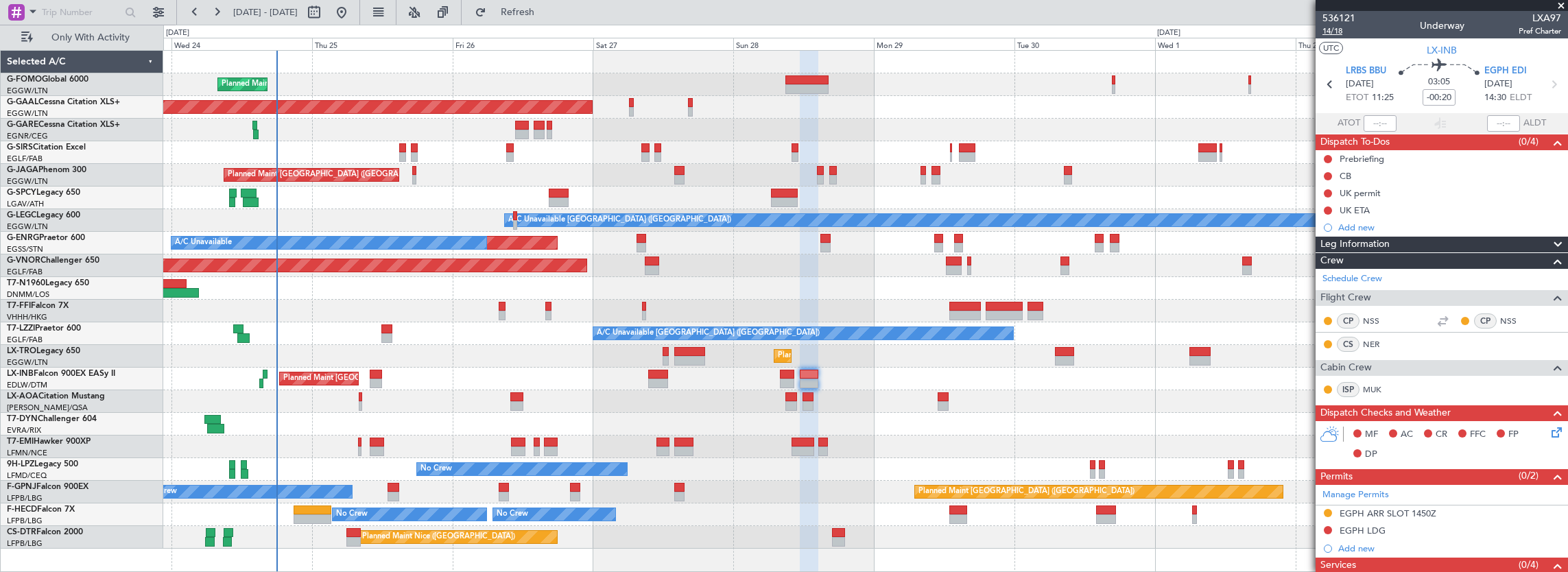
click at [1332, 30] on span "14/18" at bounding box center [1339, 31] width 33 height 11
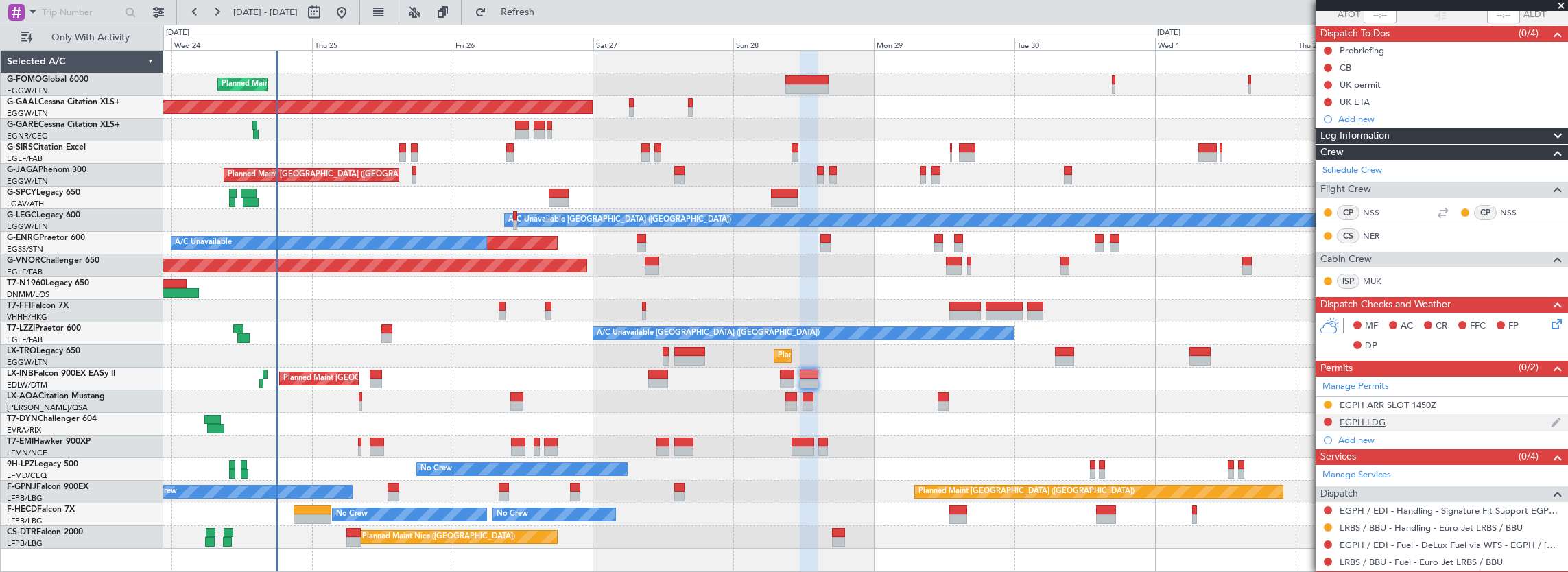
scroll to position [191, 0]
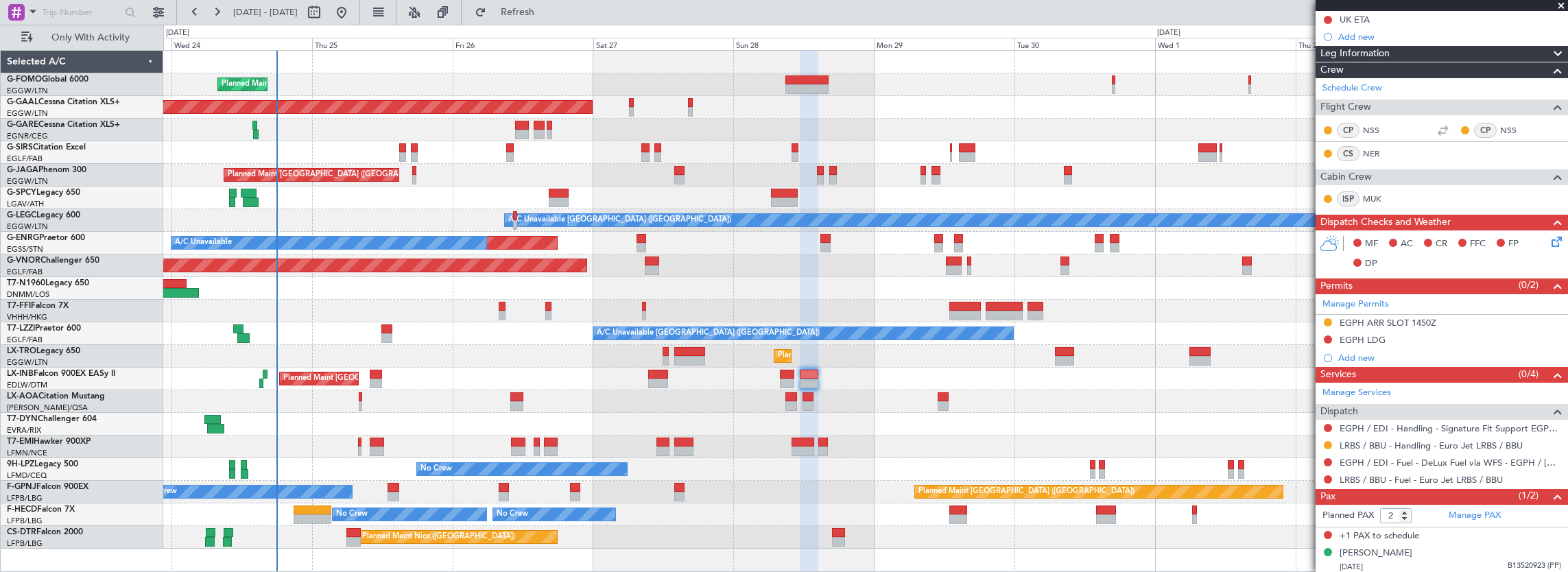
click at [1454, 323] on mat-tooltip-component "Incomplete" at bounding box center [1438, 310] width 63 height 36
click at [1475, 319] on div "EGPH ARR SLOT 1450Z" at bounding box center [1441, 323] width 252 height 17
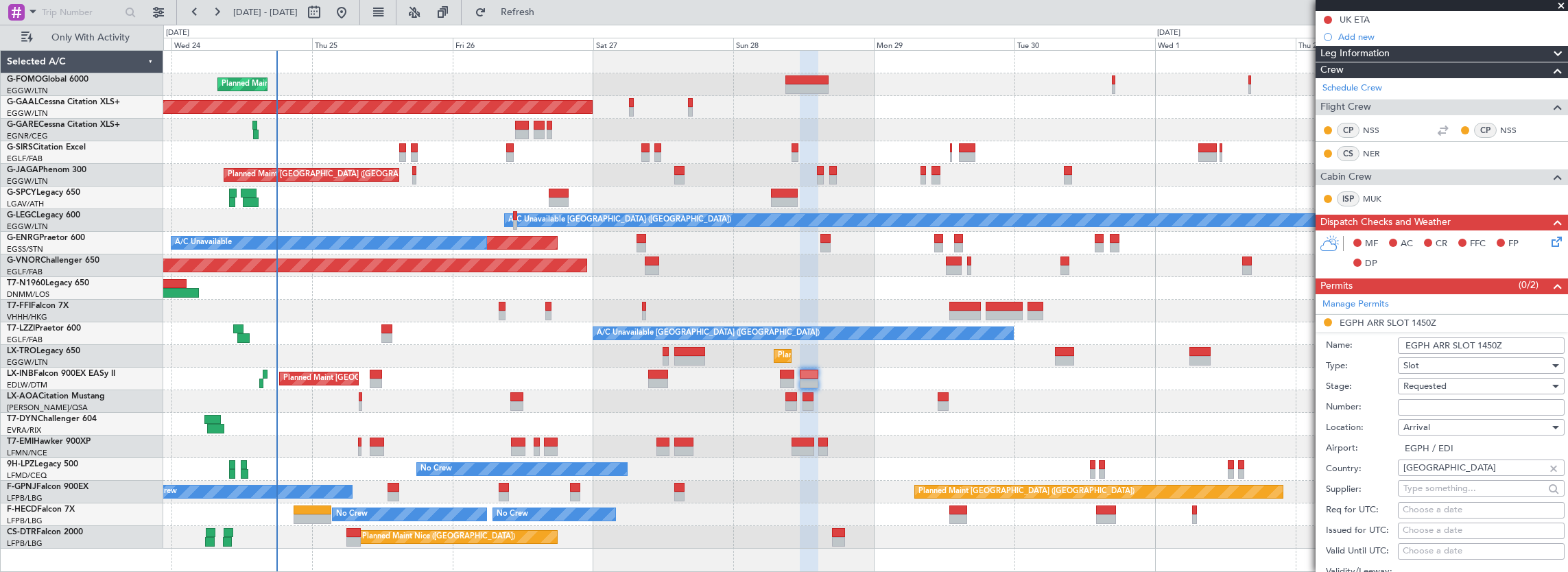
click at [1487, 341] on input "EGPH ARR SLOT 1450Z" at bounding box center [1481, 346] width 167 height 17
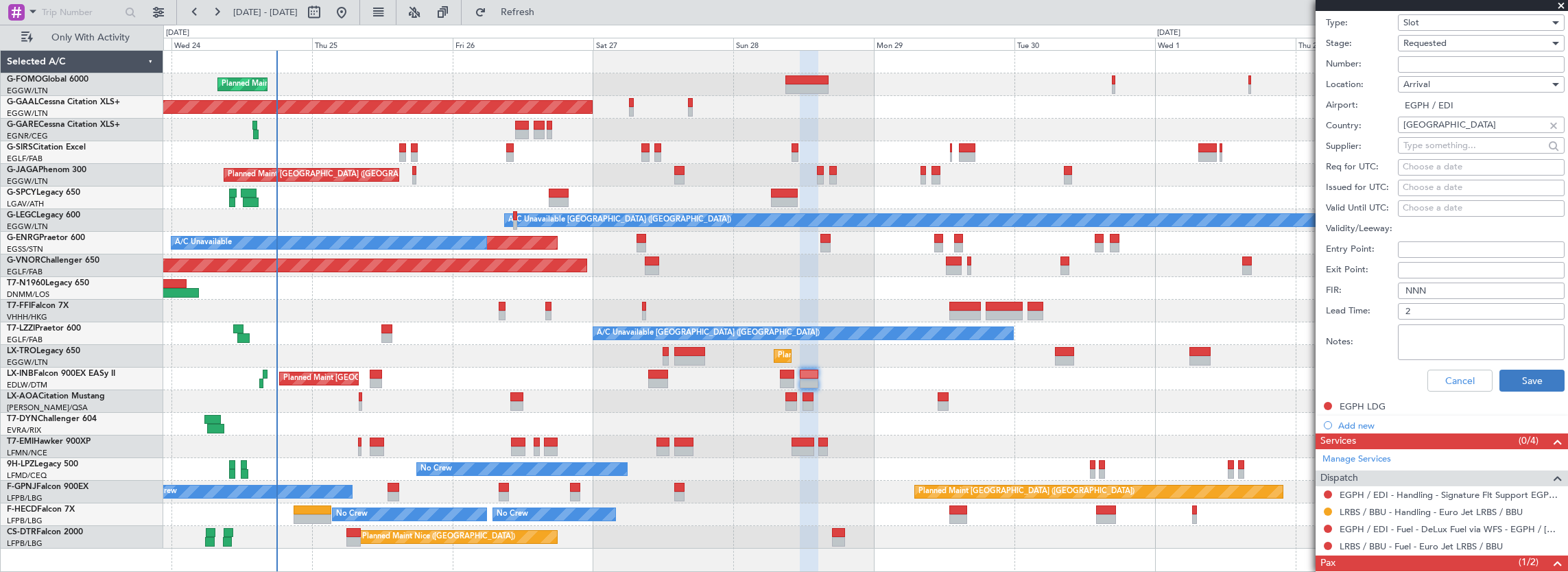
type input "EGPH ARR SLOT 1430Z"
click at [1509, 379] on button "Save" at bounding box center [1532, 381] width 65 height 22
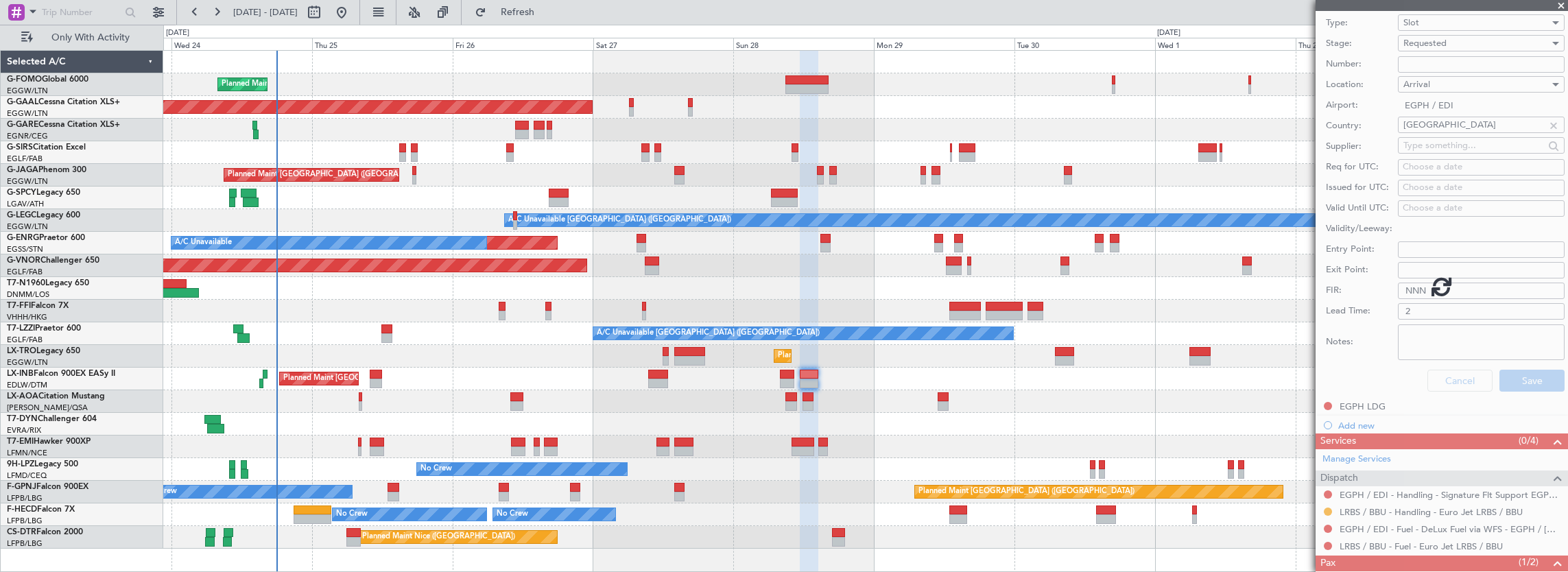
scroll to position [124, 0]
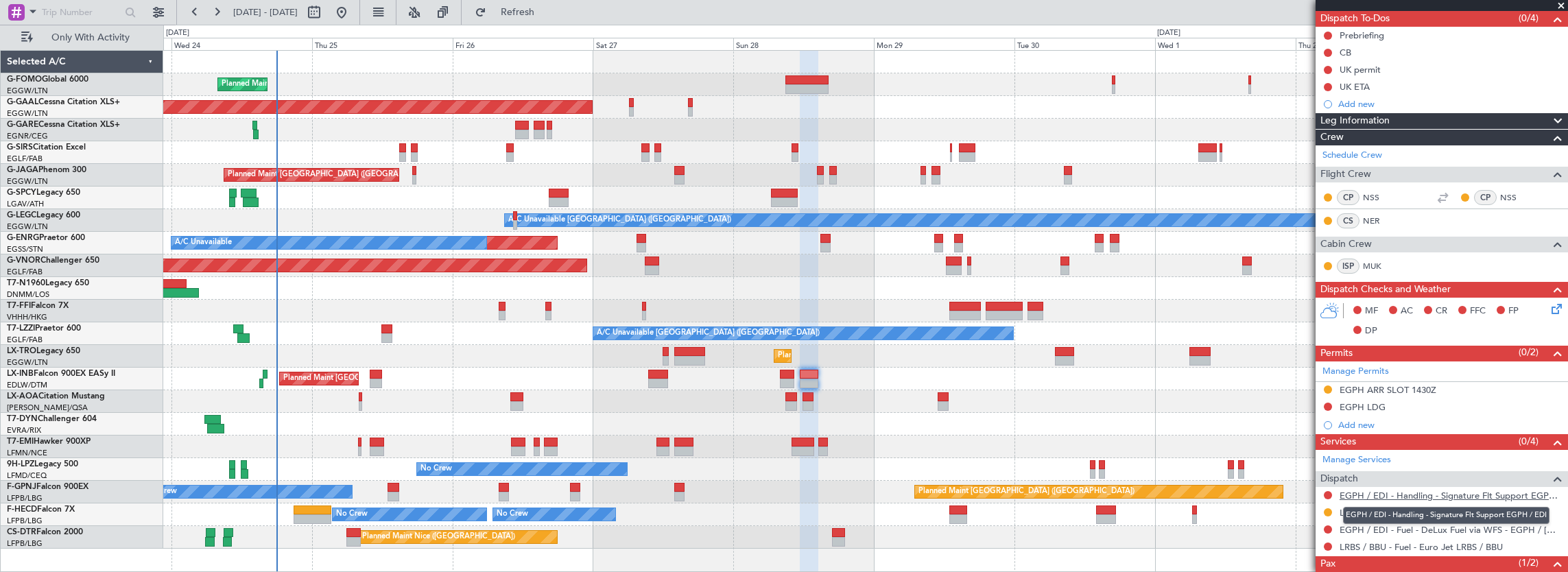
click at [1435, 493] on link "EGPH / EDI - Handling - Signature Flt Support EGPH / EDI" at bounding box center [1450, 495] width 222 height 11
click at [1420, 421] on div "Add new" at bounding box center [1444, 424] width 211 height 11
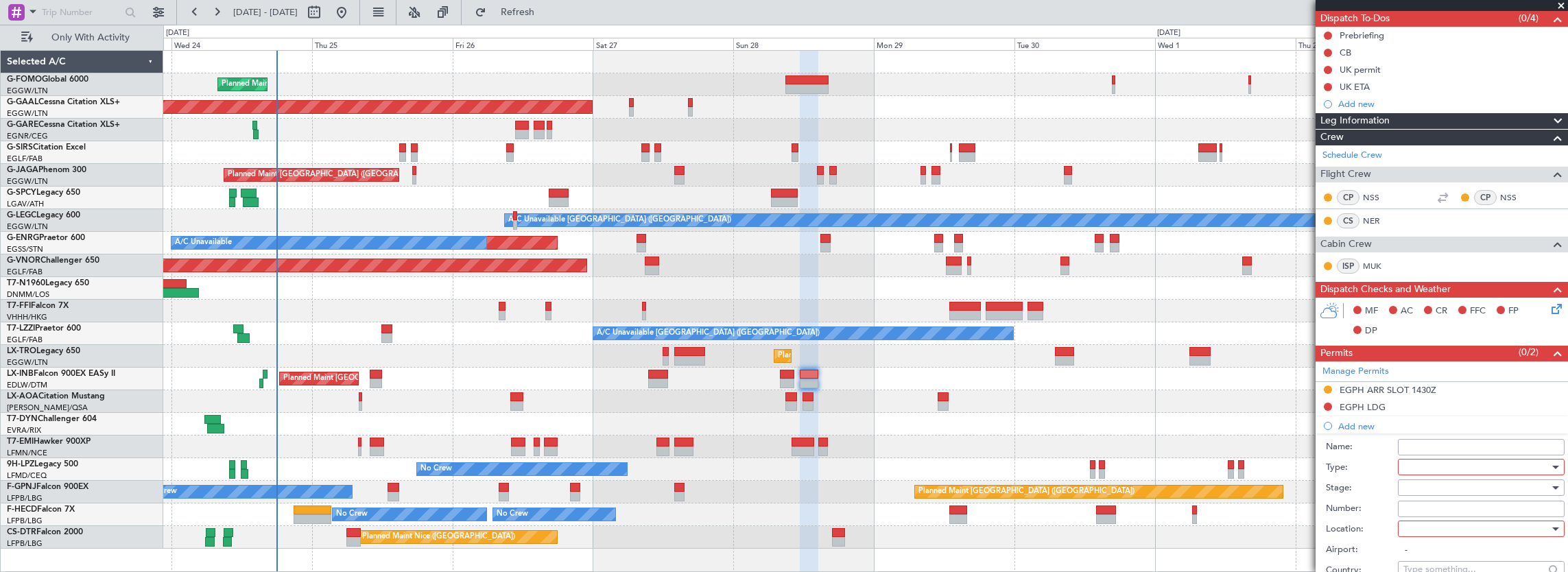
click at [1426, 471] on div at bounding box center [1477, 466] width 146 height 20
click at [1451, 540] on span "Parking" at bounding box center [1476, 540] width 144 height 20
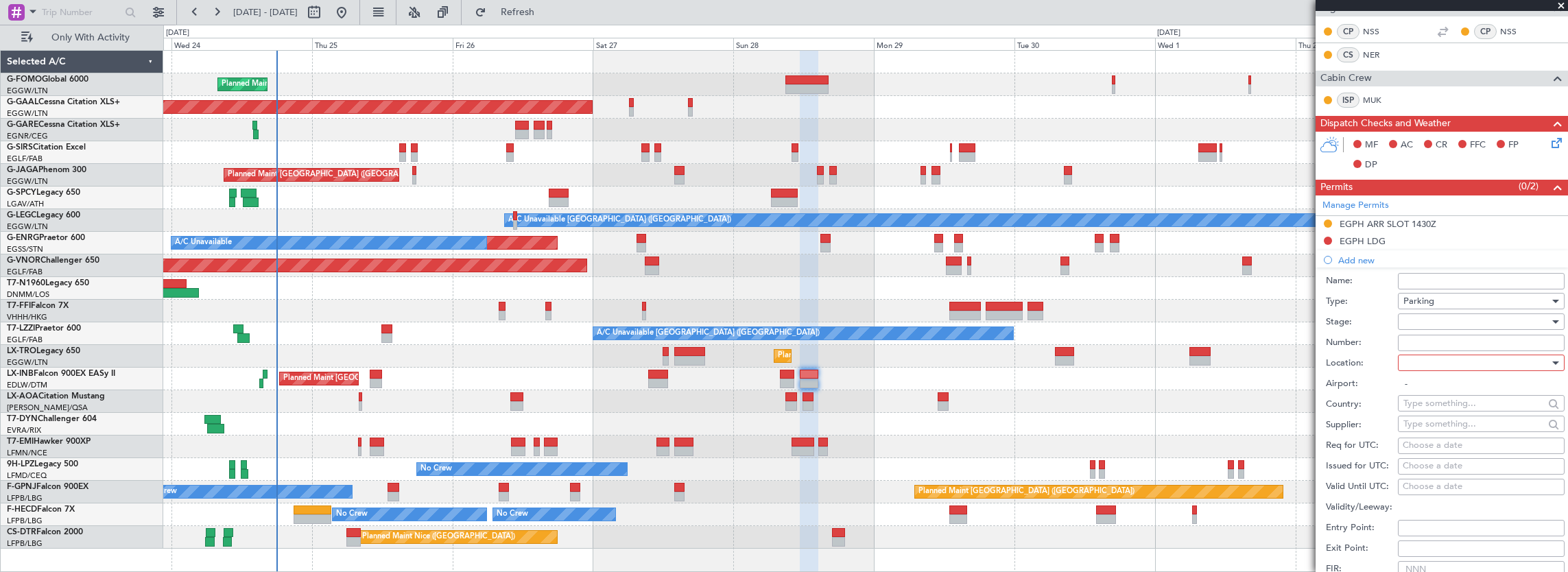
scroll to position [329, 0]
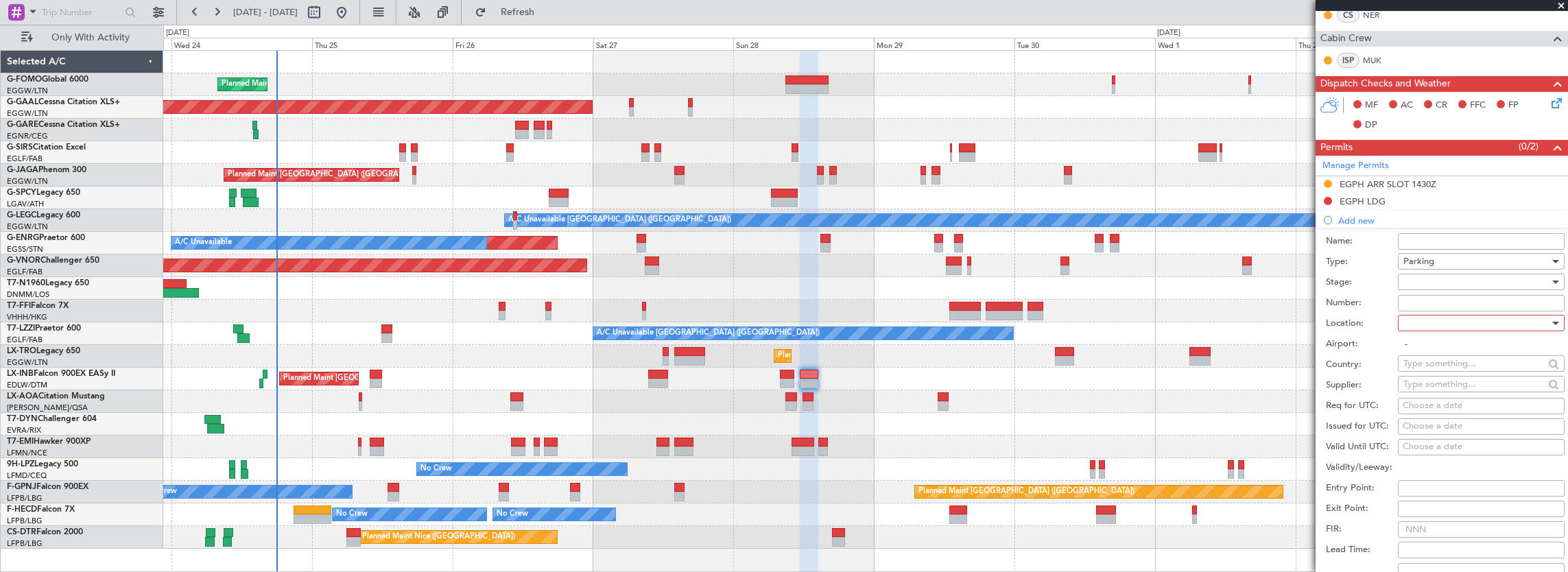
click at [1421, 318] on div at bounding box center [1477, 323] width 146 height 20
click at [1430, 388] on span "Arrival" at bounding box center [1476, 389] width 144 height 20
type input "EGPH / EDI"
click at [1429, 282] on div at bounding box center [1477, 282] width 146 height 20
click at [1441, 364] on span "Requested" at bounding box center [1476, 369] width 144 height 20
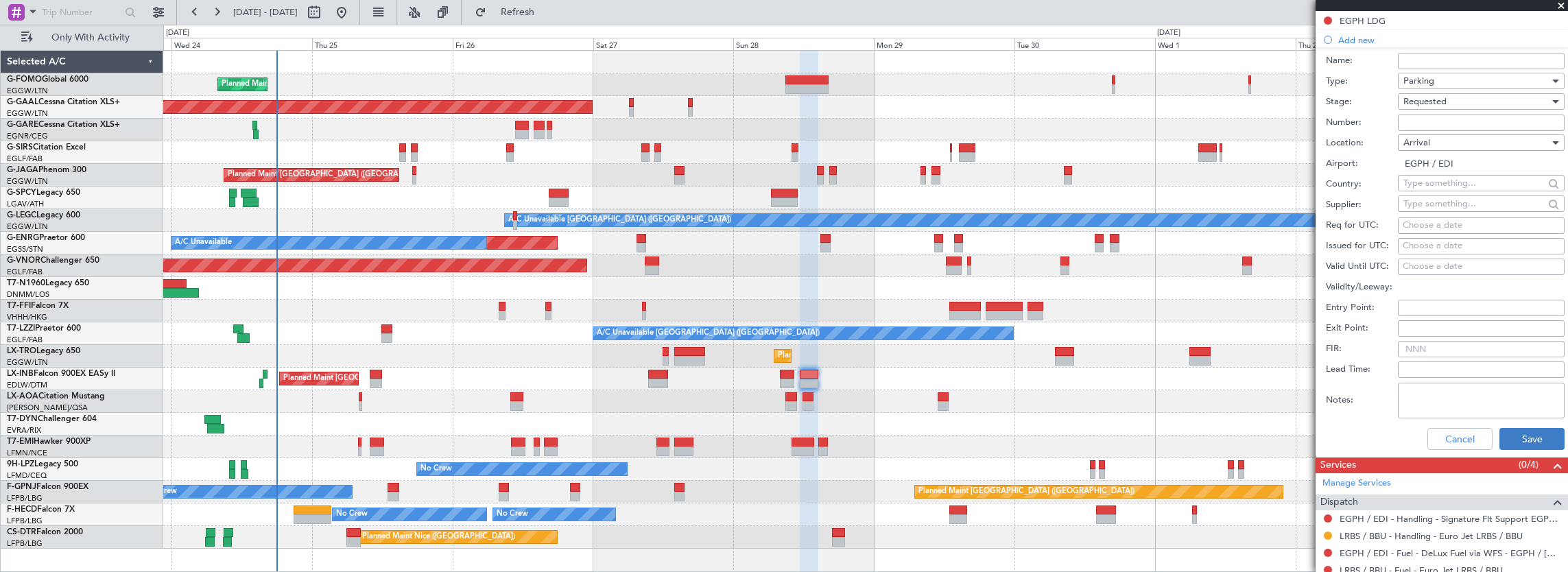
scroll to position [535, 0]
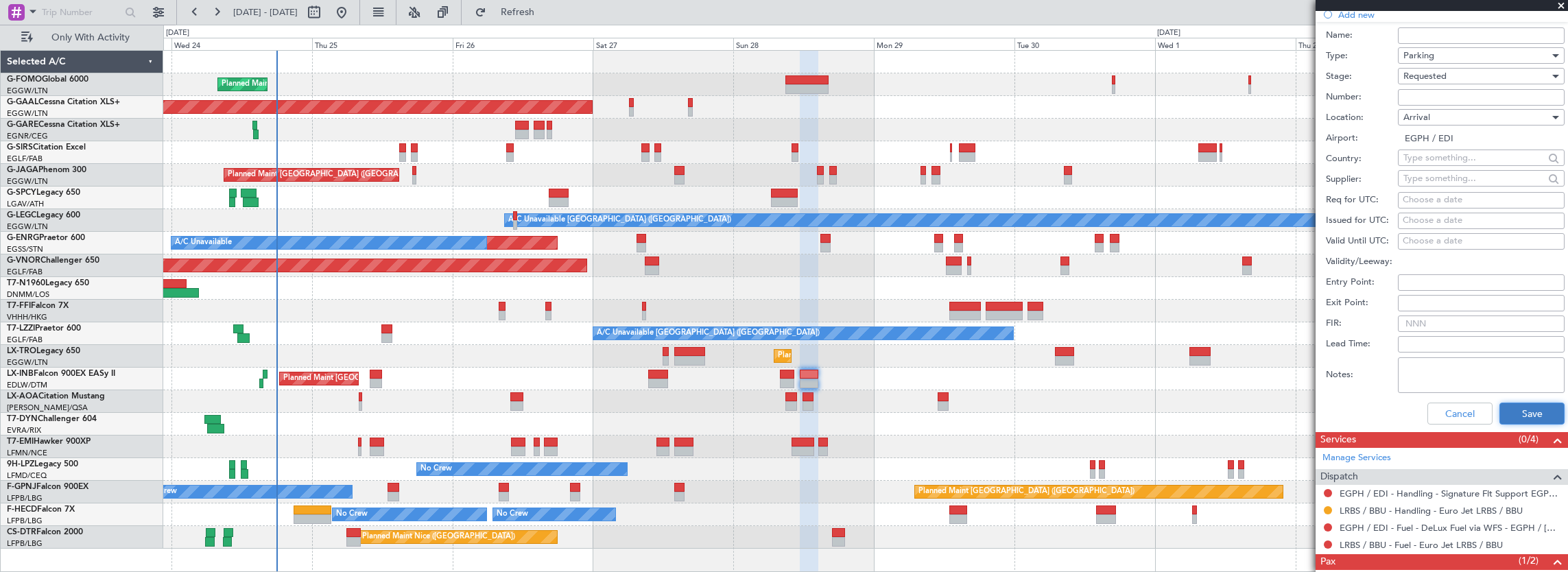
click at [1533, 413] on button "Save" at bounding box center [1532, 413] width 65 height 22
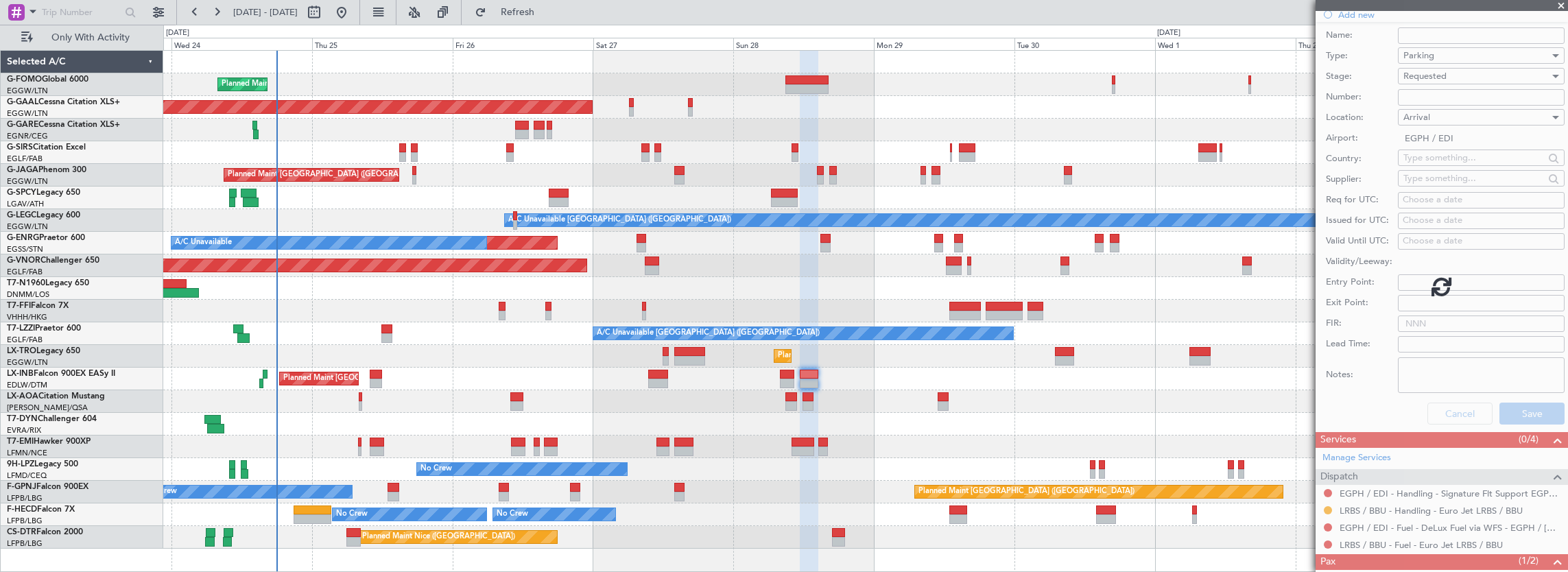
scroll to position [207, 0]
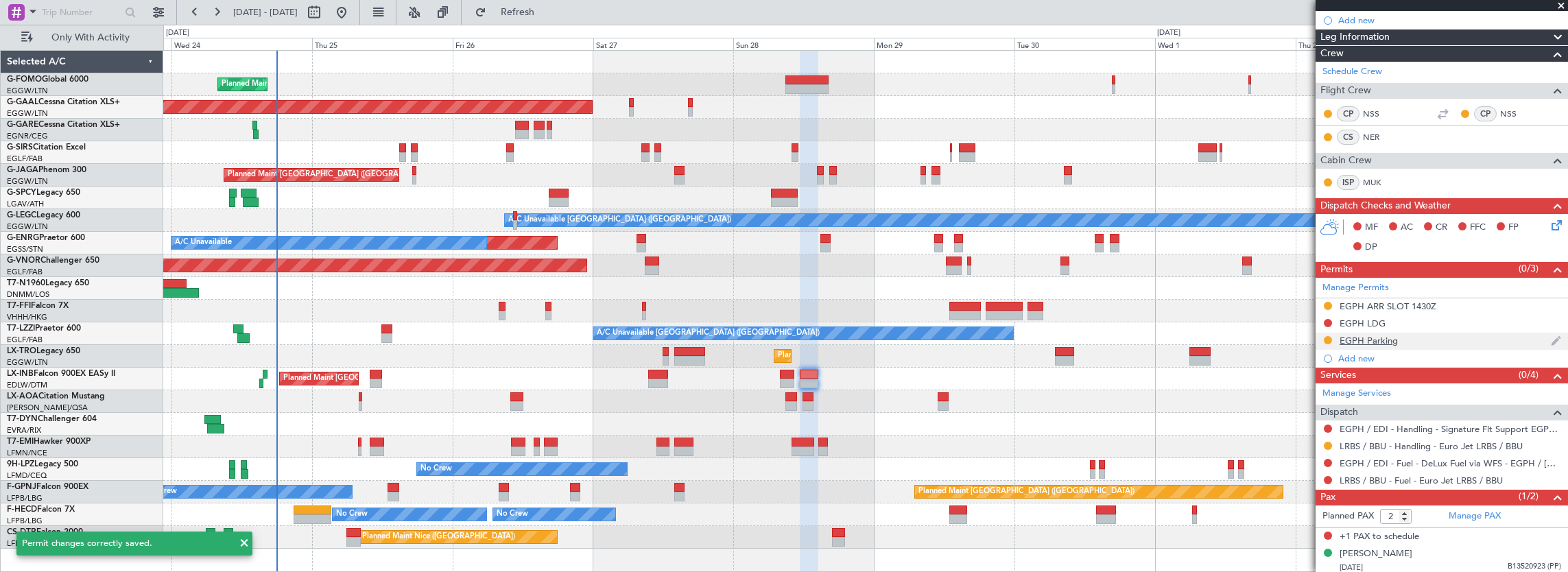
click at [1445, 338] on div "EGPH Parking" at bounding box center [1441, 341] width 252 height 17
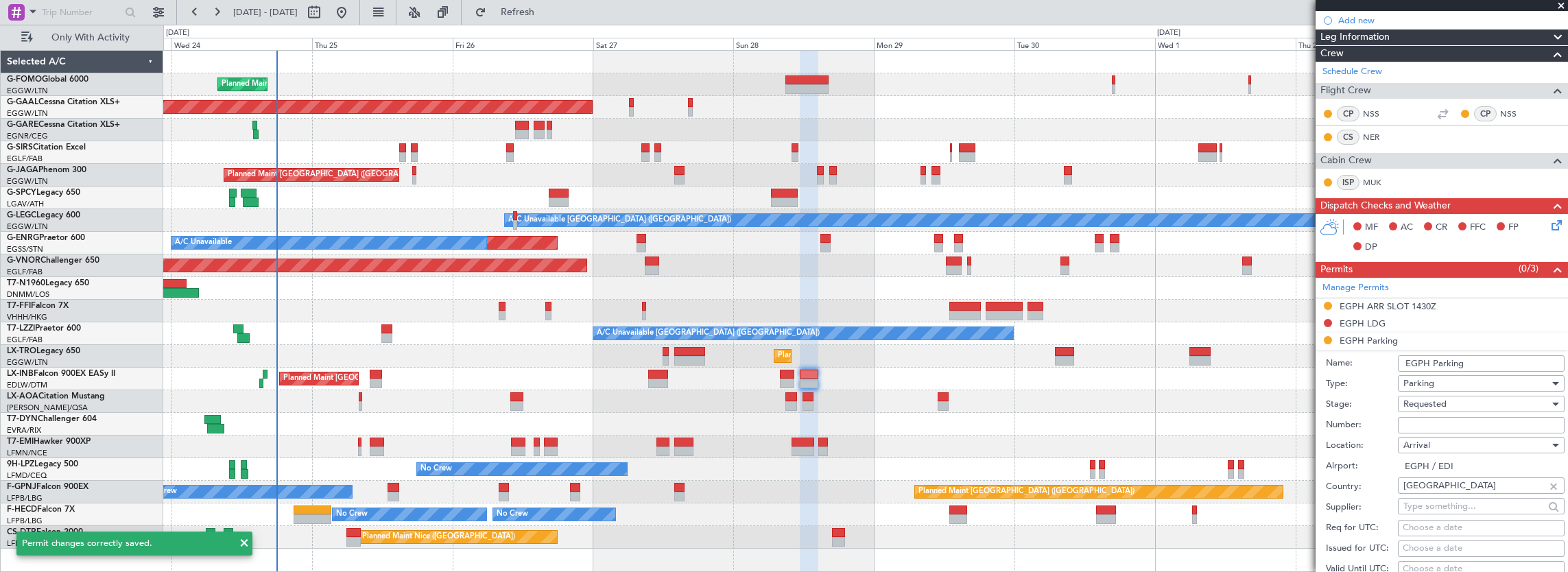
click at [1493, 360] on input "EGPH Parking" at bounding box center [1481, 364] width 167 height 17
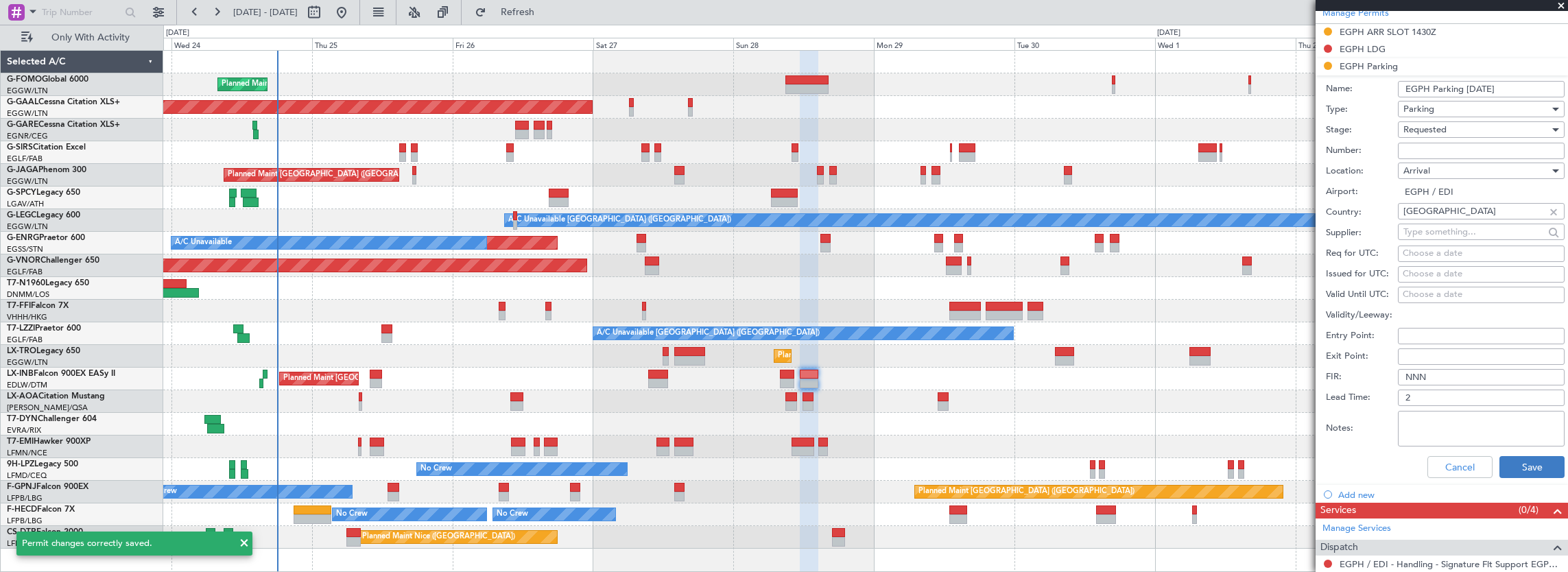
type input "EGPH Parking 01OCT"
click at [1514, 471] on button "Save" at bounding box center [1532, 466] width 65 height 22
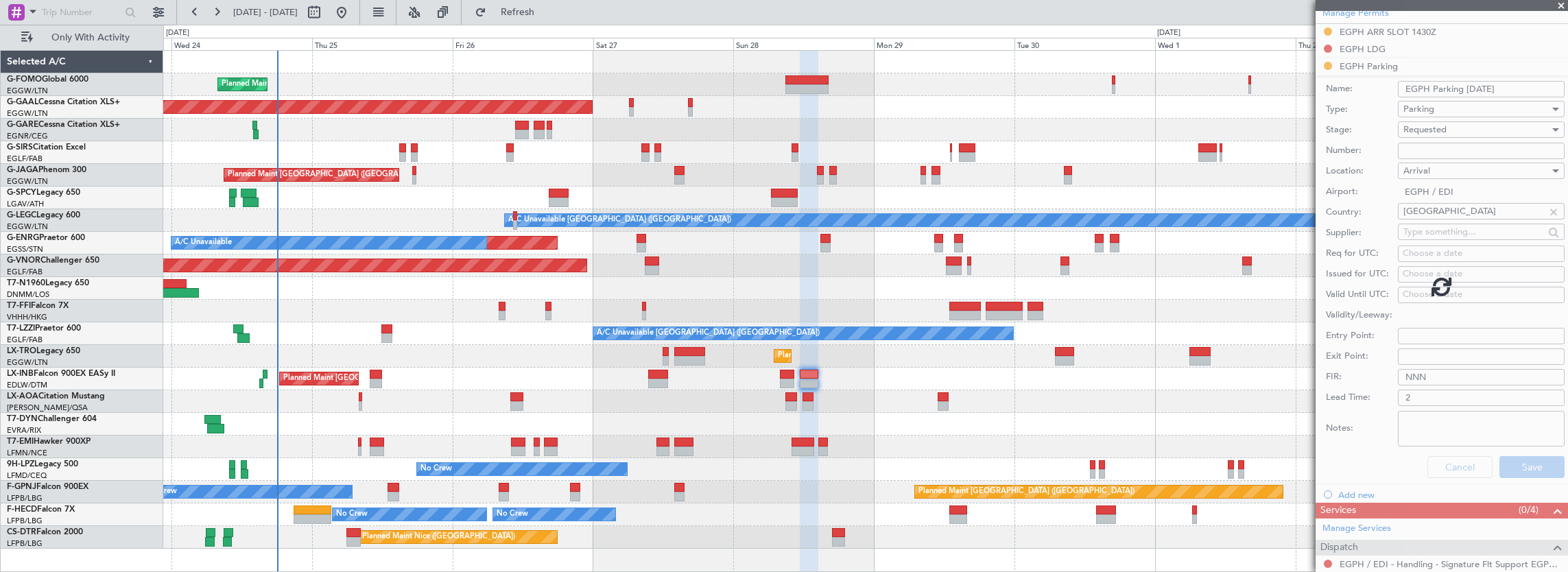
drag, startPoint x: 1514, startPoint y: 464, endPoint x: 1238, endPoint y: 476, distance: 276.3
click at [1513, 462] on div at bounding box center [1441, 286] width 252 height 572
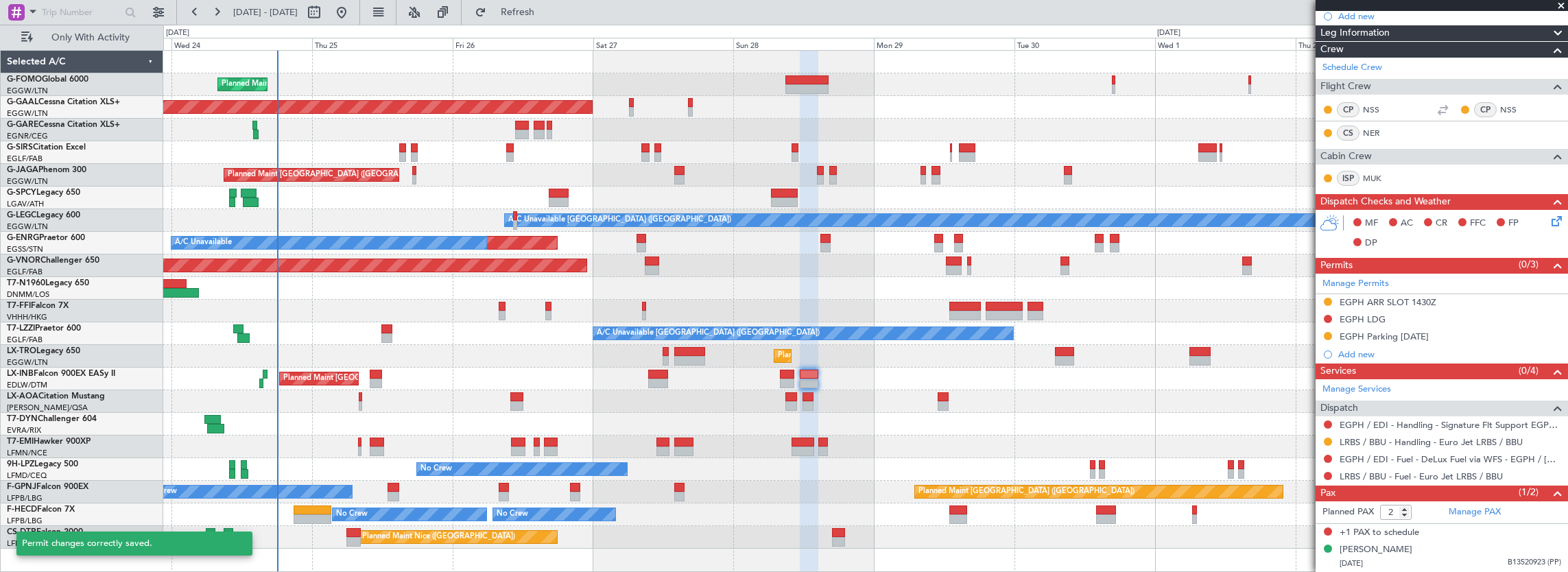
scroll to position [207, 0]
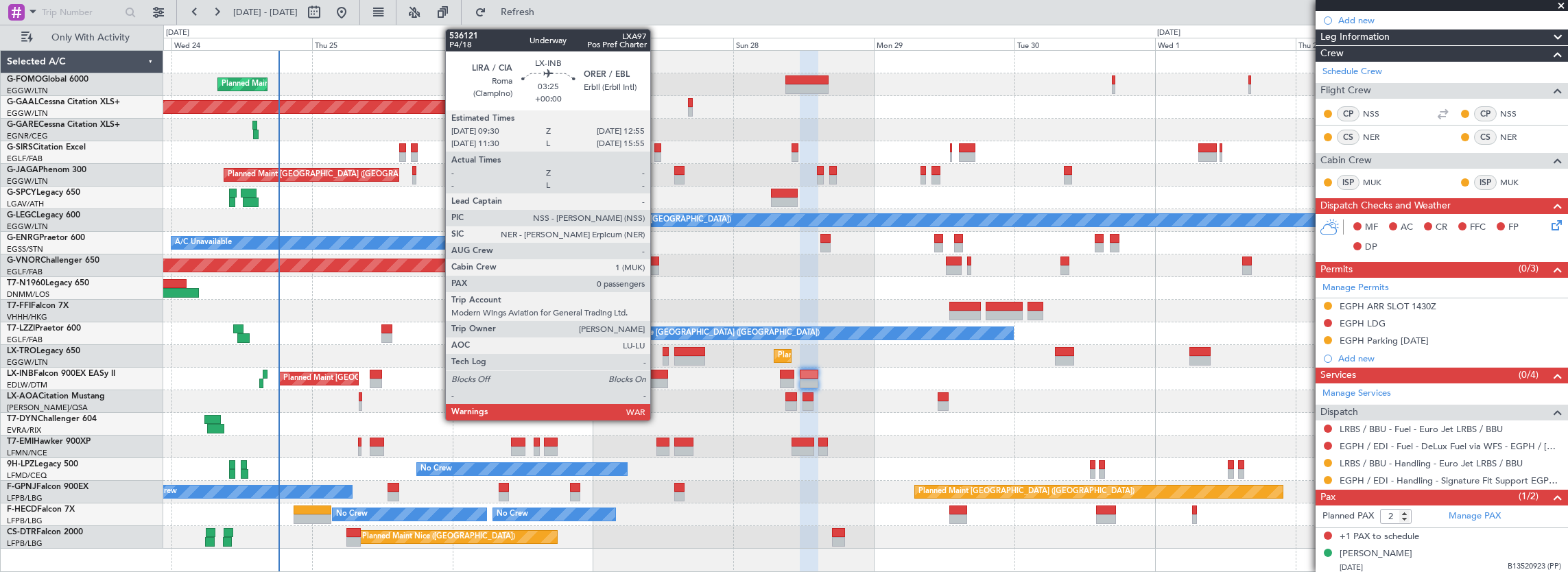
click at [657, 372] on div at bounding box center [658, 375] width 20 height 10
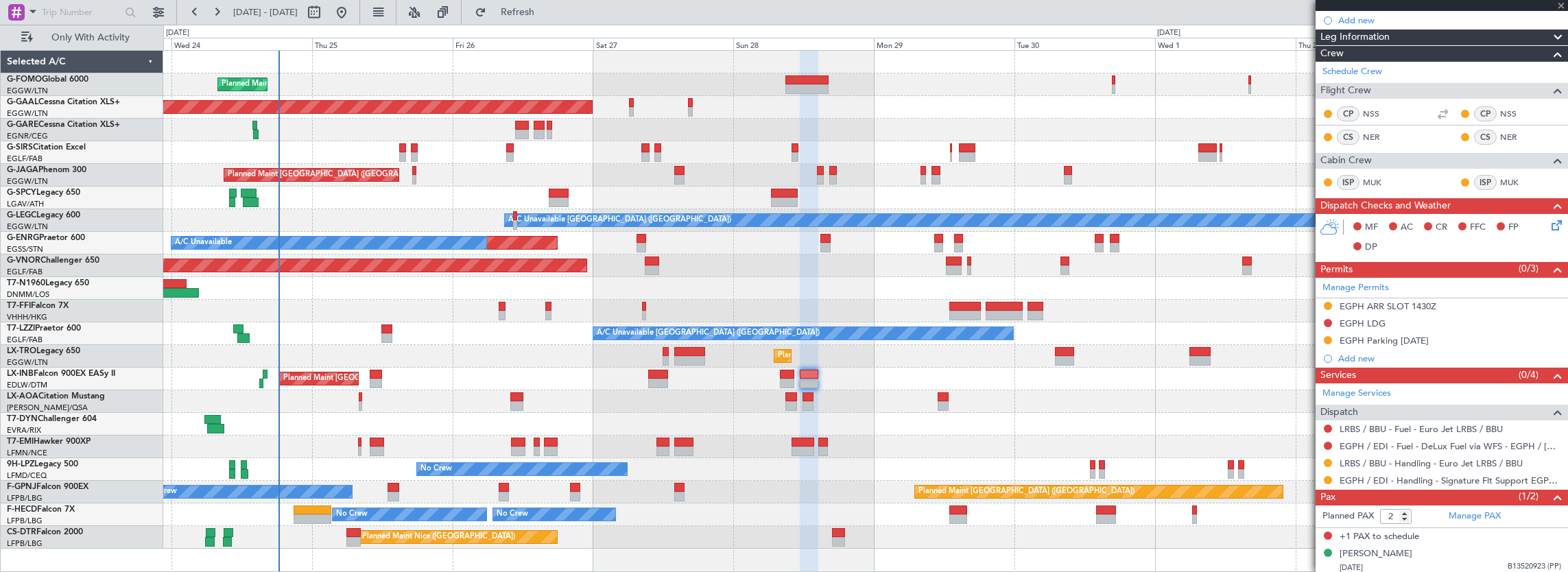
type input "0"
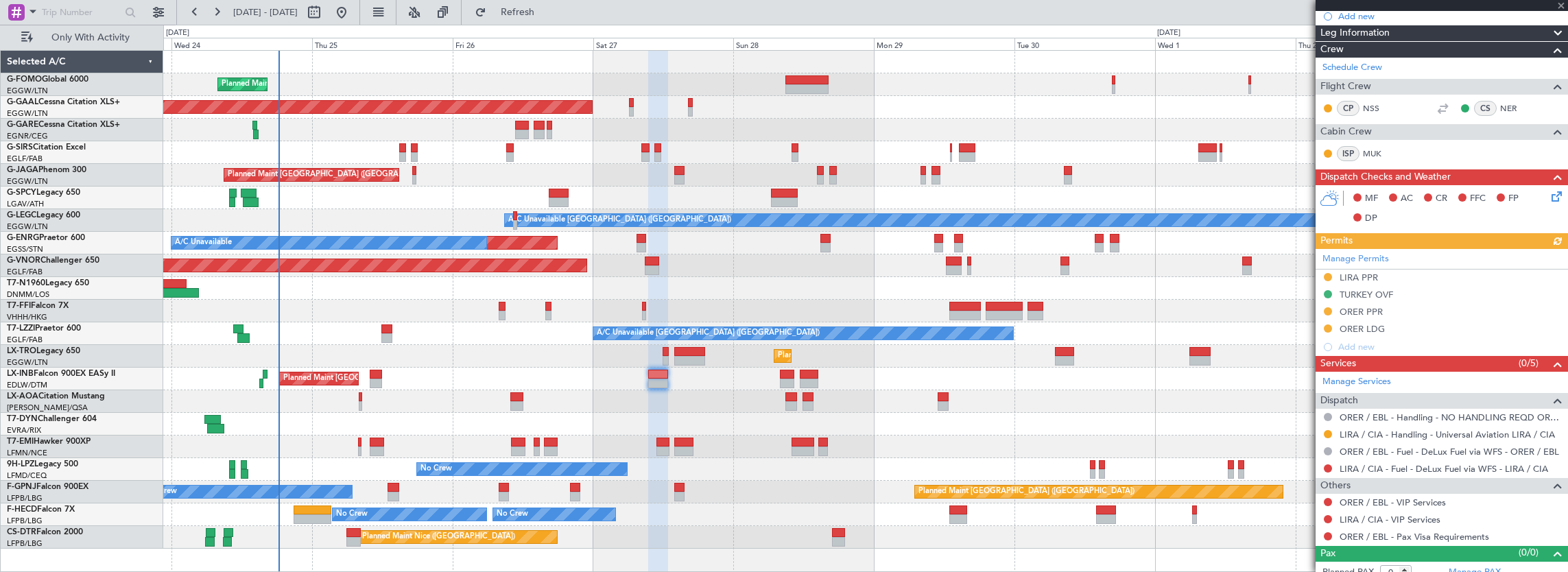
scroll to position [254, 0]
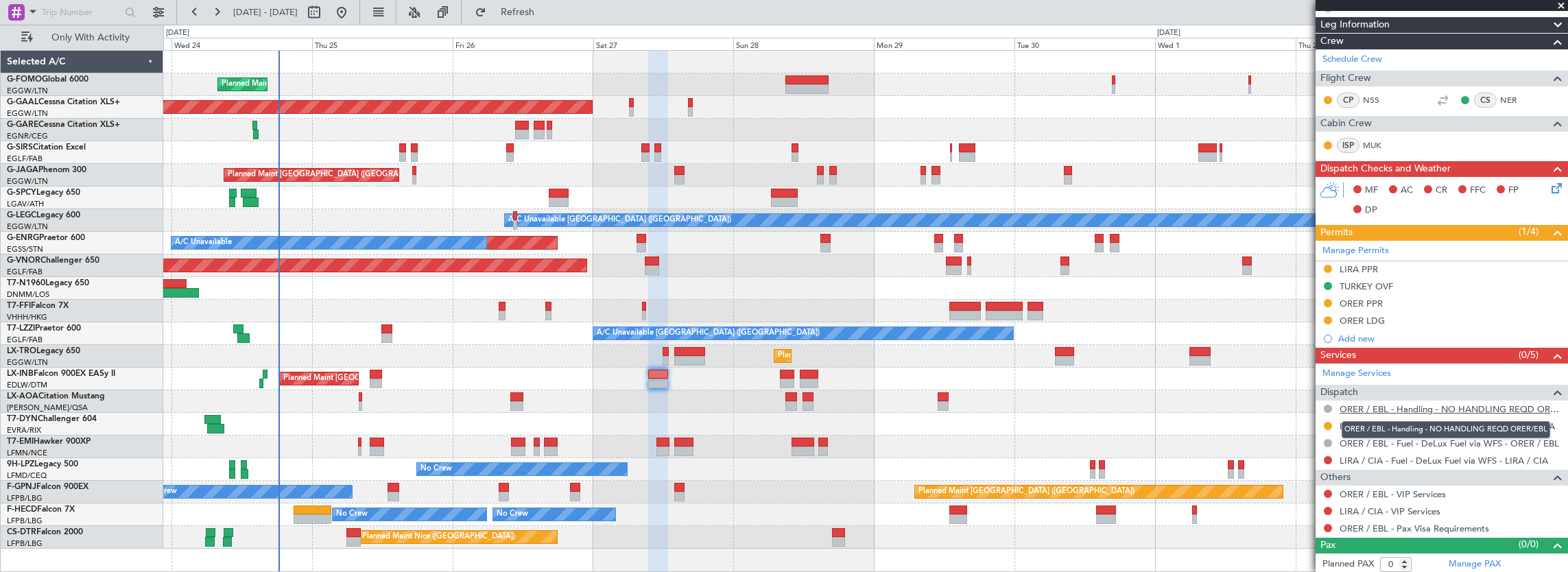
click at [1414, 403] on link "ORER / EBL - Handling - NO HANDLING REQD ORER/EBL" at bounding box center [1450, 408] width 222 height 11
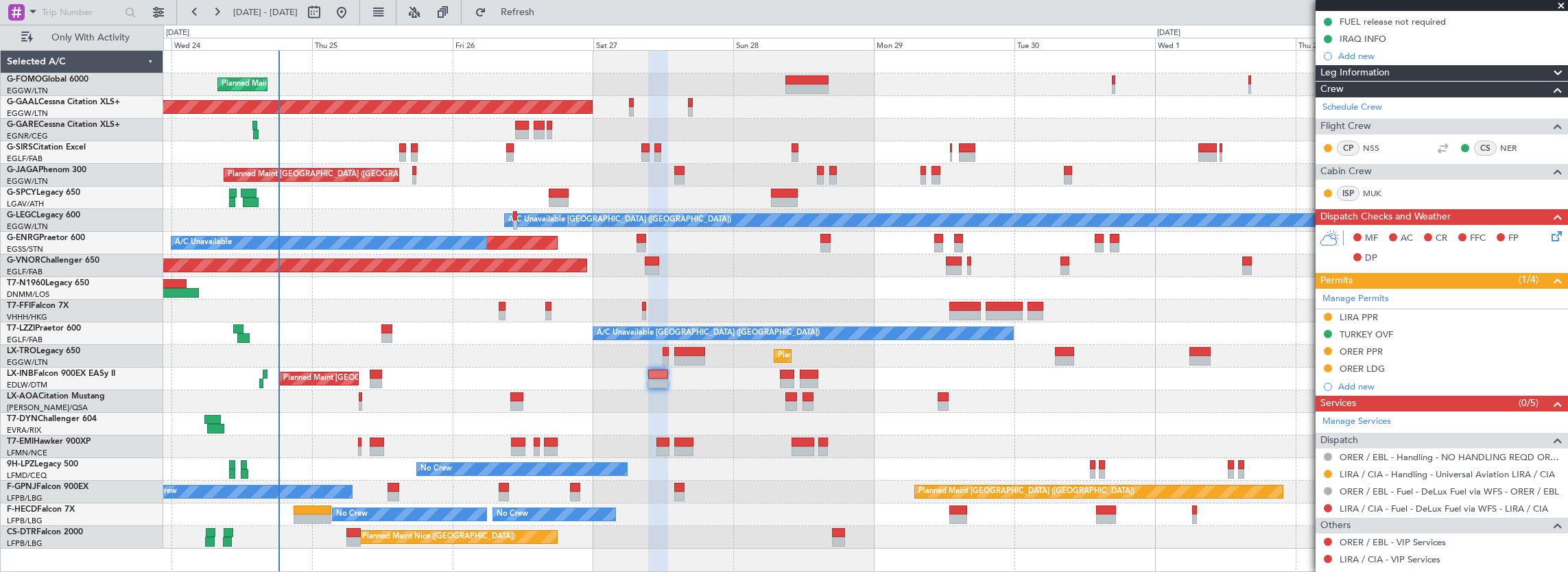
scroll to position [185, 0]
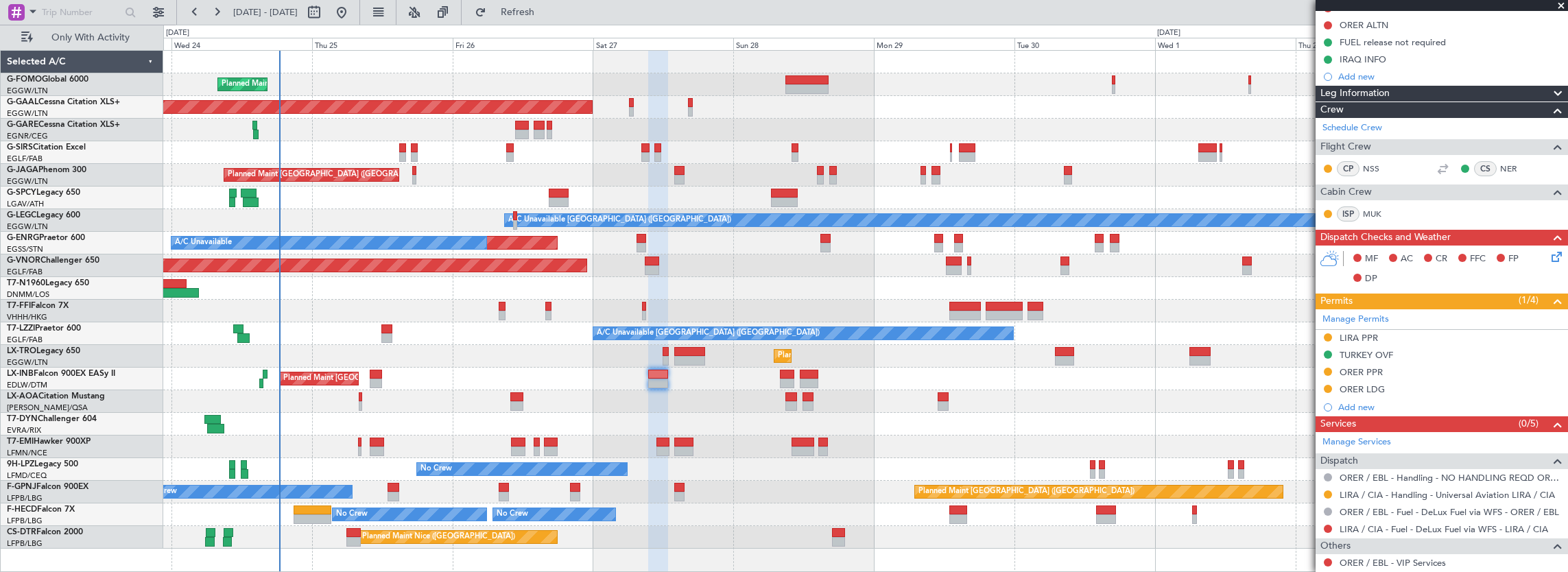
click at [71, 107] on div "G-GAAL Cessna Citation XLS+" at bounding box center [84, 102] width 156 height 12
click at [70, 99] on link "G-GAAL Cessna Citation XLS+" at bounding box center [63, 102] width 113 height 8
click at [84, 39] on span "Only With Activity" at bounding box center [90, 38] width 109 height 10
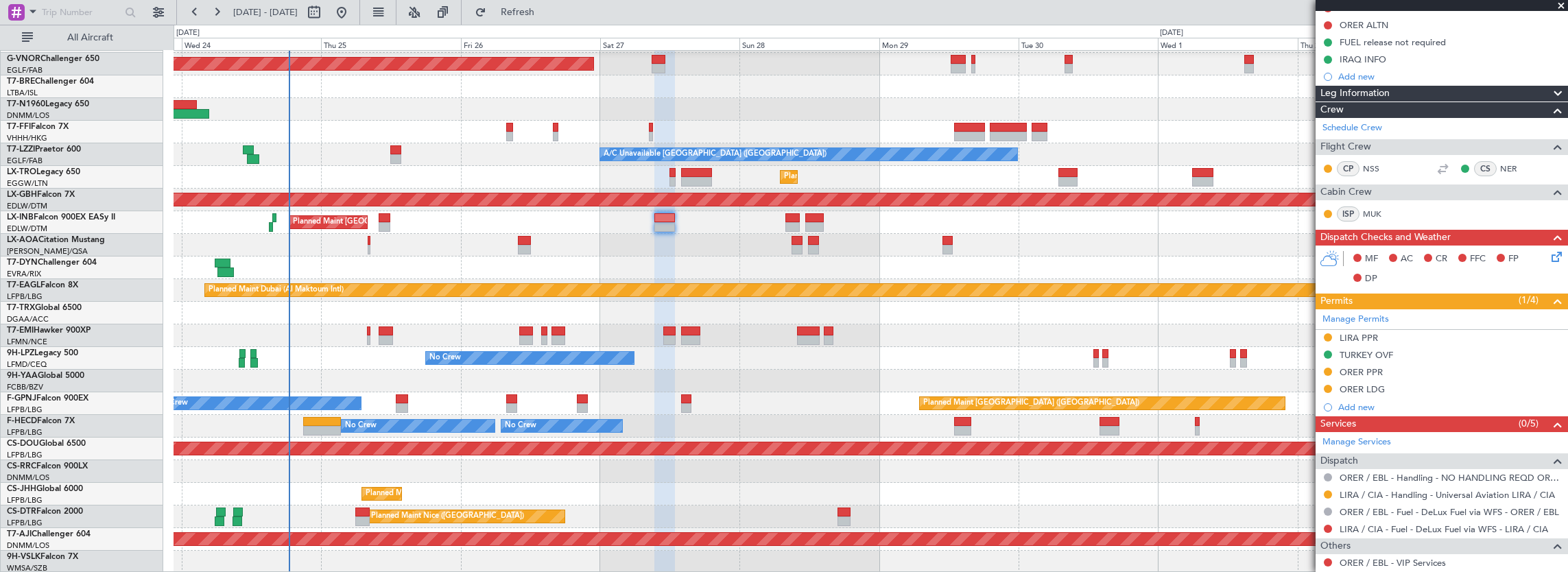
scroll to position [247, 0]
click at [586, 472] on div "Unplanned Maint London (Stansted) A/C Unavailable AOG Maint London (Stansted) P…" at bounding box center [870, 189] width 1395 height 770
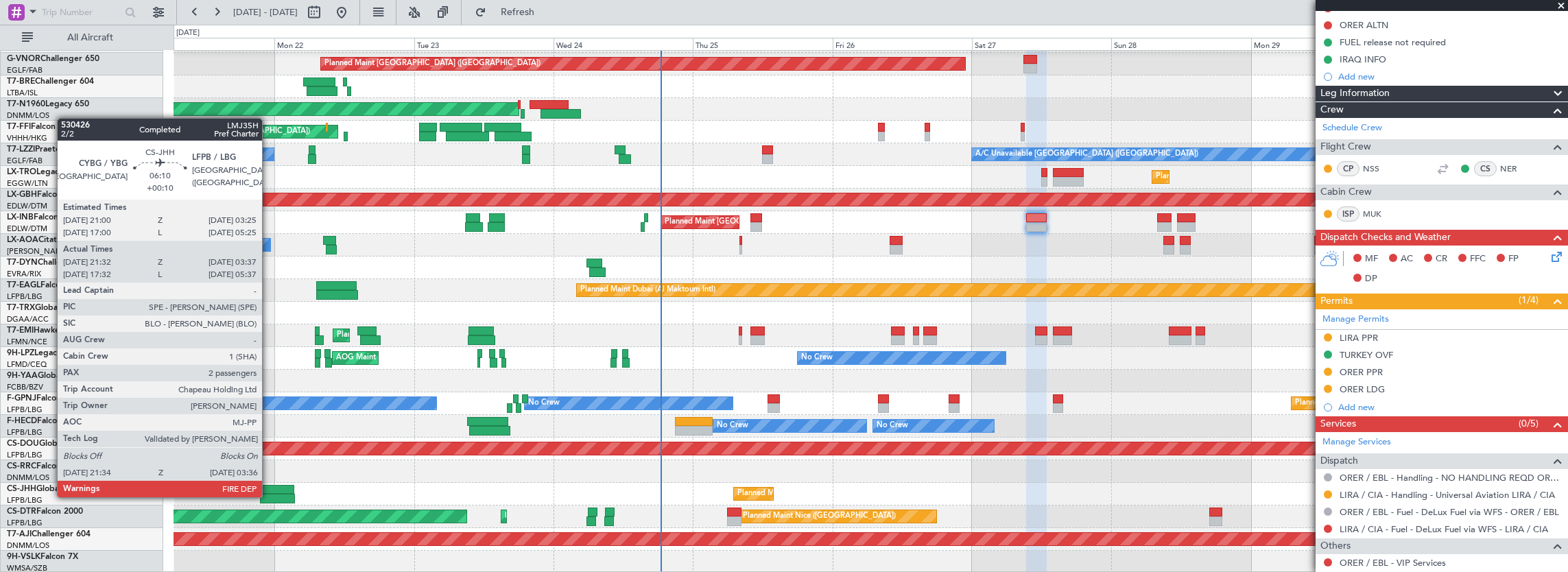
click at [269, 496] on div at bounding box center [277, 499] width 35 height 10
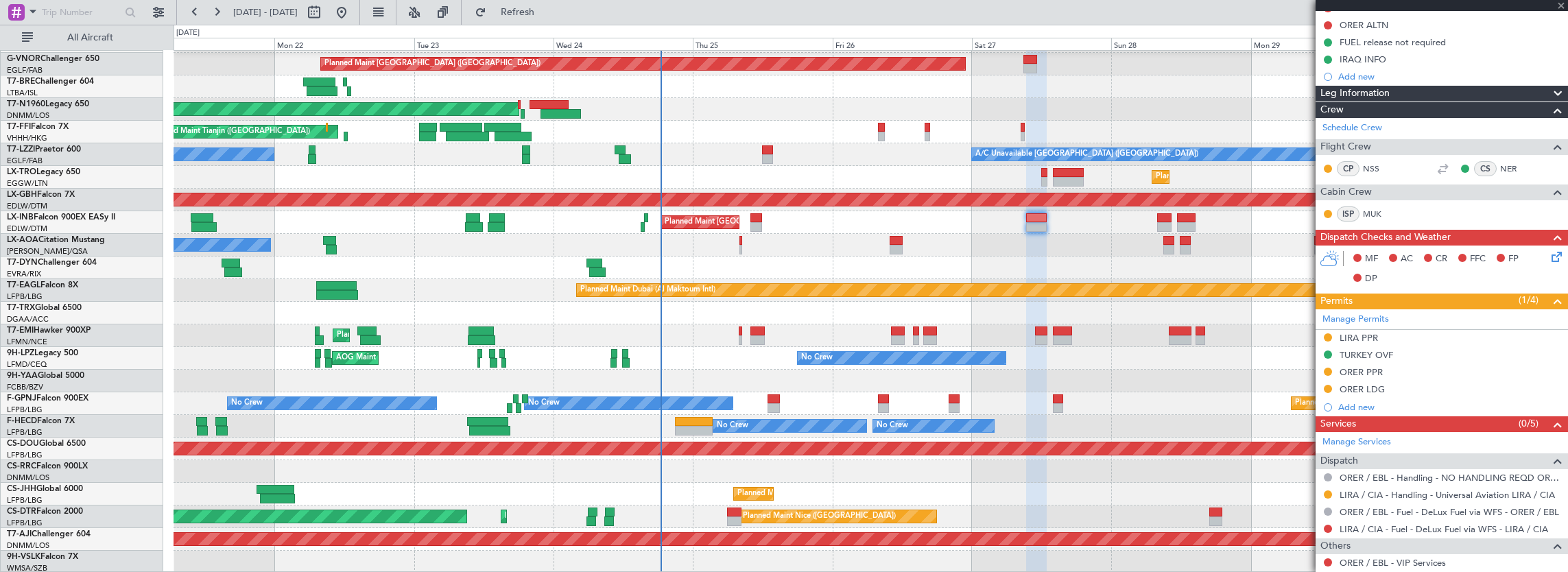
type input "+00:10"
type input "21:42"
type input "03:32"
type input "2"
